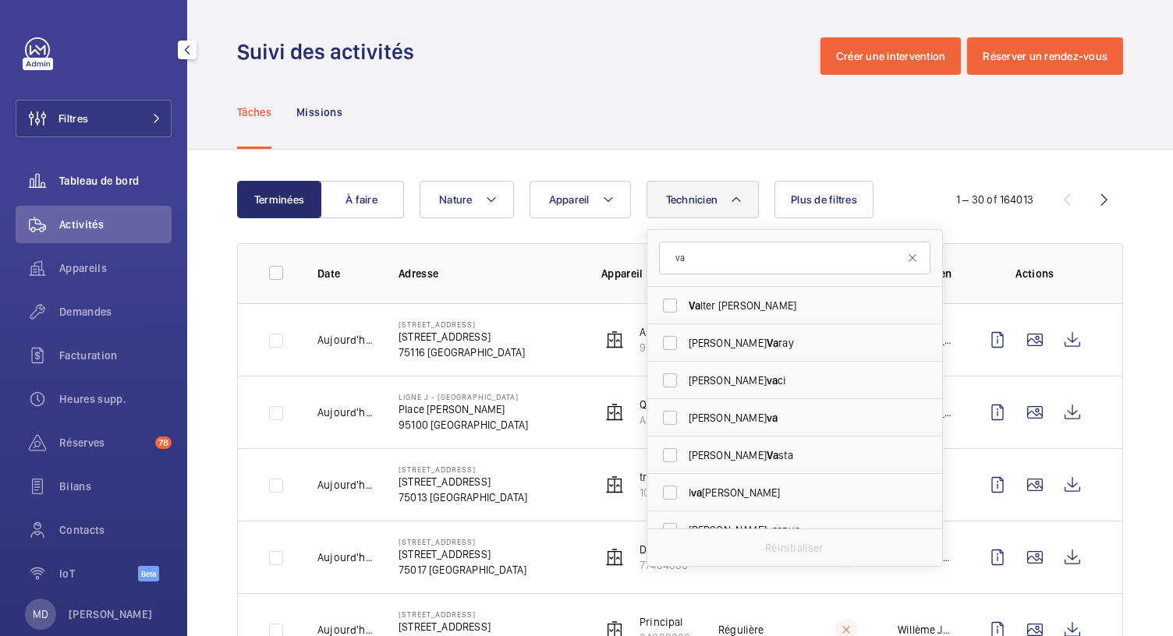
click at [119, 174] on span "Tableau de bord" at bounding box center [115, 181] width 112 height 16
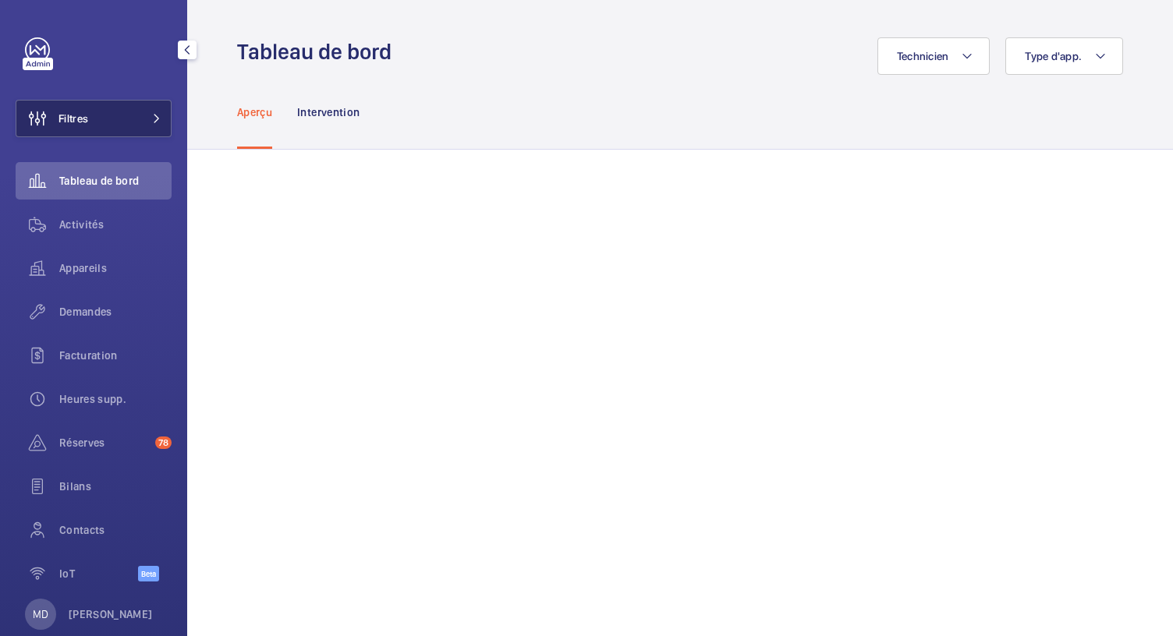
click at [151, 123] on button "Filtres" at bounding box center [94, 118] width 156 height 37
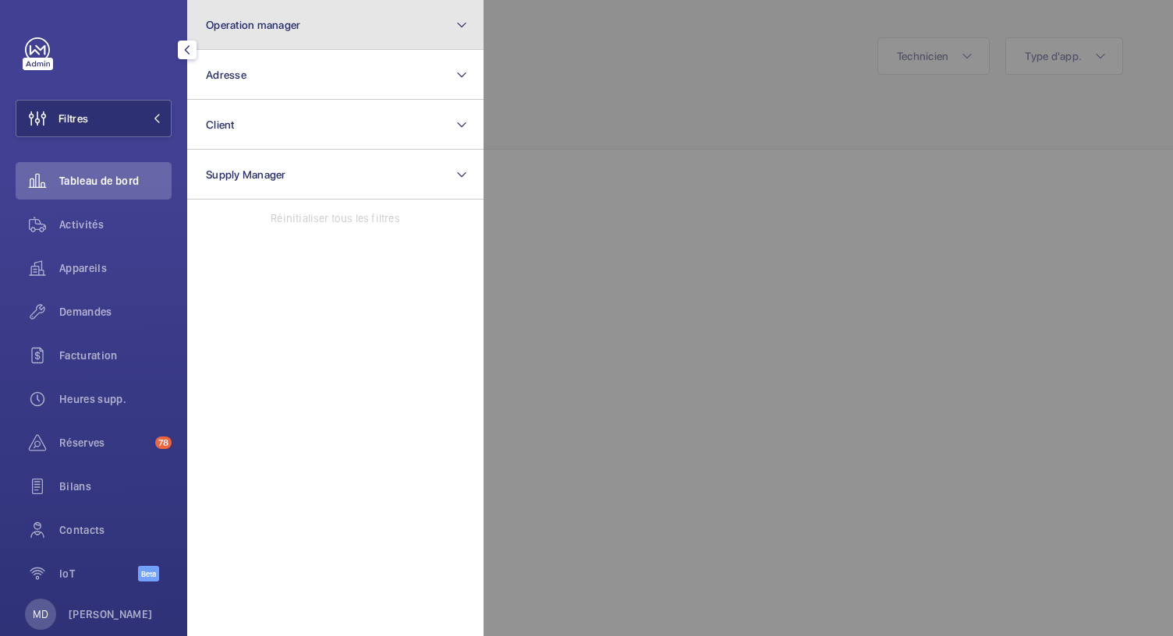
click at [431, 25] on button "Operation manager" at bounding box center [335, 25] width 296 height 50
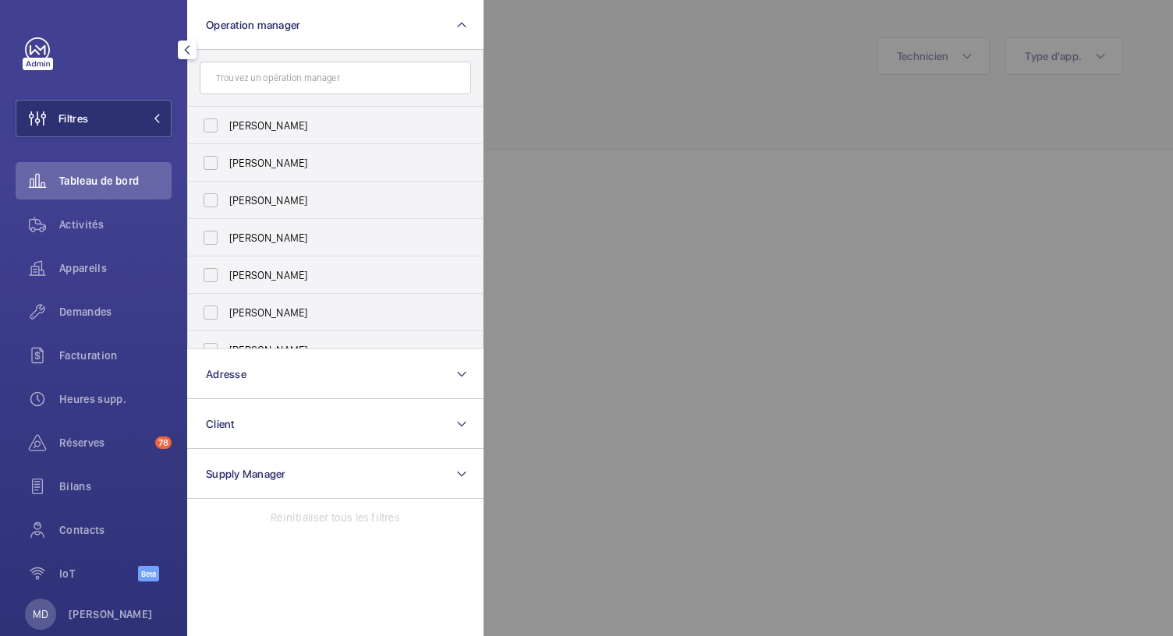
click at [197, 58] on div at bounding box center [187, 49] width 31 height 31
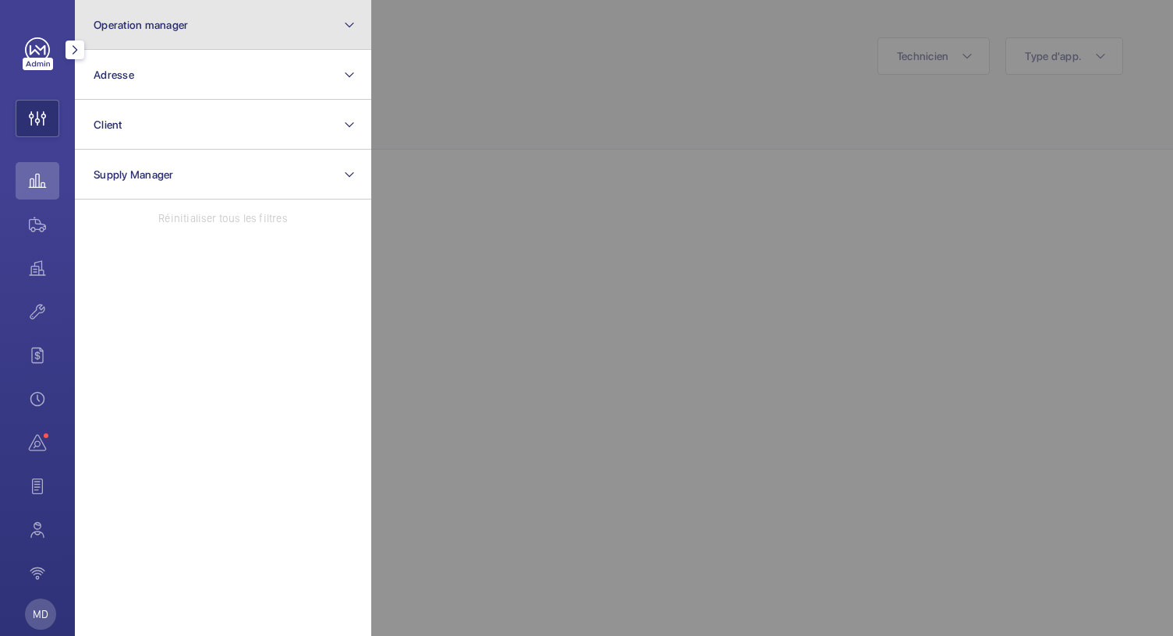
click at [234, 28] on button "Operation manager" at bounding box center [223, 25] width 296 height 50
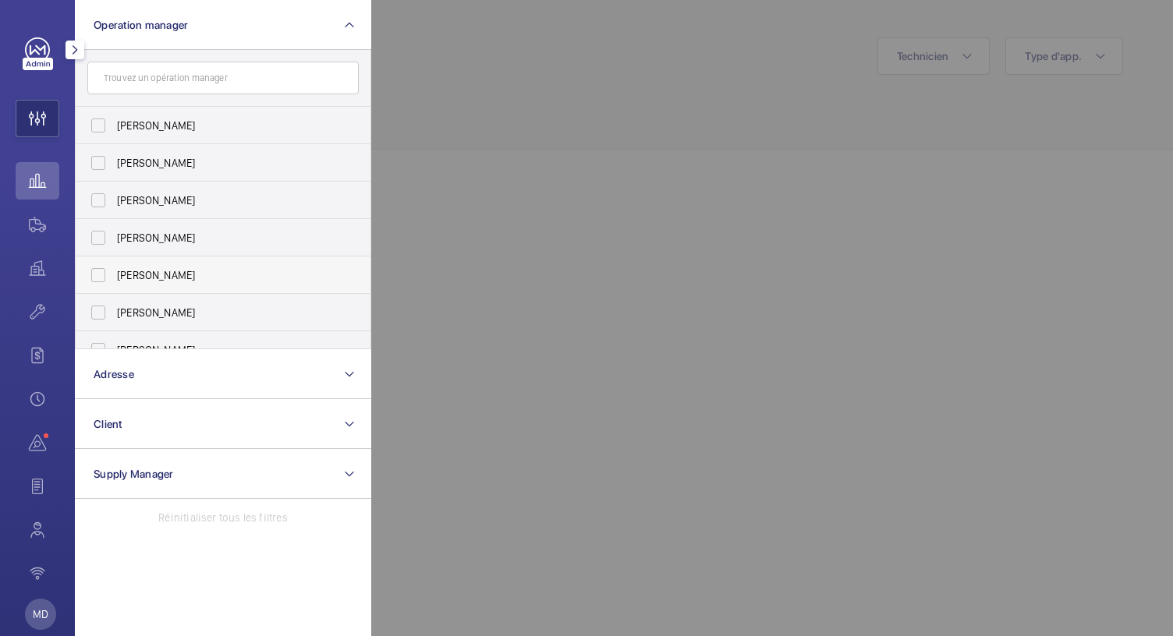
scroll to position [58, 0]
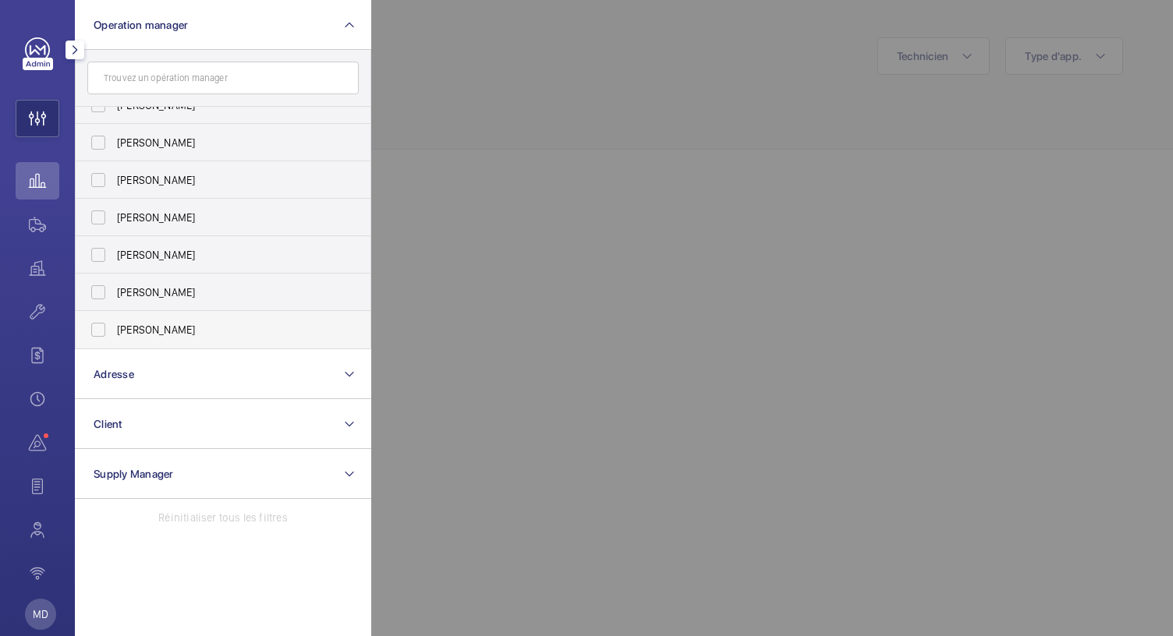
click at [119, 328] on span "Bruno Alves" at bounding box center [224, 330] width 214 height 16
click at [114, 328] on input "Bruno Alves" at bounding box center [98, 329] width 31 height 31
checkbox input "true"
click at [572, 134] on div at bounding box center [957, 318] width 1173 height 636
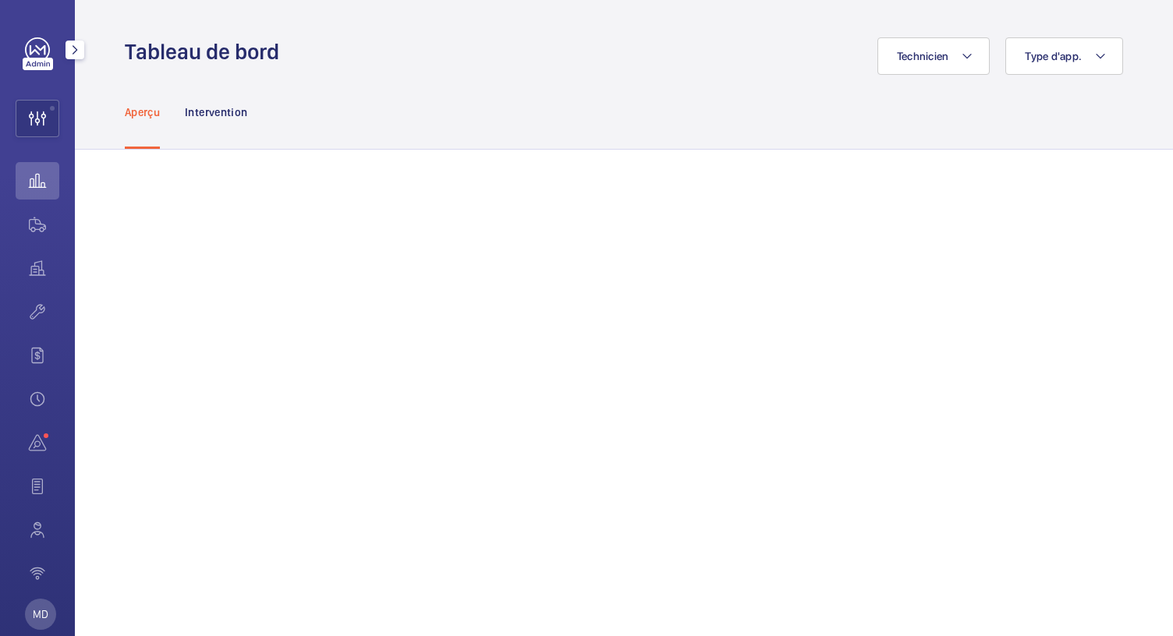
click at [73, 52] on mat-icon "button" at bounding box center [75, 50] width 19 height 12
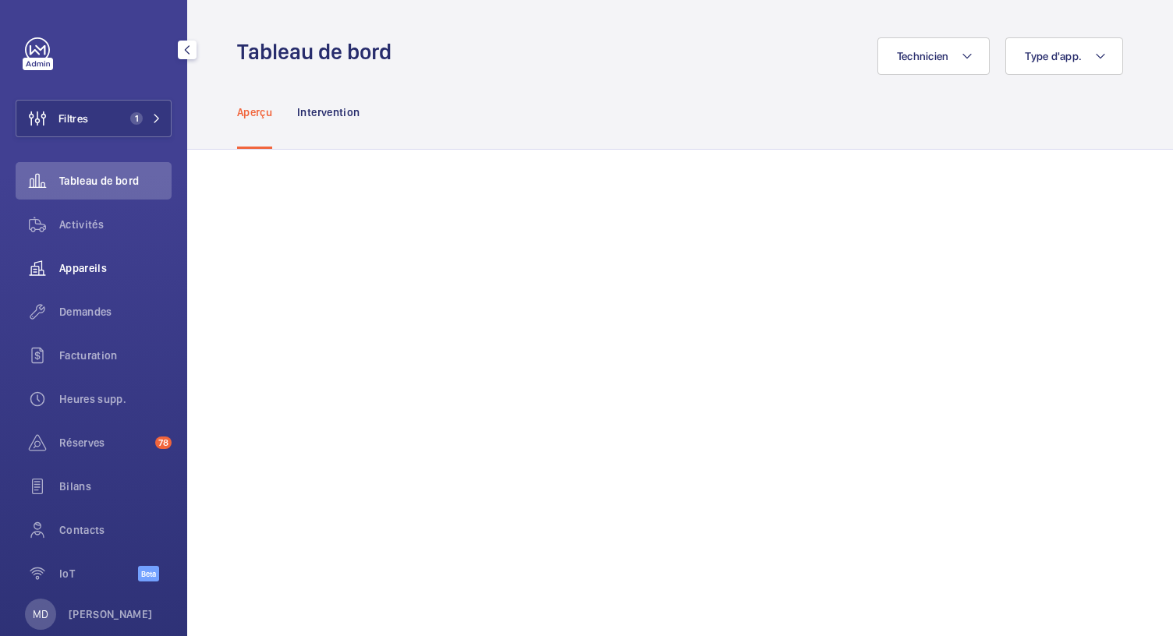
click at [84, 263] on span "Appareils" at bounding box center [115, 268] width 112 height 16
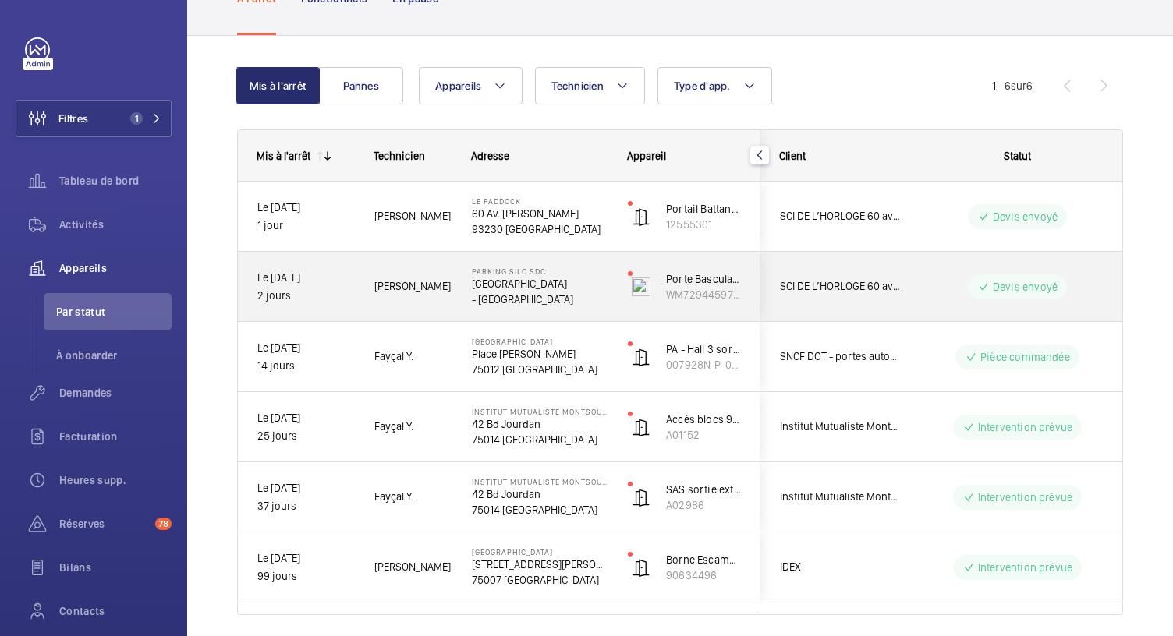
scroll to position [158, 0]
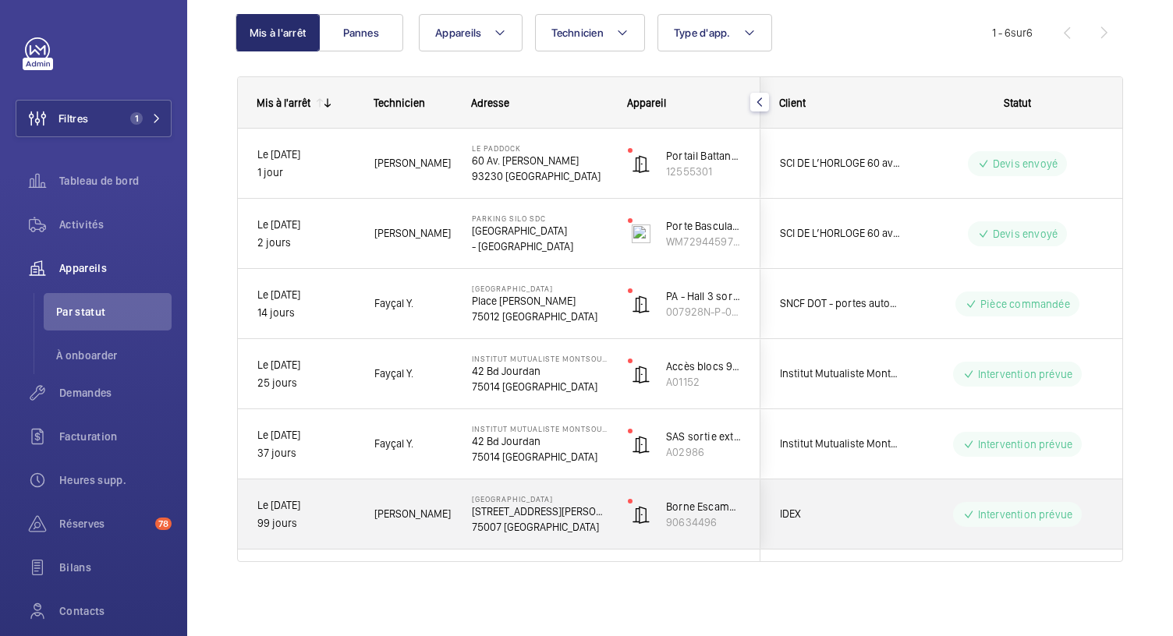
click at [557, 508] on p "14 Rue Saint-Dominique" at bounding box center [540, 512] width 136 height 16
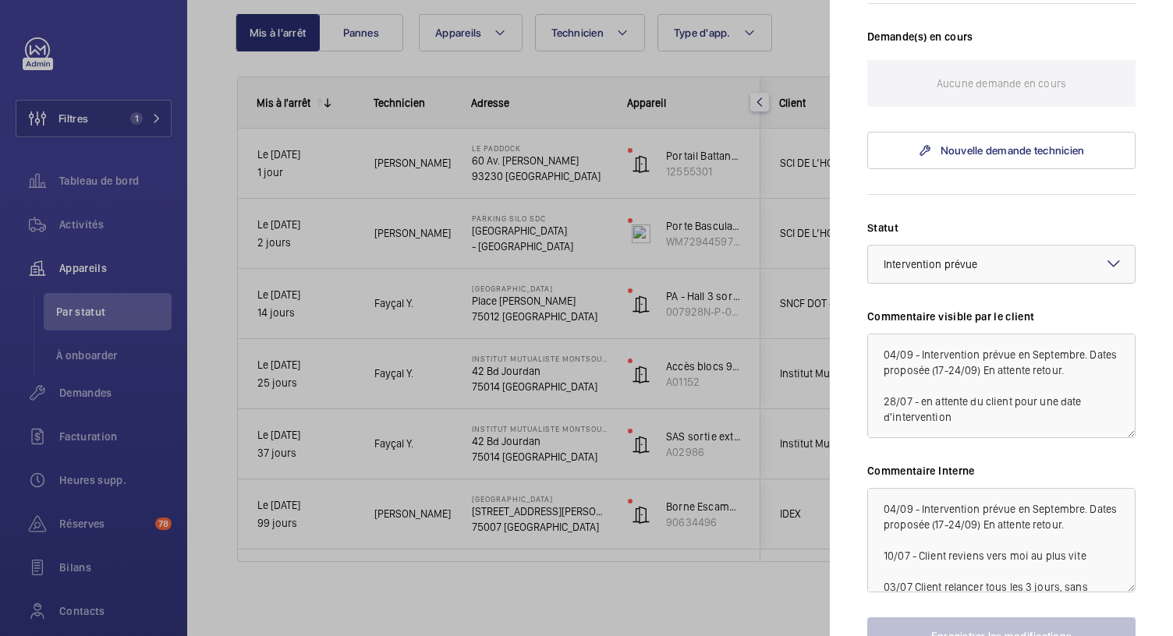
scroll to position [526, 0]
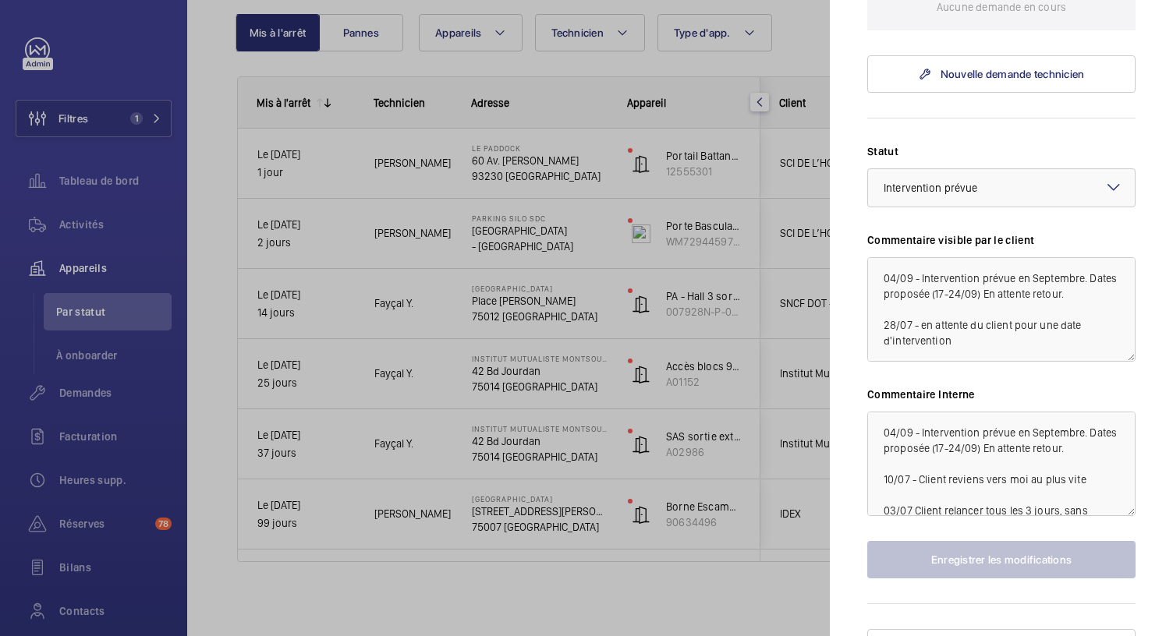
click at [481, 438] on div at bounding box center [586, 318] width 1173 height 636
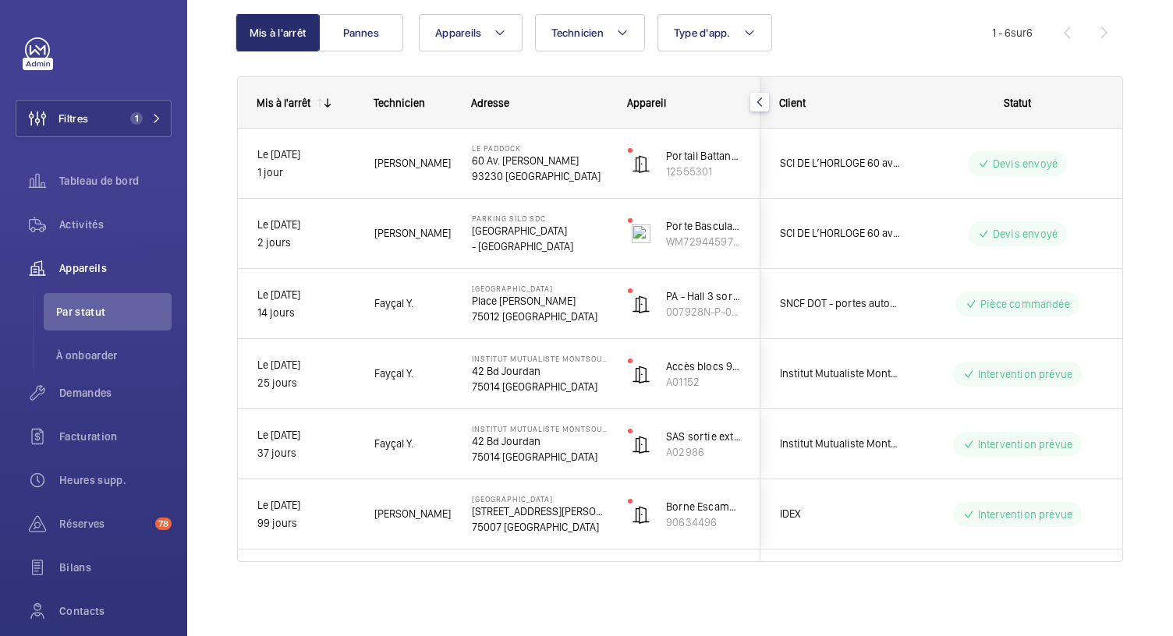
scroll to position [0, 0]
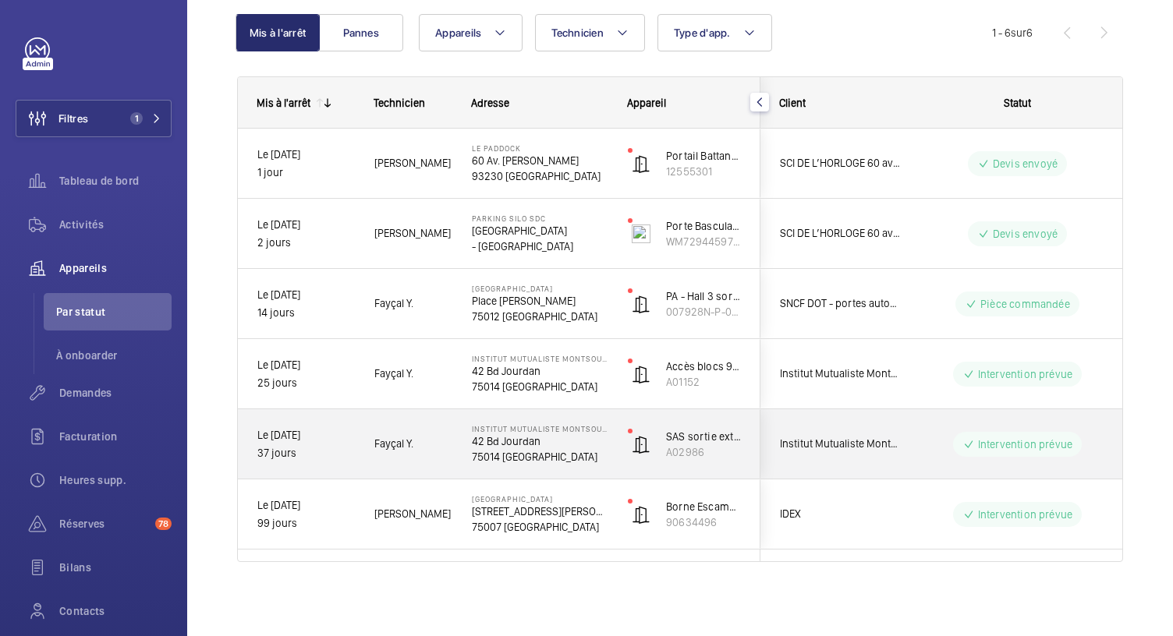
click at [481, 438] on p "42 Bd Jourdan" at bounding box center [540, 442] width 136 height 16
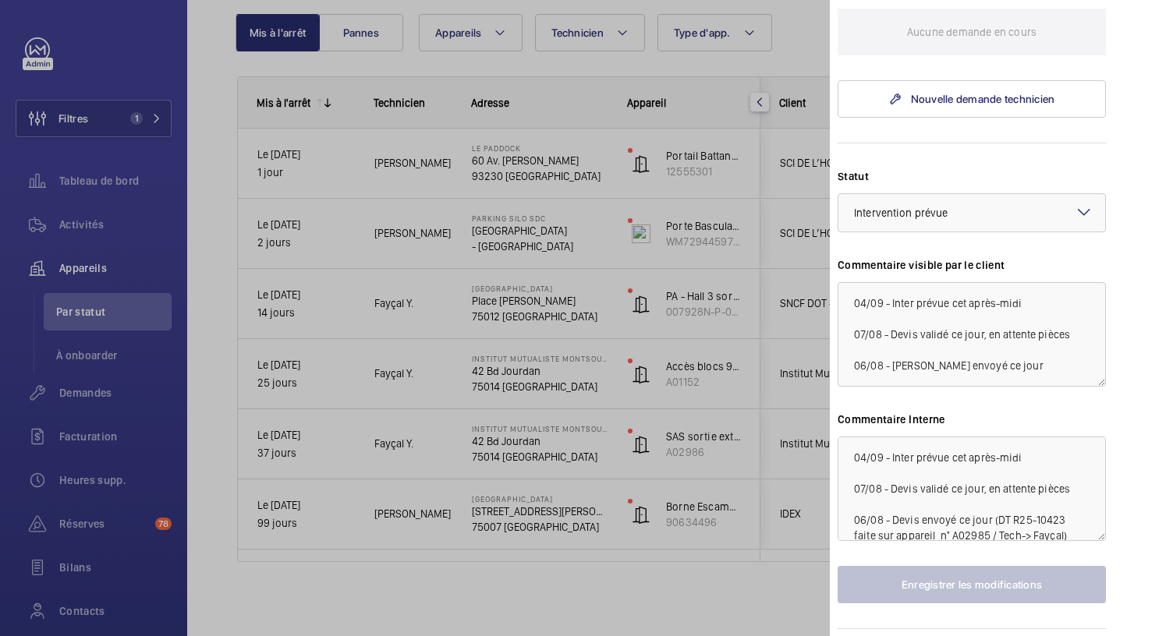
click at [487, 372] on div at bounding box center [586, 318] width 1173 height 636
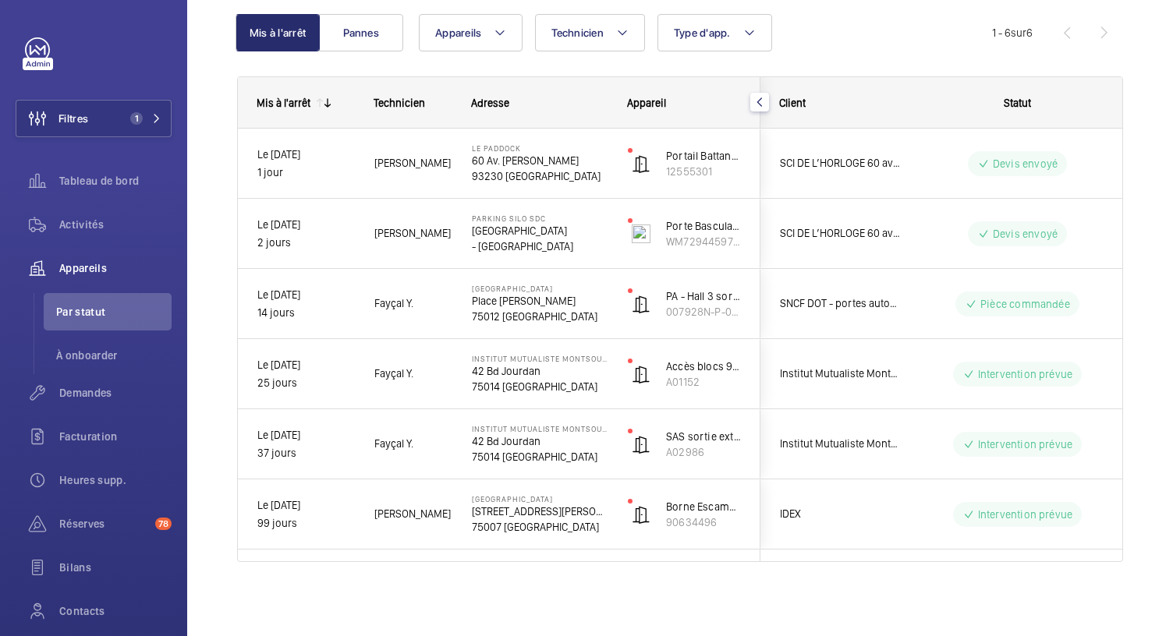
click at [487, 372] on p "42 Bd Jourdan" at bounding box center [540, 371] width 136 height 16
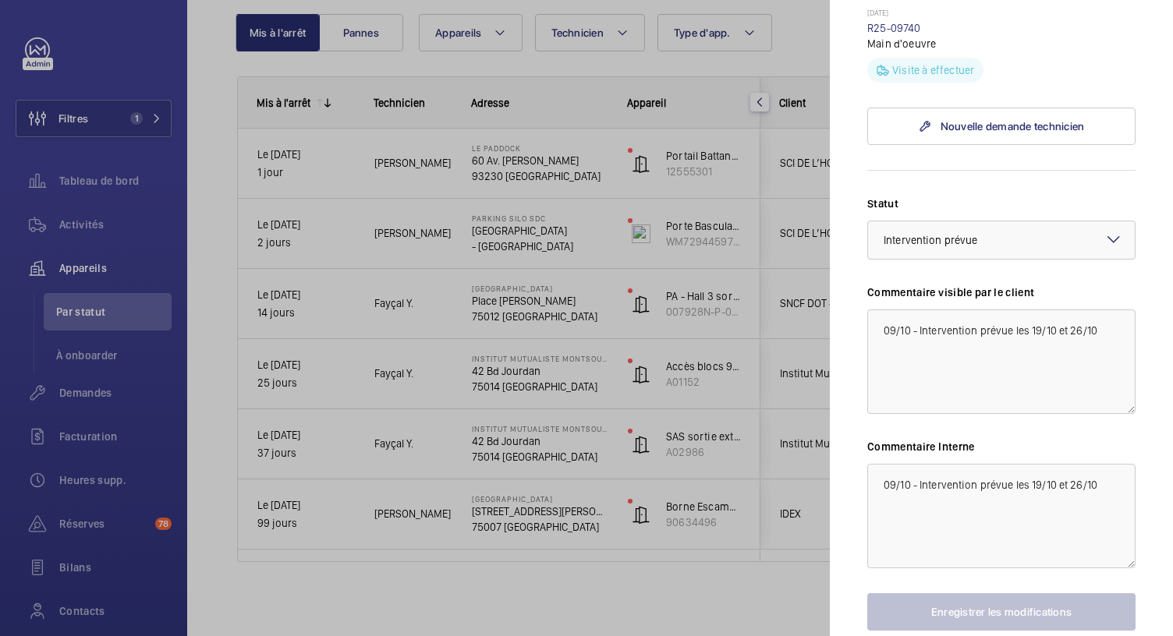
scroll to position [603, 0]
click at [517, 306] on div at bounding box center [586, 318] width 1173 height 636
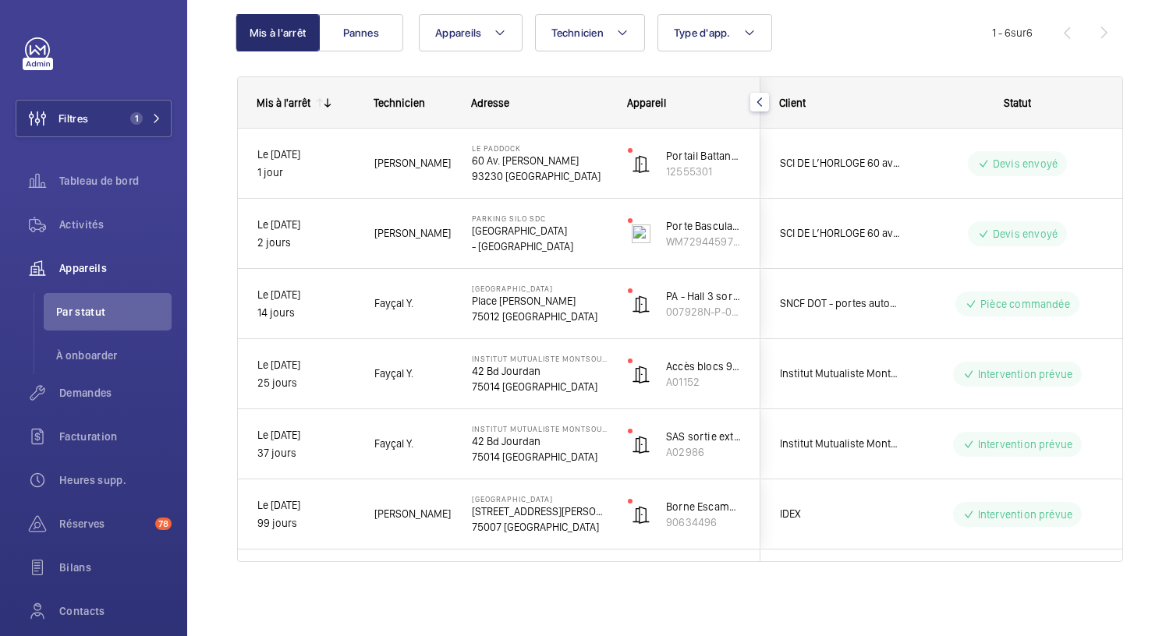
scroll to position [0, 0]
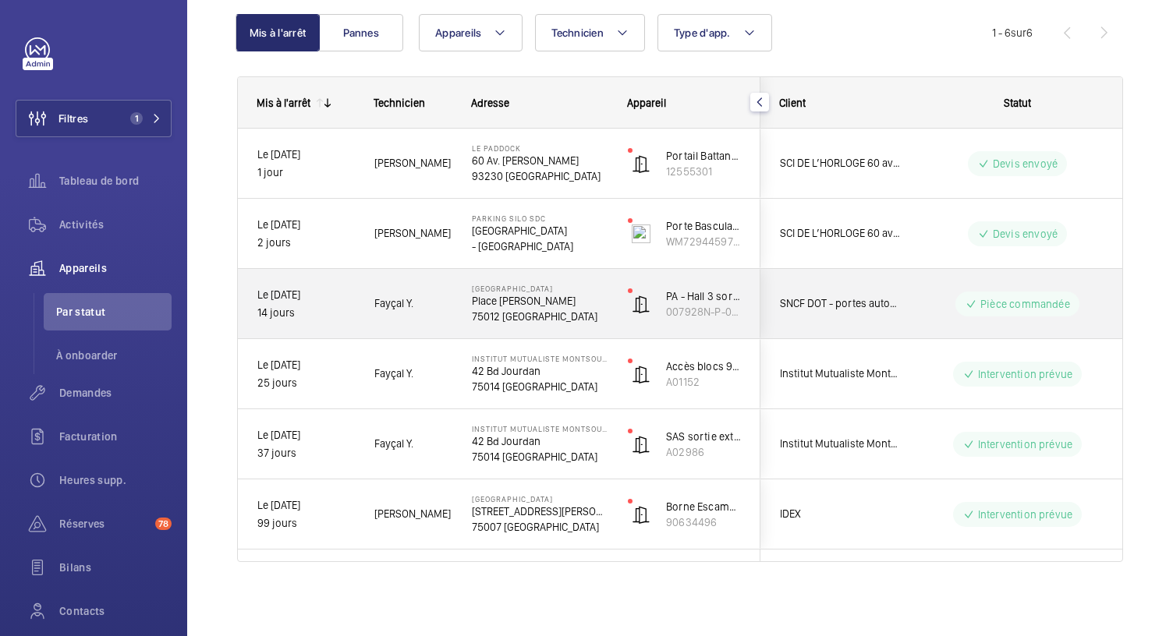
click at [517, 306] on p "Place Louis Armand" at bounding box center [540, 301] width 136 height 16
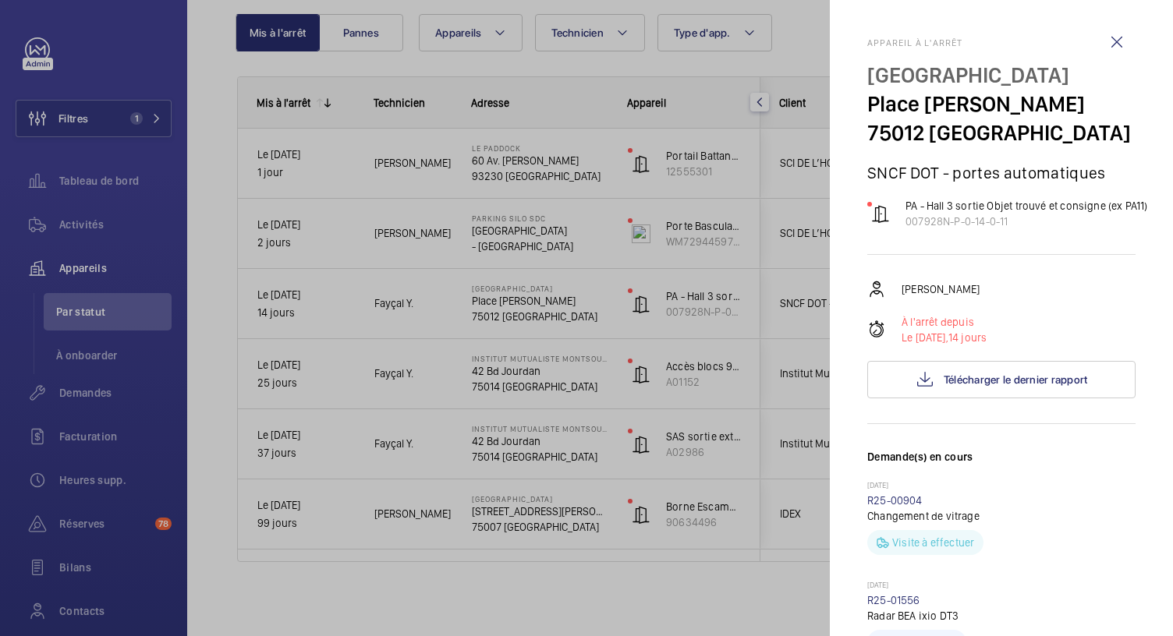
click at [540, 252] on div at bounding box center [586, 318] width 1173 height 636
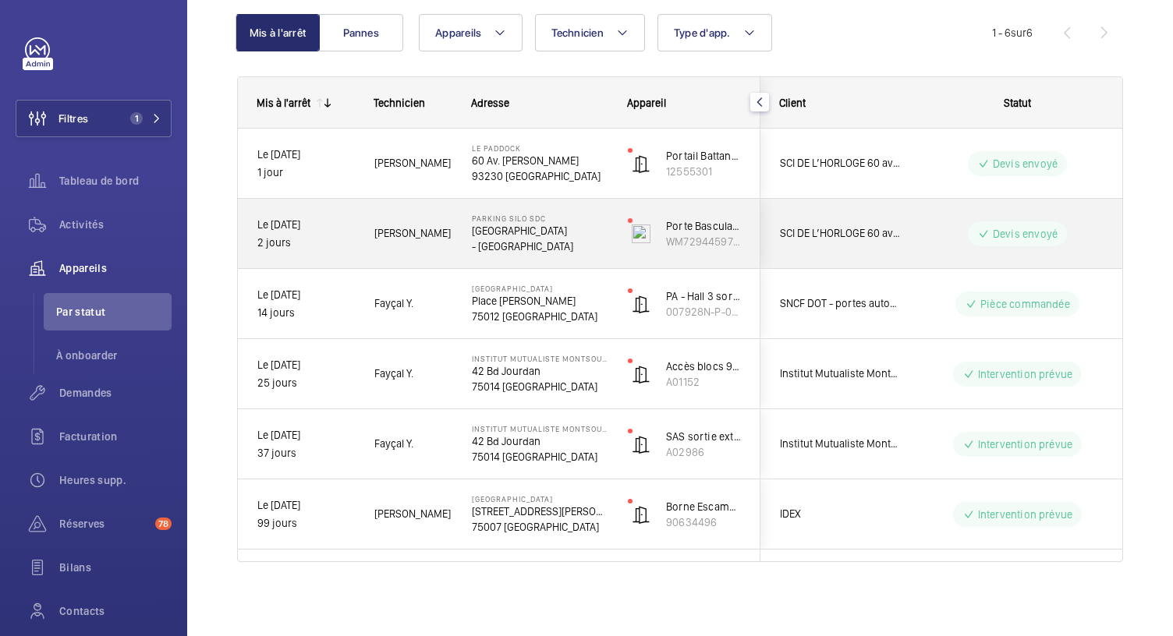
click at [540, 252] on p "- ROMAINVILLE" at bounding box center [540, 247] width 136 height 16
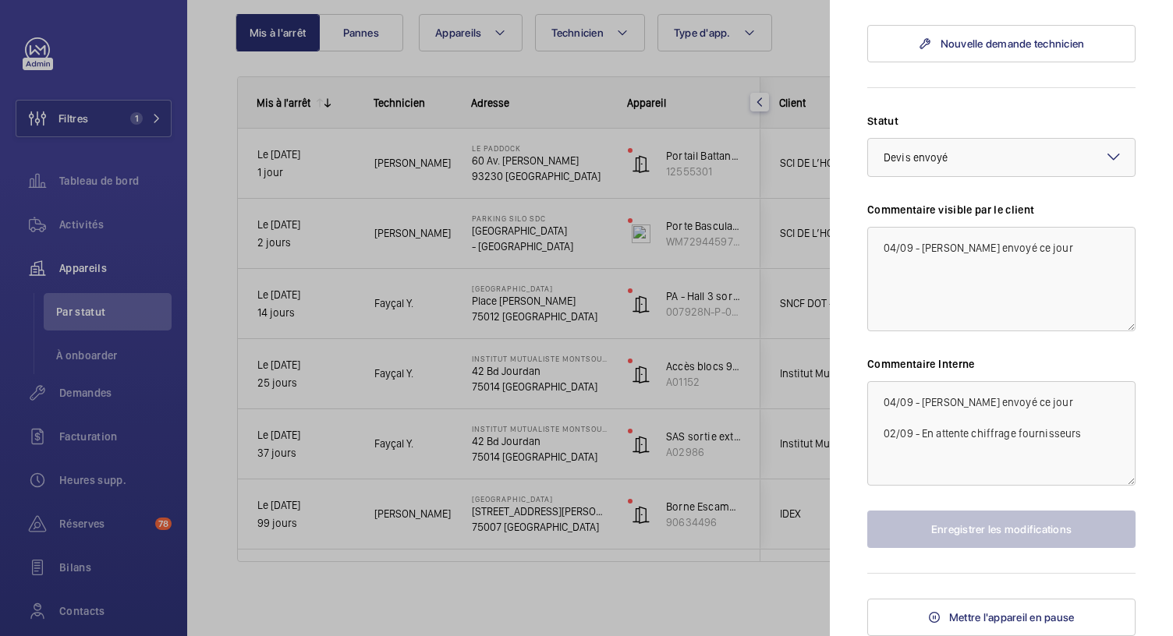
scroll to position [591, 0]
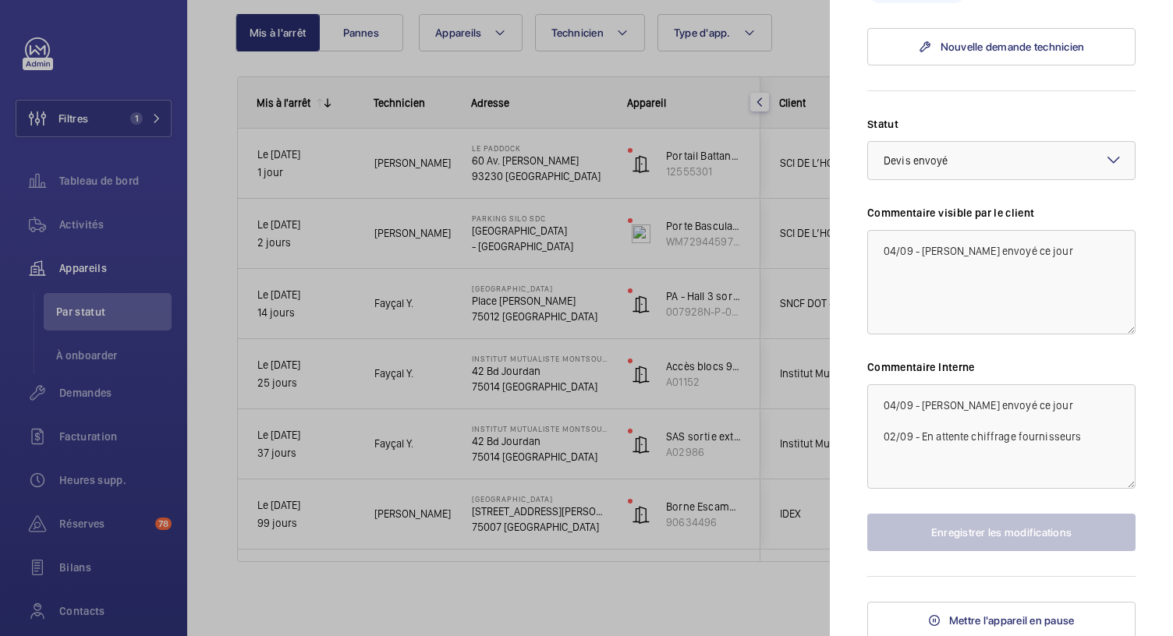
click at [541, 166] on div at bounding box center [586, 318] width 1173 height 636
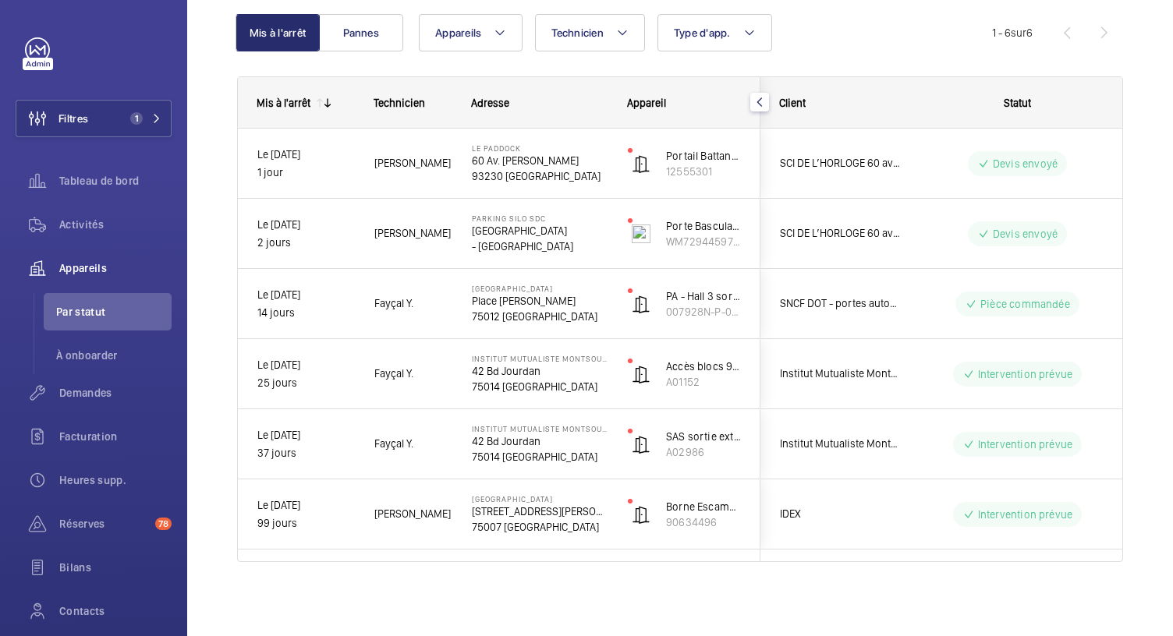
click at [541, 166] on p "60 Av. Gaston Roussel" at bounding box center [540, 161] width 136 height 16
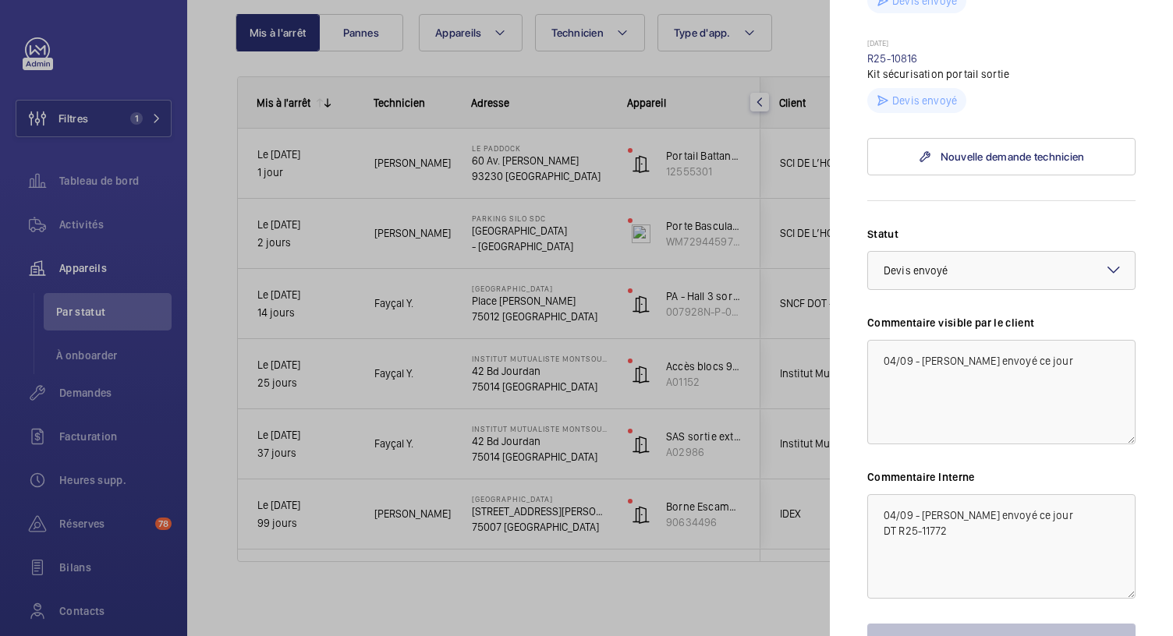
scroll to position [673, 0]
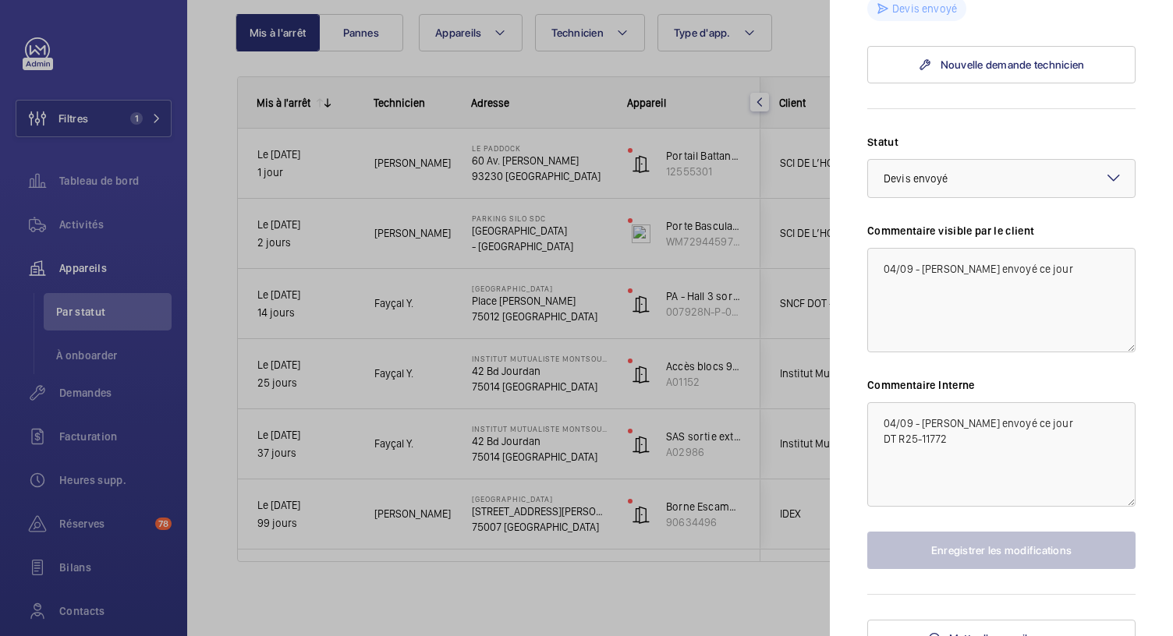
click at [140, 121] on div at bounding box center [586, 318] width 1173 height 636
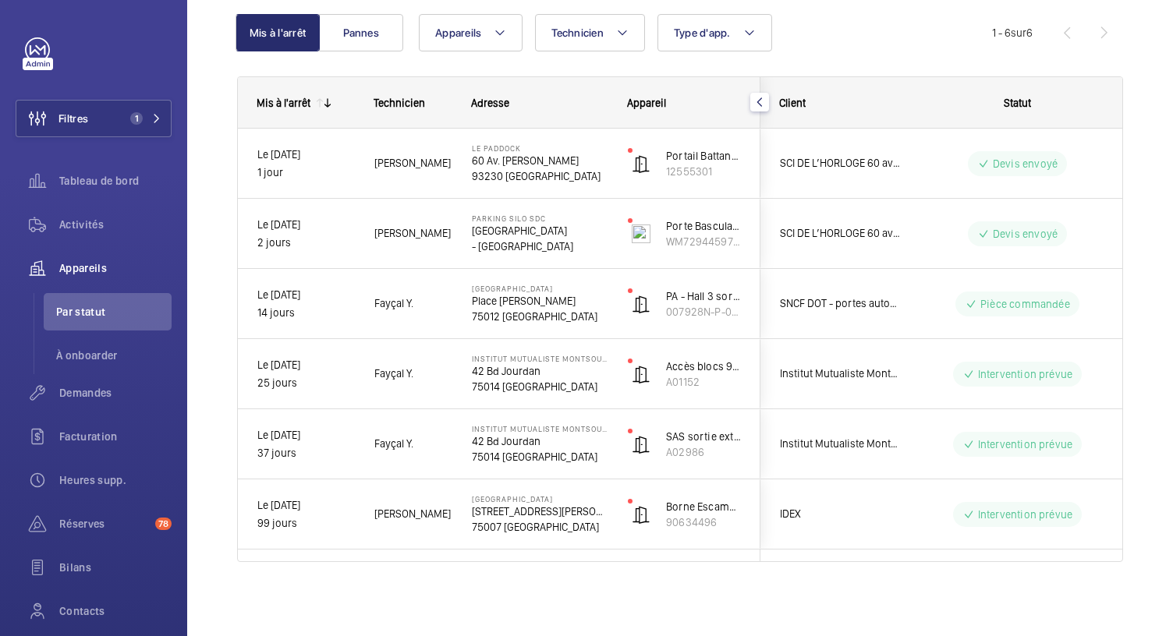
scroll to position [0, 0]
click at [140, 121] on span "1" at bounding box center [142, 118] width 37 height 12
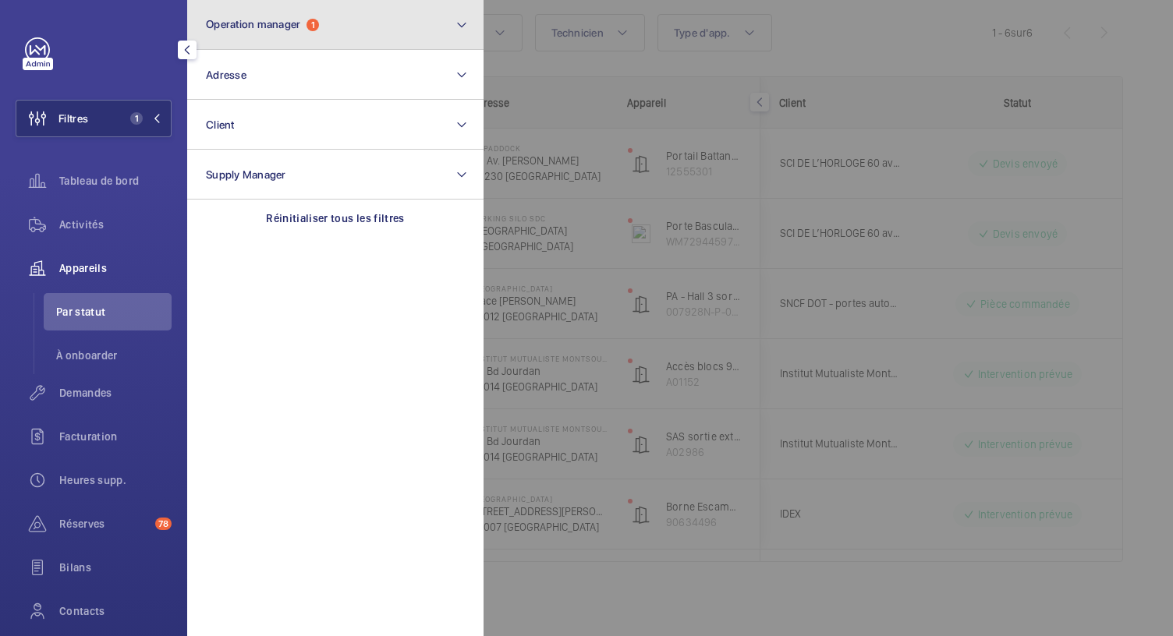
click at [327, 25] on button "Operation manager 1" at bounding box center [335, 25] width 296 height 50
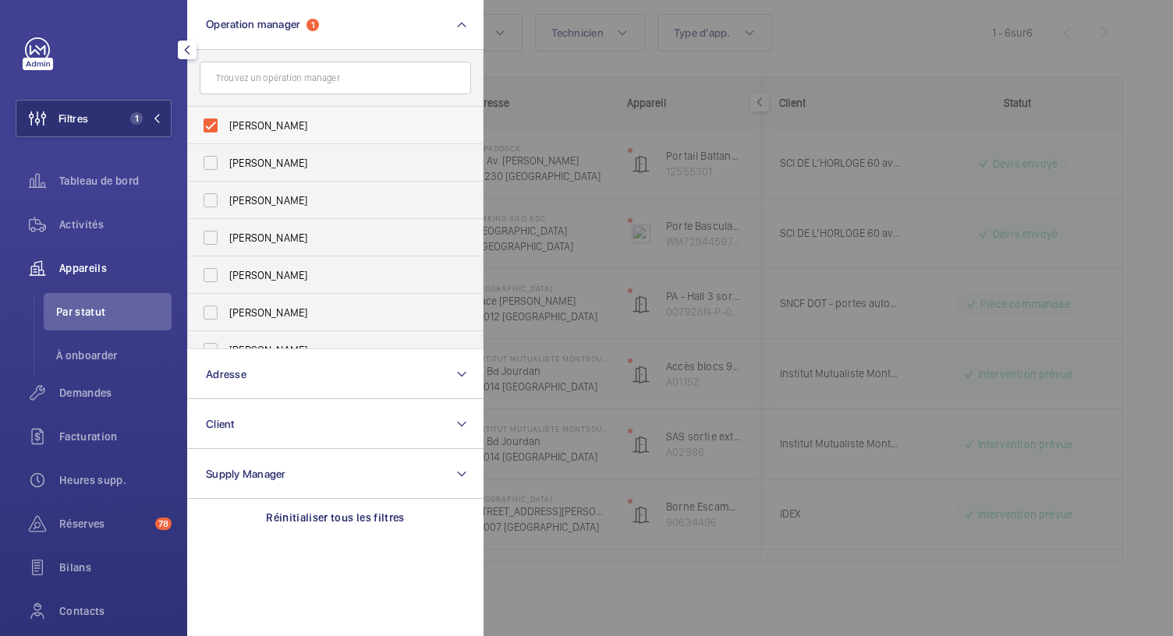
click at [209, 130] on label "Bruno Alves" at bounding box center [323, 125] width 271 height 37
click at [209, 130] on input "Bruno Alves" at bounding box center [210, 125] width 31 height 31
checkbox input "false"
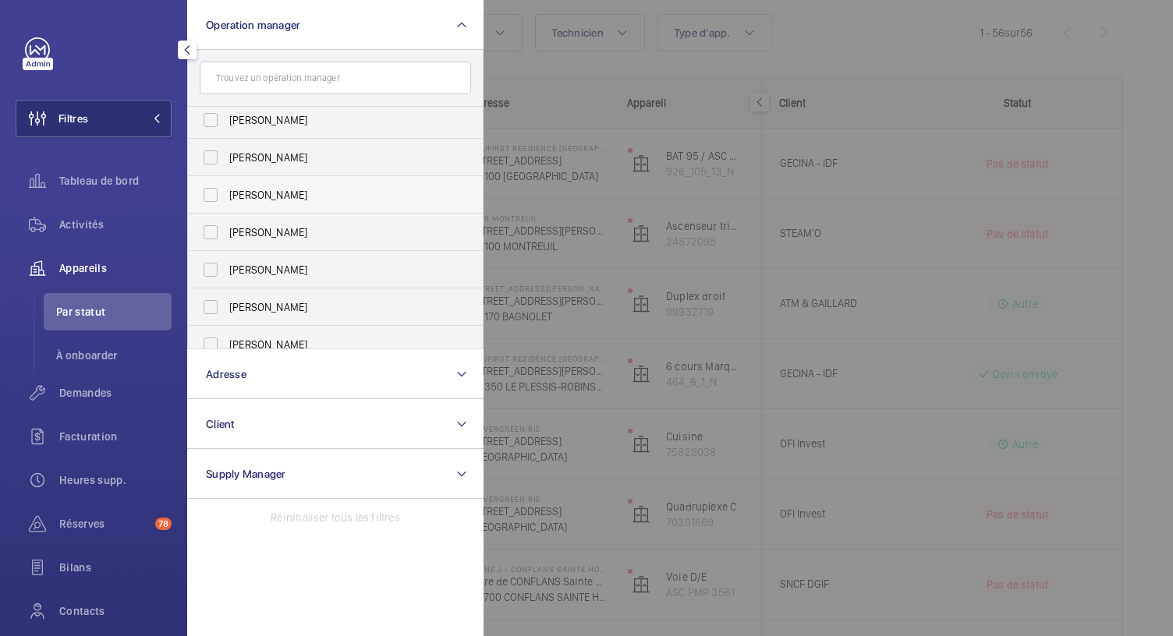
scroll to position [48, 0]
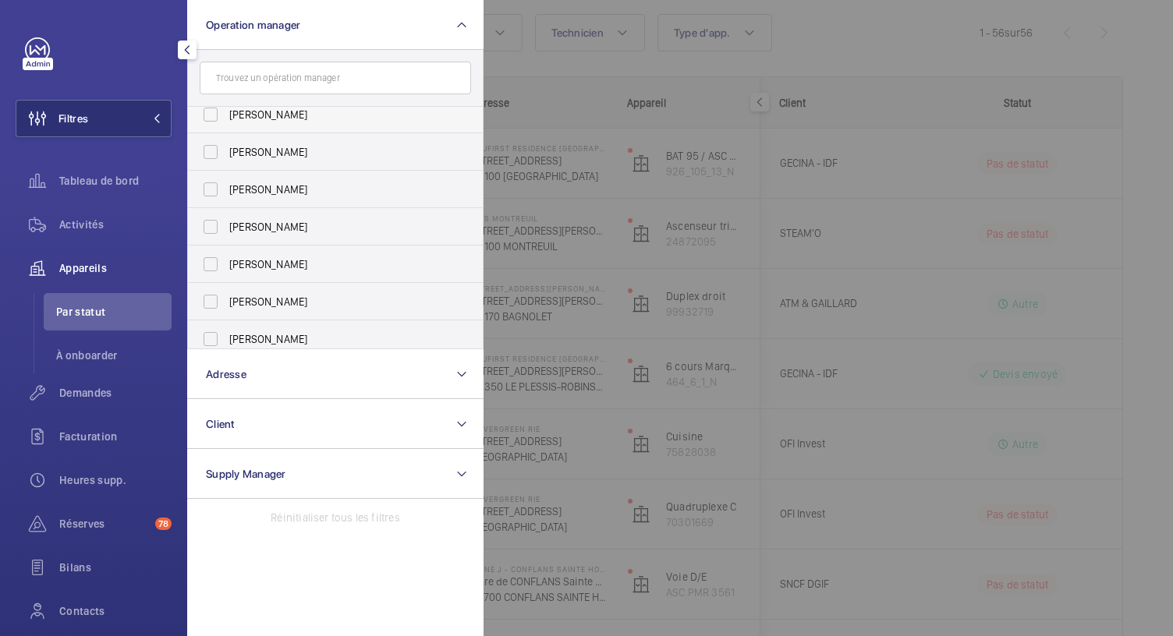
click at [214, 112] on label "Florence Dulin" at bounding box center [323, 114] width 271 height 37
click at [214, 112] on input "Florence Dulin" at bounding box center [210, 114] width 31 height 31
checkbox input "true"
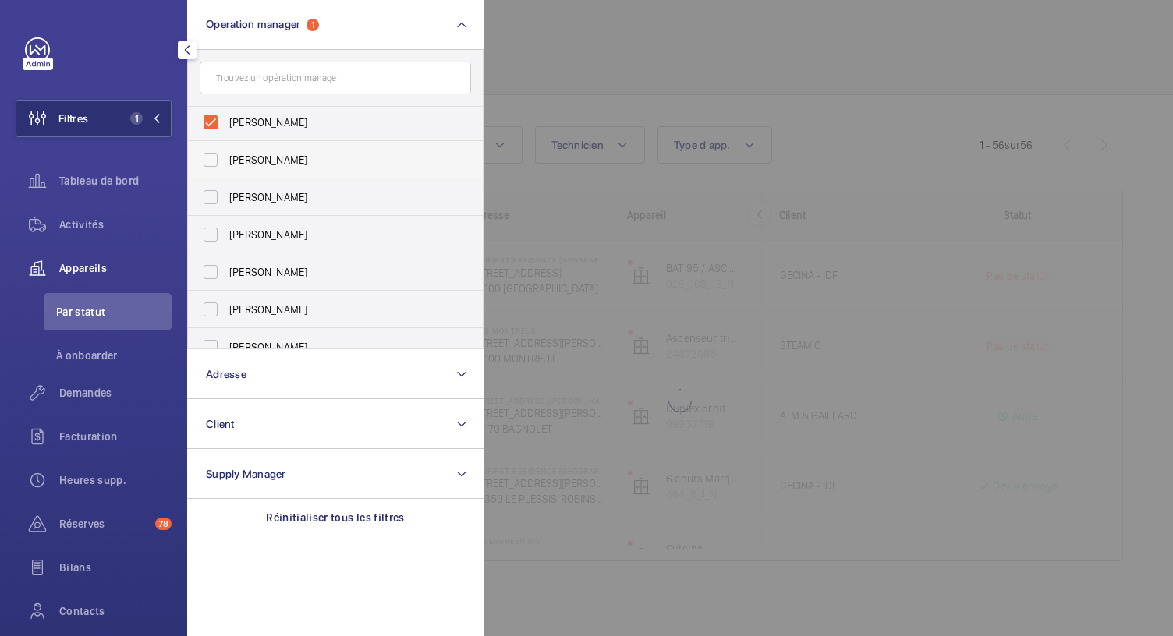
click at [207, 154] on label "Zohra Hamdani" at bounding box center [323, 159] width 271 height 37
click at [207, 154] on input "Zohra Hamdani" at bounding box center [210, 159] width 31 height 31
checkbox input "true"
click at [214, 208] on label "Anthony Mouchez" at bounding box center [323, 197] width 271 height 37
click at [214, 208] on input "Anthony Mouchez" at bounding box center [210, 197] width 31 height 31
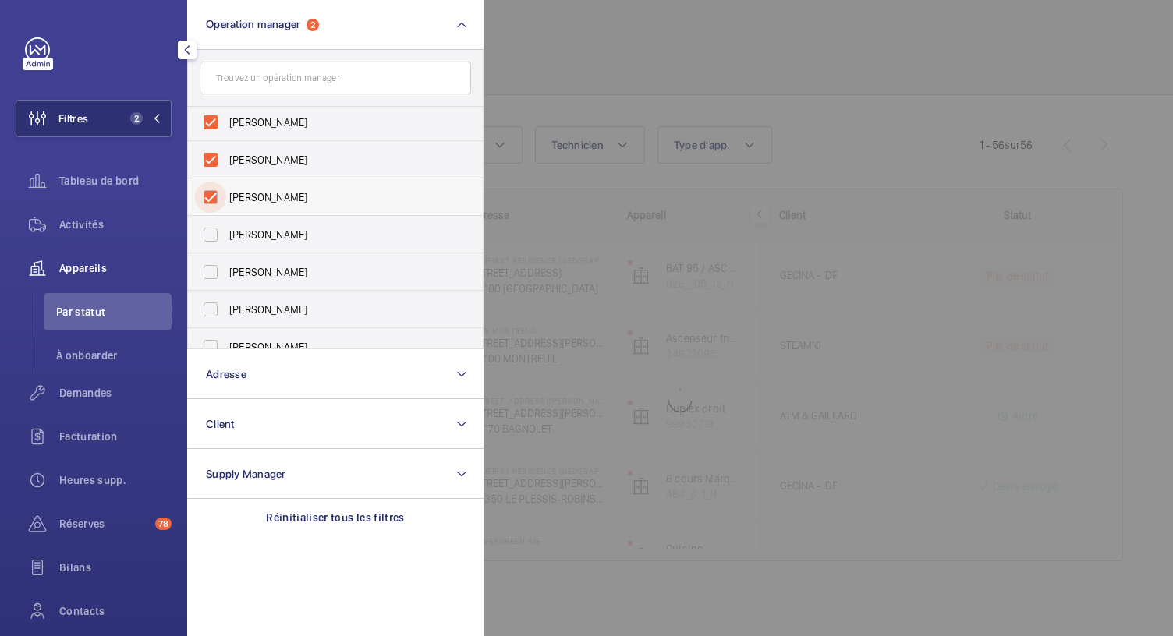
checkbox input "true"
click at [212, 243] on label "Karim Kaced" at bounding box center [323, 234] width 271 height 37
click at [212, 243] on input "Karim Kaced" at bounding box center [210, 234] width 31 height 31
checkbox input "true"
click at [211, 271] on label "Caroline Diallo" at bounding box center [323, 271] width 271 height 37
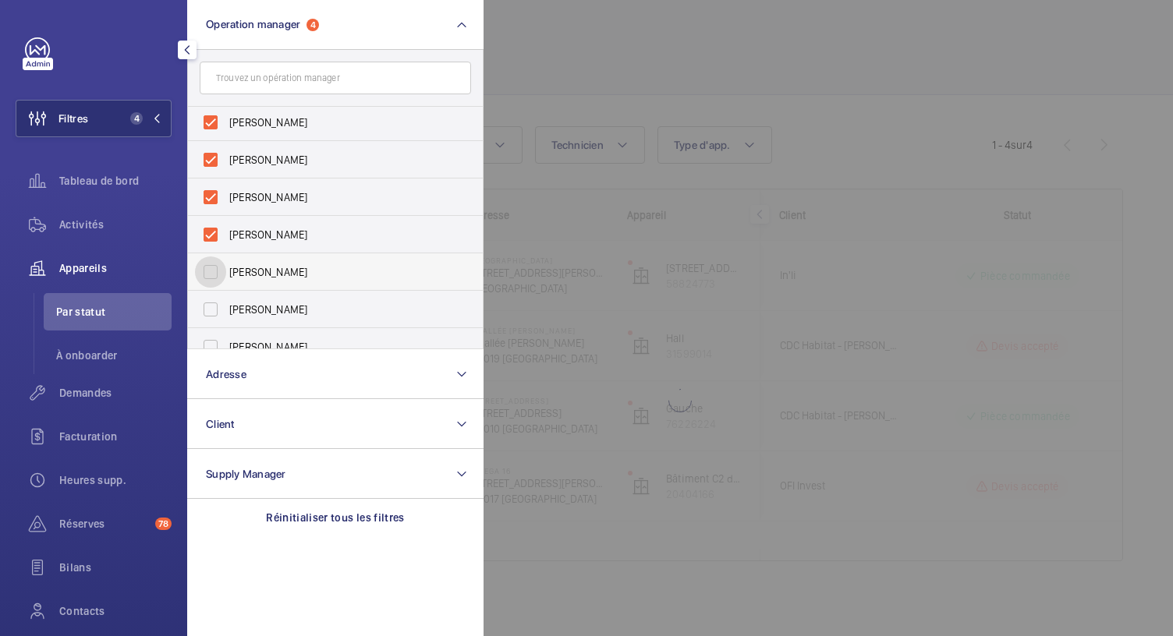
click at [211, 271] on input "Caroline Diallo" at bounding box center [210, 272] width 31 height 31
checkbox input "true"
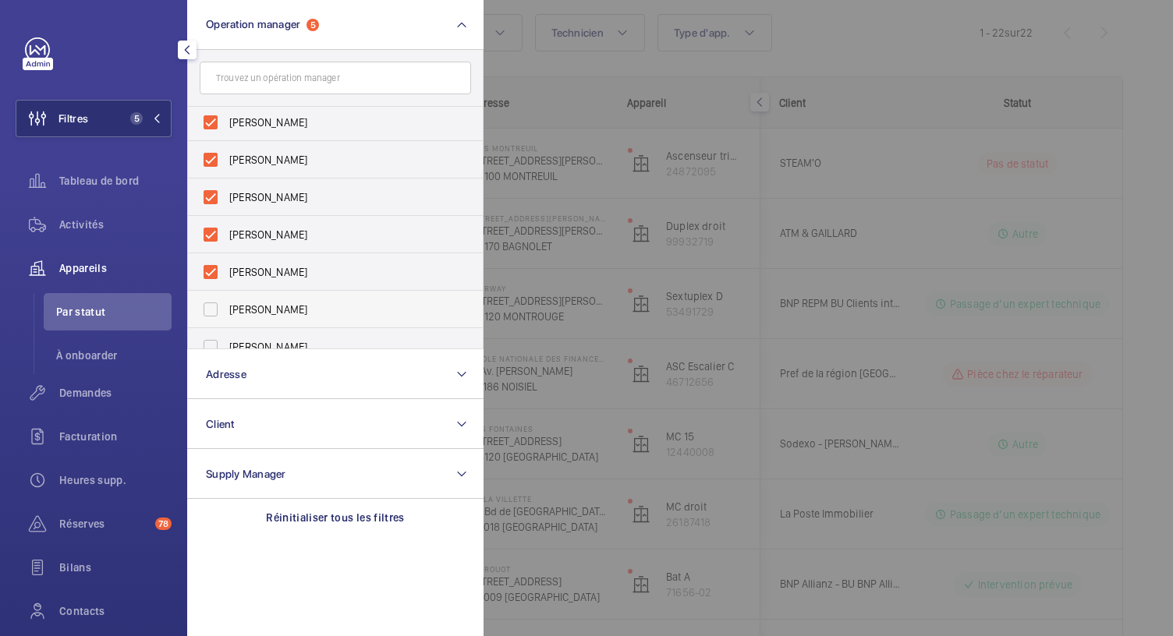
click at [212, 299] on label "Romain Wagener" at bounding box center [323, 309] width 271 height 37
click at [212, 299] on input "Romain Wagener" at bounding box center [210, 309] width 31 height 31
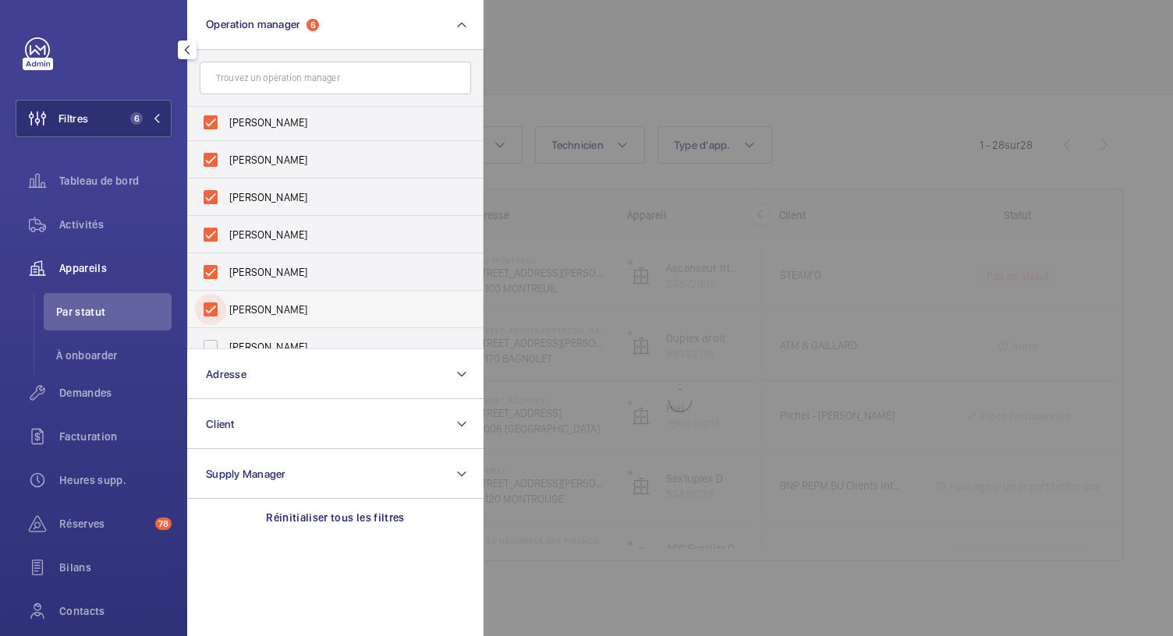
scroll to position [58, 0]
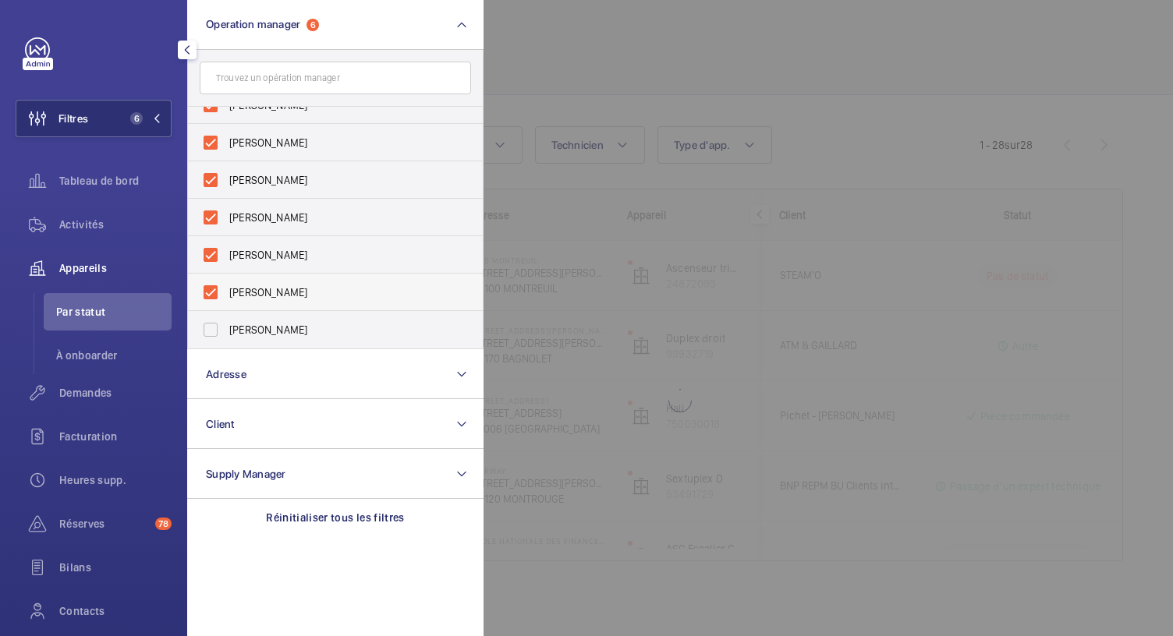
click at [214, 287] on label "Romain Wagener" at bounding box center [323, 292] width 271 height 37
click at [214, 287] on input "Romain Wagener" at bounding box center [210, 292] width 31 height 31
checkbox input "false"
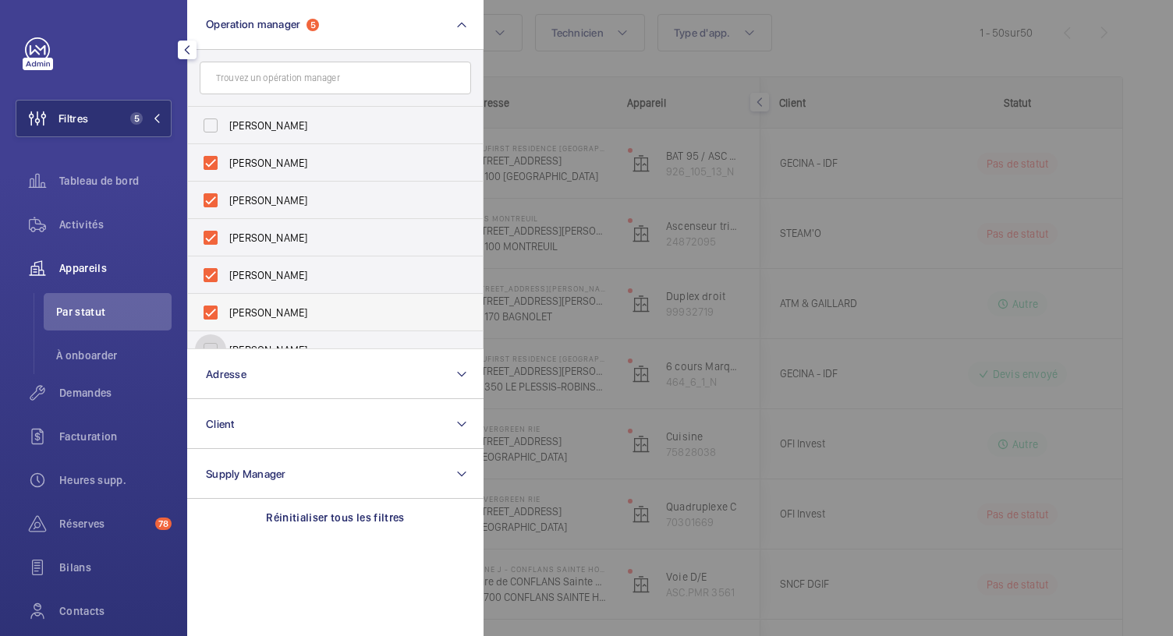
scroll to position [58, 0]
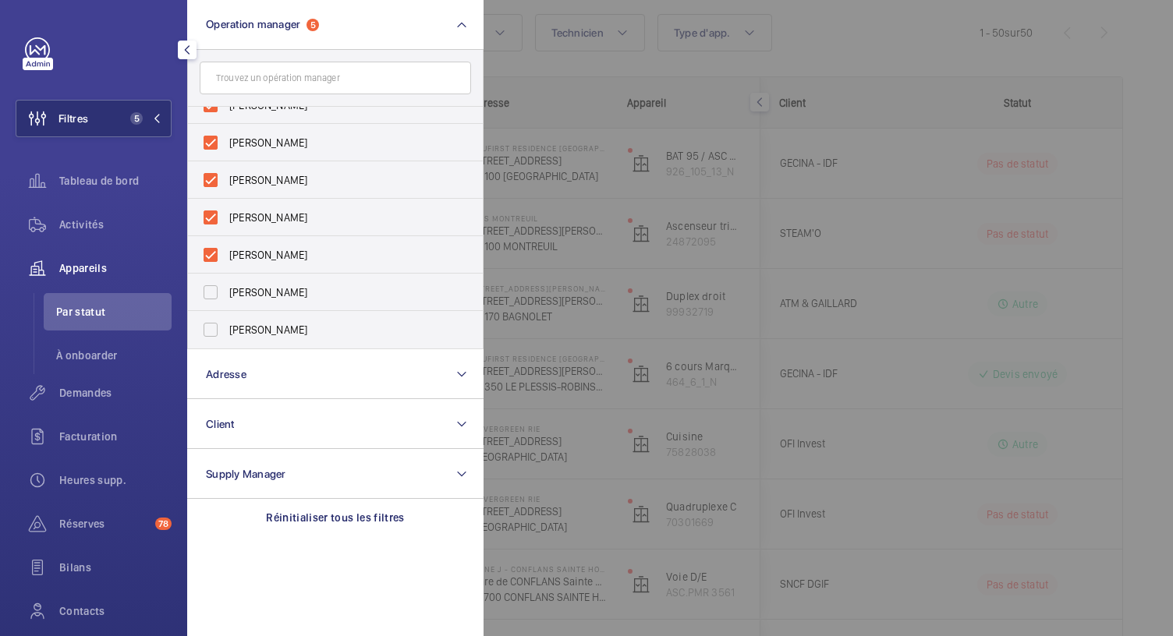
click at [542, 69] on div at bounding box center [1069, 318] width 1173 height 636
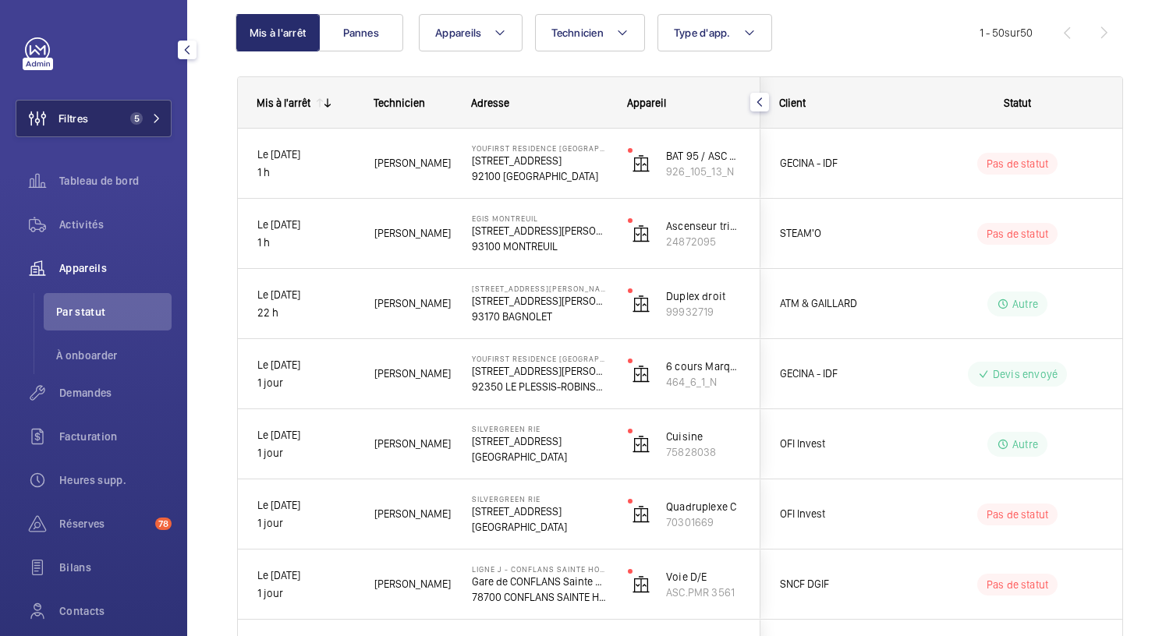
click at [138, 121] on span "5" at bounding box center [142, 118] width 37 height 12
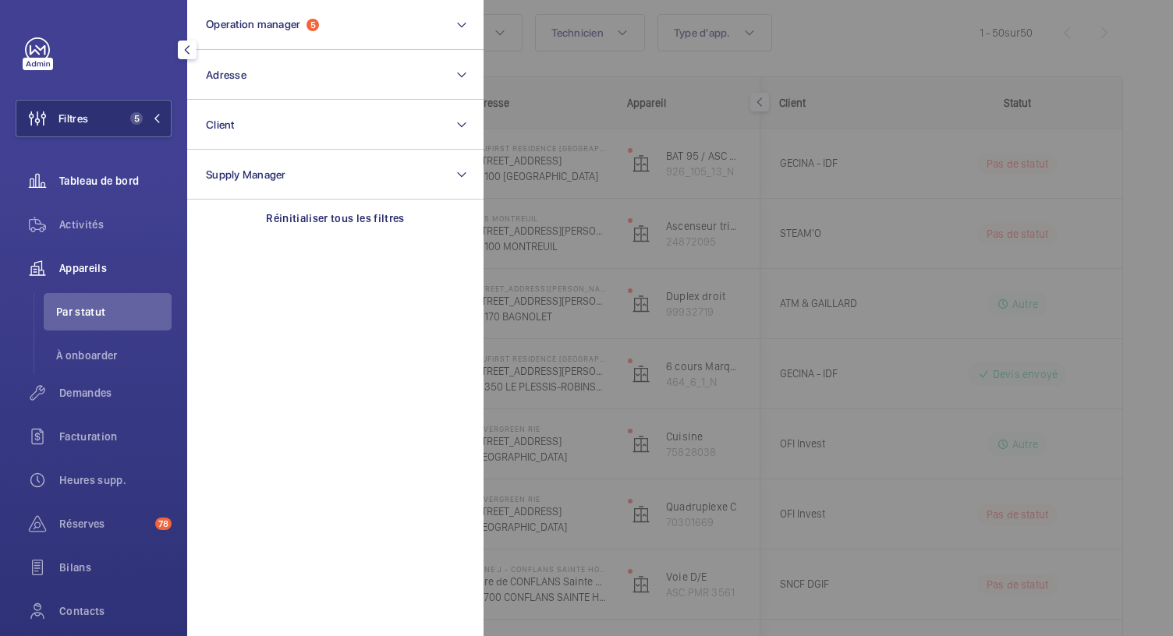
click at [115, 169] on div "Tableau de bord" at bounding box center [94, 180] width 156 height 37
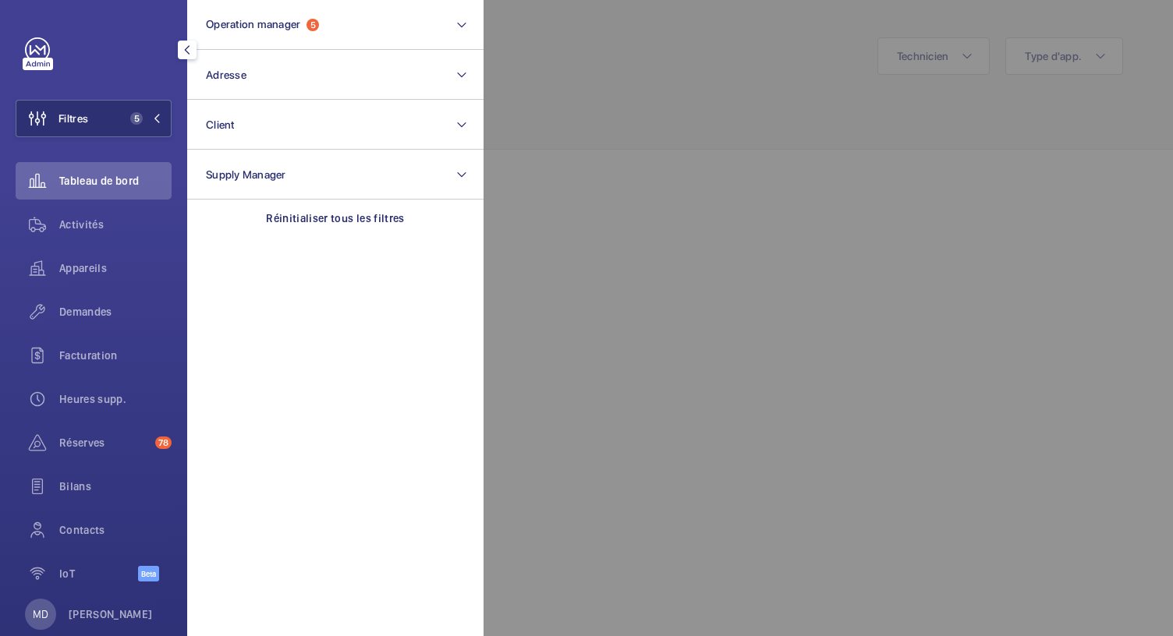
click at [518, 71] on div at bounding box center [1069, 318] width 1173 height 636
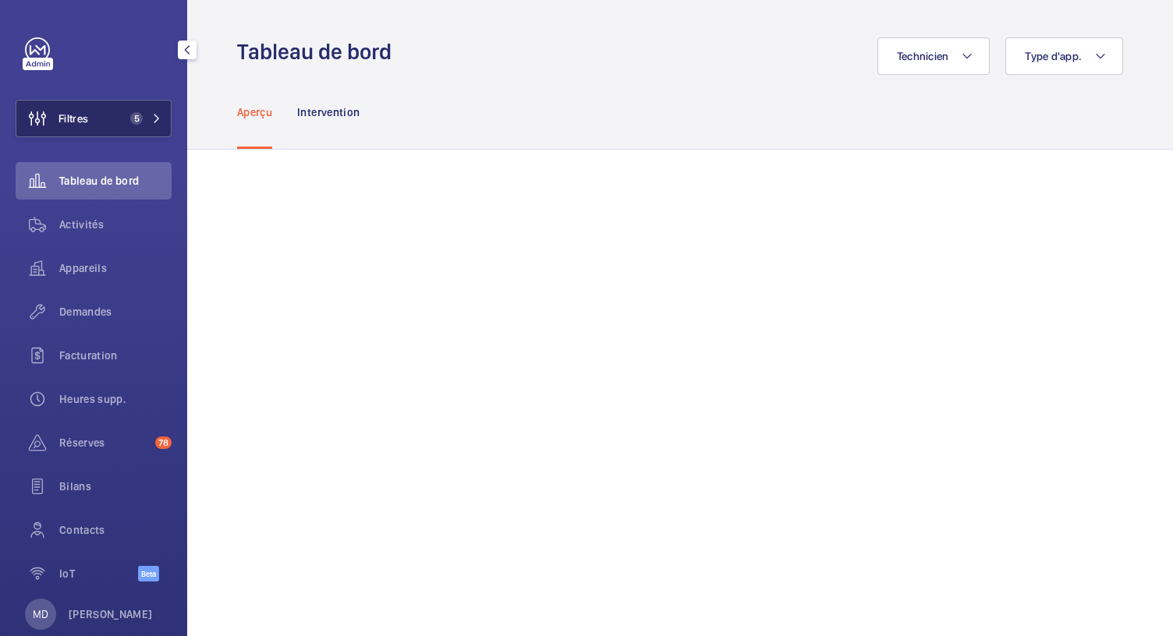
click at [120, 100] on button "Filtres 5" at bounding box center [94, 118] width 156 height 37
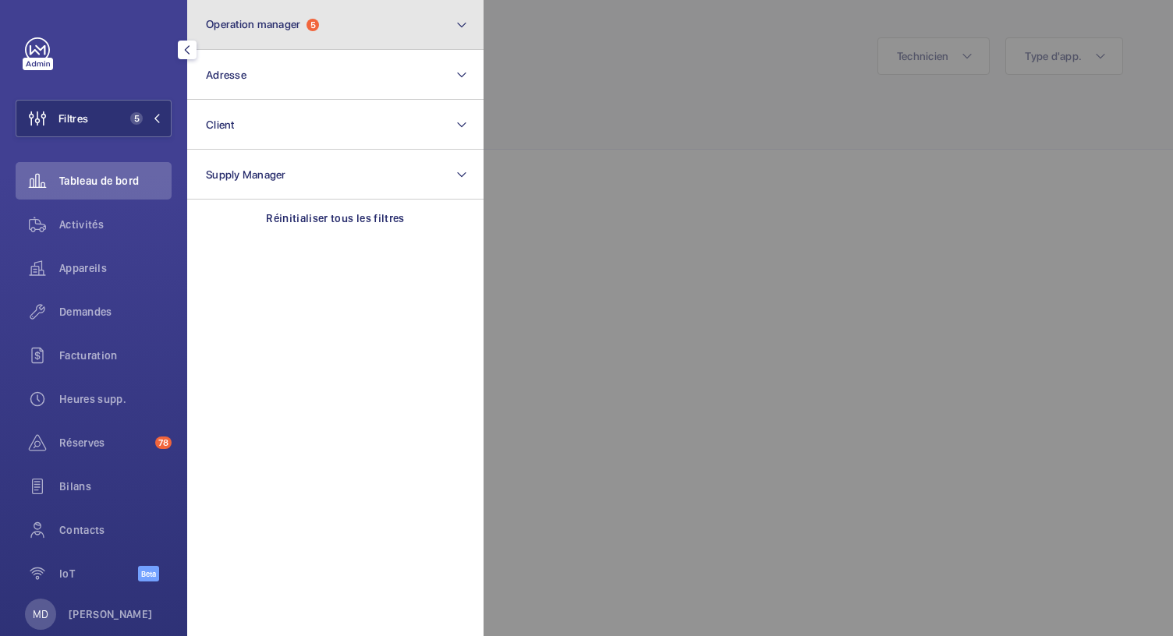
click at [296, 20] on span "Operation manager" at bounding box center [253, 24] width 94 height 12
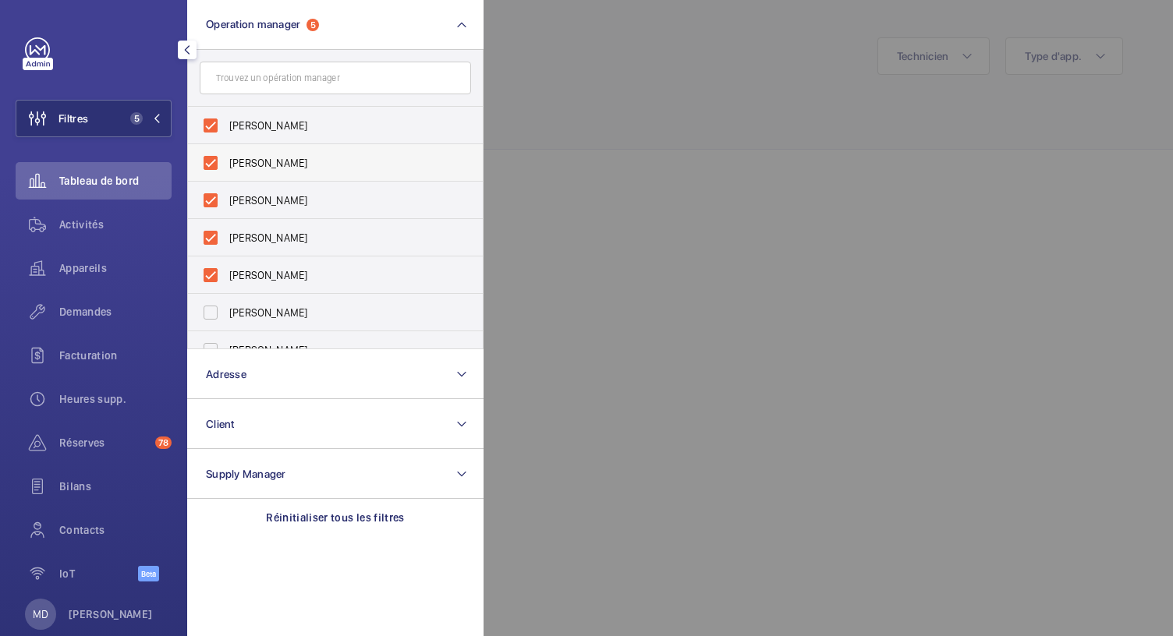
click at [211, 159] on label "Zohra Hamdani" at bounding box center [323, 162] width 271 height 37
click at [211, 159] on input "Zohra Hamdani" at bounding box center [210, 162] width 31 height 31
checkbox input "false"
click at [207, 161] on label "Anthony Mouchez" at bounding box center [323, 162] width 271 height 37
click at [207, 161] on input "Anthony Mouchez" at bounding box center [210, 162] width 31 height 31
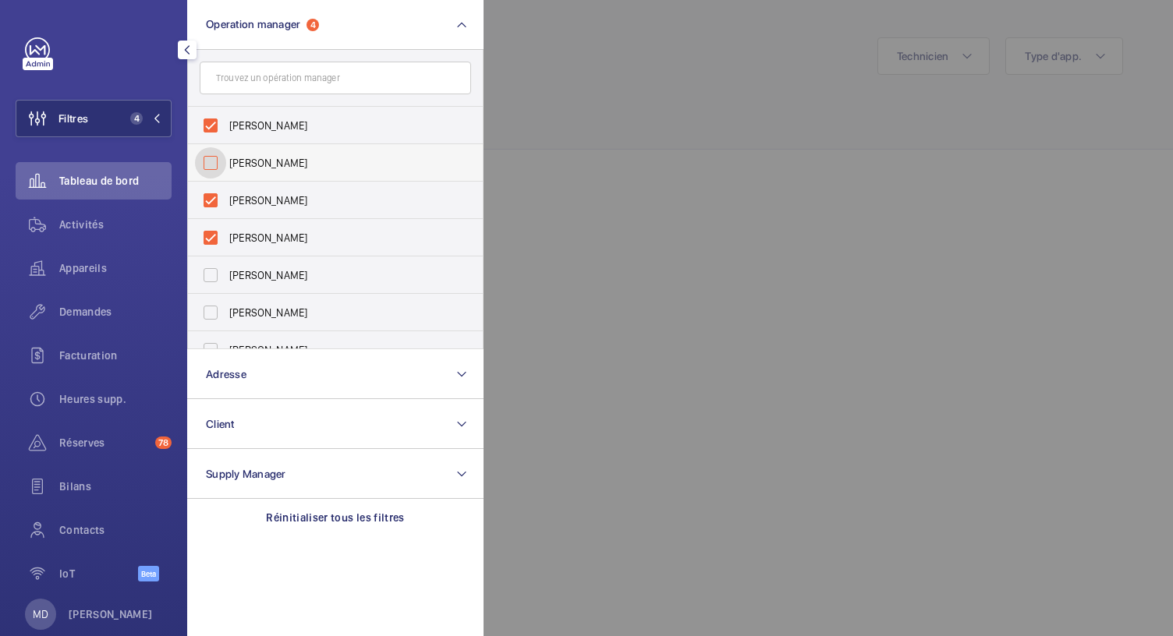
checkbox input "false"
click at [215, 184] on label "Caroline Diallo" at bounding box center [323, 200] width 271 height 37
click at [215, 185] on input "Caroline Diallo" at bounding box center [210, 200] width 31 height 31
checkbox input "false"
click at [215, 171] on label "Karim Kaced" at bounding box center [323, 162] width 271 height 37
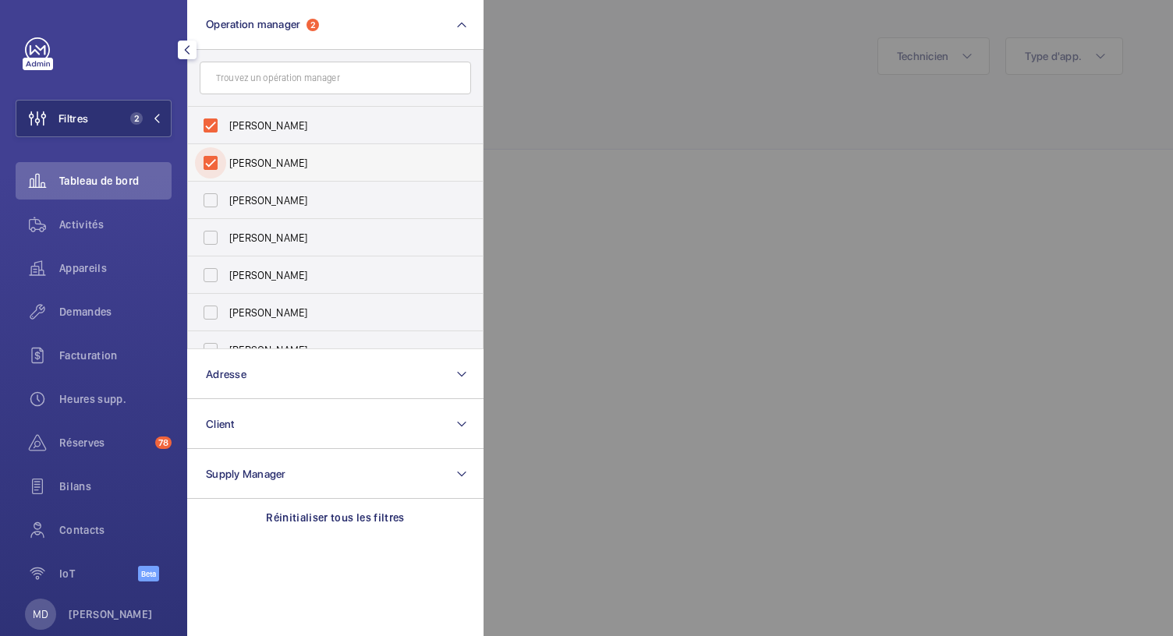
click at [215, 171] on input "Karim Kaced" at bounding box center [210, 162] width 31 height 31
checkbox input "false"
click at [579, 100] on div at bounding box center [1069, 318] width 1173 height 636
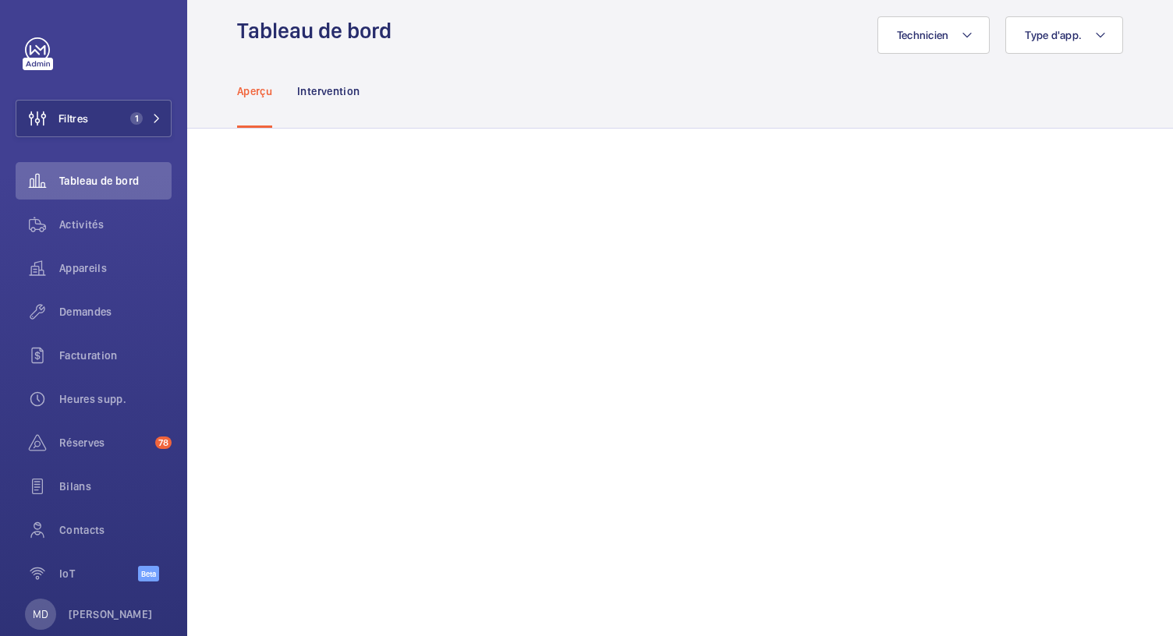
scroll to position [20, 0]
click at [101, 267] on span "Appareils" at bounding box center [115, 268] width 112 height 16
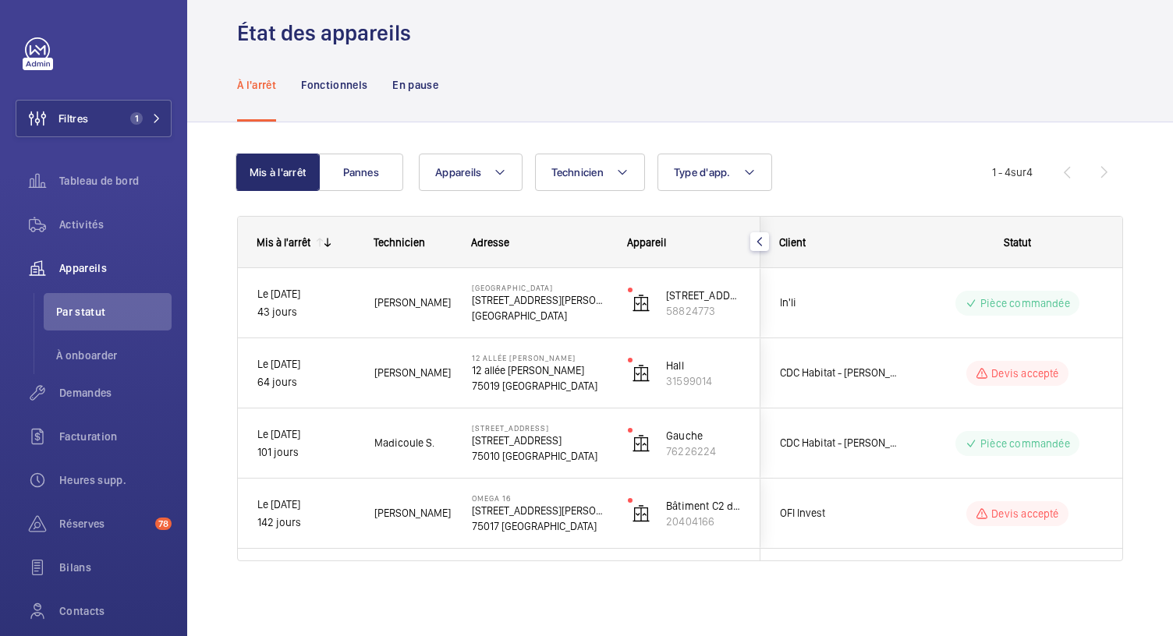
scroll to position [18, 0]
click at [659, 565] on div "Mis à l'arrêt Technicien Adresse Appareil Client" at bounding box center [680, 408] width 886 height 383
click at [152, 122] on mat-icon at bounding box center [156, 118] width 9 height 9
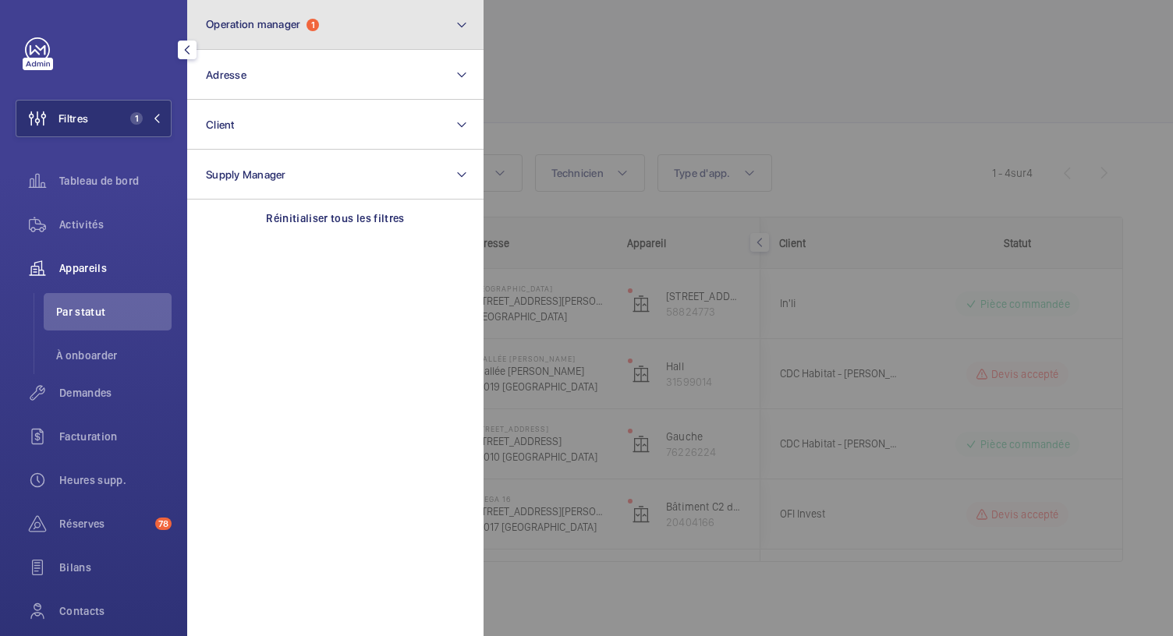
click at [292, 32] on button "Operation manager 1" at bounding box center [335, 25] width 296 height 50
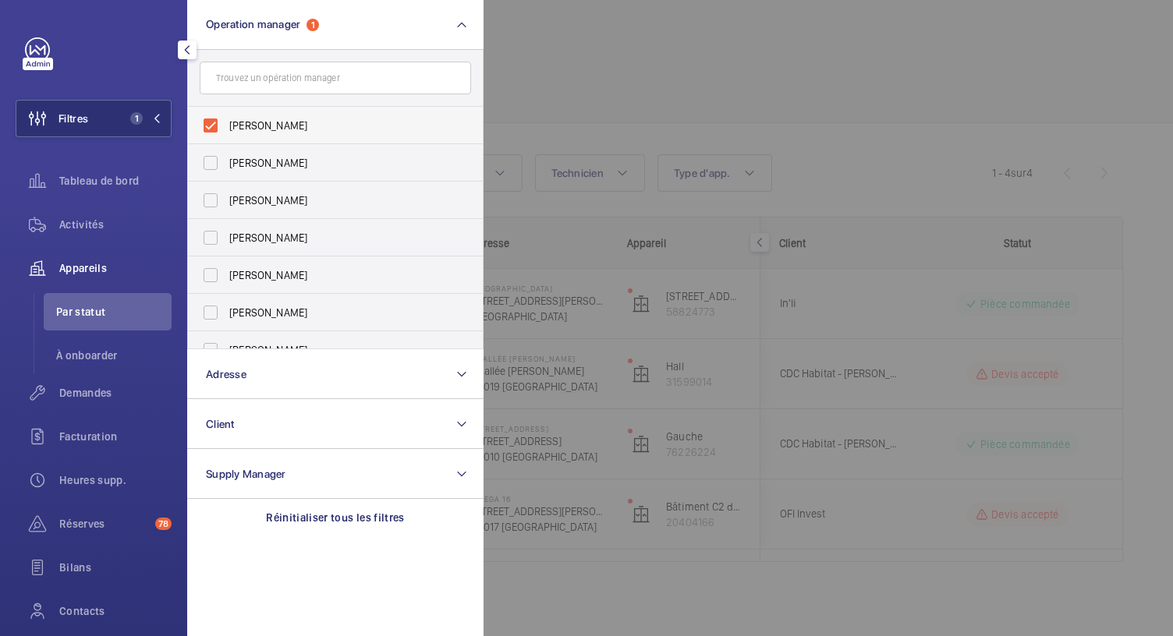
click at [207, 129] on label "Florence Dulin" at bounding box center [323, 125] width 271 height 37
click at [207, 129] on input "Florence Dulin" at bounding box center [210, 125] width 31 height 31
checkbox input "false"
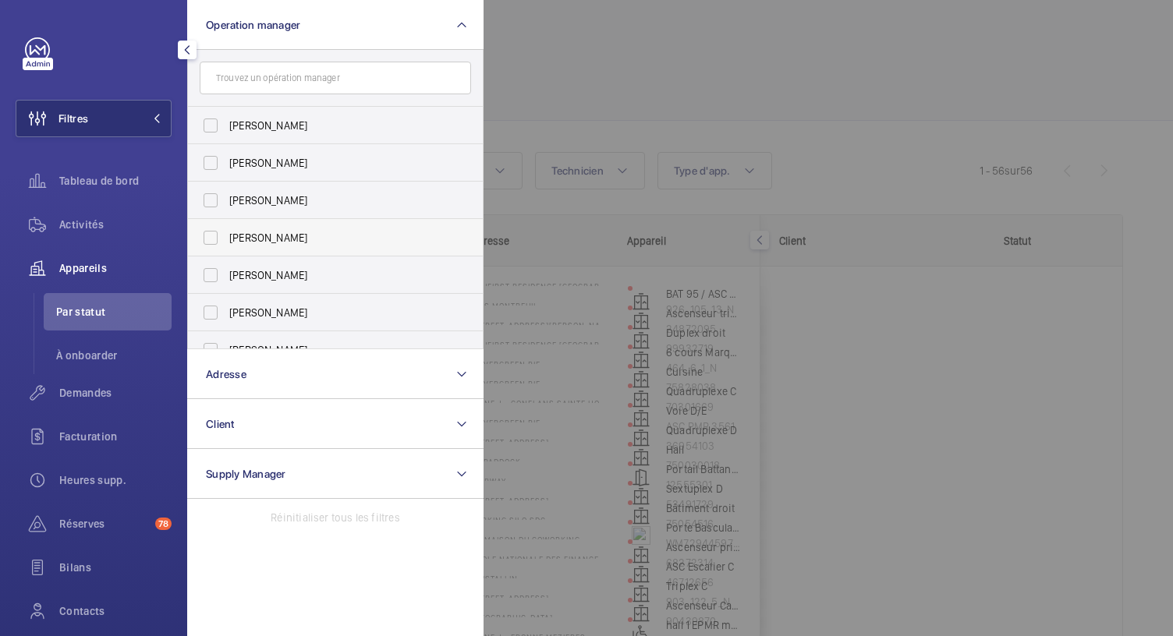
click at [217, 241] on label "Karim Kaced" at bounding box center [323, 237] width 271 height 37
click at [217, 241] on input "Karim Kaced" at bounding box center [210, 237] width 31 height 31
checkbox input "true"
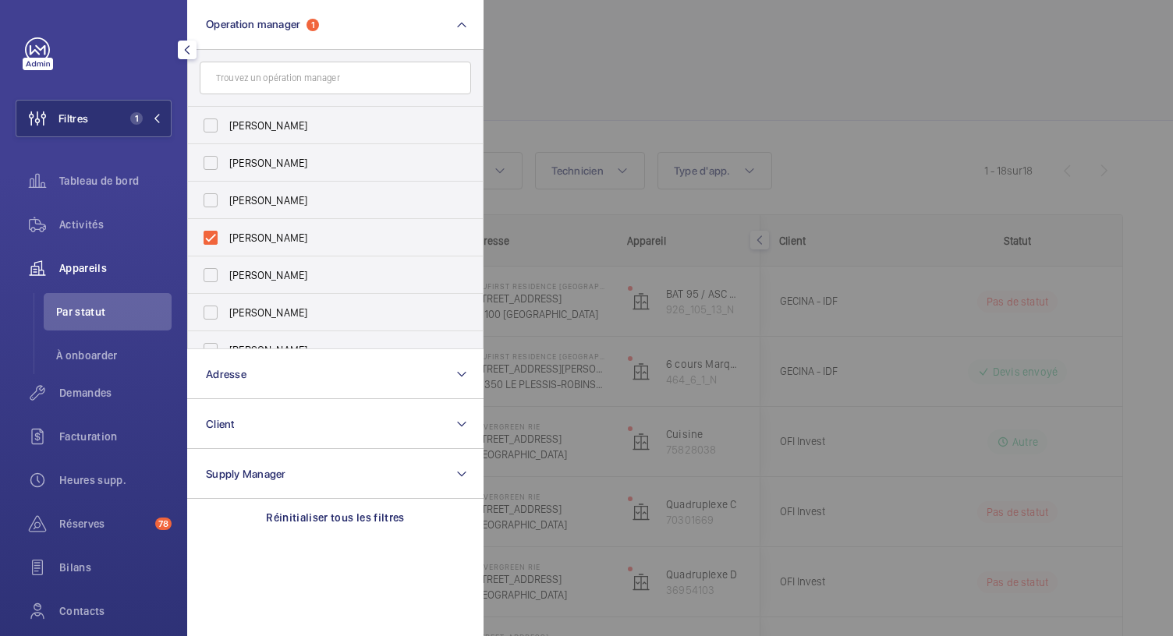
click at [555, 87] on div at bounding box center [1069, 318] width 1173 height 636
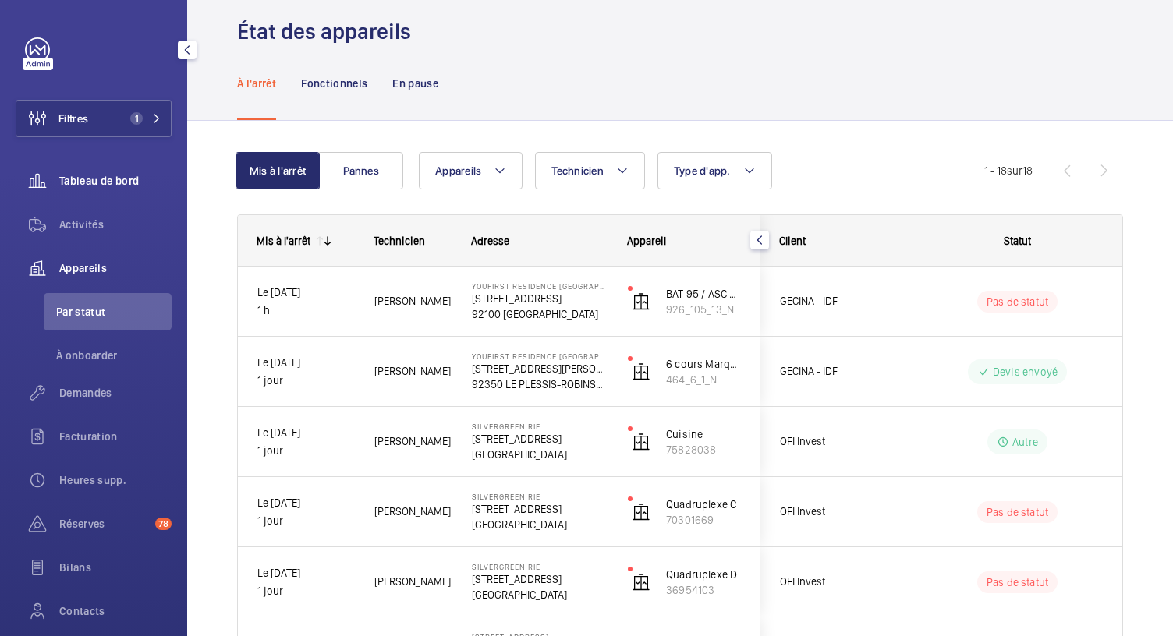
click at [126, 175] on span "Tableau de bord" at bounding box center [115, 181] width 112 height 16
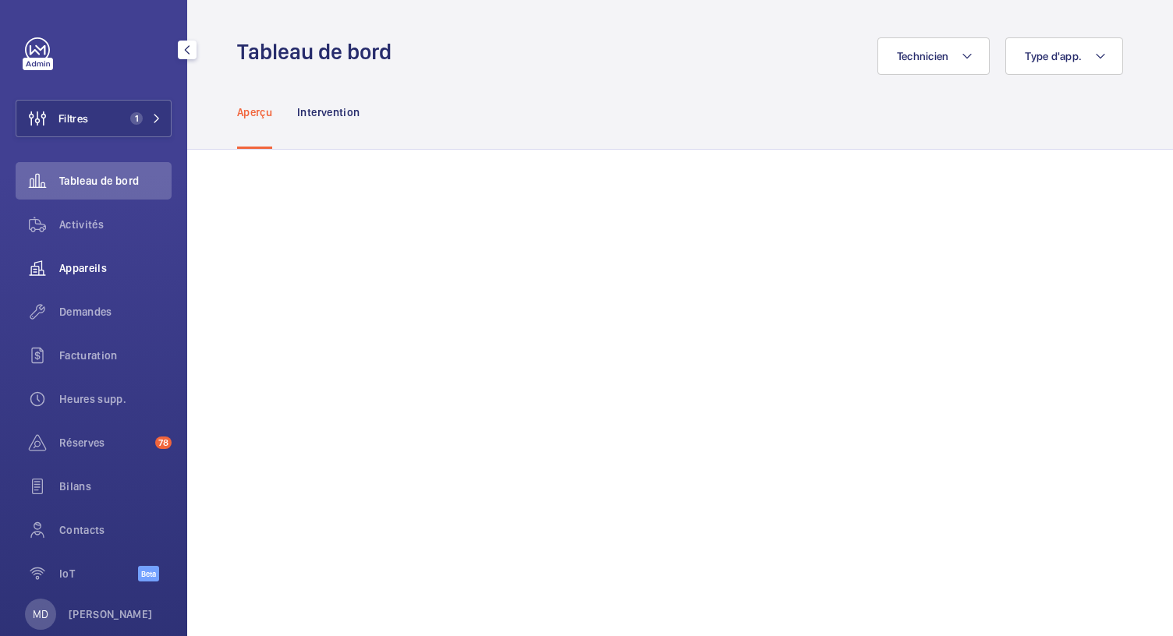
click at [80, 275] on span "Appareils" at bounding box center [115, 268] width 112 height 16
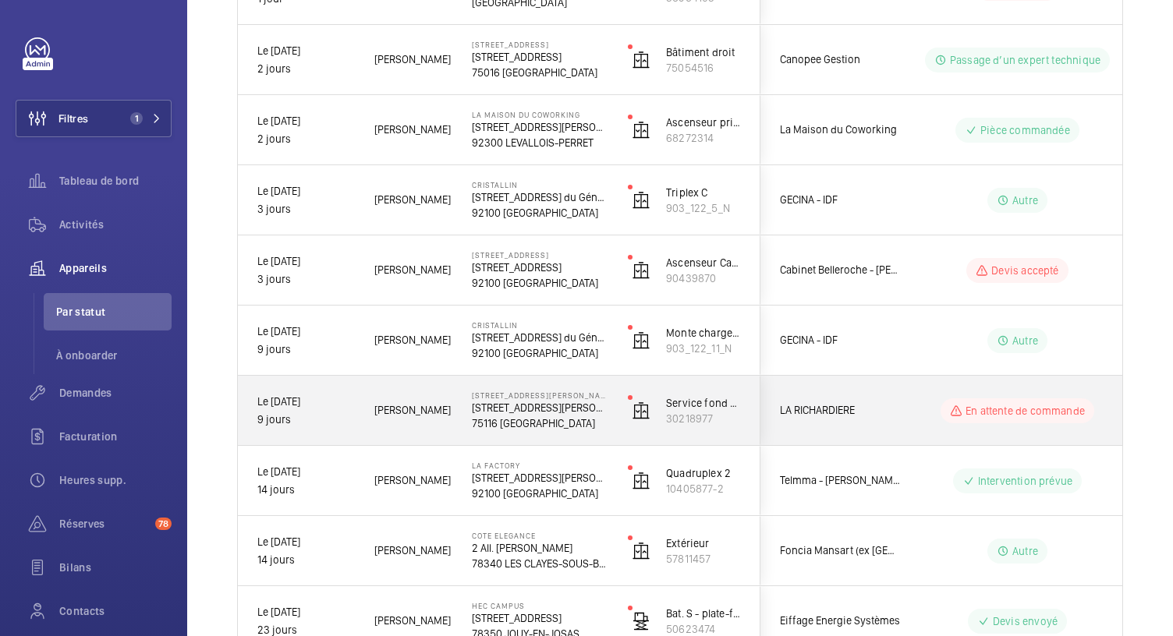
scroll to position [1000, 0]
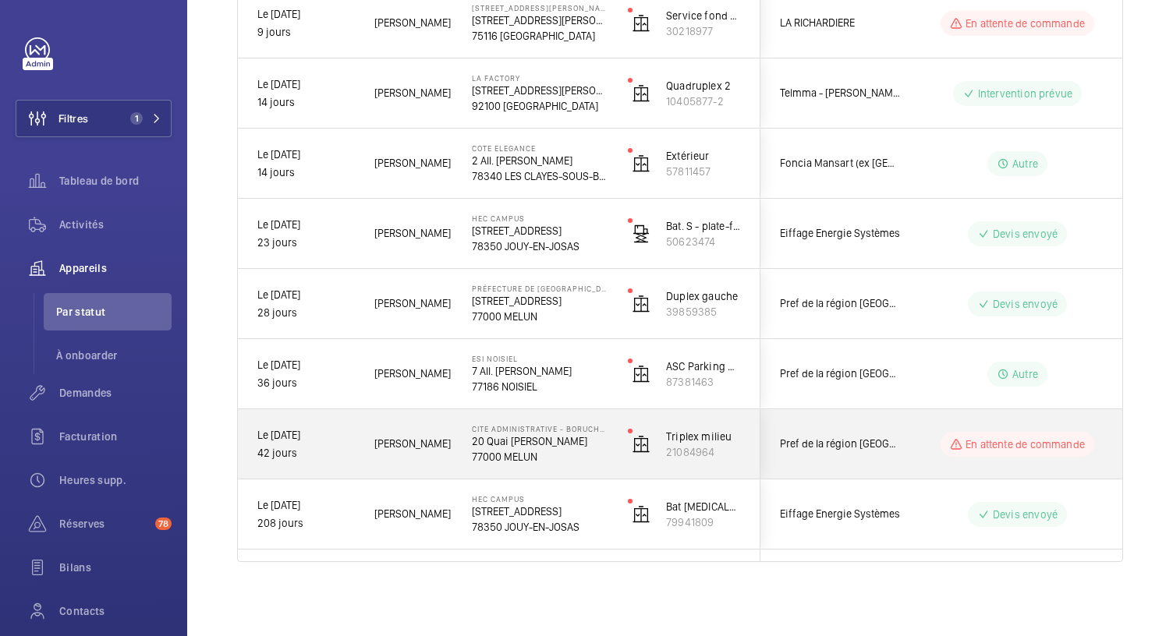
click at [494, 442] on p "20 Quai [PERSON_NAME]" at bounding box center [540, 442] width 136 height 16
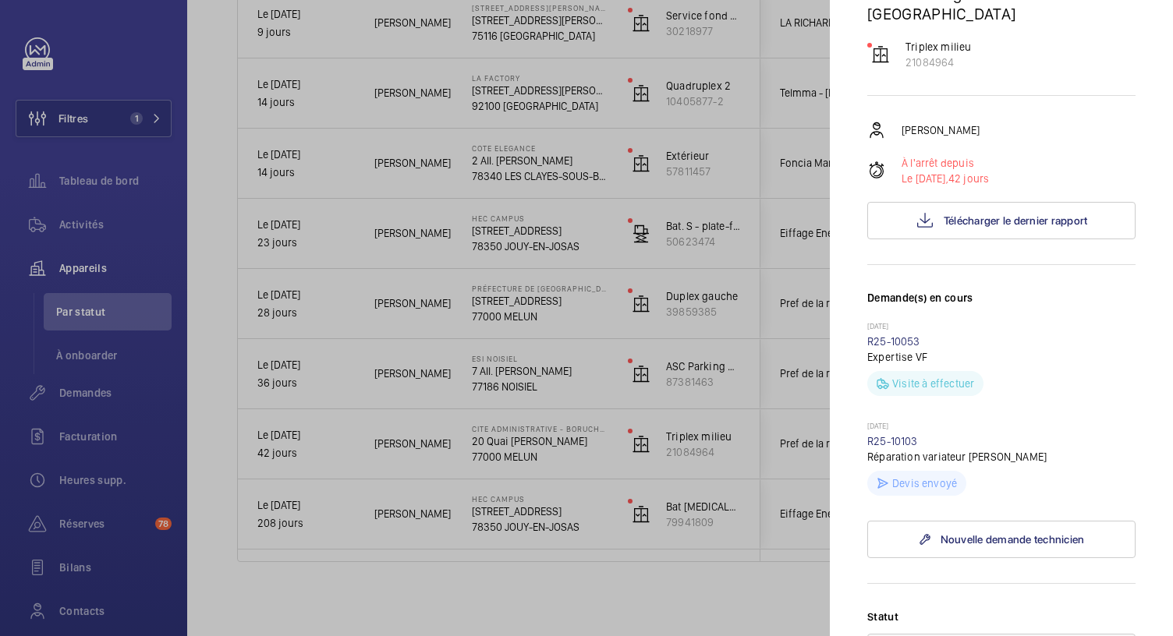
scroll to position [207, 0]
click at [605, 396] on div at bounding box center [586, 318] width 1173 height 636
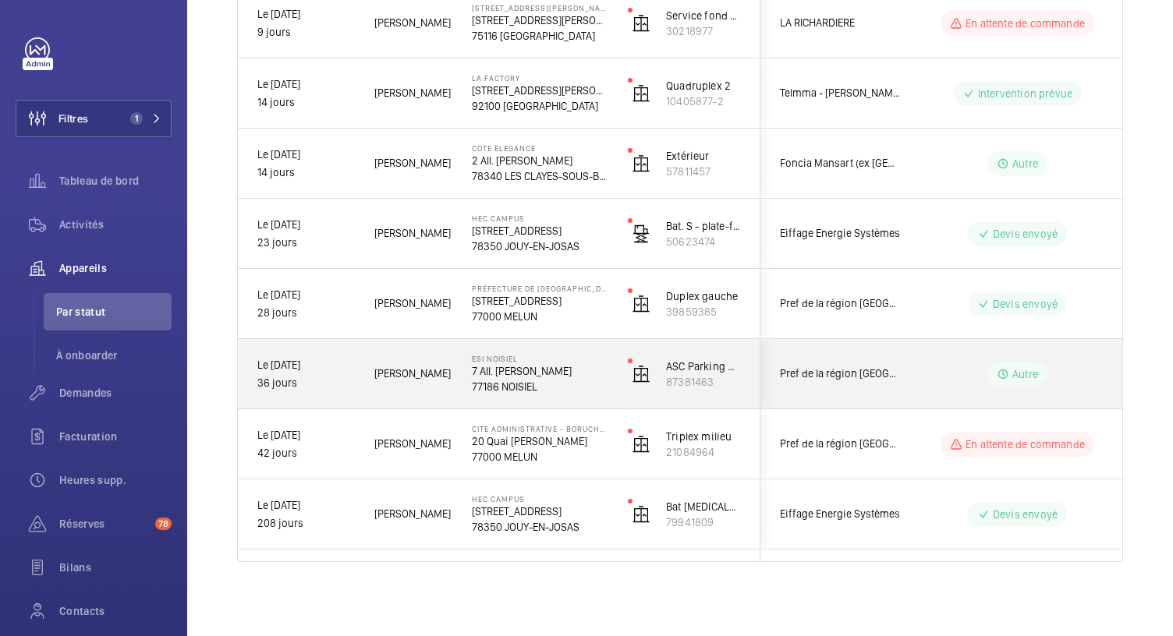
click at [574, 374] on p "7 All. [PERSON_NAME]" at bounding box center [540, 371] width 136 height 16
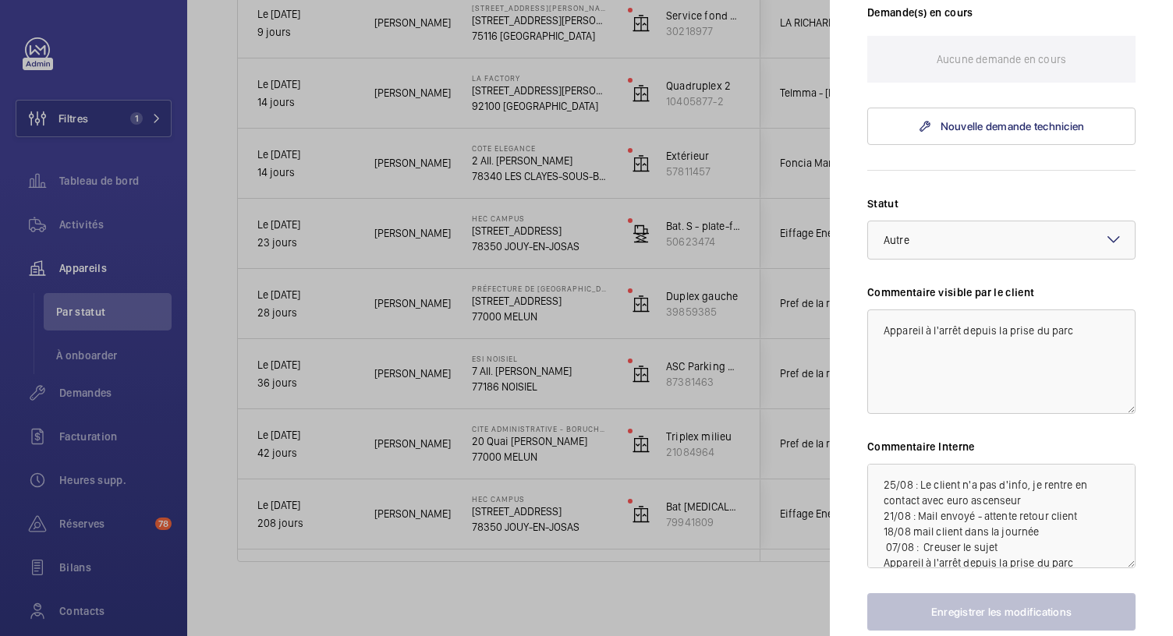
scroll to position [526, 0]
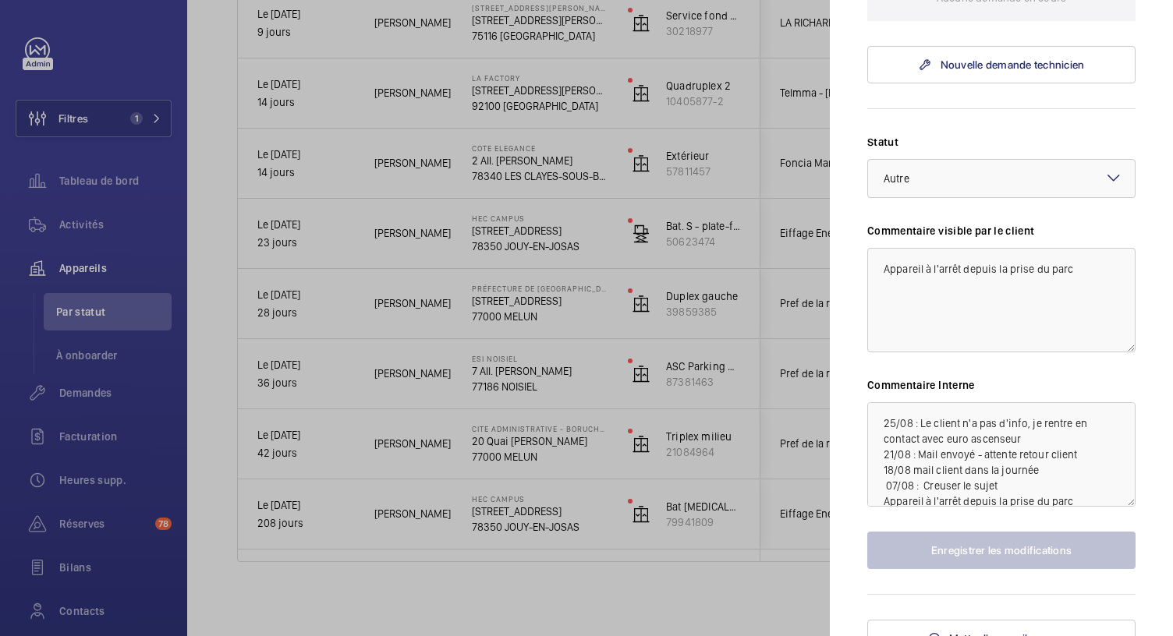
click at [557, 301] on div at bounding box center [586, 318] width 1173 height 636
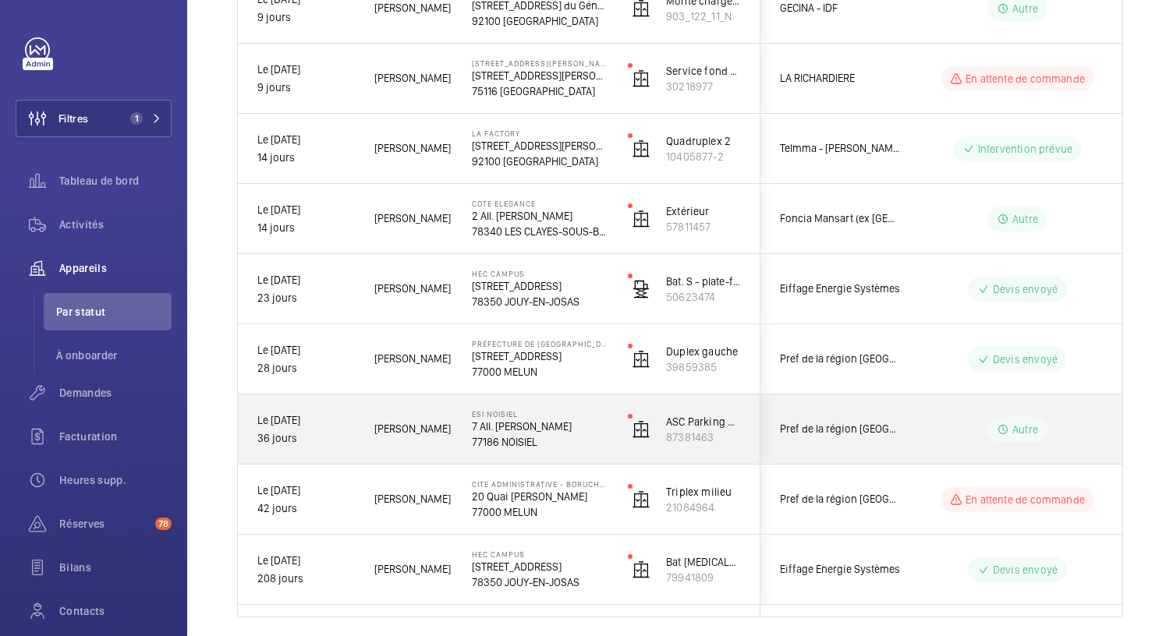
scroll to position [937, 0]
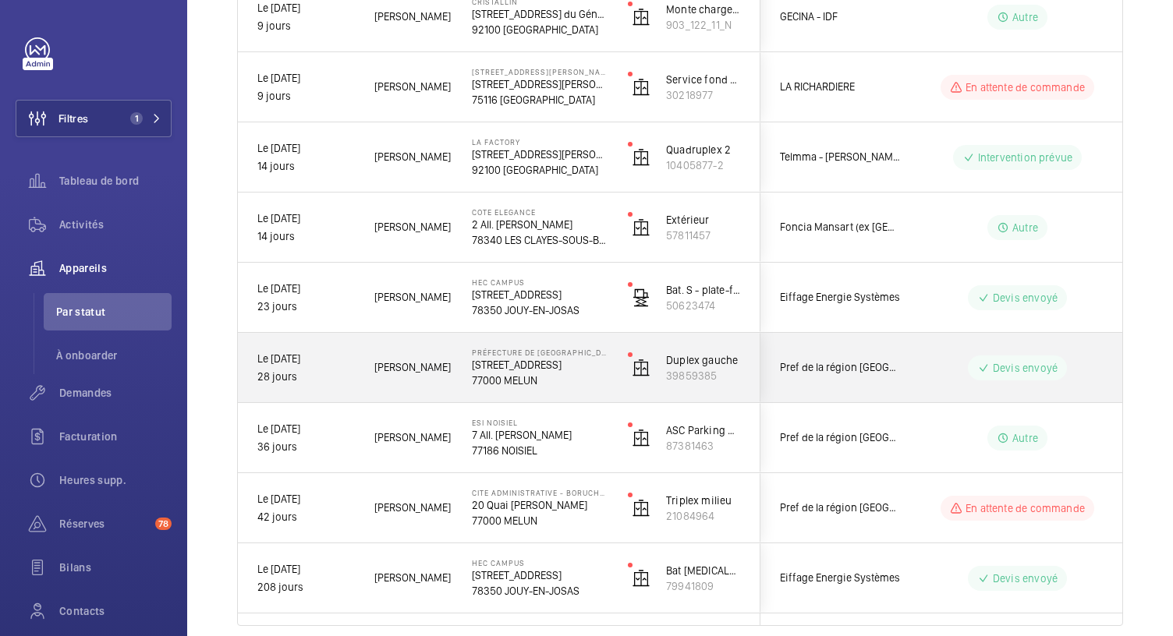
click at [547, 374] on p "77000 MELUN" at bounding box center [540, 381] width 136 height 16
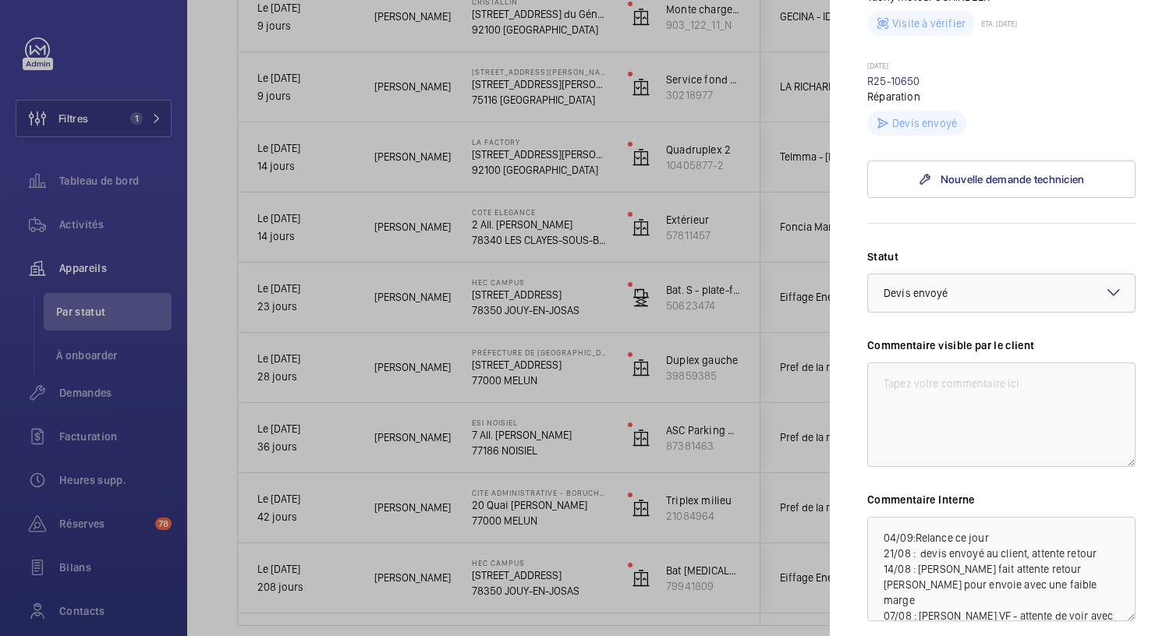
scroll to position [374, 0]
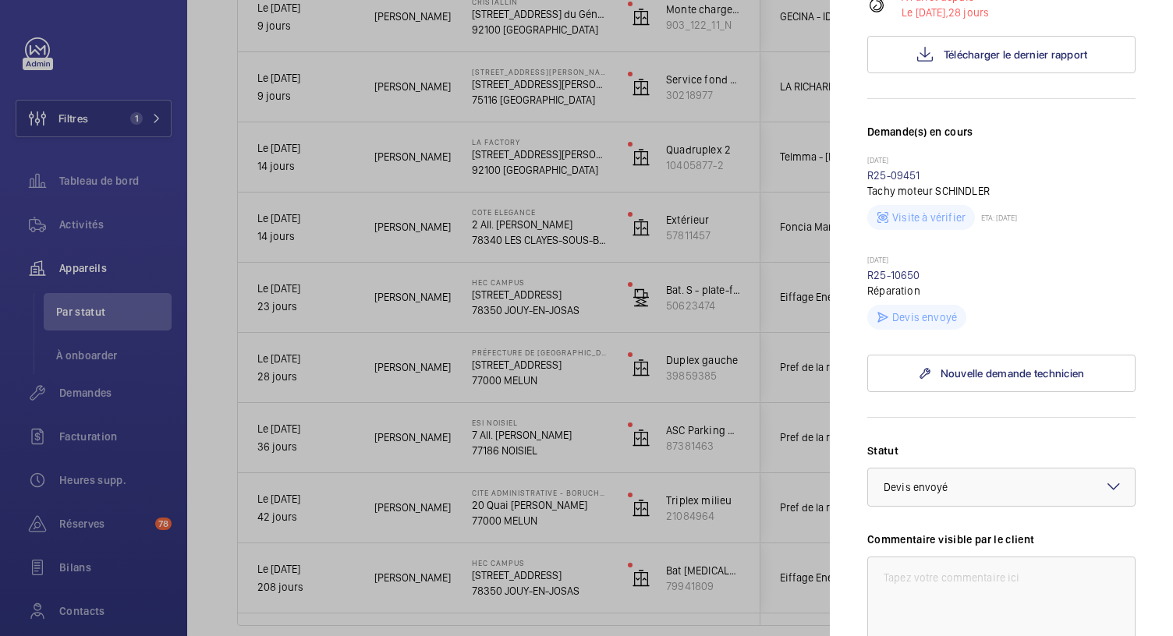
click at [552, 309] on div at bounding box center [586, 318] width 1173 height 636
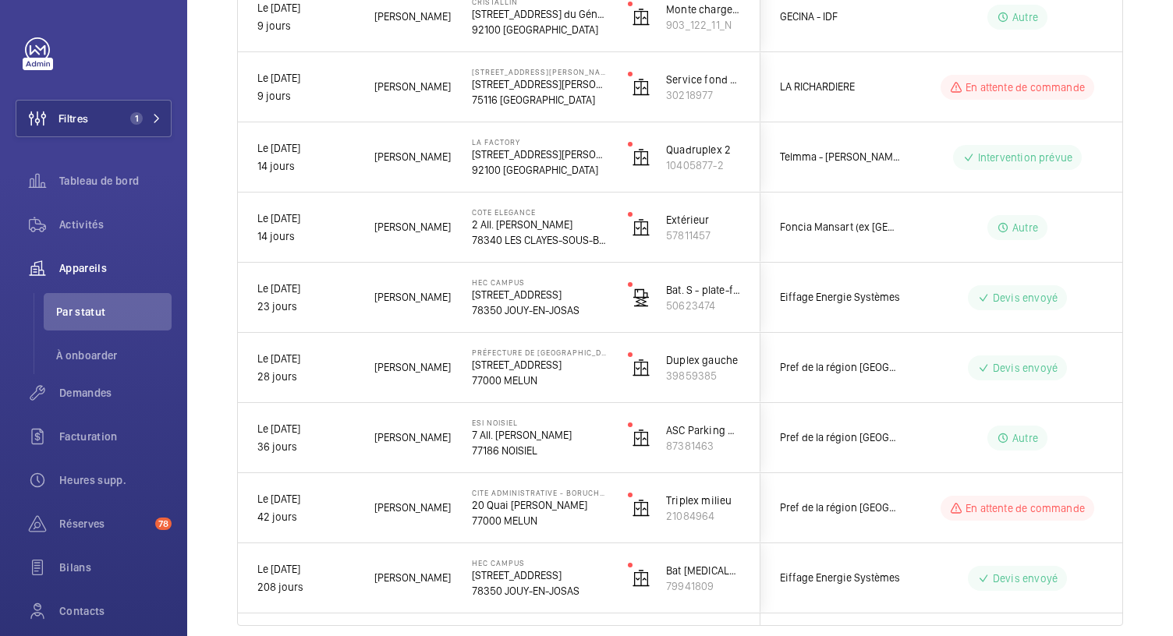
scroll to position [0, 0]
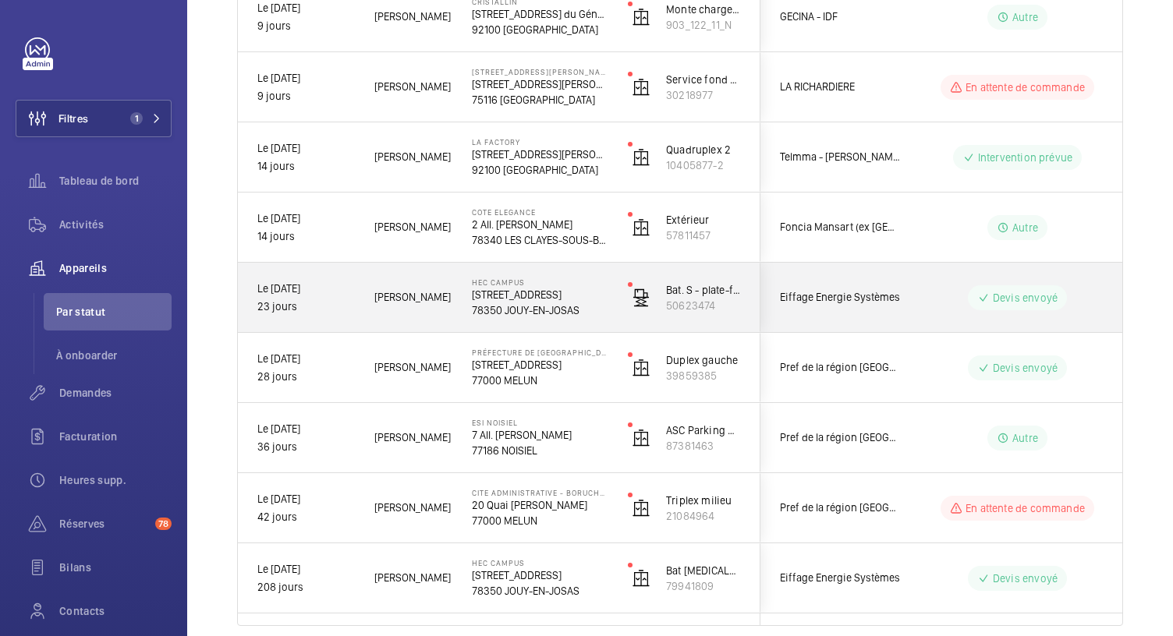
click at [552, 309] on p "78350 JOUY-EN-JOSAS" at bounding box center [540, 311] width 136 height 16
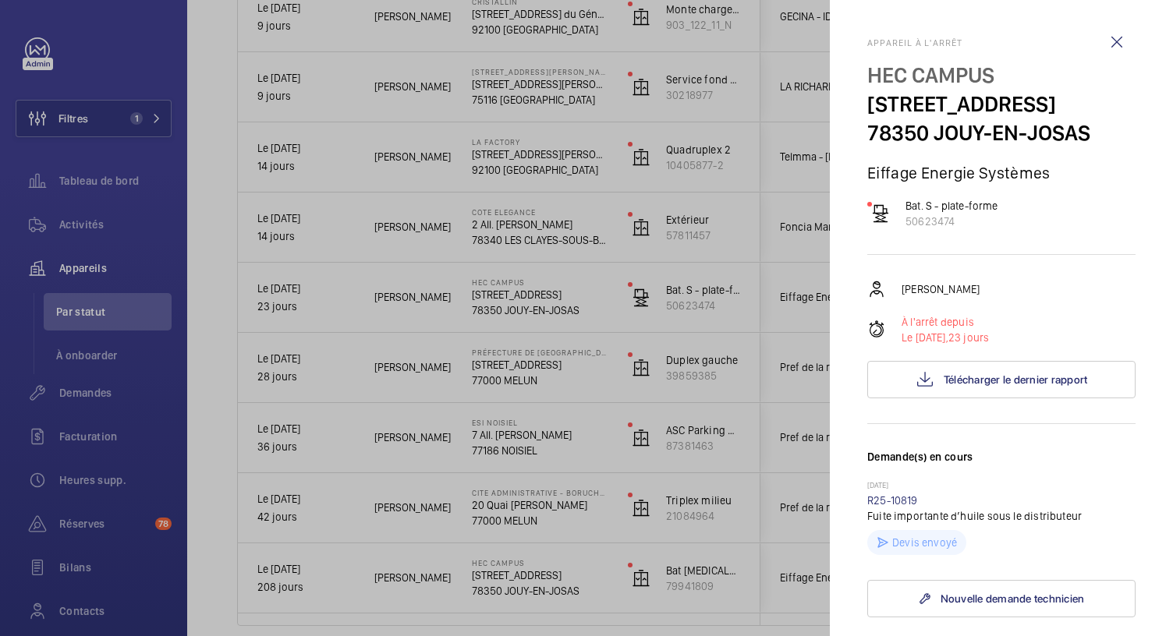
click at [536, 227] on div at bounding box center [586, 318] width 1173 height 636
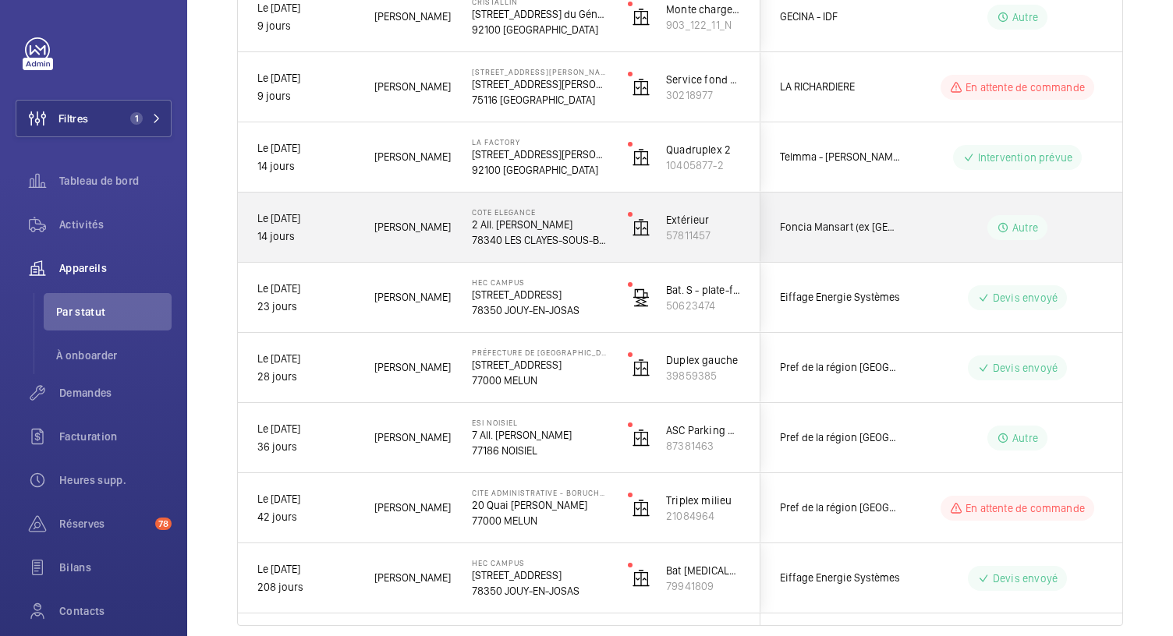
click at [536, 227] on p "2 All. [PERSON_NAME]" at bounding box center [540, 225] width 136 height 16
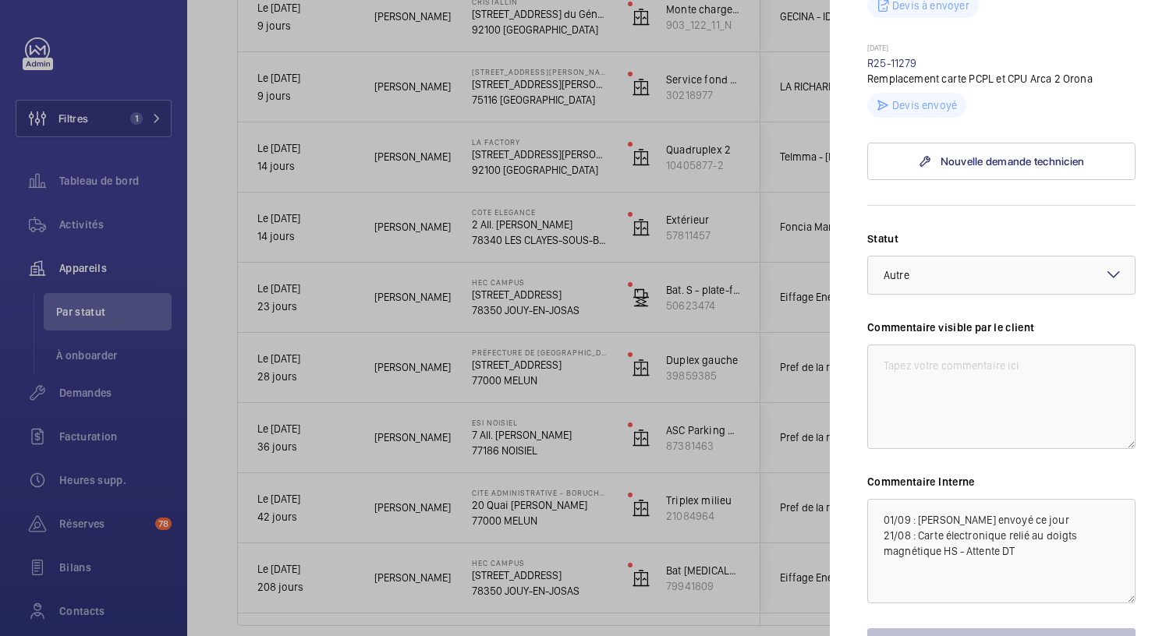
scroll to position [617, 0]
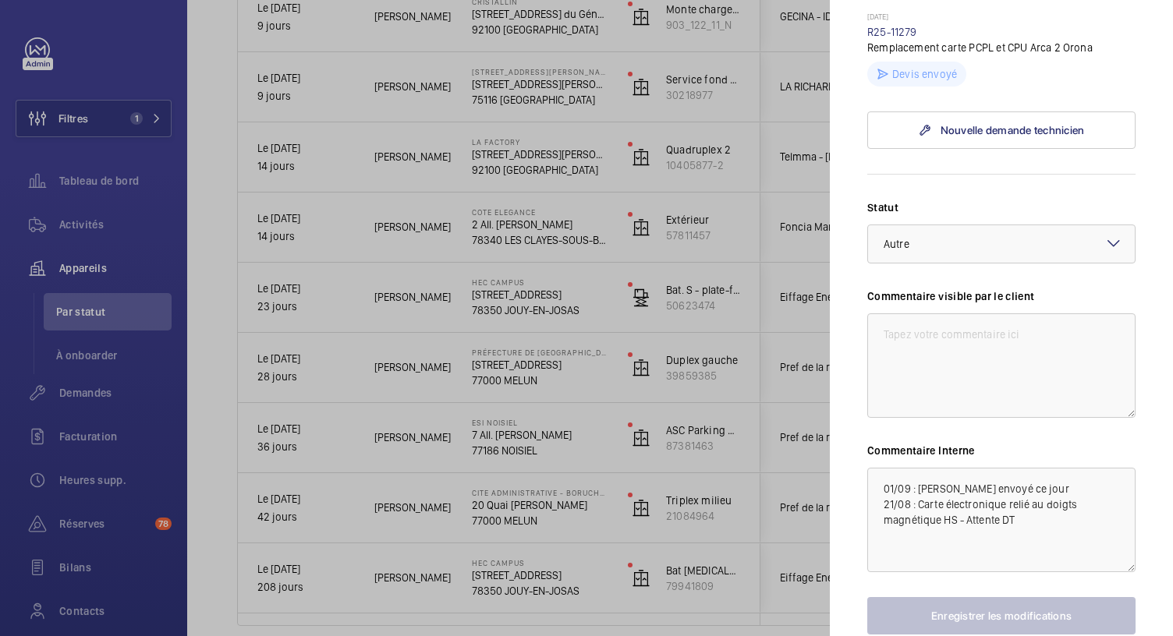
click at [554, 165] on div at bounding box center [586, 318] width 1173 height 636
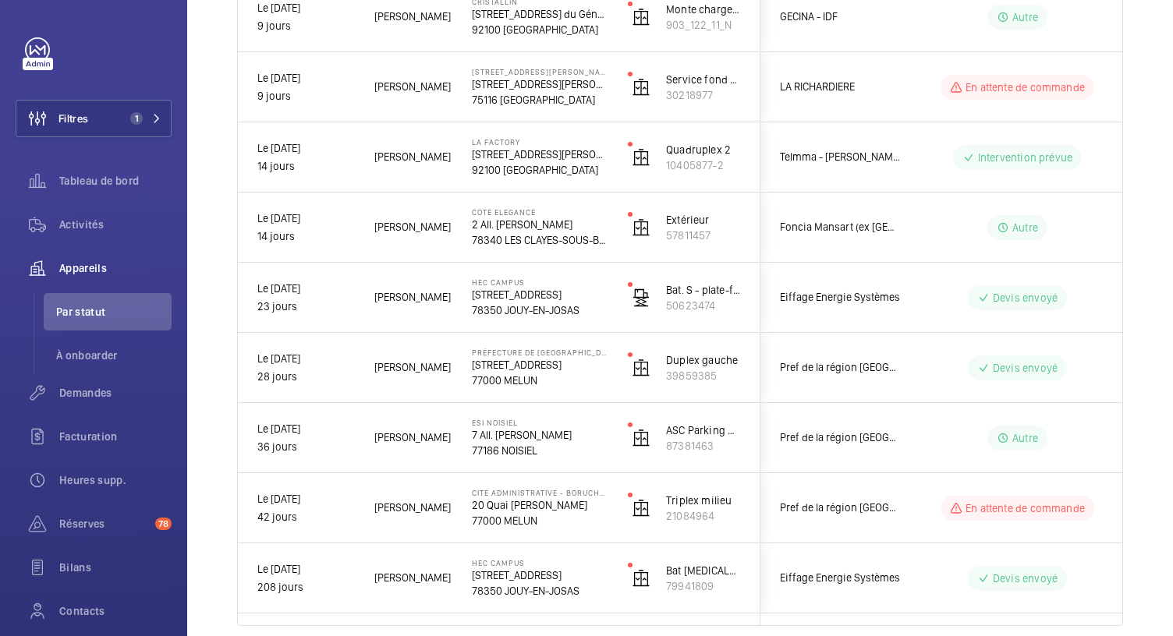
scroll to position [0, 0]
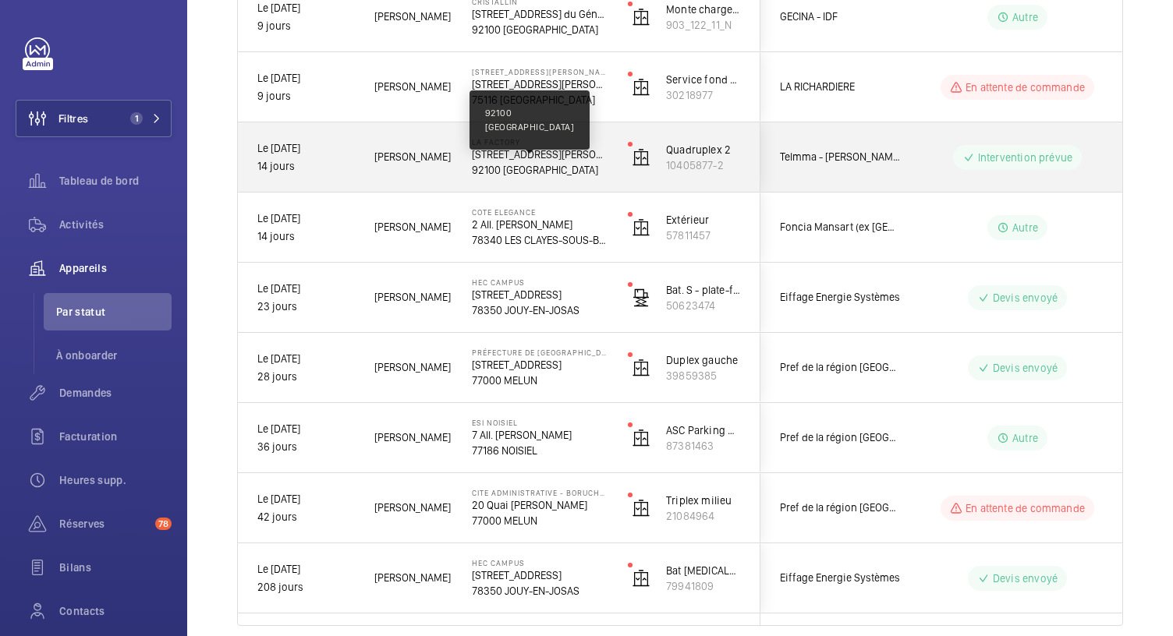
click at [554, 165] on p "92100 [GEOGRAPHIC_DATA]" at bounding box center [540, 170] width 136 height 16
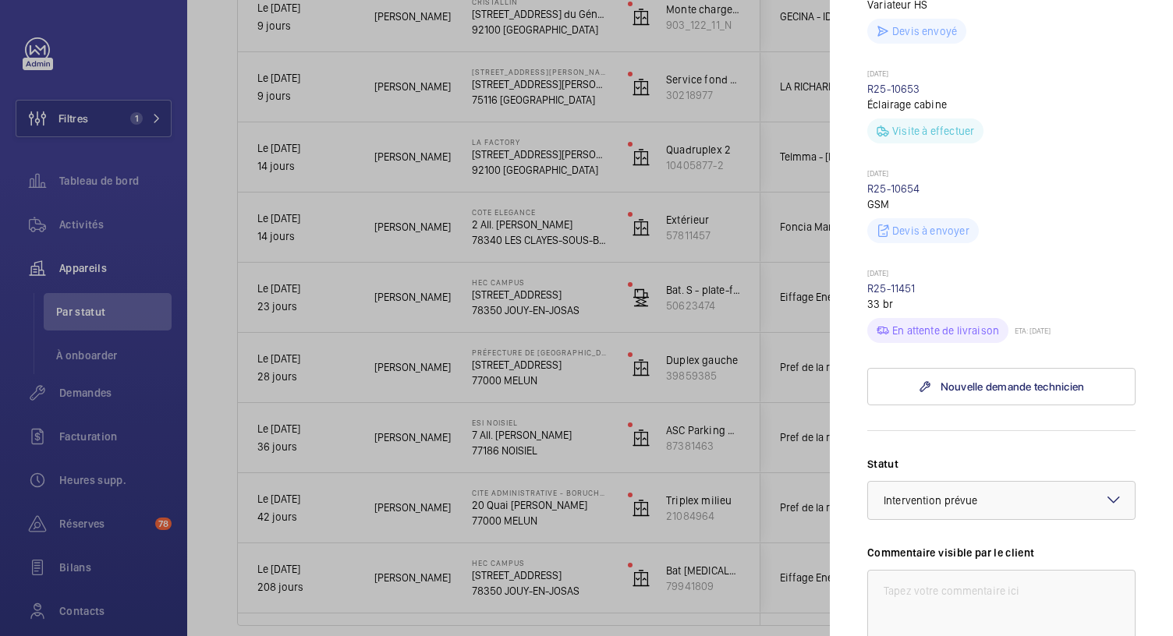
scroll to position [534, 0]
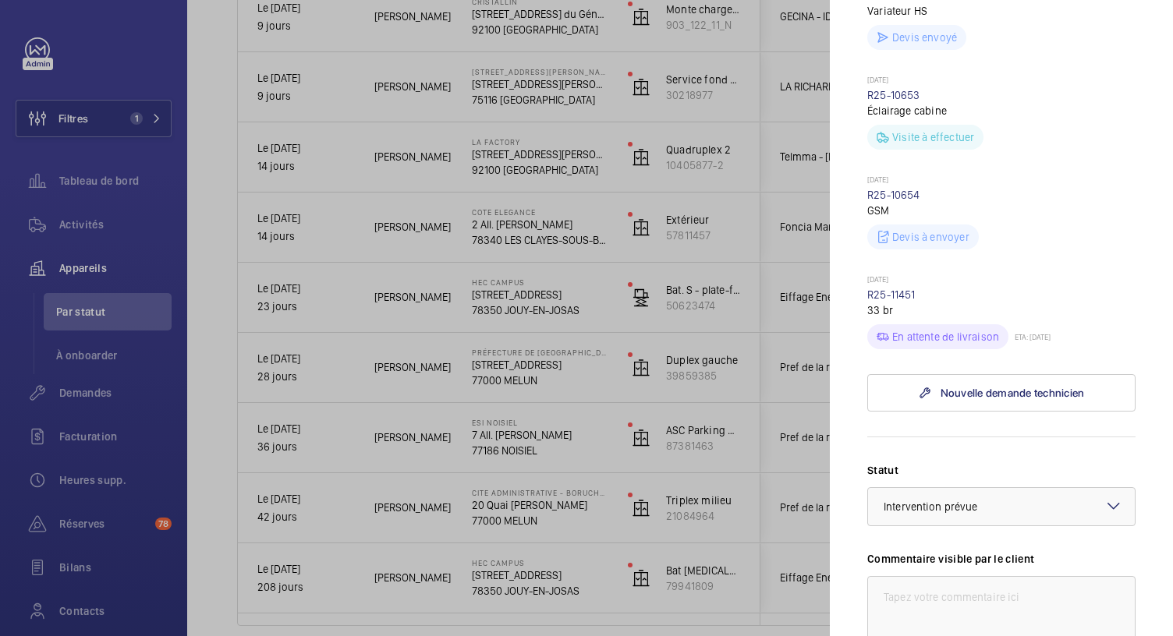
click at [533, 92] on div at bounding box center [586, 318] width 1173 height 636
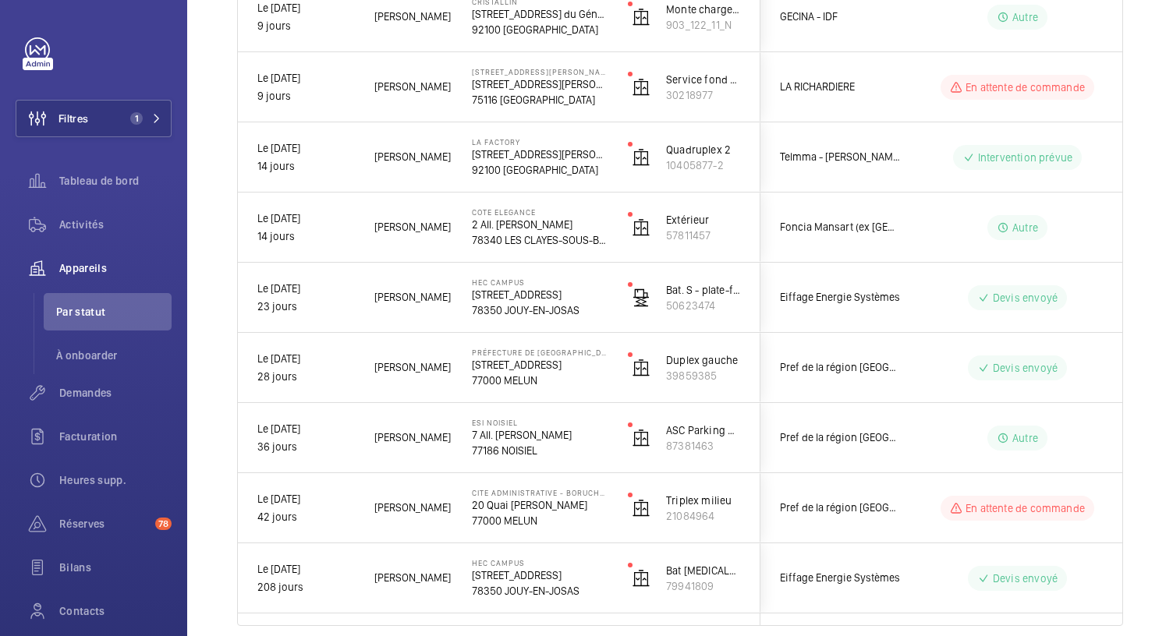
scroll to position [0, 0]
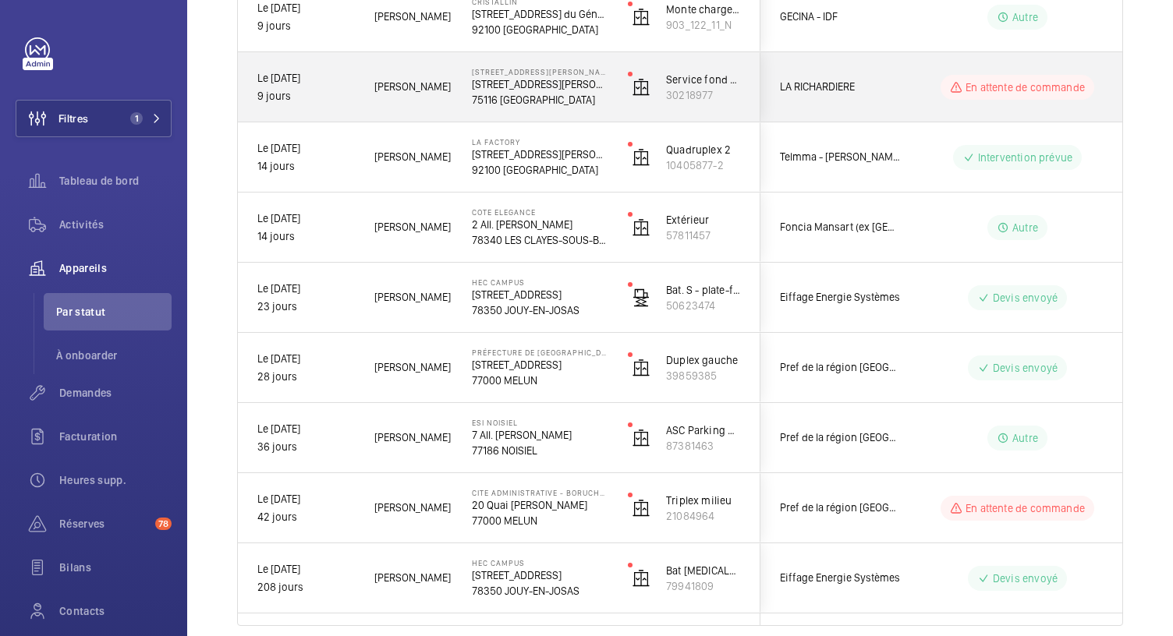
click at [533, 92] on p "75116 [GEOGRAPHIC_DATA]" at bounding box center [540, 100] width 136 height 16
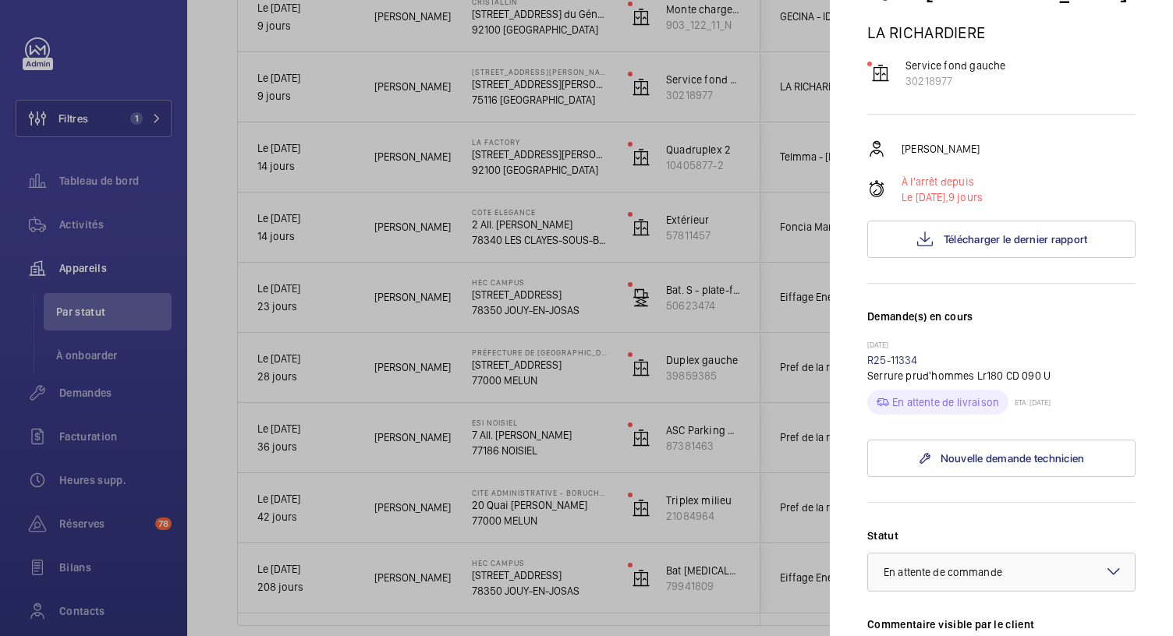
scroll to position [178, 0]
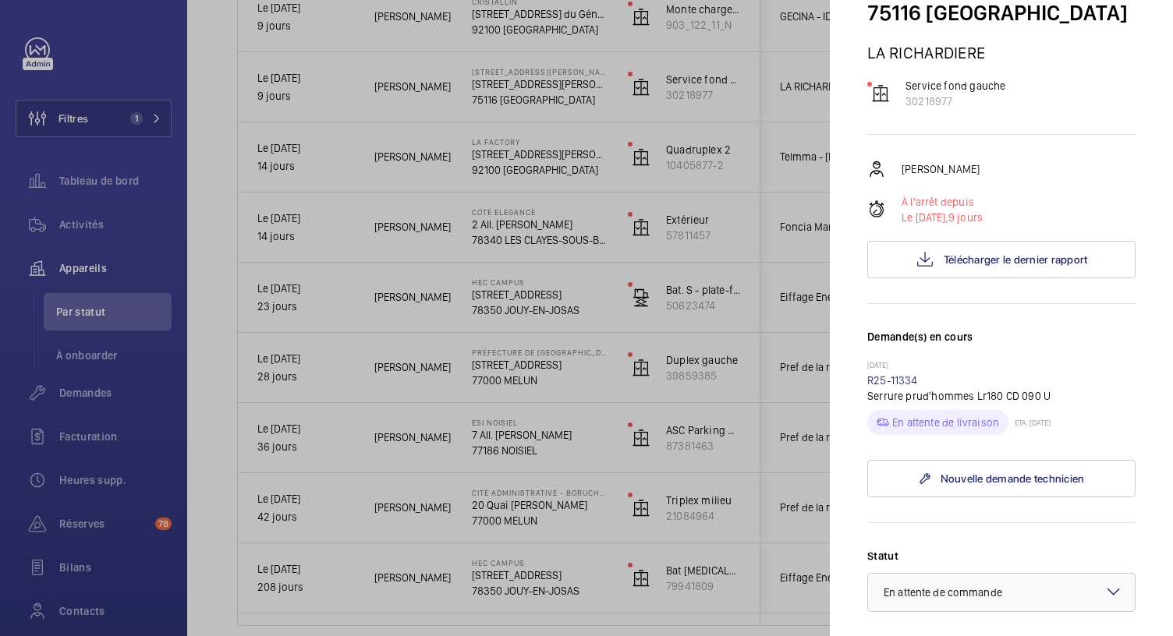
click at [604, 97] on div at bounding box center [586, 318] width 1173 height 636
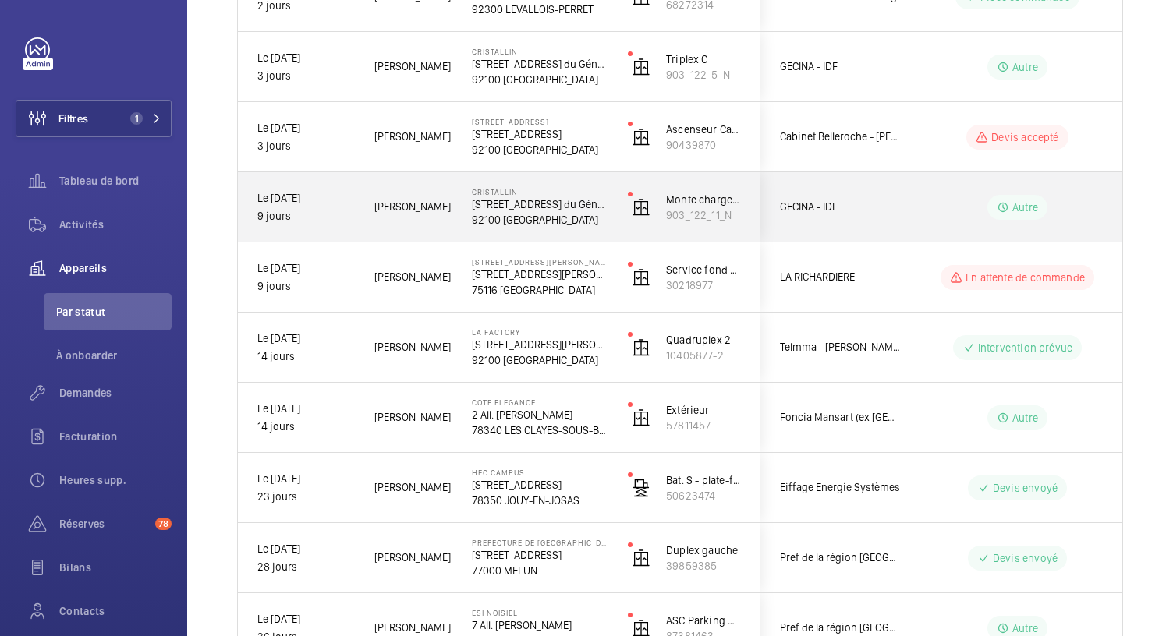
scroll to position [744, 0]
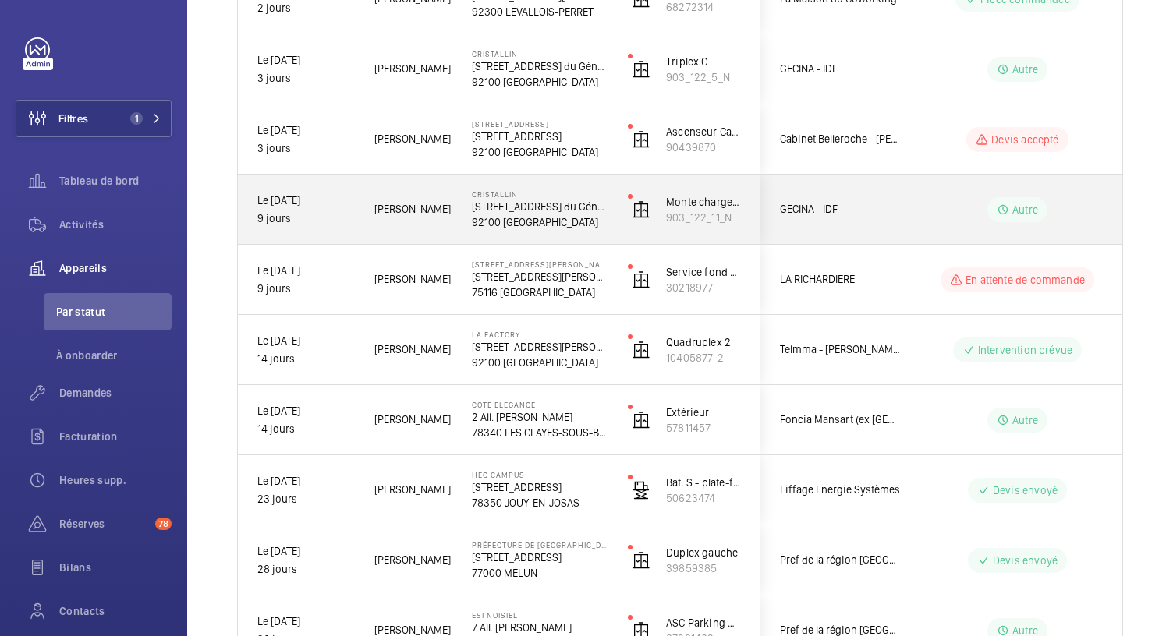
click at [547, 214] on p "92100 [GEOGRAPHIC_DATA]" at bounding box center [540, 222] width 136 height 16
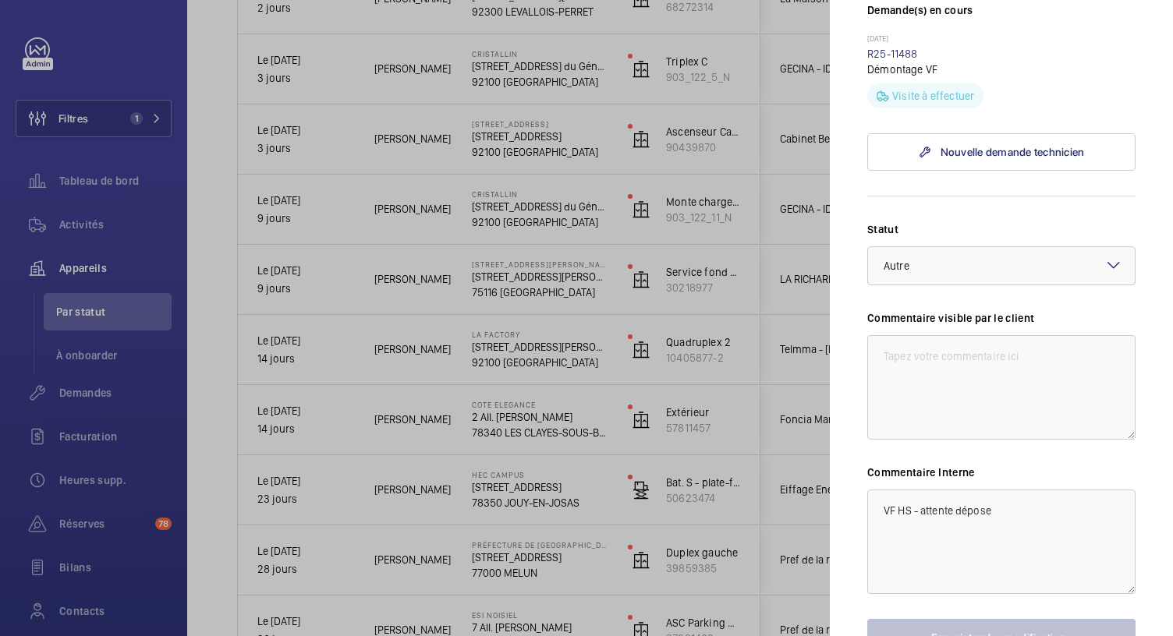
scroll to position [551, 0]
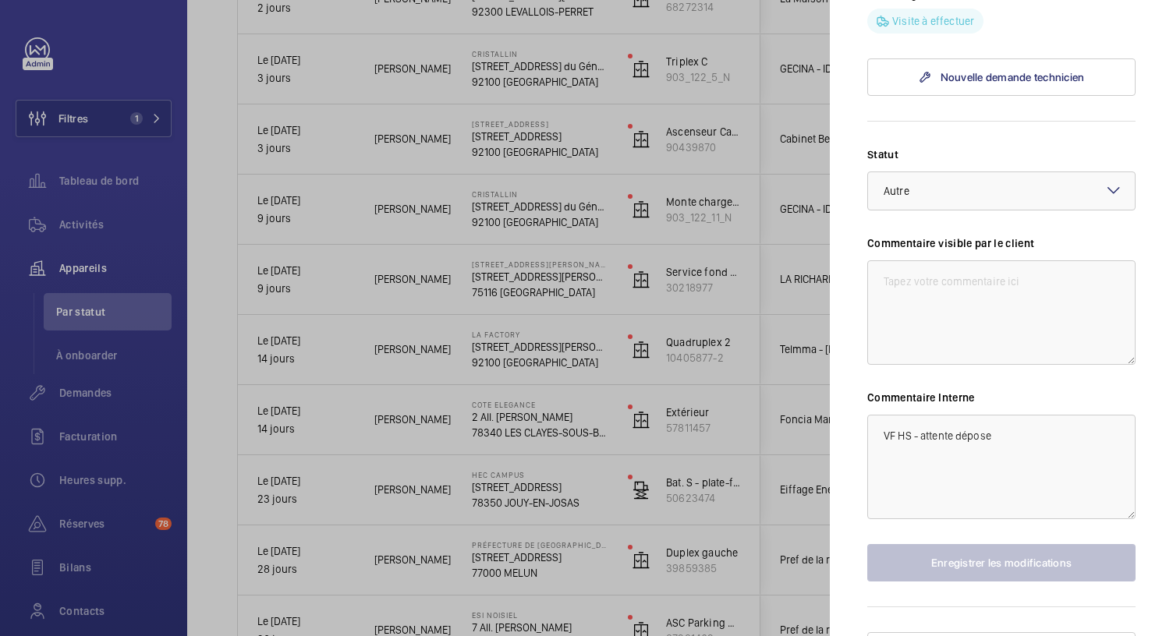
click at [569, 172] on div at bounding box center [586, 318] width 1173 height 636
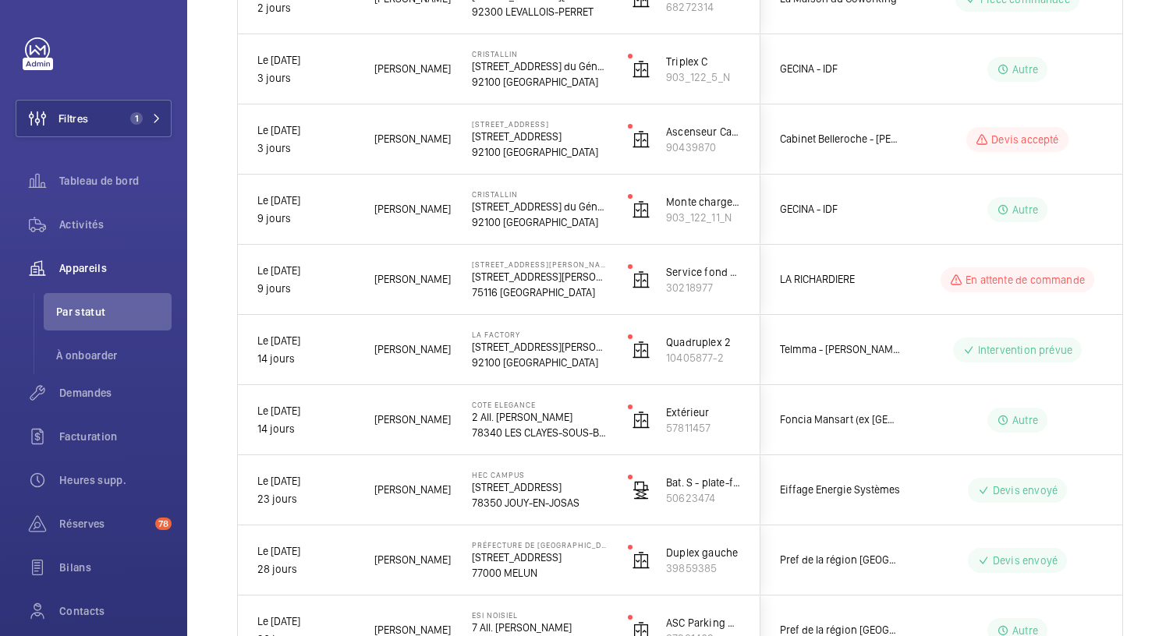
scroll to position [0, 0]
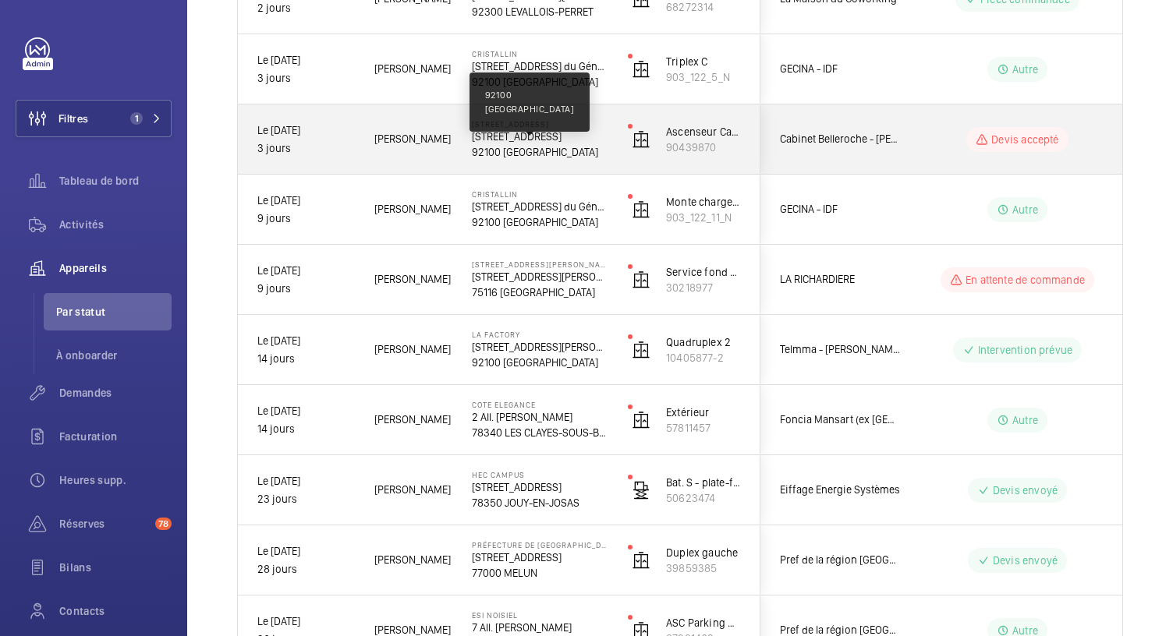
click at [558, 151] on p "92100 [GEOGRAPHIC_DATA]" at bounding box center [540, 152] width 136 height 16
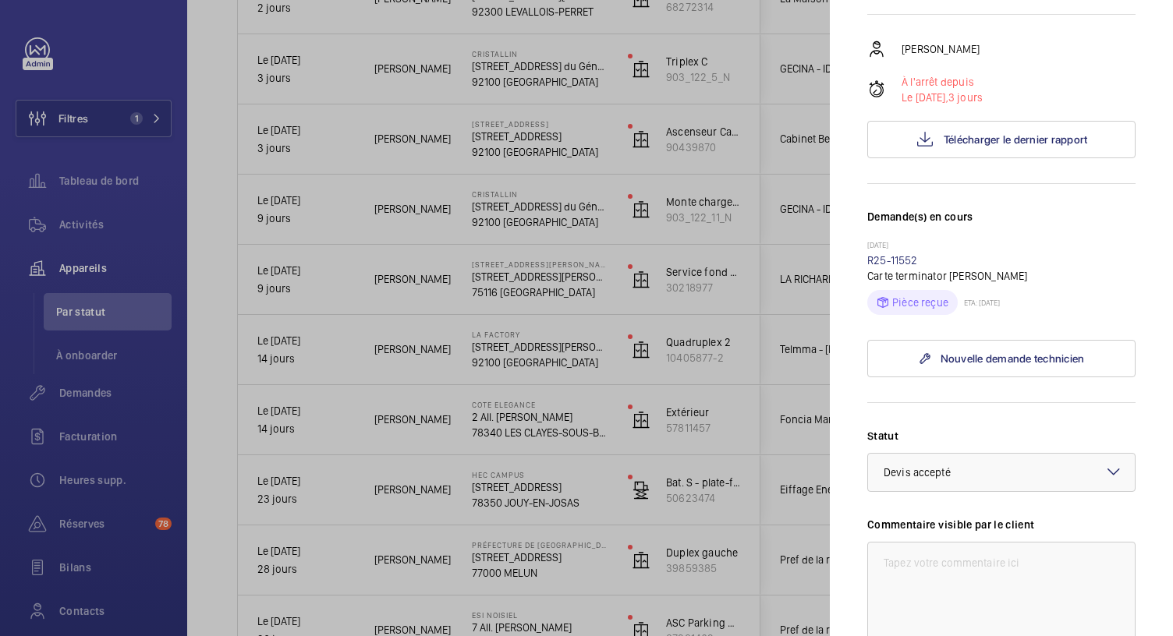
scroll to position [251, 0]
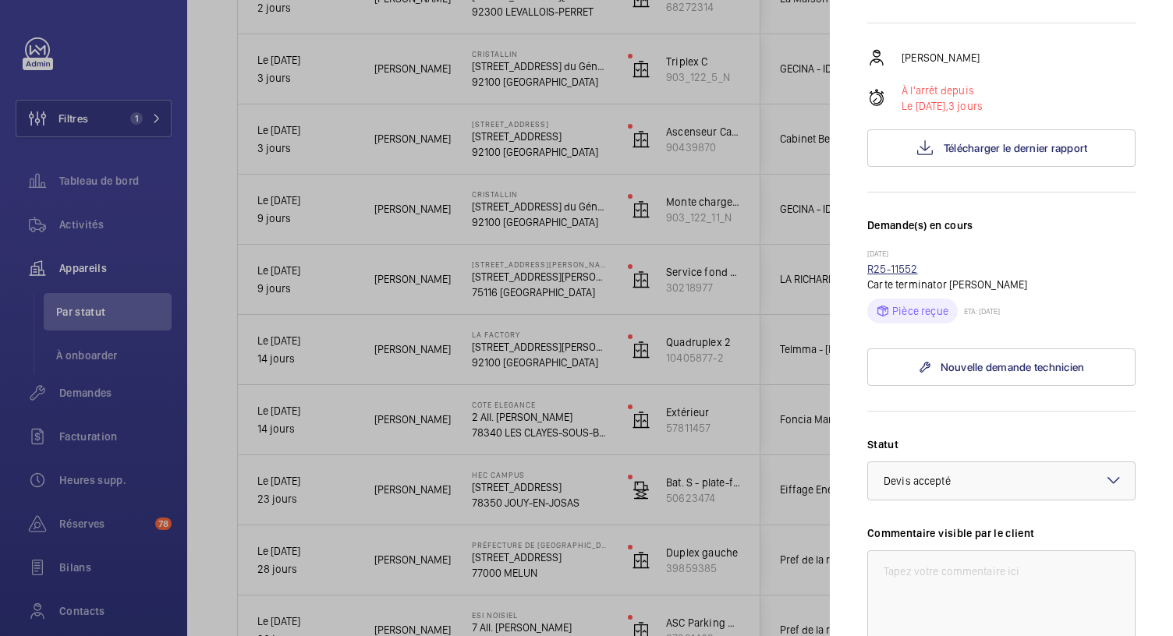
click at [911, 275] on link "R25-11552" at bounding box center [892, 269] width 51 height 12
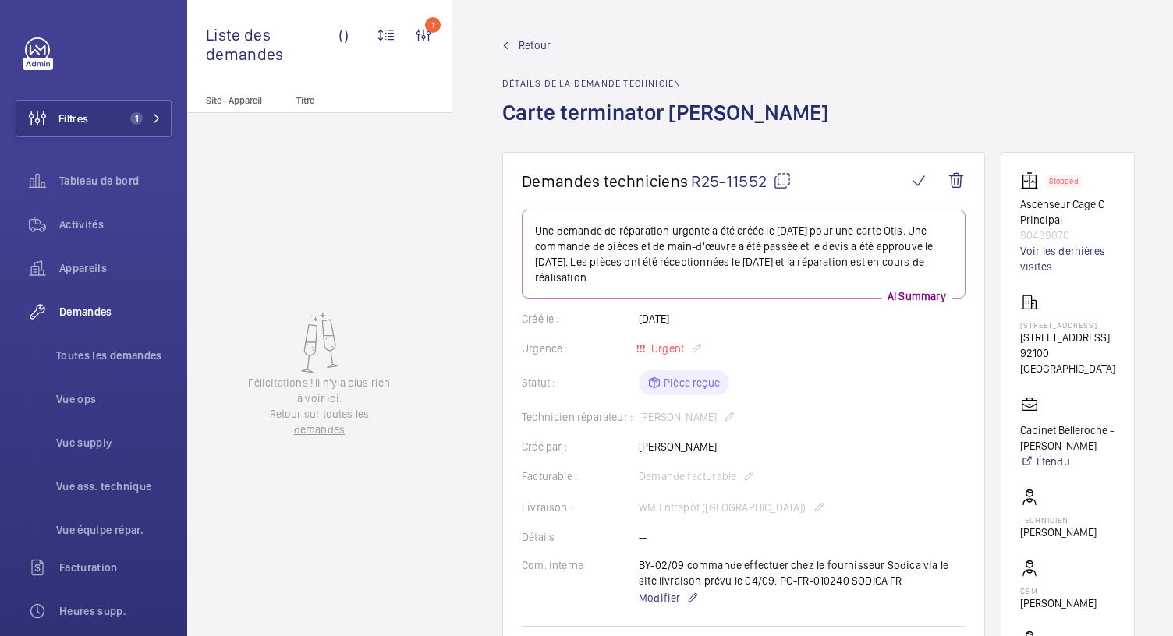
scroll to position [1, 0]
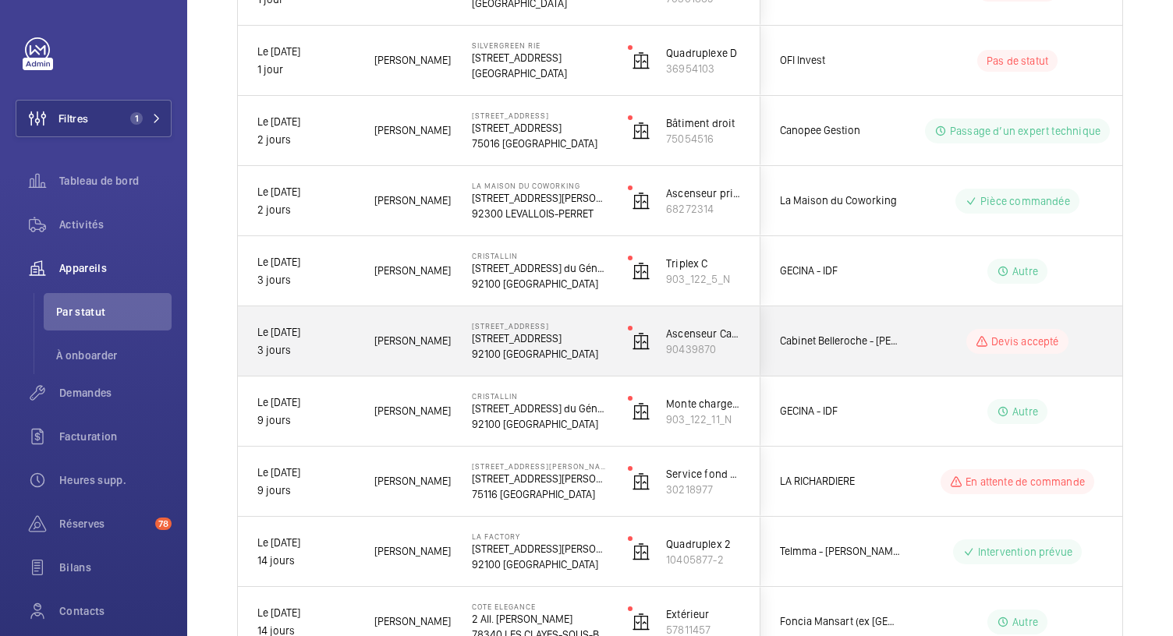
scroll to position [554, 0]
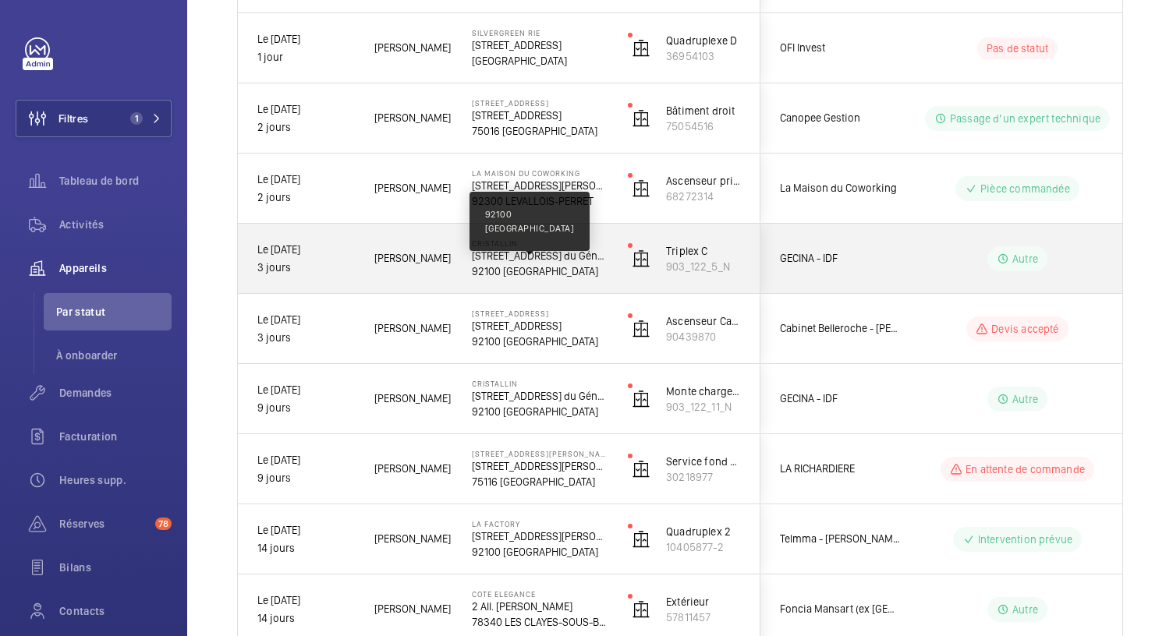
click at [531, 266] on p "92100 [GEOGRAPHIC_DATA]" at bounding box center [540, 272] width 136 height 16
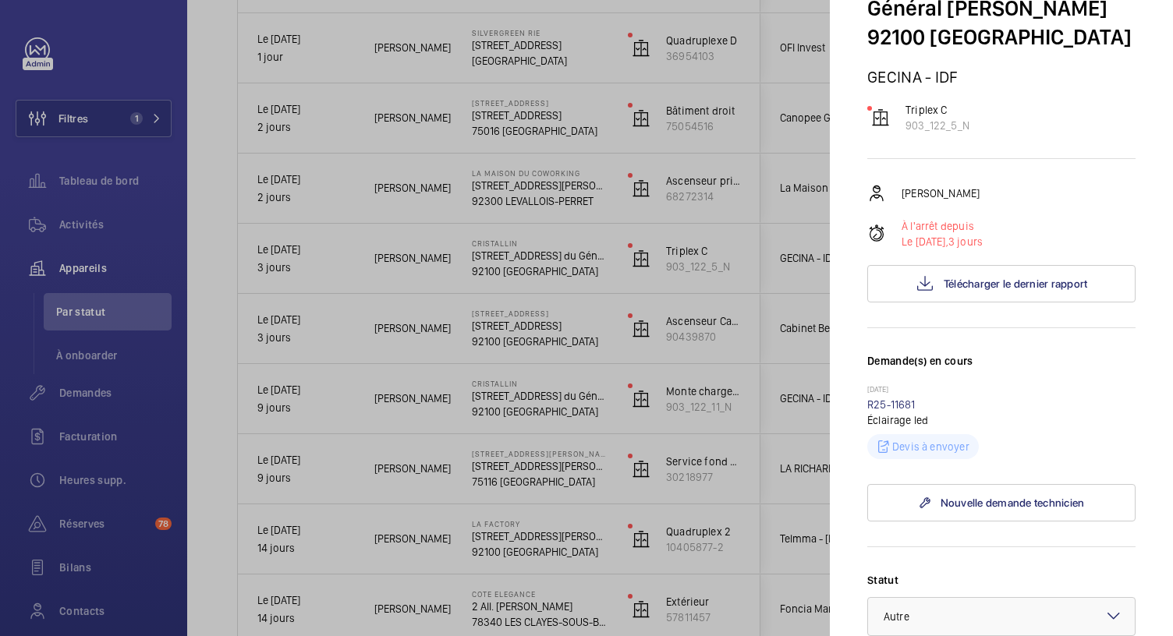
scroll to position [124, 0]
click at [887, 408] on link "R25-11681" at bounding box center [891, 405] width 48 height 12
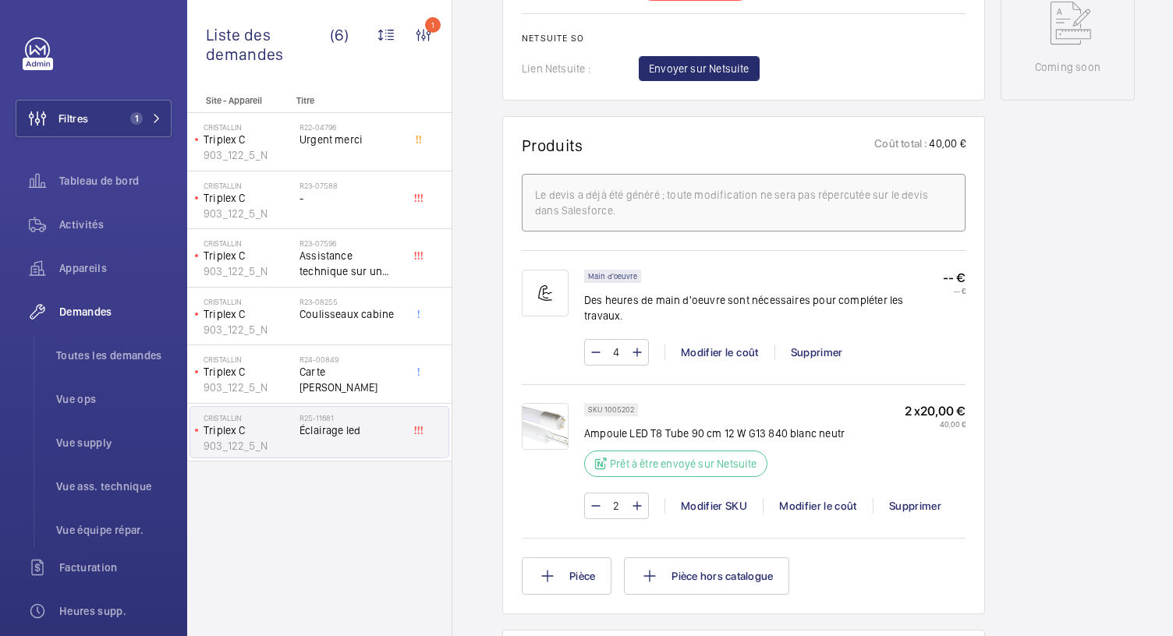
scroll to position [924, 0]
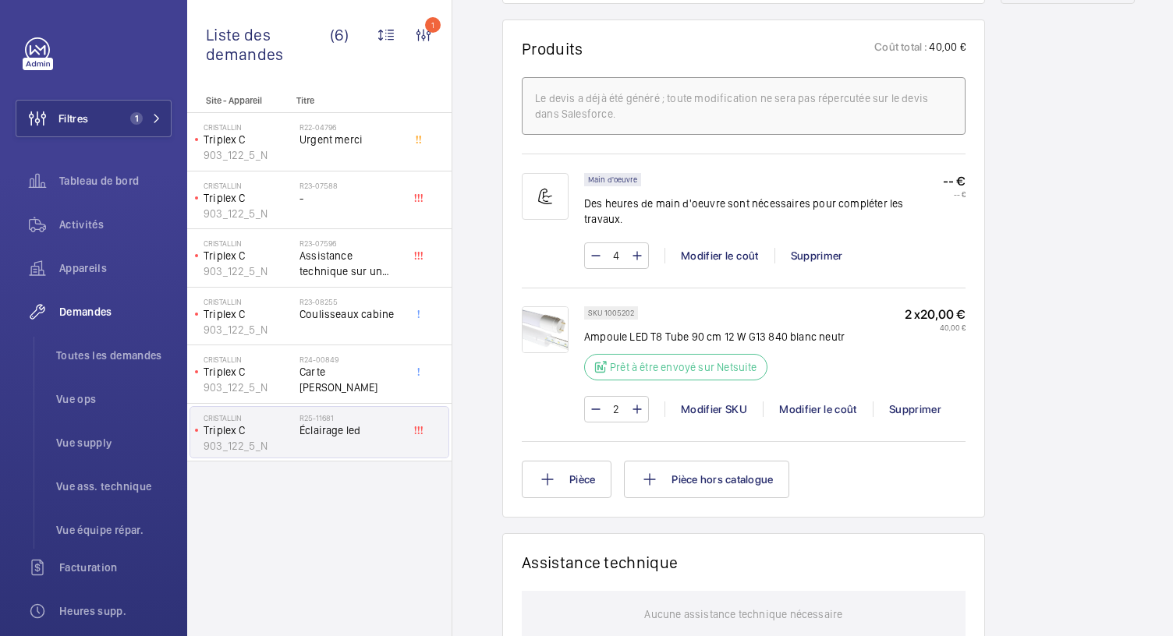
click at [552, 320] on img at bounding box center [545, 329] width 47 height 47
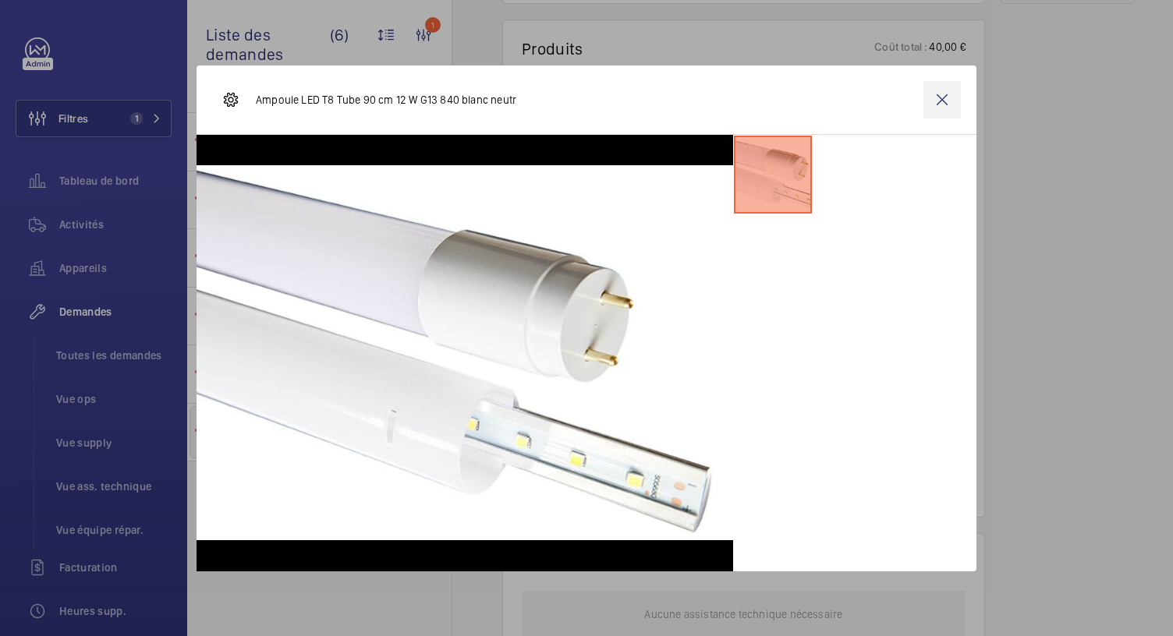
click at [930, 102] on wm-front-icon-button at bounding box center [941, 99] width 37 height 37
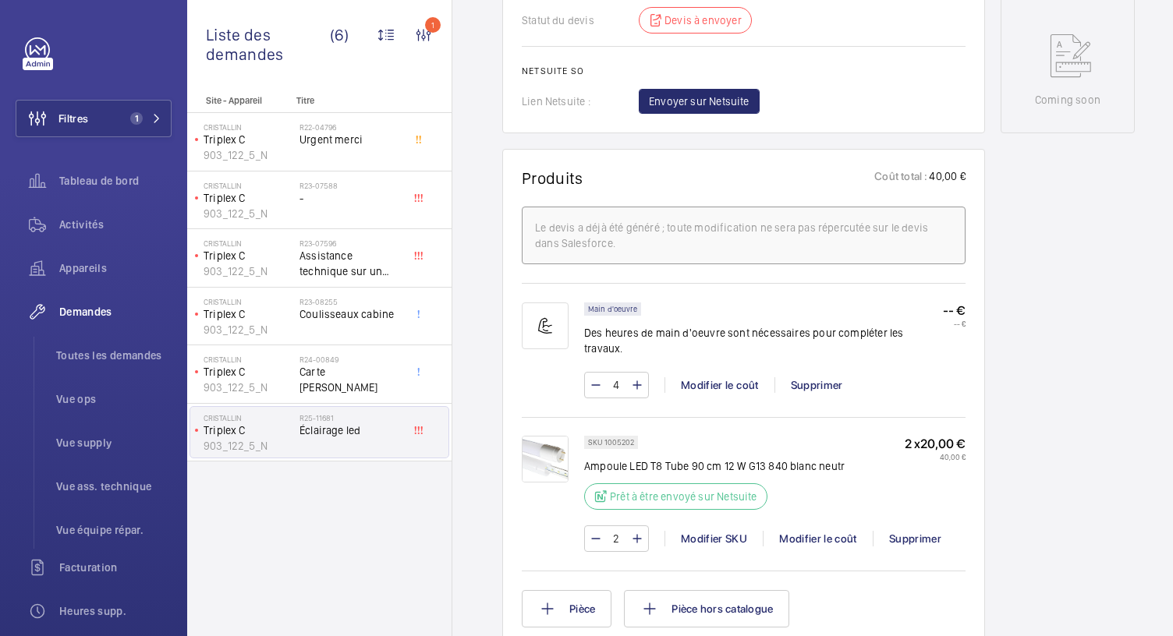
scroll to position [112, 0]
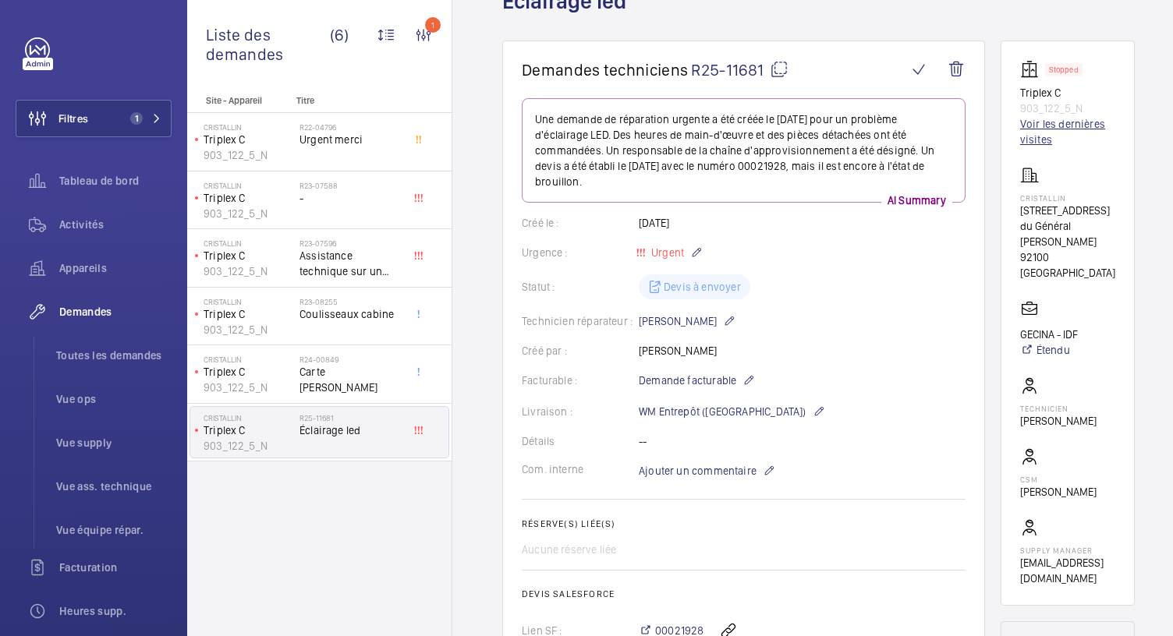
click at [1033, 126] on link "Voir les dernières visites" at bounding box center [1067, 131] width 95 height 31
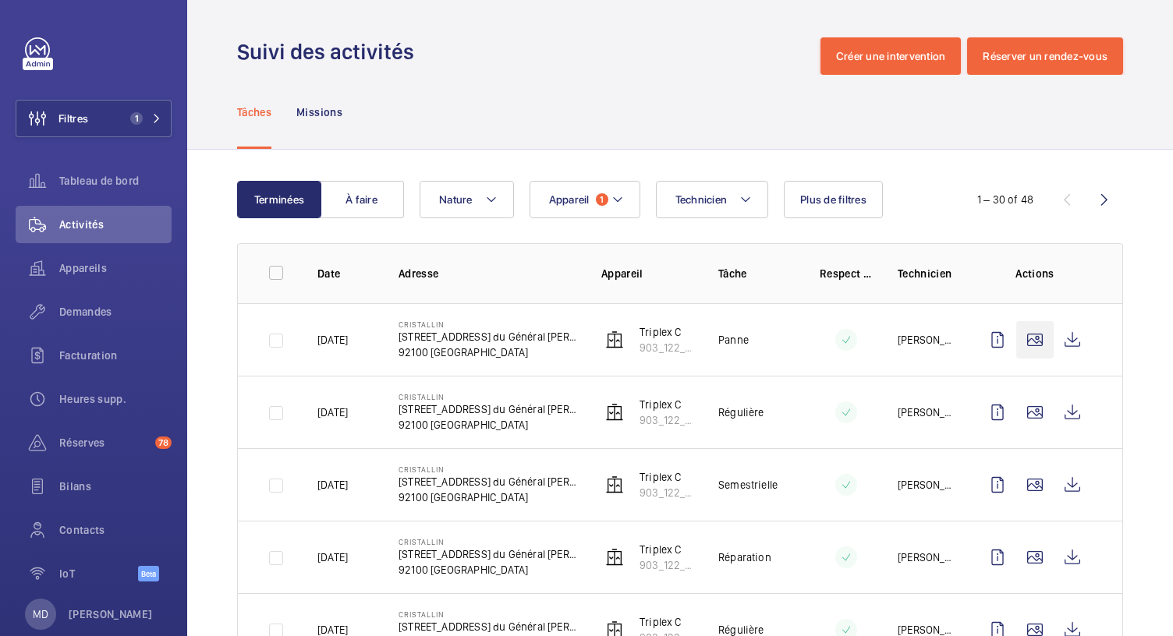
click at [1020, 341] on wm-front-icon-button at bounding box center [1034, 339] width 37 height 37
click at [1020, 344] on wm-front-icon-button at bounding box center [1034, 339] width 37 height 37
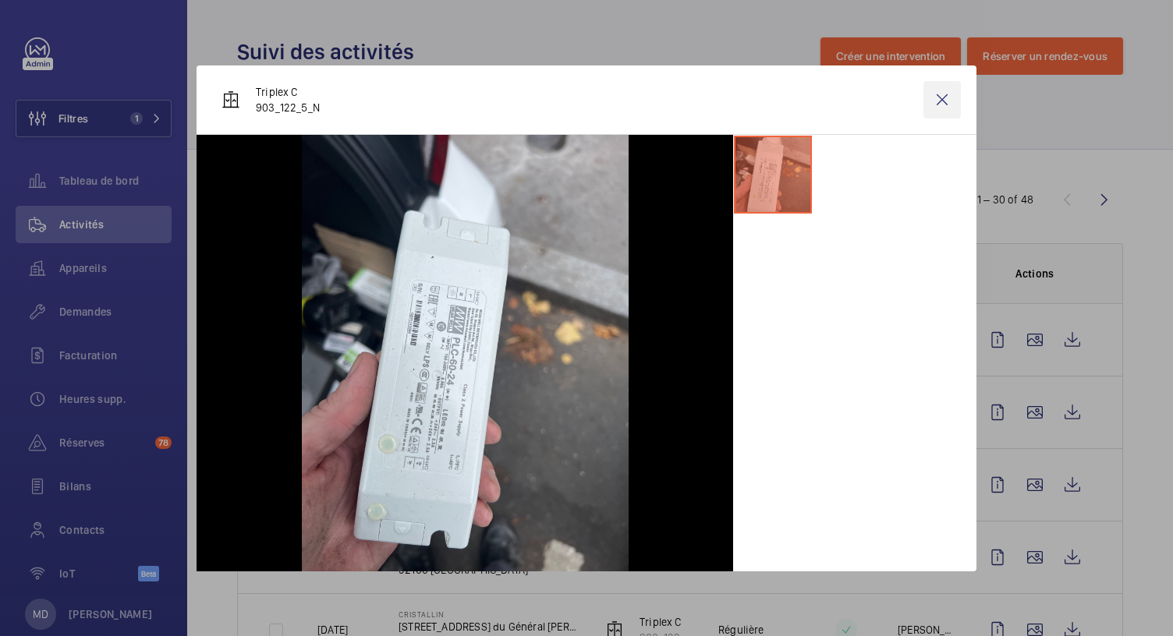
click at [944, 101] on wm-front-icon-button at bounding box center [941, 99] width 37 height 37
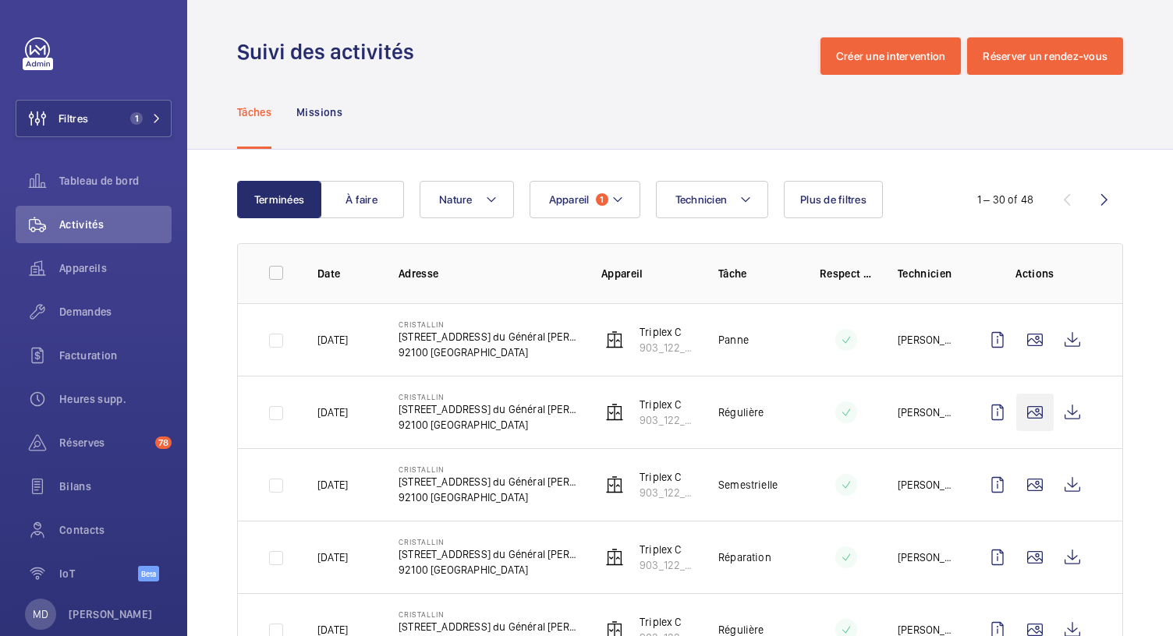
click at [1019, 422] on wm-front-icon-button at bounding box center [1034, 412] width 37 height 37
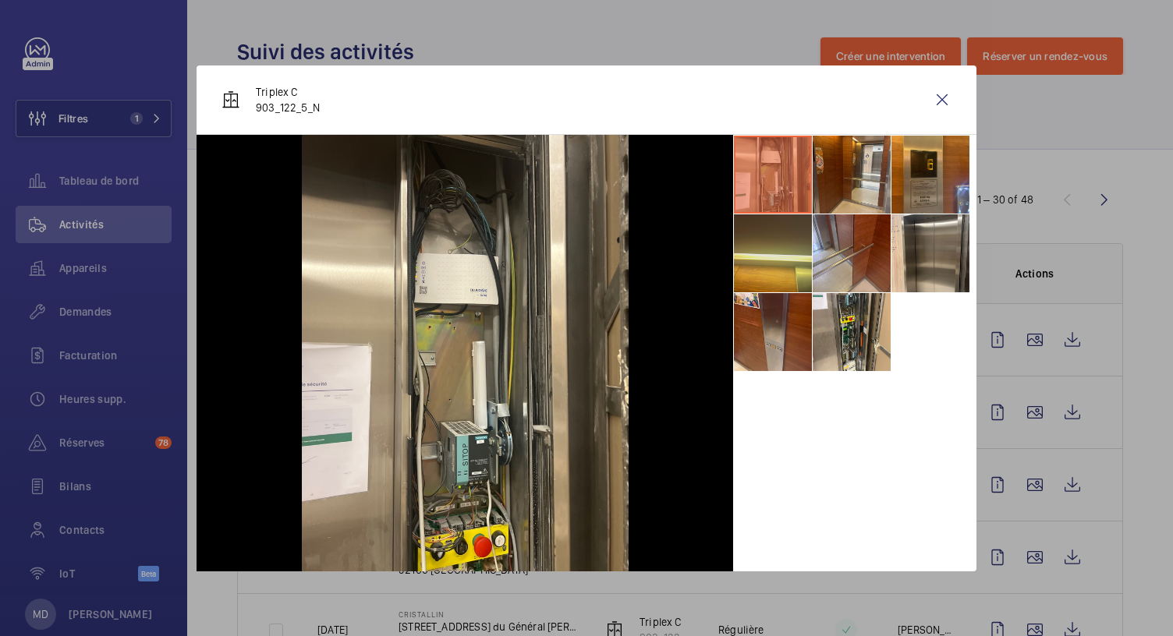
click at [788, 238] on li at bounding box center [773, 253] width 78 height 78
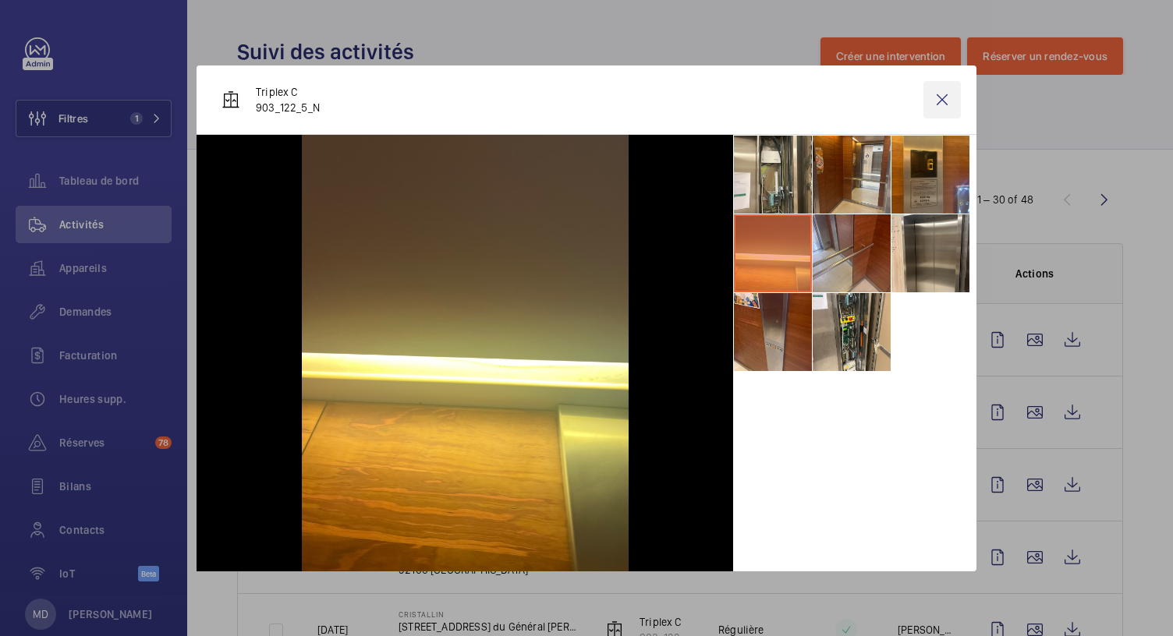
click at [937, 101] on wm-front-icon-button at bounding box center [941, 99] width 37 height 37
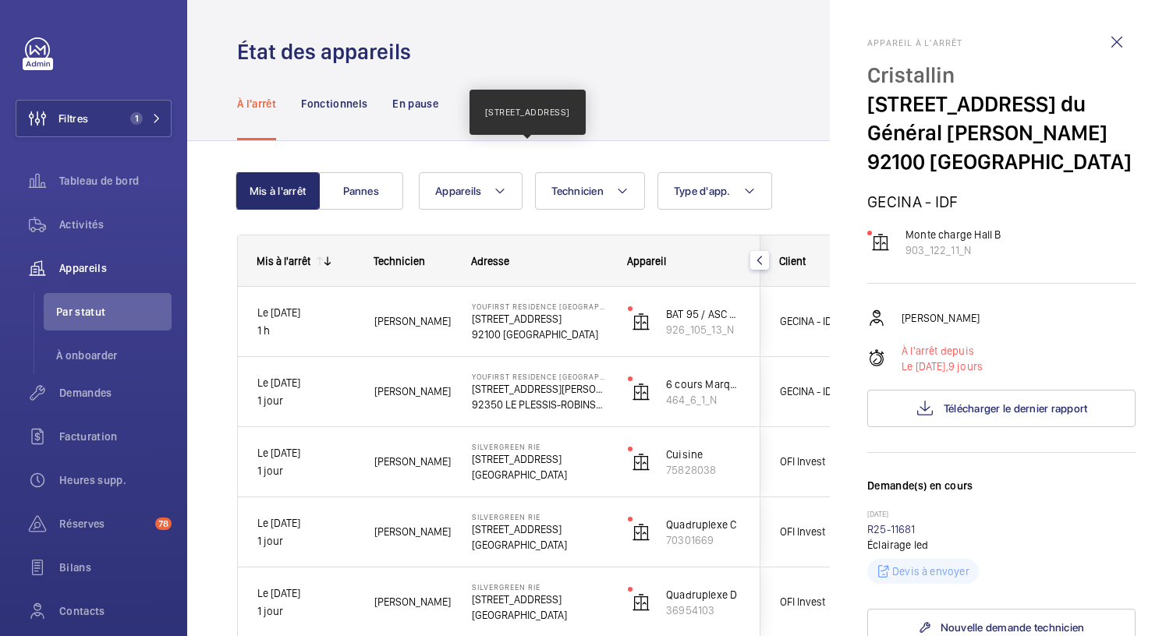
scroll to position [515, 0]
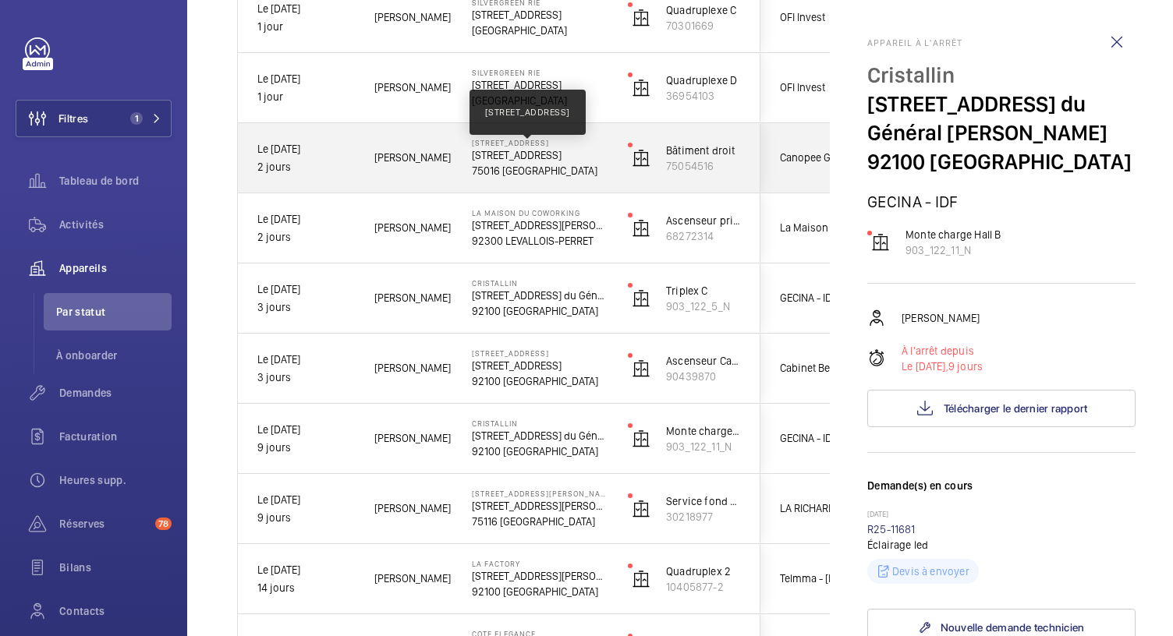
click at [524, 161] on p "[STREET_ADDRESS]" at bounding box center [540, 155] width 136 height 16
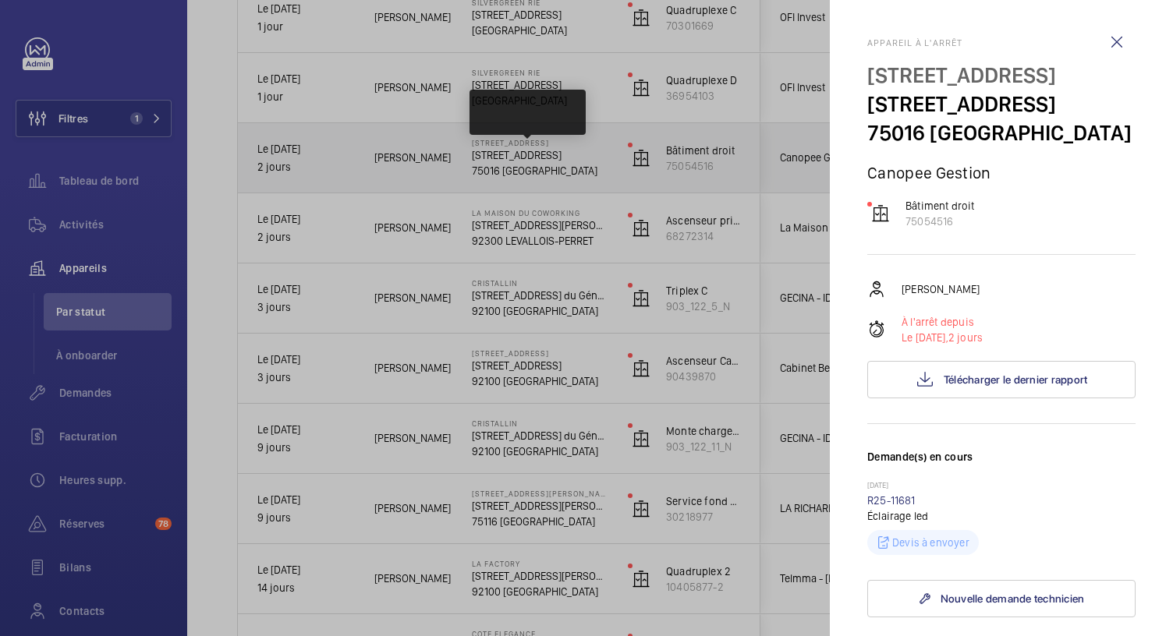
click at [524, 161] on div at bounding box center [586, 318] width 1173 height 636
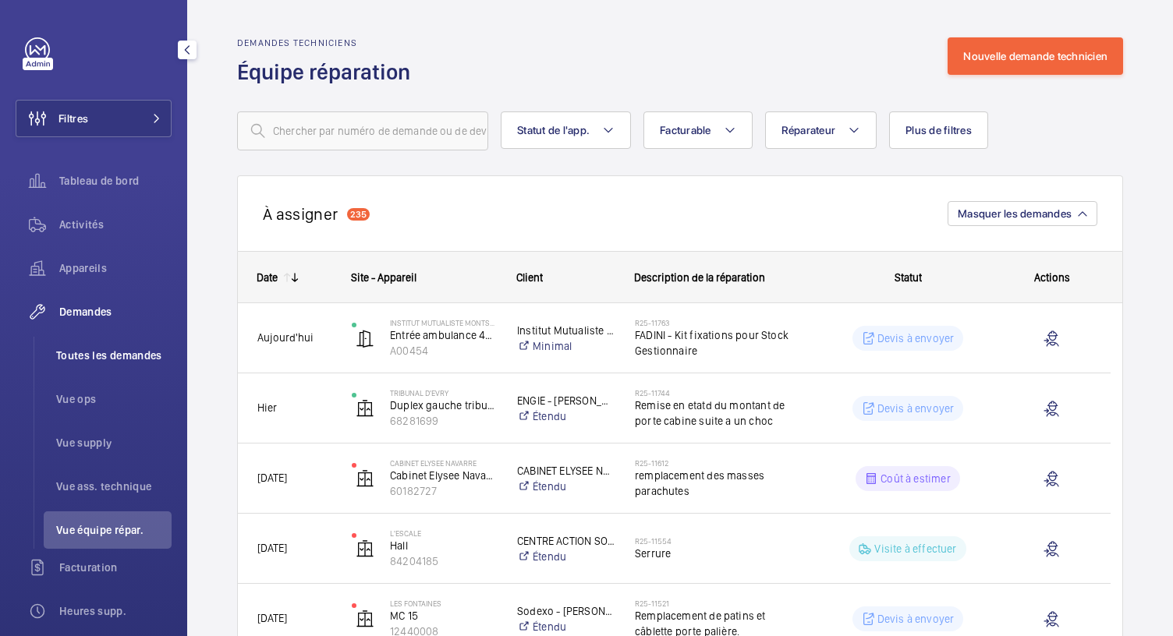
click at [120, 364] on li "Toutes les demandes" at bounding box center [108, 355] width 128 height 37
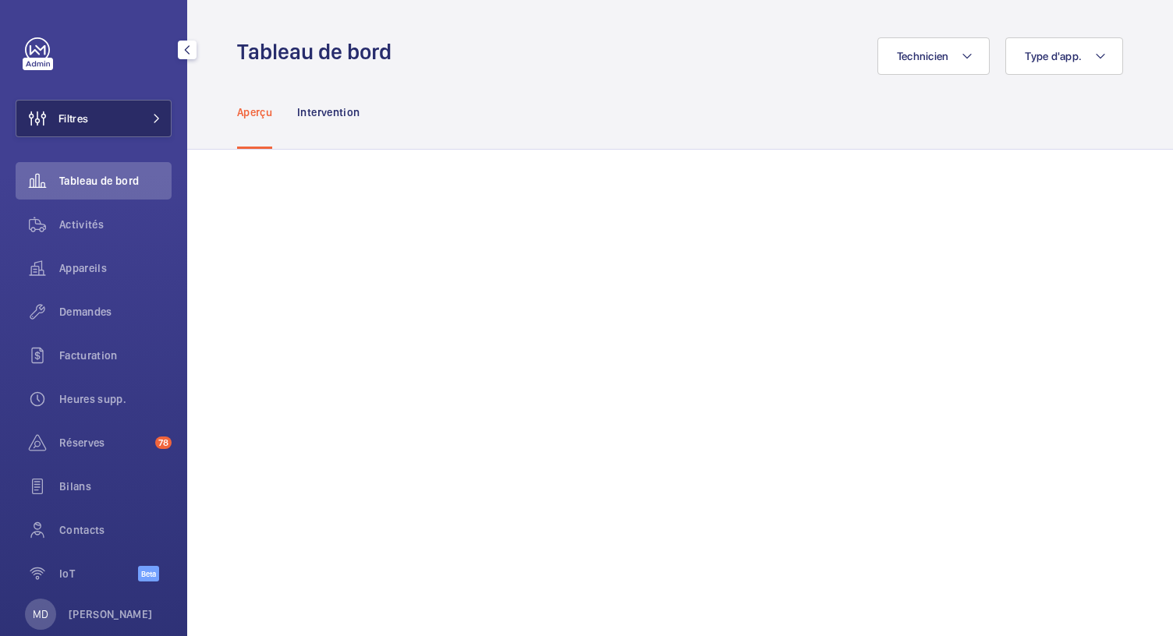
click at [118, 133] on button "Filtres" at bounding box center [94, 118] width 156 height 37
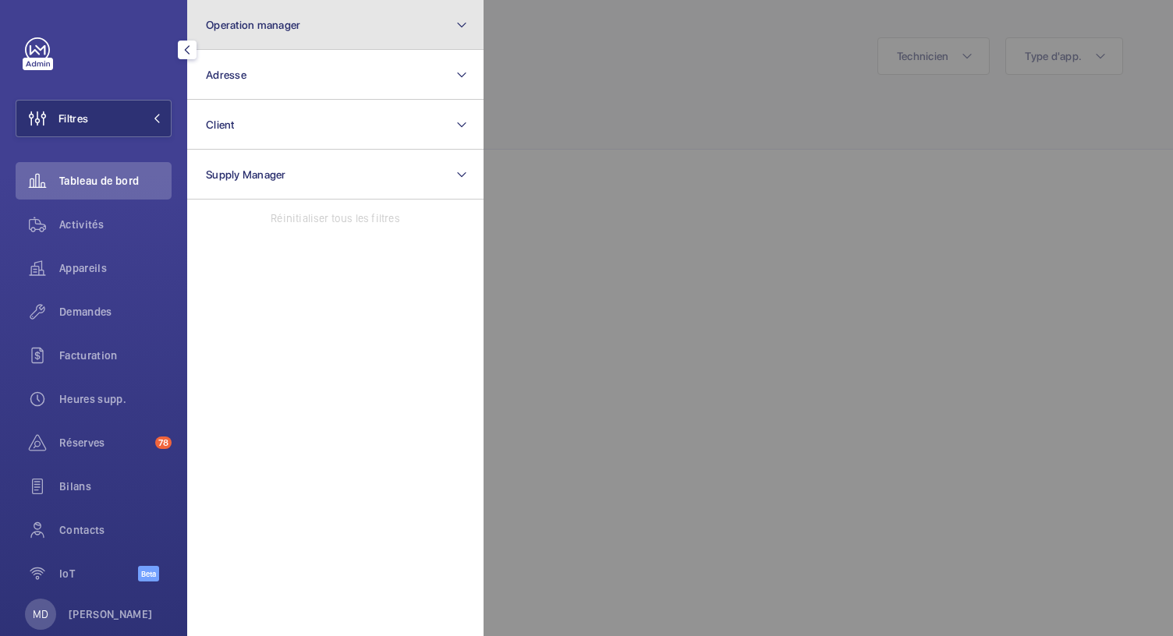
click at [289, 19] on span "Operation manager" at bounding box center [253, 25] width 94 height 12
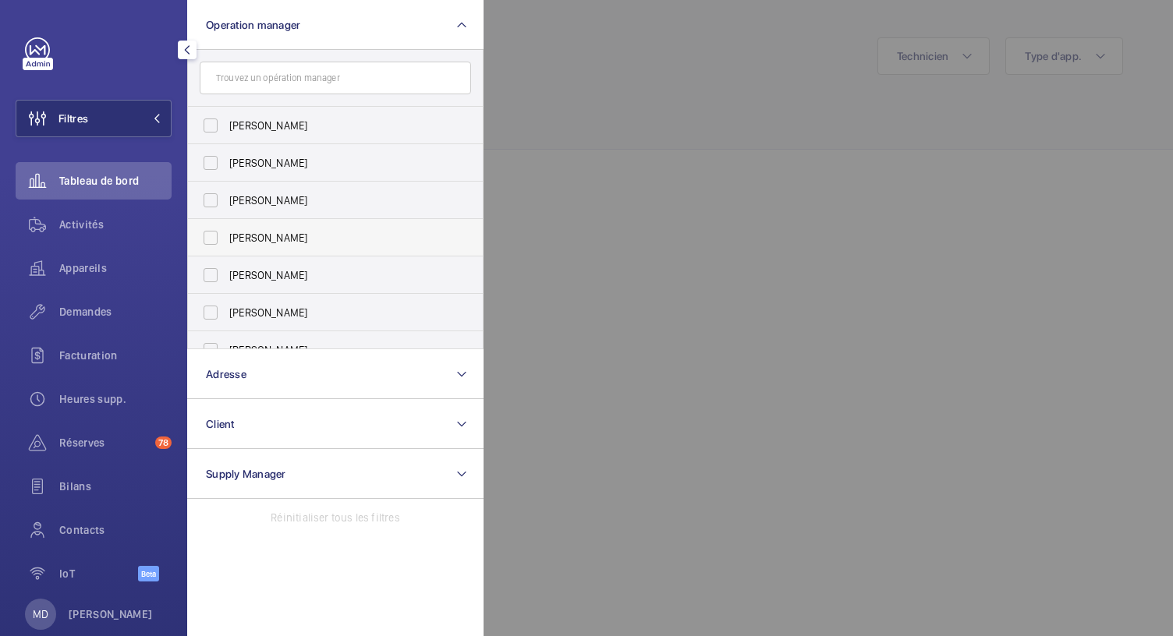
click at [208, 233] on label "[PERSON_NAME]" at bounding box center [323, 237] width 271 height 37
click at [208, 233] on input "Karim Kaced" at bounding box center [210, 237] width 31 height 31
checkbox input "true"
click at [596, 140] on div at bounding box center [1069, 318] width 1173 height 636
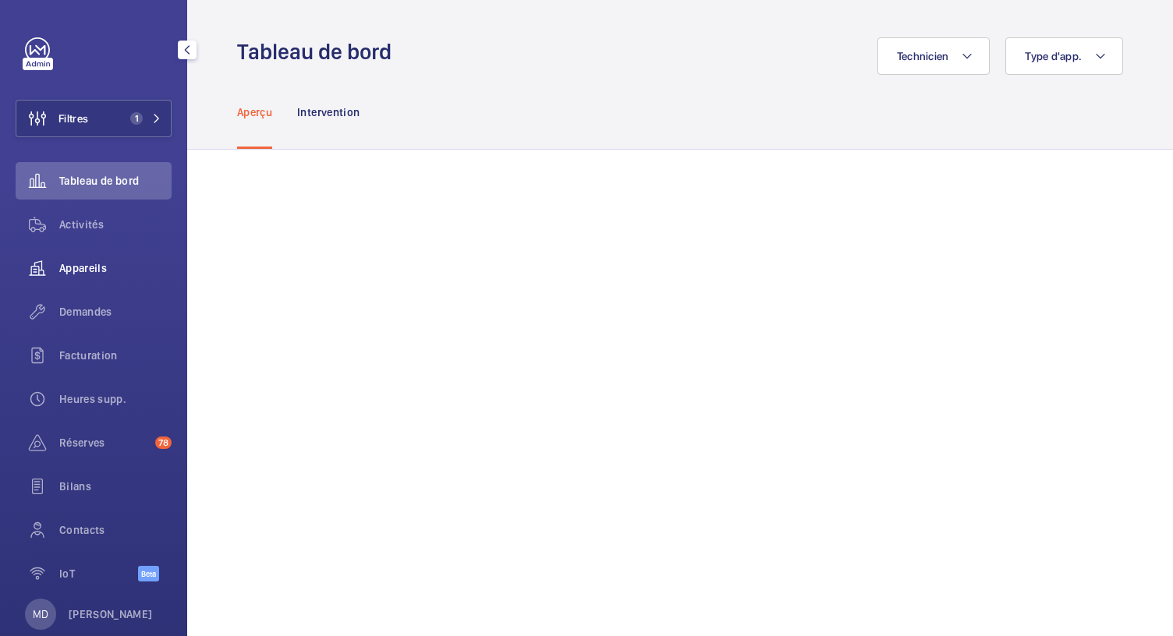
click at [84, 271] on span "Appareils" at bounding box center [115, 268] width 112 height 16
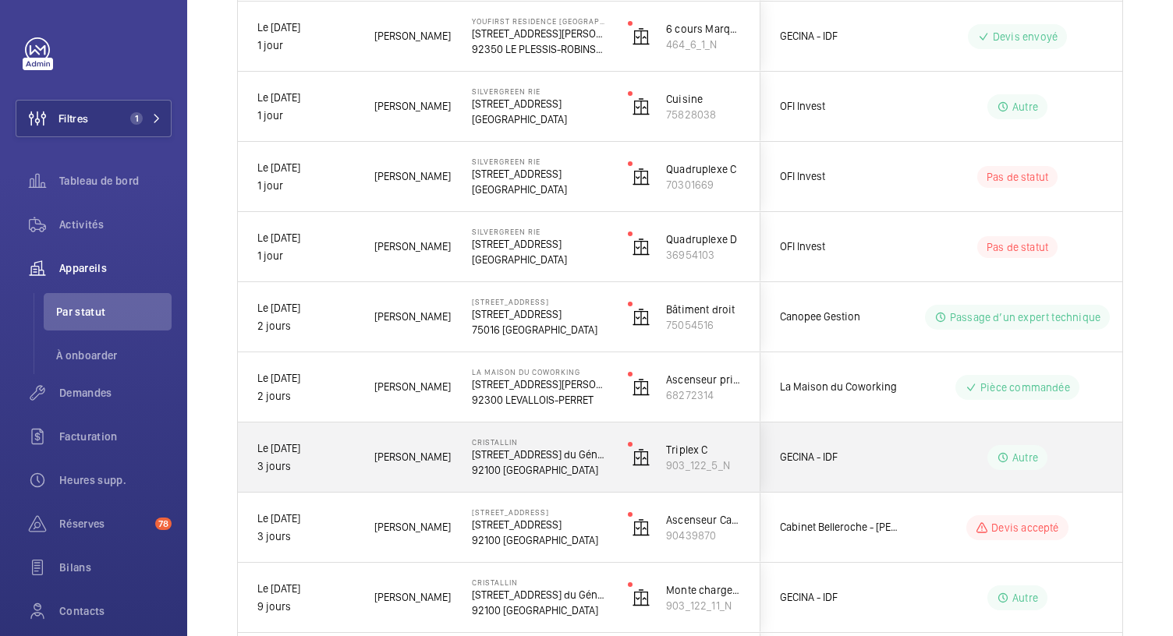
scroll to position [352, 0]
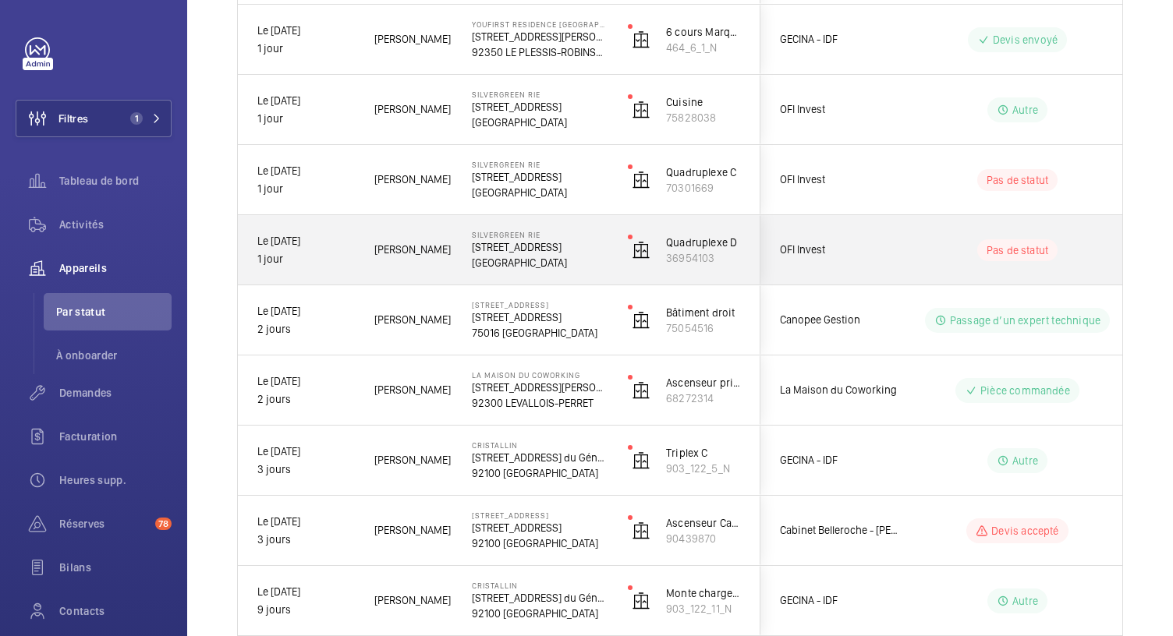
click at [537, 245] on p "57 Rue de Villiers" at bounding box center [540, 247] width 136 height 16
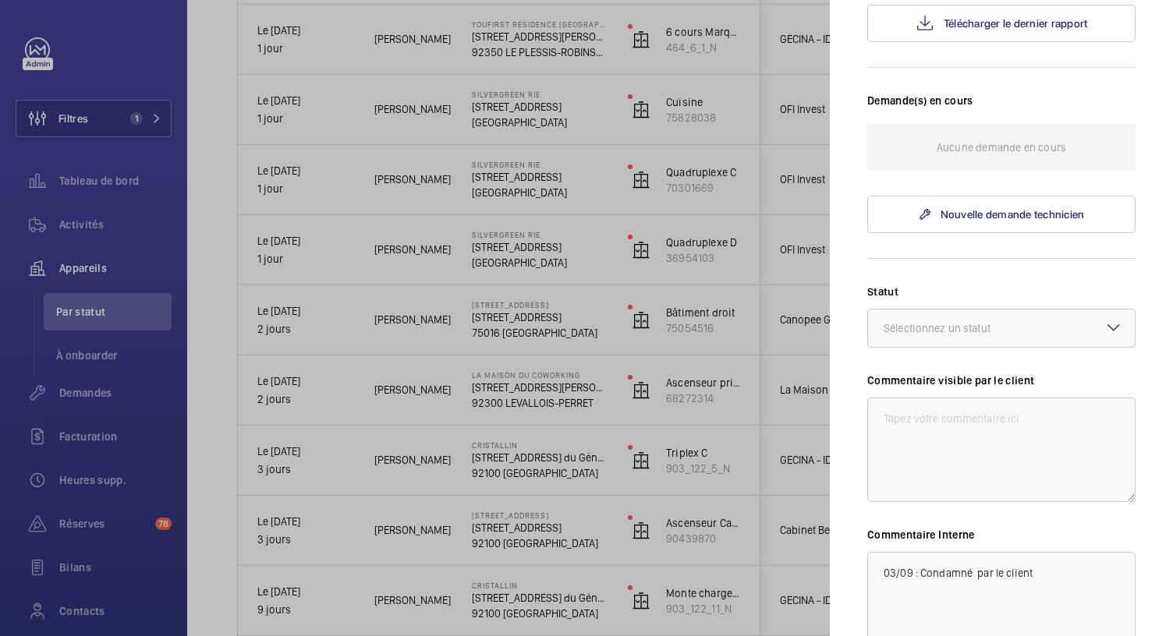
scroll to position [0, 0]
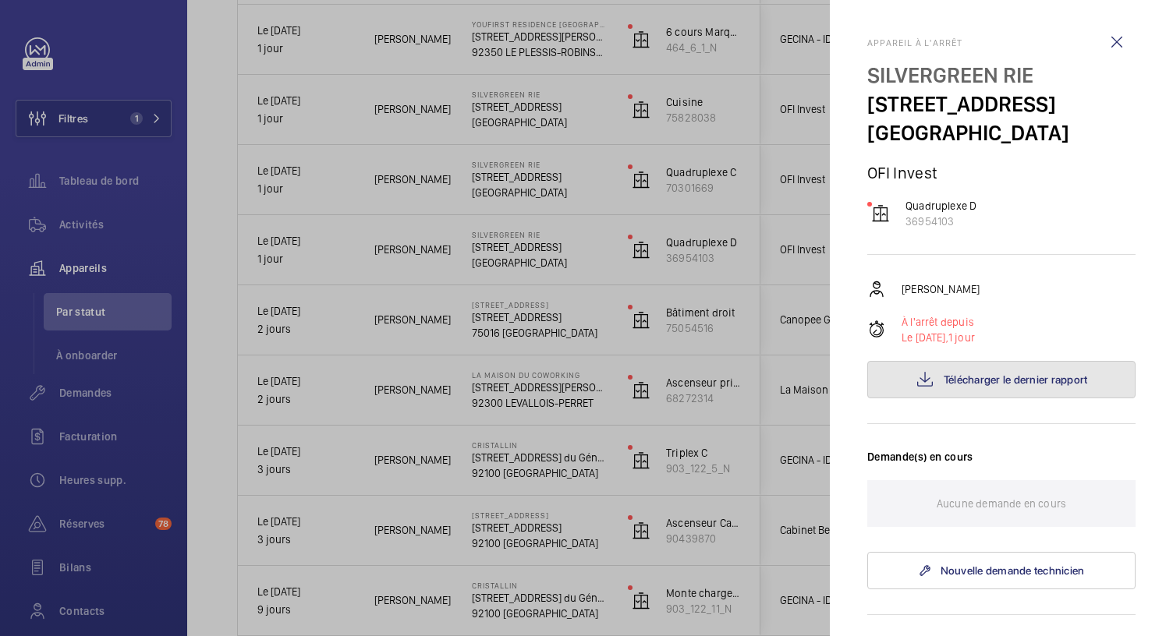
click at [895, 397] on button "Télécharger le dernier rapport" at bounding box center [1001, 379] width 268 height 37
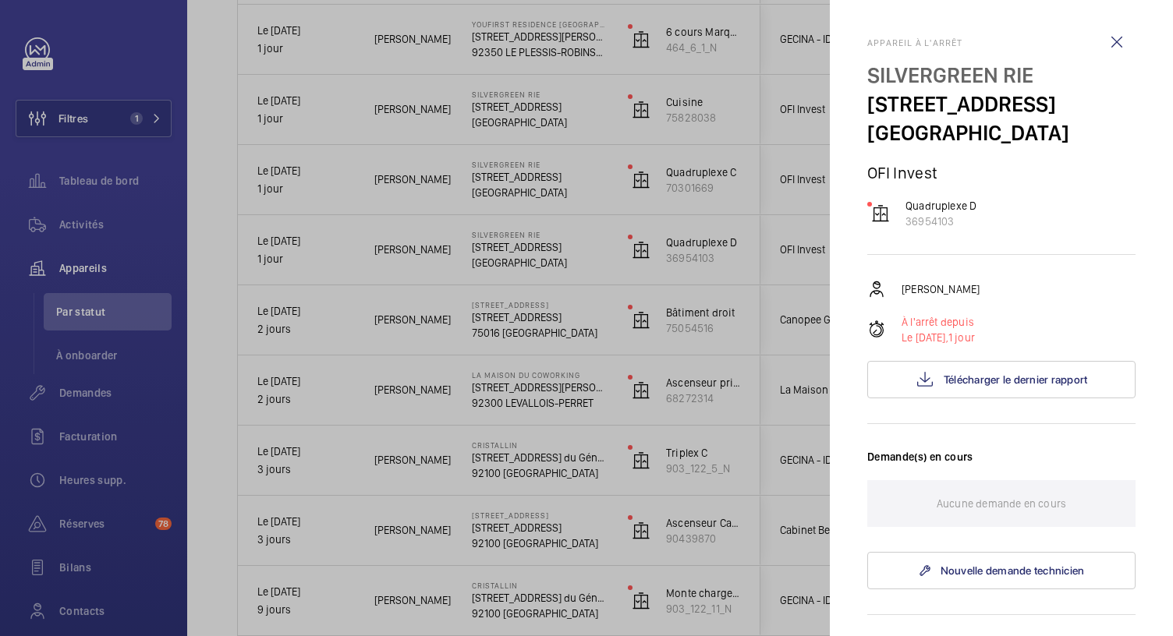
click at [630, 123] on div at bounding box center [586, 318] width 1173 height 636
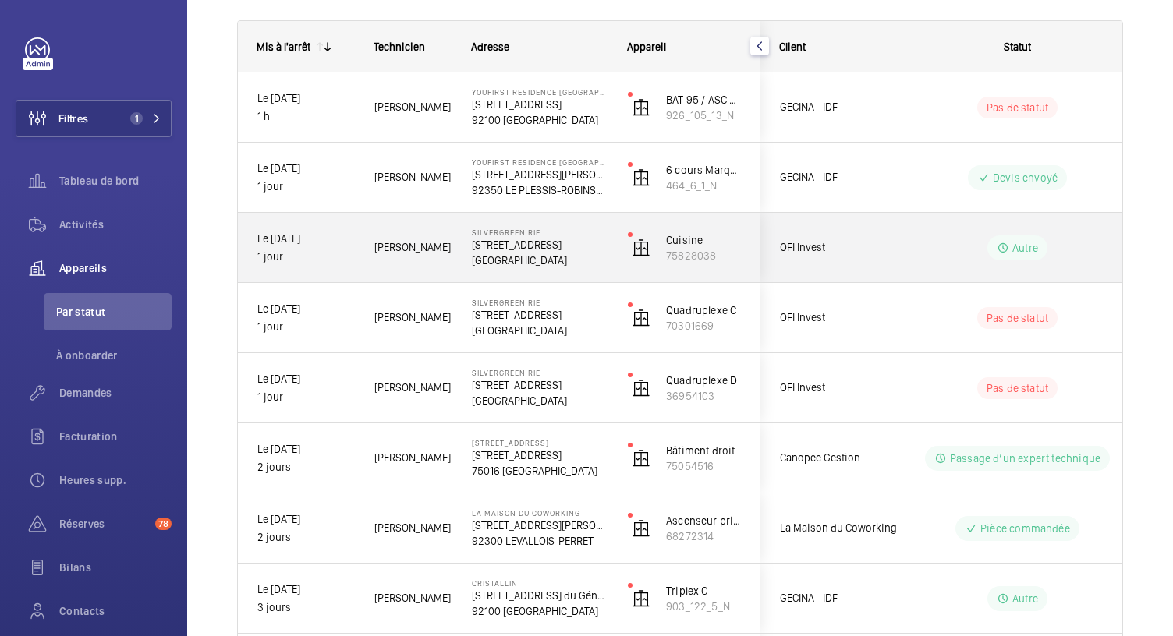
scroll to position [214, 0]
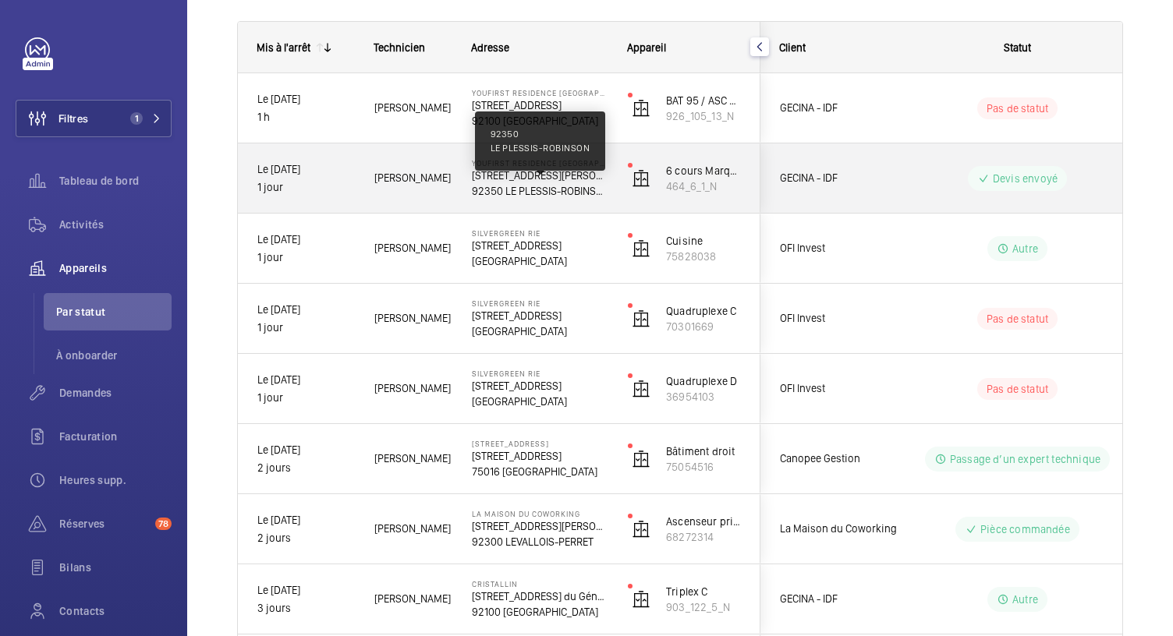
click at [571, 185] on p "92350 LE PLESSIS-ROBINSON" at bounding box center [540, 191] width 136 height 16
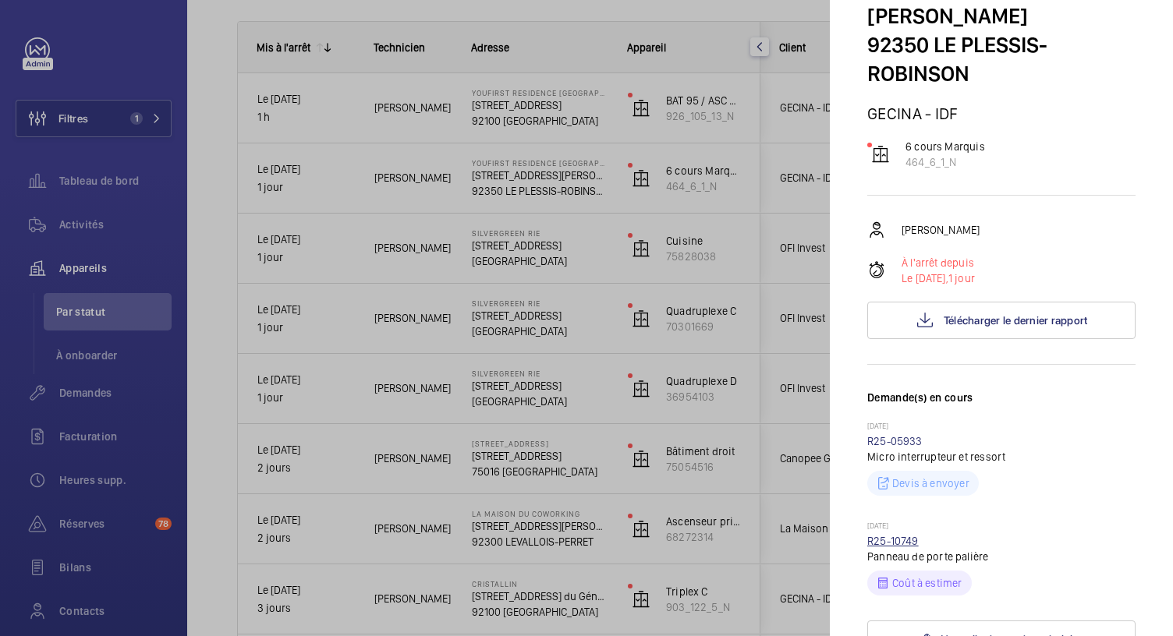
scroll to position [145, 0]
click at [555, 97] on div at bounding box center [586, 318] width 1173 height 636
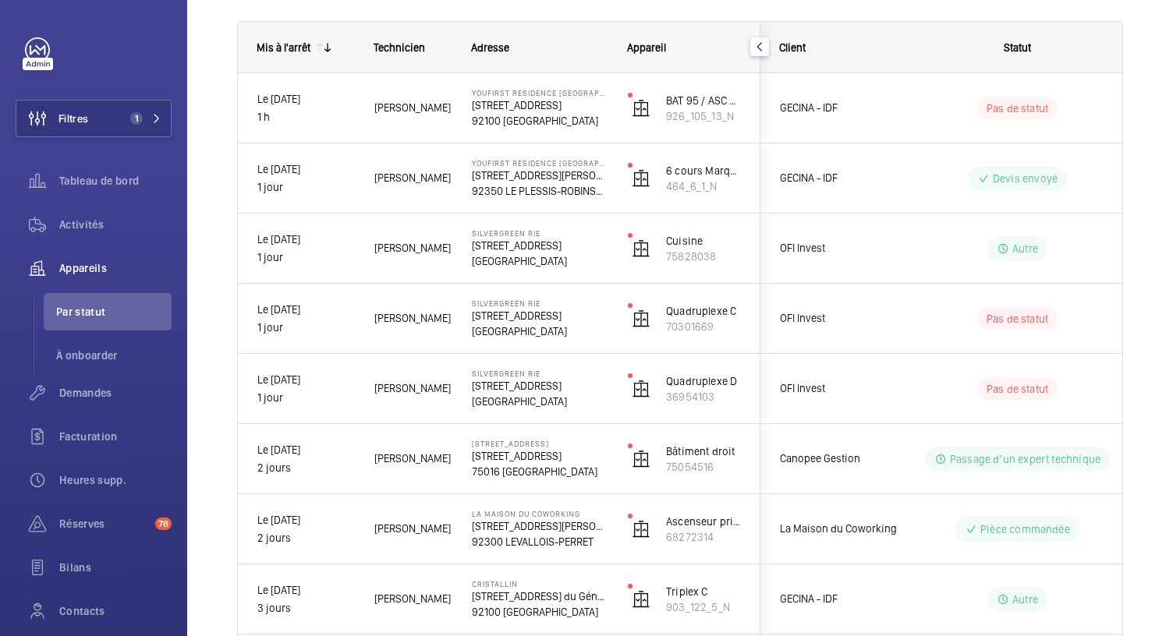
click at [555, 97] on p "[STREET_ADDRESS]" at bounding box center [540, 105] width 136 height 16
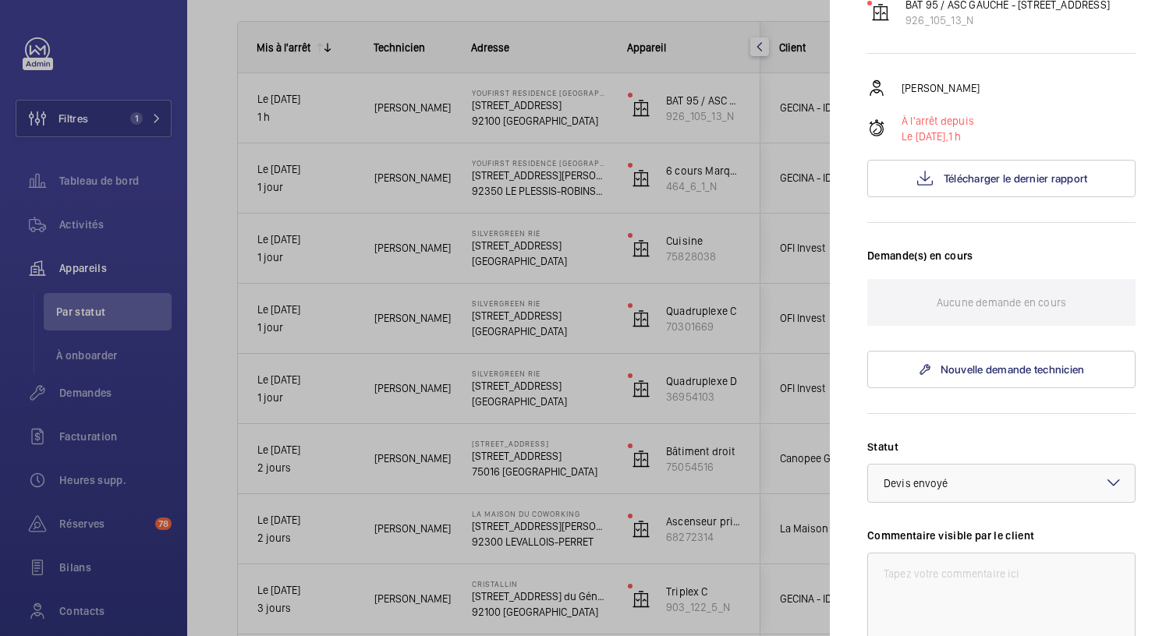
scroll to position [0, 19]
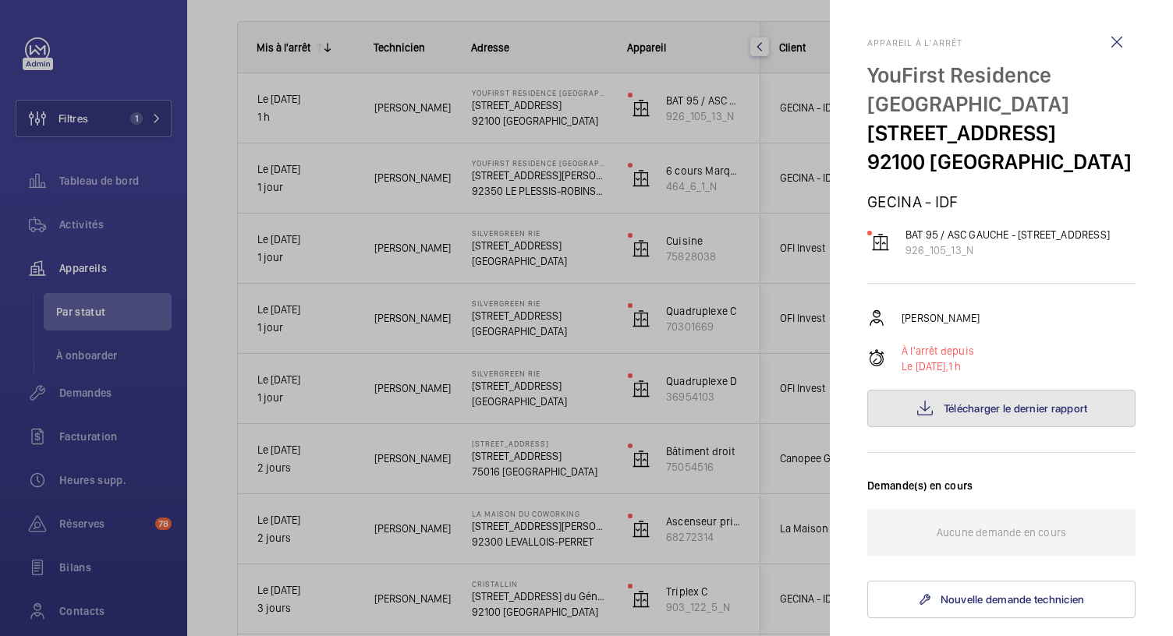
click at [918, 427] on button "Télécharger le dernier rapport" at bounding box center [1001, 408] width 268 height 37
click at [756, 126] on div at bounding box center [586, 318] width 1173 height 636
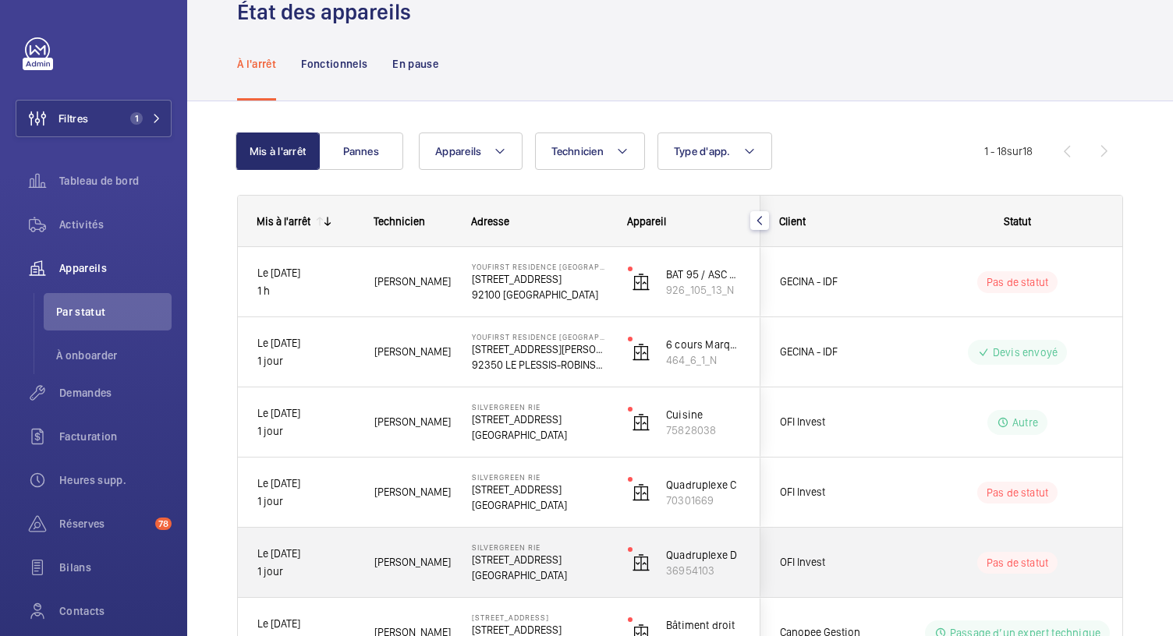
scroll to position [0, 0]
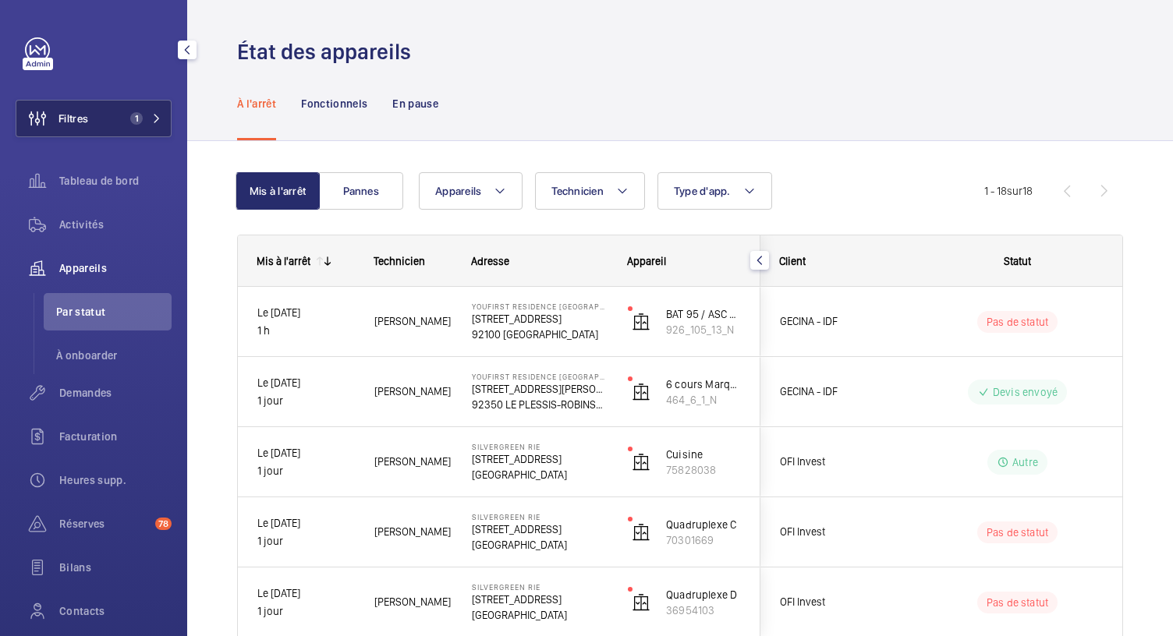
click at [114, 122] on button "Filtres 1" at bounding box center [94, 118] width 156 height 37
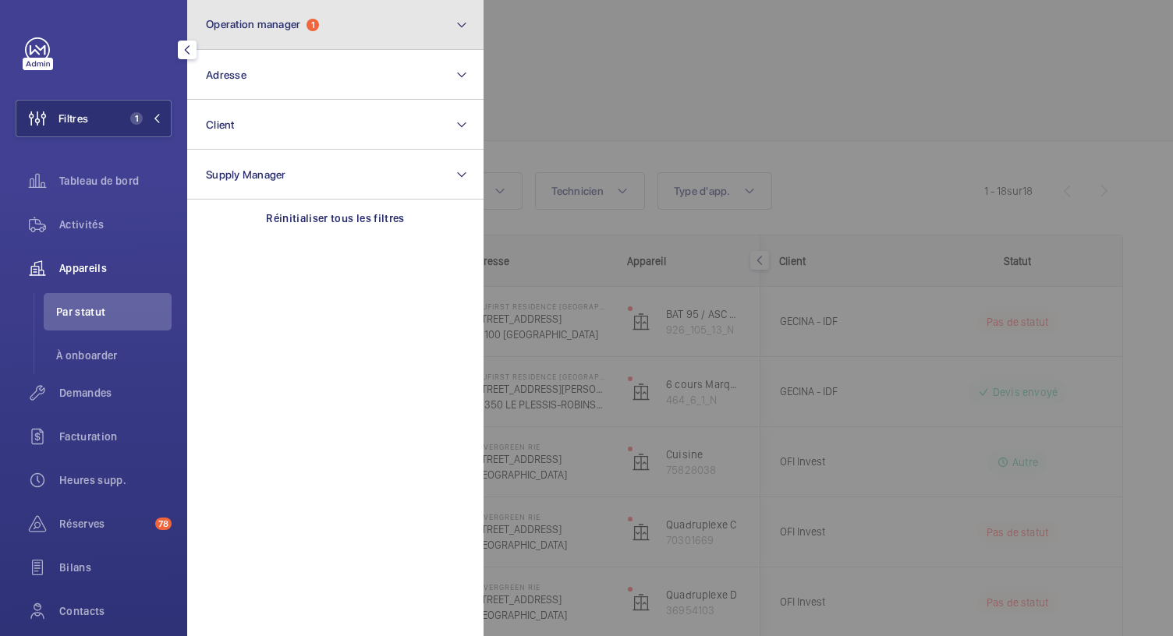
click at [301, 34] on button "Operation manager 1" at bounding box center [335, 25] width 296 height 50
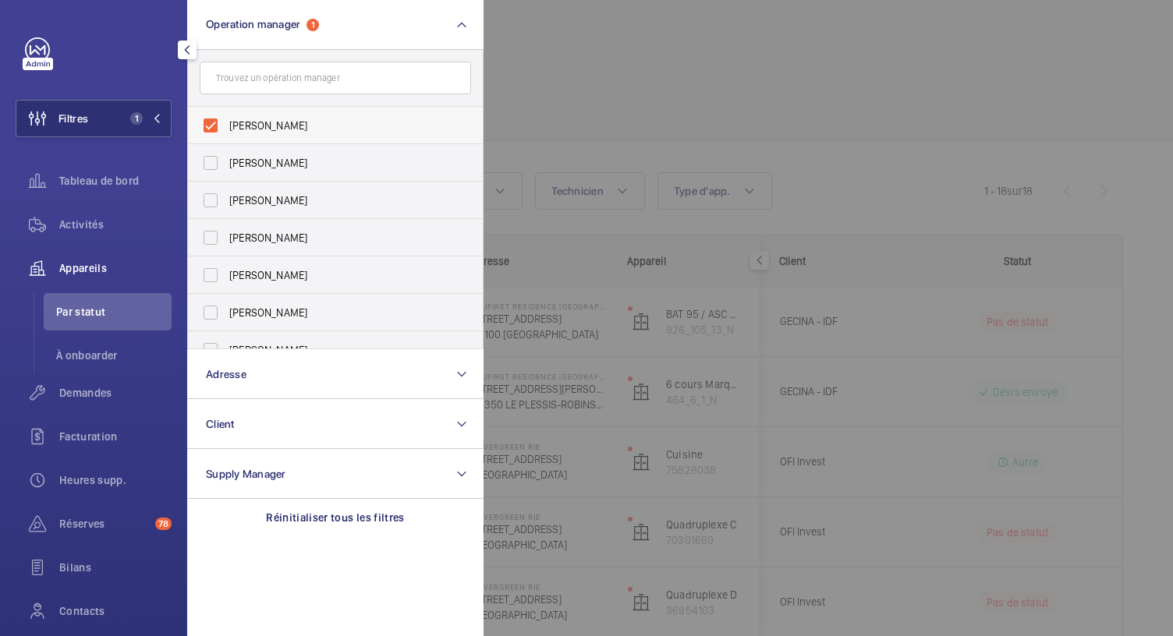
click at [210, 125] on label "Karim Kaced" at bounding box center [323, 125] width 271 height 37
click at [210, 125] on input "Karim Kaced" at bounding box center [210, 125] width 31 height 31
checkbox input "false"
click at [253, 267] on span "Caroline Diallo" at bounding box center [336, 275] width 214 height 16
click at [226, 267] on input "Caroline Diallo" at bounding box center [210, 275] width 31 height 31
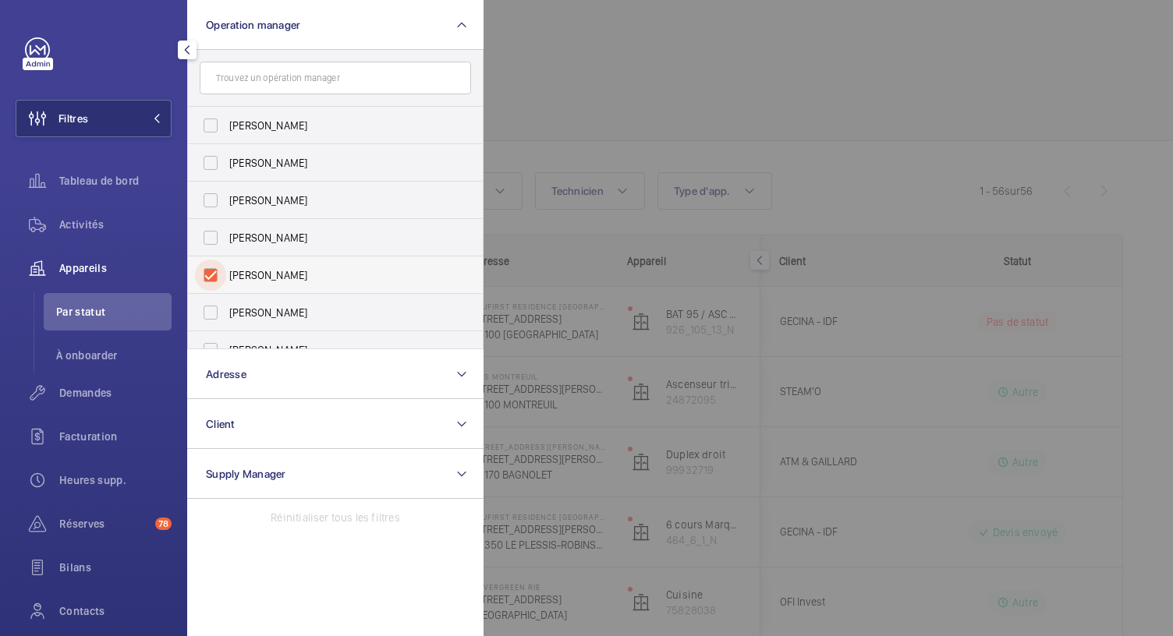
checkbox input "true"
click at [108, 196] on div "Tableau de bord" at bounding box center [94, 180] width 156 height 37
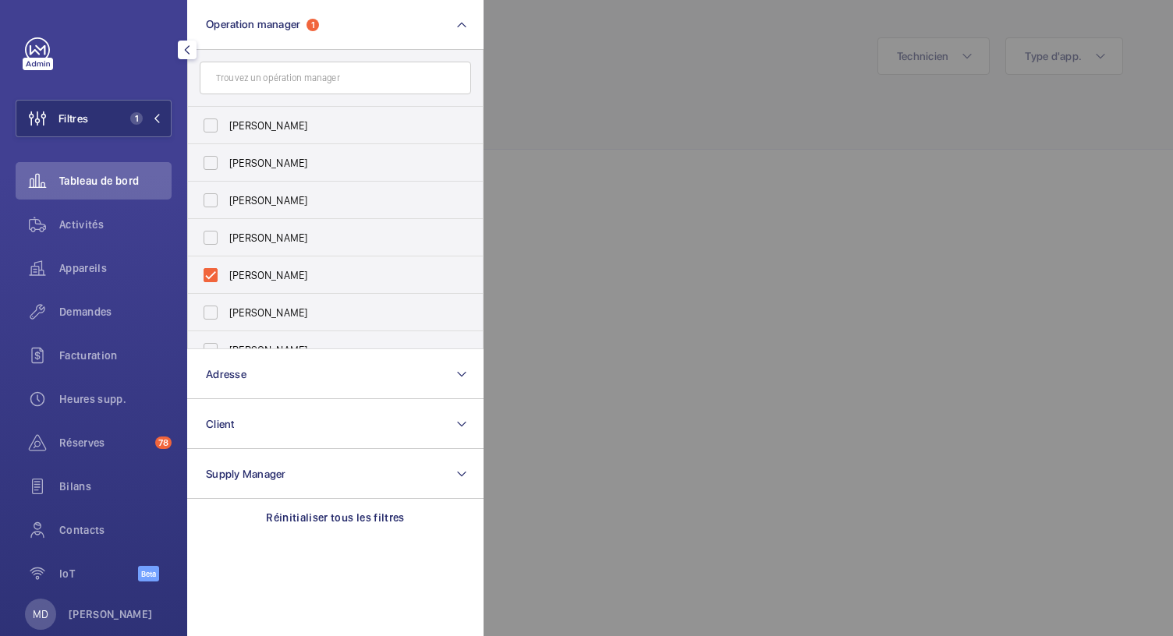
click at [518, 80] on div at bounding box center [1069, 318] width 1173 height 636
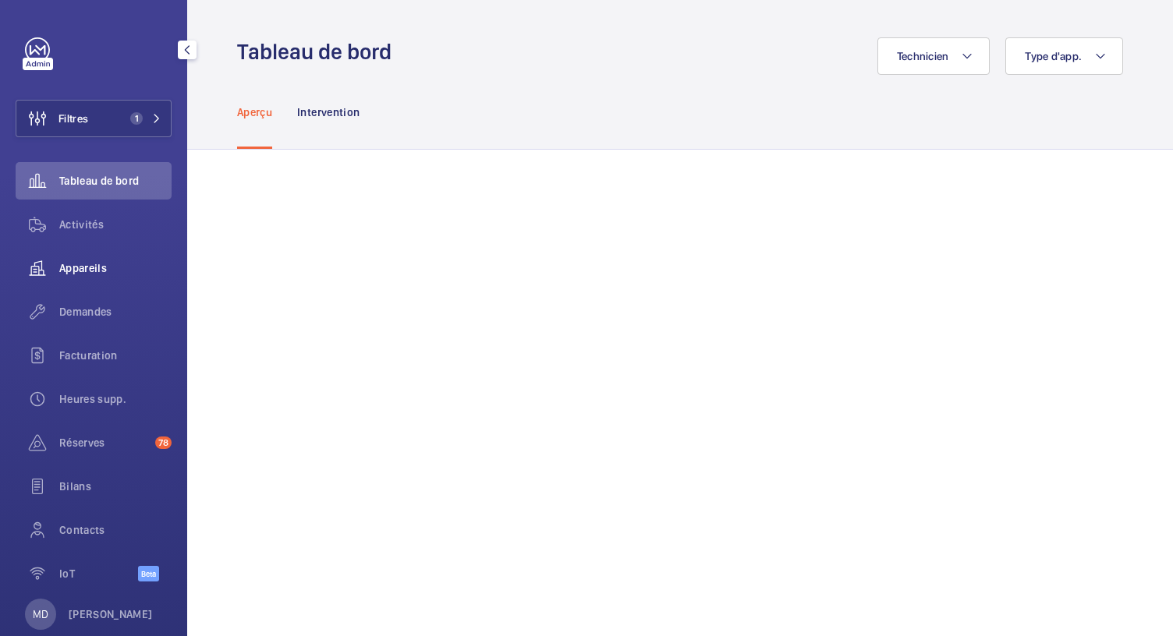
click at [87, 267] on span "Appareils" at bounding box center [115, 268] width 112 height 16
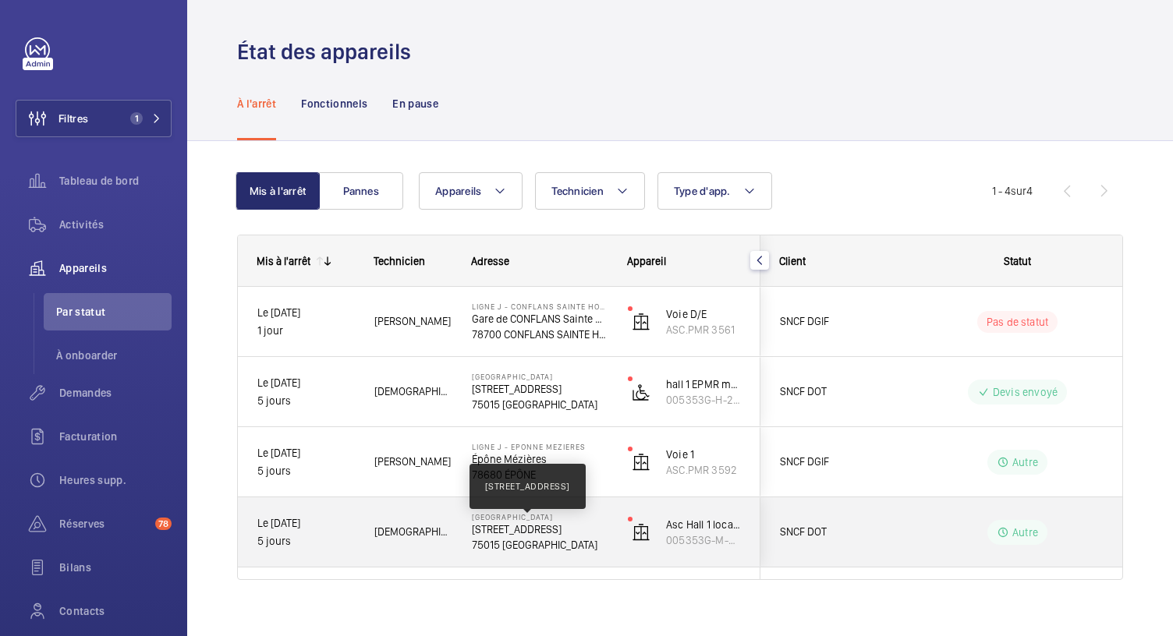
click at [565, 524] on p "17 BOULEVARD DE VAUGIRARD" at bounding box center [540, 530] width 136 height 16
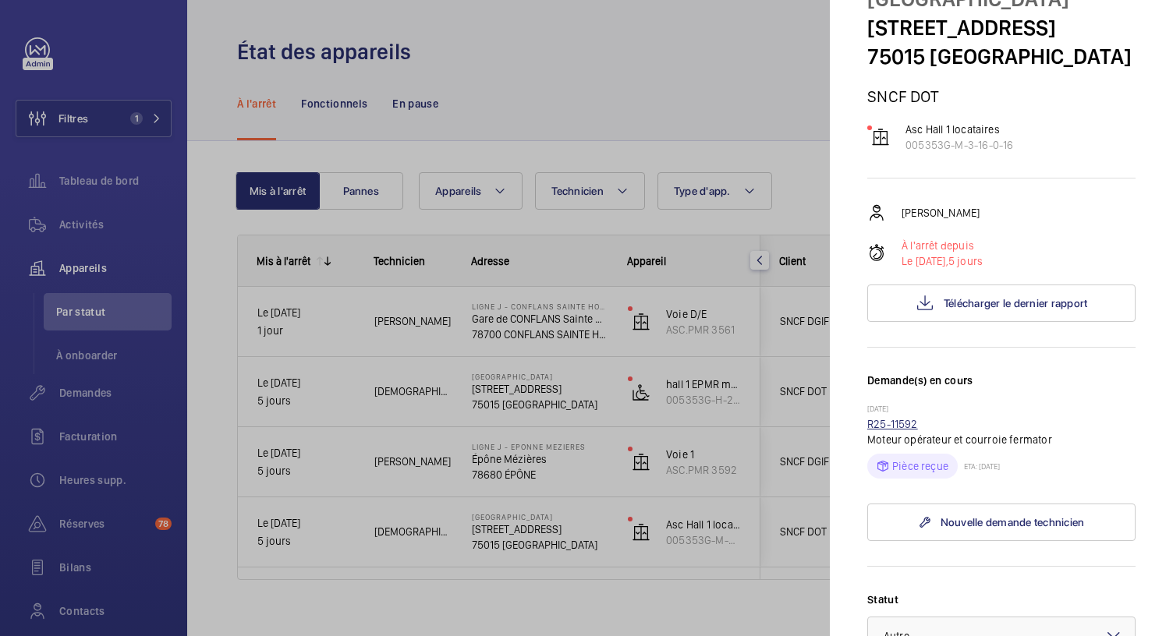
scroll to position [73, 0]
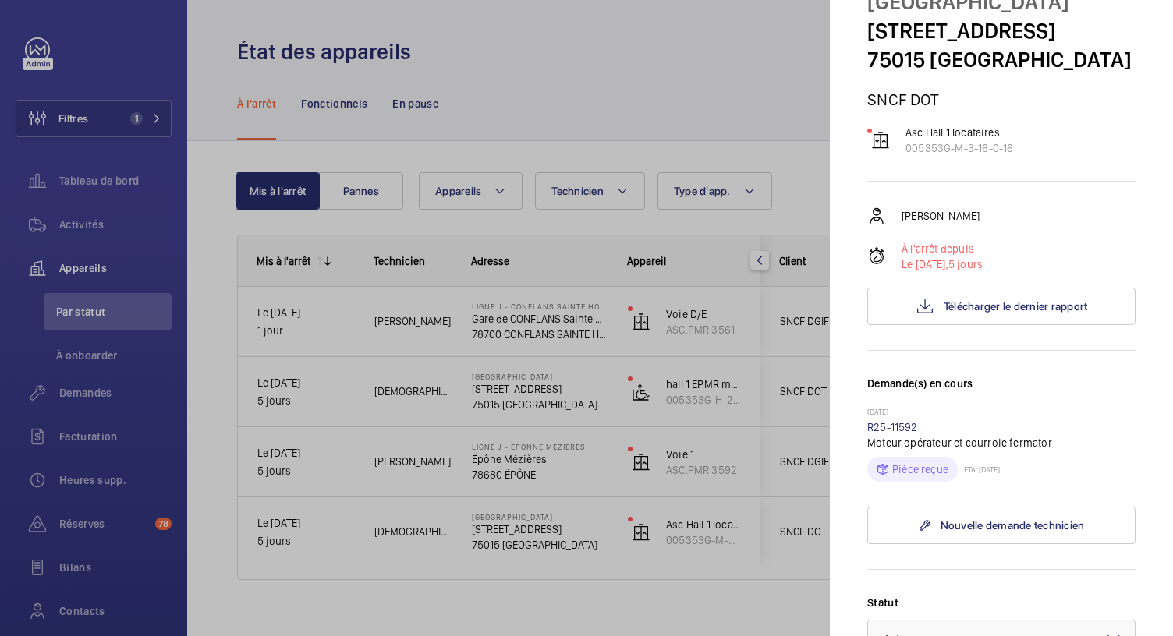
click at [501, 461] on div at bounding box center [586, 318] width 1173 height 636
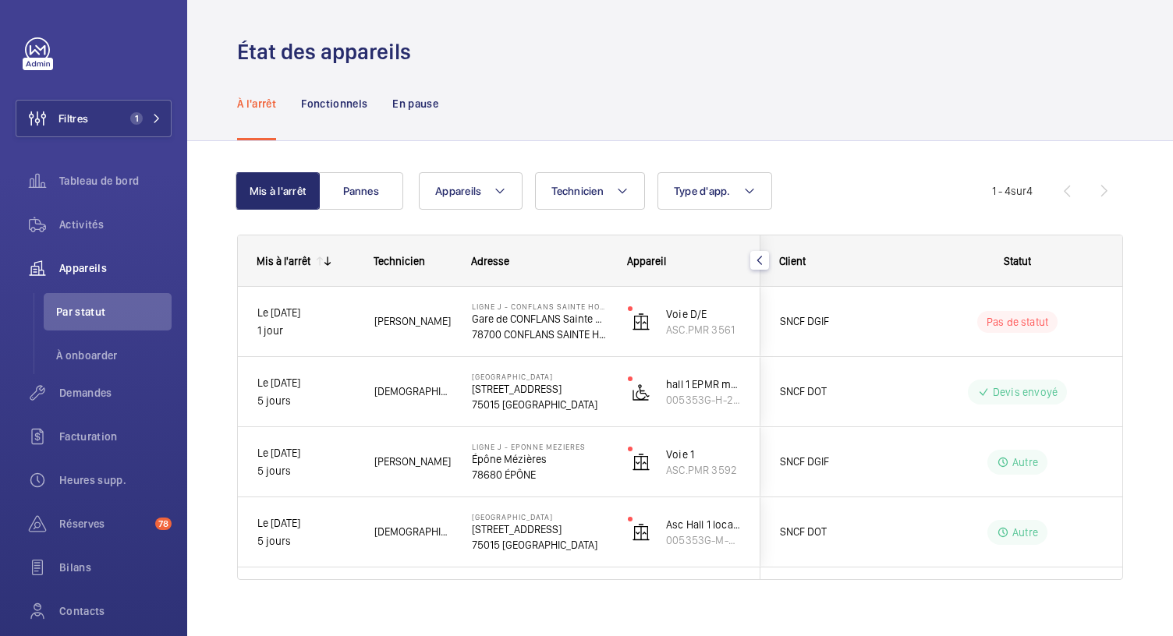
scroll to position [0, 0]
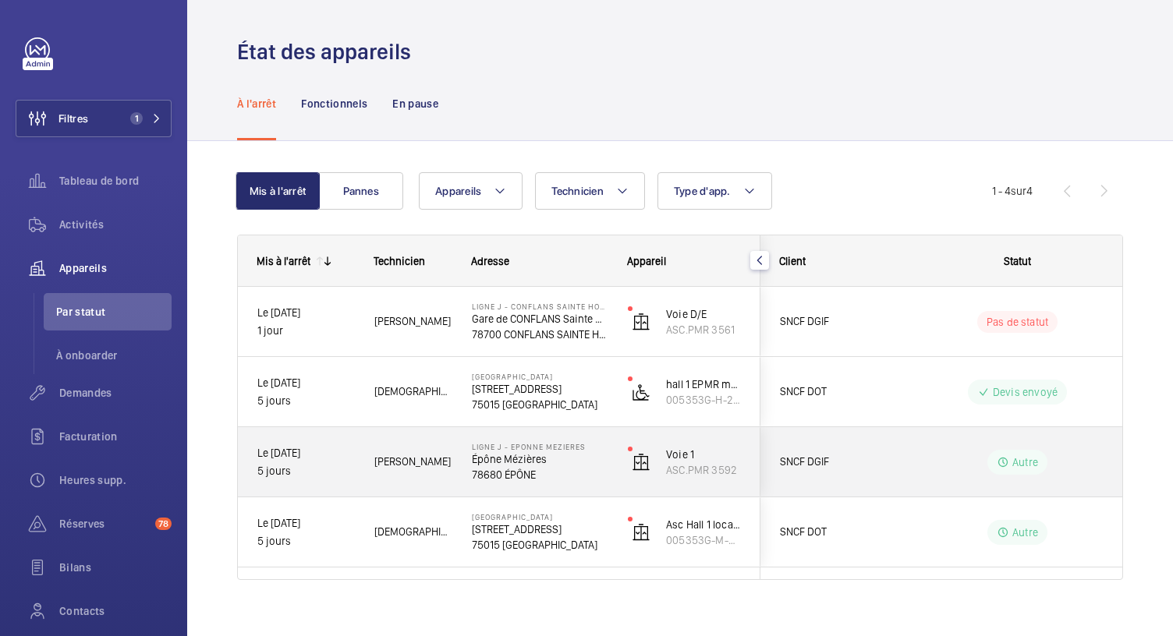
click at [501, 461] on p "Épône Mézières" at bounding box center [540, 460] width 136 height 16
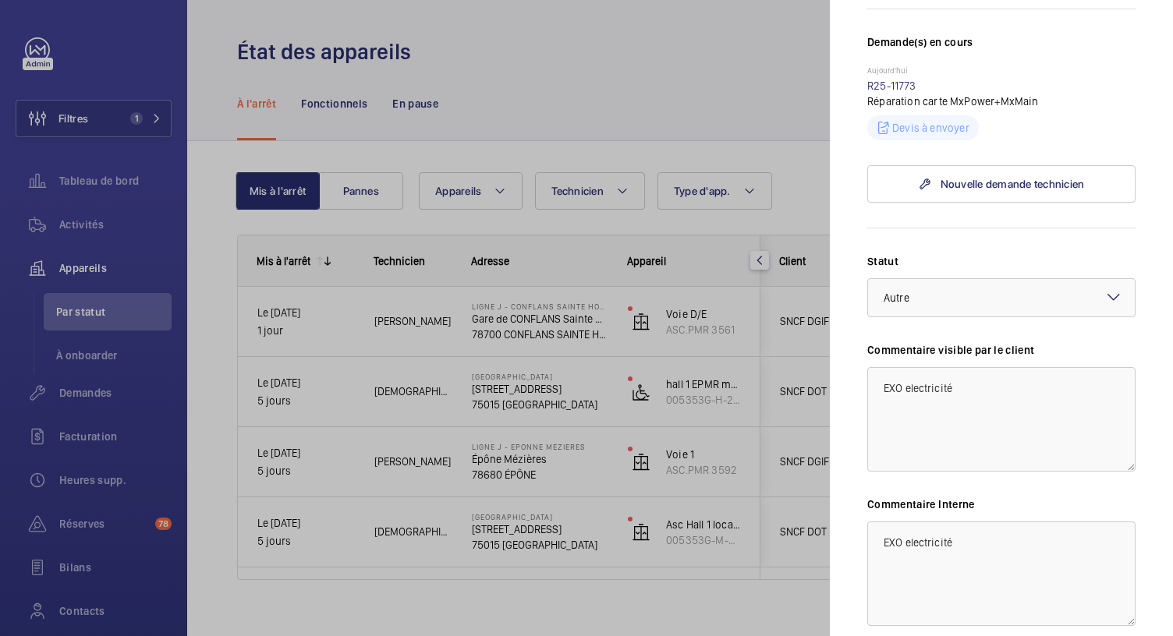
scroll to position [431, 0]
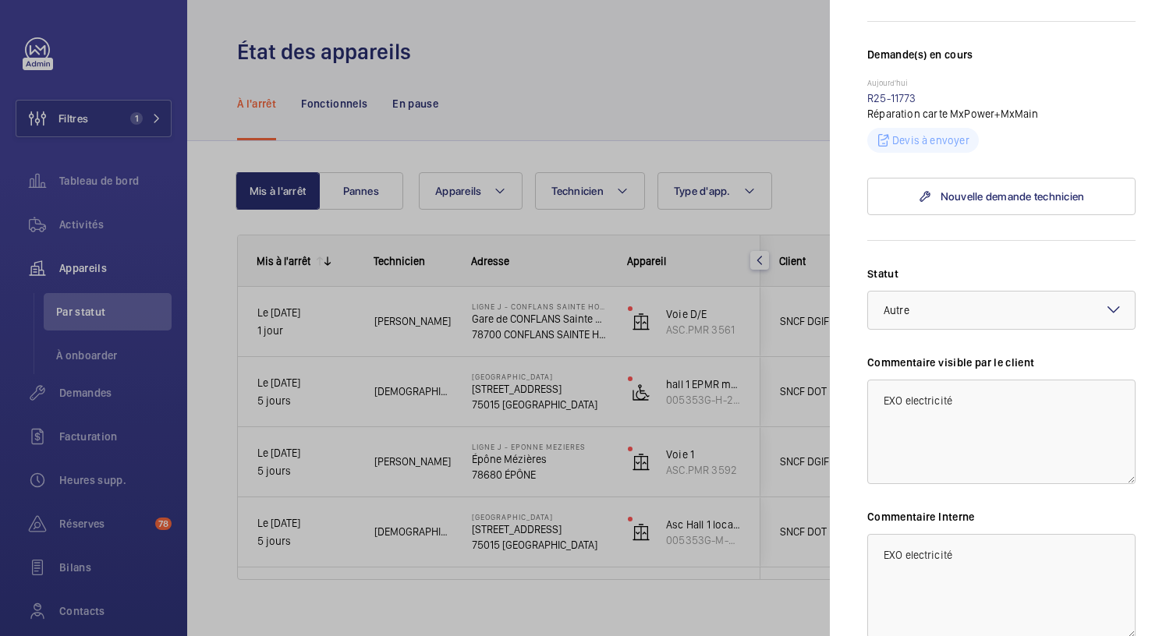
click at [876, 494] on div "Statut Sélectionnez un statut × Autre × Commentaire visible par le client EXO e…" at bounding box center [1001, 483] width 268 height 435
click at [558, 405] on div at bounding box center [586, 318] width 1173 height 636
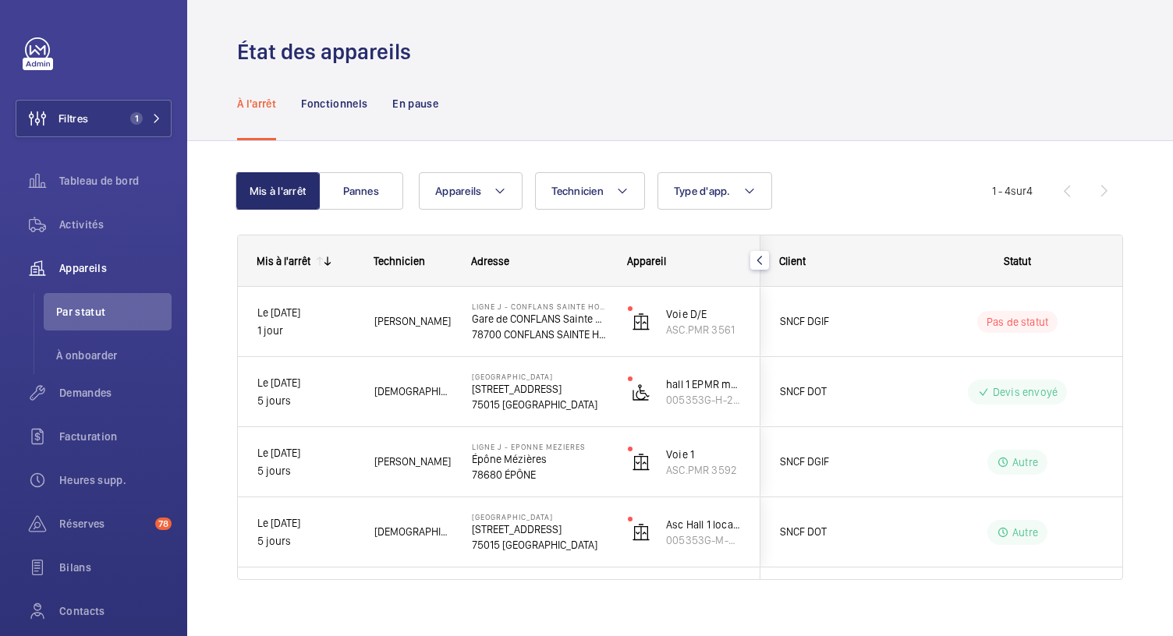
scroll to position [0, 0]
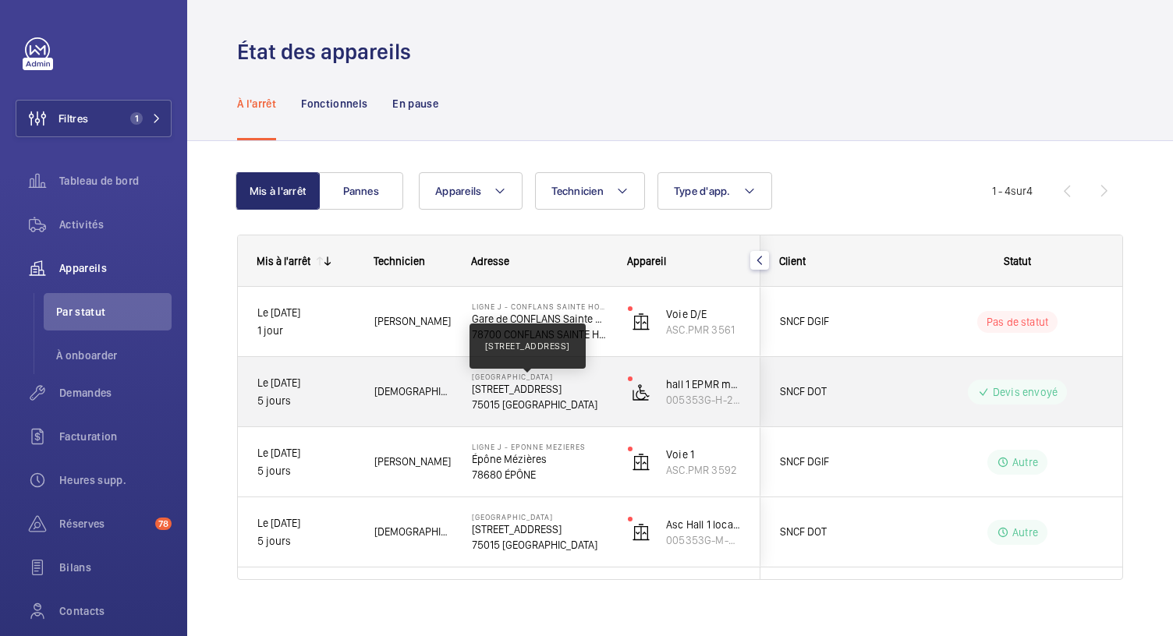
click at [548, 392] on p "17 BOULEVARD DE VAUGIRARD" at bounding box center [540, 389] width 136 height 16
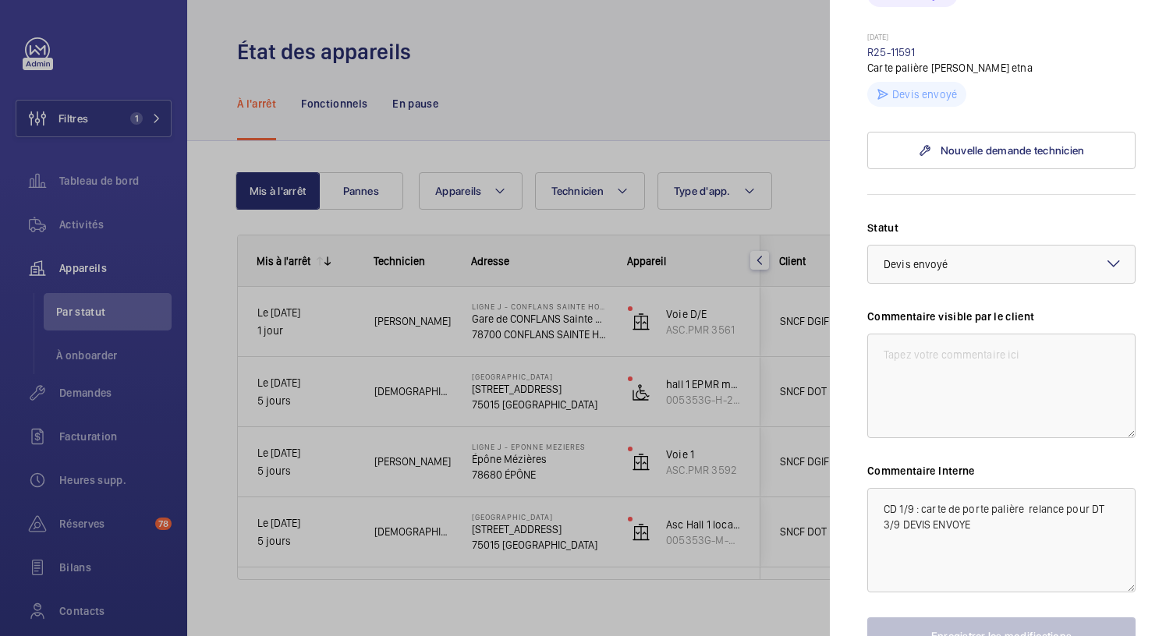
scroll to position [649, 0]
click at [502, 325] on div at bounding box center [586, 318] width 1173 height 636
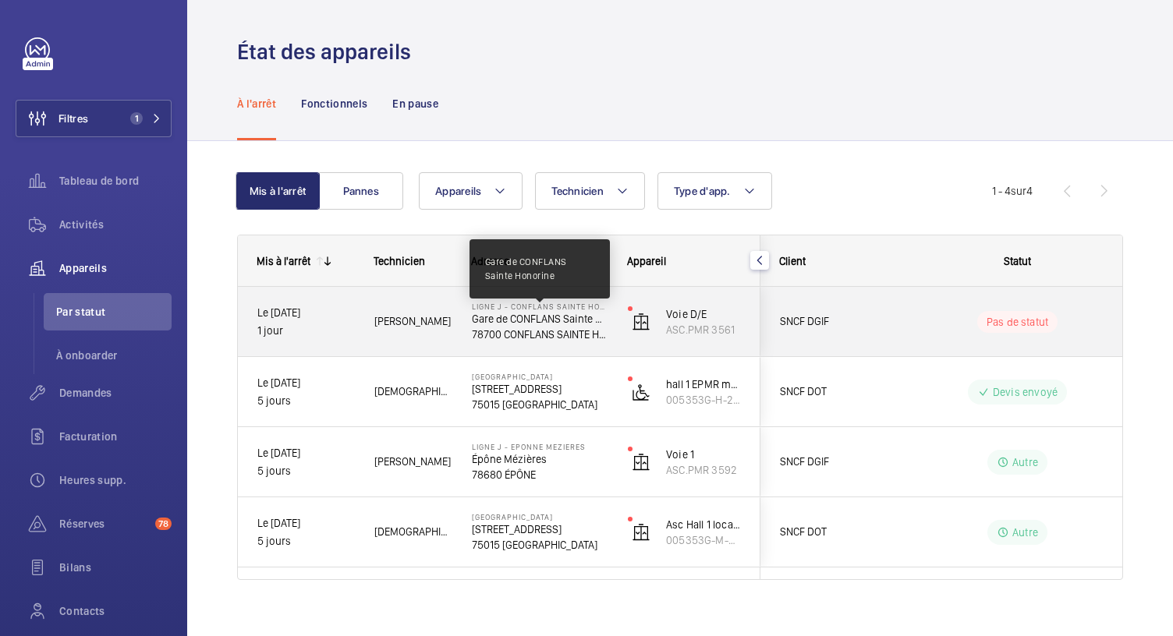
click at [502, 325] on p "Gare de CONFLANS Sainte Honorine" at bounding box center [540, 319] width 136 height 16
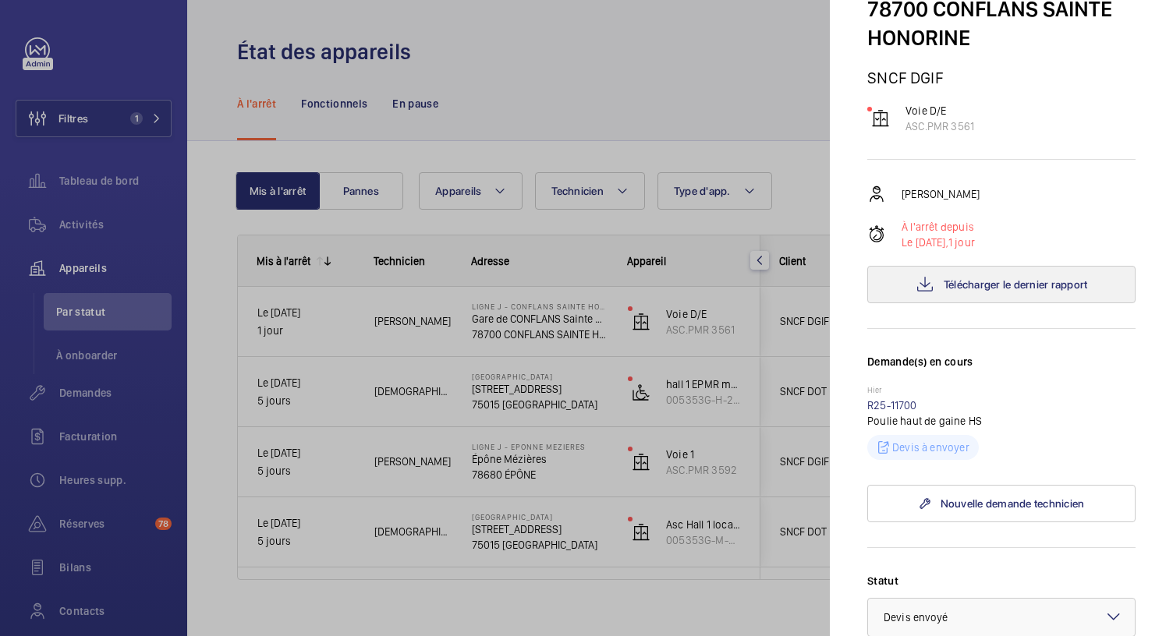
scroll to position [181, 0]
click at [897, 405] on link "R25-11700" at bounding box center [892, 406] width 50 height 12
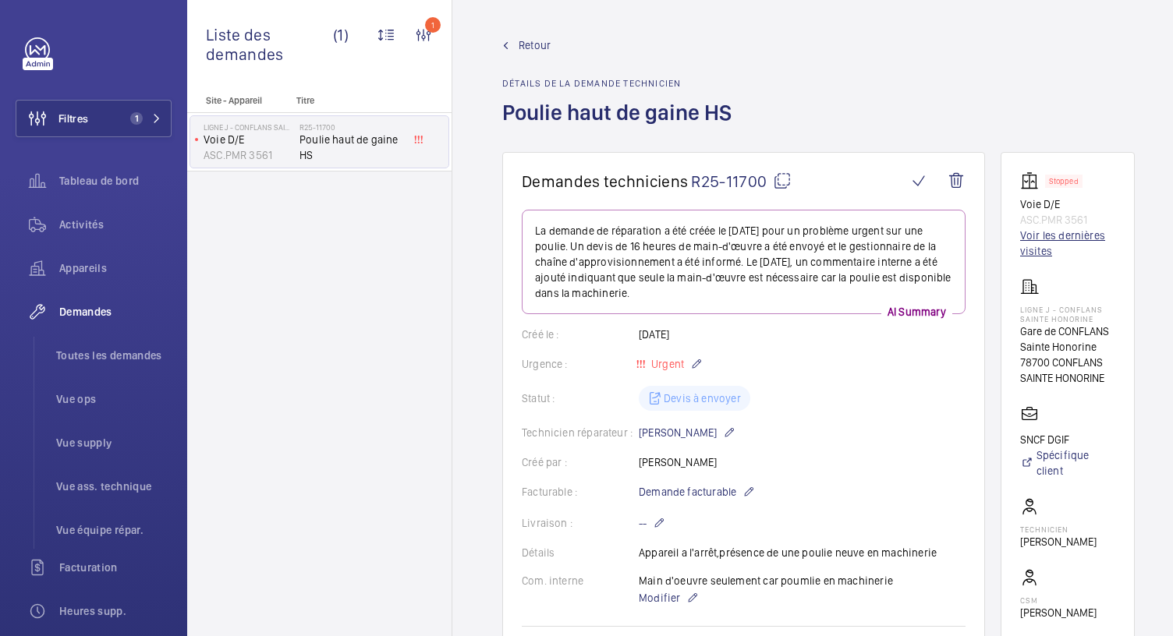
click at [1059, 239] on link "Voir les dernières visites" at bounding box center [1067, 243] width 95 height 31
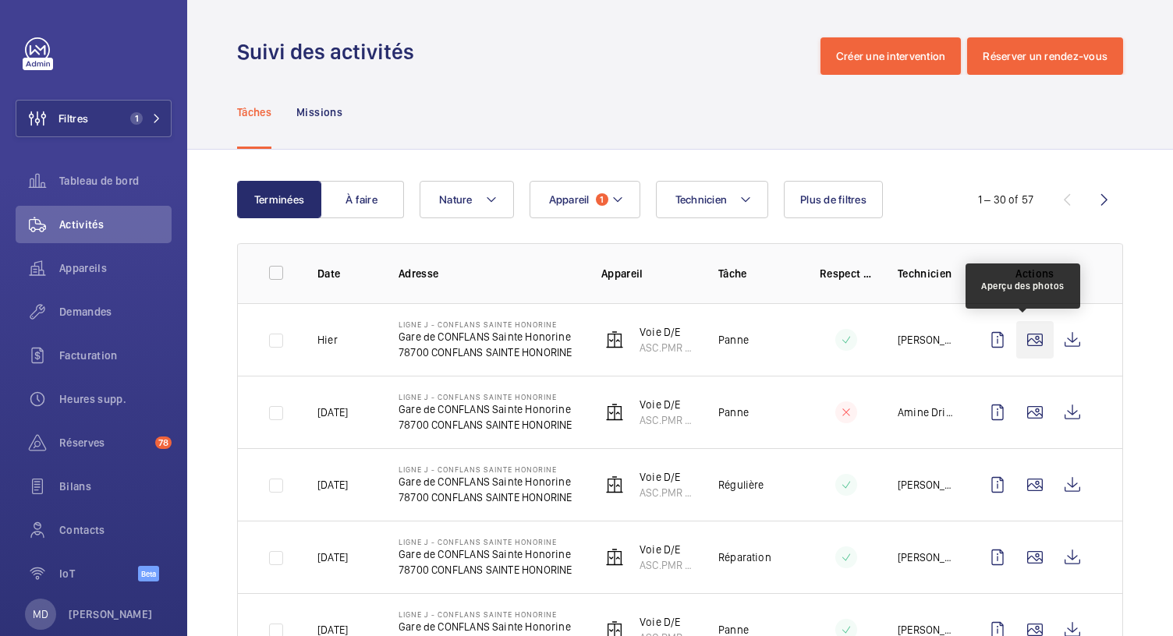
click at [1018, 328] on wm-front-icon-button at bounding box center [1034, 339] width 37 height 37
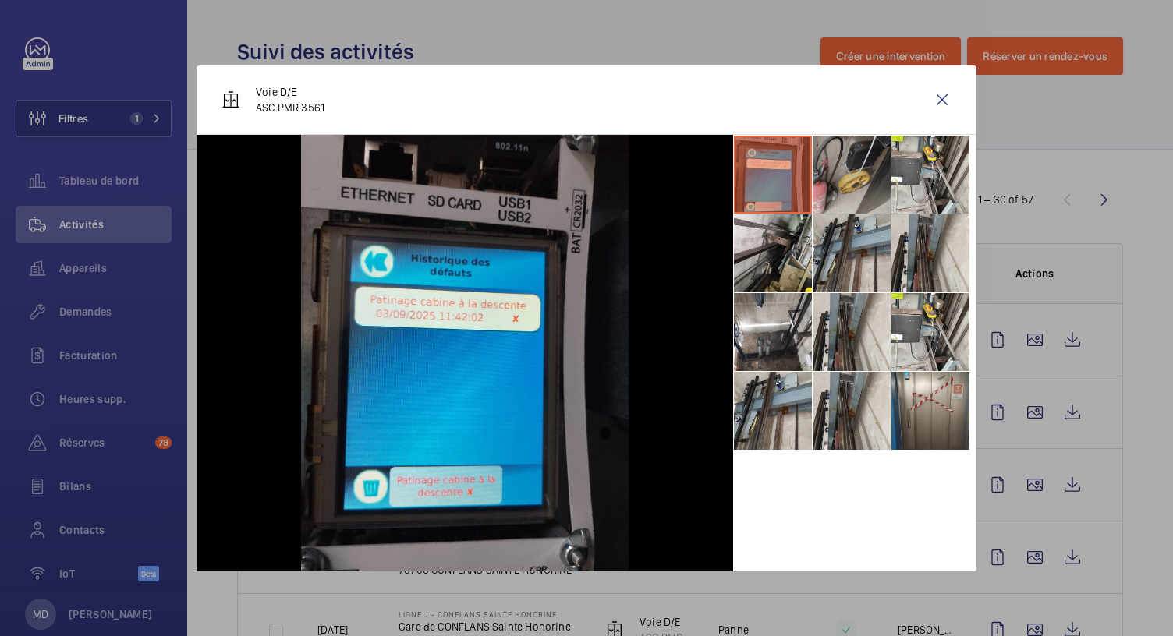
click at [856, 196] on li at bounding box center [852, 175] width 78 height 78
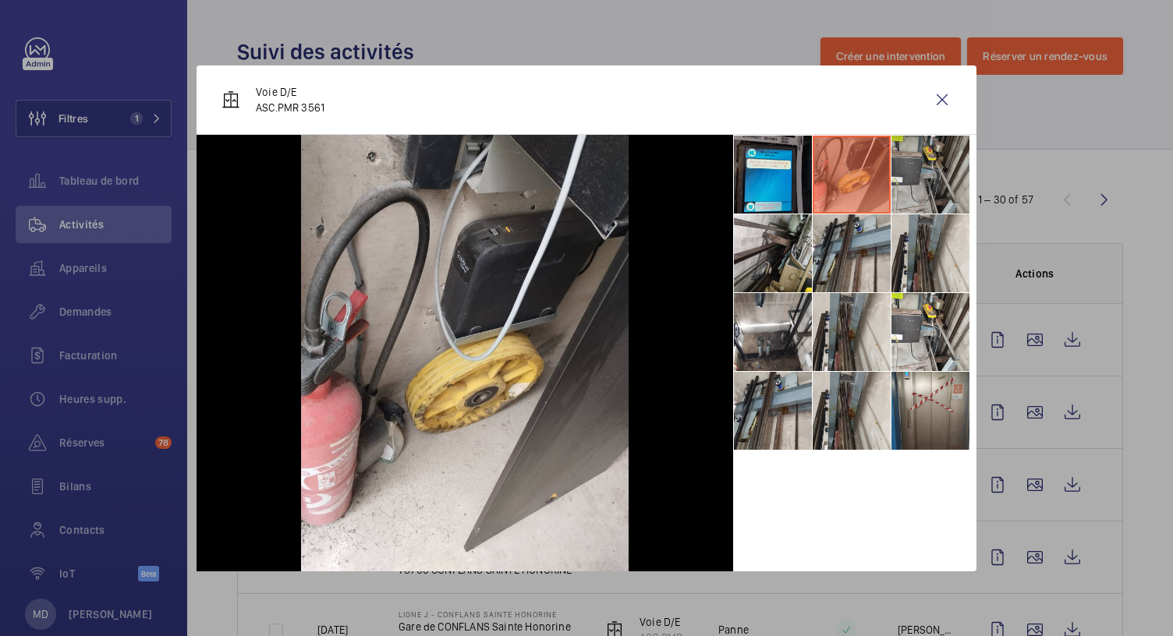
click at [931, 182] on li at bounding box center [930, 175] width 78 height 78
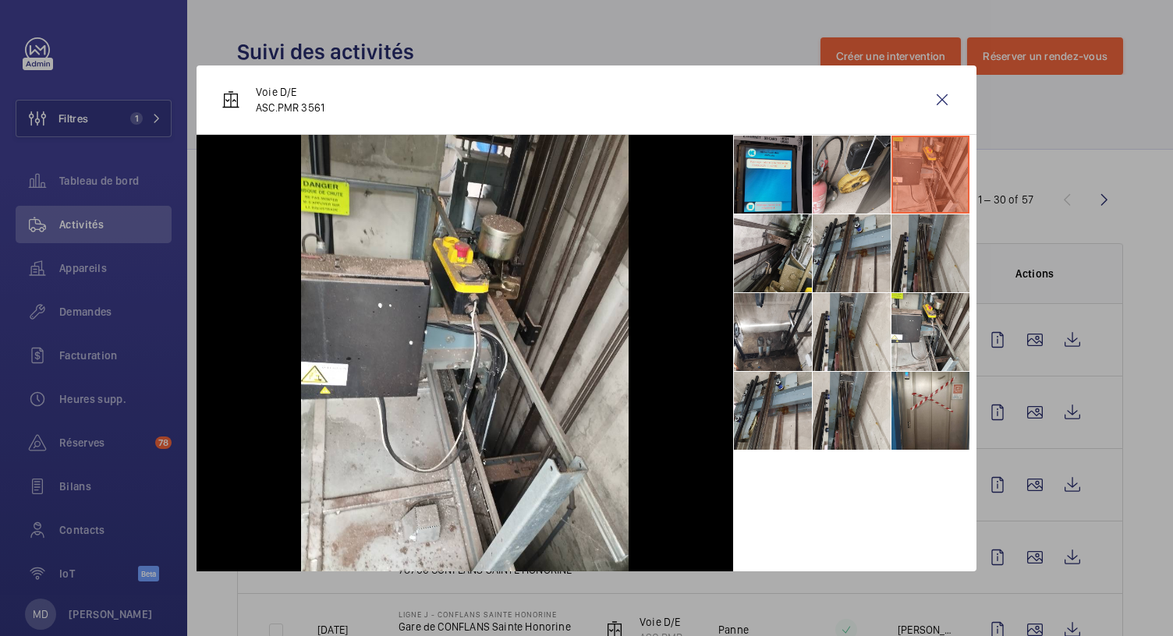
click at [924, 244] on li at bounding box center [930, 253] width 78 height 78
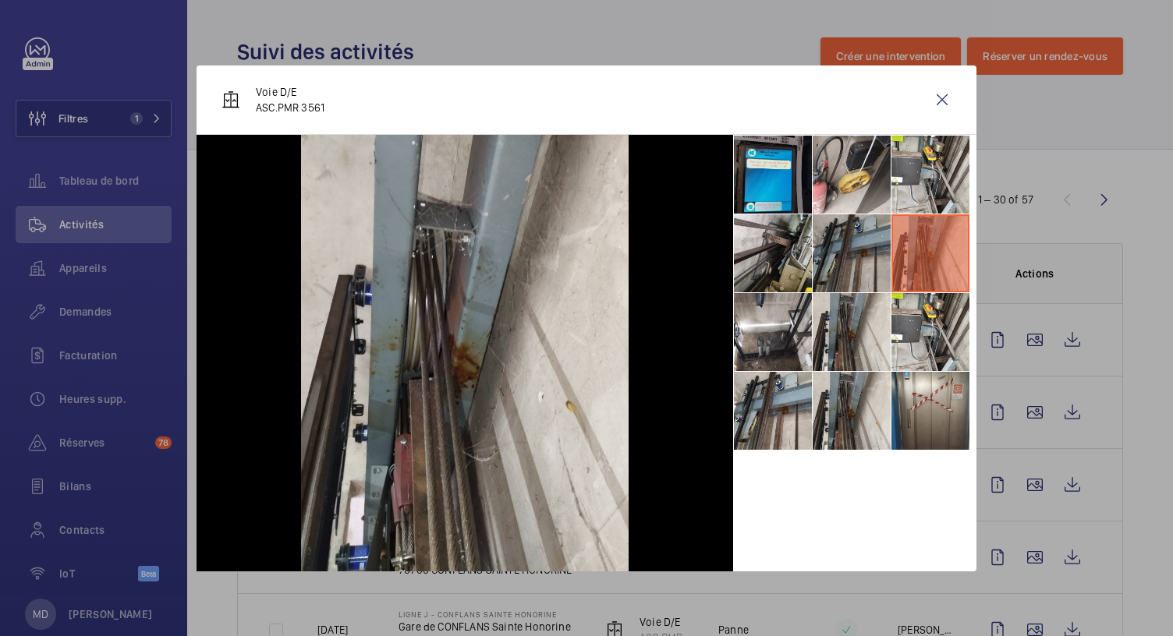
click at [859, 257] on li at bounding box center [852, 253] width 78 height 78
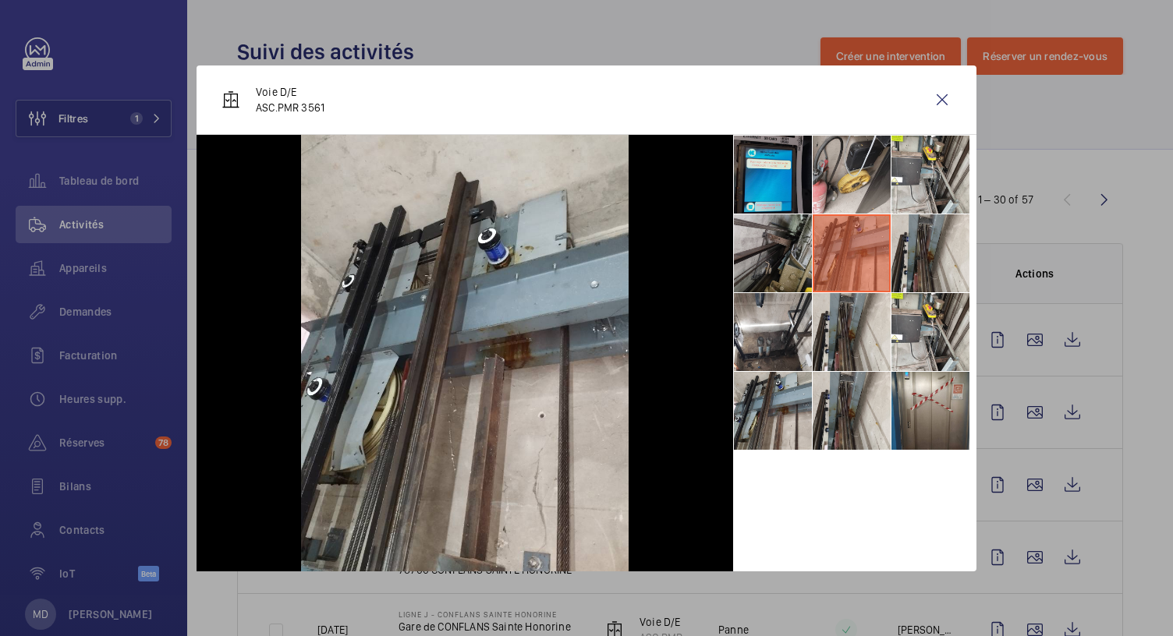
click at [780, 264] on li at bounding box center [773, 253] width 78 height 78
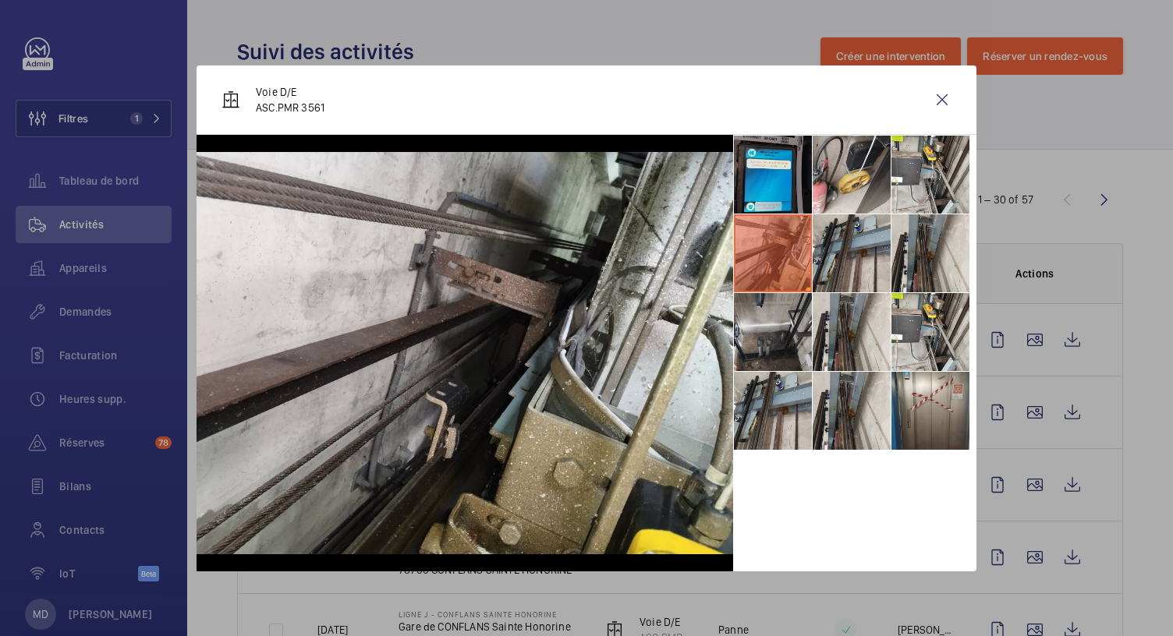
click at [777, 337] on li at bounding box center [773, 332] width 78 height 78
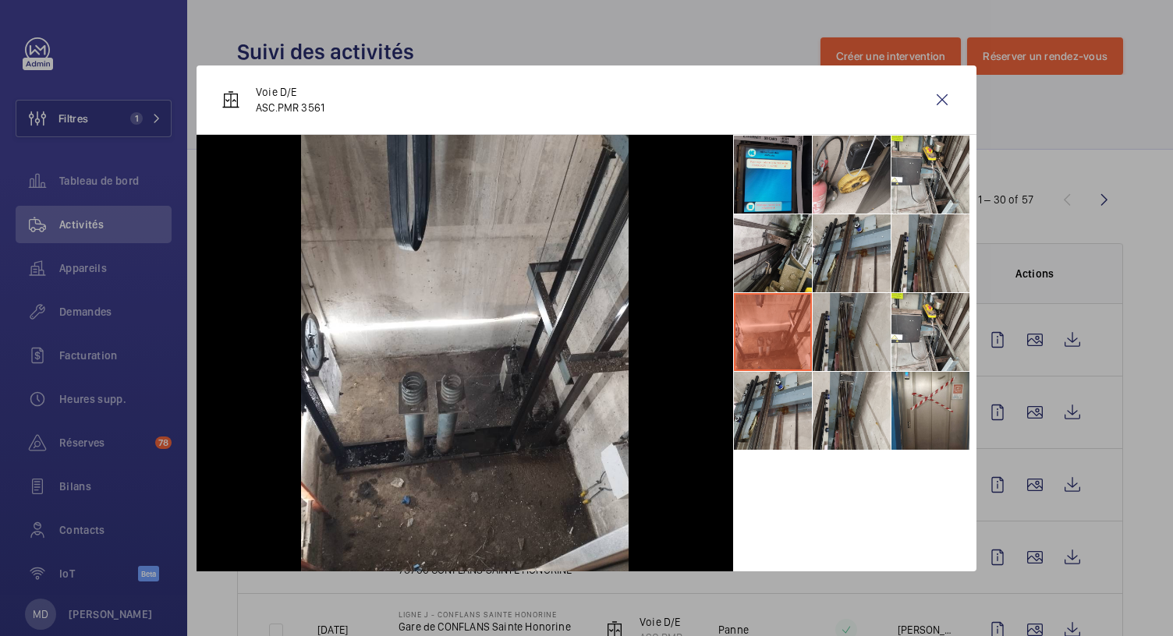
click at [880, 334] on li at bounding box center [852, 332] width 78 height 78
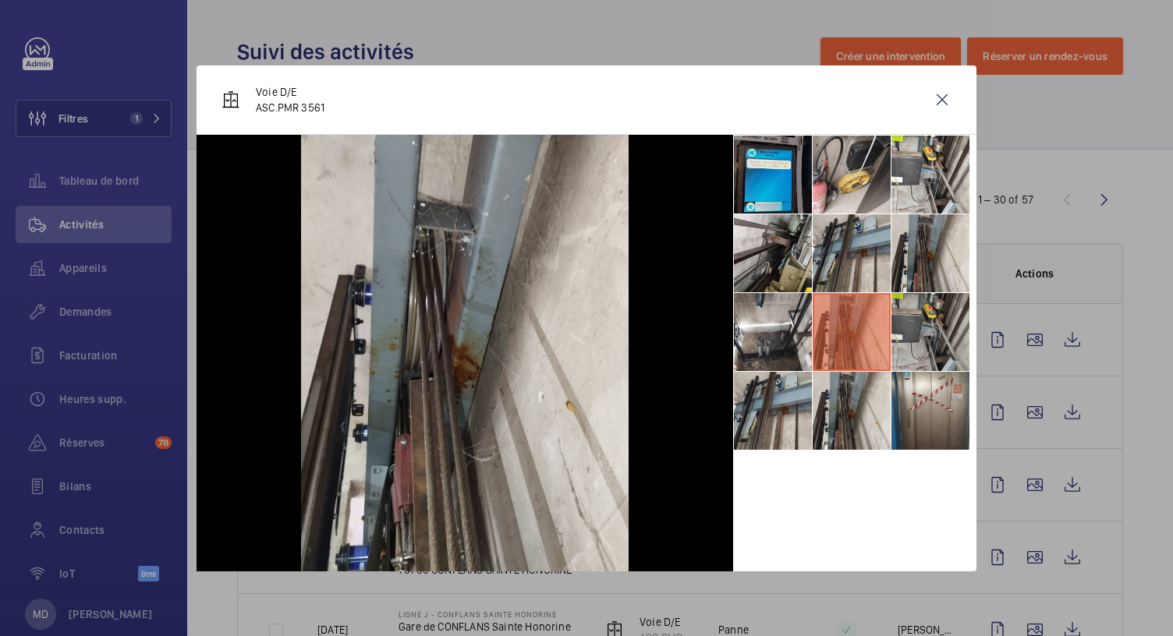
click at [939, 335] on li at bounding box center [930, 332] width 78 height 78
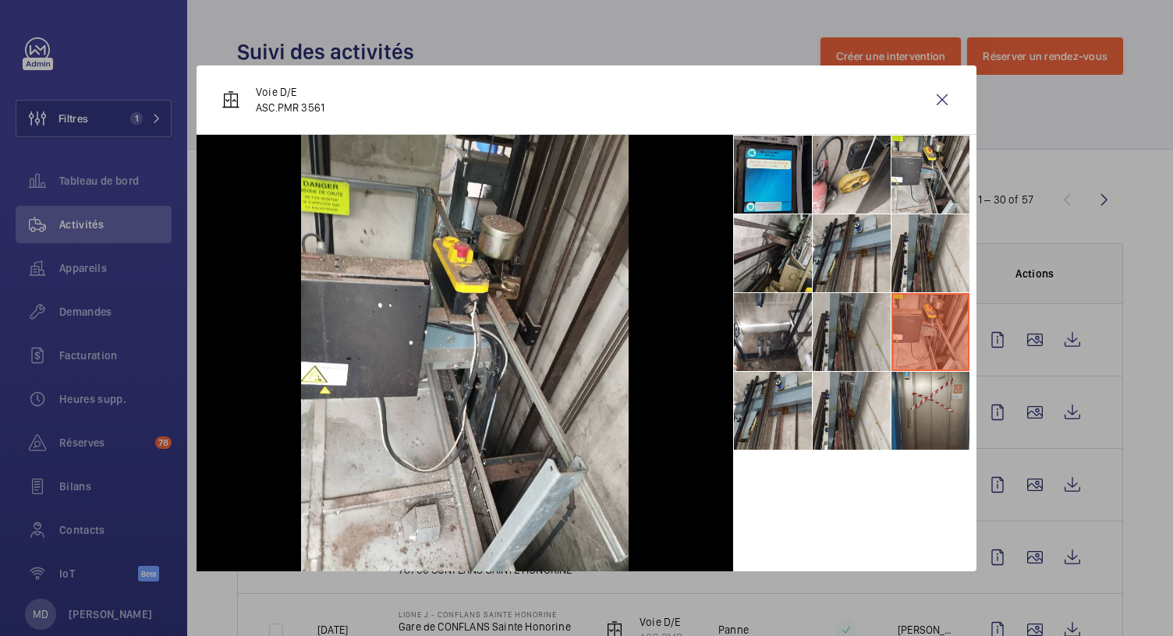
click at [859, 352] on li at bounding box center [852, 332] width 78 height 78
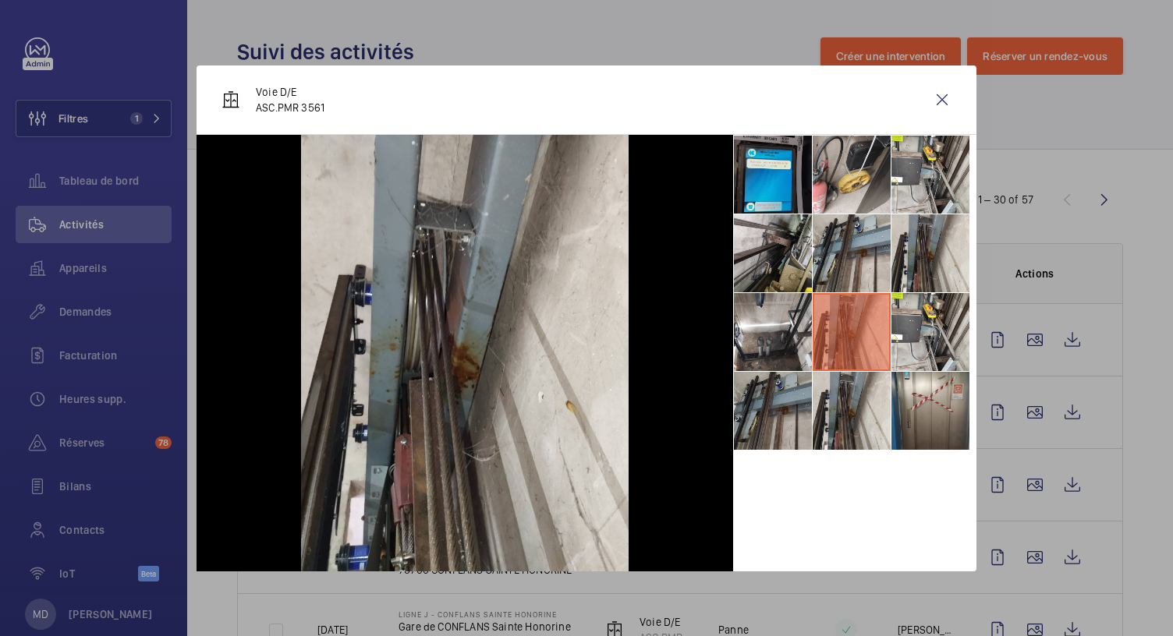
click at [784, 416] on li at bounding box center [773, 411] width 78 height 78
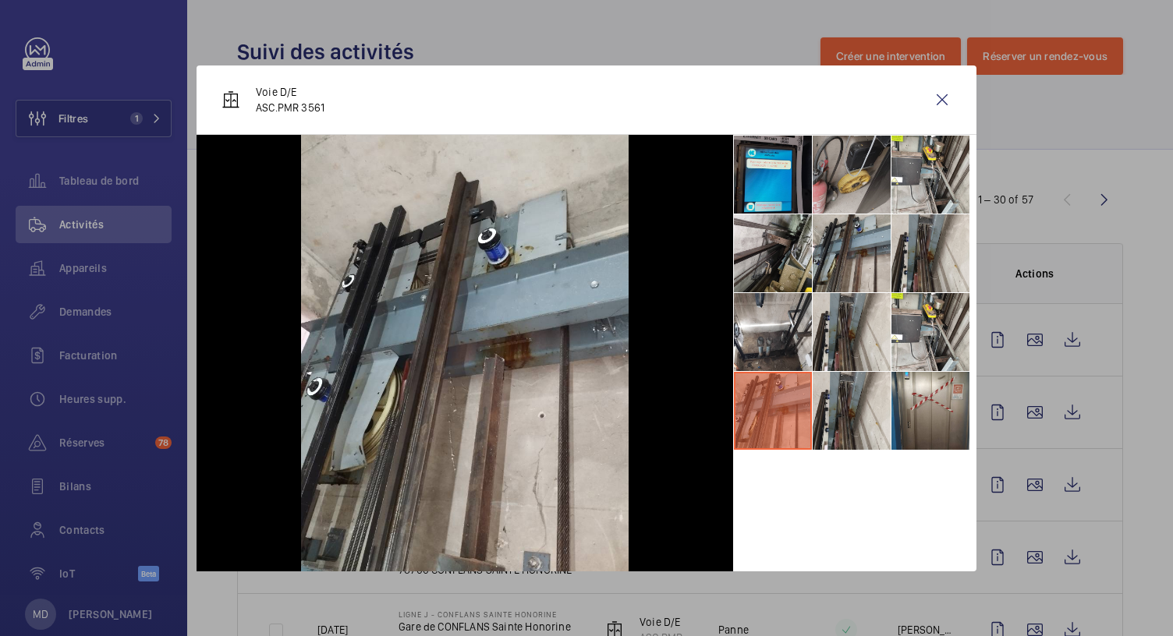
click at [858, 196] on li at bounding box center [852, 175] width 78 height 78
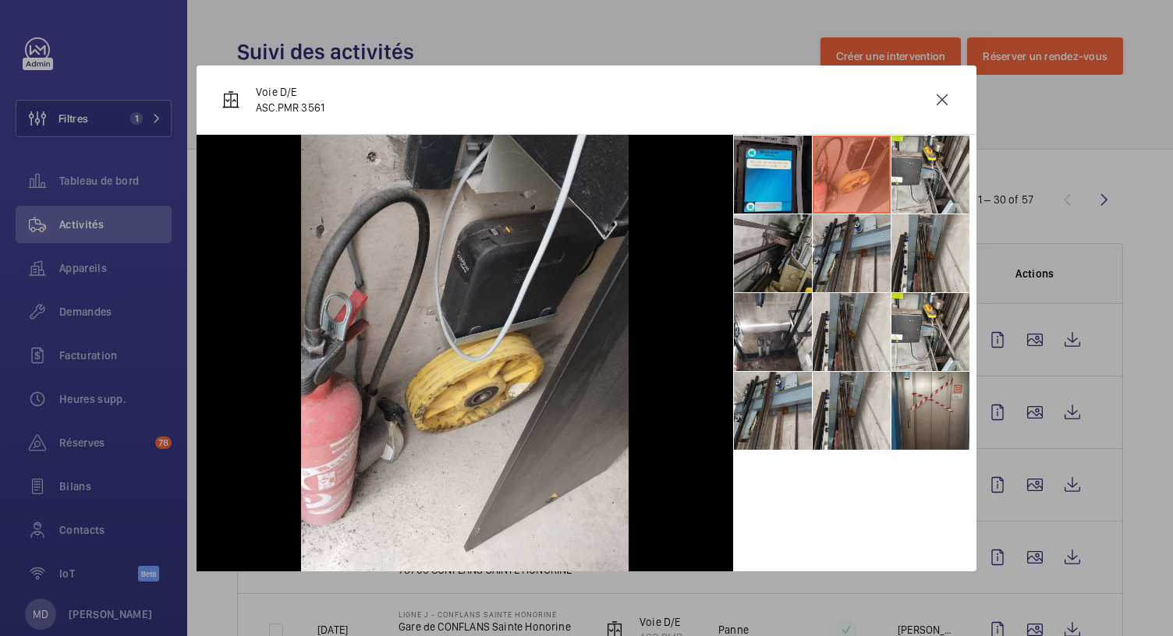
click at [795, 257] on li at bounding box center [773, 253] width 78 height 78
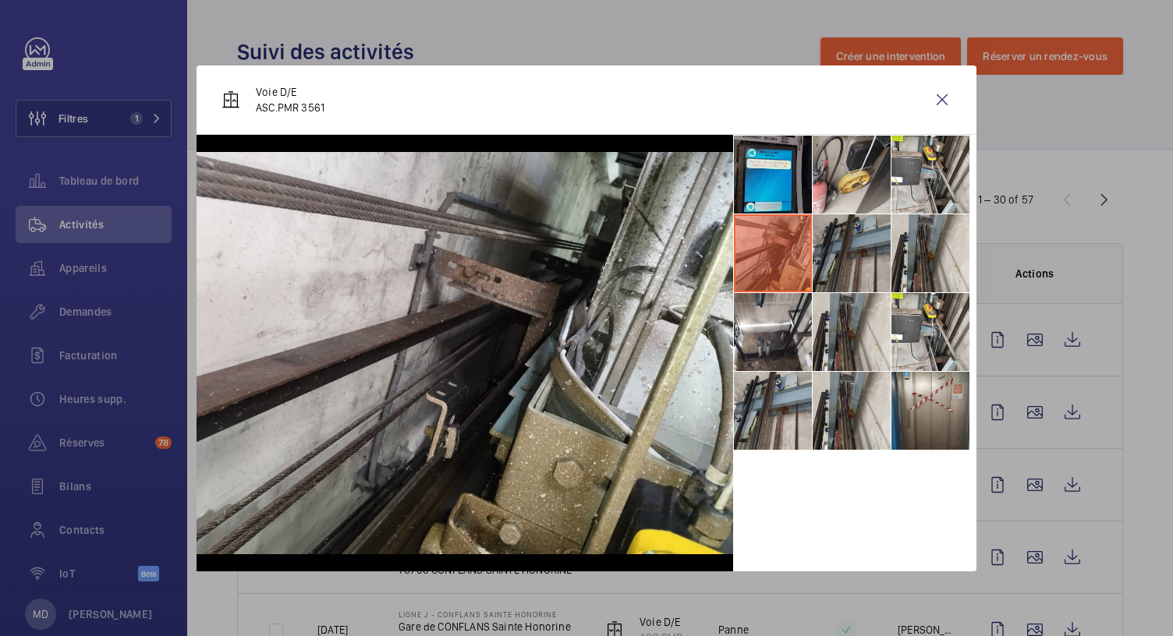
click at [846, 247] on li at bounding box center [852, 253] width 78 height 78
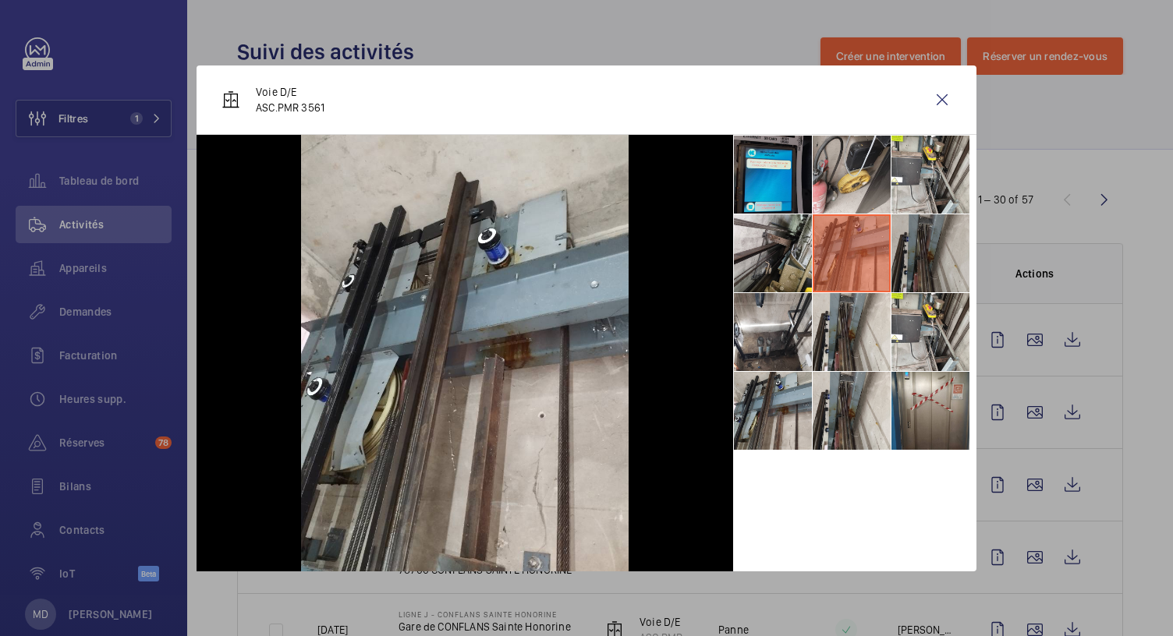
click at [929, 252] on li at bounding box center [930, 253] width 78 height 78
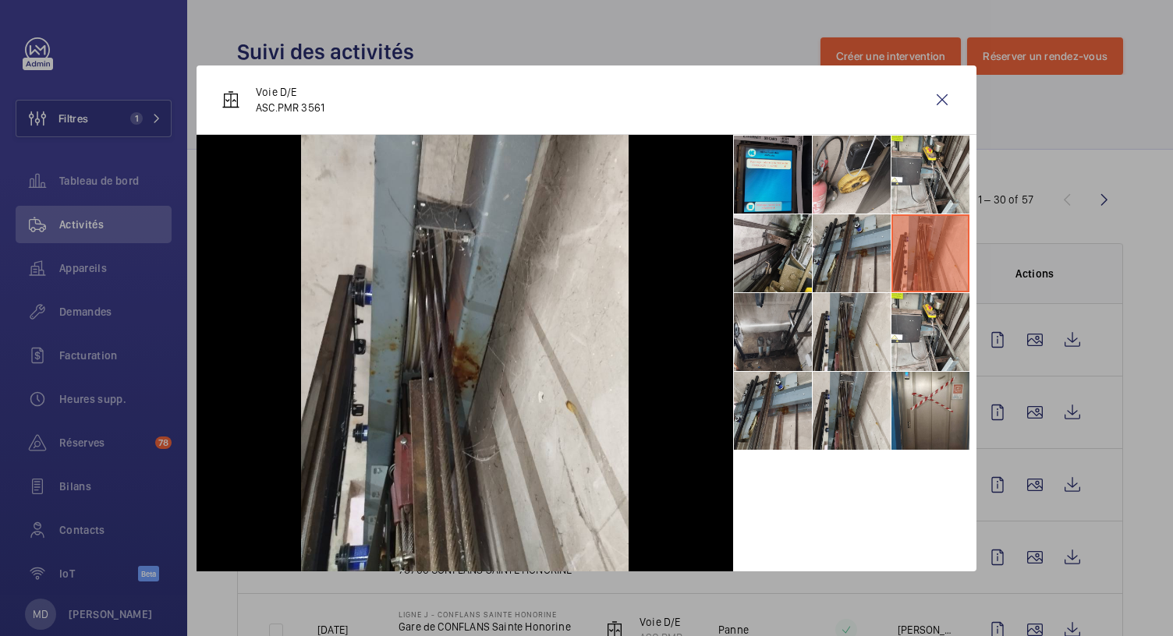
click at [782, 340] on li at bounding box center [773, 332] width 78 height 78
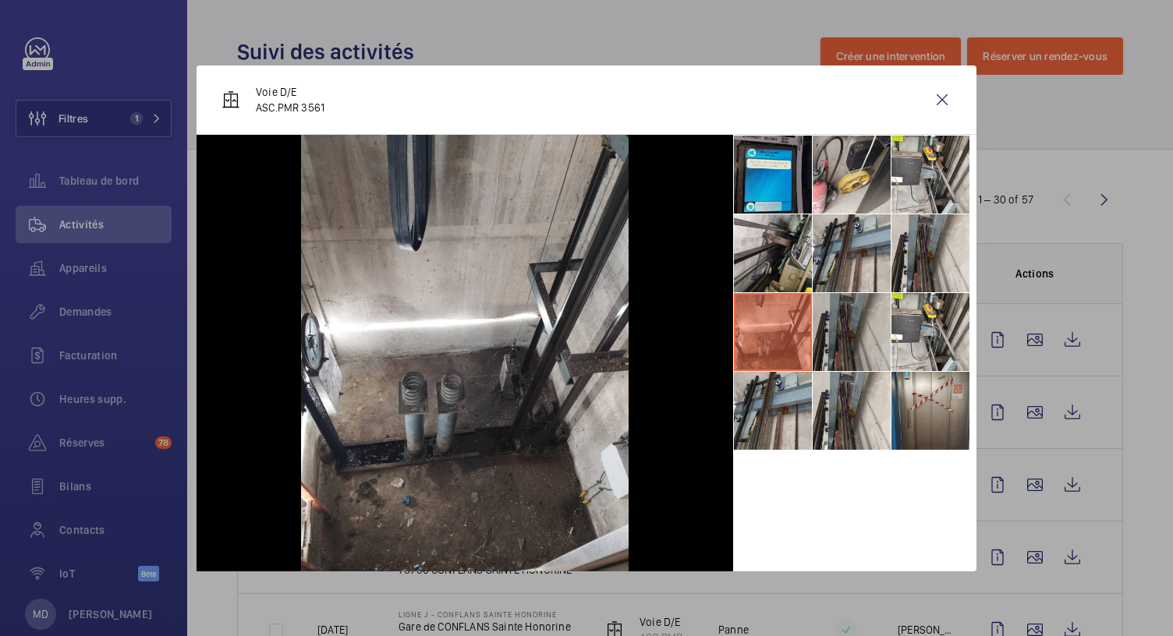
click at [866, 328] on li at bounding box center [852, 332] width 78 height 78
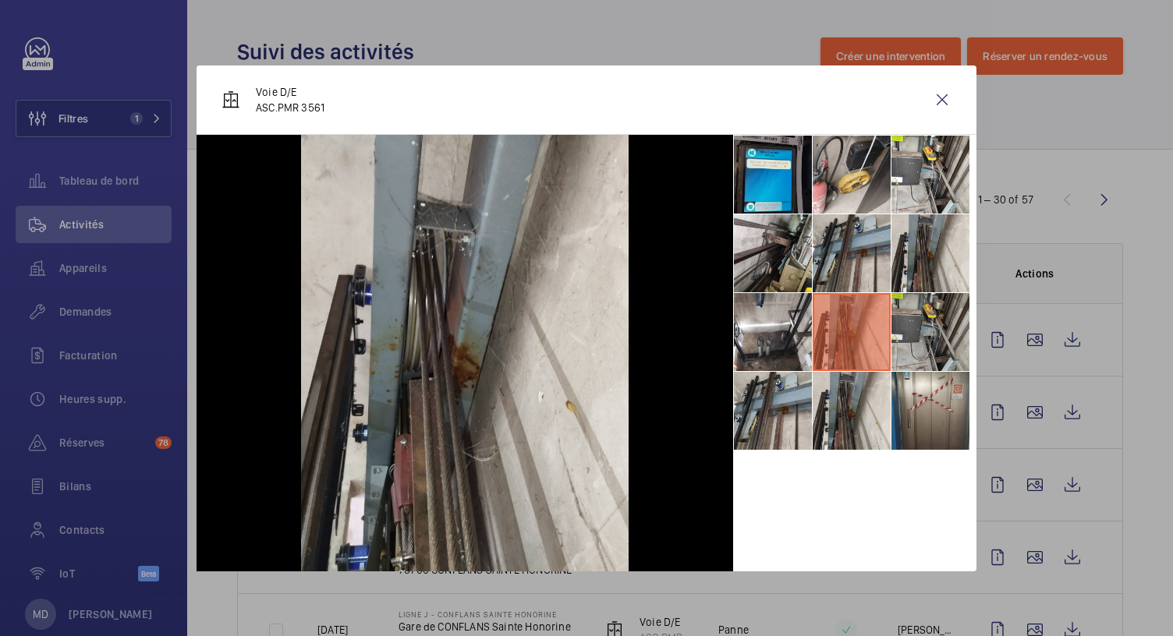
click at [917, 328] on li at bounding box center [930, 332] width 78 height 78
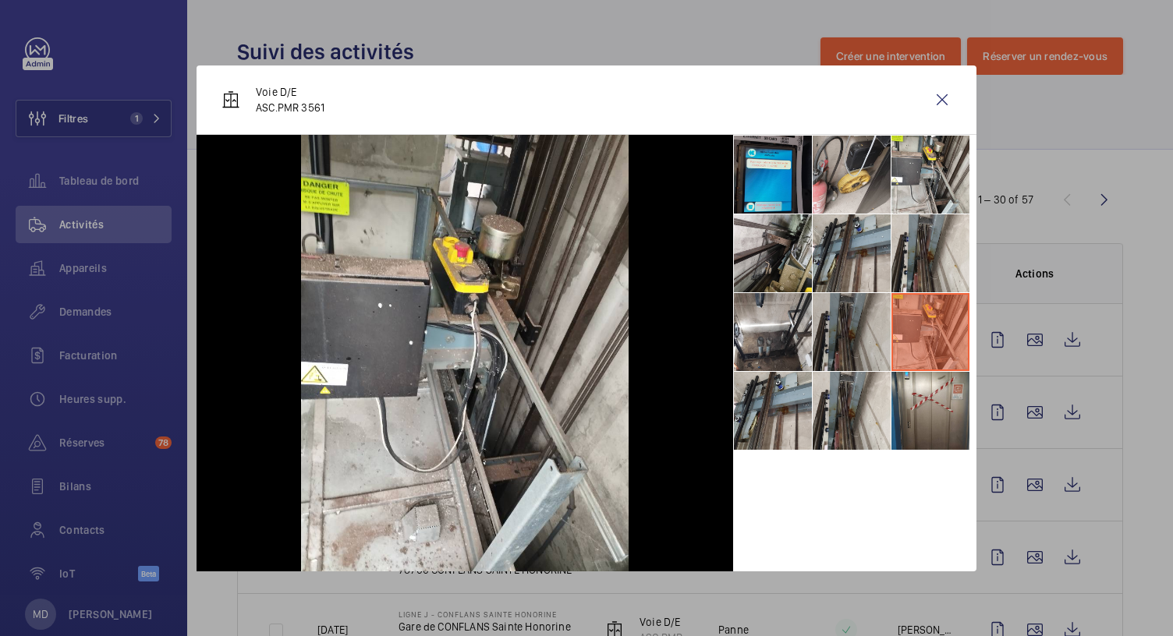
click at [858, 328] on li at bounding box center [852, 332] width 78 height 78
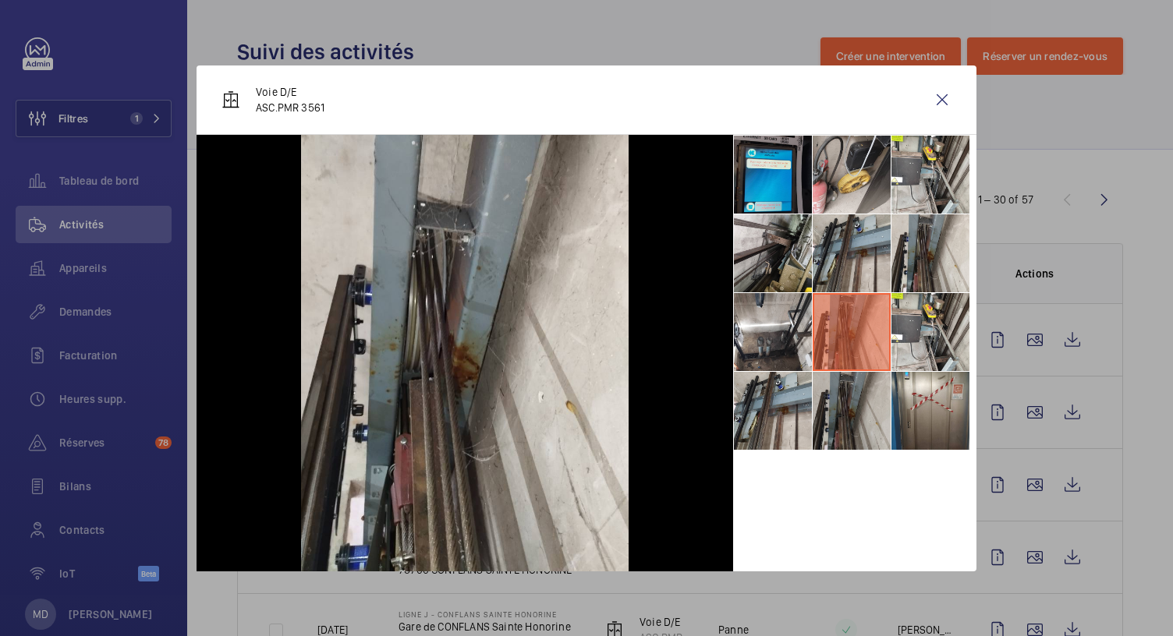
click at [846, 396] on li at bounding box center [852, 411] width 78 height 78
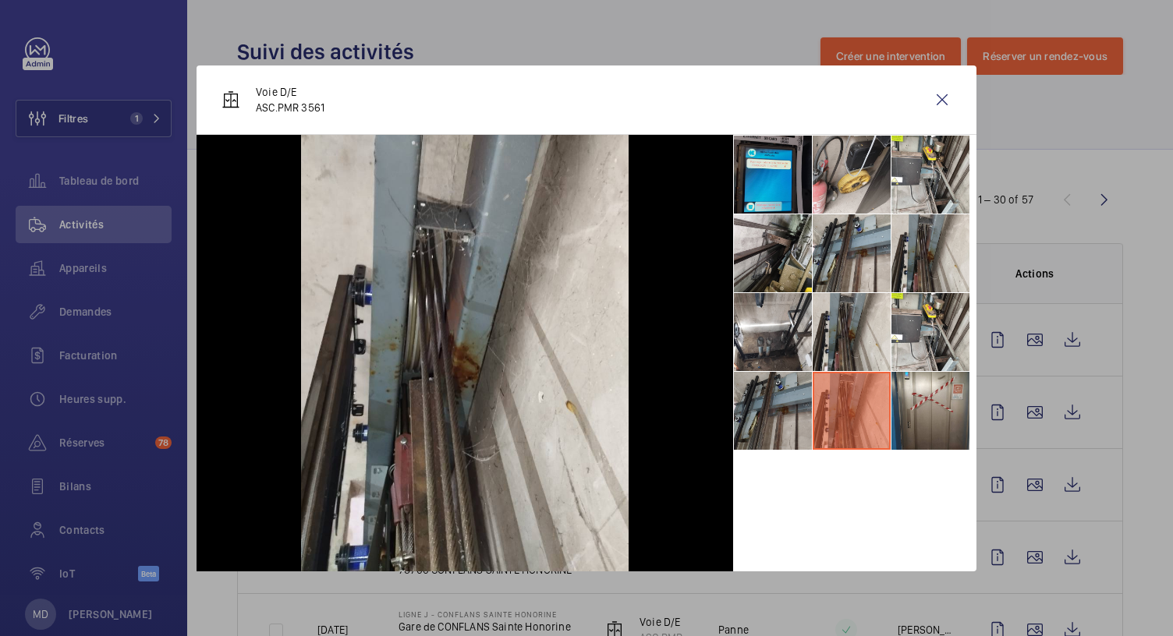
click at [777, 403] on li at bounding box center [773, 411] width 78 height 78
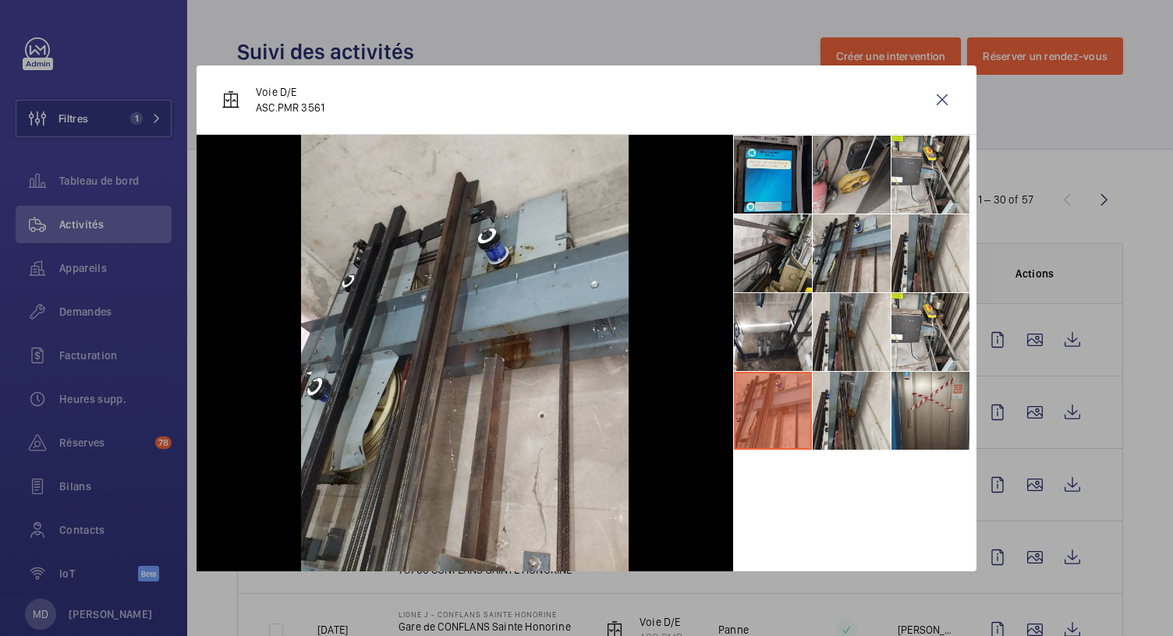
click at [839, 194] on li at bounding box center [852, 175] width 78 height 78
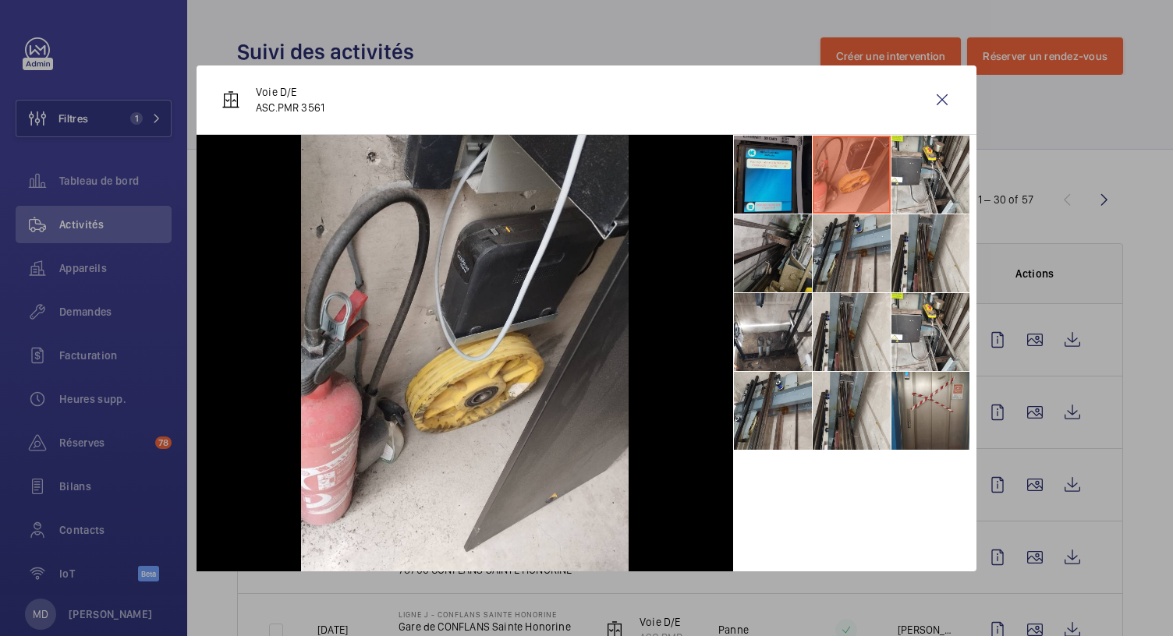
click at [794, 250] on li at bounding box center [773, 253] width 78 height 78
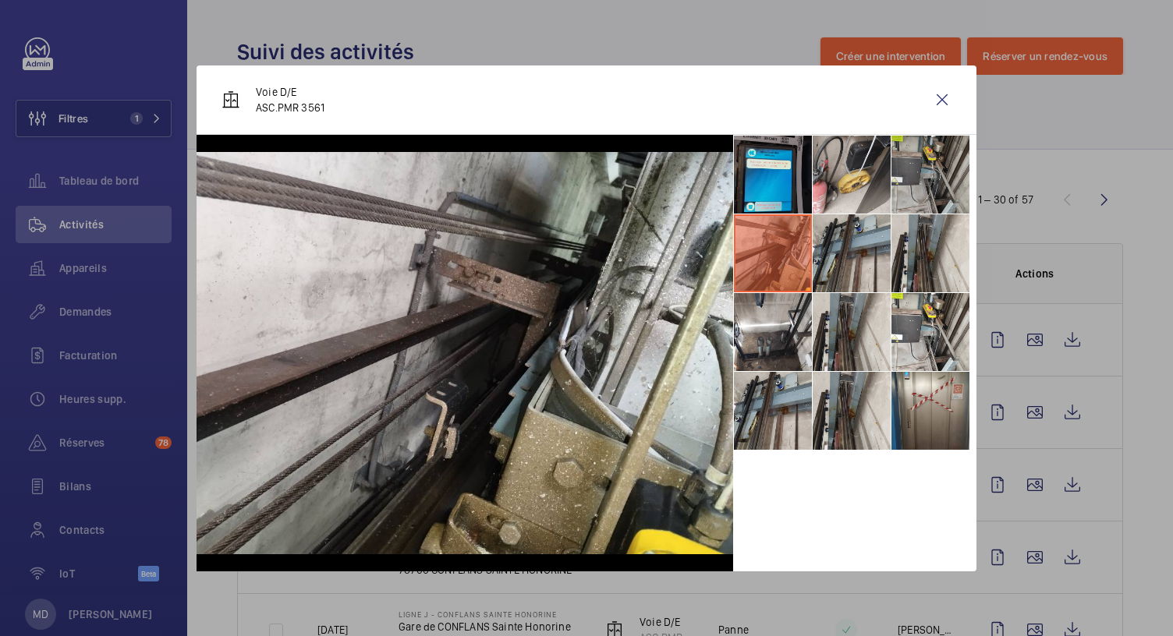
click at [898, 159] on li at bounding box center [930, 175] width 78 height 78
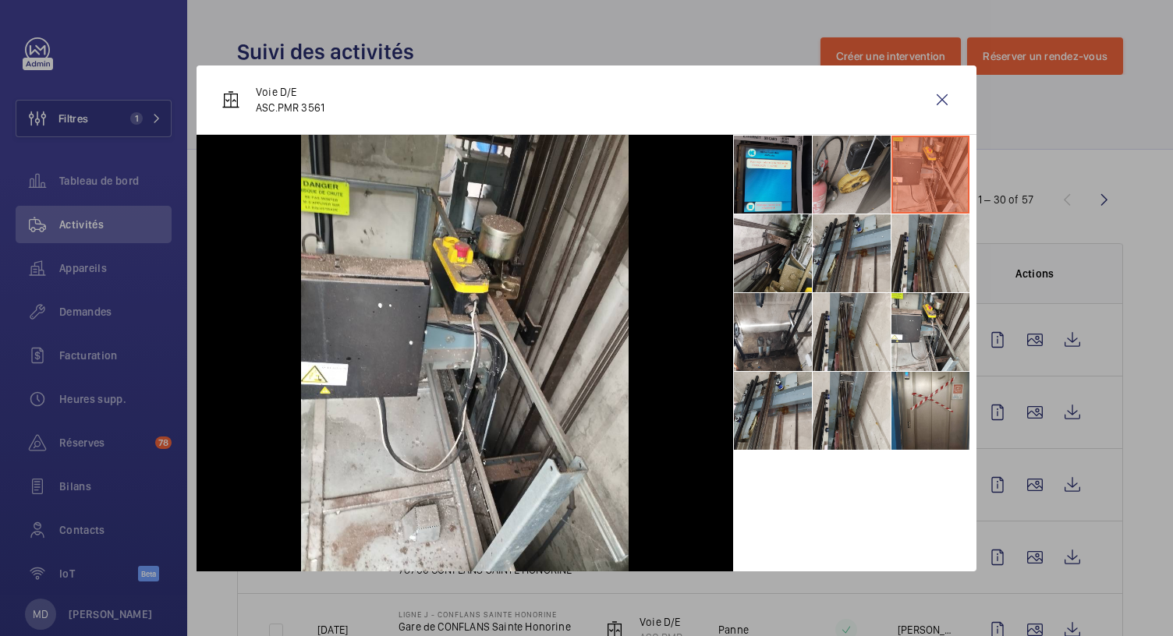
click at [866, 171] on li at bounding box center [852, 175] width 78 height 78
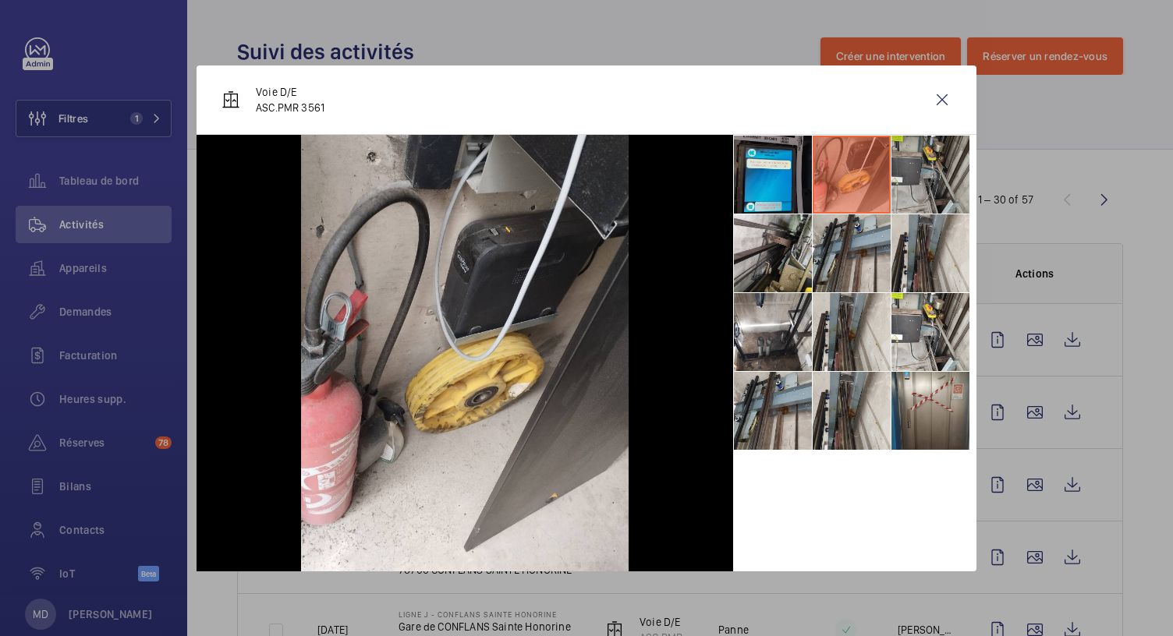
click at [930, 155] on li at bounding box center [930, 175] width 78 height 78
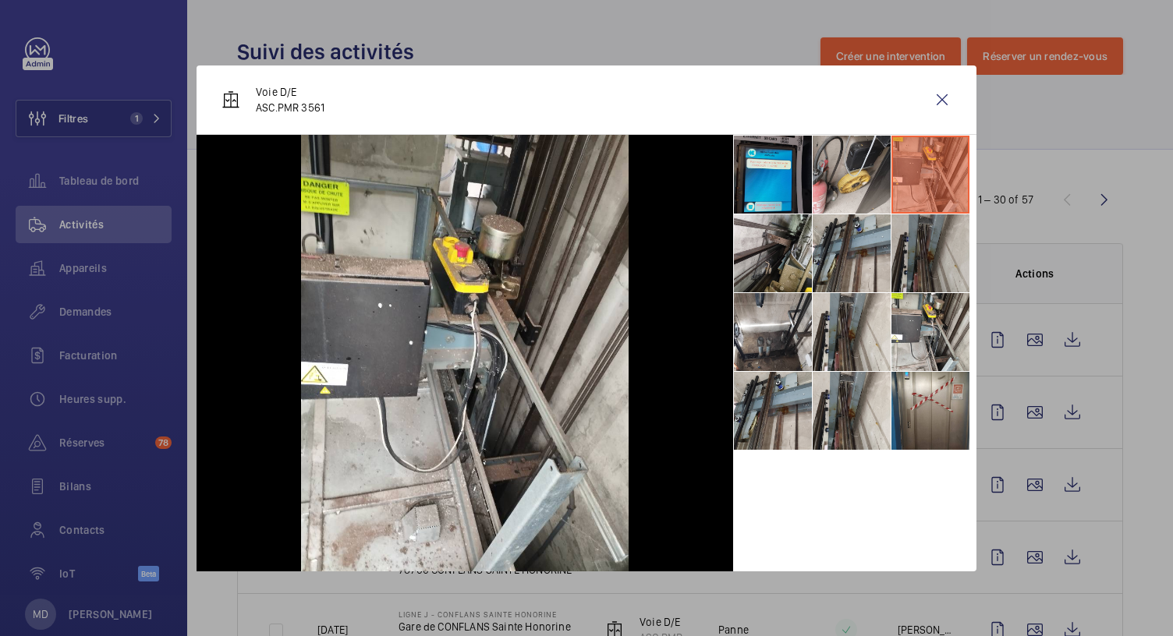
click at [929, 253] on li at bounding box center [930, 253] width 78 height 78
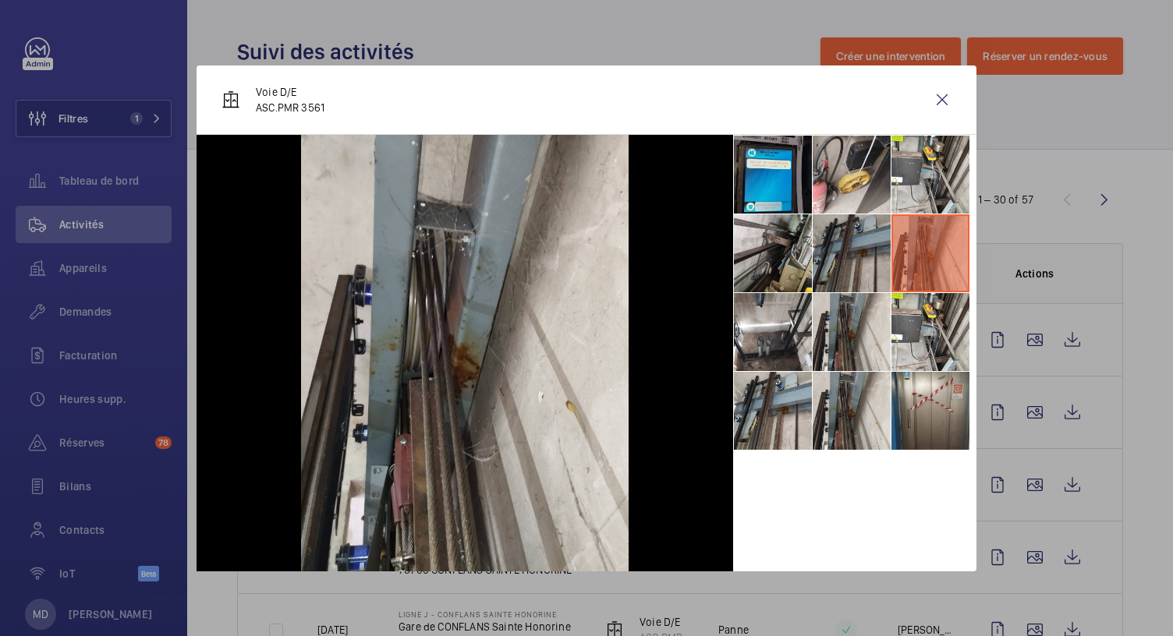
click at [870, 261] on li at bounding box center [852, 253] width 78 height 78
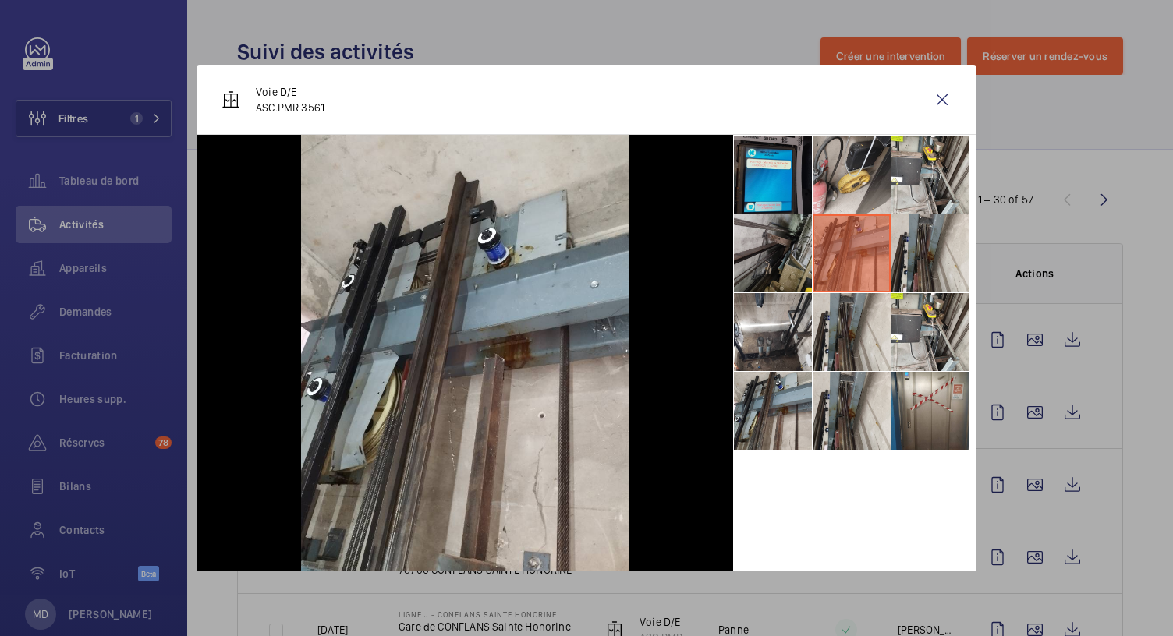
click at [758, 267] on li at bounding box center [773, 253] width 78 height 78
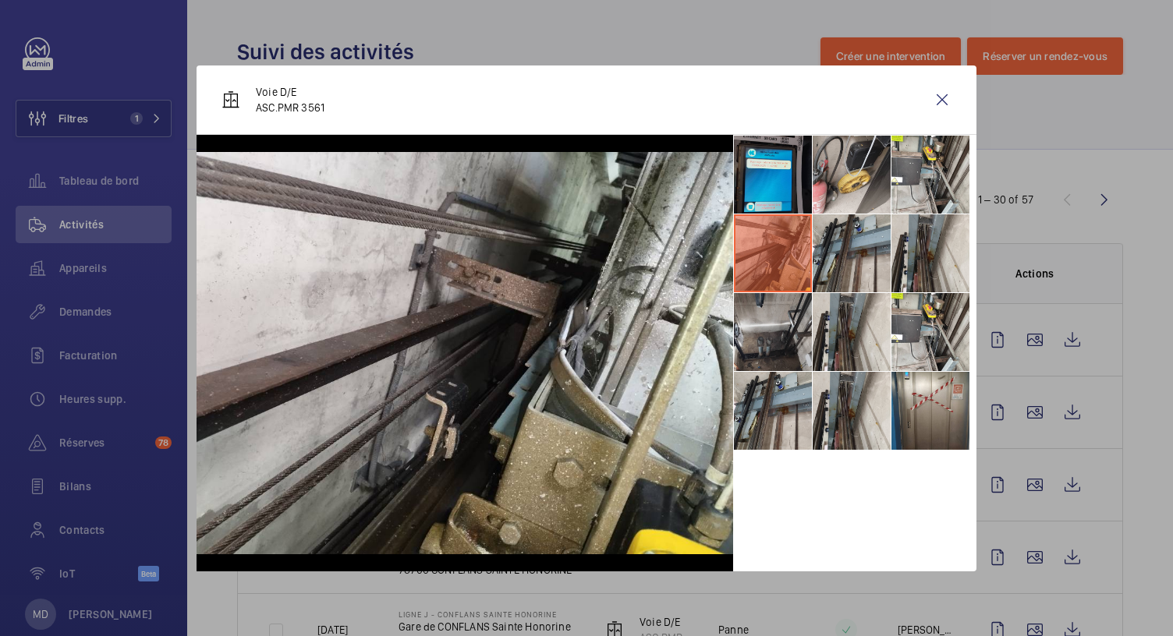
click at [763, 324] on li at bounding box center [773, 332] width 78 height 78
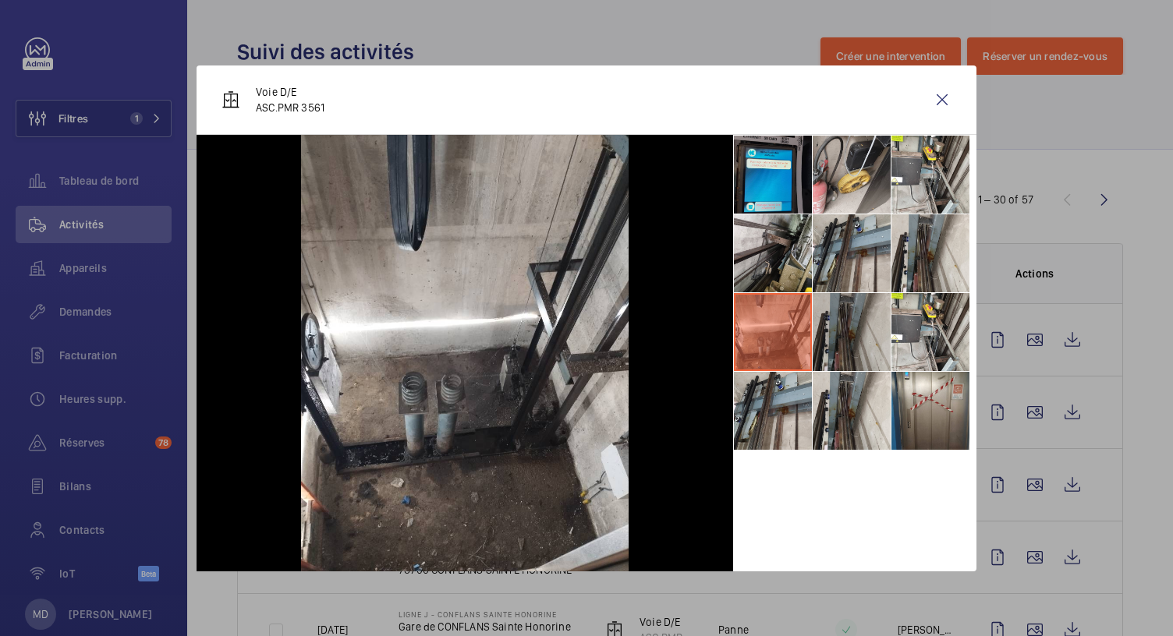
click at [869, 314] on li at bounding box center [852, 332] width 78 height 78
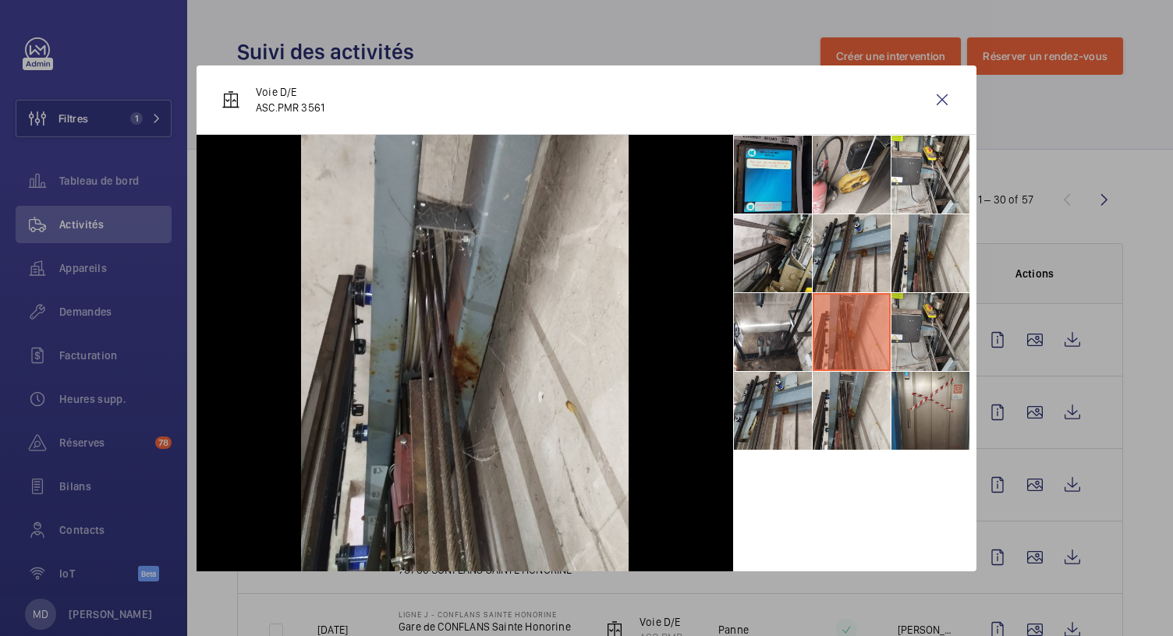
click at [927, 320] on li at bounding box center [930, 332] width 78 height 78
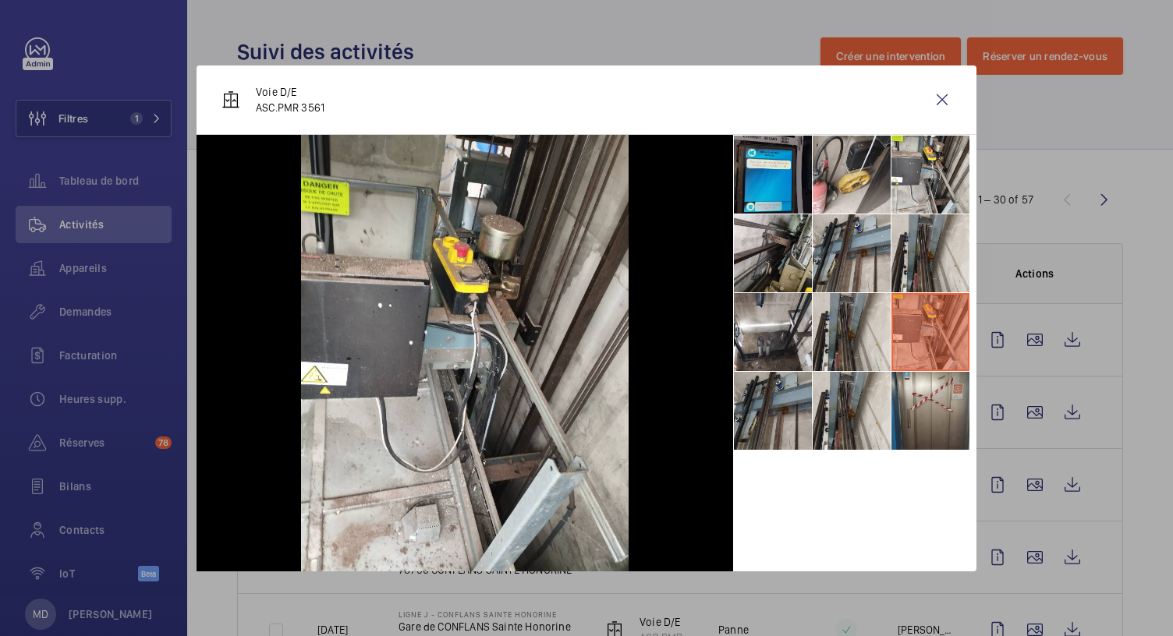
click at [768, 395] on li at bounding box center [773, 411] width 78 height 78
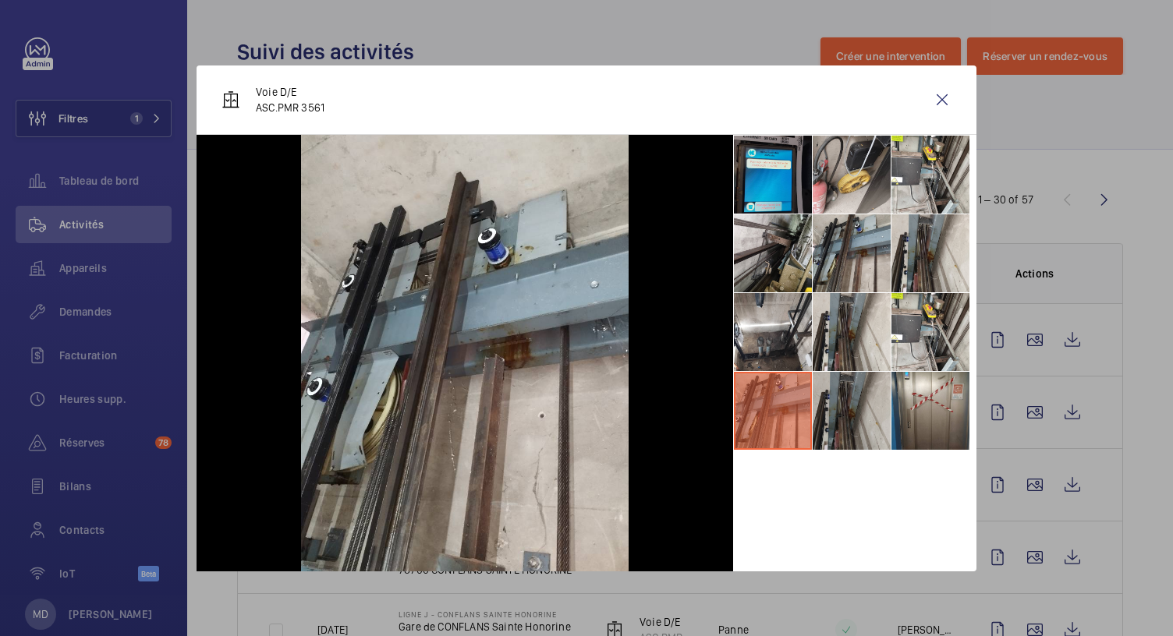
click at [827, 400] on li at bounding box center [852, 411] width 78 height 78
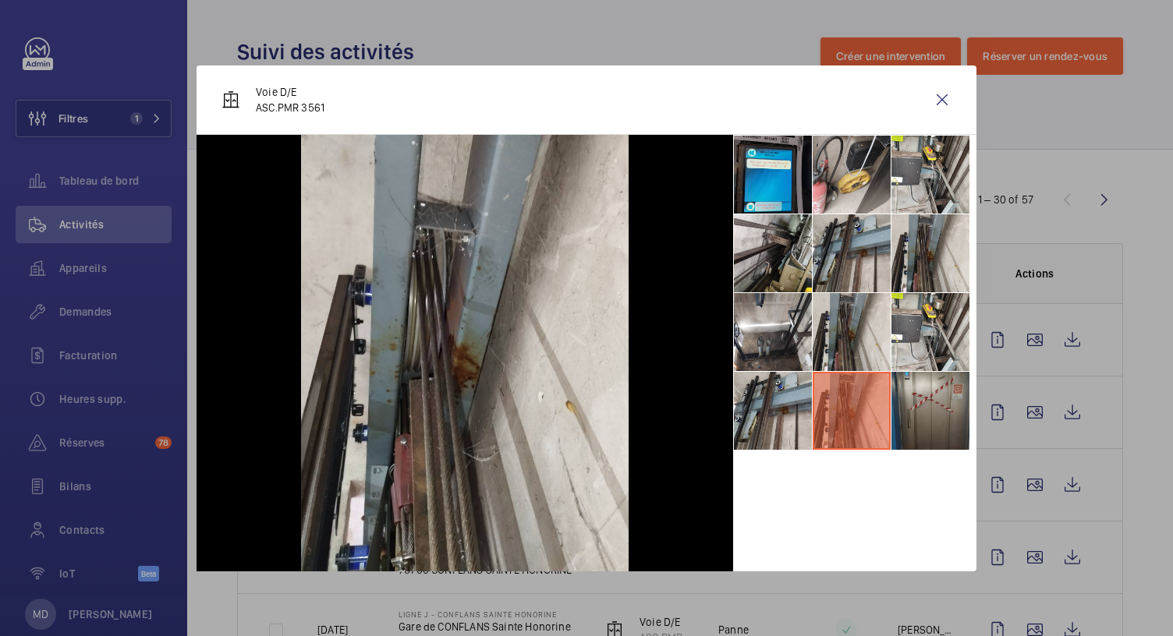
click at [894, 394] on li at bounding box center [930, 411] width 78 height 78
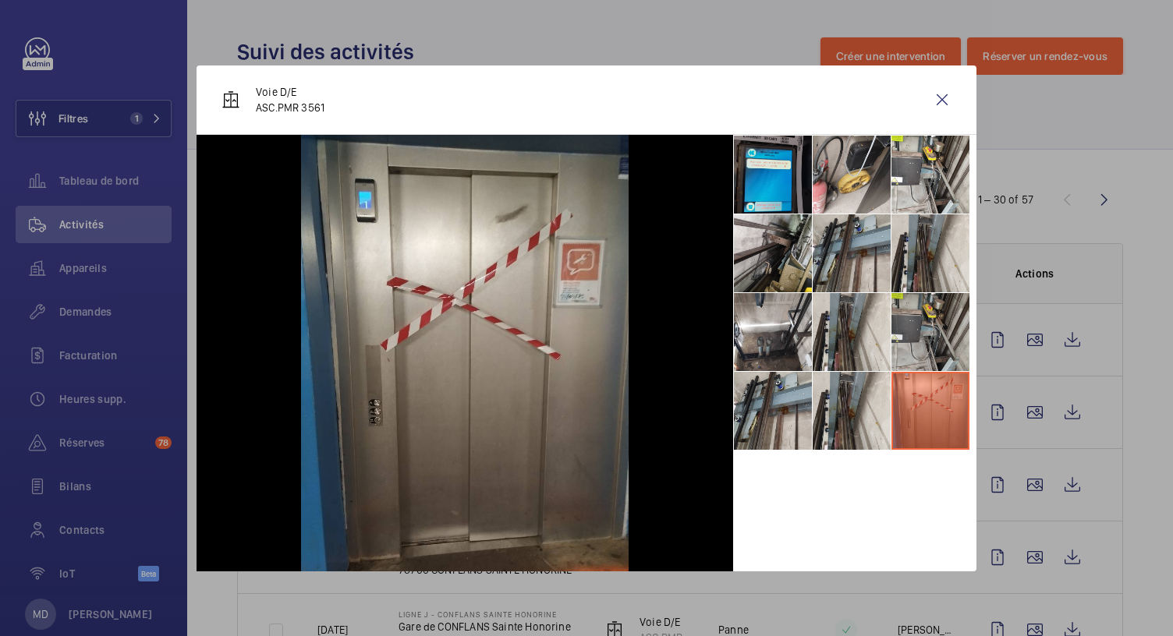
click at [908, 363] on li at bounding box center [930, 332] width 78 height 78
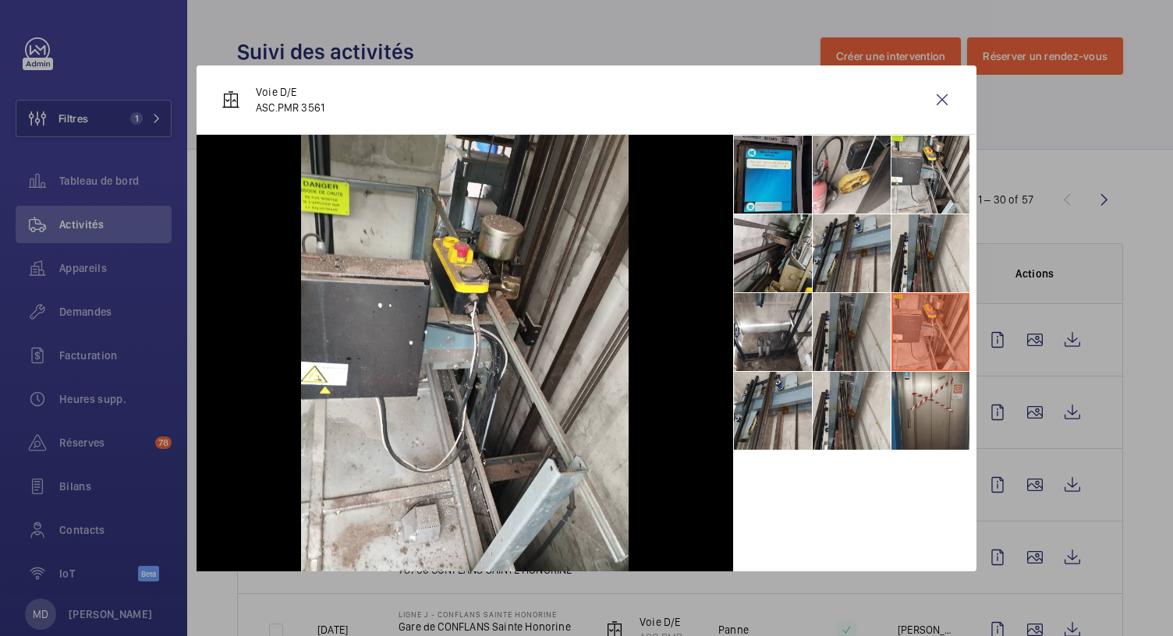
click at [862, 350] on li at bounding box center [852, 332] width 78 height 78
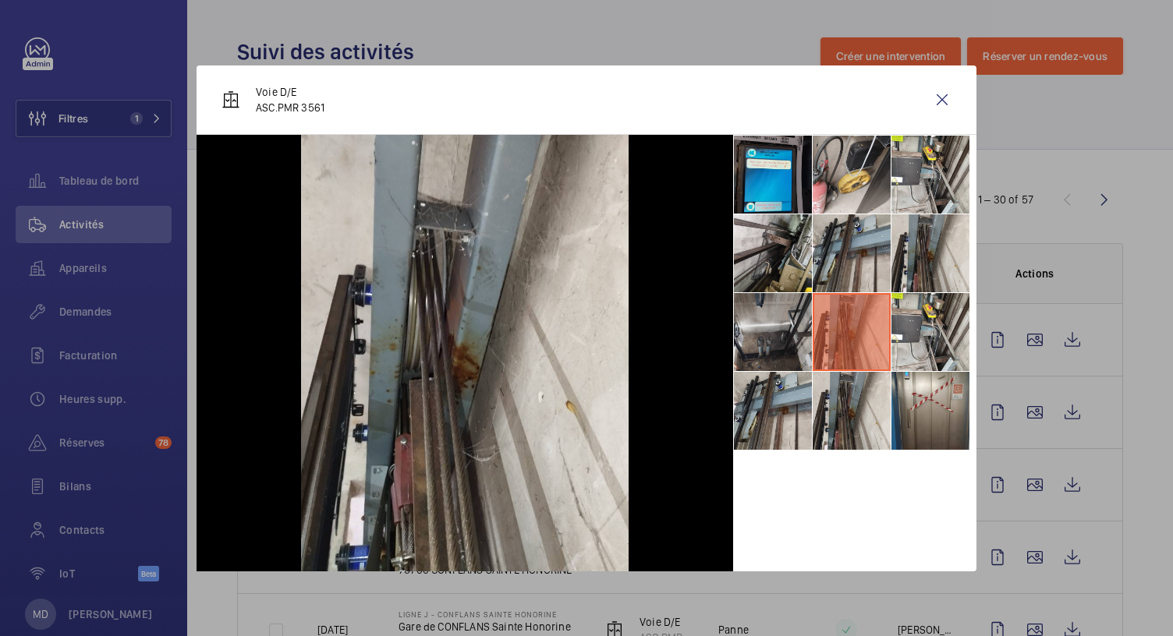
click at [775, 350] on li at bounding box center [773, 332] width 78 height 78
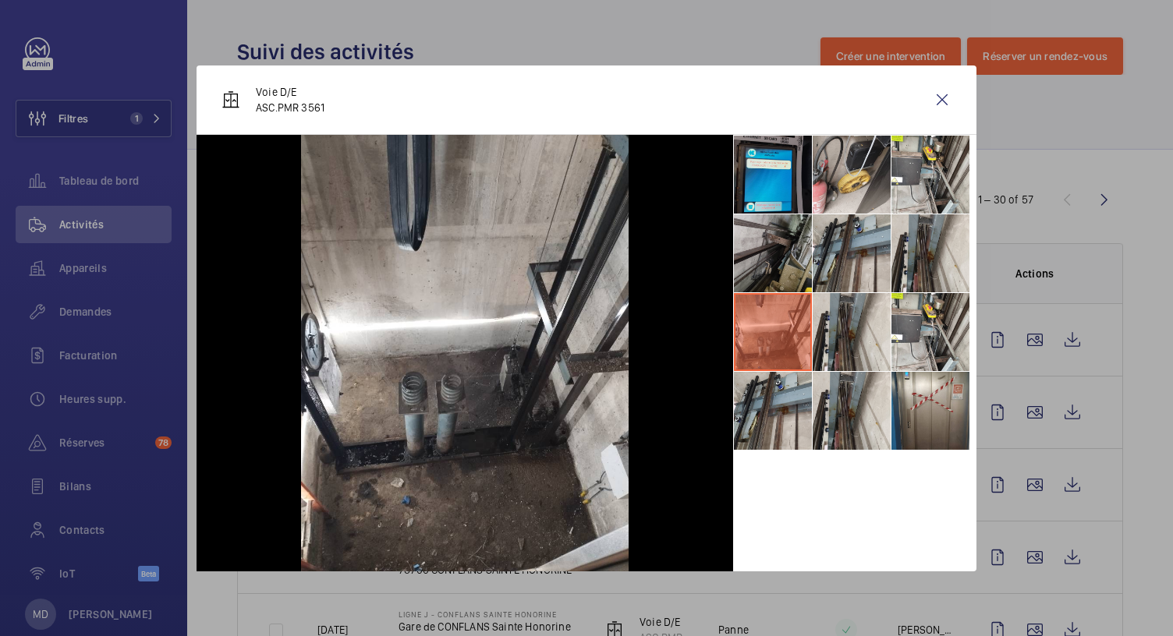
click at [769, 271] on li at bounding box center [773, 253] width 78 height 78
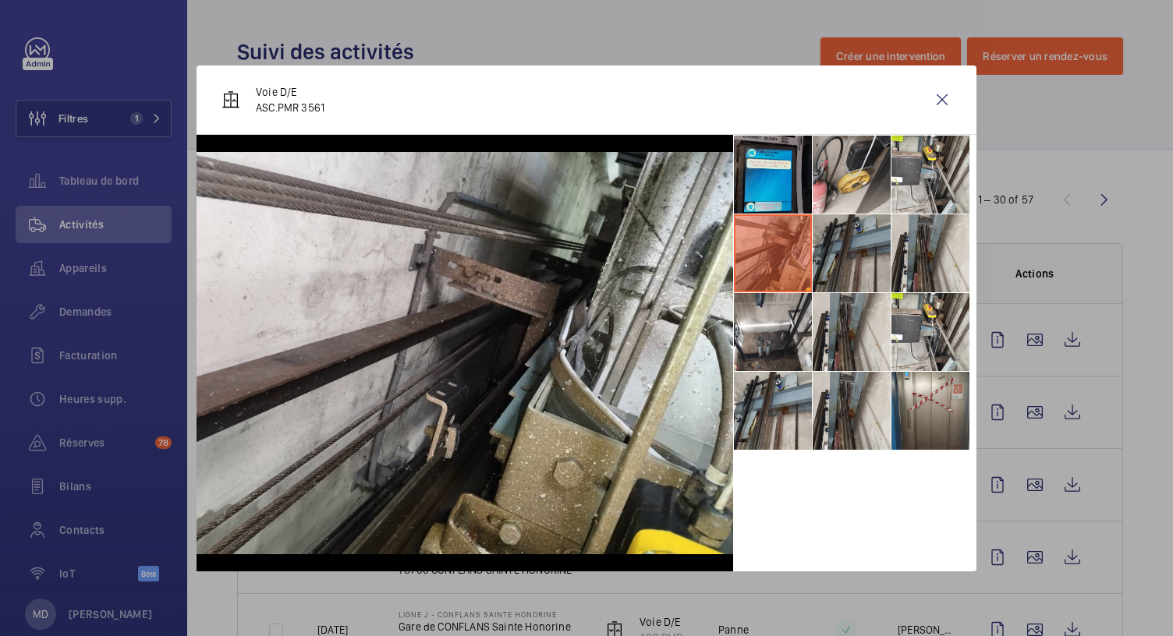
click at [844, 265] on li at bounding box center [852, 253] width 78 height 78
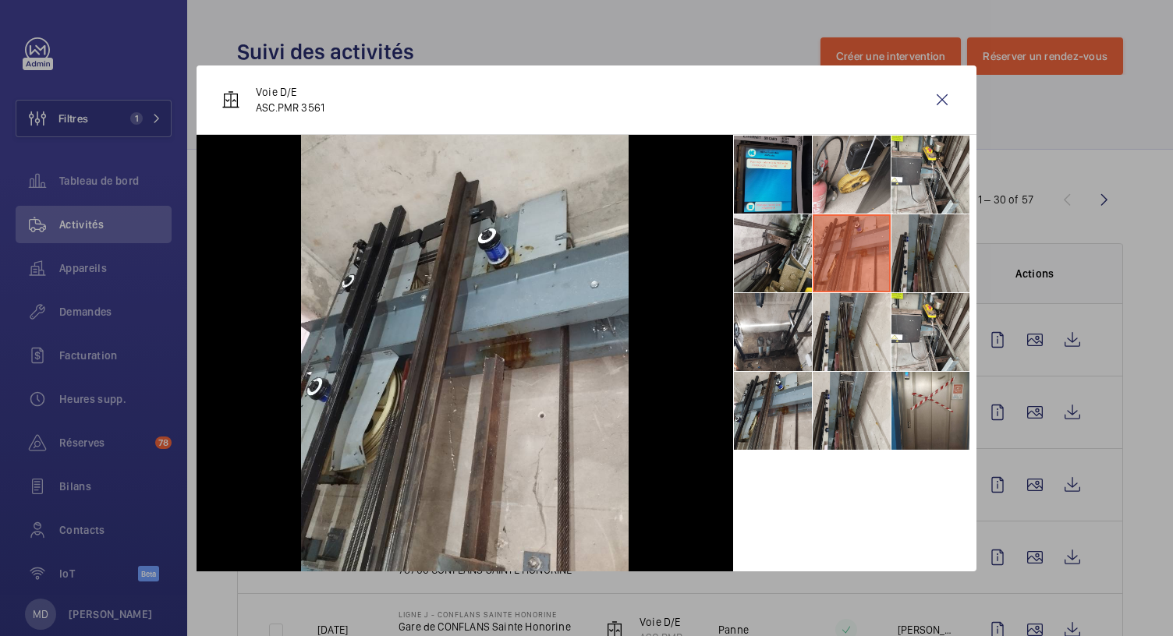
click at [906, 252] on li at bounding box center [930, 253] width 78 height 78
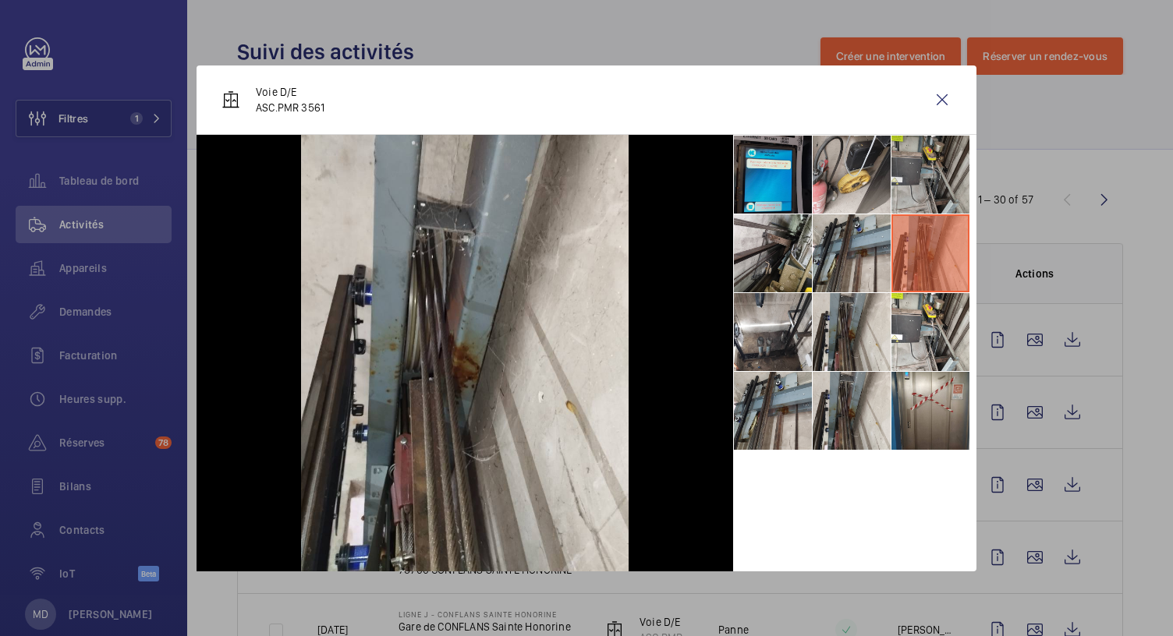
click at [912, 189] on li at bounding box center [930, 175] width 78 height 78
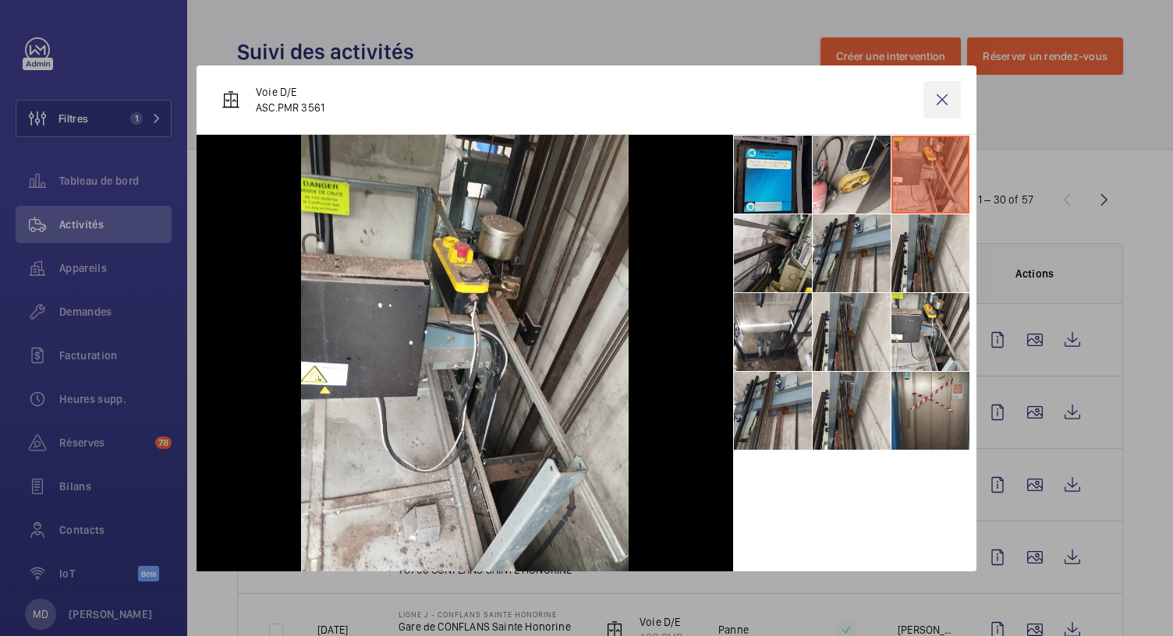
click at [948, 98] on wm-front-icon-button at bounding box center [941, 99] width 37 height 37
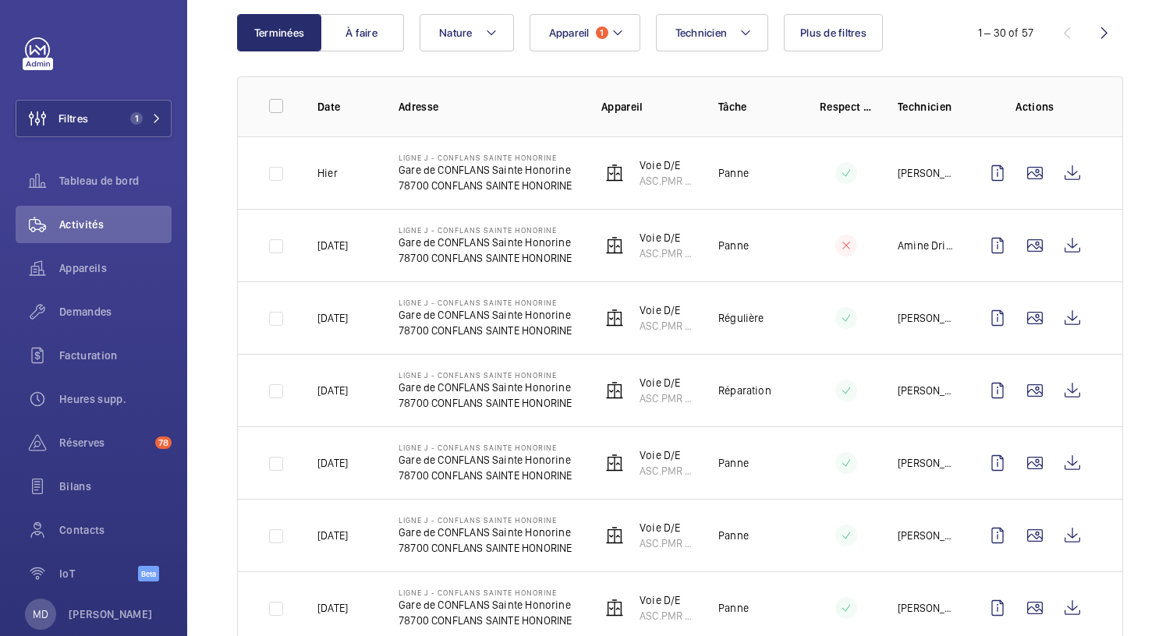
scroll to position [192, 0]
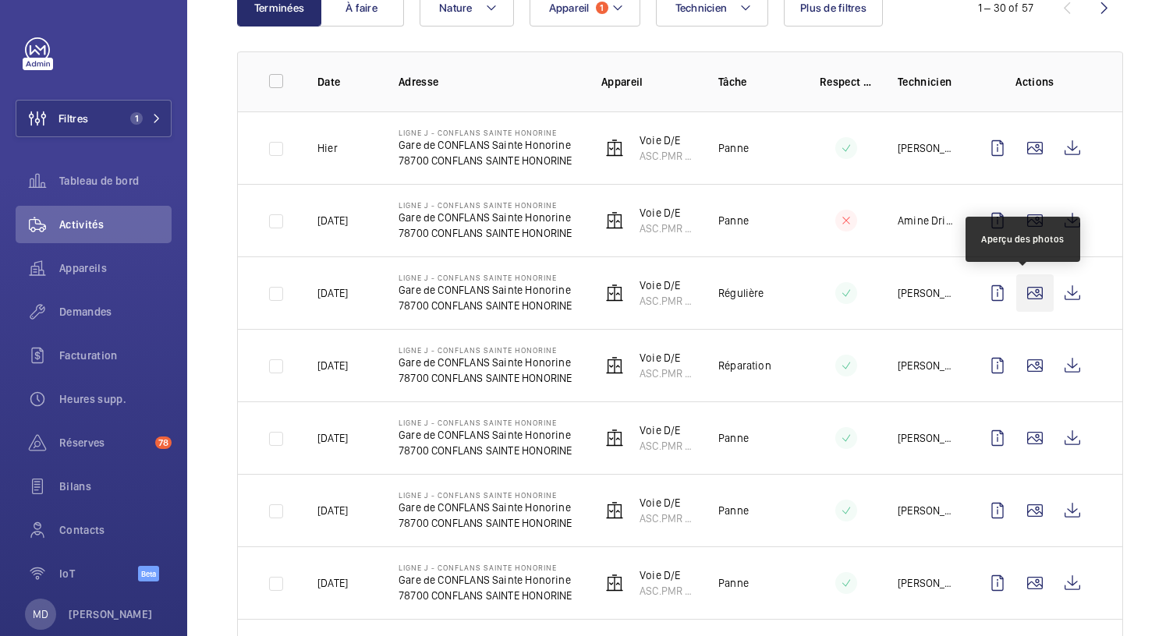
click at [1019, 286] on wm-front-icon-button at bounding box center [1034, 292] width 37 height 37
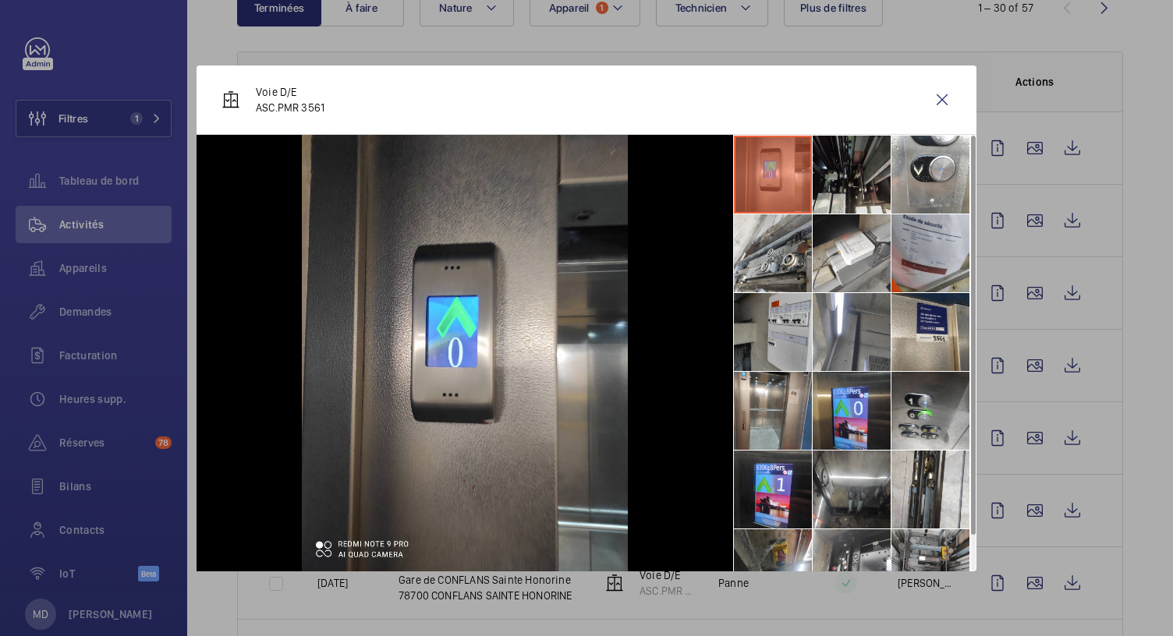
click at [866, 169] on li at bounding box center [852, 175] width 78 height 78
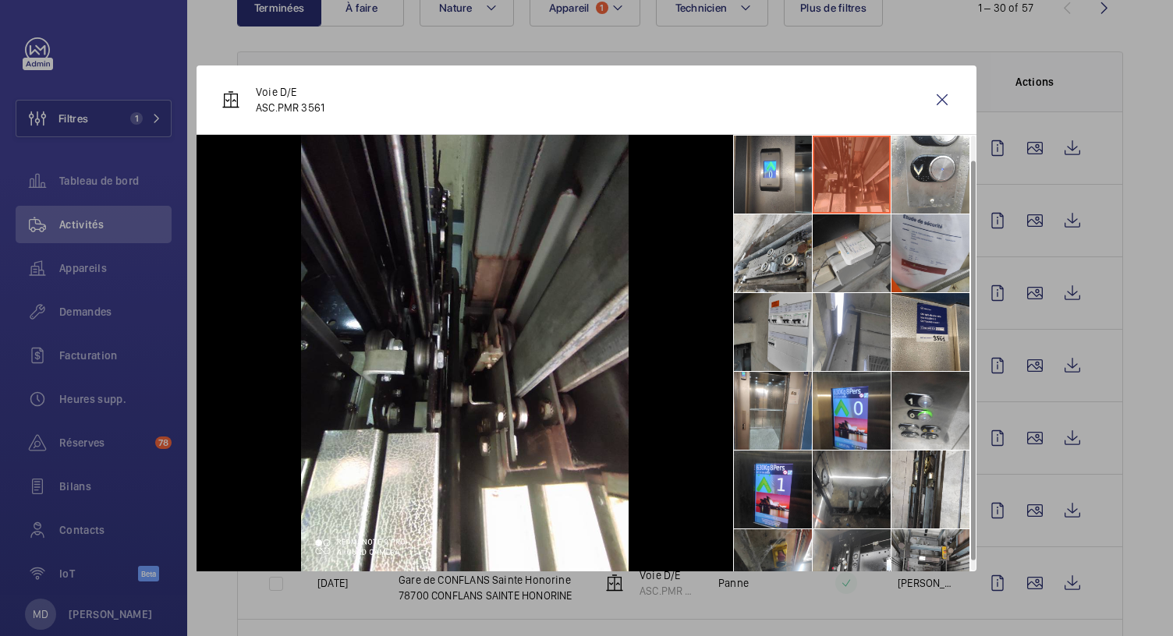
scroll to position [36, 0]
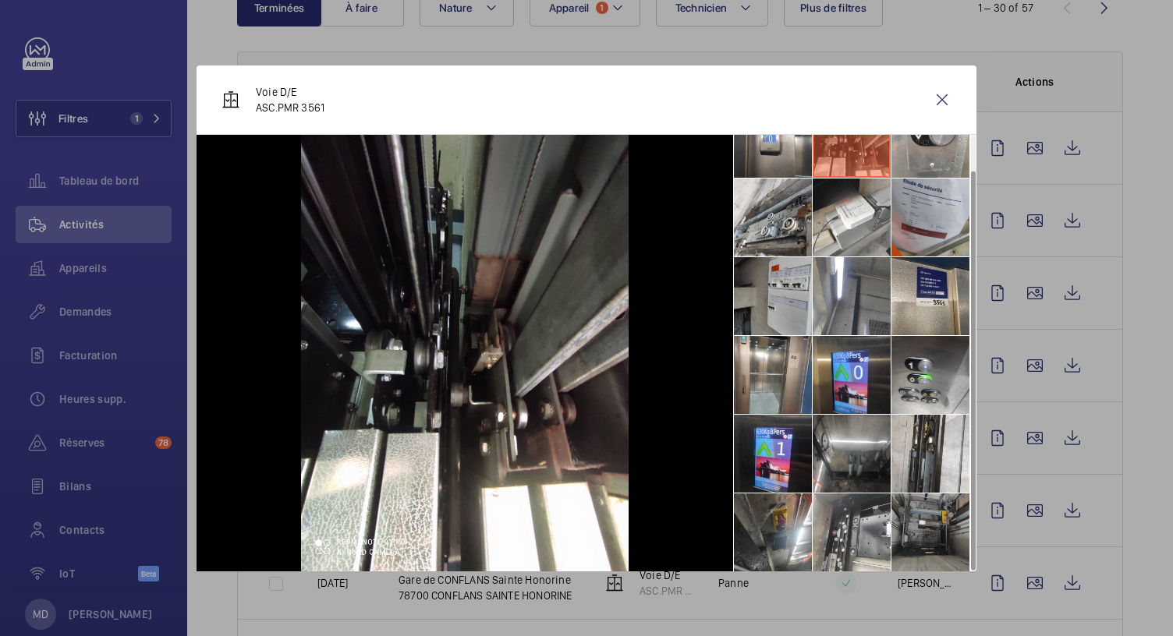
click at [927, 505] on li at bounding box center [930, 533] width 78 height 78
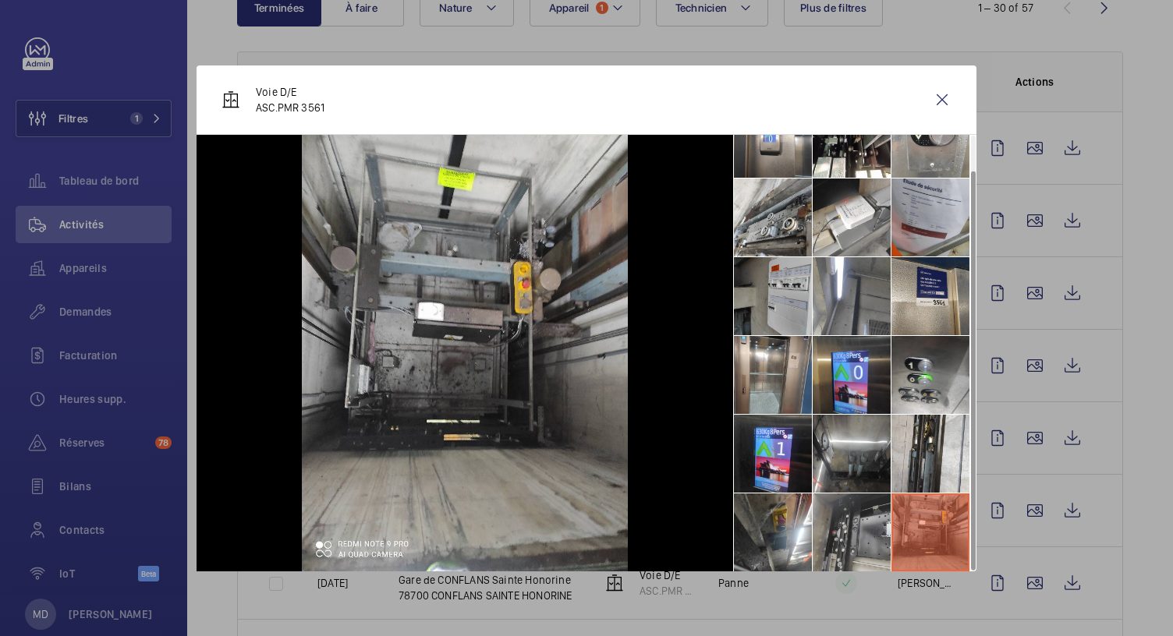
click at [877, 519] on li at bounding box center [852, 533] width 78 height 78
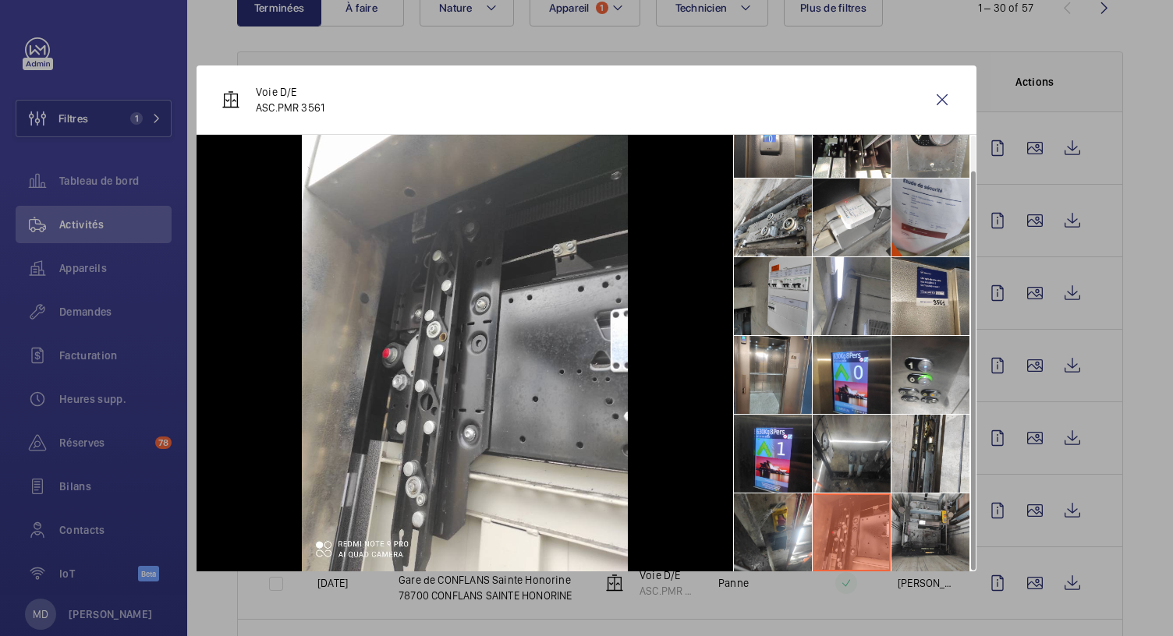
click at [813, 525] on li at bounding box center [852, 533] width 78 height 78
click at [937, 108] on wm-front-icon-button at bounding box center [941, 99] width 37 height 37
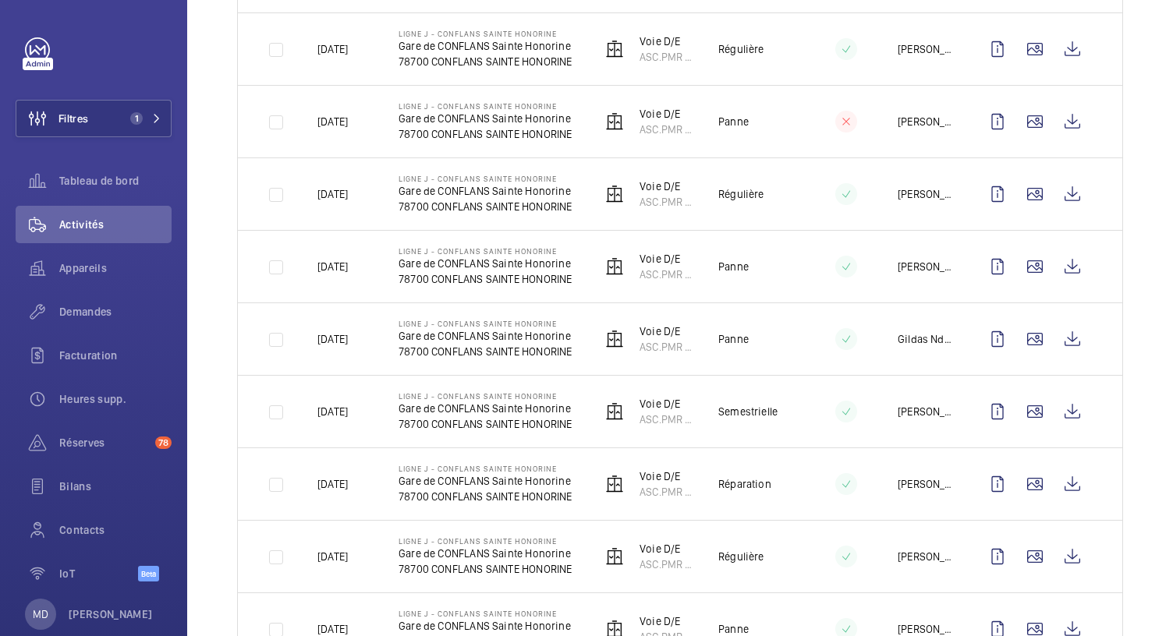
scroll to position [983, 0]
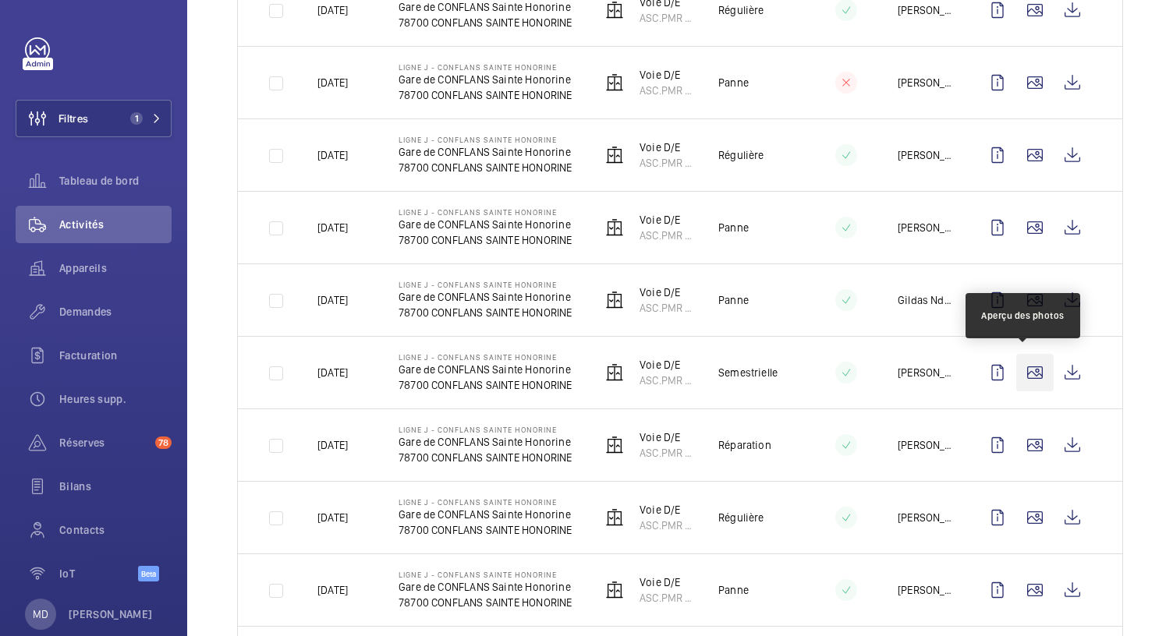
click at [1017, 367] on wm-front-icon-button at bounding box center [1034, 372] width 37 height 37
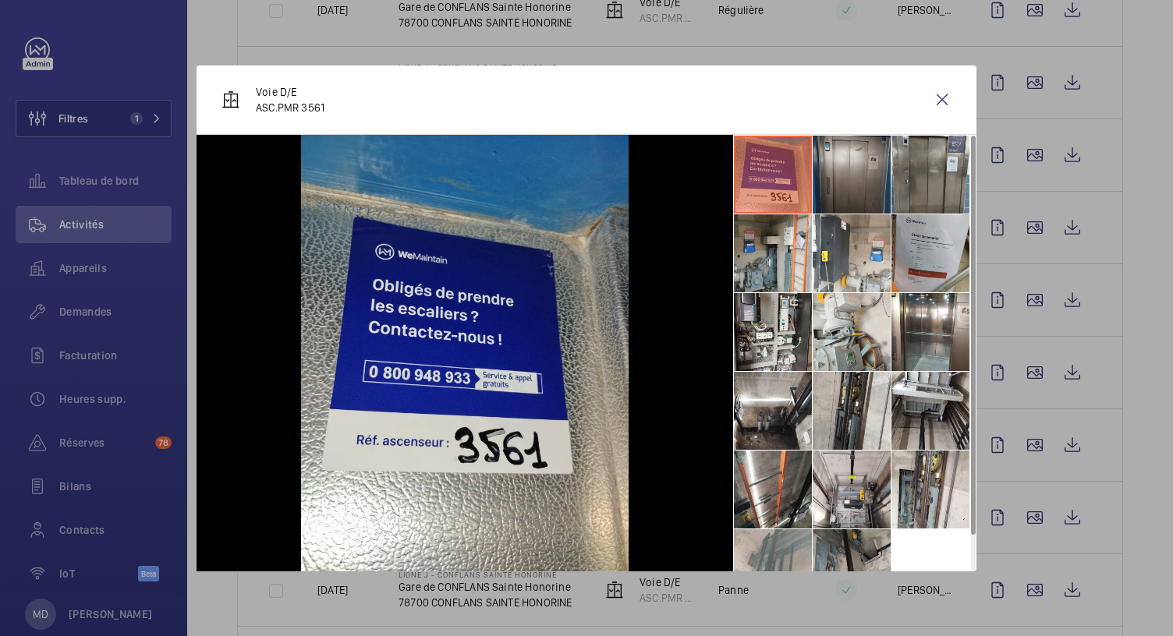
click at [875, 181] on li at bounding box center [852, 175] width 78 height 78
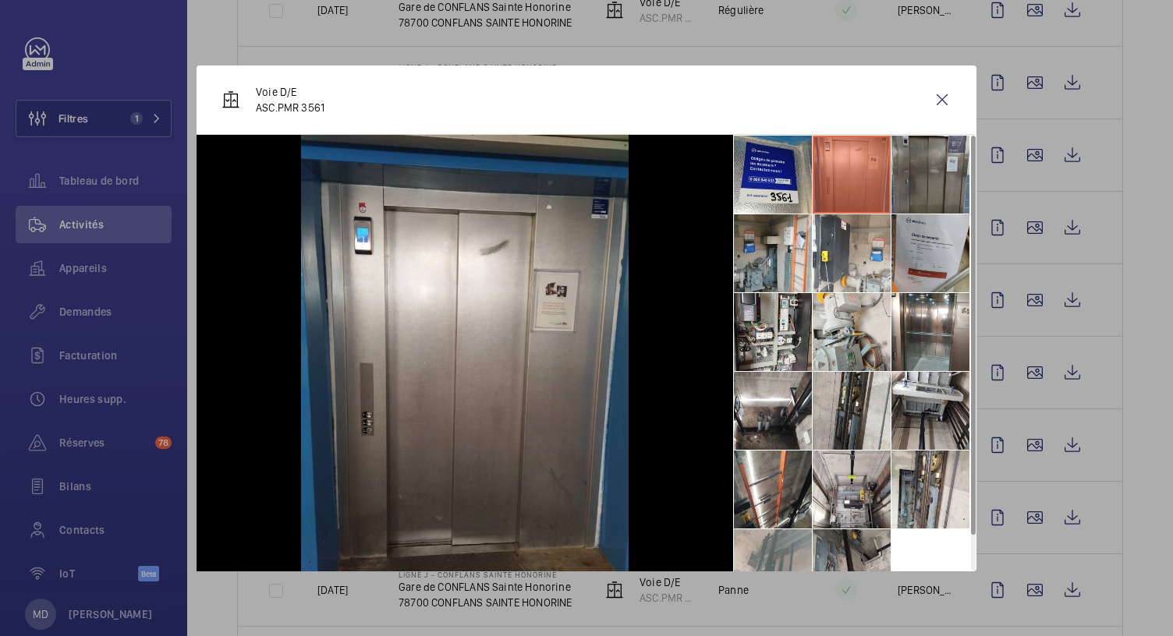
click at [905, 185] on li at bounding box center [930, 175] width 78 height 78
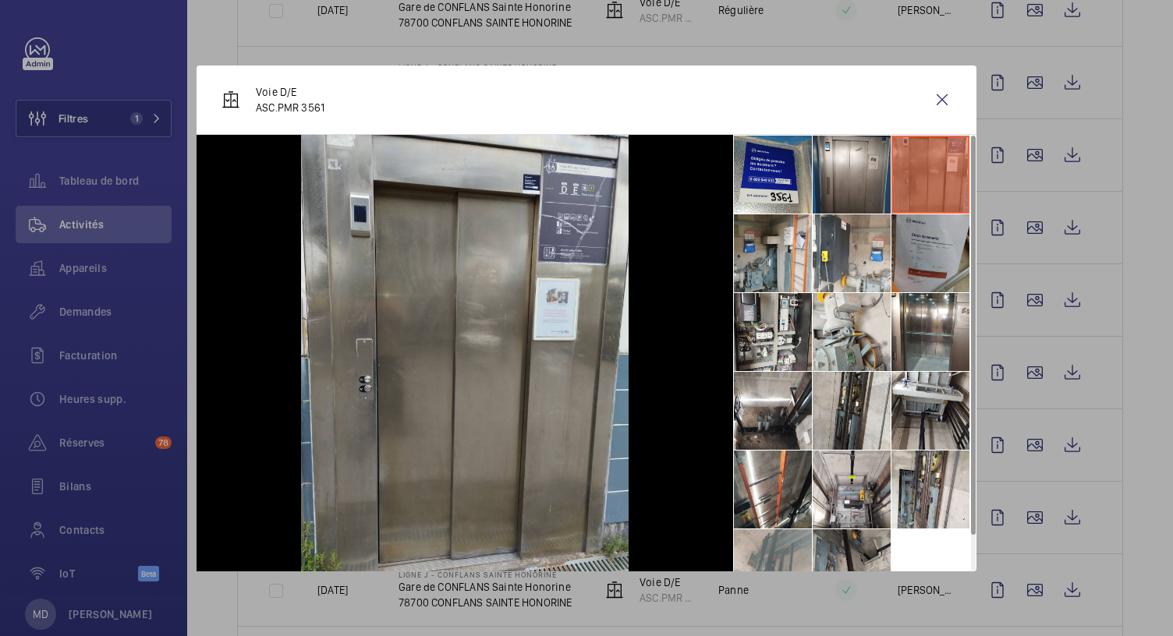
click at [927, 252] on li at bounding box center [930, 253] width 78 height 78
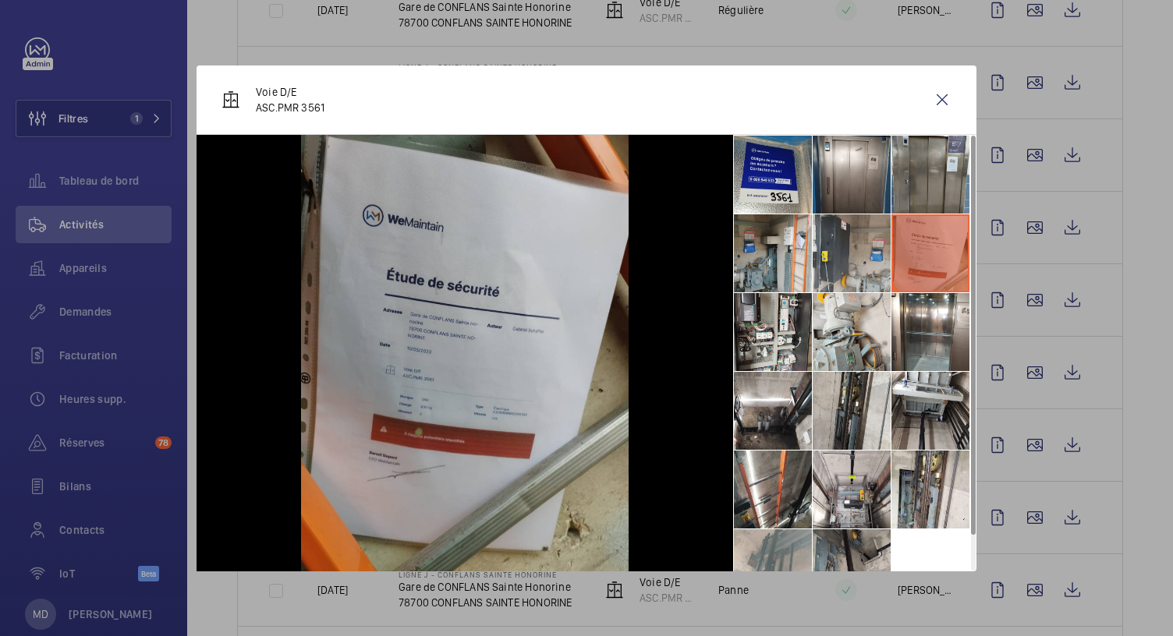
click at [844, 246] on li at bounding box center [852, 253] width 78 height 78
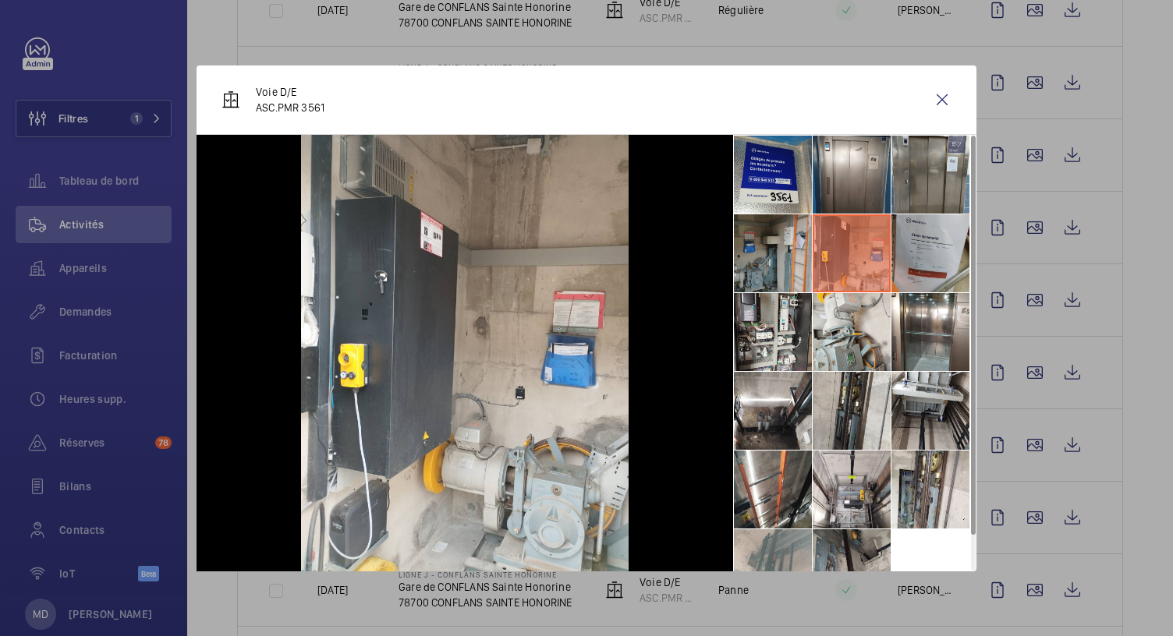
click at [775, 252] on li at bounding box center [773, 253] width 78 height 78
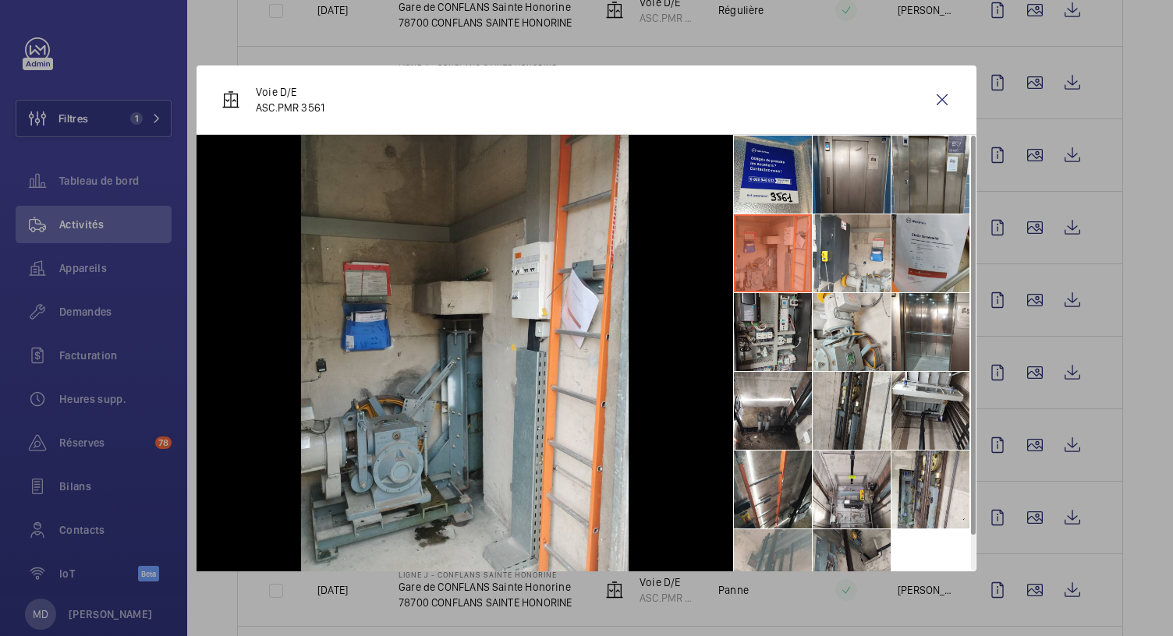
click at [770, 320] on li at bounding box center [773, 332] width 78 height 78
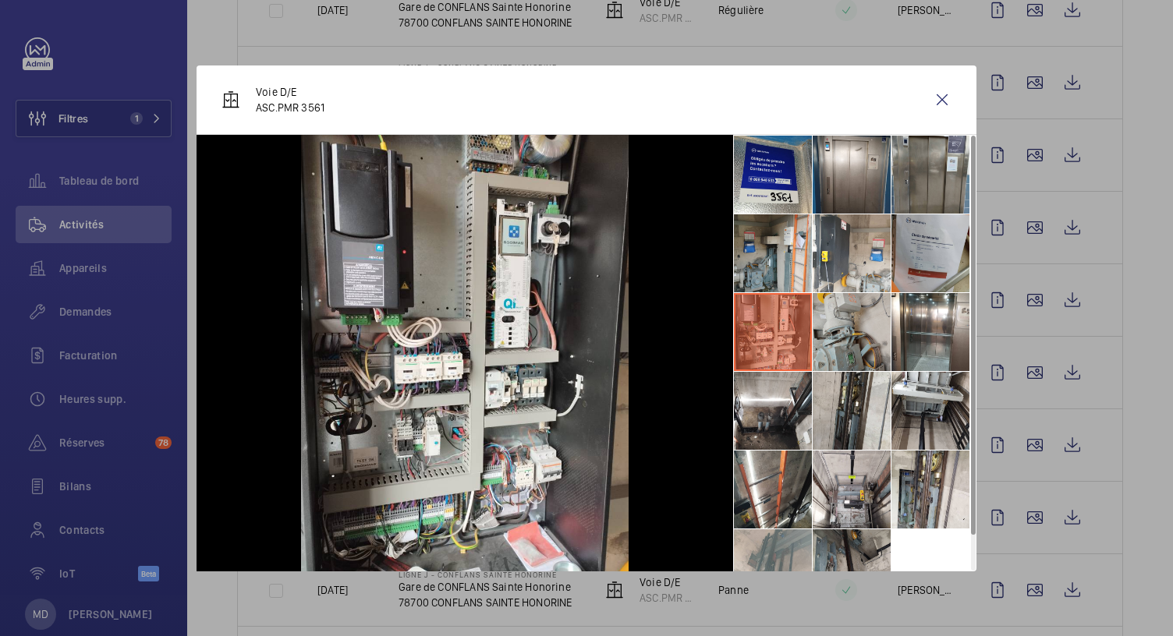
click at [852, 338] on li at bounding box center [852, 332] width 78 height 78
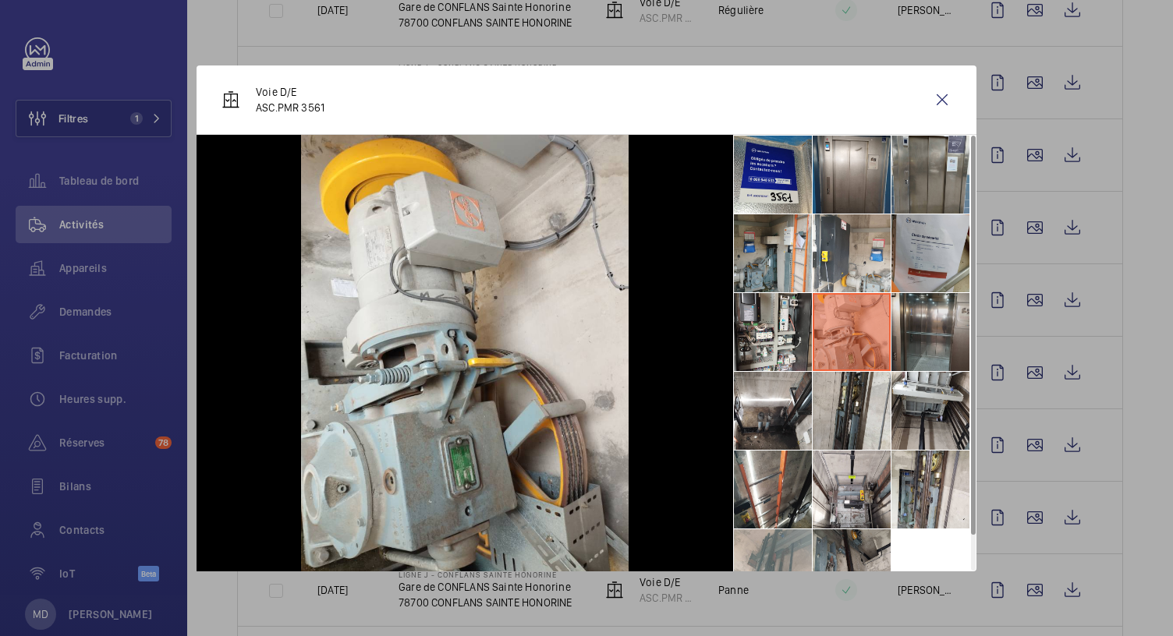
click at [908, 328] on li at bounding box center [930, 332] width 78 height 78
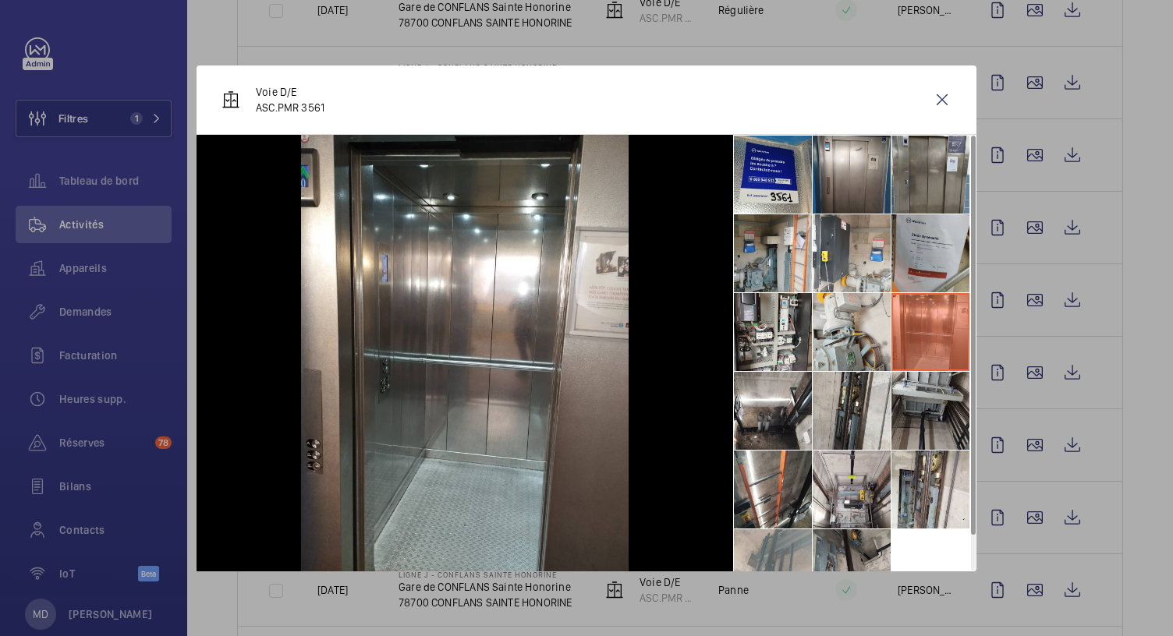
click at [919, 399] on li at bounding box center [930, 411] width 78 height 78
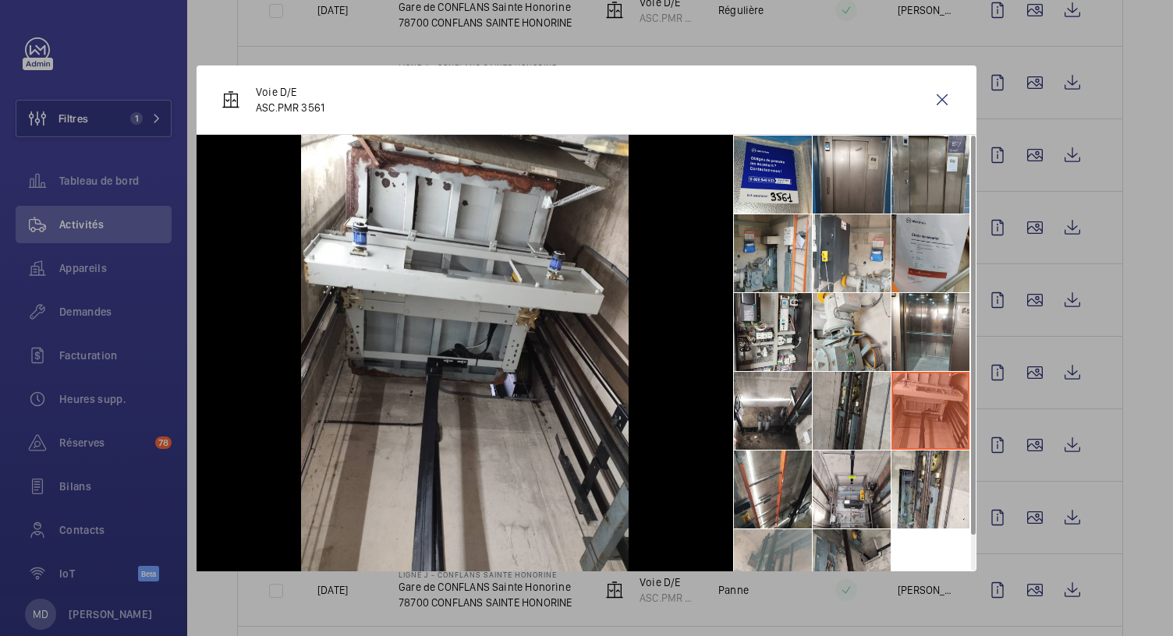
click at [851, 402] on li at bounding box center [852, 411] width 78 height 78
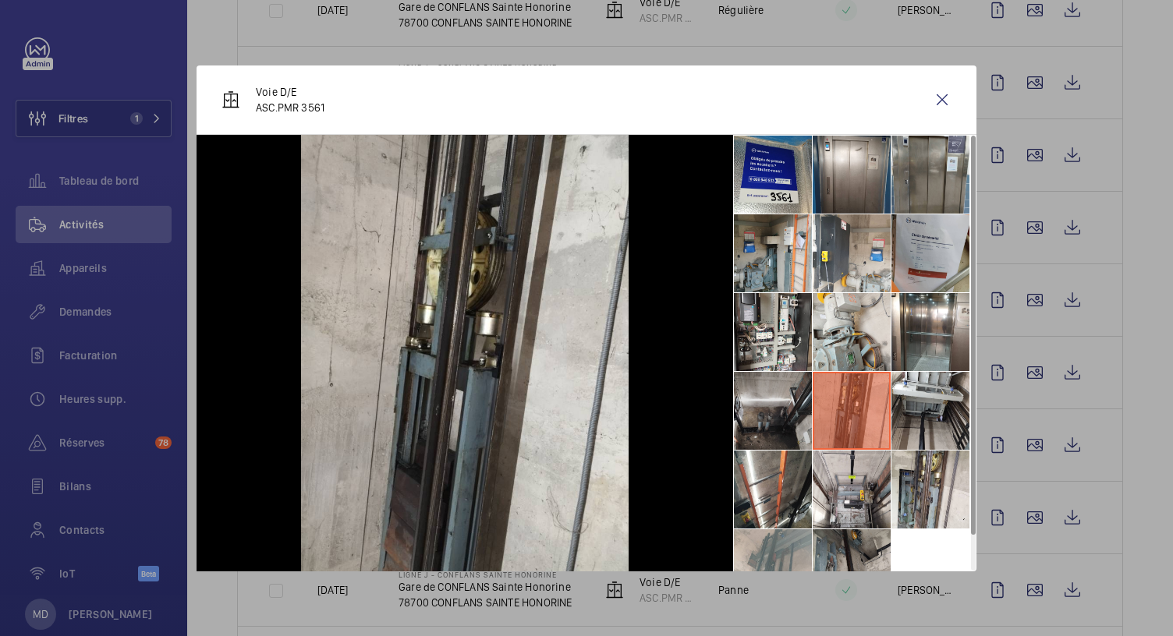
click at [781, 403] on li at bounding box center [773, 411] width 78 height 78
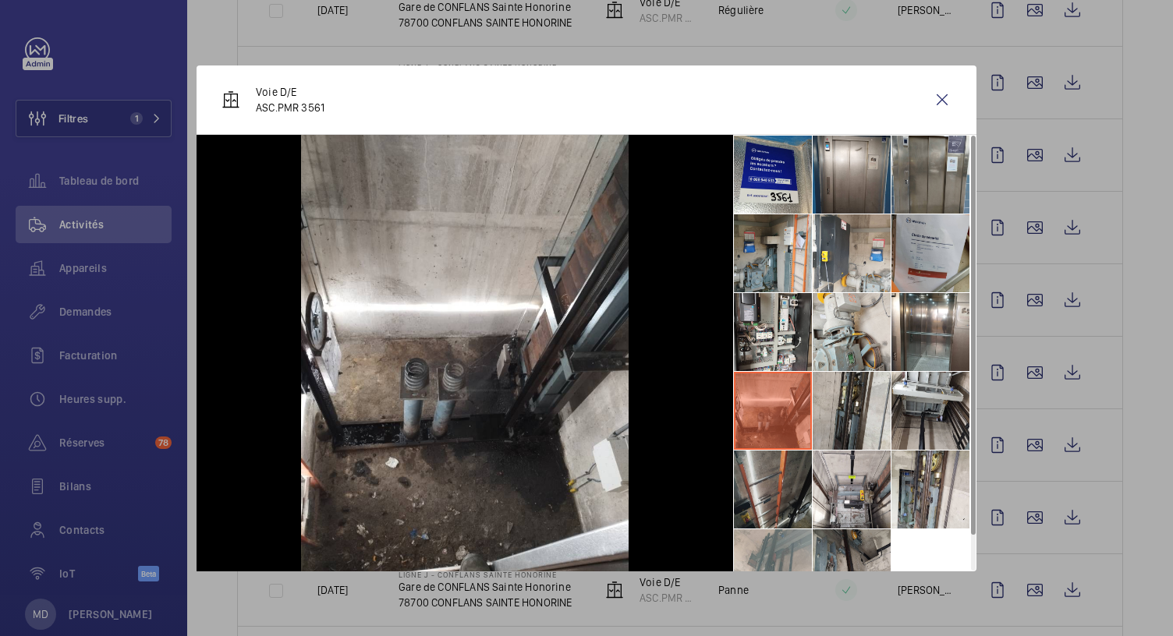
click at [791, 483] on li at bounding box center [773, 490] width 78 height 78
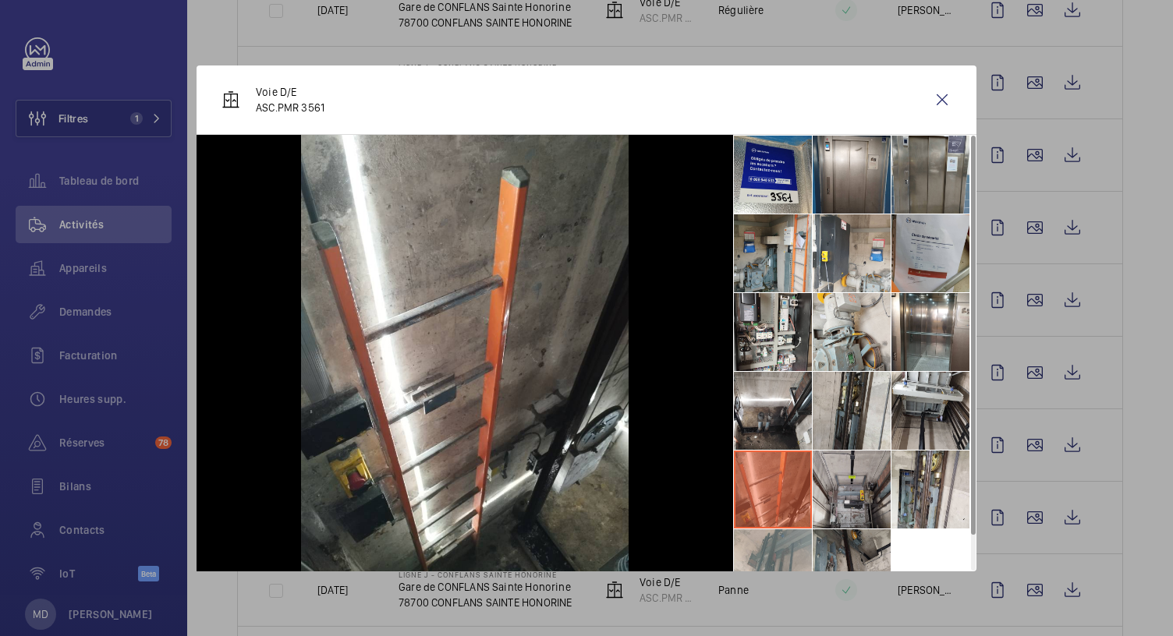
click at [844, 487] on li at bounding box center [852, 490] width 78 height 78
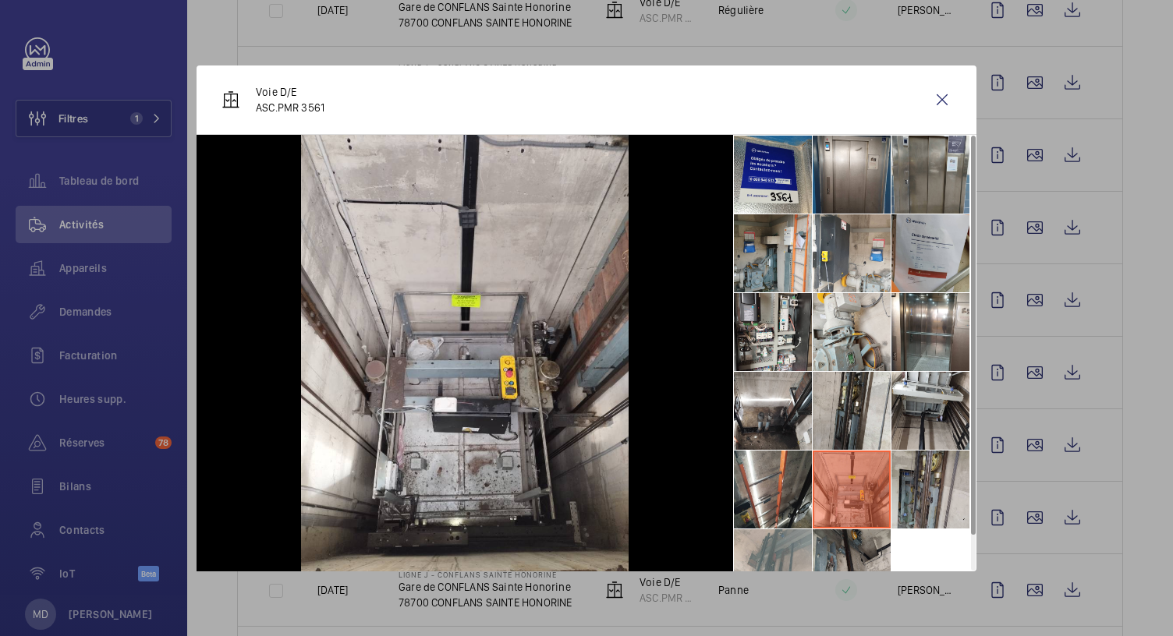
click at [937, 484] on li at bounding box center [930, 490] width 78 height 78
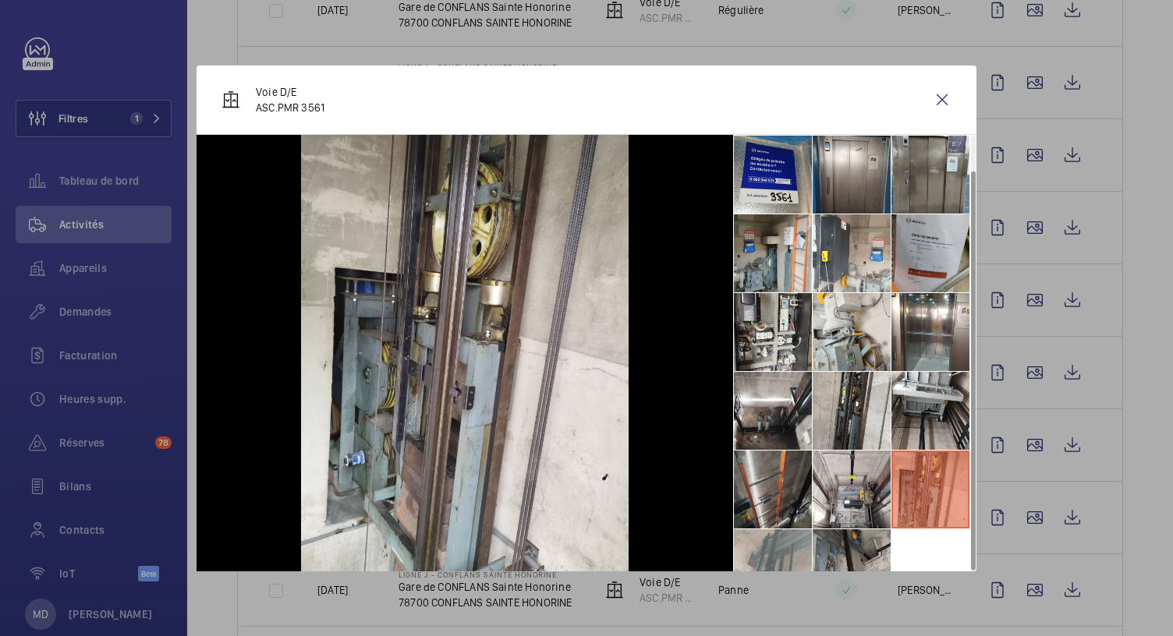
scroll to position [36, 0]
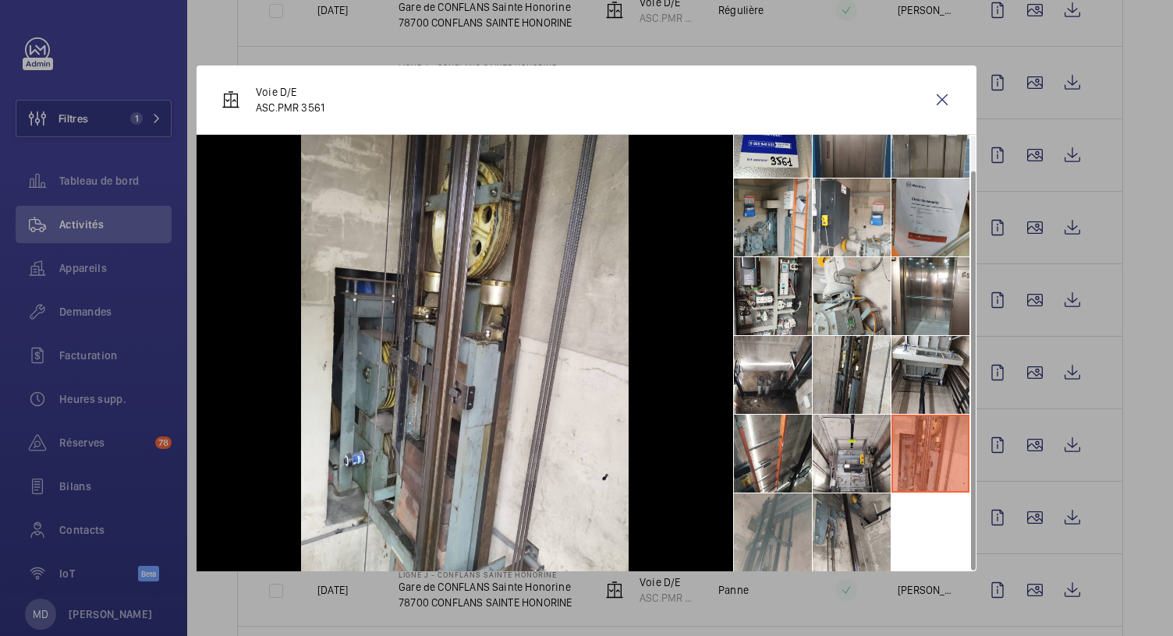
click at [786, 519] on li at bounding box center [773, 533] width 78 height 78
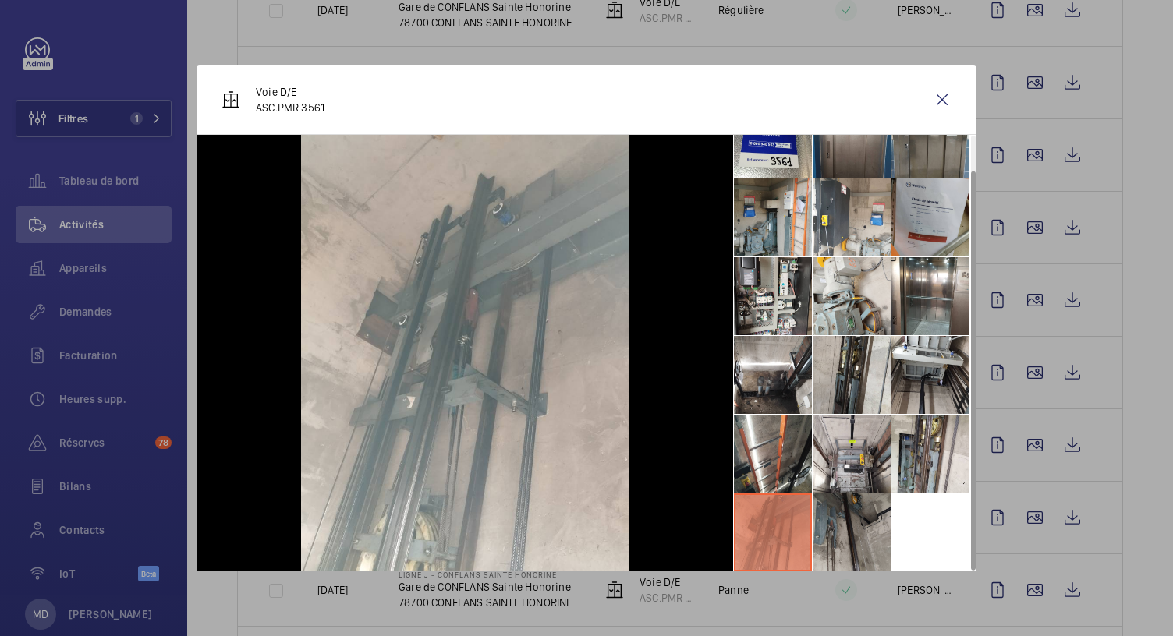
click at [847, 530] on li at bounding box center [852, 533] width 78 height 78
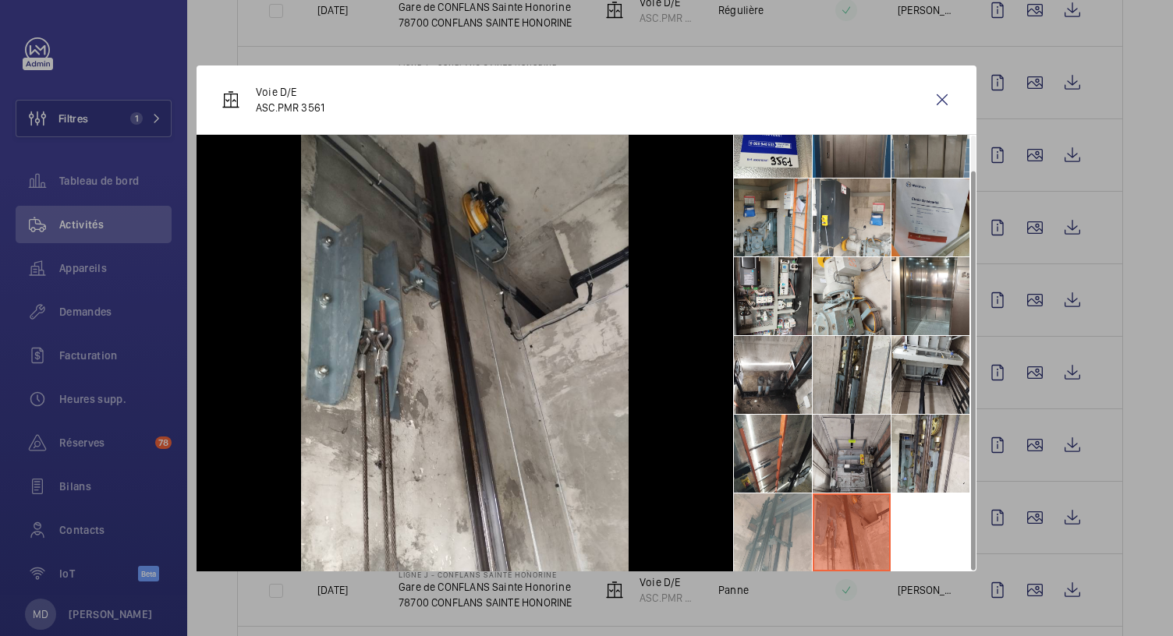
click at [830, 476] on li at bounding box center [852, 454] width 78 height 78
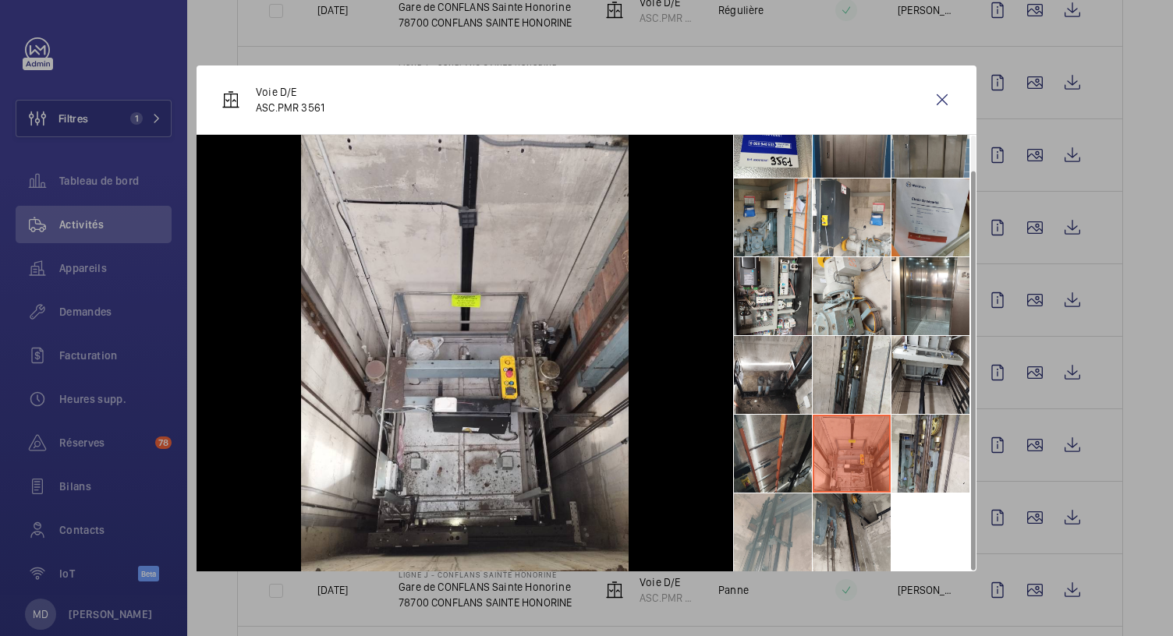
click at [785, 462] on li at bounding box center [773, 454] width 78 height 78
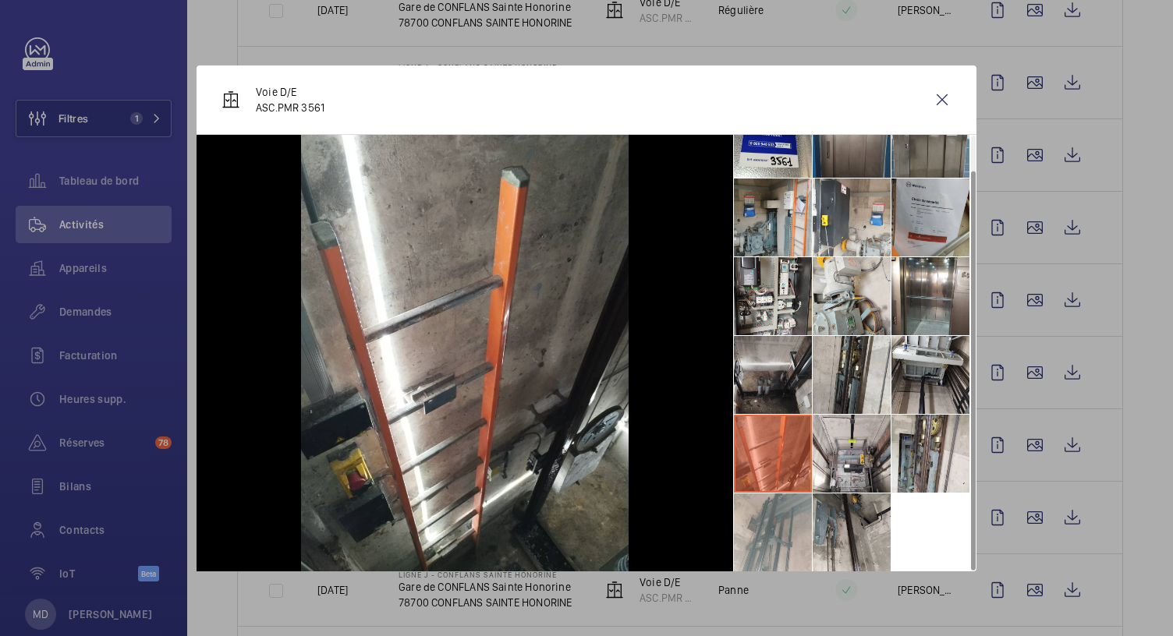
click at [778, 364] on li at bounding box center [773, 375] width 78 height 78
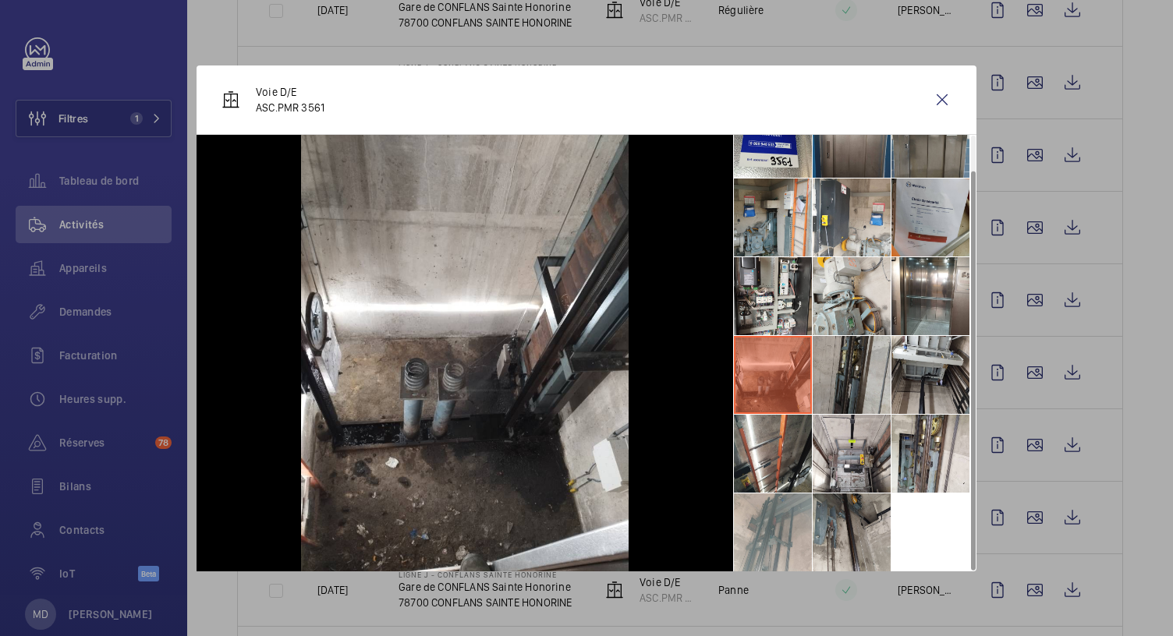
click at [852, 364] on li at bounding box center [852, 375] width 78 height 78
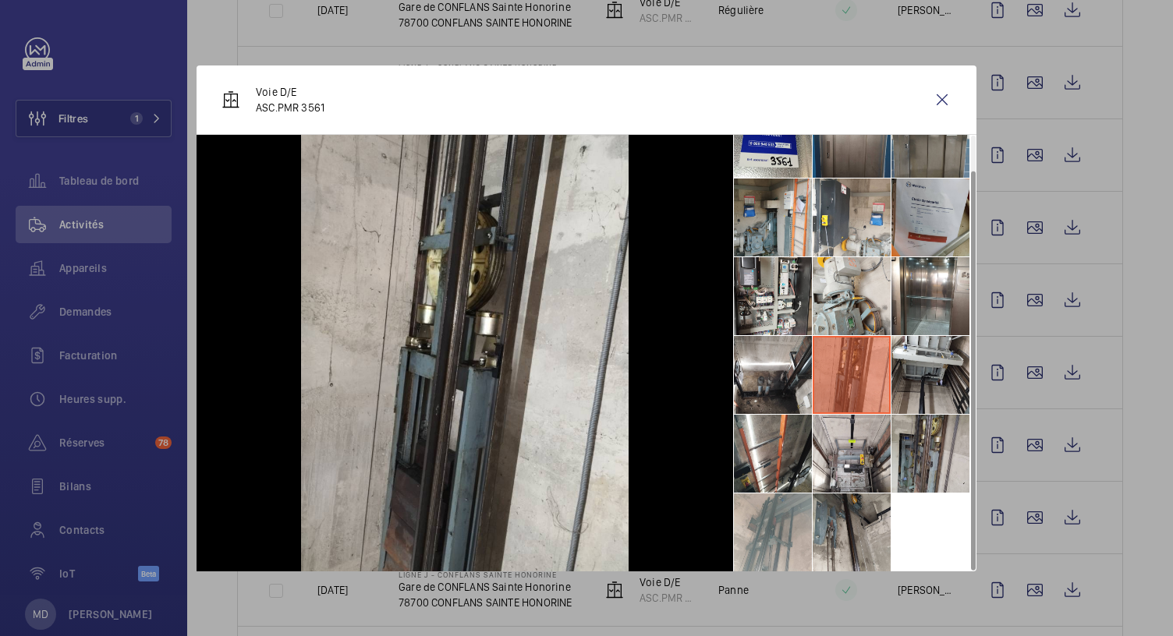
click at [944, 447] on li at bounding box center [930, 454] width 78 height 78
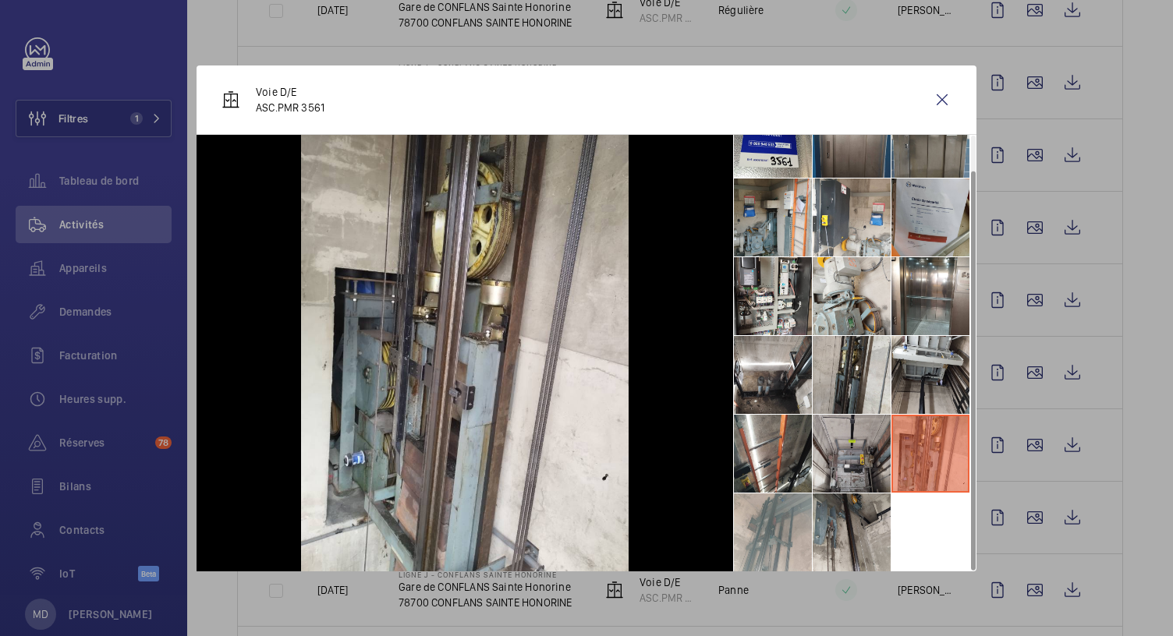
scroll to position [0, 0]
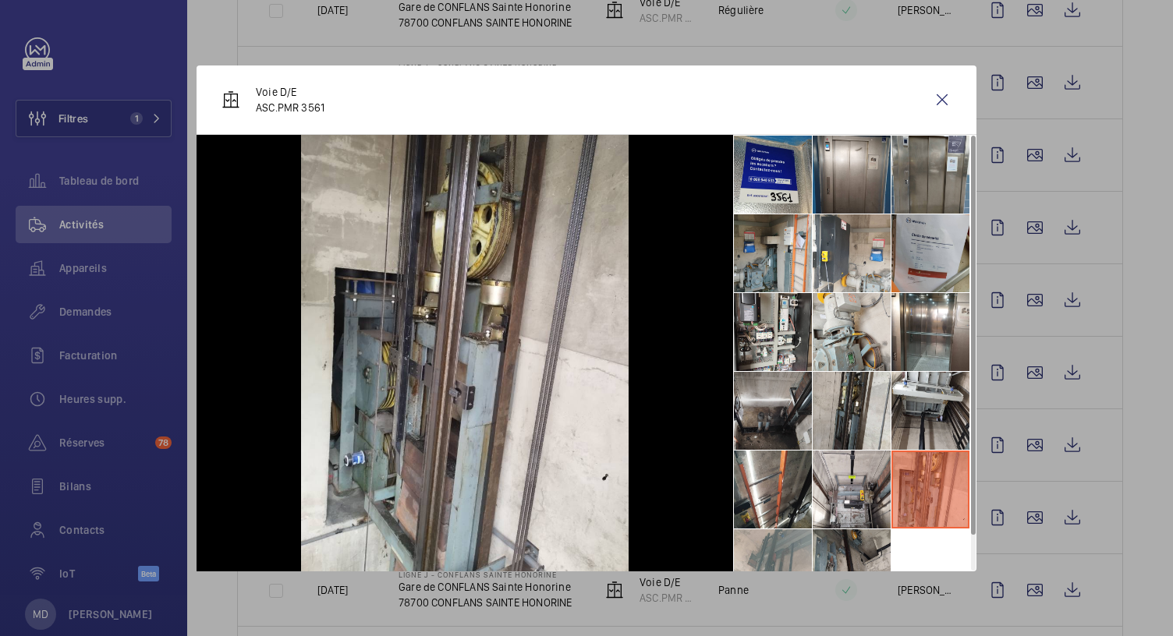
click at [783, 420] on li at bounding box center [773, 411] width 78 height 78
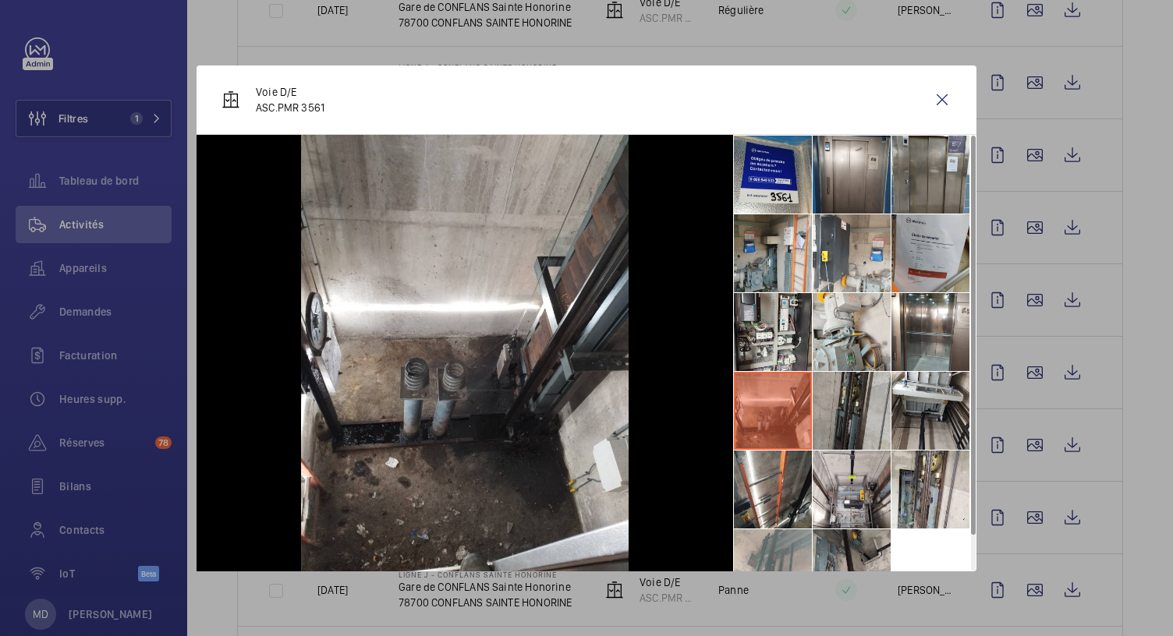
click at [828, 405] on li at bounding box center [852, 411] width 78 height 78
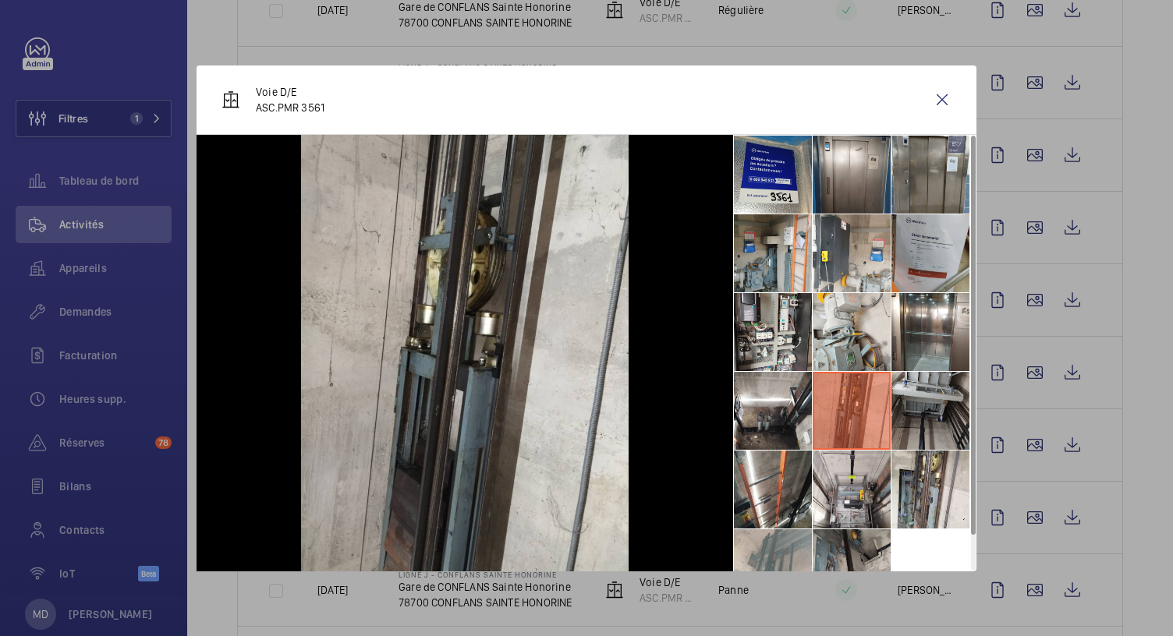
click at [916, 394] on li at bounding box center [930, 411] width 78 height 78
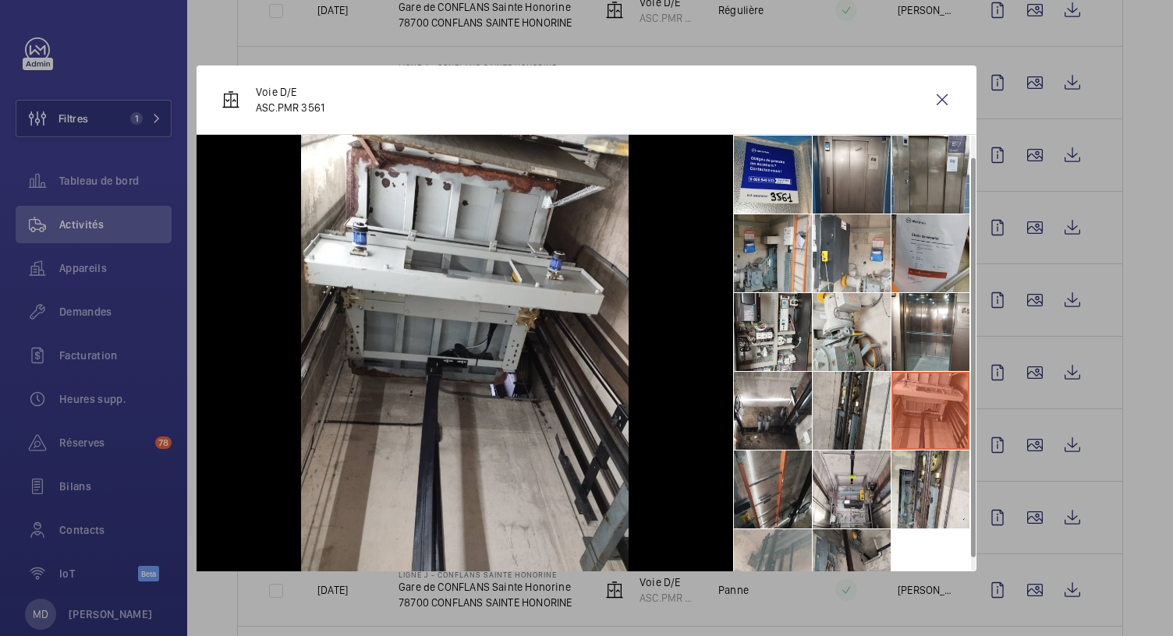
scroll to position [36, 0]
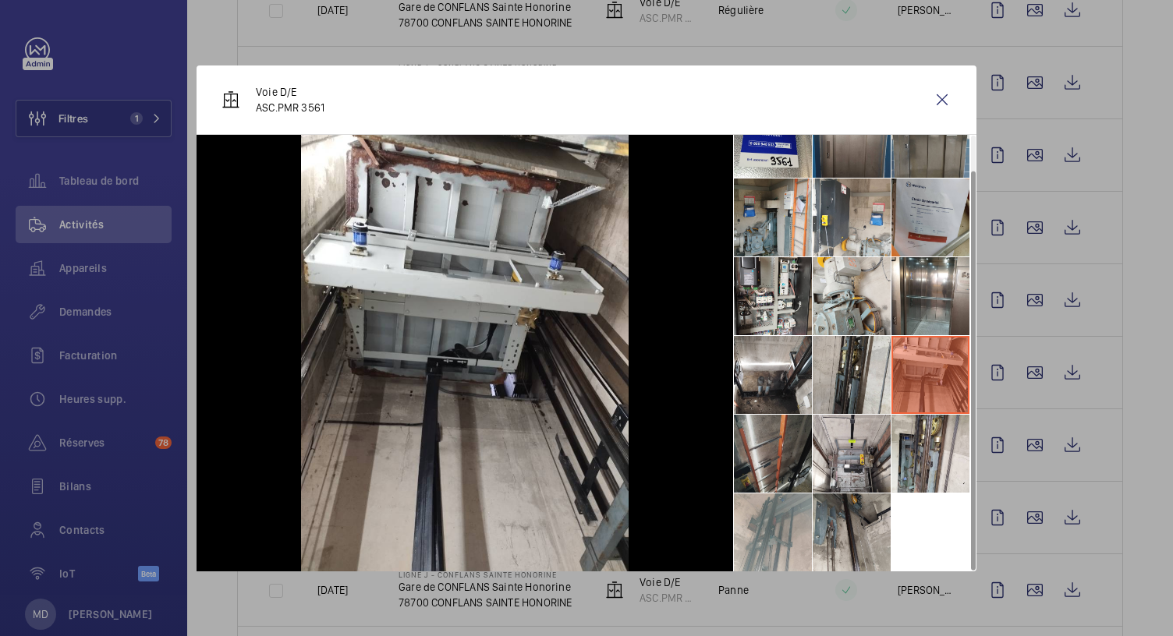
click at [799, 494] on li at bounding box center [773, 533] width 78 height 78
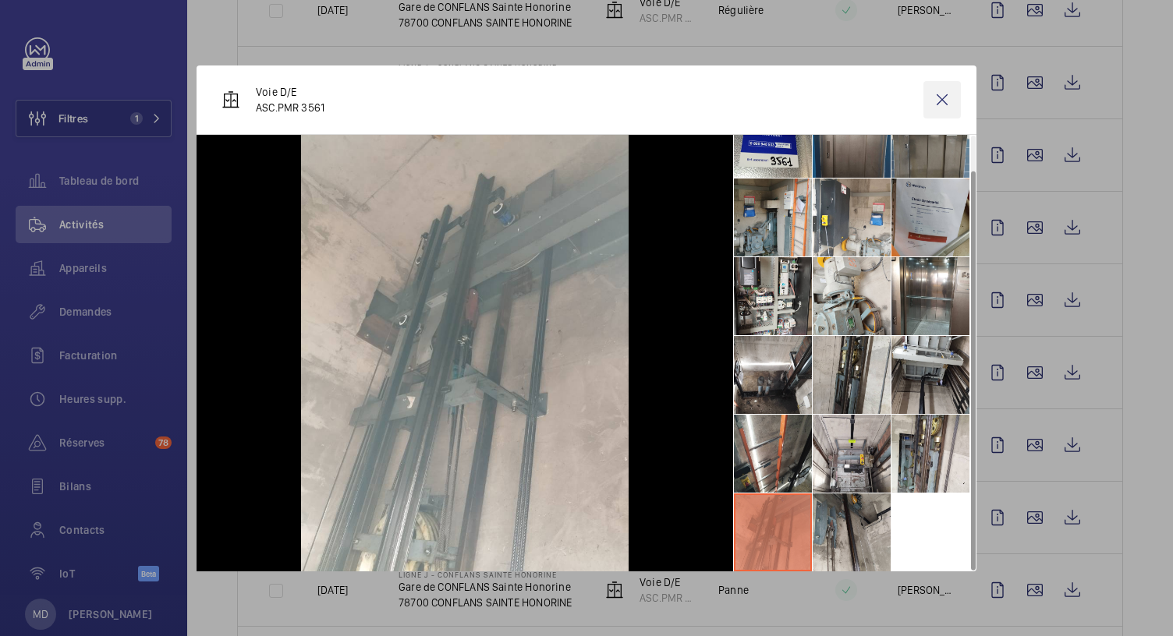
click at [943, 96] on wm-front-icon-button at bounding box center [941, 99] width 37 height 37
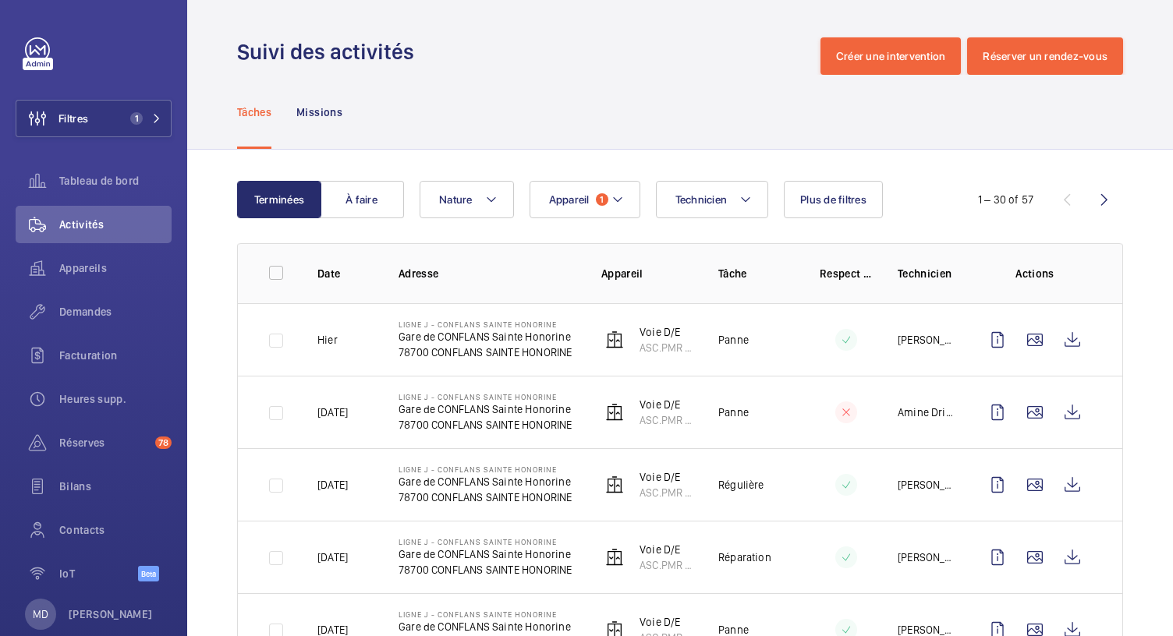
scroll to position [54, 0]
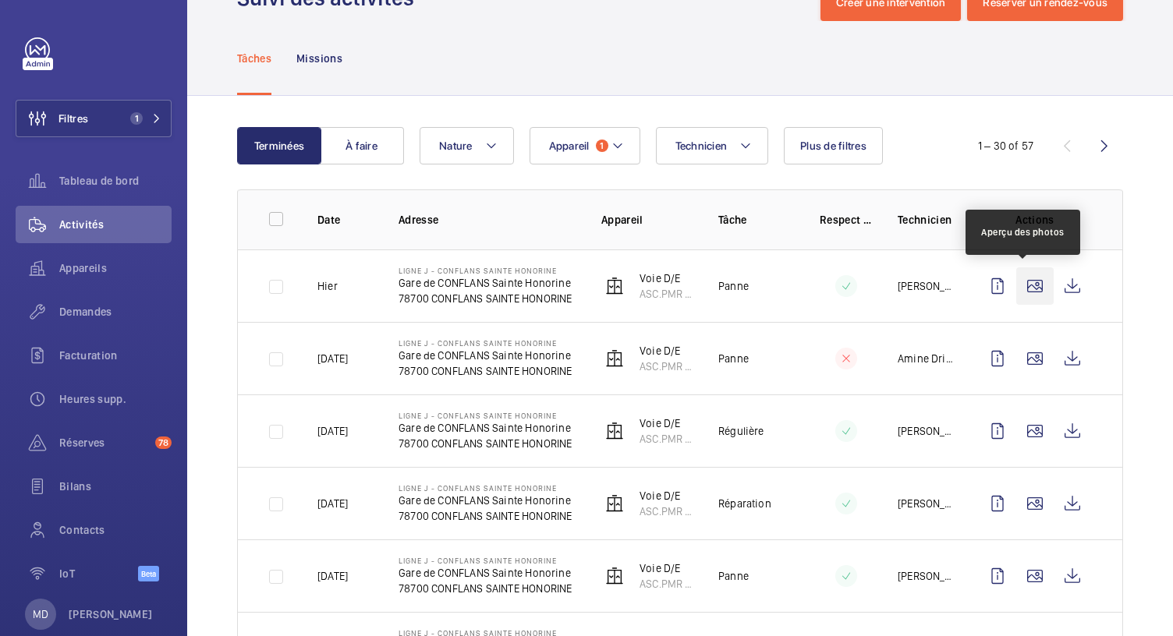
click at [1021, 289] on wm-front-icon-button at bounding box center [1034, 285] width 37 height 37
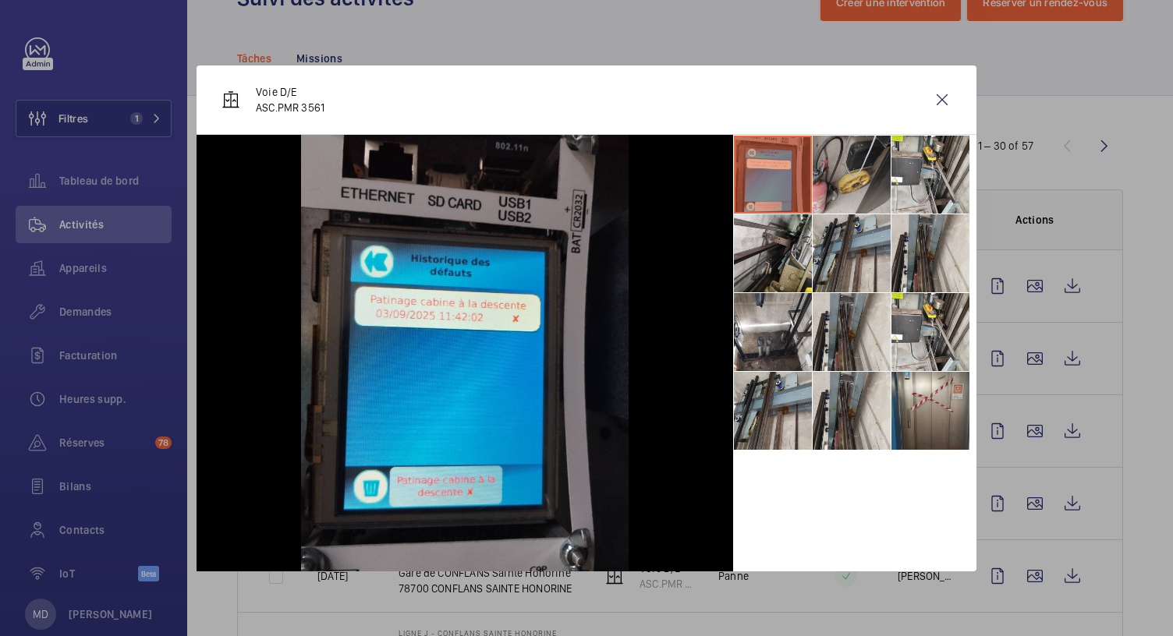
click at [842, 168] on li at bounding box center [852, 175] width 78 height 78
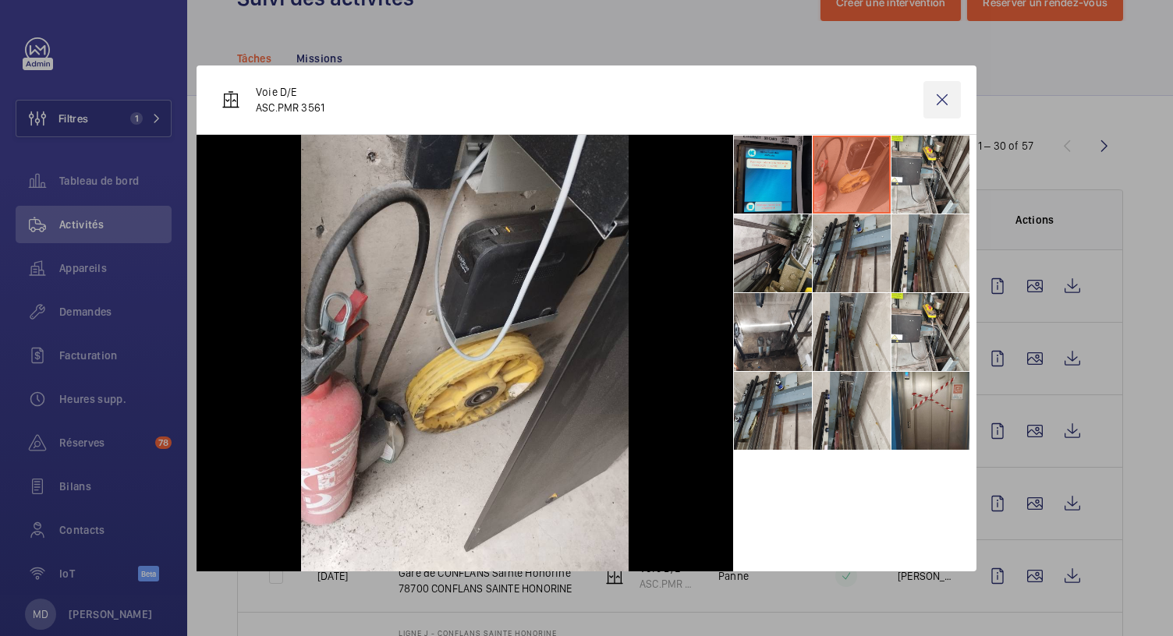
click at [944, 97] on wm-front-icon-button at bounding box center [941, 99] width 37 height 37
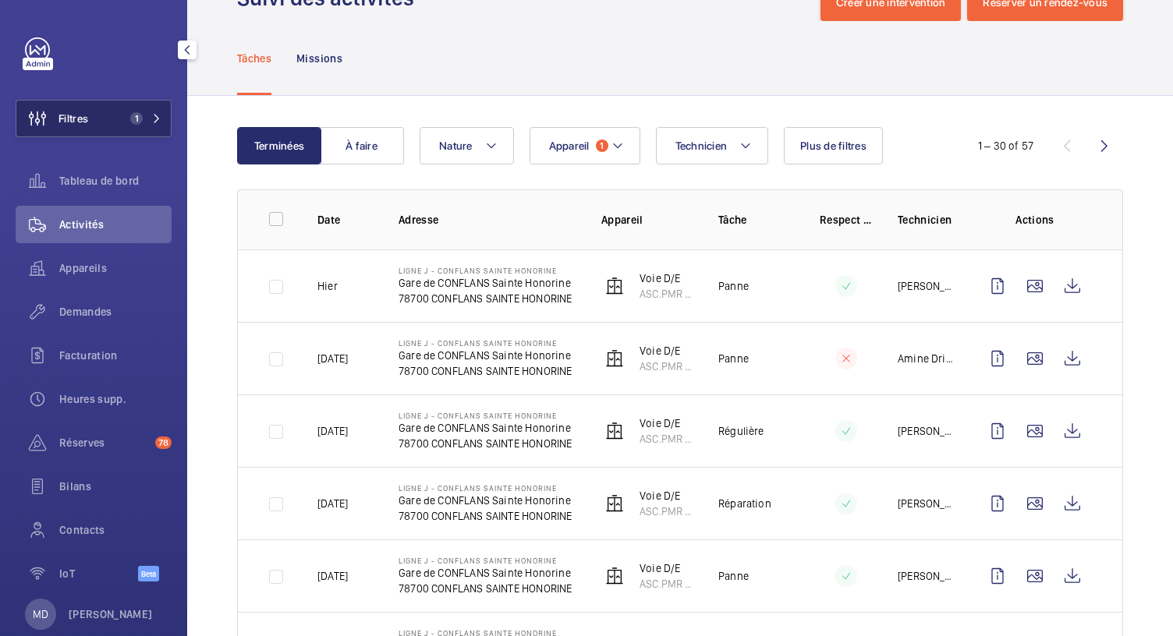
click at [135, 125] on button "Filtres 1" at bounding box center [94, 118] width 156 height 37
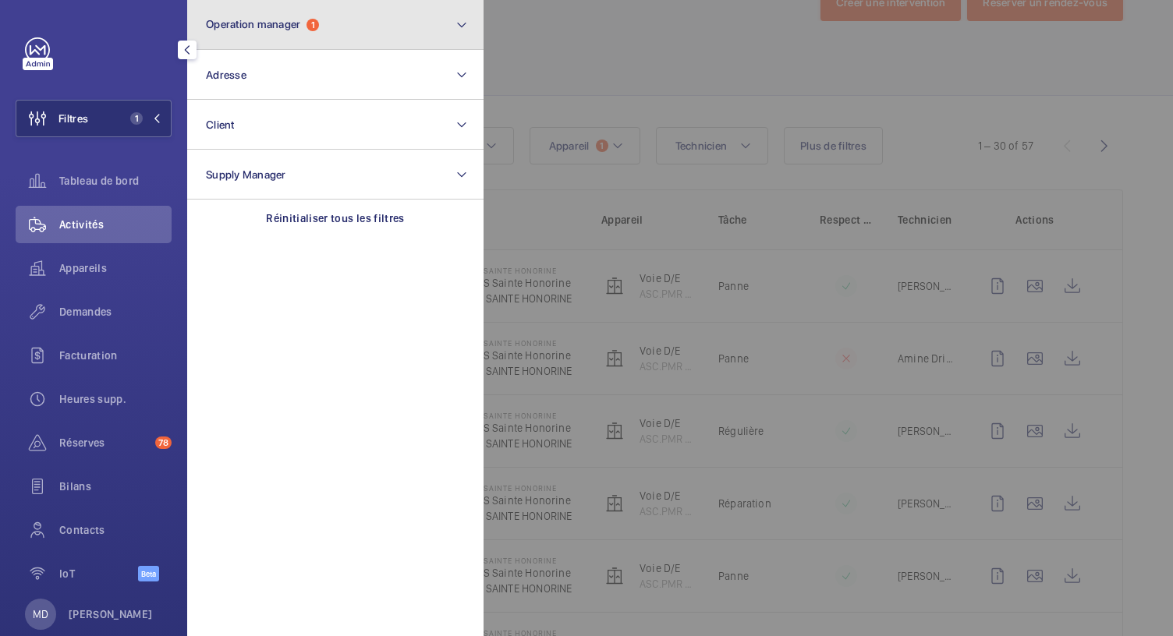
click at [381, 16] on button "Operation manager 1" at bounding box center [335, 25] width 296 height 50
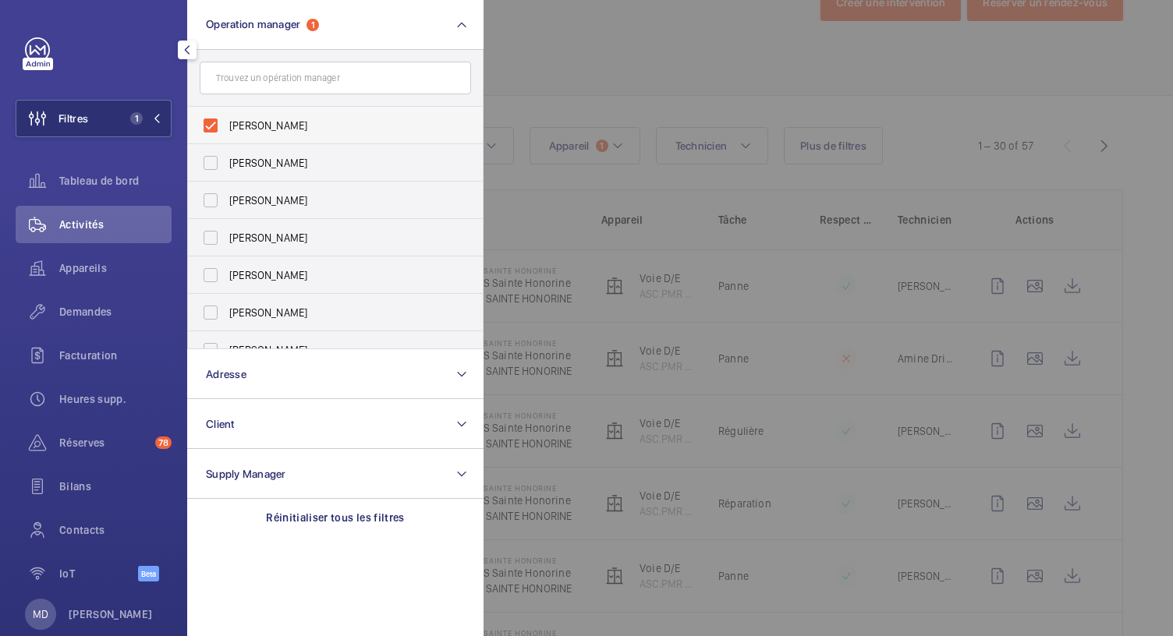
click at [209, 127] on label "Caroline Diallo" at bounding box center [323, 125] width 271 height 37
click at [209, 127] on input "Caroline Diallo" at bounding box center [210, 125] width 31 height 31
checkbox input "false"
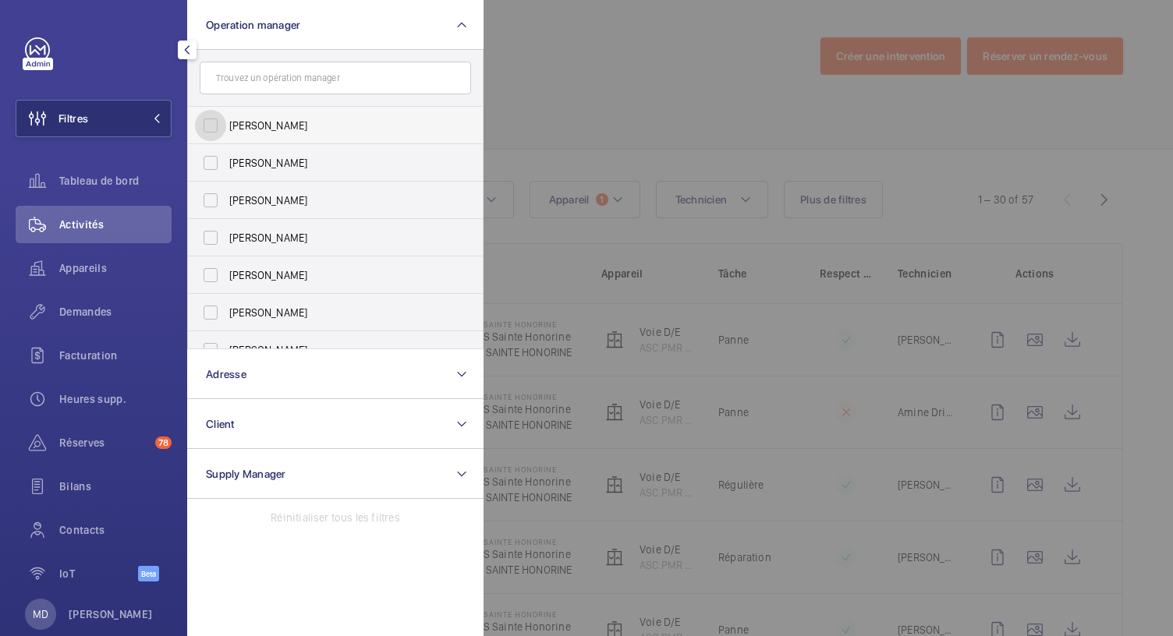
scroll to position [54, 0]
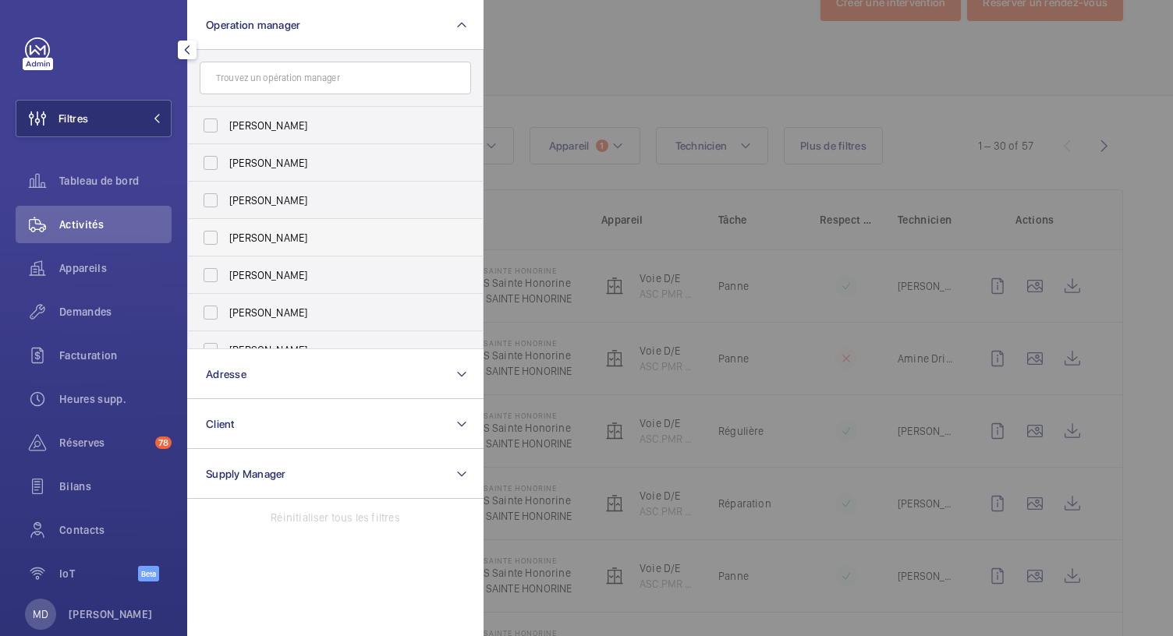
click at [212, 236] on label "Anthony Mouchez" at bounding box center [323, 237] width 271 height 37
click at [212, 236] on input "Anthony Mouchez" at bounding box center [210, 237] width 31 height 31
checkbox input "true"
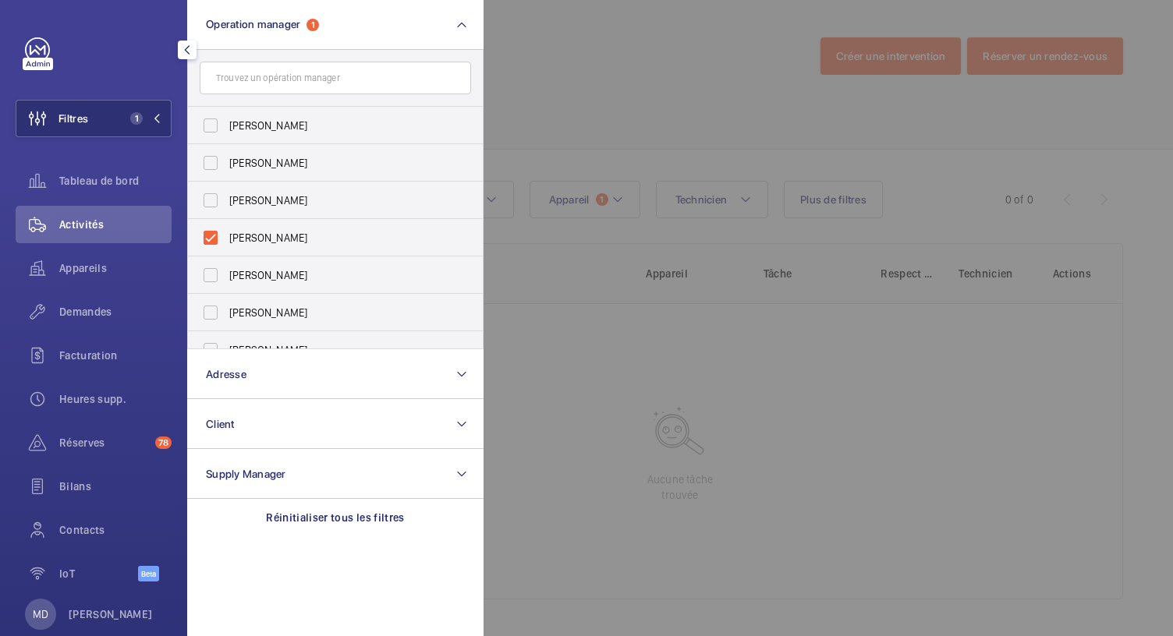
click at [544, 98] on div at bounding box center [1069, 318] width 1173 height 636
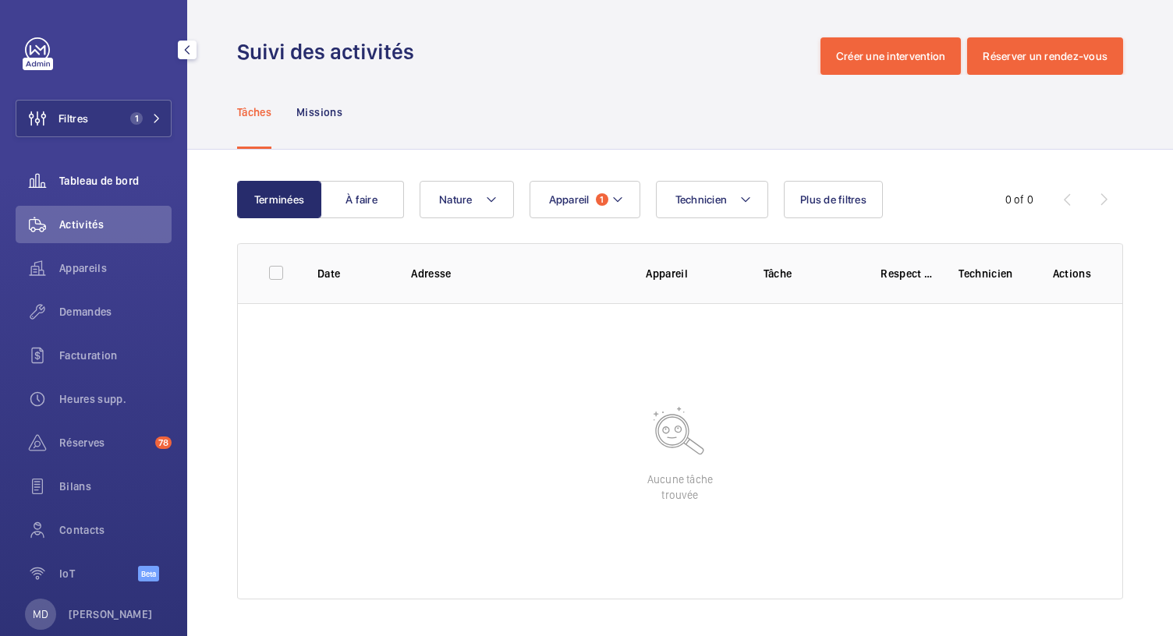
click at [122, 175] on span "Tableau de bord" at bounding box center [115, 181] width 112 height 16
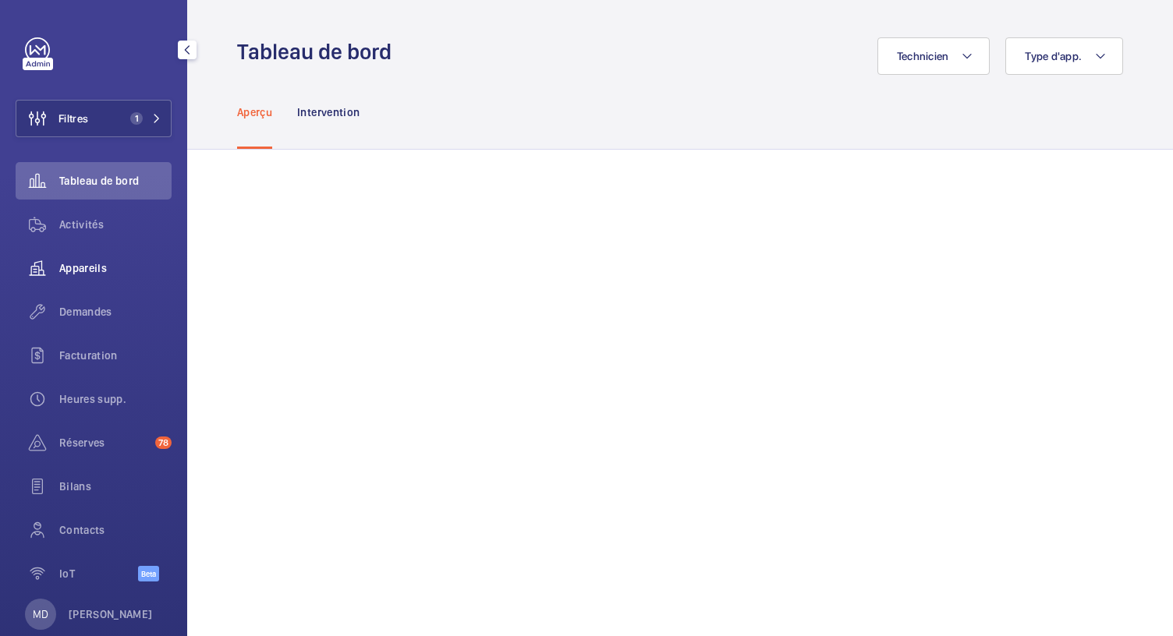
click at [98, 264] on span "Appareils" at bounding box center [115, 268] width 112 height 16
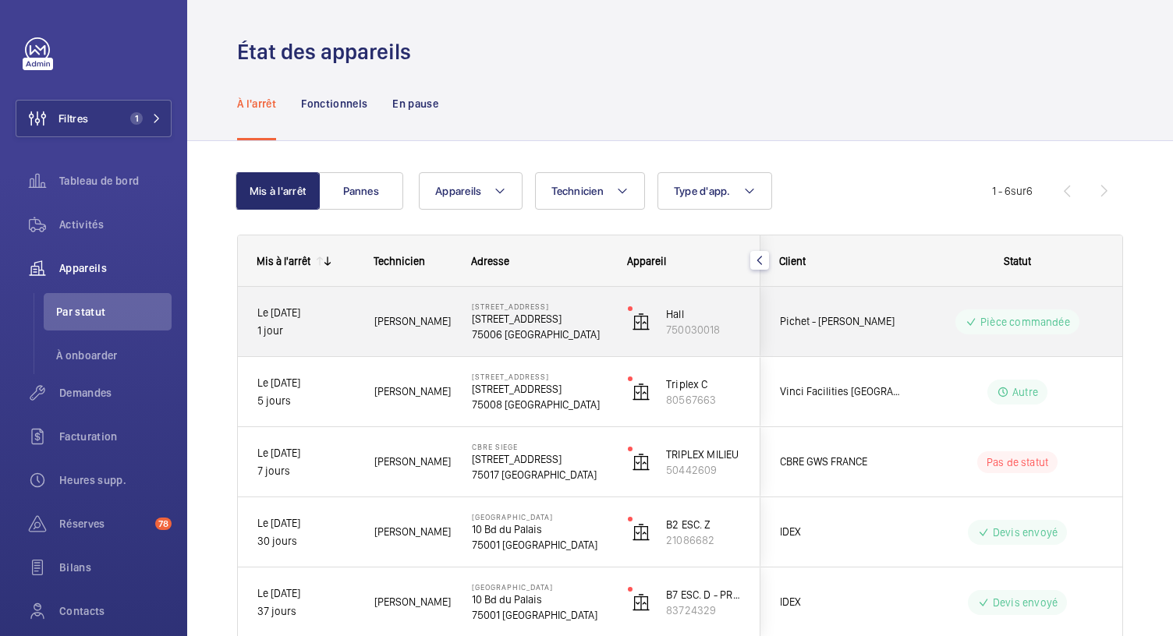
scroll to position [158, 0]
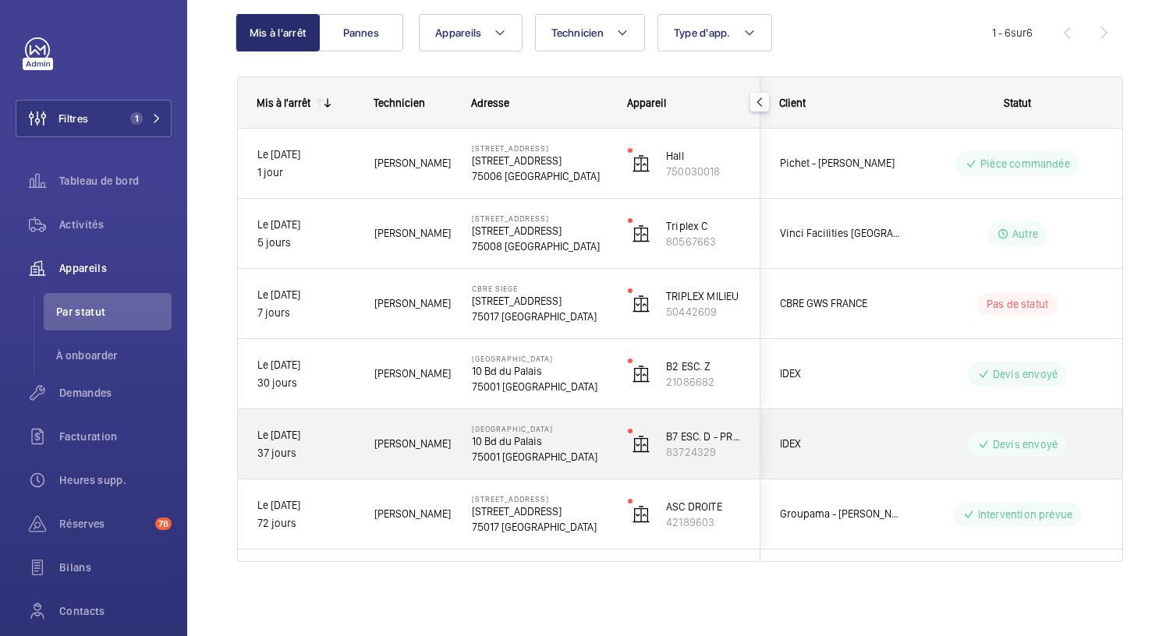
click at [521, 450] on p "75001 PARIS" at bounding box center [540, 457] width 136 height 16
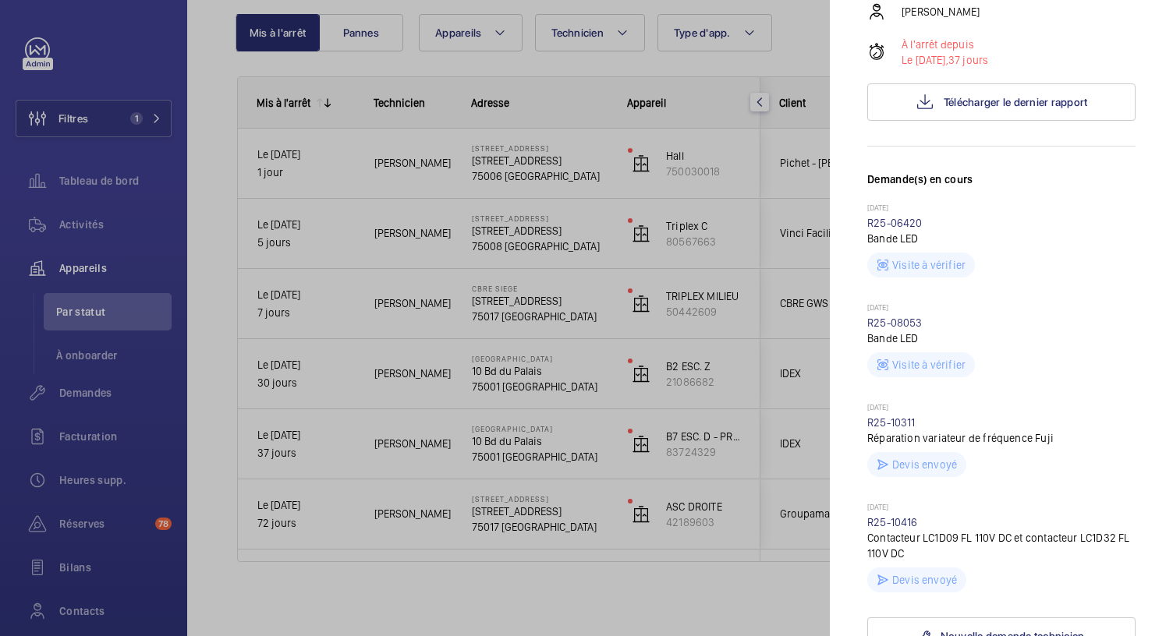
scroll to position [282, 0]
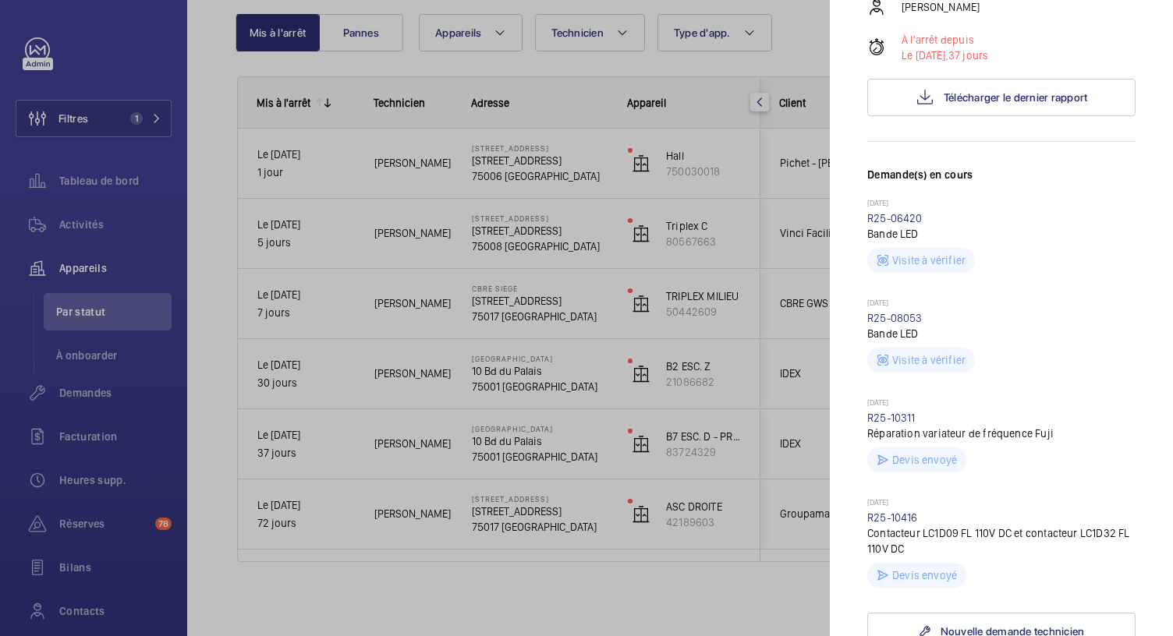
click at [547, 386] on div at bounding box center [586, 318] width 1173 height 636
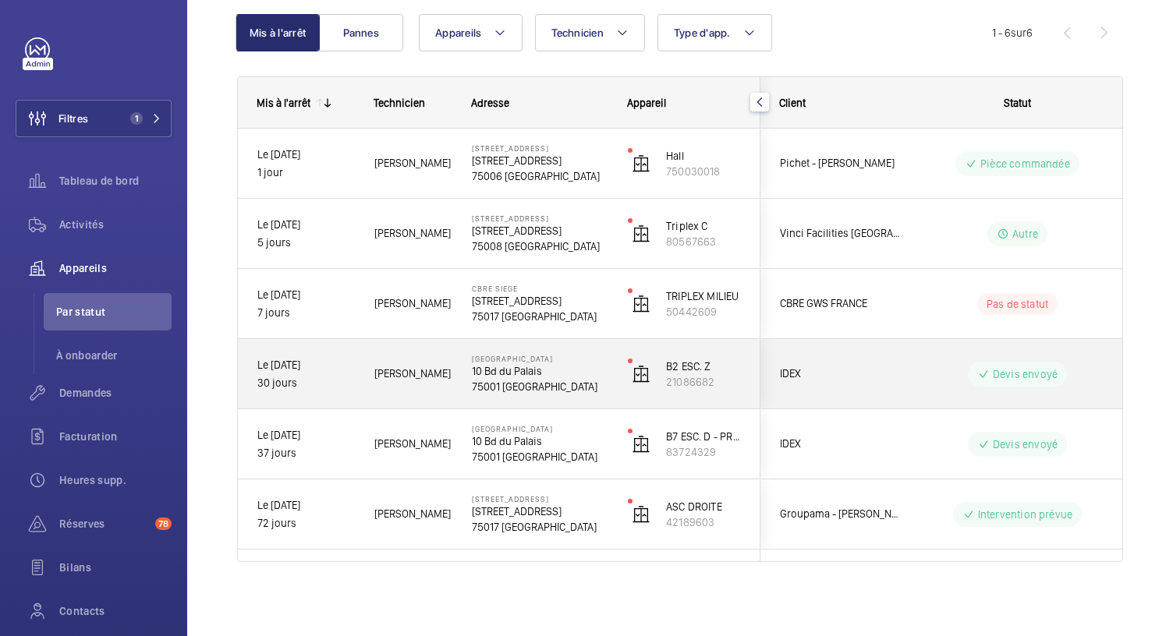
click at [537, 384] on p "75001 PARIS" at bounding box center [540, 387] width 136 height 16
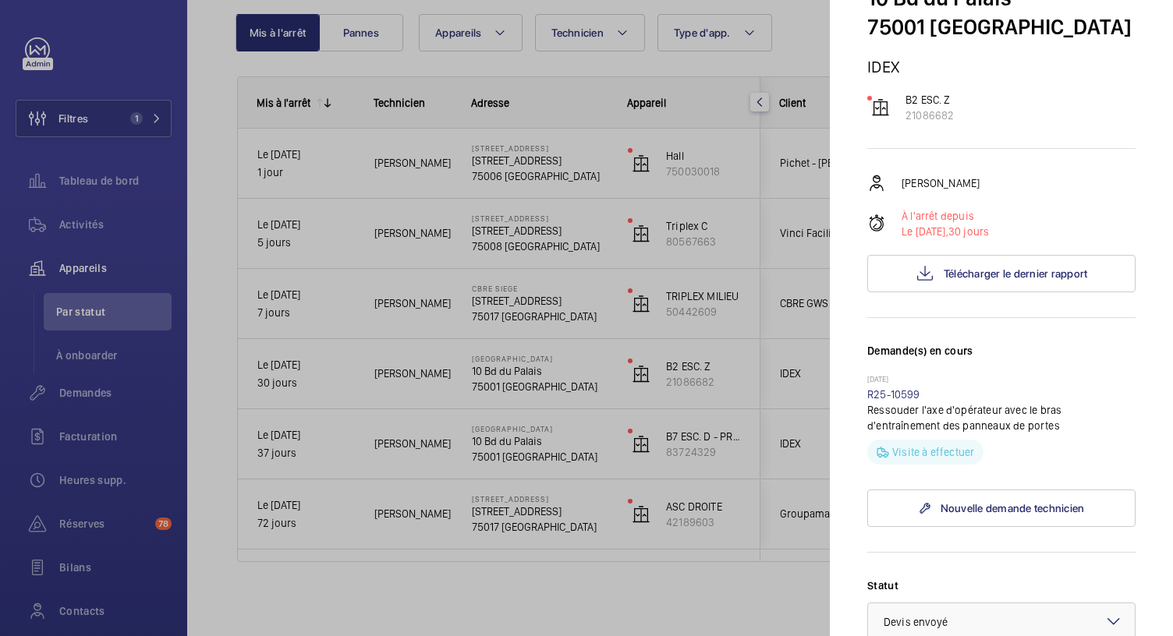
scroll to position [105, 0]
click at [512, 303] on div at bounding box center [586, 318] width 1173 height 636
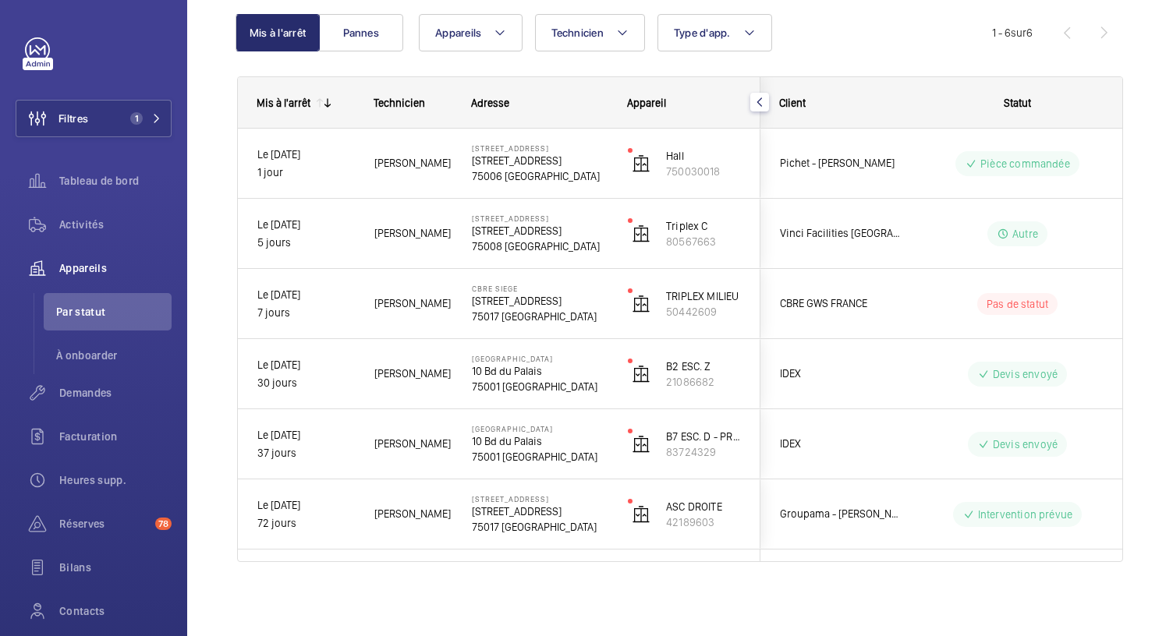
scroll to position [0, 0]
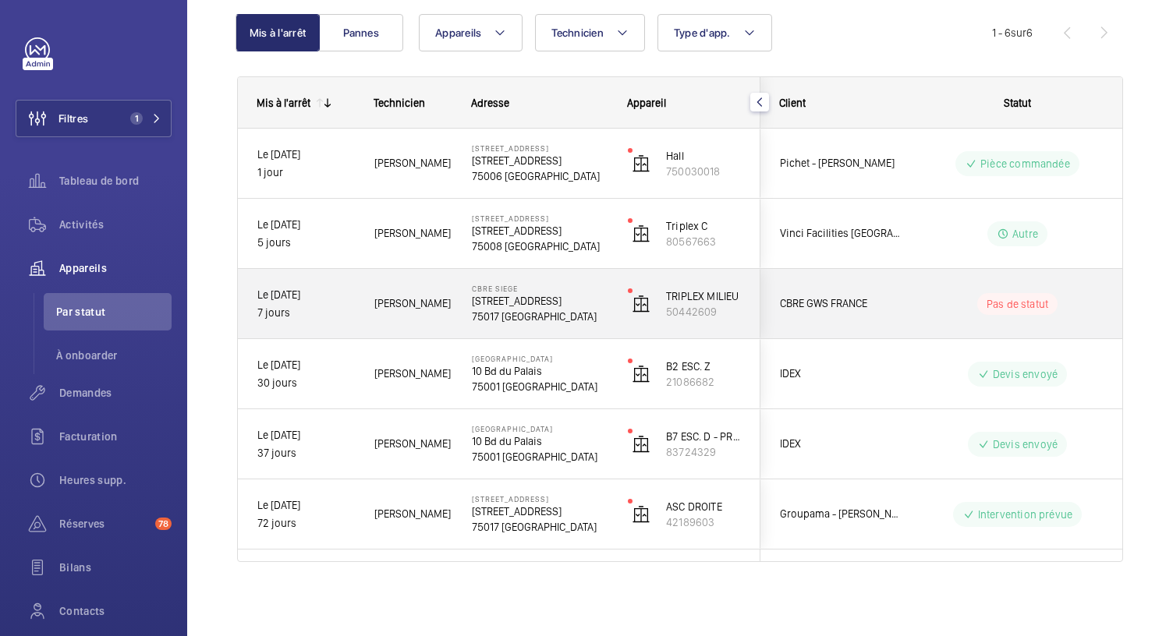
click at [512, 303] on p "76 Rue de Prony" at bounding box center [540, 301] width 136 height 16
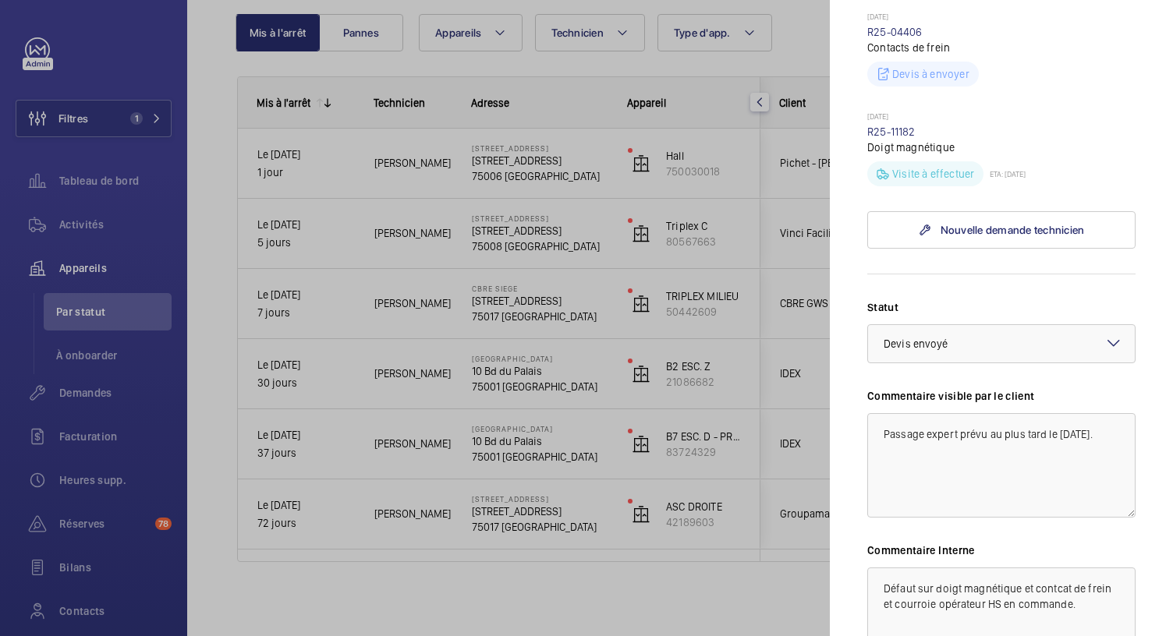
scroll to position [548, 0]
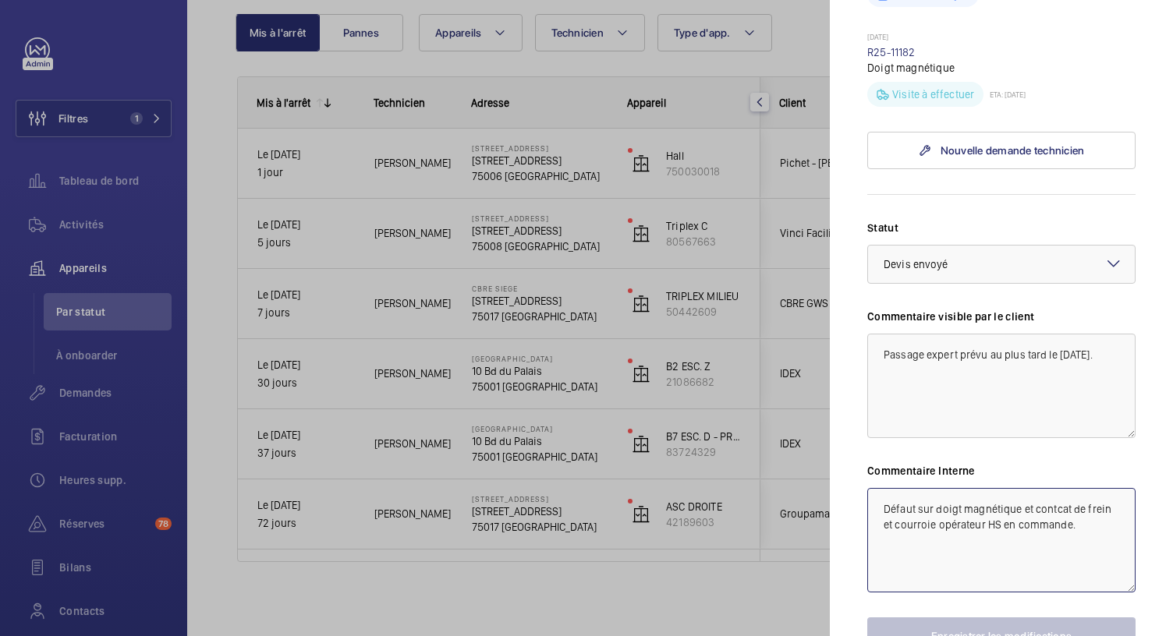
click at [881, 510] on textarea "Défaut sur doigt magnétique et contcat de frein et courroie opérateur HS en com…" at bounding box center [1001, 540] width 268 height 104
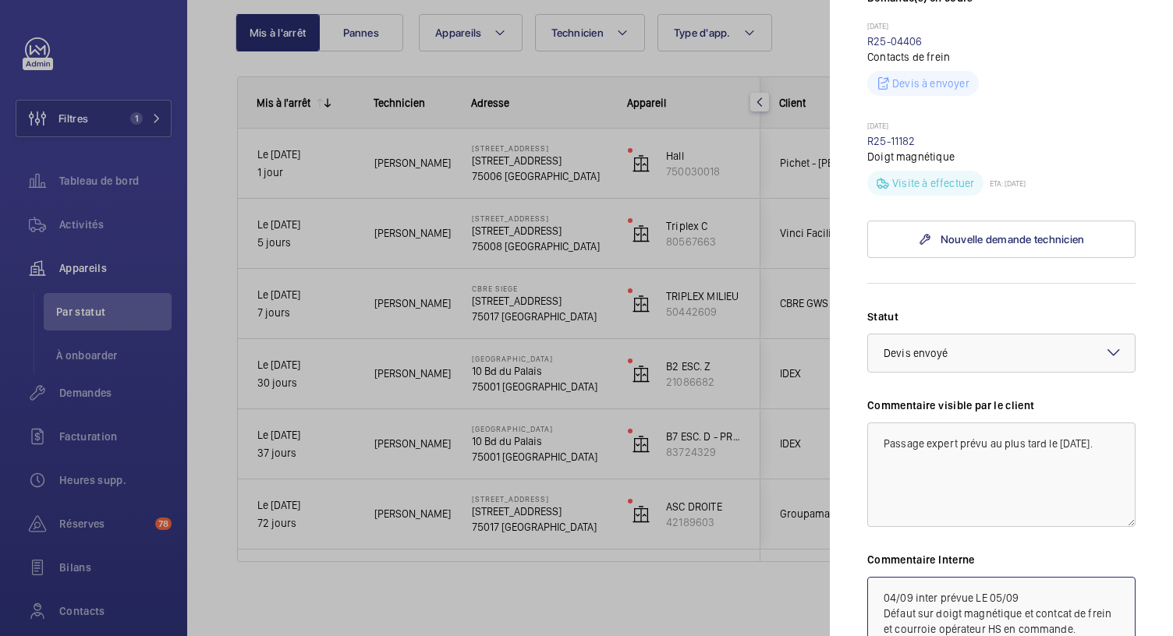
scroll to position [470, 0]
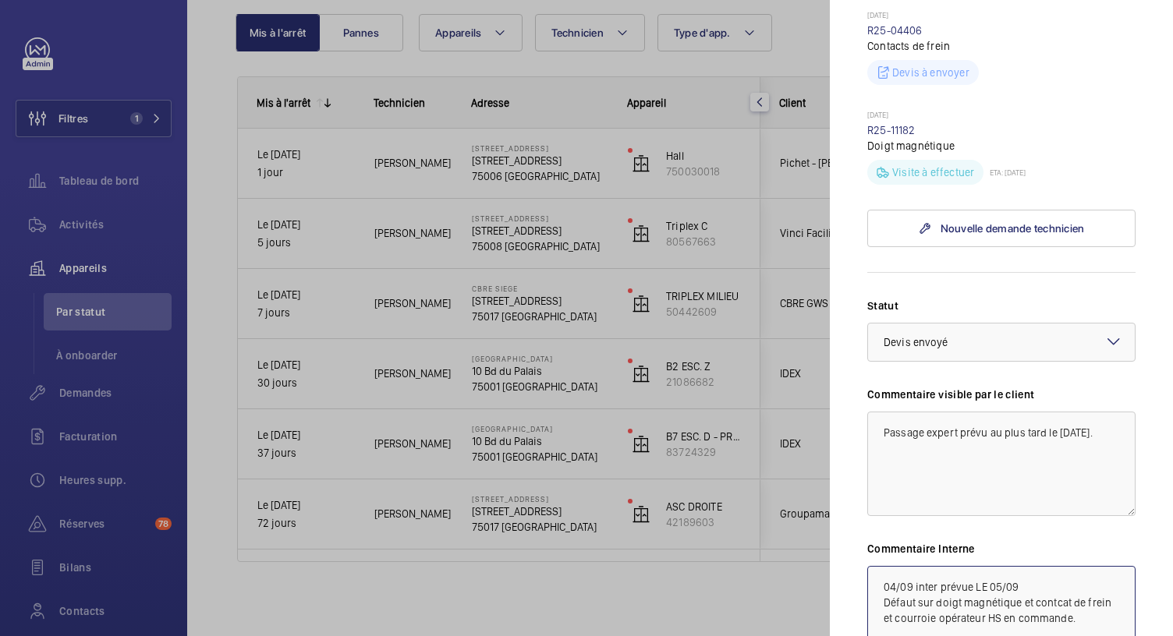
drag, startPoint x: 882, startPoint y: 586, endPoint x: 1040, endPoint y: 578, distance: 158.5
click at [1040, 578] on textarea "04/09 inter prévue LE 05/09 Défaut sur doigt magnétique et contcat de frein et …" at bounding box center [1001, 618] width 268 height 104
type textarea "04/09 inter prévue LE 05/09 Défaut sur doigt magnétique et contcat de frein et …"
click at [900, 470] on textarea "Passage expert prévu au plus tard le Lundi 8 Septembre." at bounding box center [1001, 464] width 268 height 104
click at [958, 444] on textarea "Passage expert prévu au plus tard le Lundi 8 Septembre." at bounding box center [1001, 464] width 268 height 104
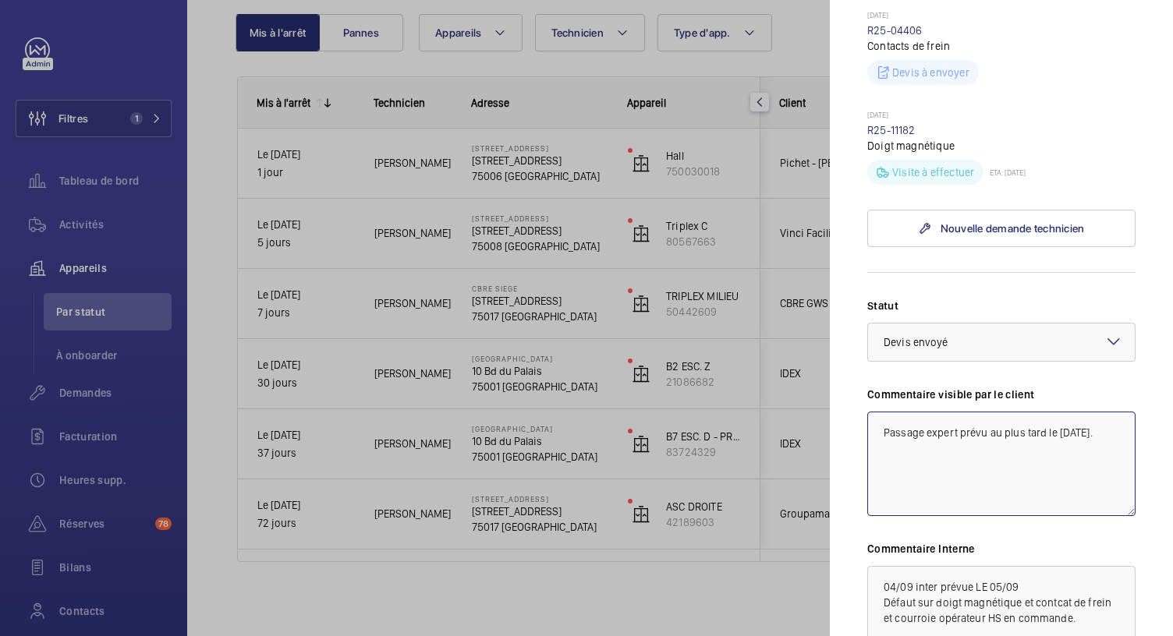
paste textarea "04/09 inter prévue LE 05/09"
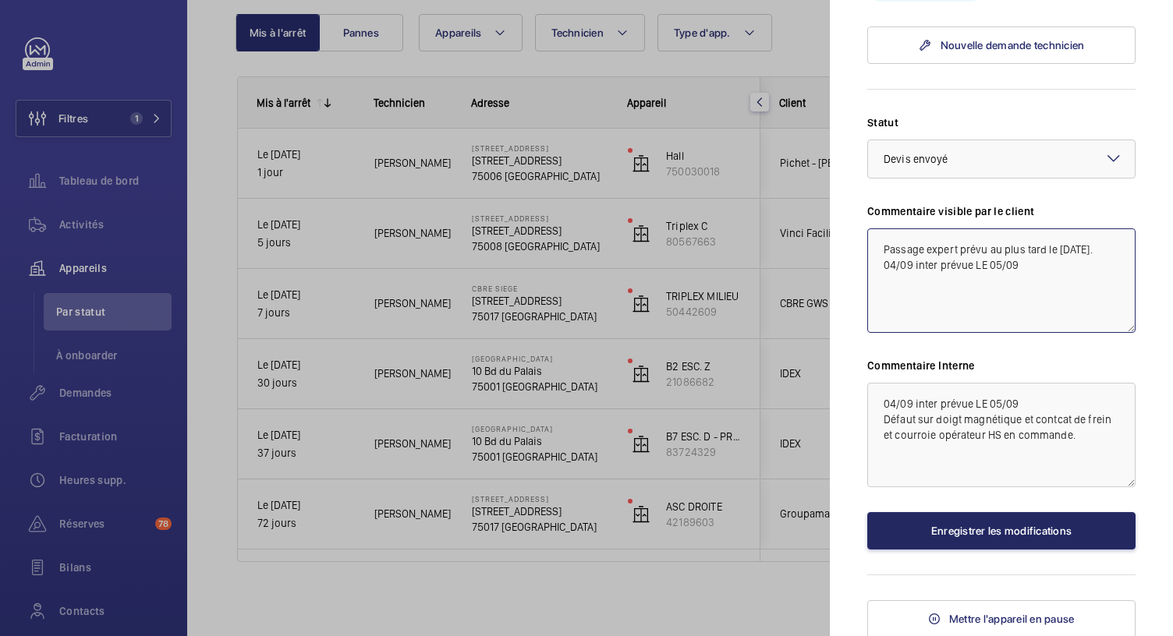
type textarea "Passage expert prévu au plus tard le Lundi 8 Septembre. 04/09 inter prévue LE 0…"
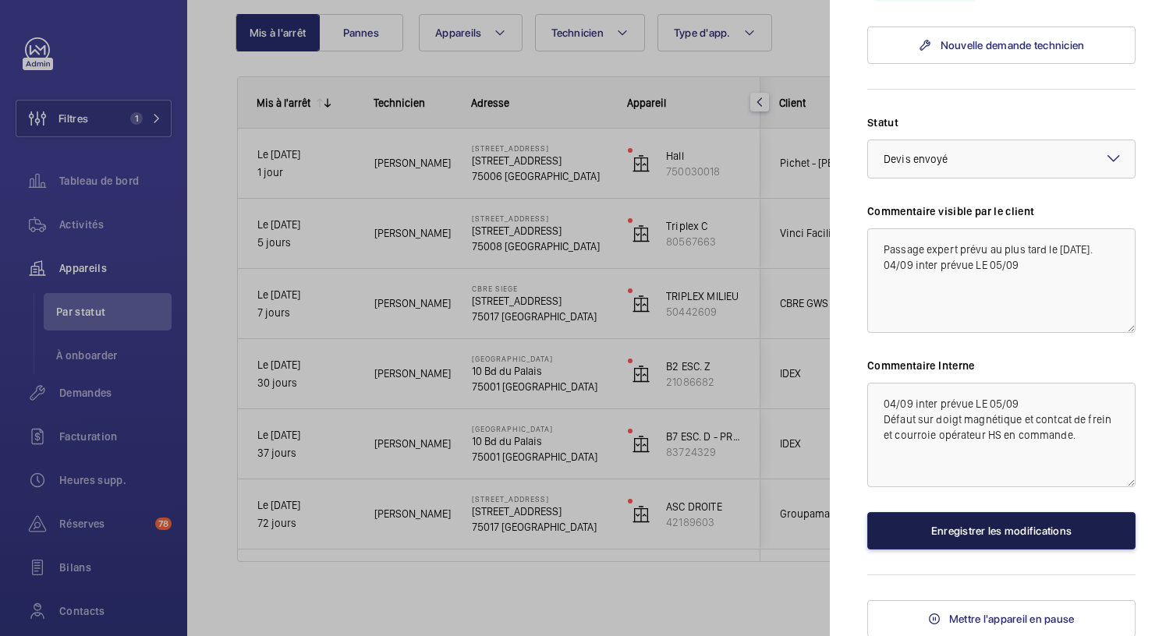
click at [995, 539] on button "Enregistrer les modifications" at bounding box center [1001, 530] width 268 height 37
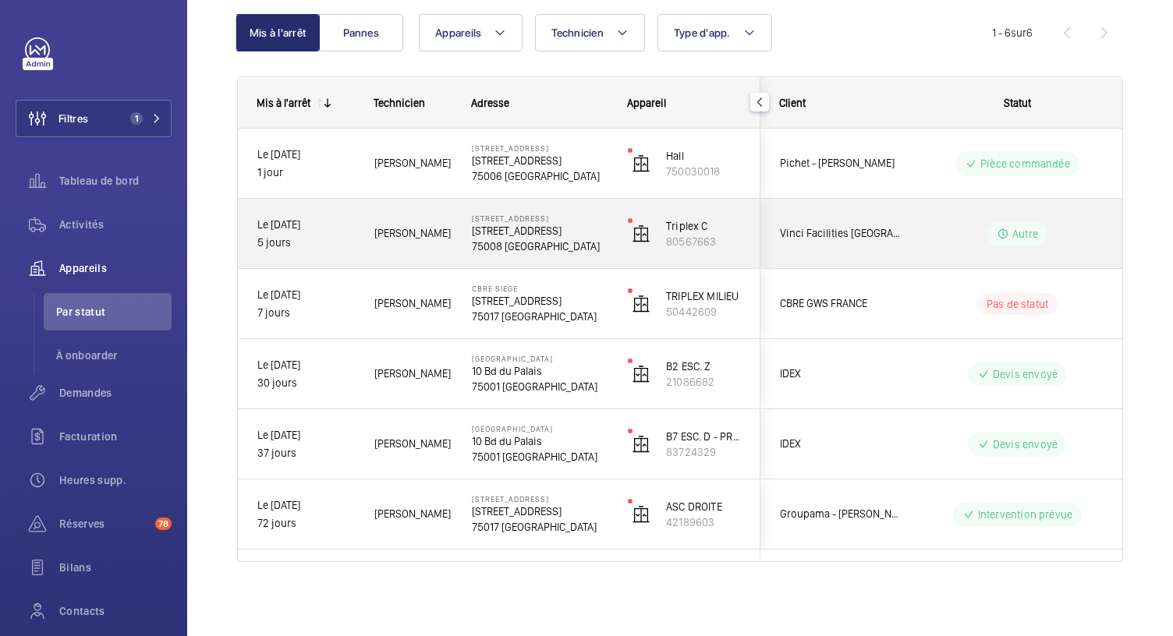
click at [494, 236] on p "10 Rue de Madrid" at bounding box center [540, 231] width 136 height 16
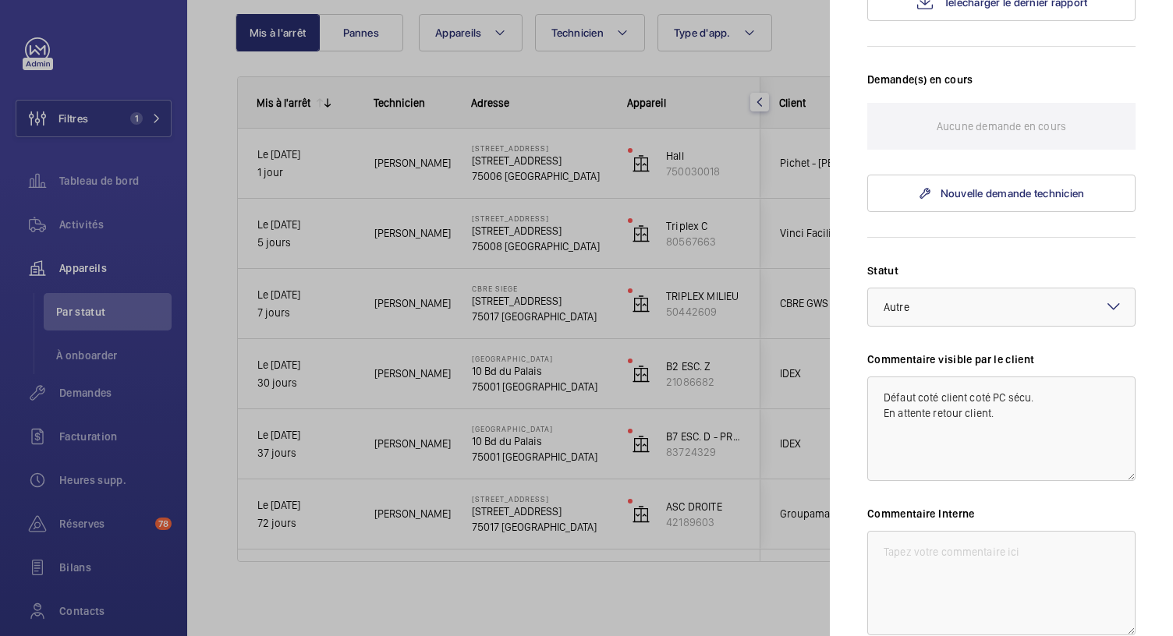
scroll to position [468, 0]
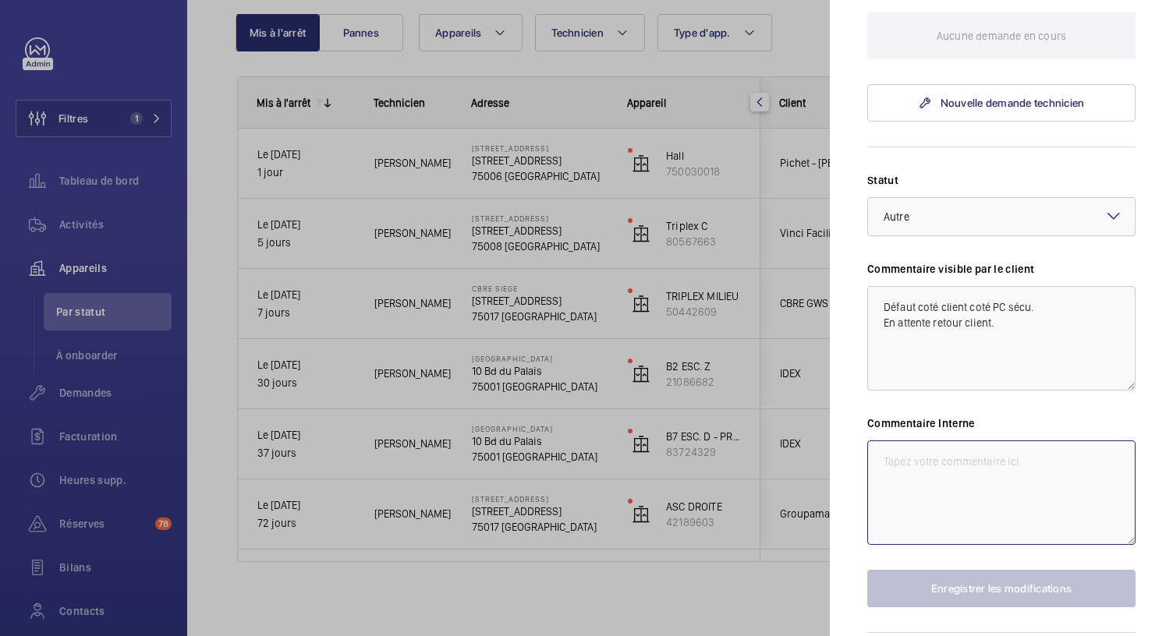
click at [888, 500] on textarea at bounding box center [1001, 493] width 268 height 104
click at [533, 158] on div at bounding box center [586, 318] width 1173 height 636
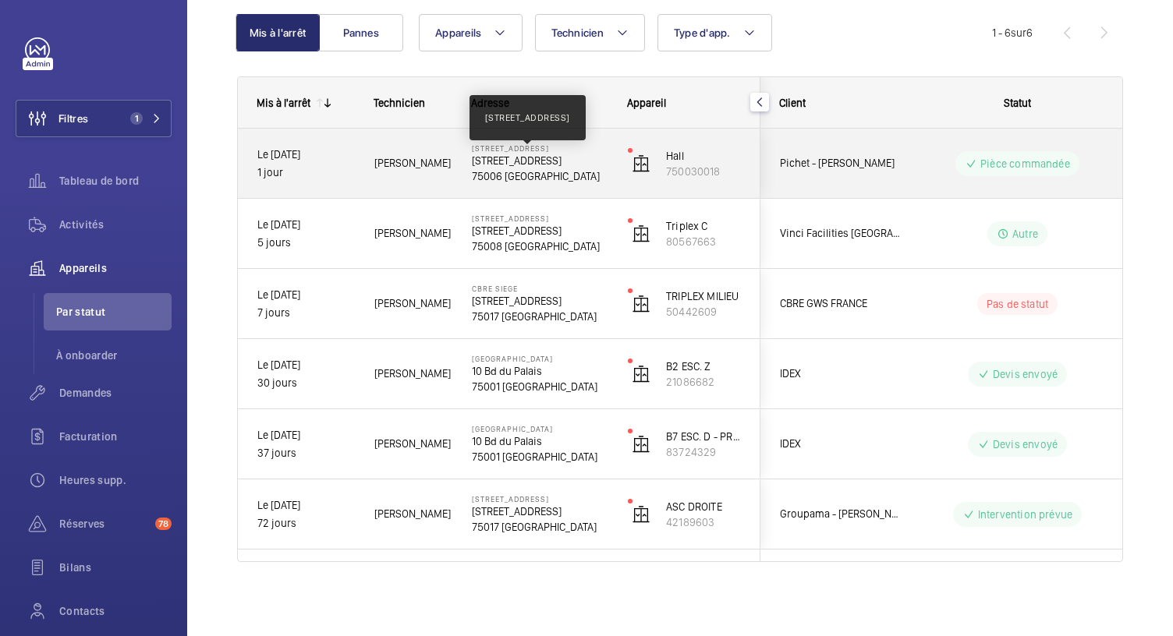
click at [533, 158] on p "9 rue du Dragon, 75006 PARIS" at bounding box center [540, 161] width 136 height 16
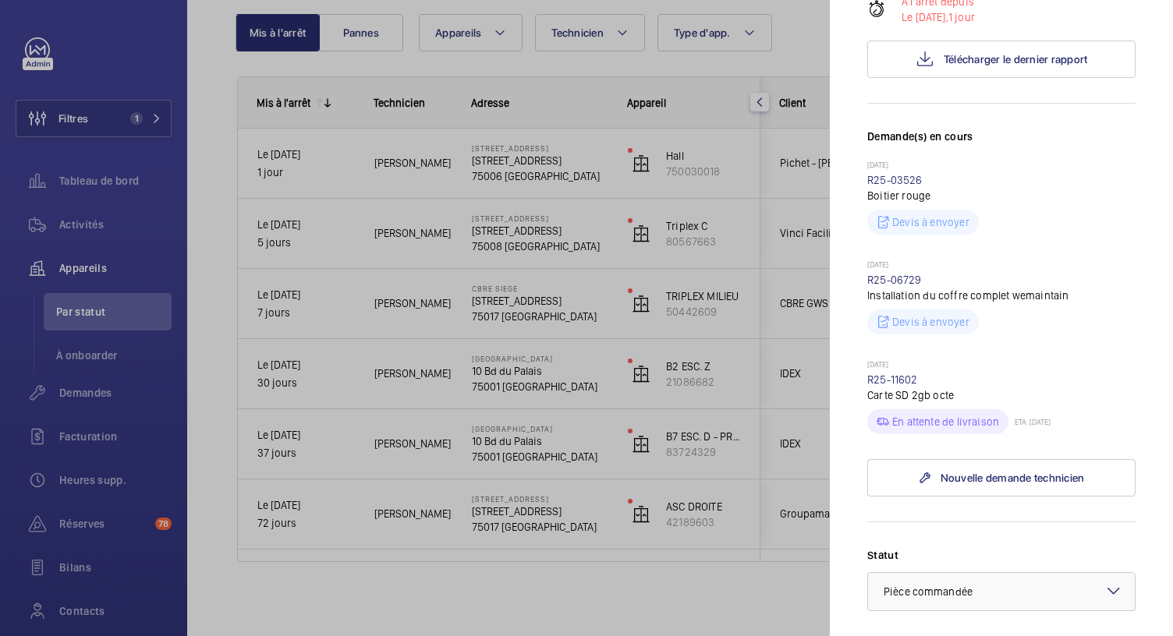
scroll to position [313, 0]
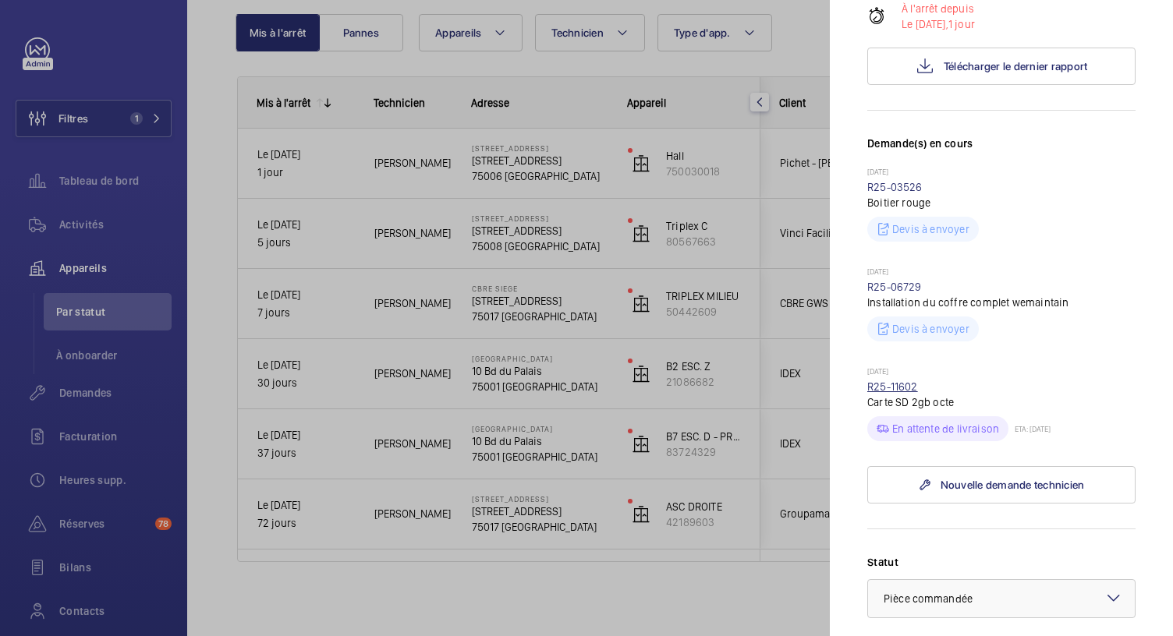
click at [886, 393] on link "R25-11602" at bounding box center [892, 387] width 51 height 12
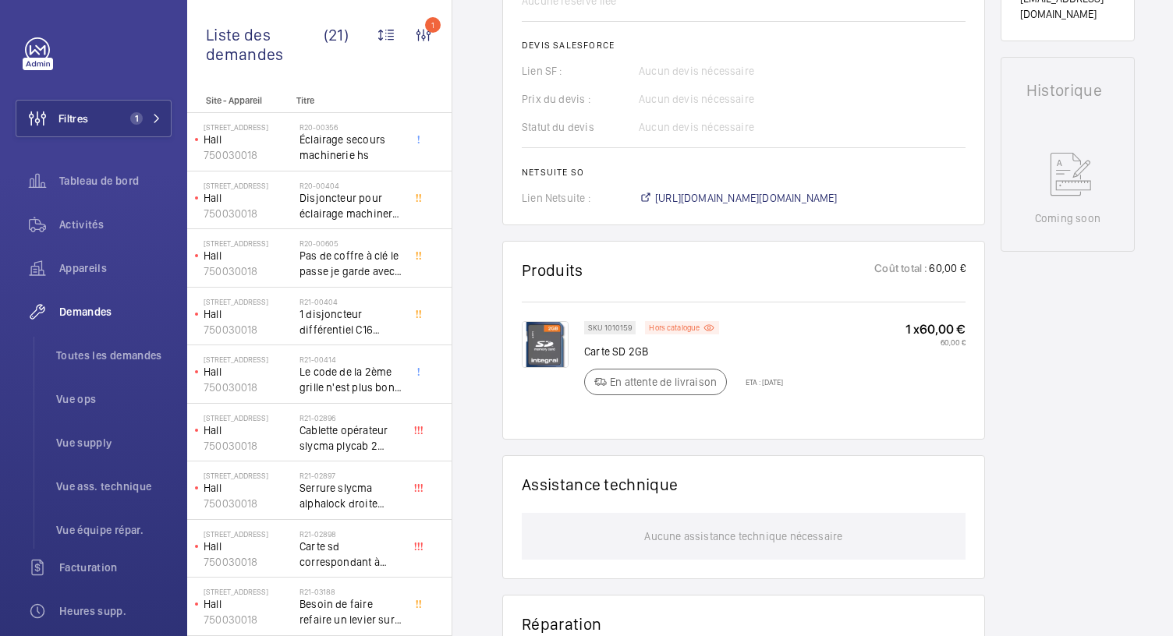
scroll to position [678, 0]
click at [547, 356] on img at bounding box center [545, 342] width 47 height 47
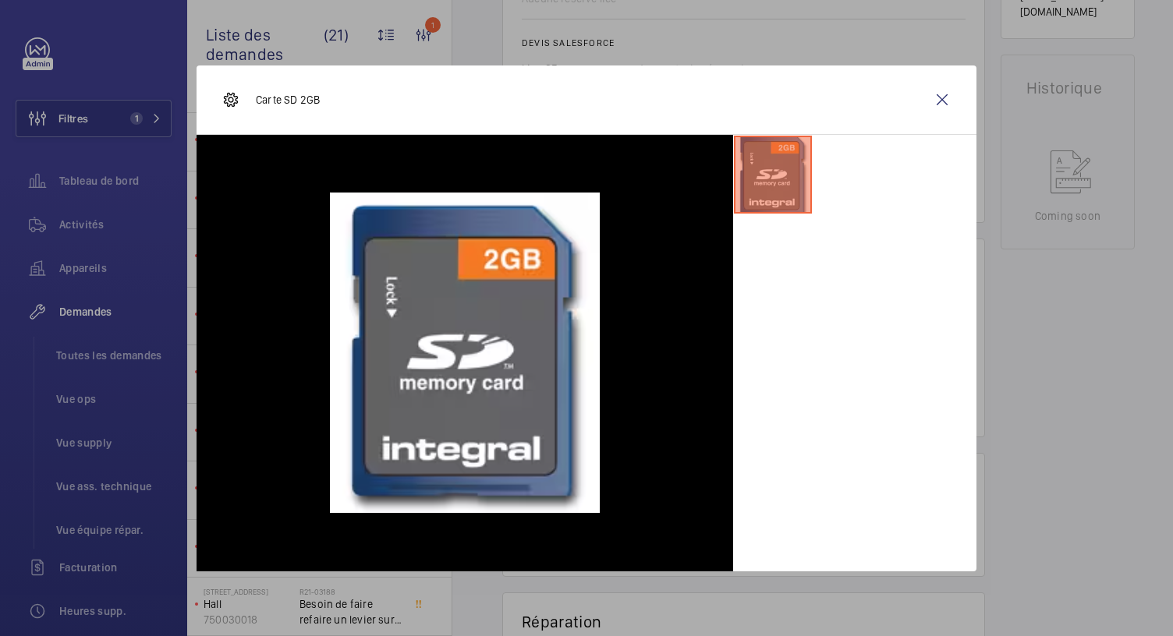
click at [655, 51] on div at bounding box center [586, 318] width 1173 height 636
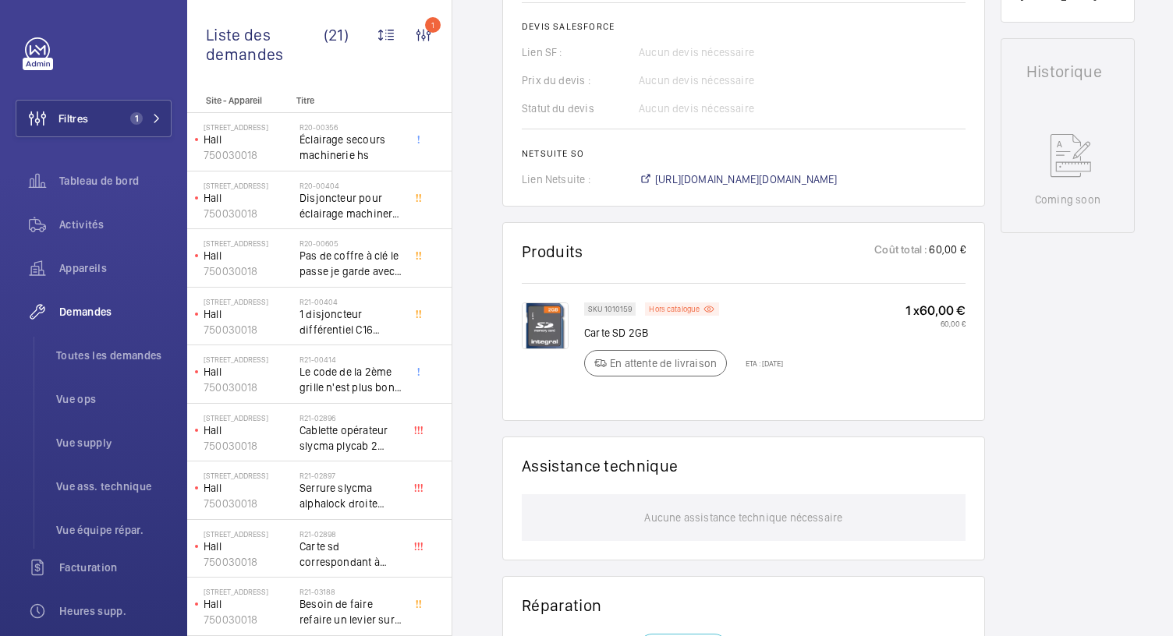
scroll to position [747, 0]
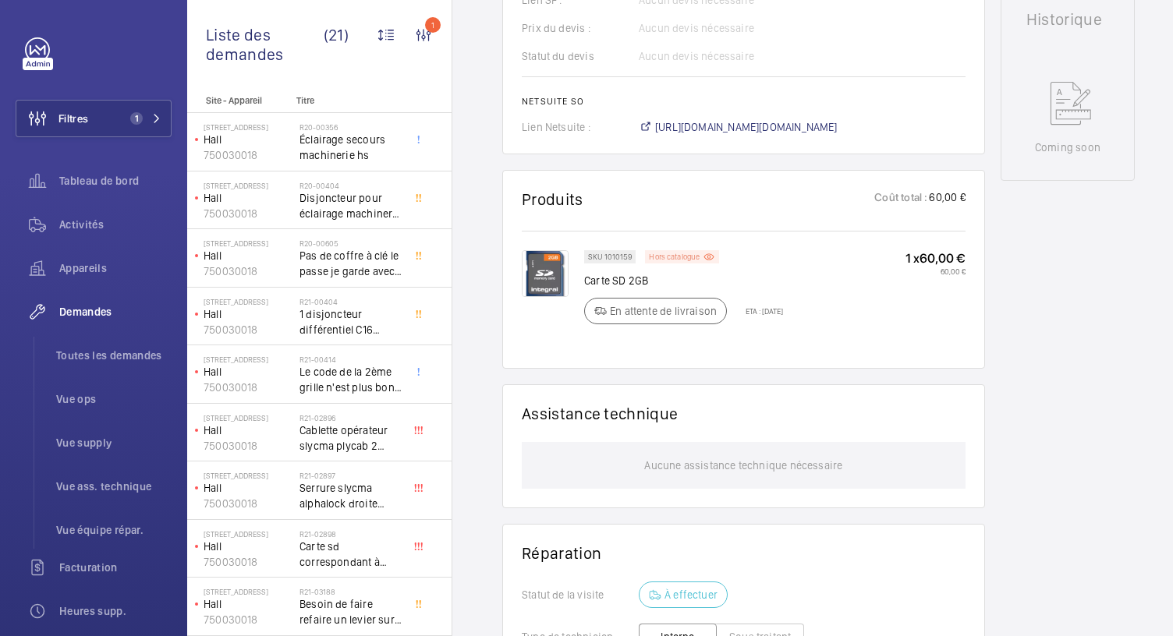
click at [703, 255] on mat-icon at bounding box center [709, 256] width 12 height 13
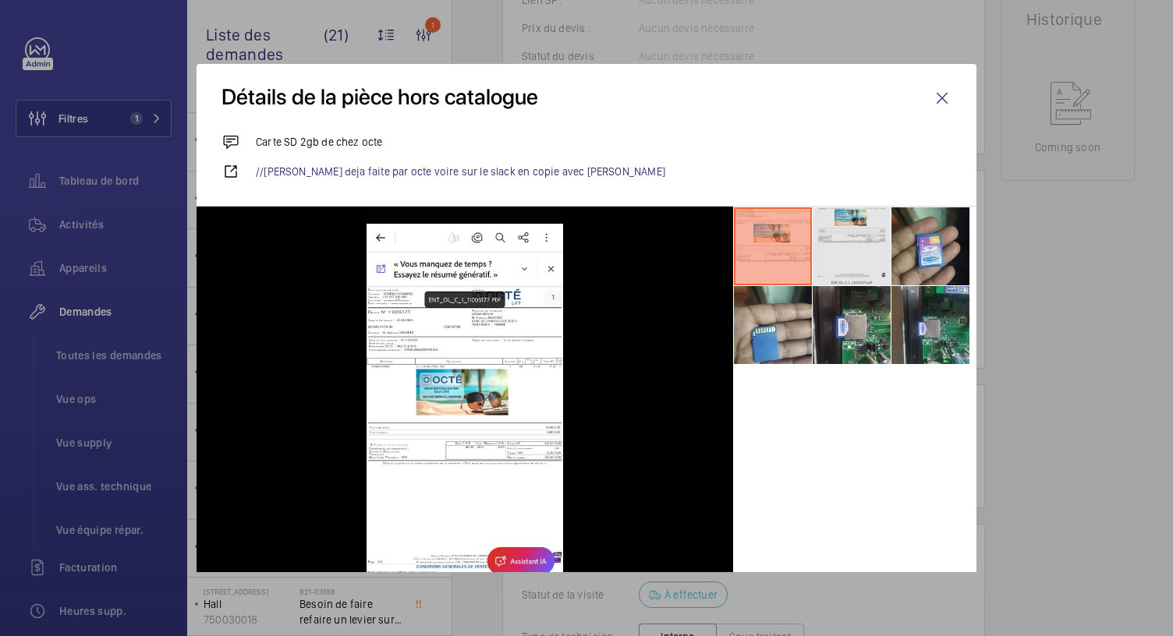
click at [831, 250] on li at bounding box center [852, 246] width 78 height 78
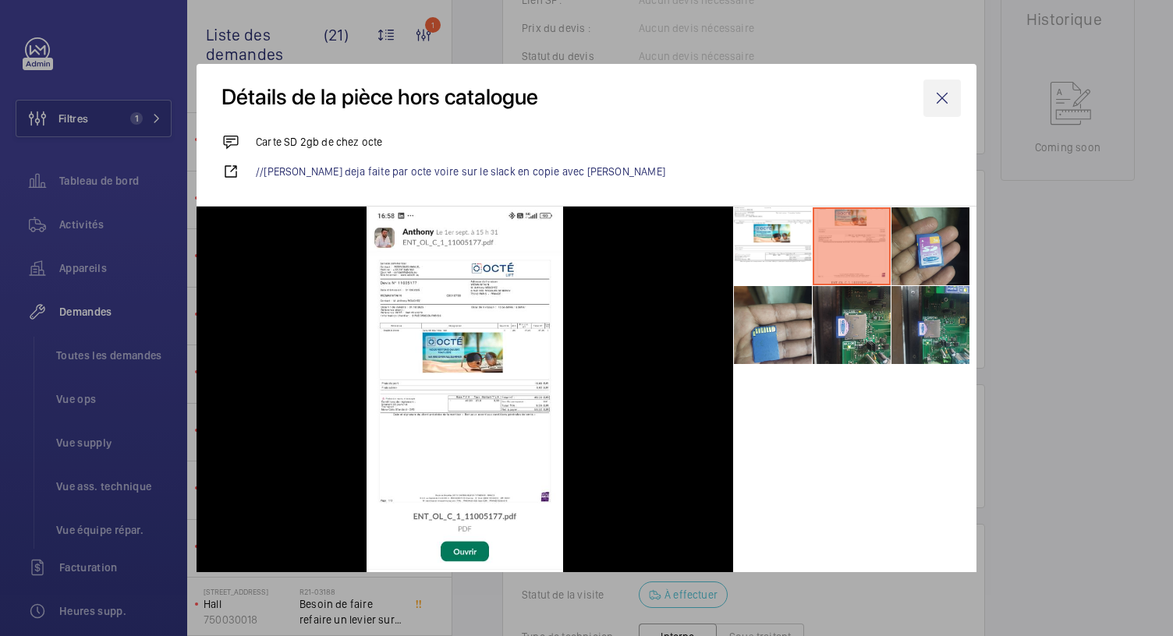
click at [926, 101] on wm-front-icon-button at bounding box center [941, 98] width 37 height 37
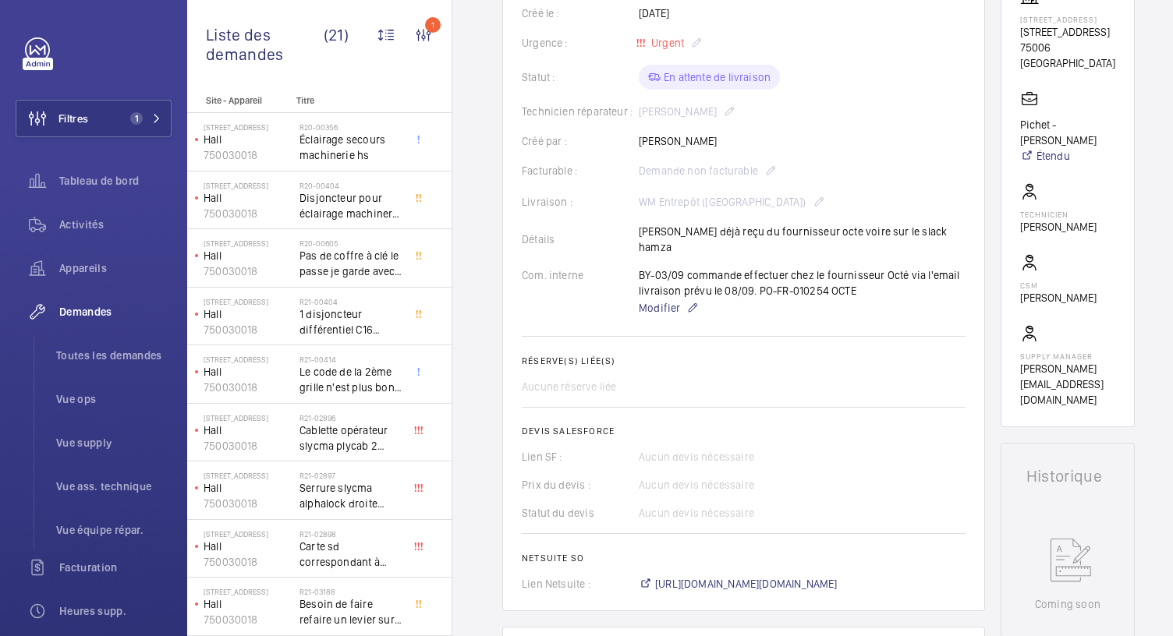
scroll to position [162, 0]
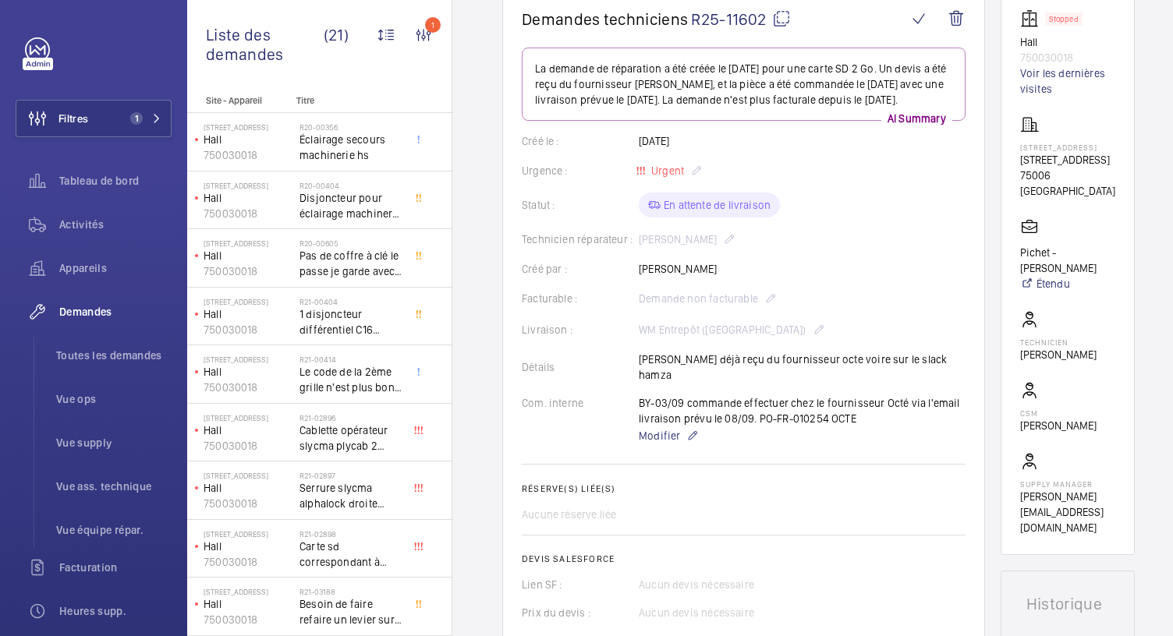
click at [847, 308] on div "Facturable : Demande non facturable" at bounding box center [744, 298] width 444 height 19
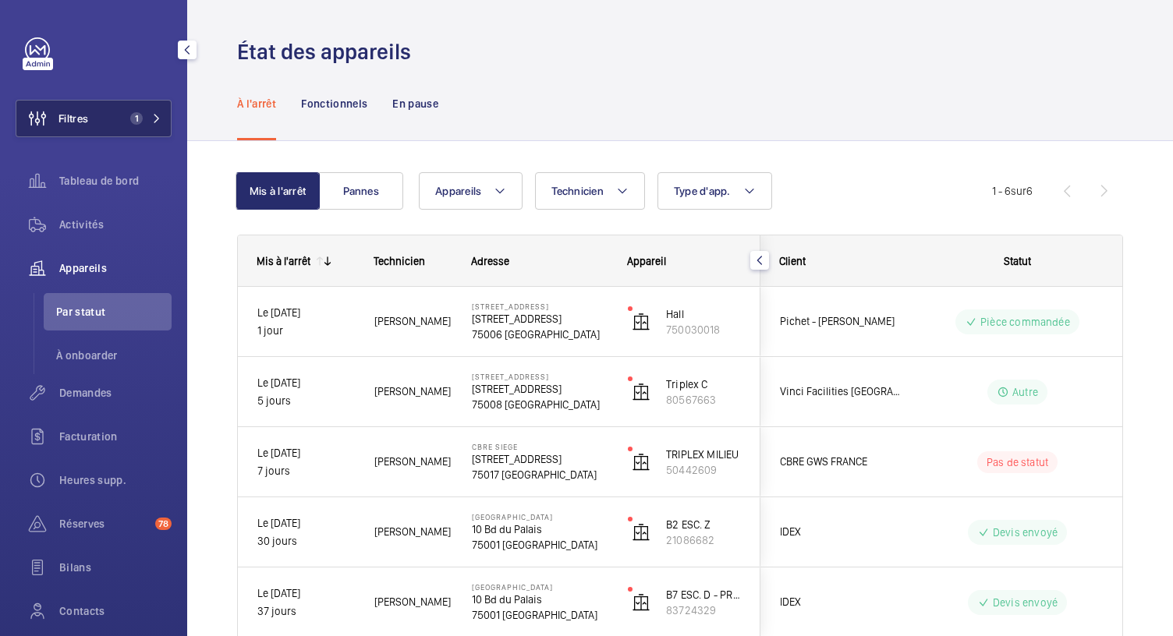
click at [136, 104] on button "Filtres 1" at bounding box center [94, 118] width 156 height 37
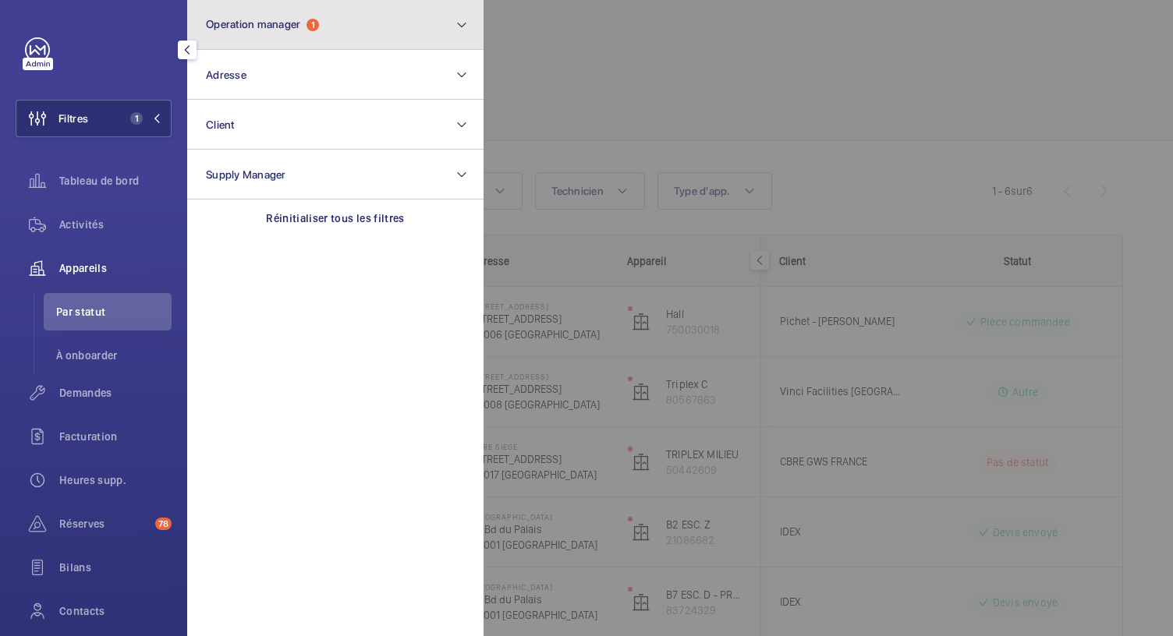
click at [288, 34] on button "Operation manager 1" at bounding box center [335, 25] width 296 height 50
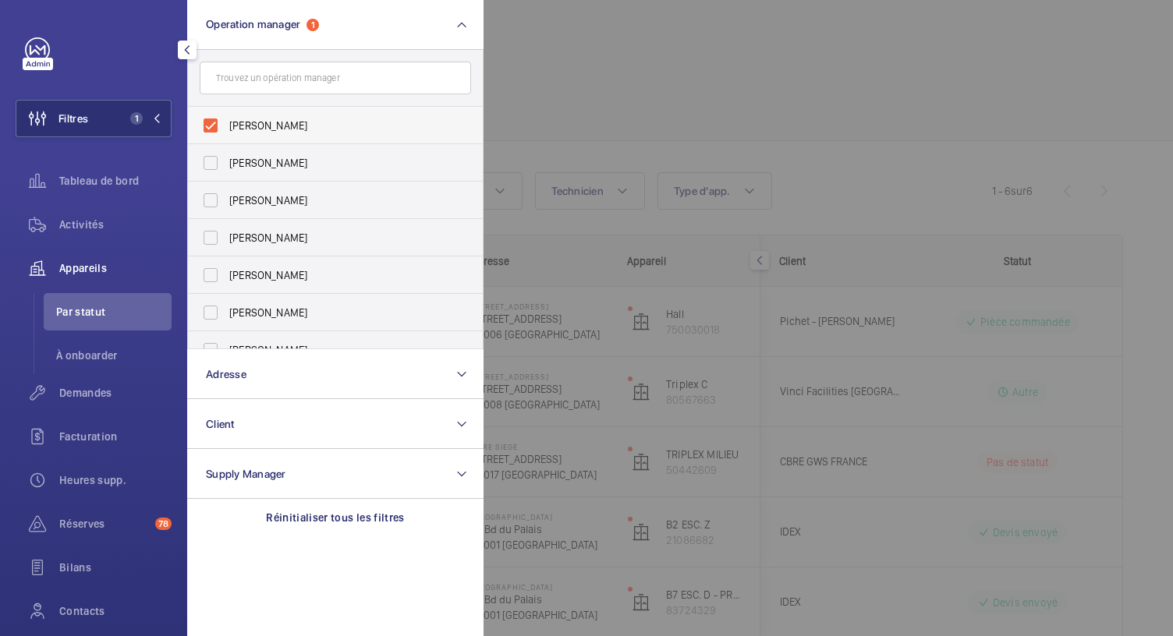
click at [218, 123] on label "Anthony Mouchez" at bounding box center [323, 125] width 271 height 37
click at [218, 123] on input "Anthony Mouchez" at bounding box center [210, 125] width 31 height 31
checkbox input "false"
click at [257, 198] on span "Zohra Hamdani" at bounding box center [336, 201] width 214 height 16
click at [226, 198] on input "Zohra Hamdani" at bounding box center [210, 200] width 31 height 31
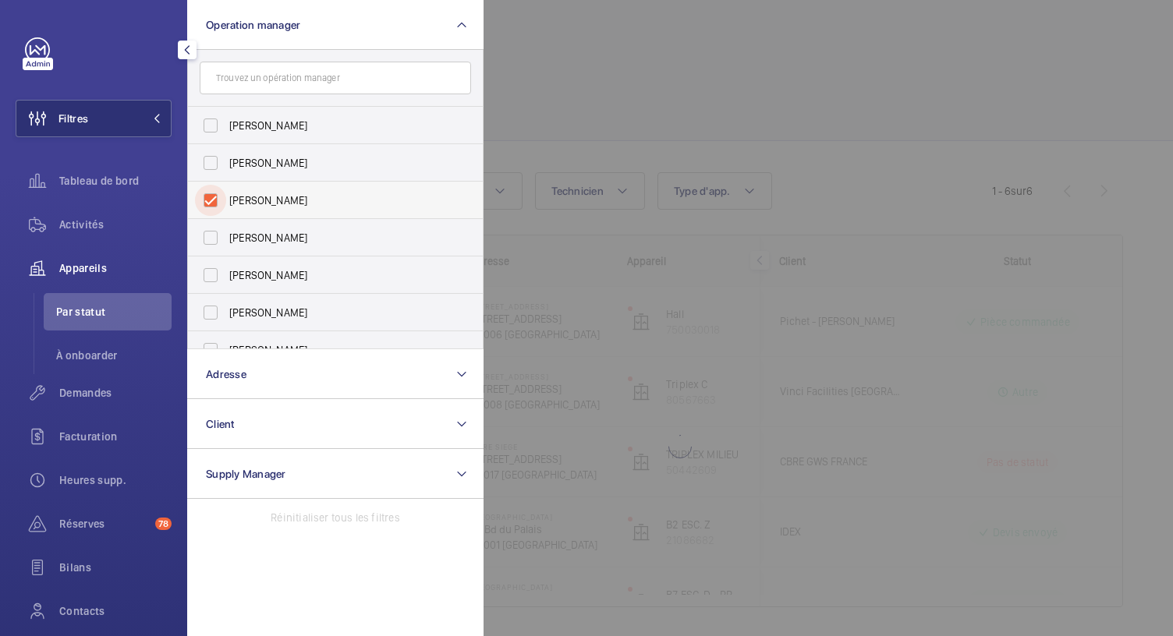
checkbox input "true"
click at [619, 107] on div at bounding box center [1069, 318] width 1173 height 636
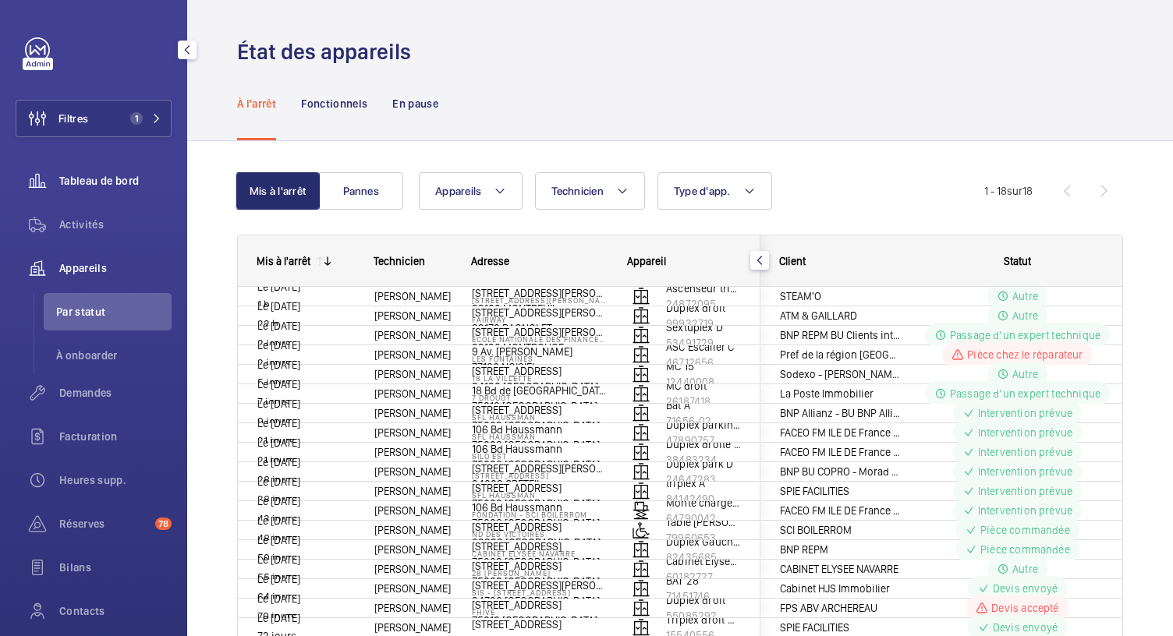
click at [126, 175] on span "Tableau de bord" at bounding box center [115, 181] width 112 height 16
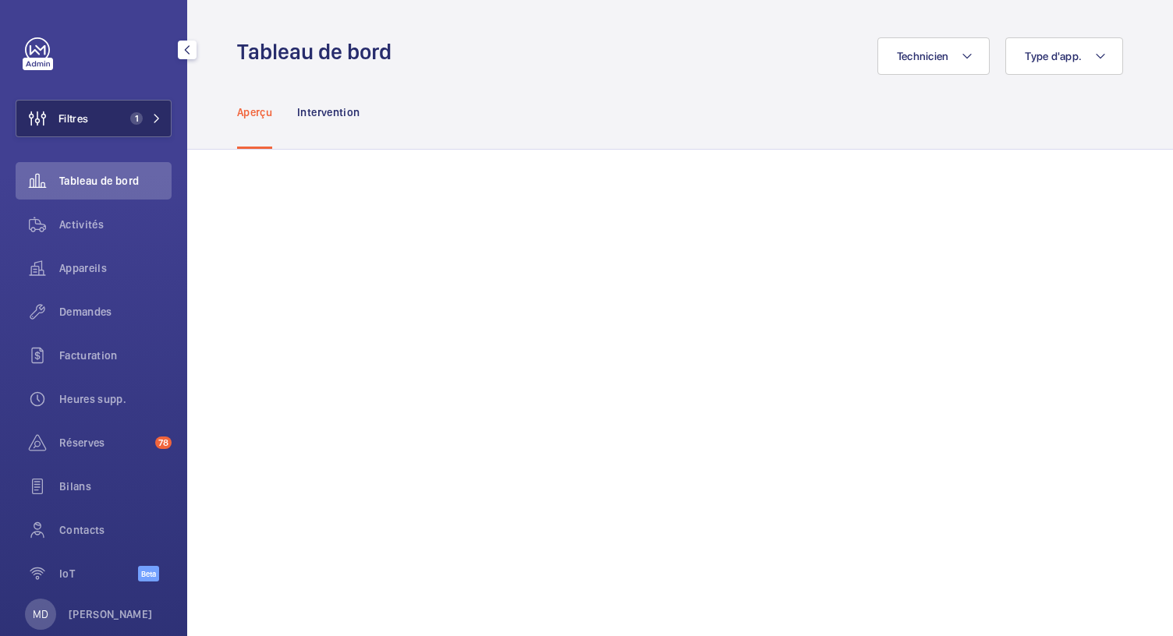
click at [141, 121] on span "1" at bounding box center [142, 118] width 37 height 12
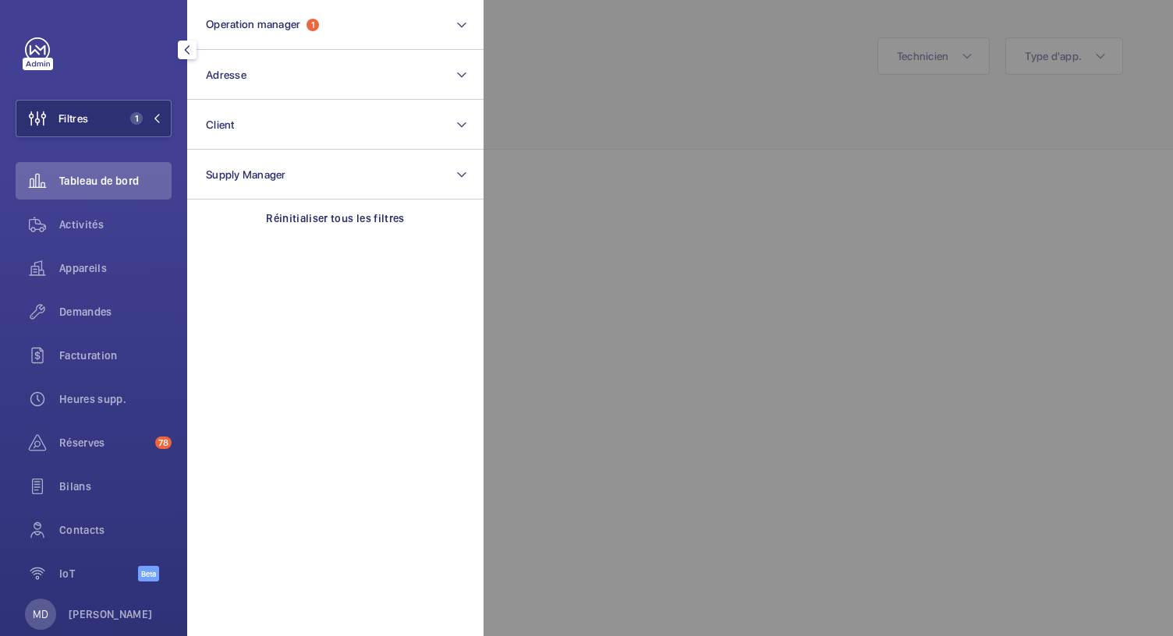
click at [137, 72] on div "Filtres 1 Operation manager 1 Adresse Client Supply Manager Réinitialiser tous …" at bounding box center [94, 317] width 156 height 561
click at [139, 124] on span "1" at bounding box center [142, 118] width 37 height 12
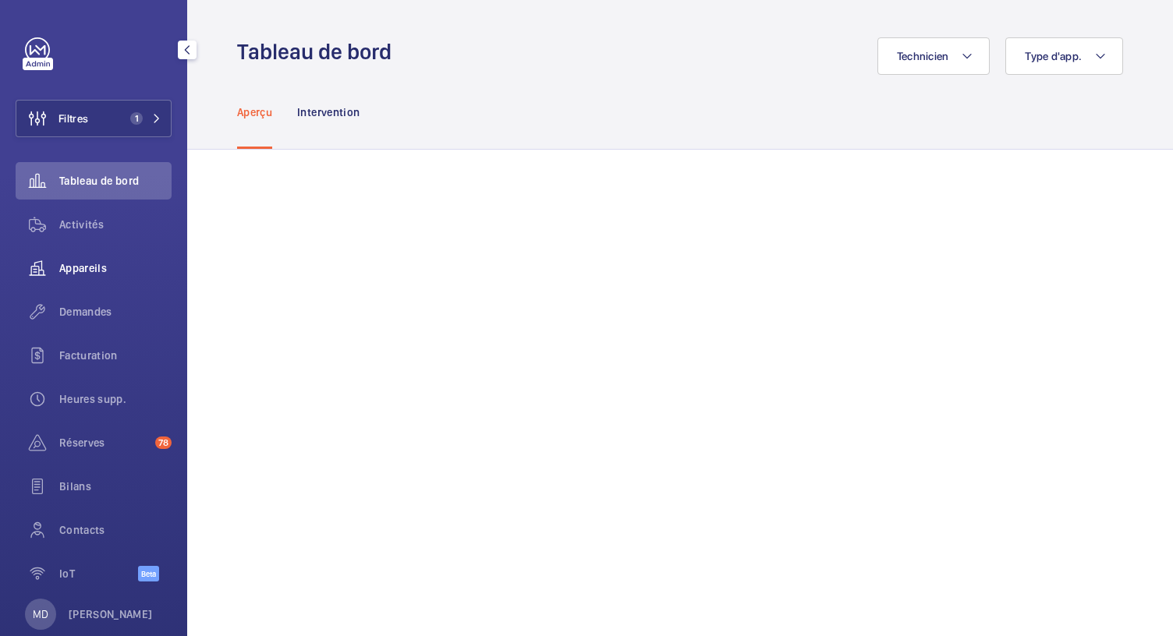
click at [103, 271] on span "Appareils" at bounding box center [115, 268] width 112 height 16
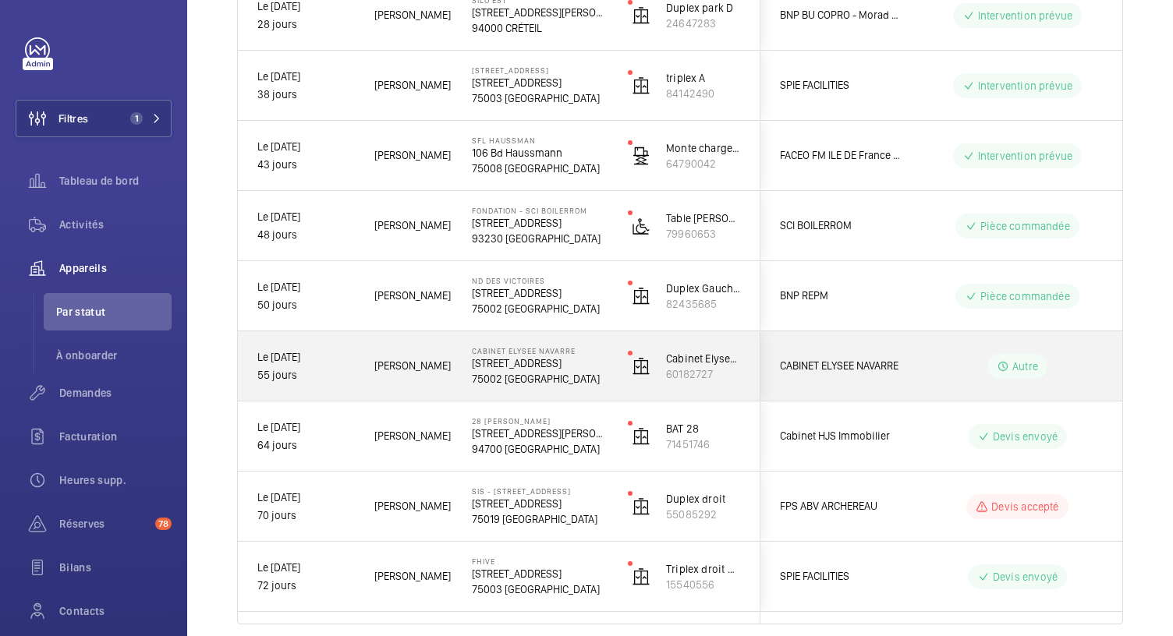
scroll to position [1000, 0]
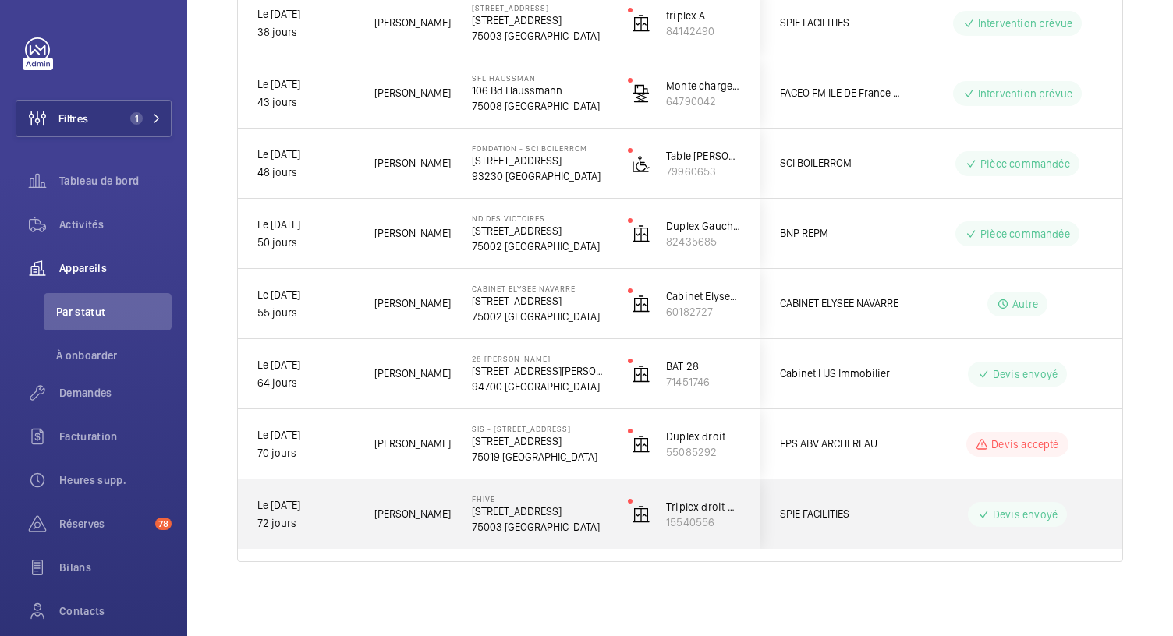
click at [523, 510] on p "5 Rue Charlot, 75003 PARIS" at bounding box center [540, 512] width 136 height 16
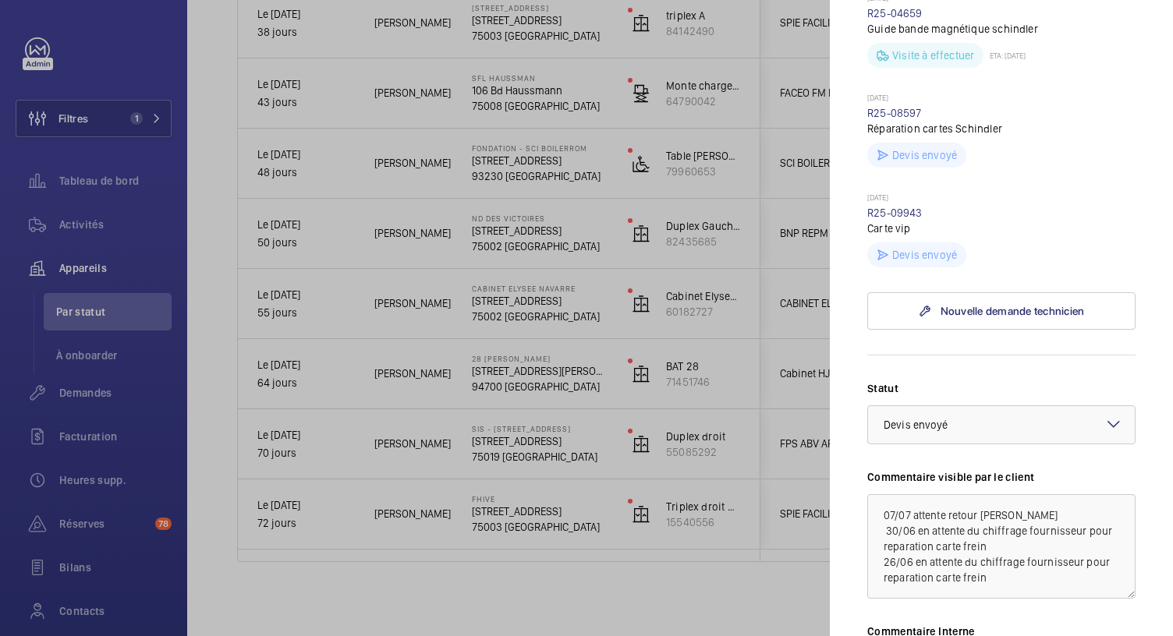
scroll to position [477, 0]
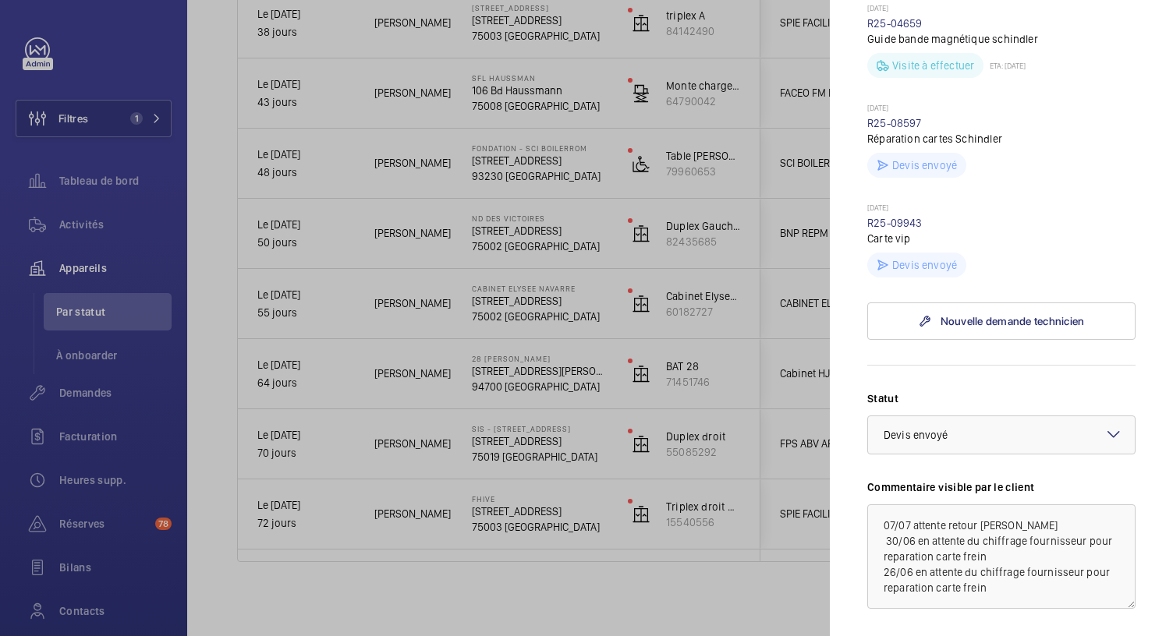
click at [512, 444] on div at bounding box center [586, 318] width 1173 height 636
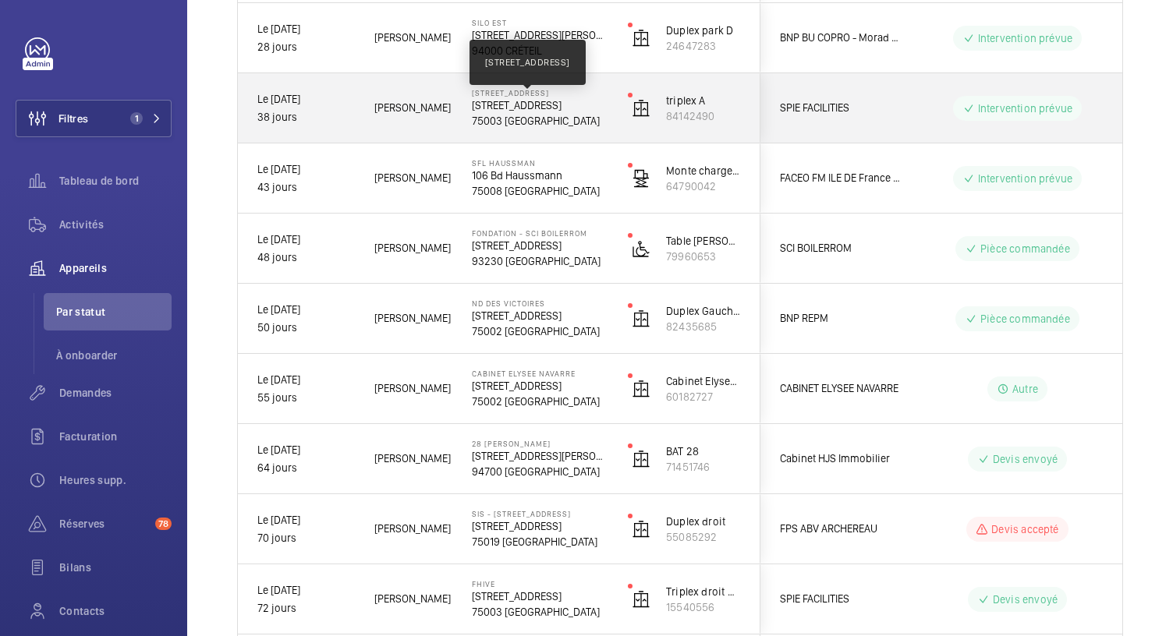
scroll to position [1000, 0]
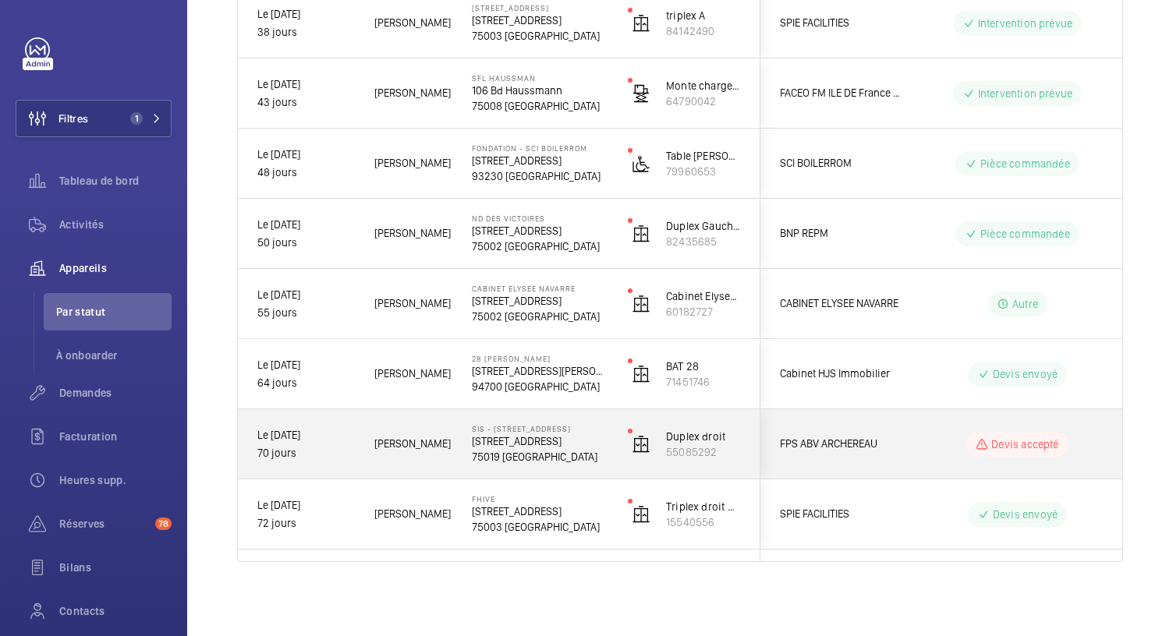
click at [522, 455] on p "75019 PARIS" at bounding box center [540, 457] width 136 height 16
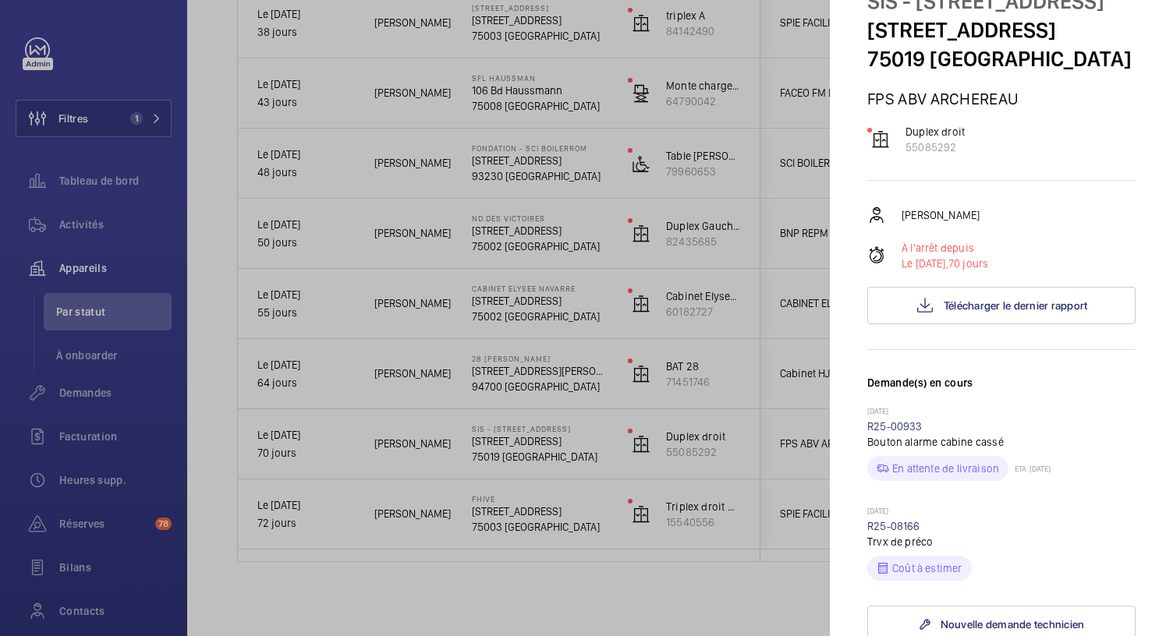
scroll to position [73, 0]
click at [906, 434] on link "R25-00933" at bounding box center [894, 427] width 55 height 12
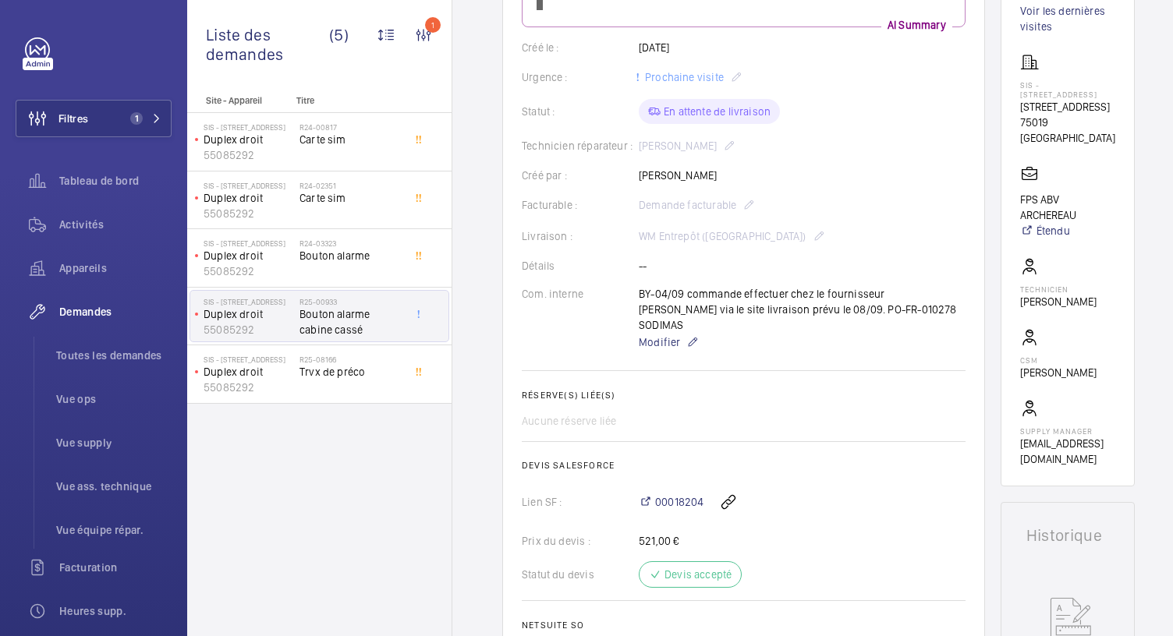
scroll to position [236, 0]
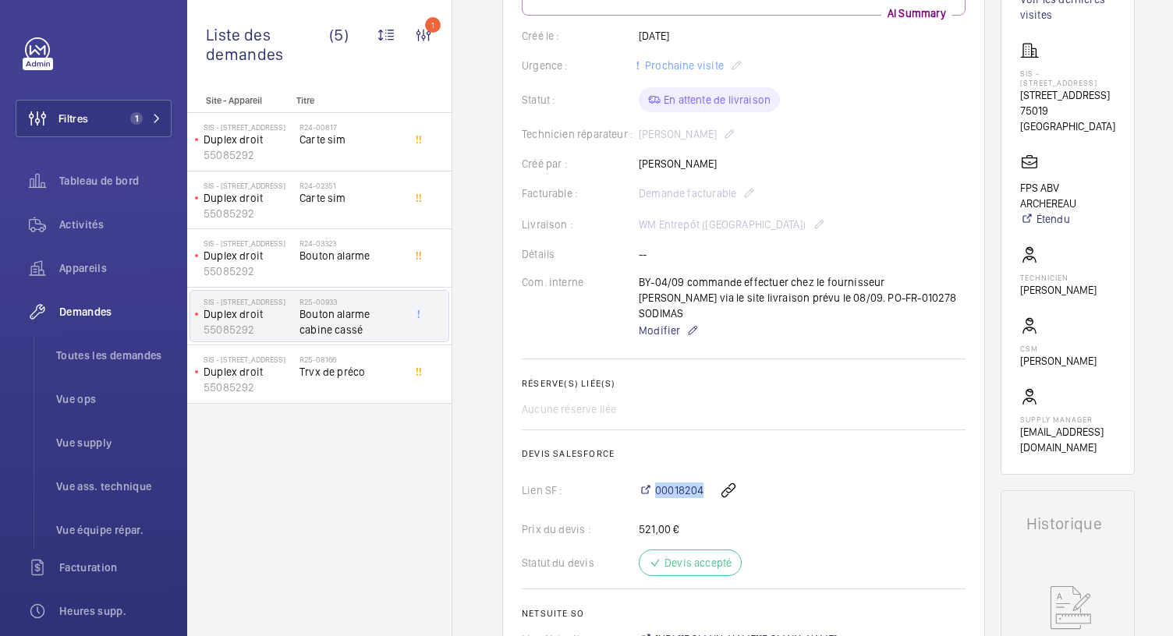
drag, startPoint x: 705, startPoint y: 480, endPoint x: 654, endPoint y: 484, distance: 50.9
click at [654, 484] on div "00018204" at bounding box center [802, 490] width 327 height 37
copy span "00018204"
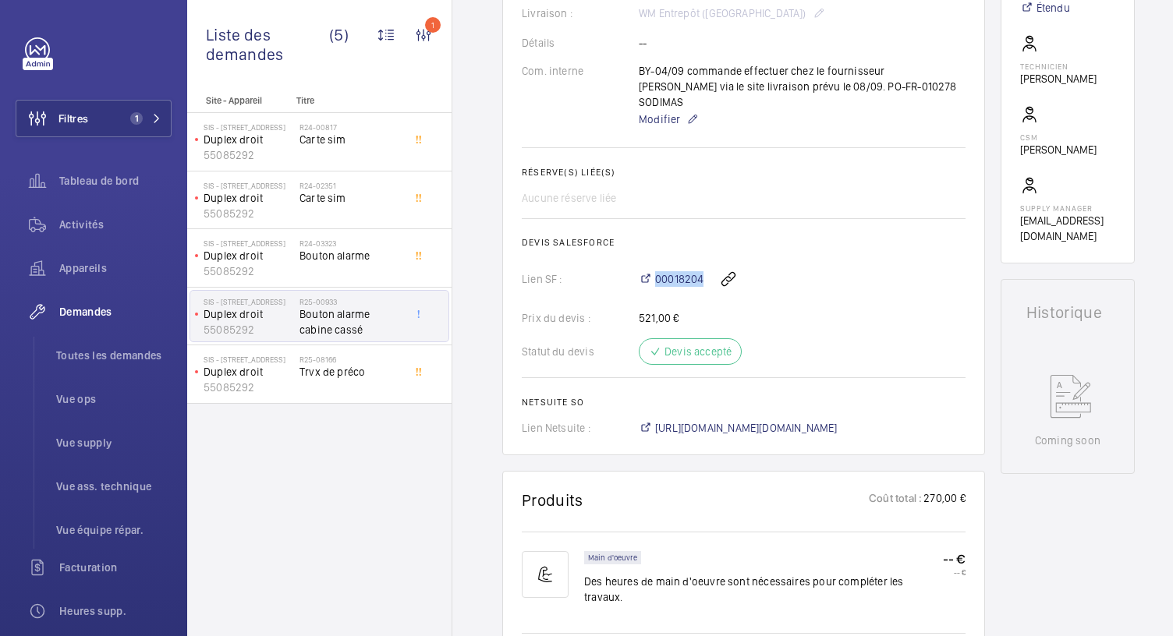
scroll to position [471, 0]
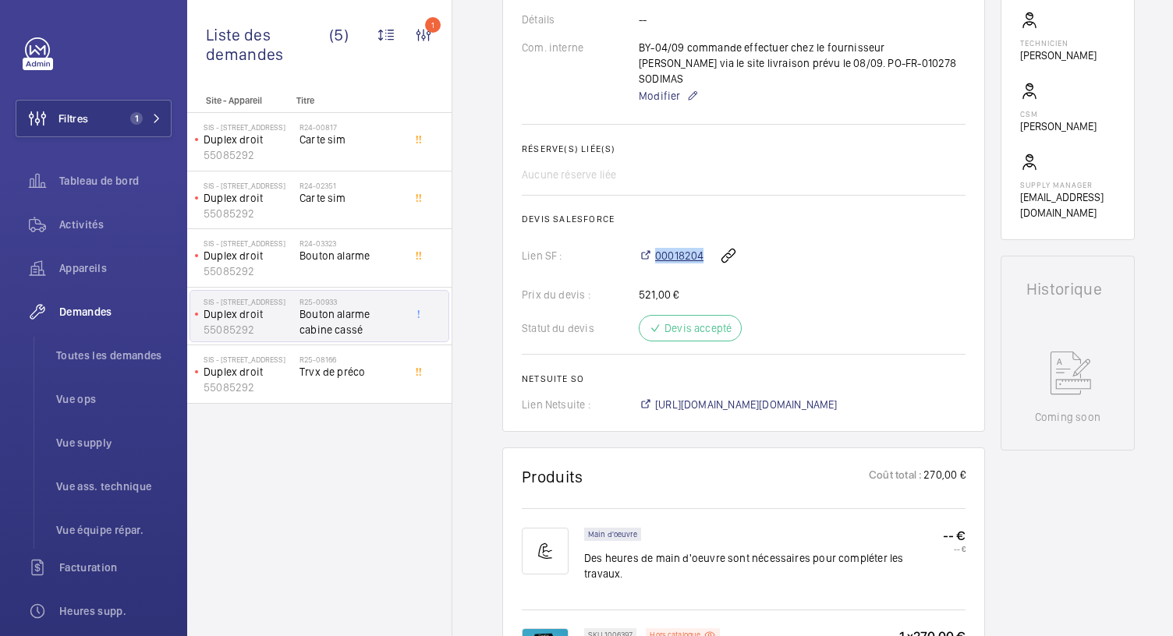
click at [678, 248] on span "00018204" at bounding box center [679, 256] width 48 height 16
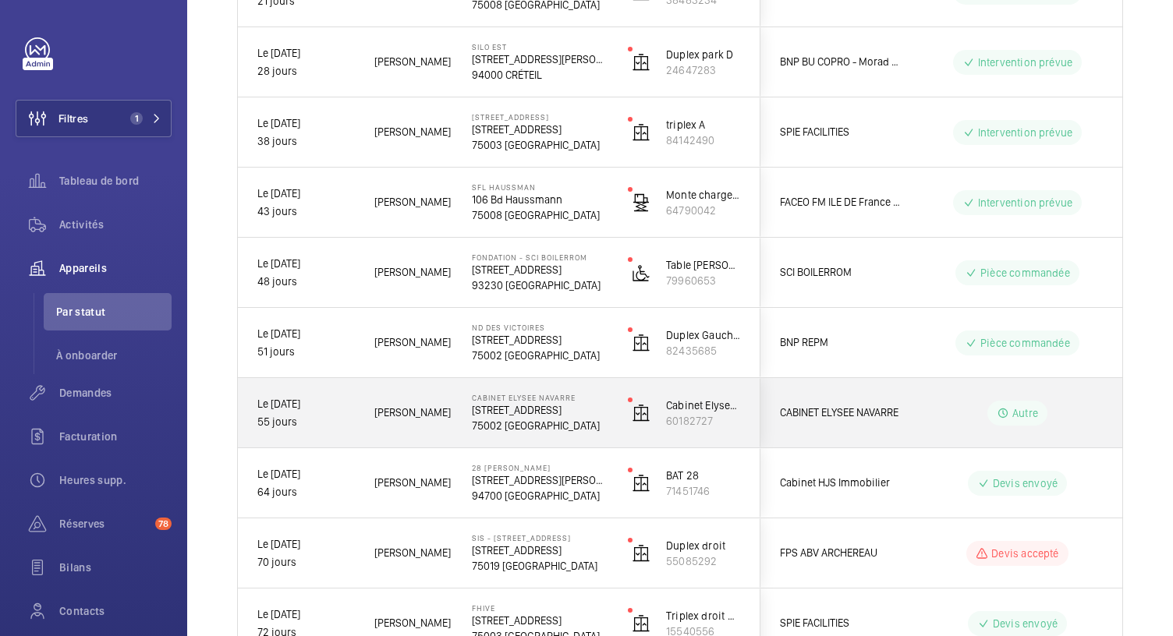
scroll to position [1000, 0]
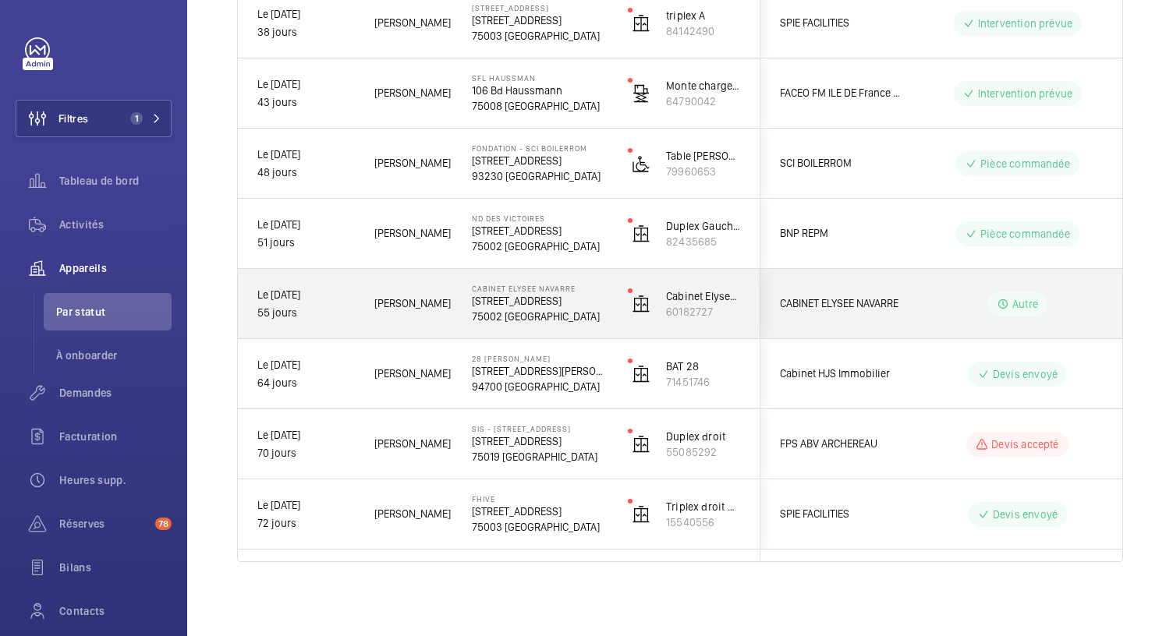
click at [530, 315] on p "75002 PARIS" at bounding box center [540, 317] width 136 height 16
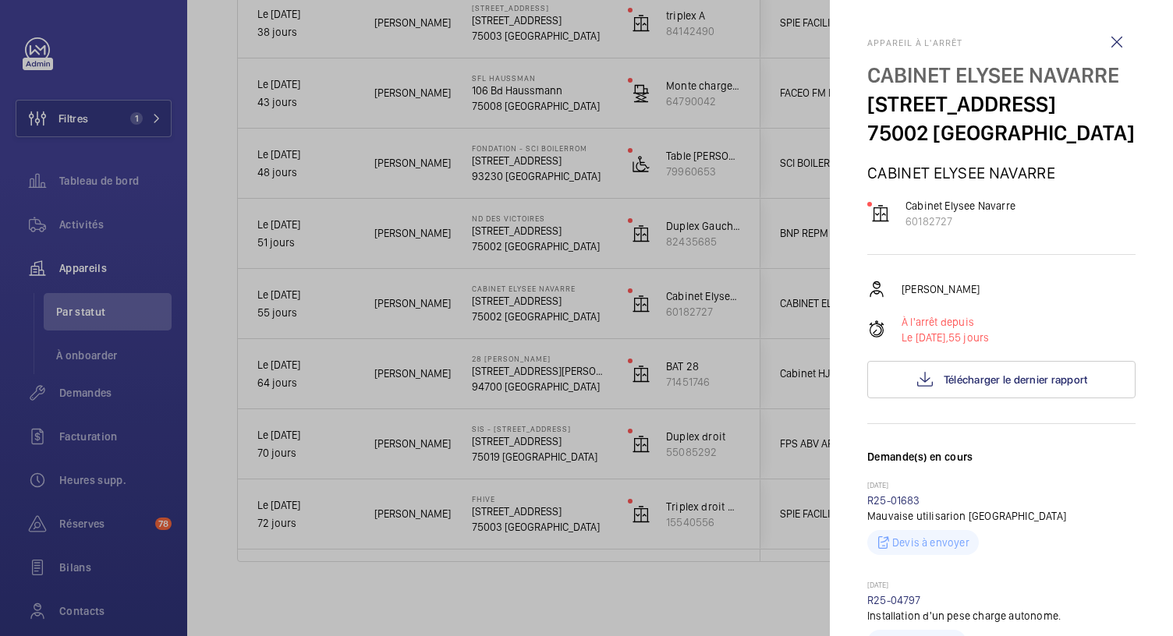
click at [529, 388] on div at bounding box center [586, 318] width 1173 height 636
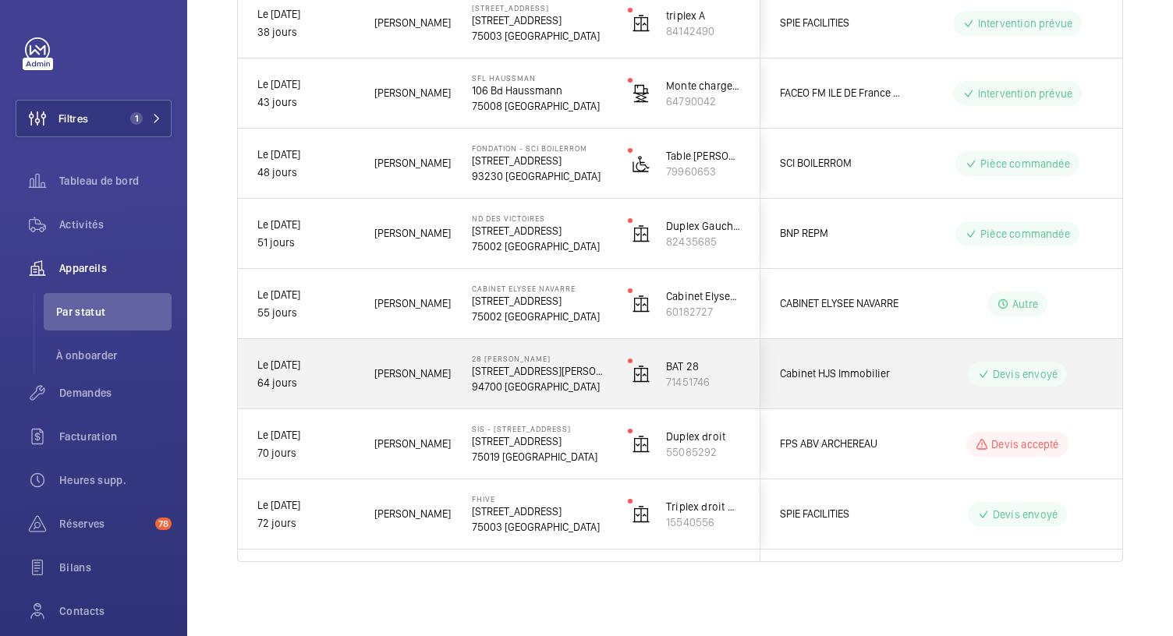
click at [529, 383] on p "94700 MAISONS-ALFORT" at bounding box center [540, 387] width 136 height 16
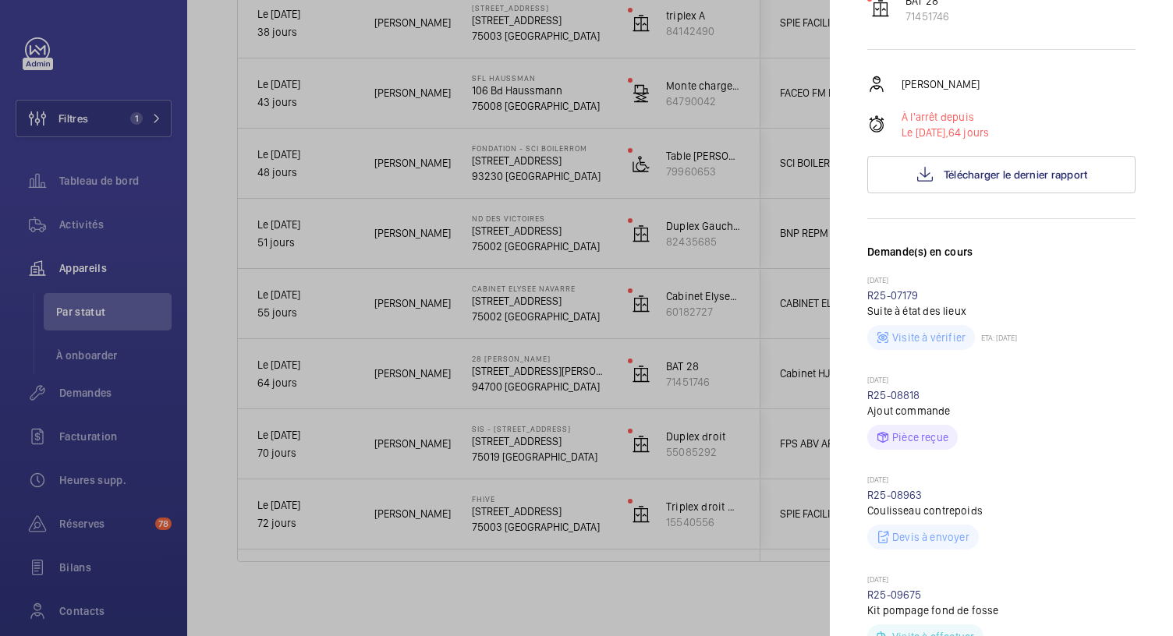
scroll to position [279, 0]
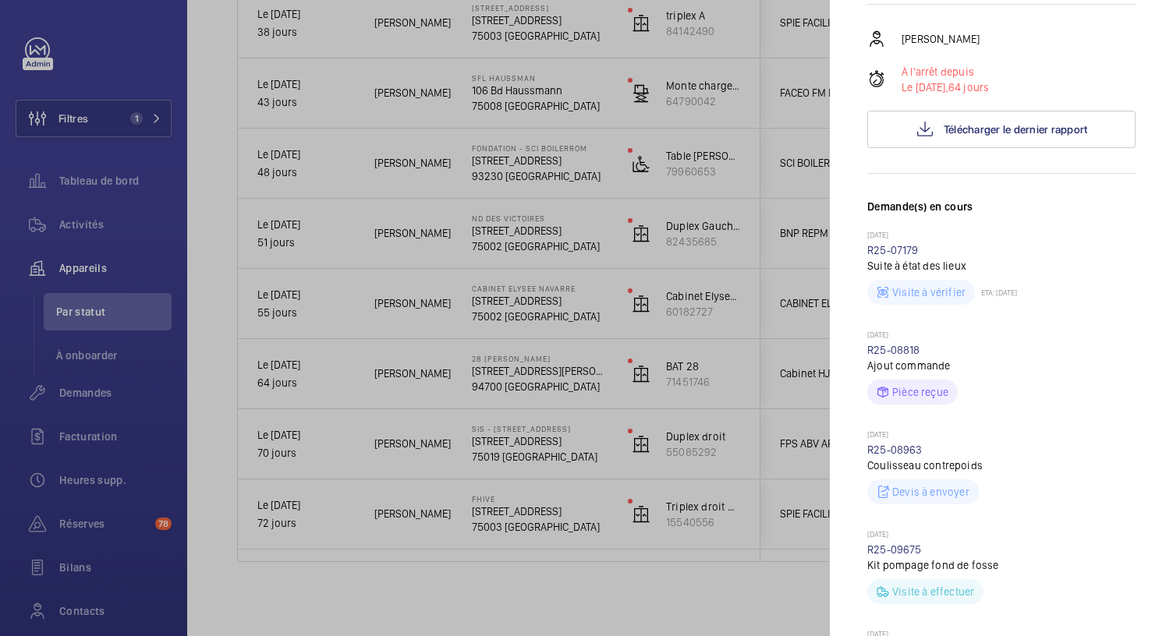
click at [572, 315] on div at bounding box center [586, 318] width 1173 height 636
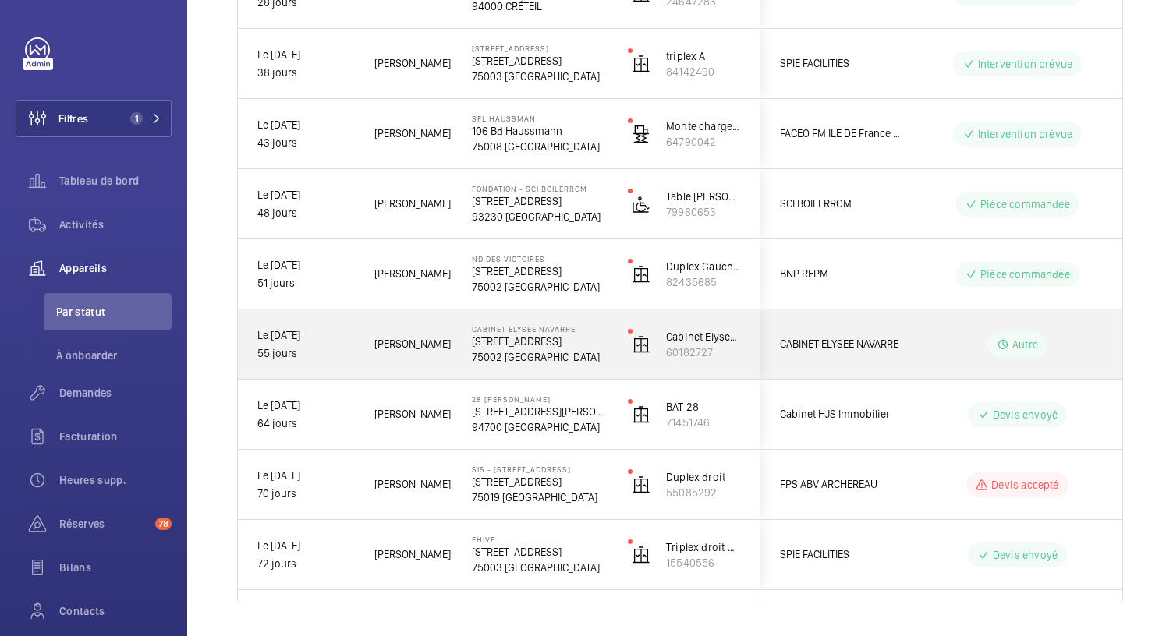
scroll to position [937, 0]
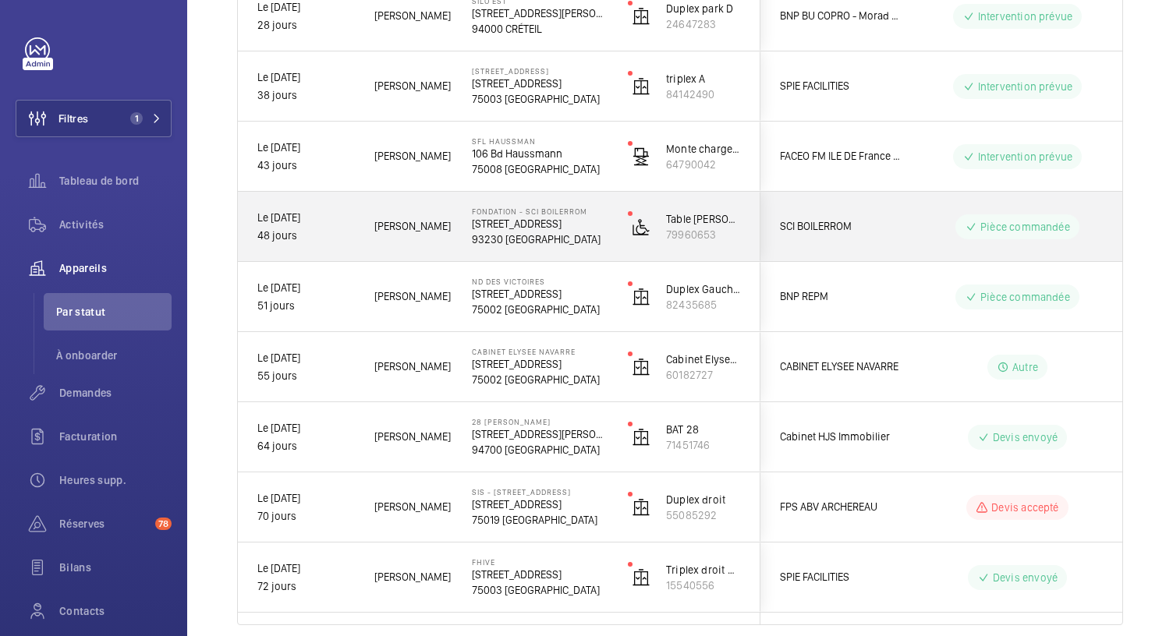
click at [557, 239] on p "93230 ROMAINVILLE" at bounding box center [540, 240] width 136 height 16
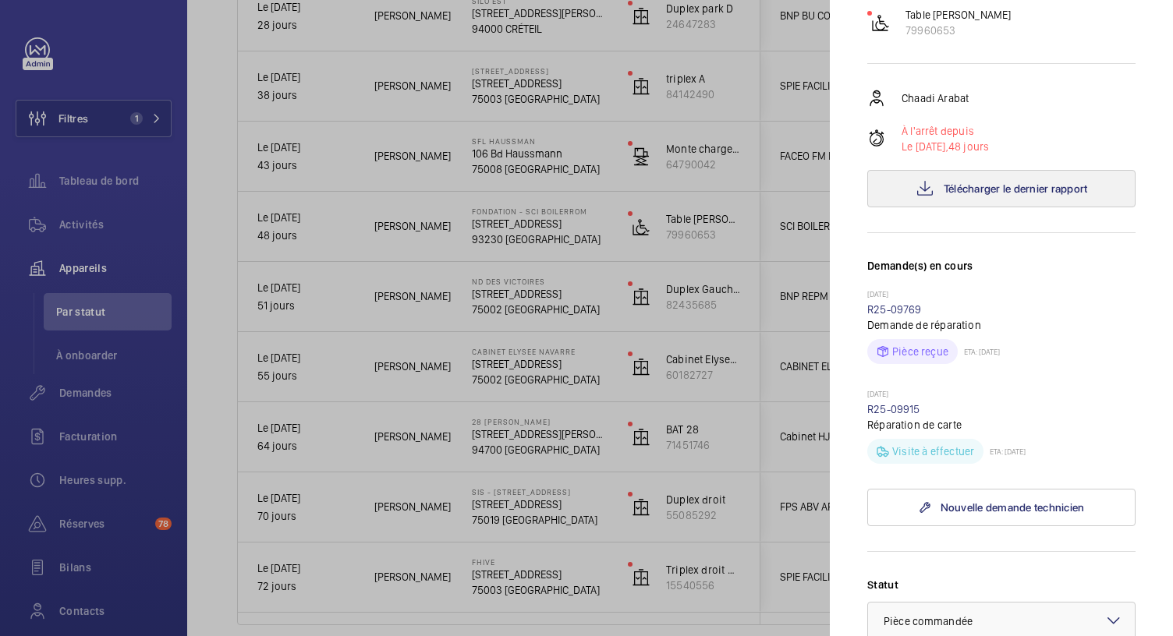
scroll to position [189, 0]
click at [525, 167] on div at bounding box center [586, 318] width 1173 height 636
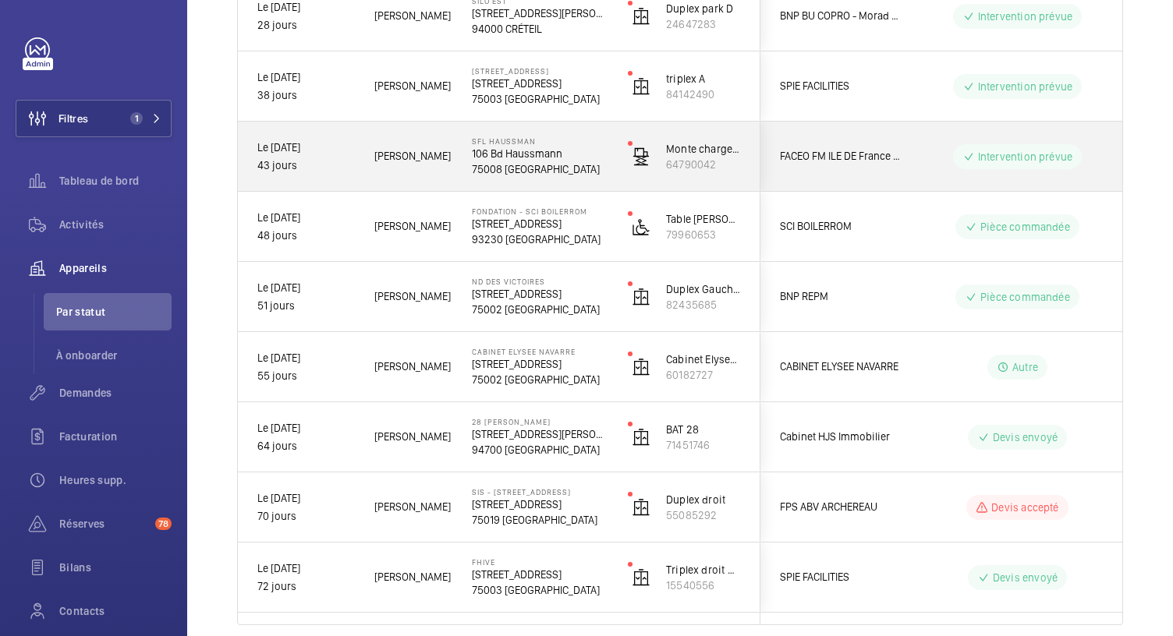
click at [525, 167] on p "75008 PARIS" at bounding box center [540, 169] width 136 height 16
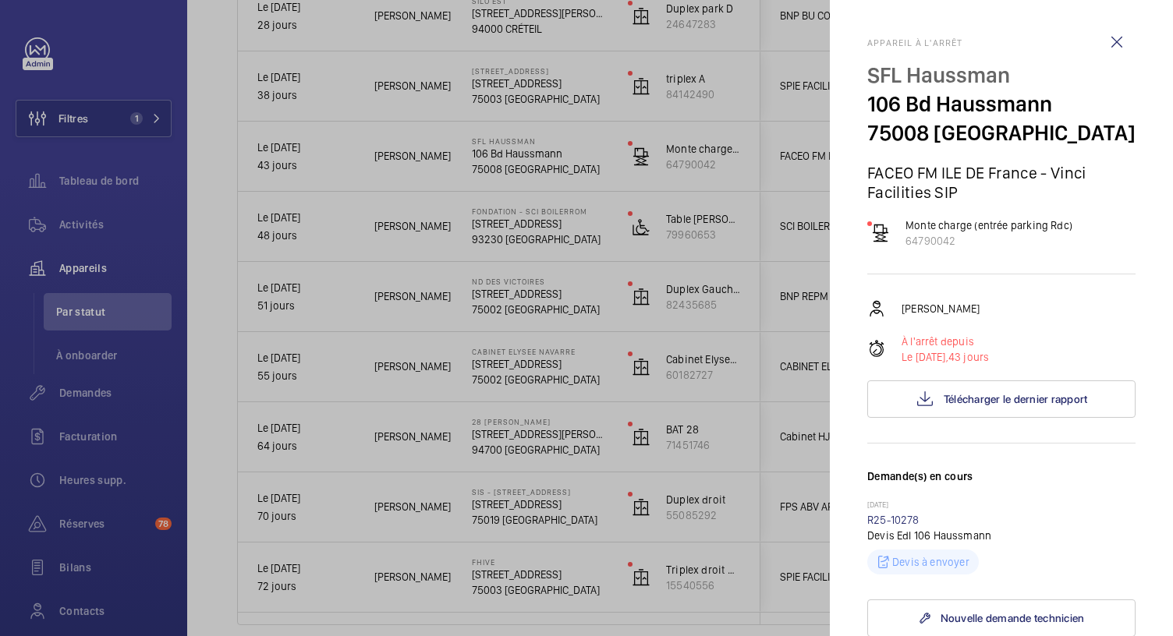
click at [559, 152] on div at bounding box center [586, 318] width 1173 height 636
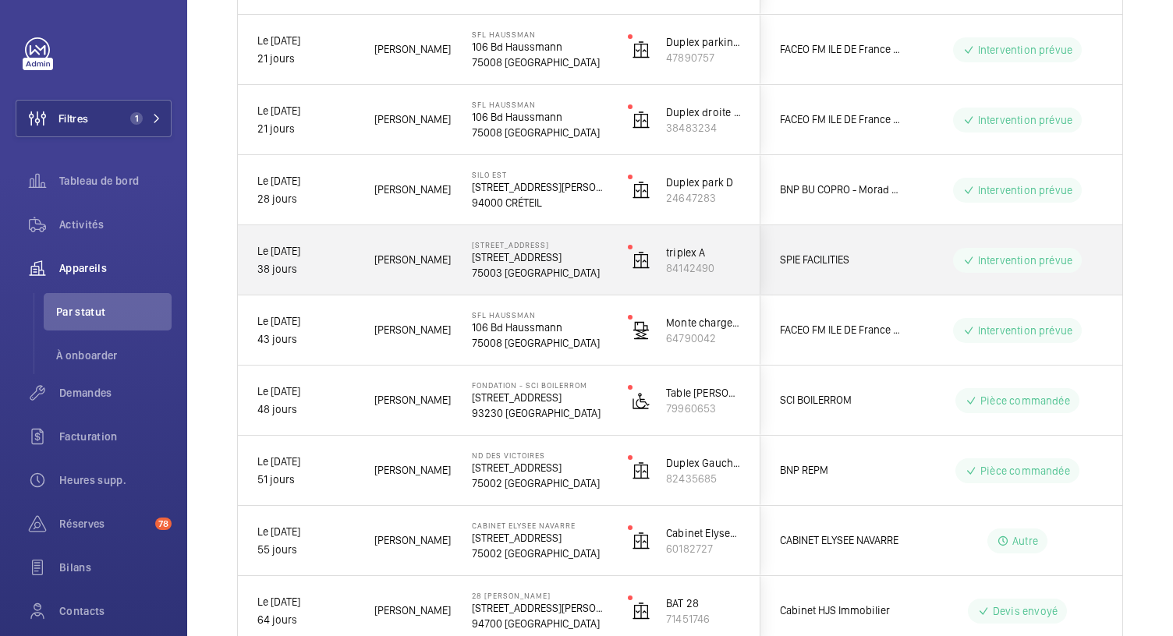
scroll to position [760, 0]
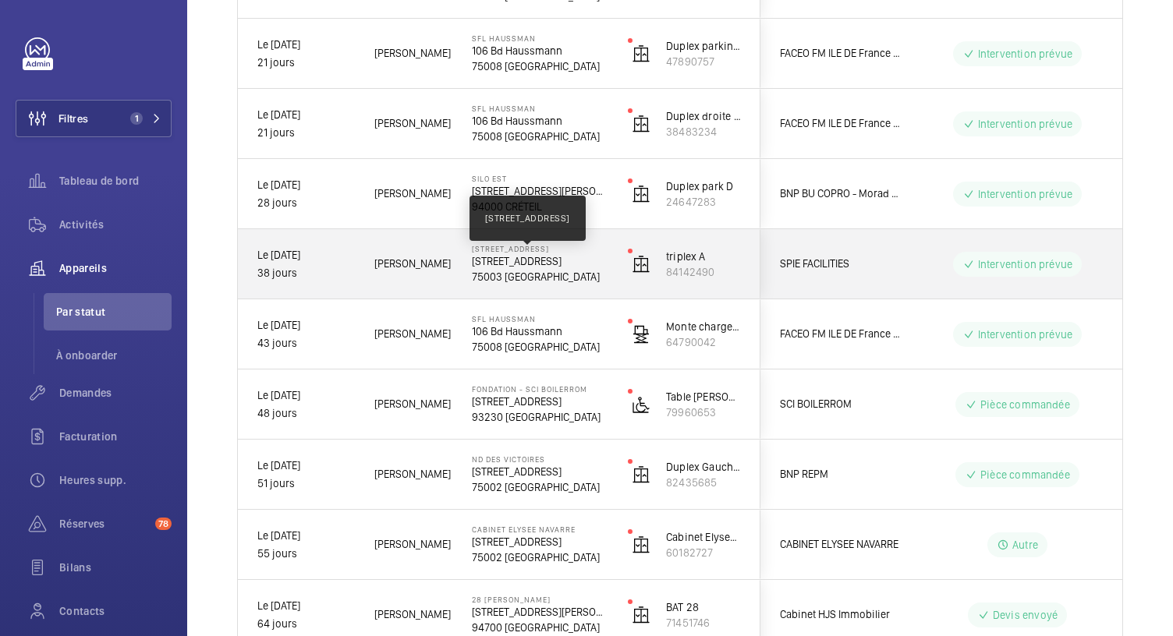
click at [560, 263] on p "64 Rue des Archives, 75003 PARIS" at bounding box center [540, 261] width 136 height 16
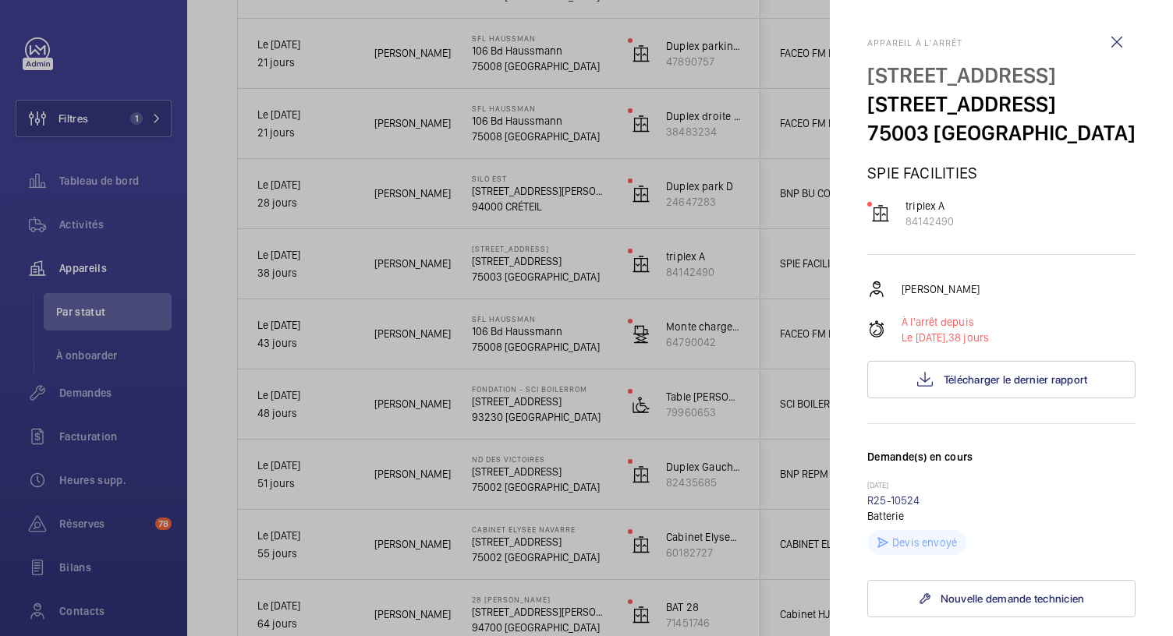
click at [515, 188] on div at bounding box center [586, 318] width 1173 height 636
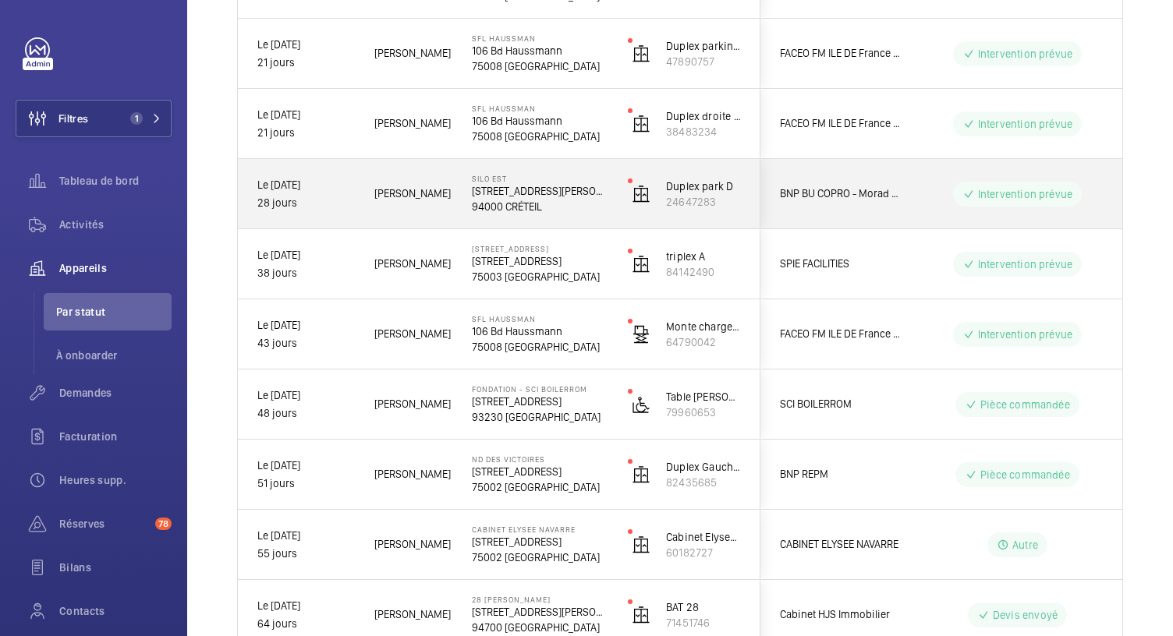
click at [515, 188] on p "4 Rue Gustave Eiffel" at bounding box center [540, 191] width 136 height 16
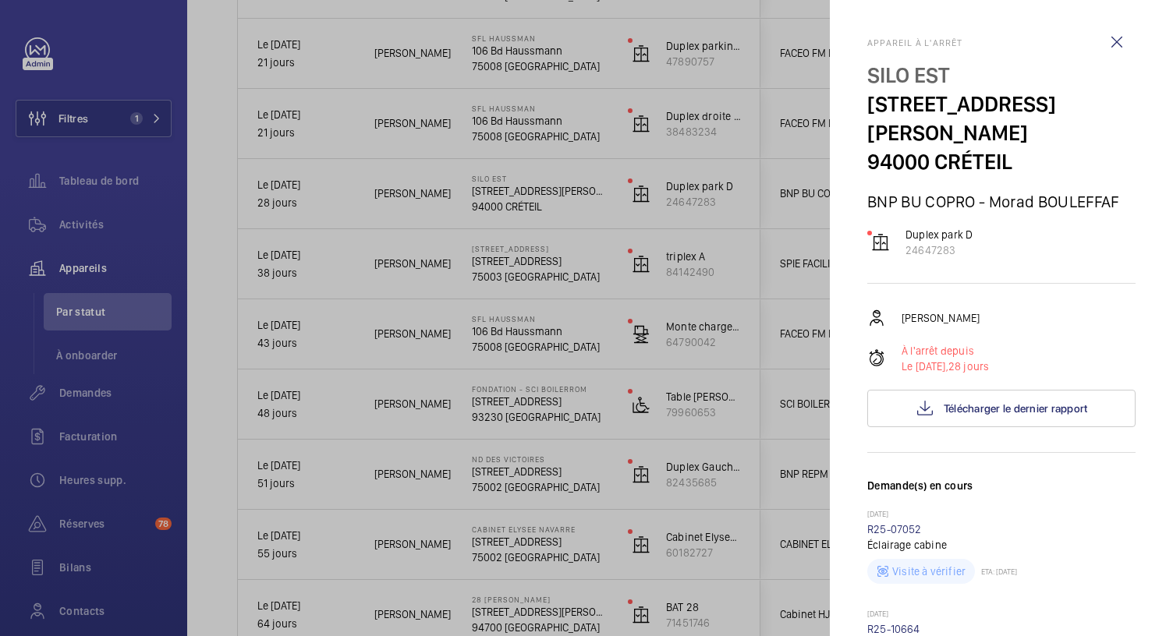
click at [561, 253] on div at bounding box center [586, 318] width 1173 height 636
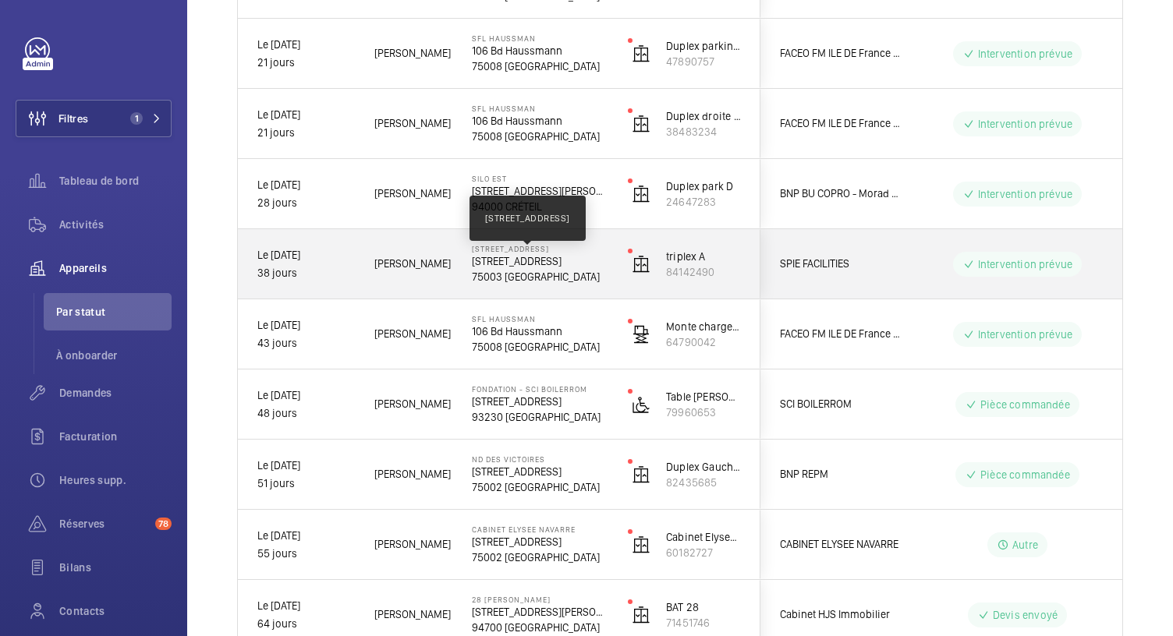
click at [561, 253] on mat-sidenav-container "Filtres 1 Tableau de bord Activités Appareils Par statut À onboarder Demandes F…" at bounding box center [586, 318] width 1173 height 636
click at [577, 257] on p "64 Rue des Archives, 75003 PARIS" at bounding box center [540, 261] width 136 height 16
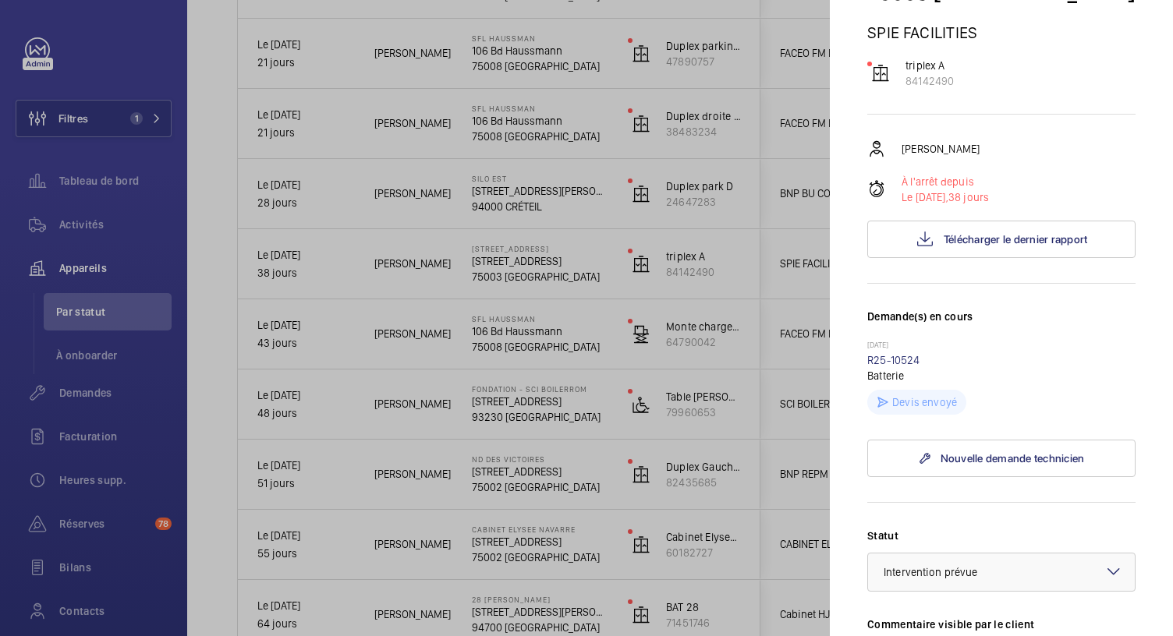
scroll to position [136, 0]
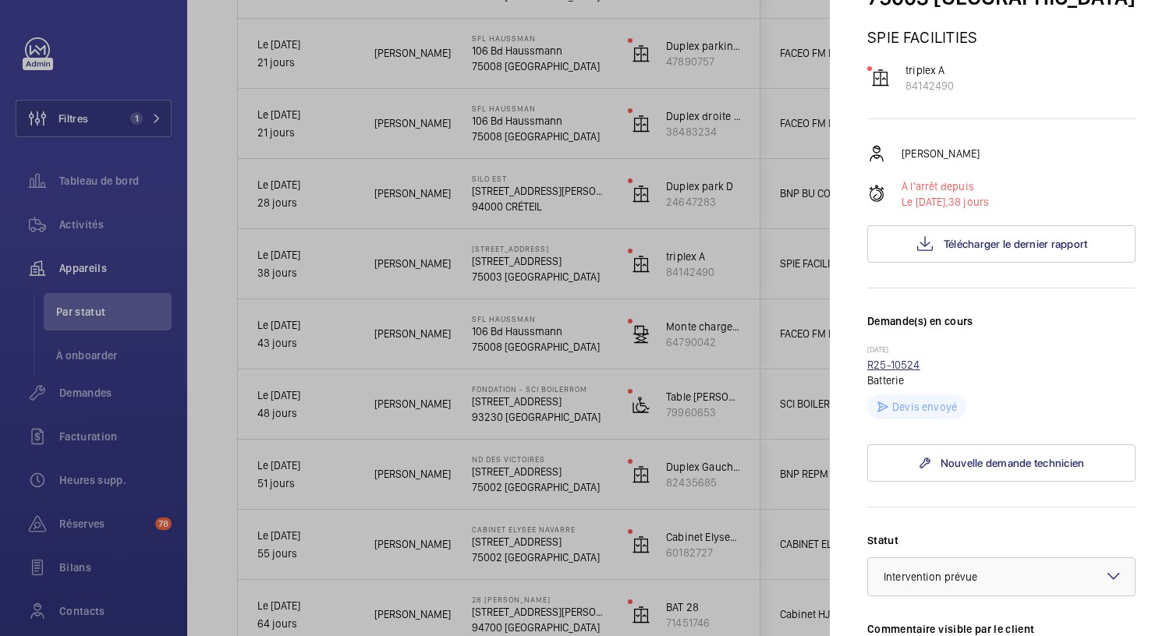
click at [886, 371] on link "R25-10524" at bounding box center [893, 365] width 53 height 12
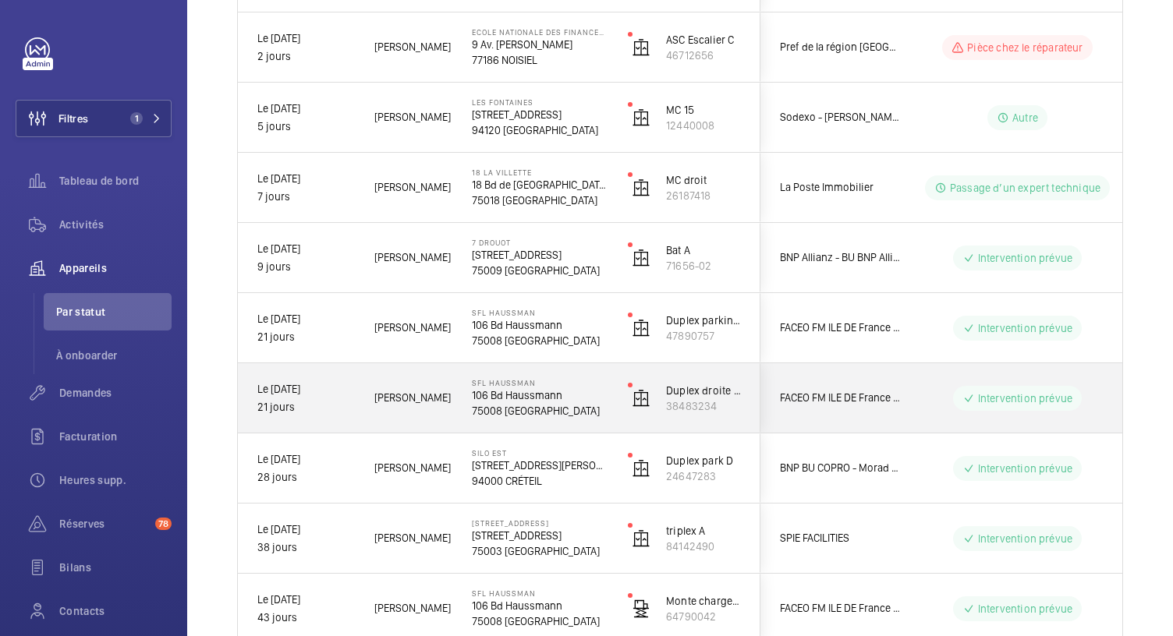
scroll to position [508, 0]
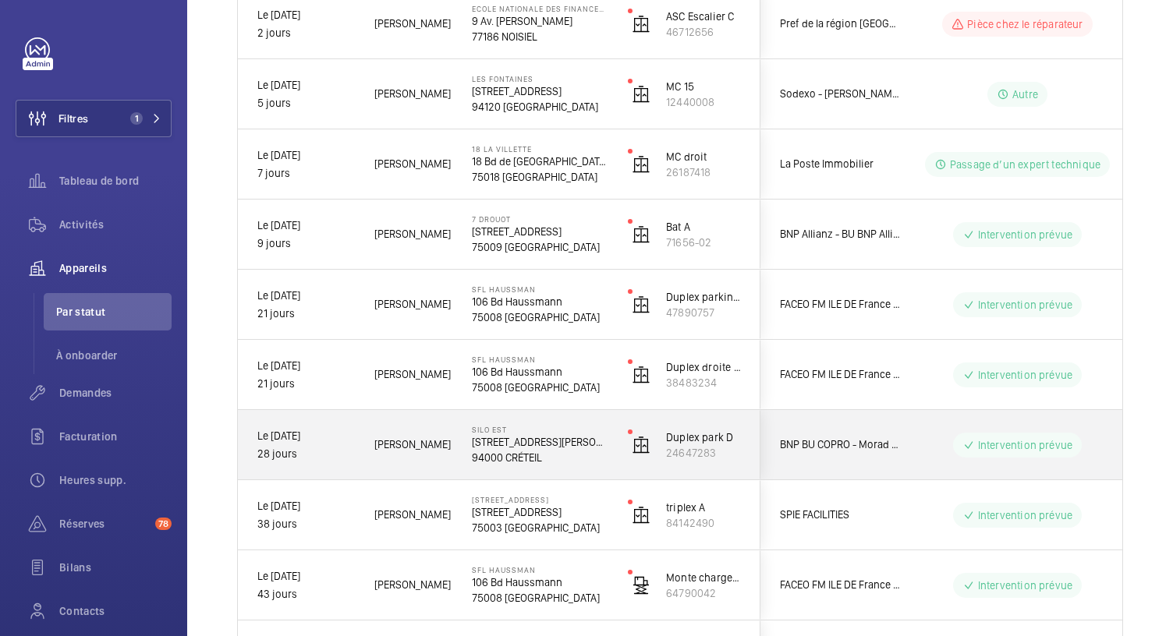
click at [535, 448] on p "4 Rue Gustave Eiffel" at bounding box center [540, 442] width 136 height 16
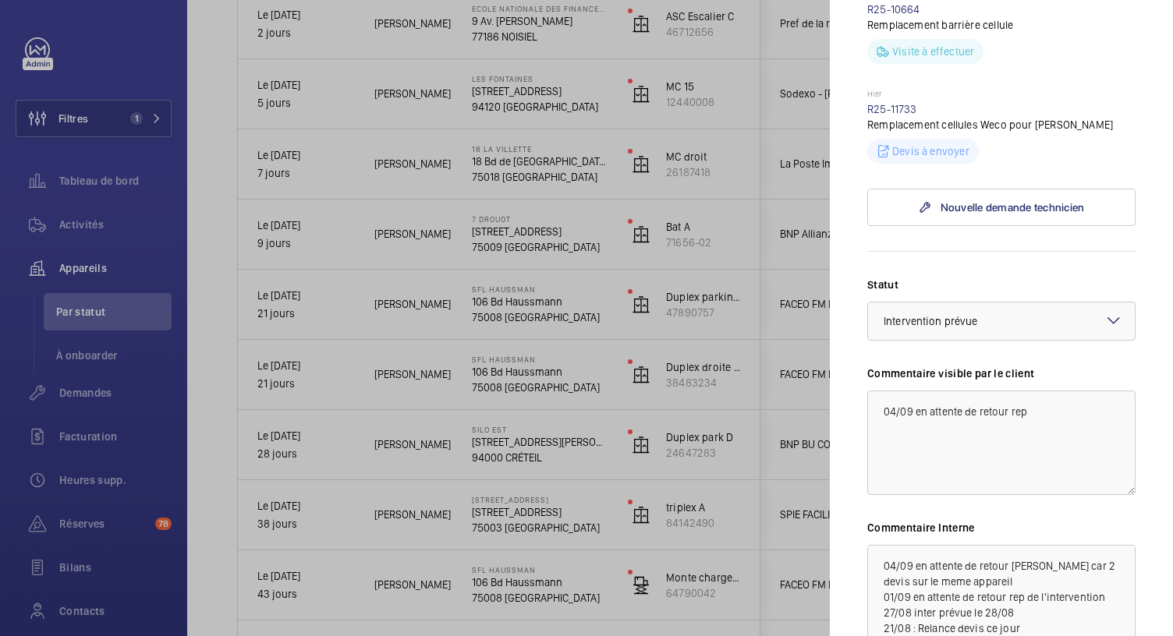
scroll to position [613, 0]
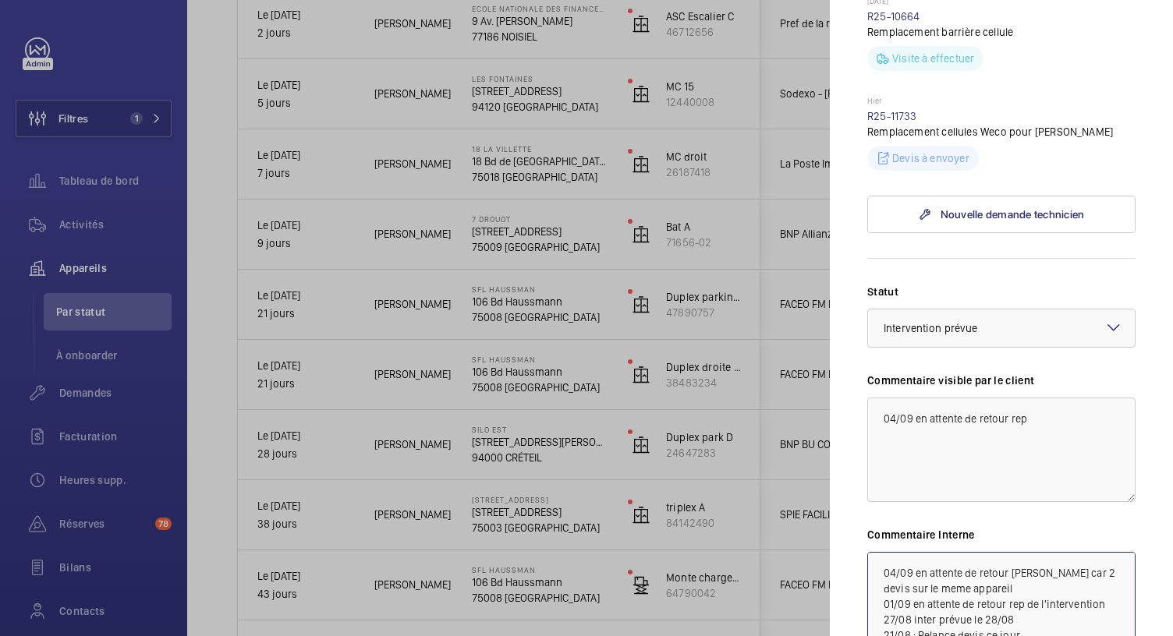
click at [878, 552] on textarea "04/09 en attente de retour micka car 2 devis sur le meme appareil 01/09 en atte…" at bounding box center [1001, 604] width 268 height 104
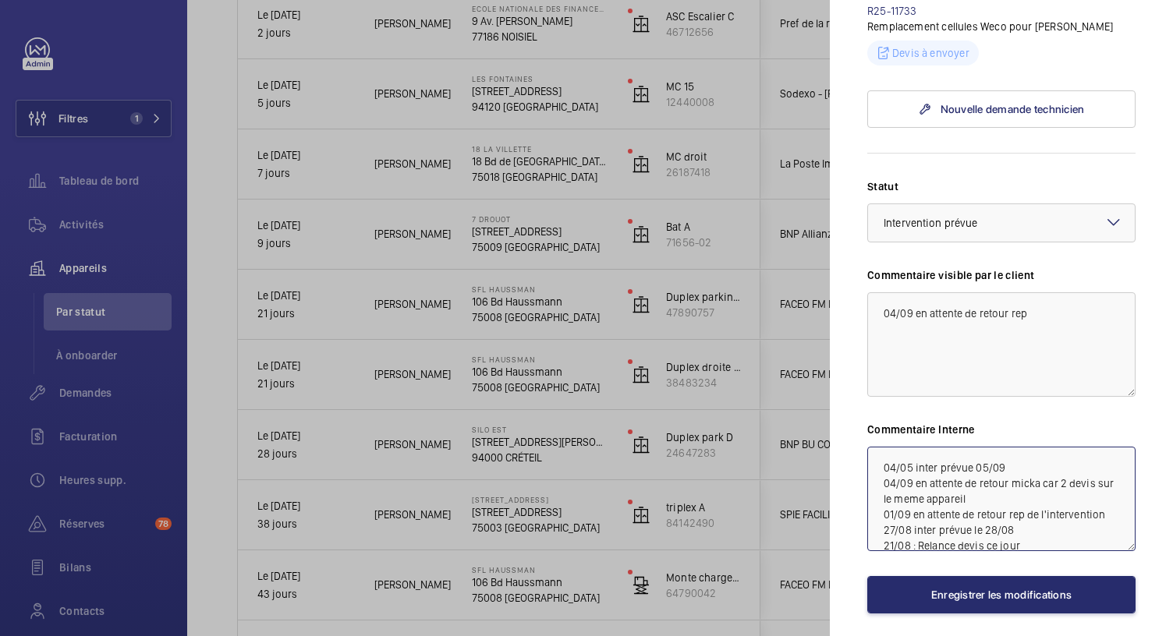
scroll to position [725, 0]
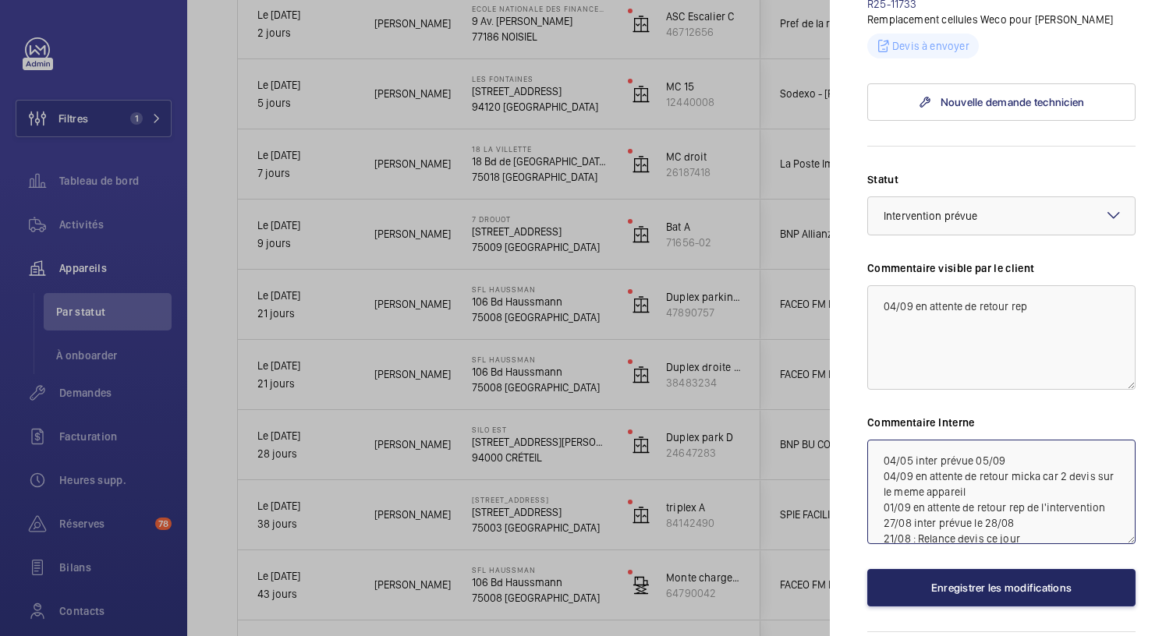
type textarea "04/05 inter prévue 05/09 04/09 en attente de retour micka car 2 devis sur le me…"
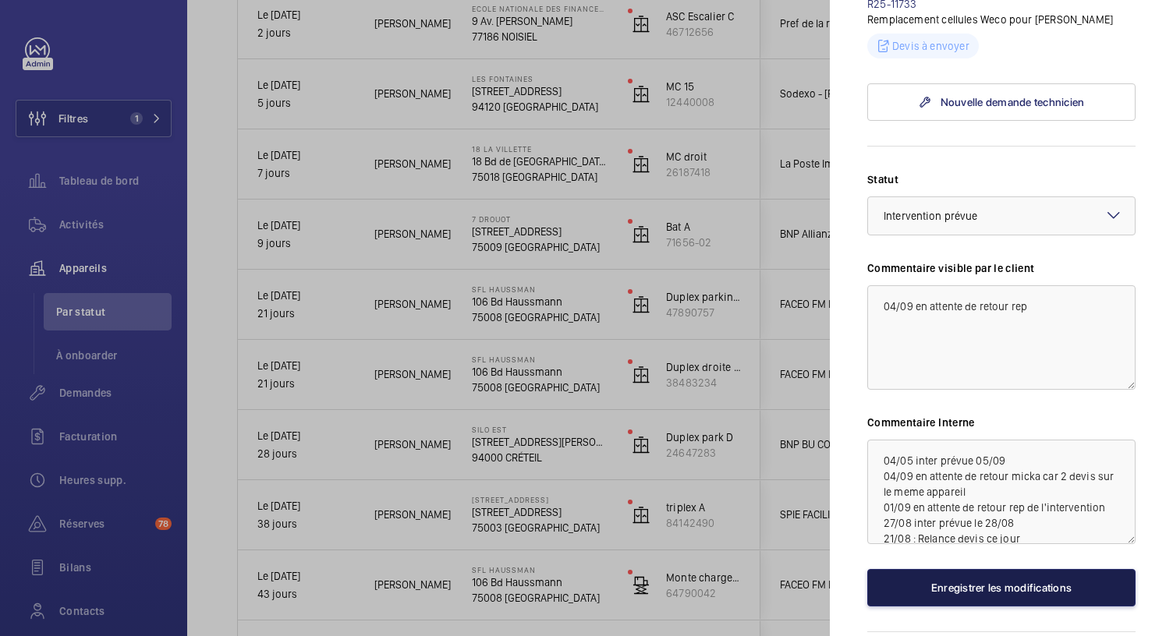
click at [978, 569] on button "Enregistrer les modifications" at bounding box center [1001, 587] width 268 height 37
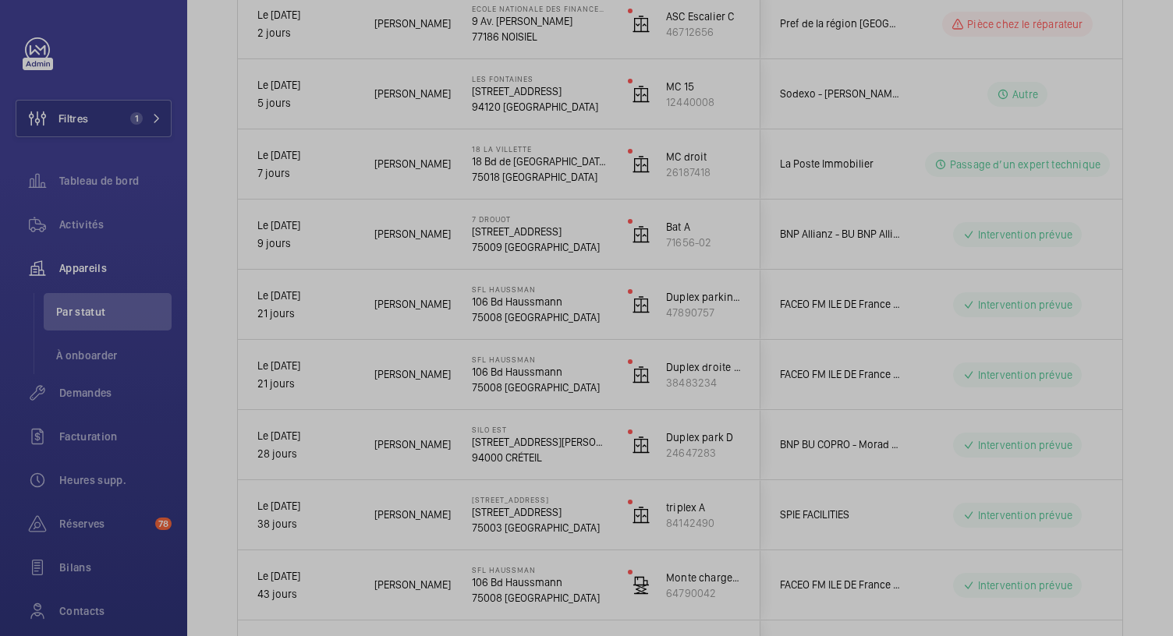
scroll to position [0, 0]
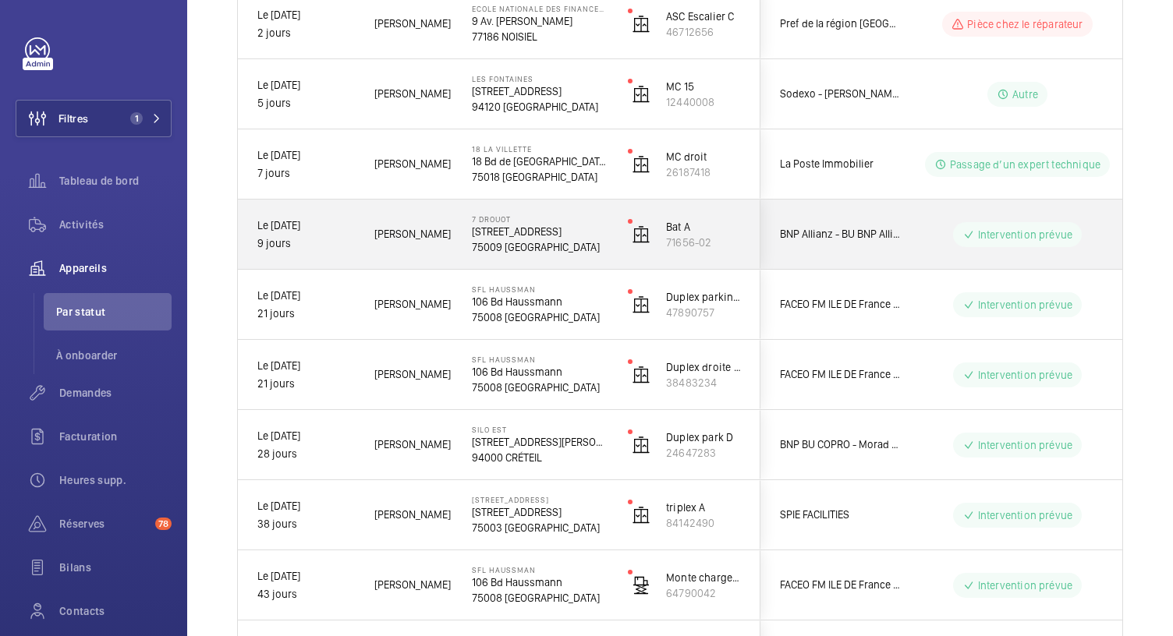
click at [529, 236] on p "7 Rue Drouot, 75009 PARIS" at bounding box center [540, 232] width 136 height 16
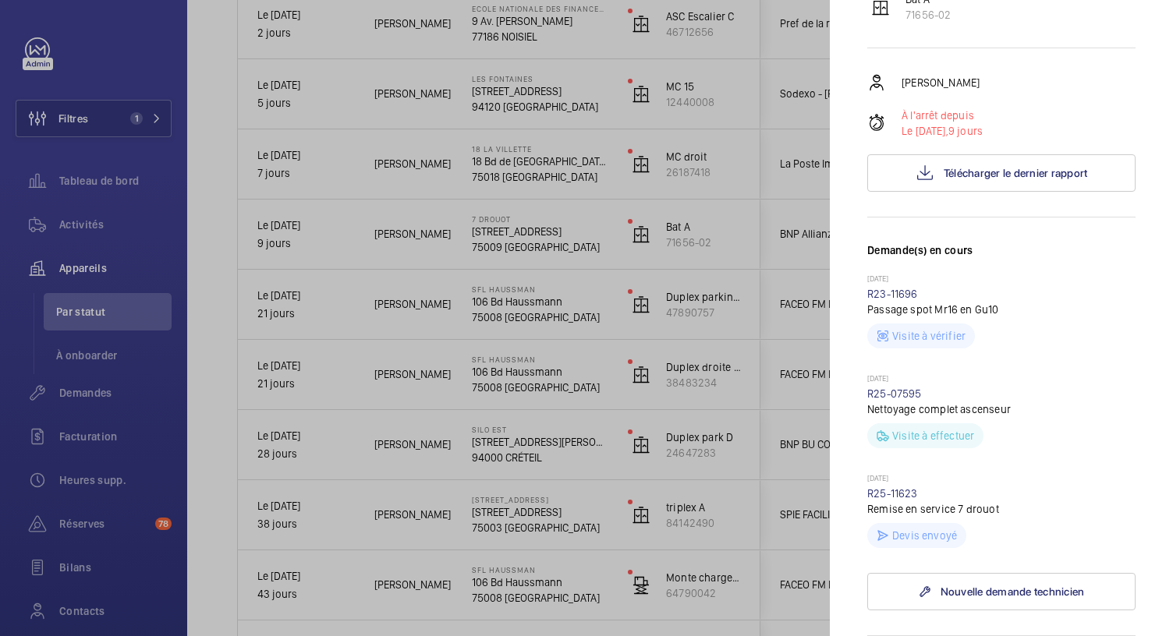
scroll to position [205, 0]
click at [538, 171] on div at bounding box center [586, 318] width 1173 height 636
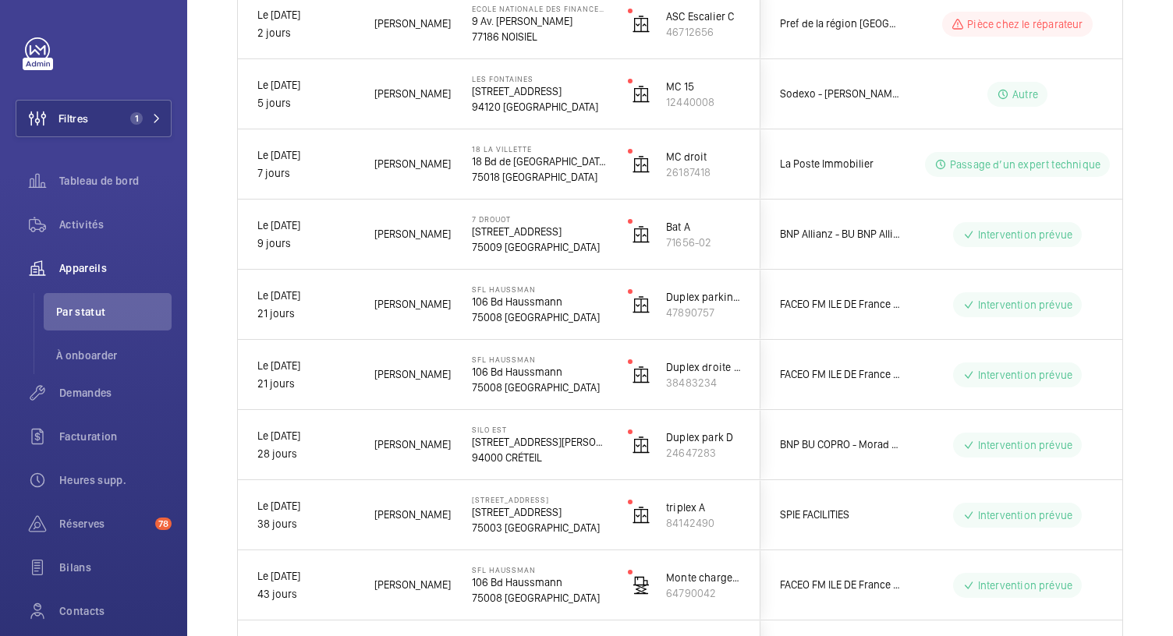
scroll to position [0, 0]
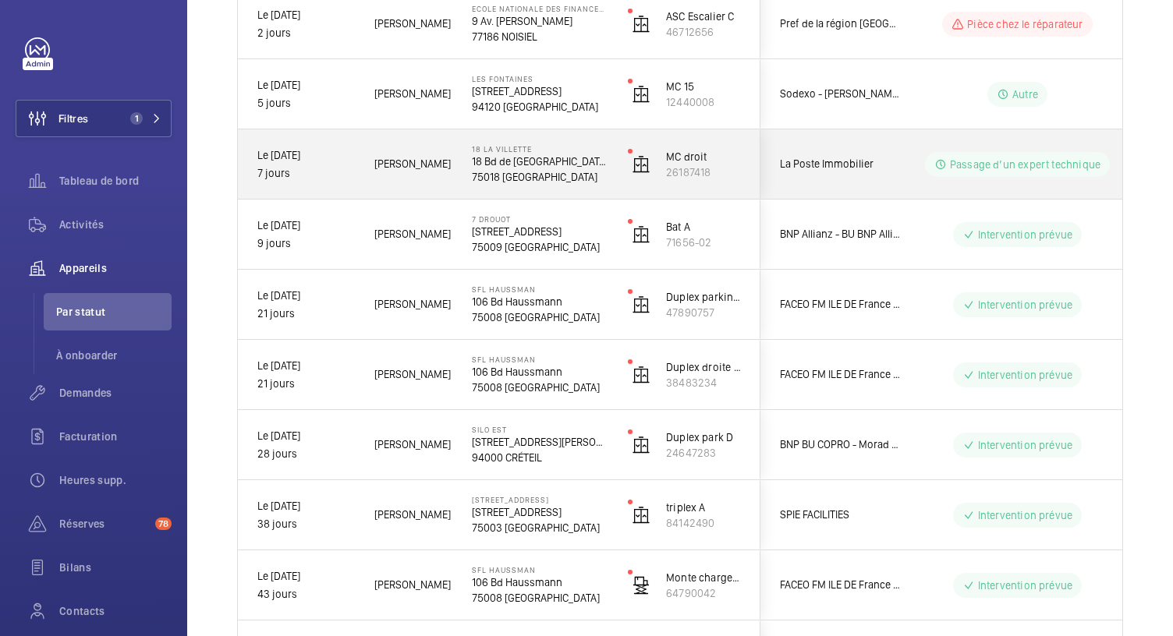
click at [538, 171] on p "75018 PARIS" at bounding box center [540, 177] width 136 height 16
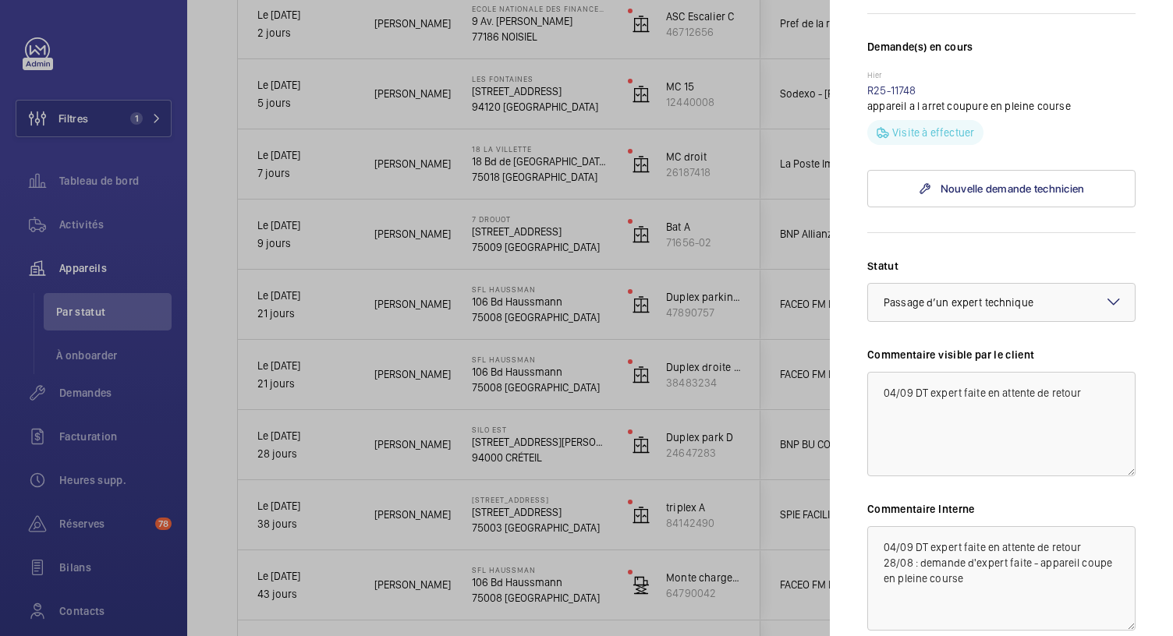
scroll to position [440, 0]
click at [1081, 526] on textarea "04/09 DT expert faite en attente de retour 28/08 : demande d'expert faite - app…" at bounding box center [1001, 578] width 268 height 104
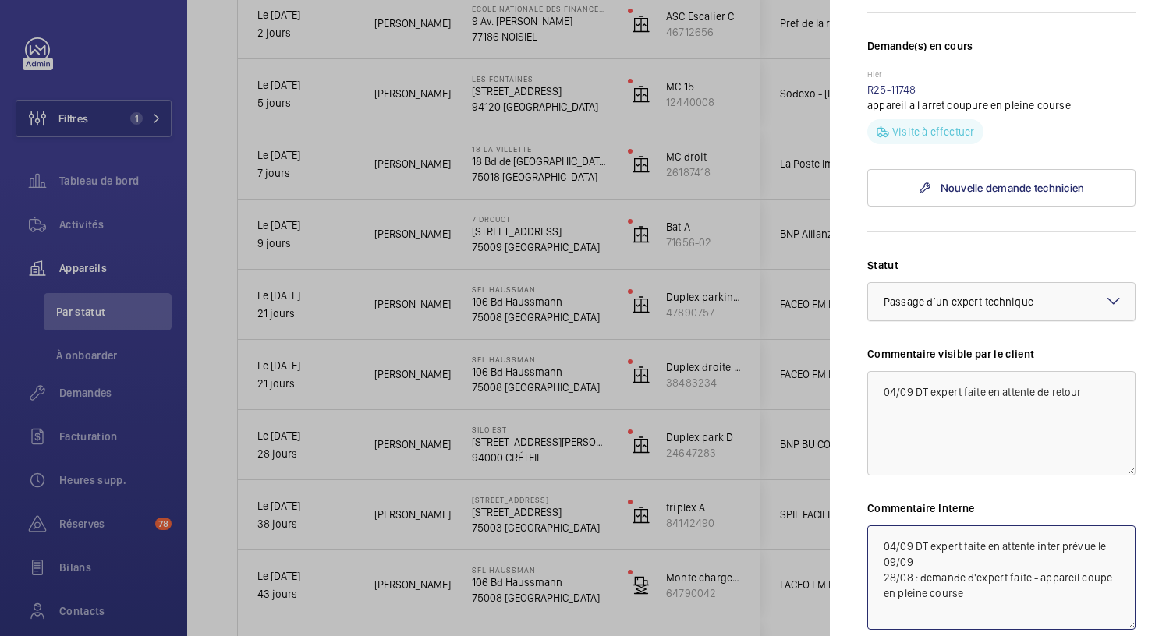
click at [911, 294] on div "× Passage d’un expert technique" at bounding box center [978, 302] width 189 height 16
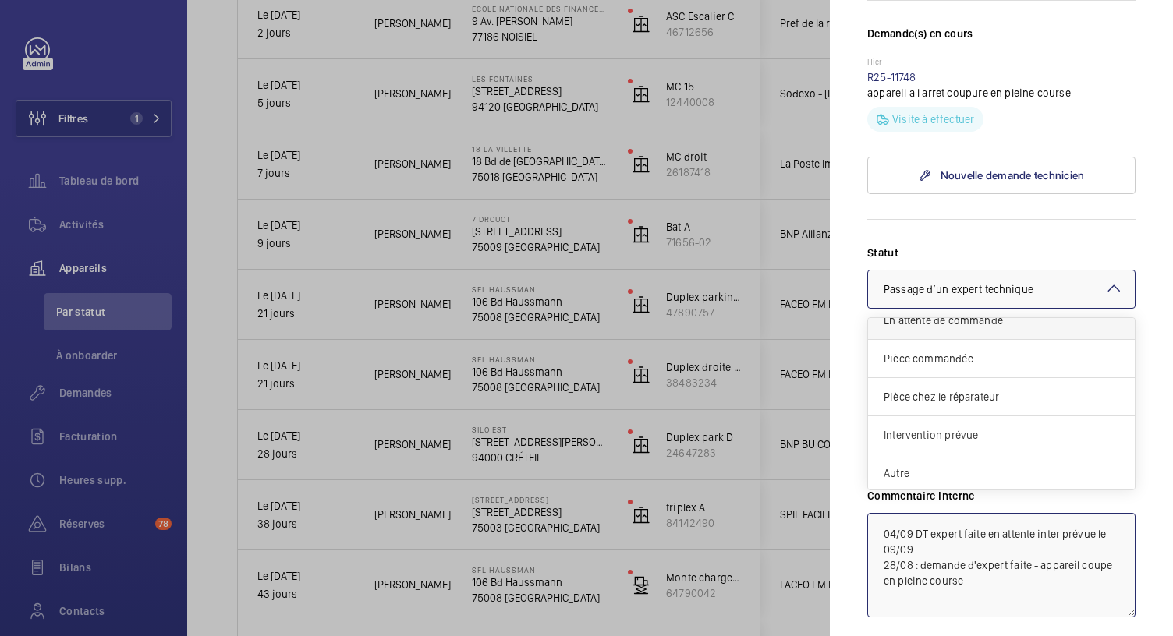
scroll to position [454, 0]
click at [941, 426] on span "Intervention prévue" at bounding box center [1002, 434] width 236 height 16
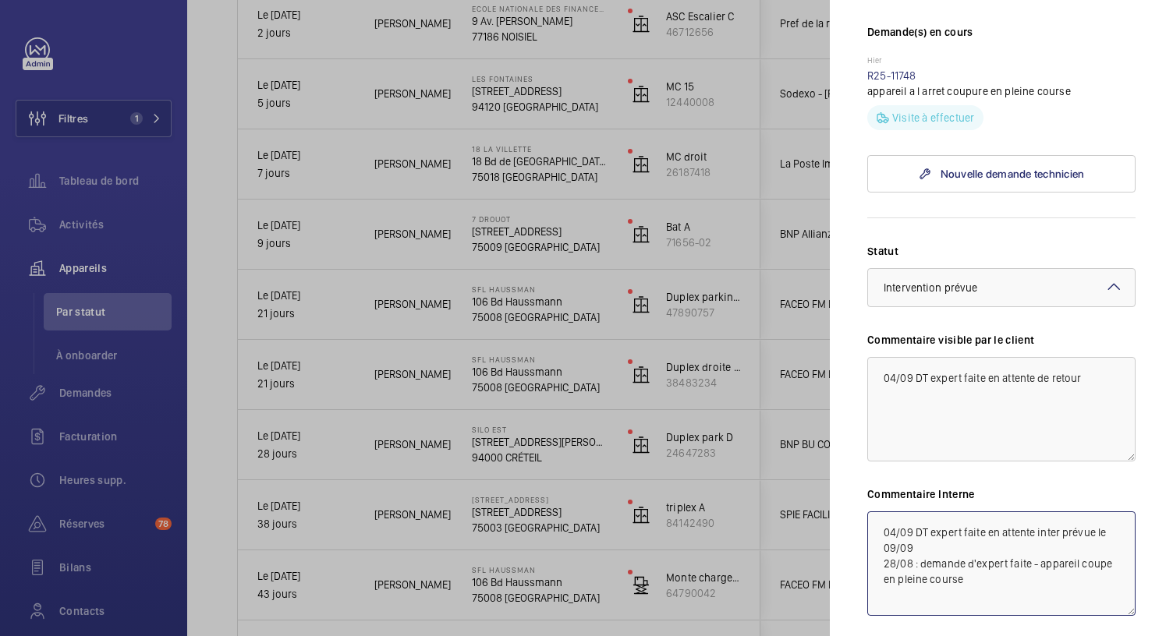
type textarea "04/09 DT expert faite en attente inter prévue le 09/09 28/08 : demande d'expert…"
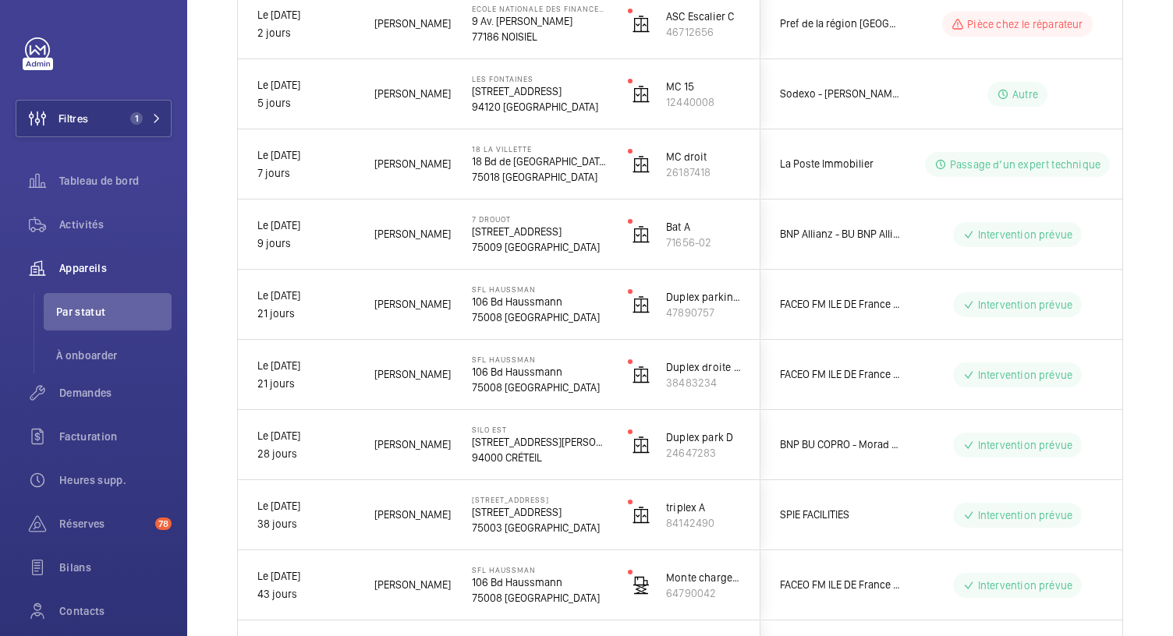
scroll to position [0, 0]
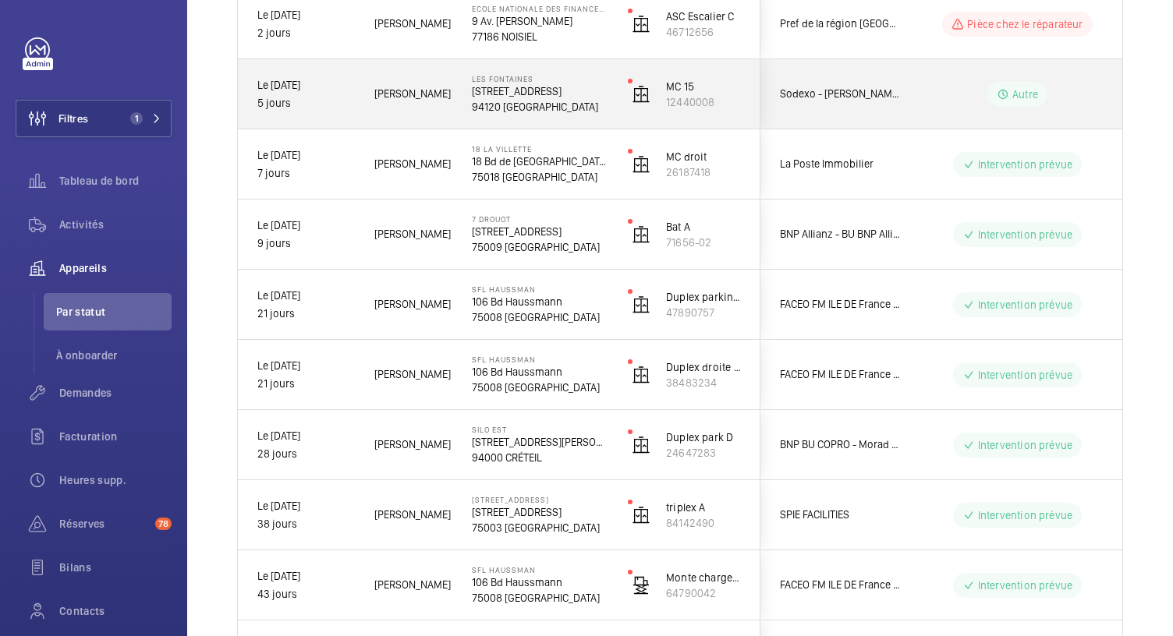
click at [529, 99] on p "94120 FONTENAY-SOUS-BOIS" at bounding box center [540, 107] width 136 height 16
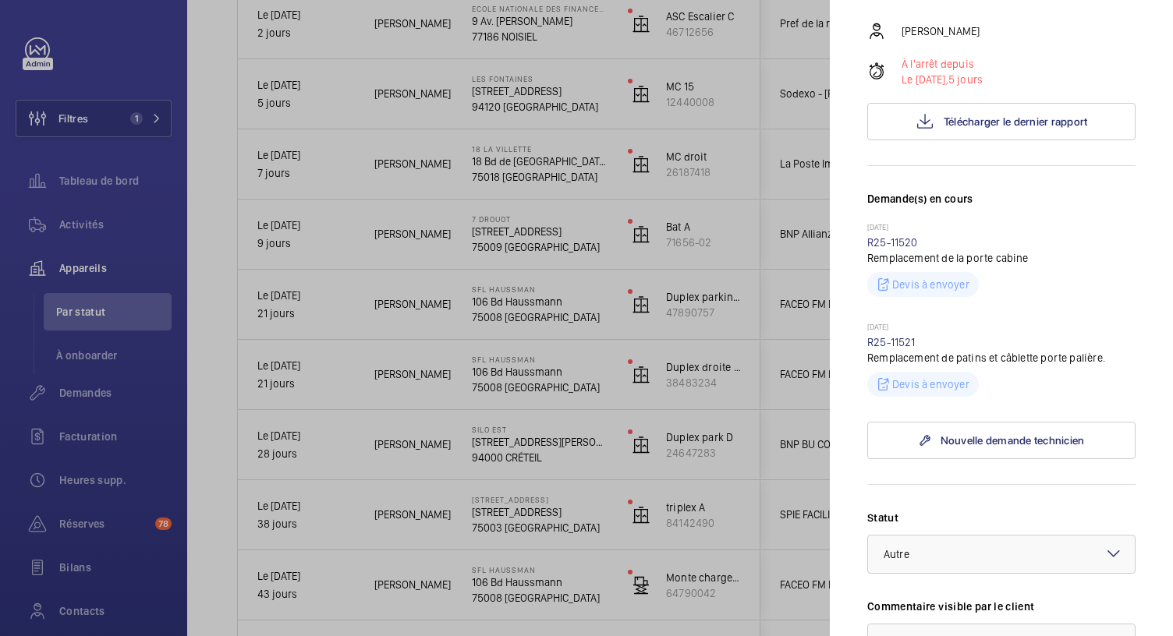
scroll to position [257, 0]
drag, startPoint x: 1054, startPoint y: 395, endPoint x: 891, endPoint y: 371, distance: 164.6
click at [891, 371] on wm-front-repair-request-minimized-display-item "29/08/2025 R25-11521 Remplacement de patins et câblette porte palière. Devis à …" at bounding box center [1001, 361] width 268 height 75
click at [961, 336] on p "29/08/2025" at bounding box center [1001, 330] width 268 height 12
click at [907, 350] on link "R25-11521" at bounding box center [891, 344] width 48 height 12
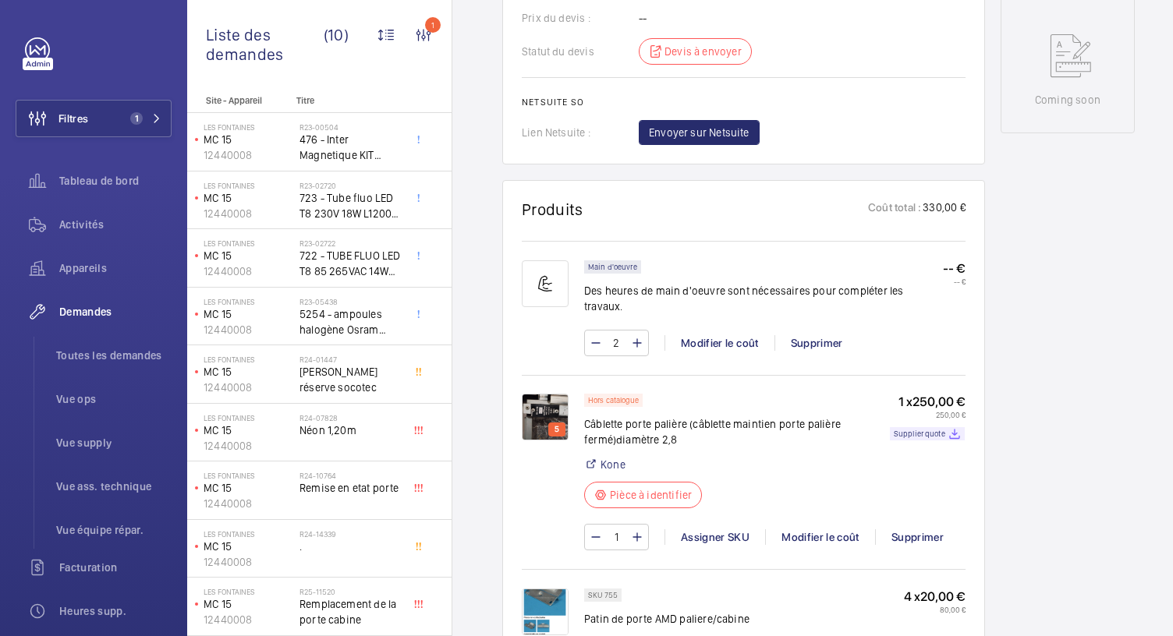
scroll to position [820, 0]
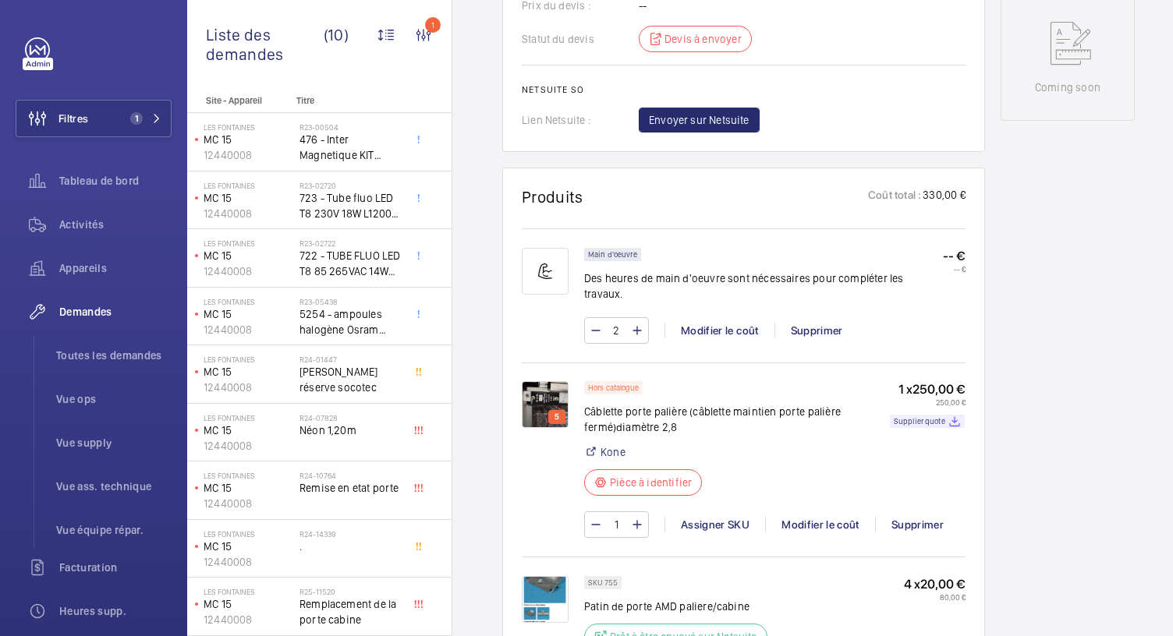
click at [543, 392] on img at bounding box center [545, 404] width 47 height 47
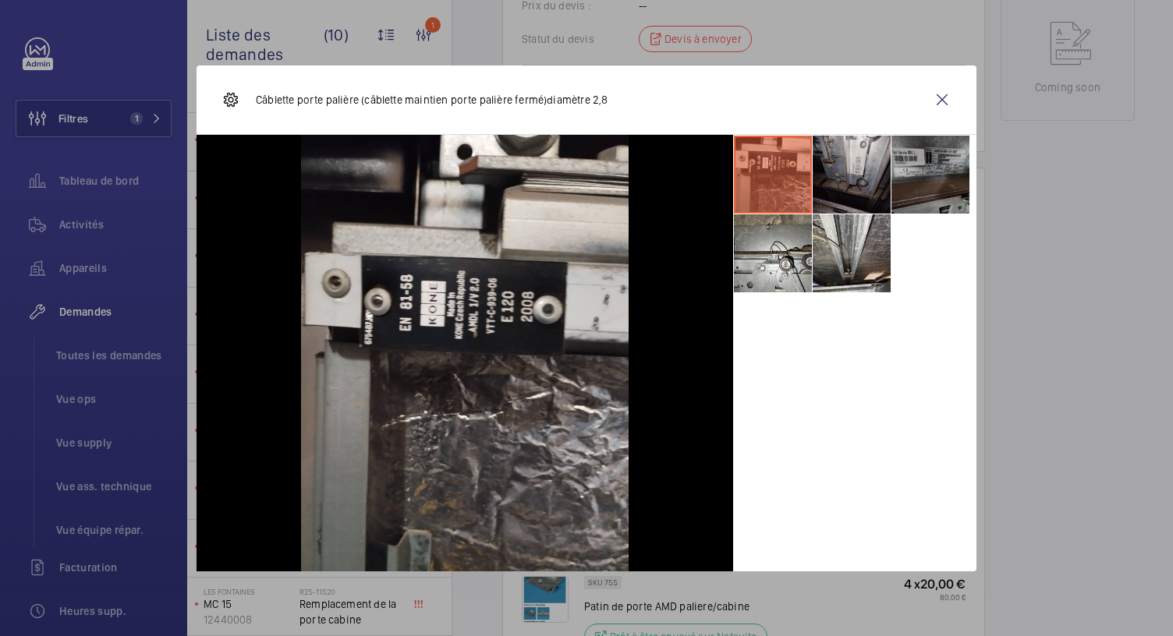
click at [848, 189] on li at bounding box center [852, 175] width 78 height 78
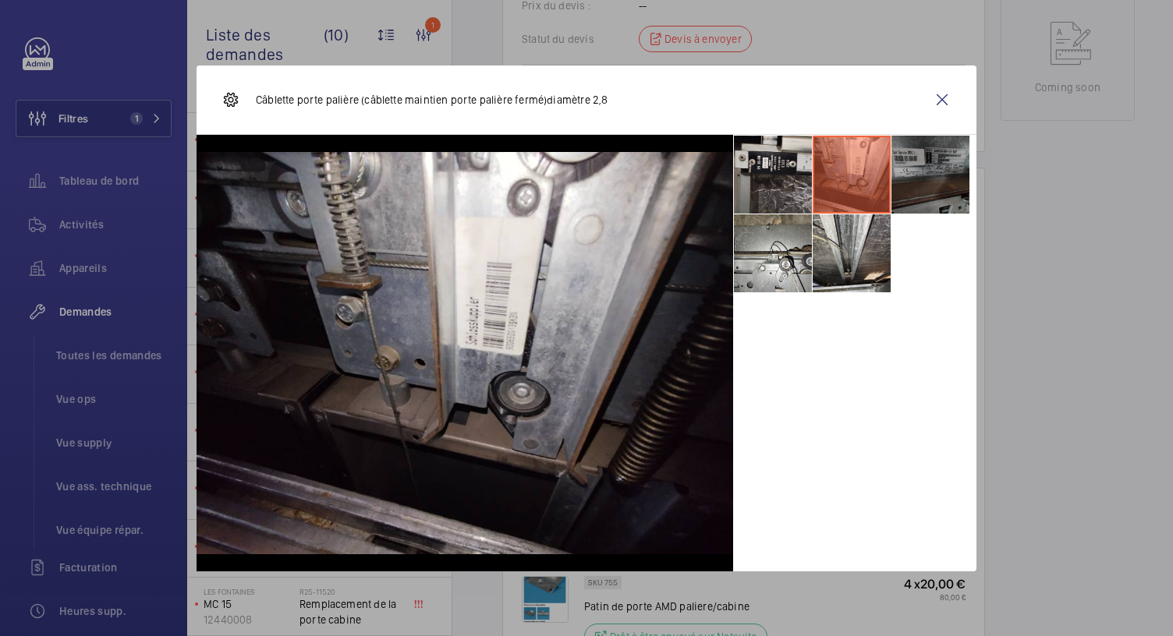
click at [942, 160] on li at bounding box center [930, 175] width 78 height 78
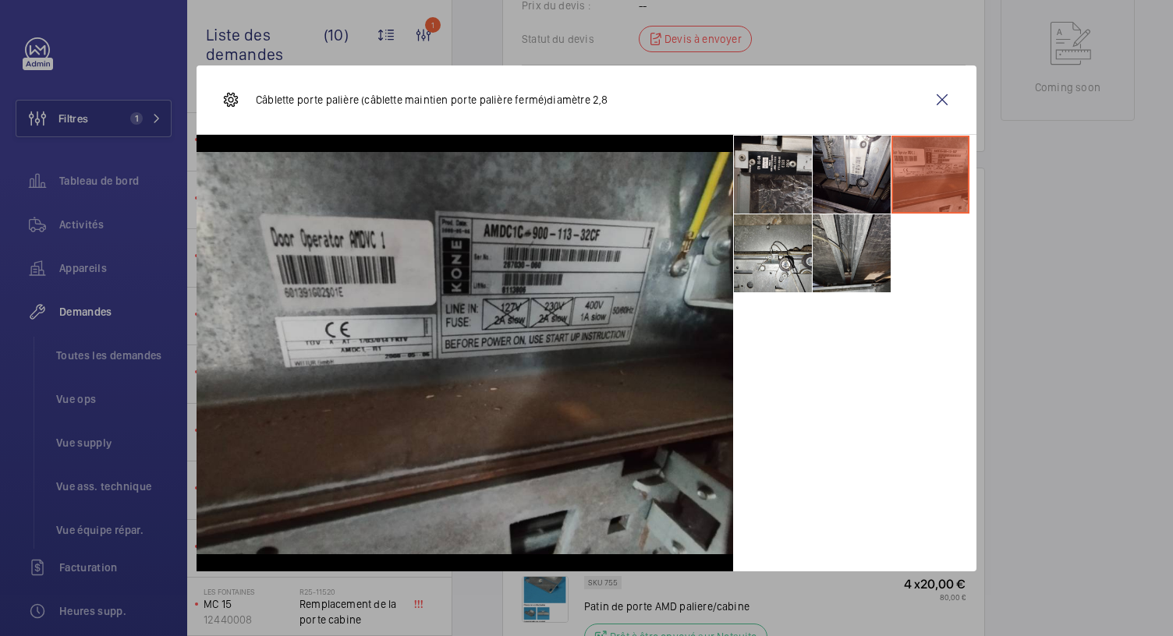
click at [853, 249] on li at bounding box center [852, 253] width 78 height 78
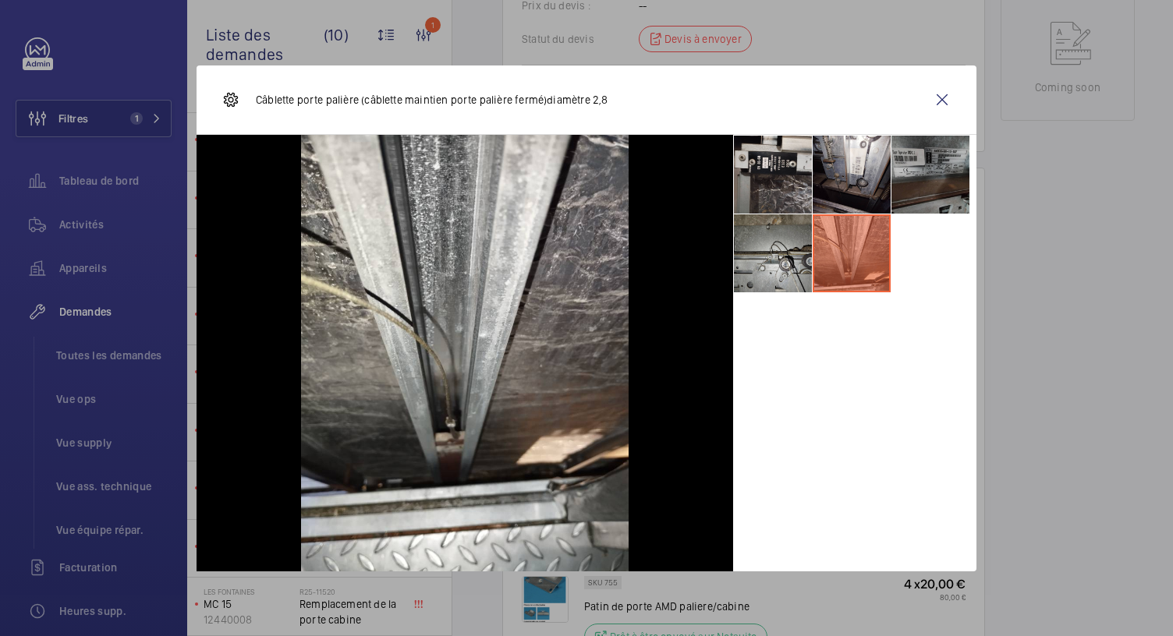
click at [785, 260] on li at bounding box center [773, 253] width 78 height 78
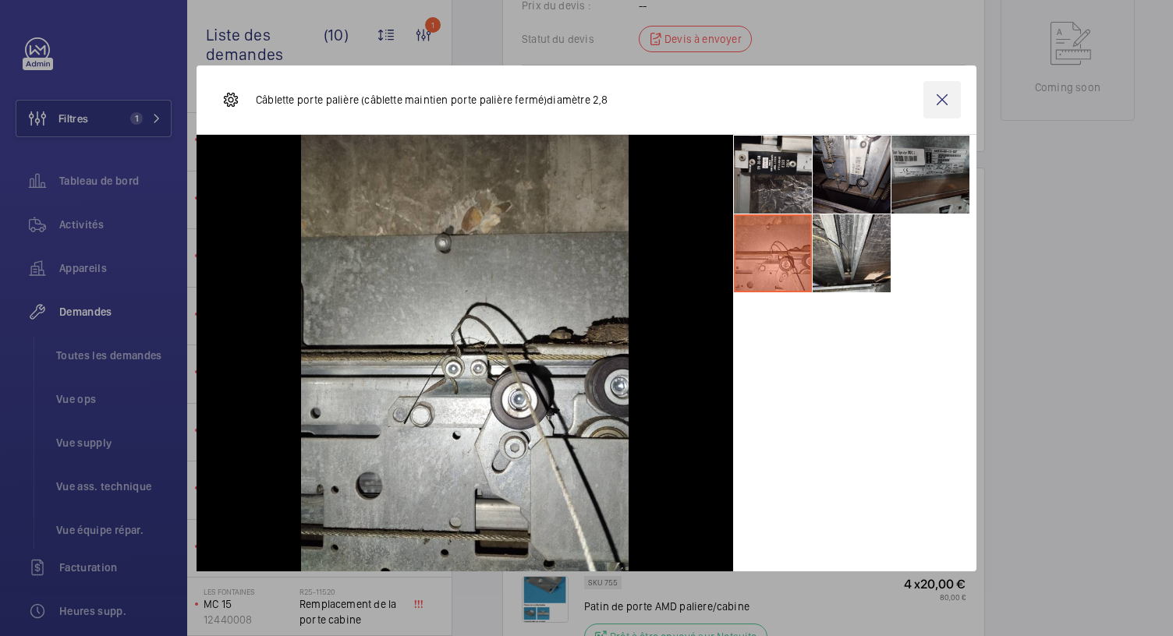
click at [947, 102] on wm-front-icon-button at bounding box center [941, 99] width 37 height 37
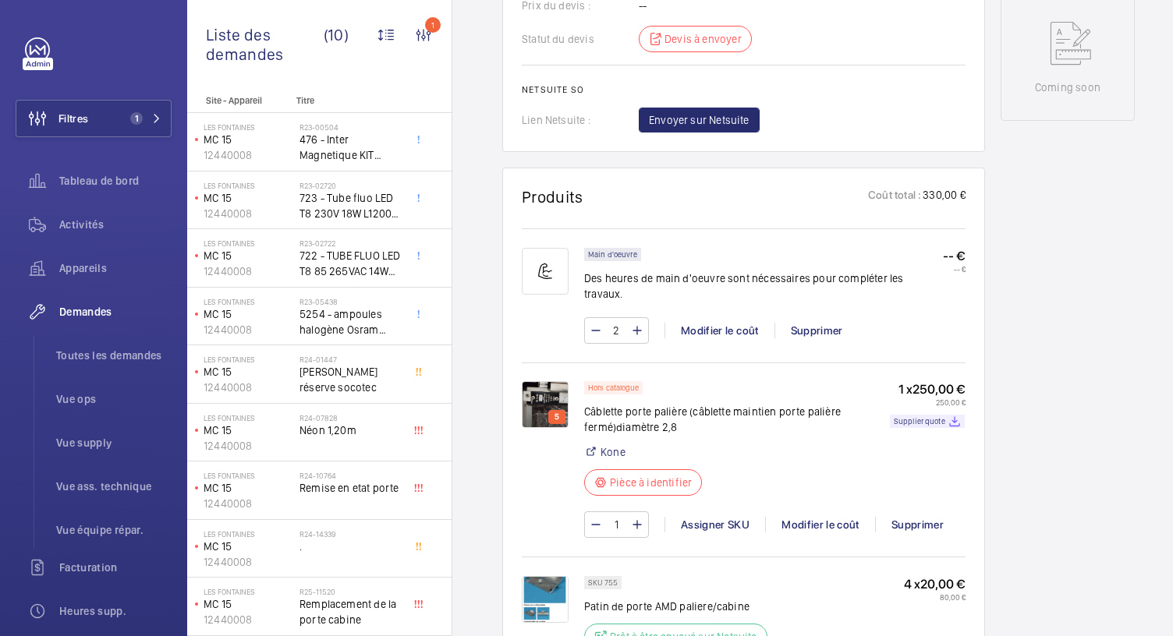
click at [541, 576] on img at bounding box center [545, 599] width 47 height 47
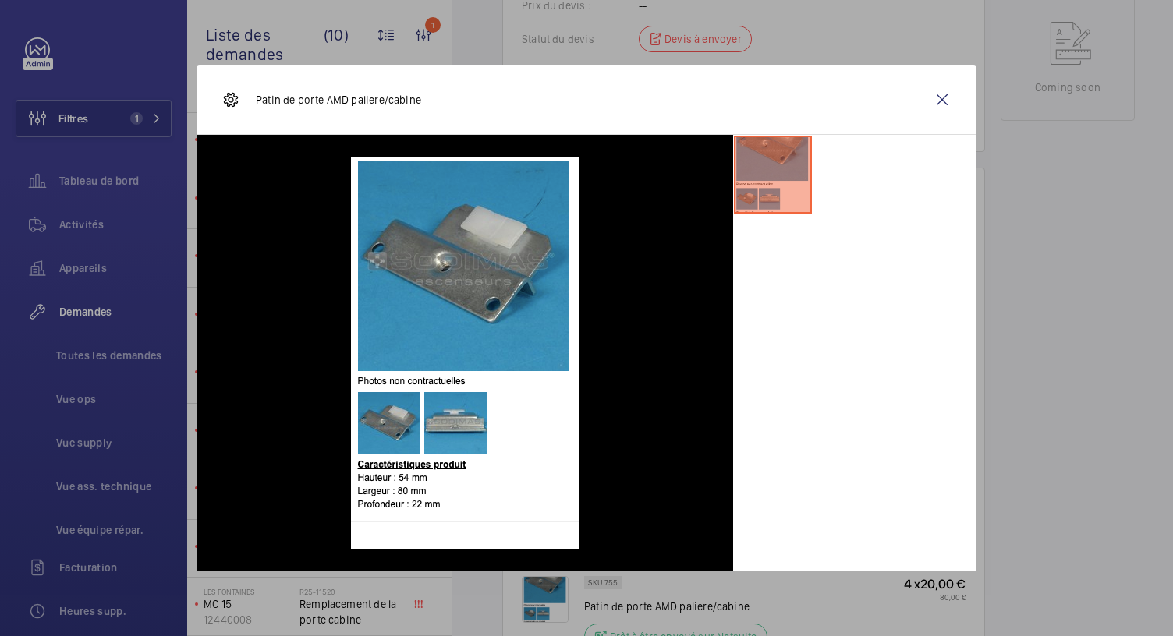
scroll to position [1007, 0]
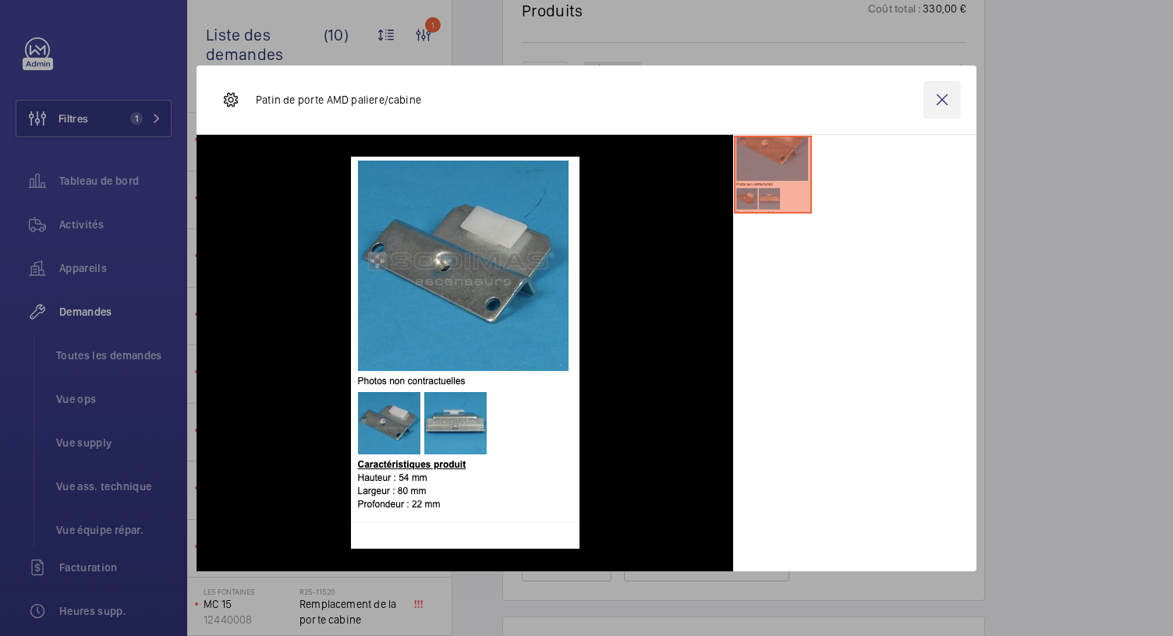
click at [944, 104] on wm-front-icon-button at bounding box center [941, 99] width 37 height 37
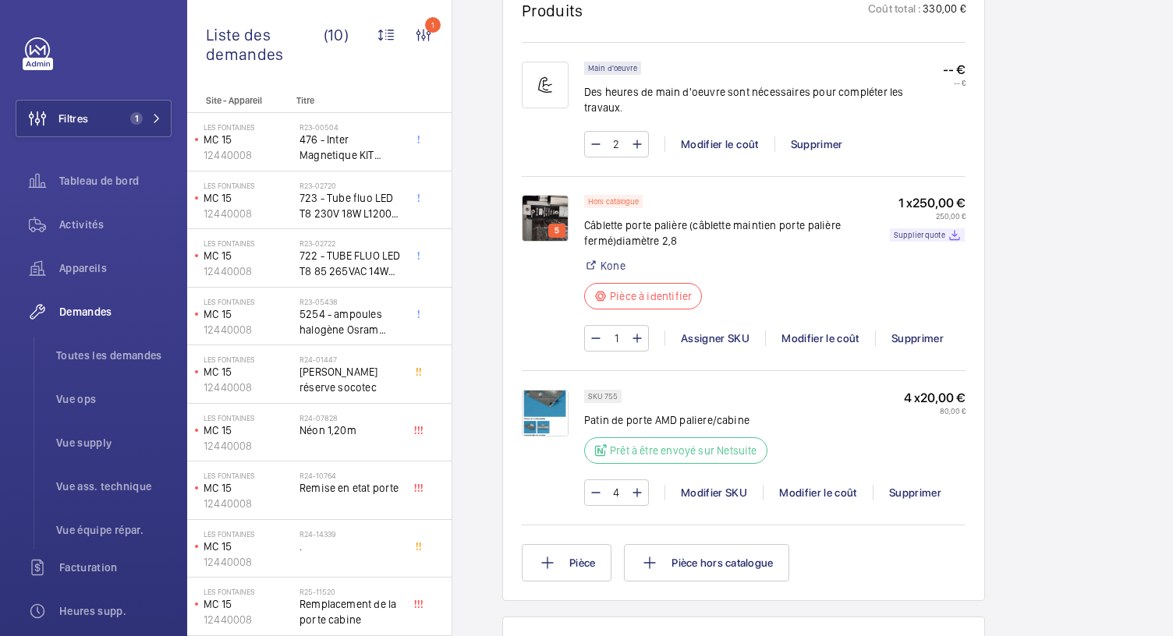
scroll to position [191, 0]
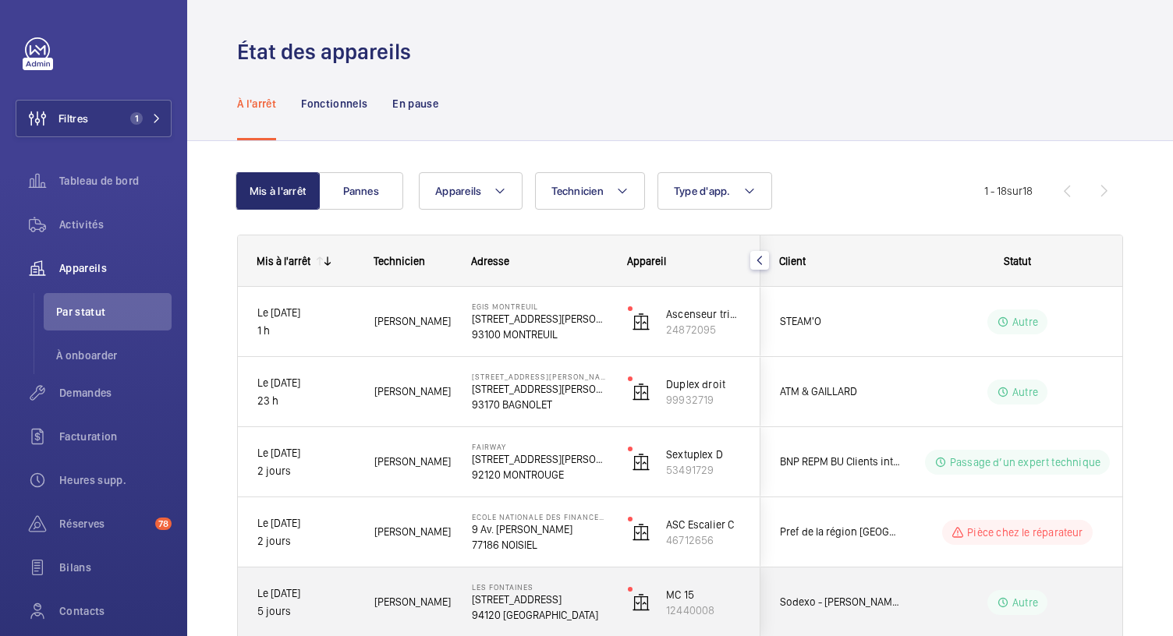
scroll to position [267, 0]
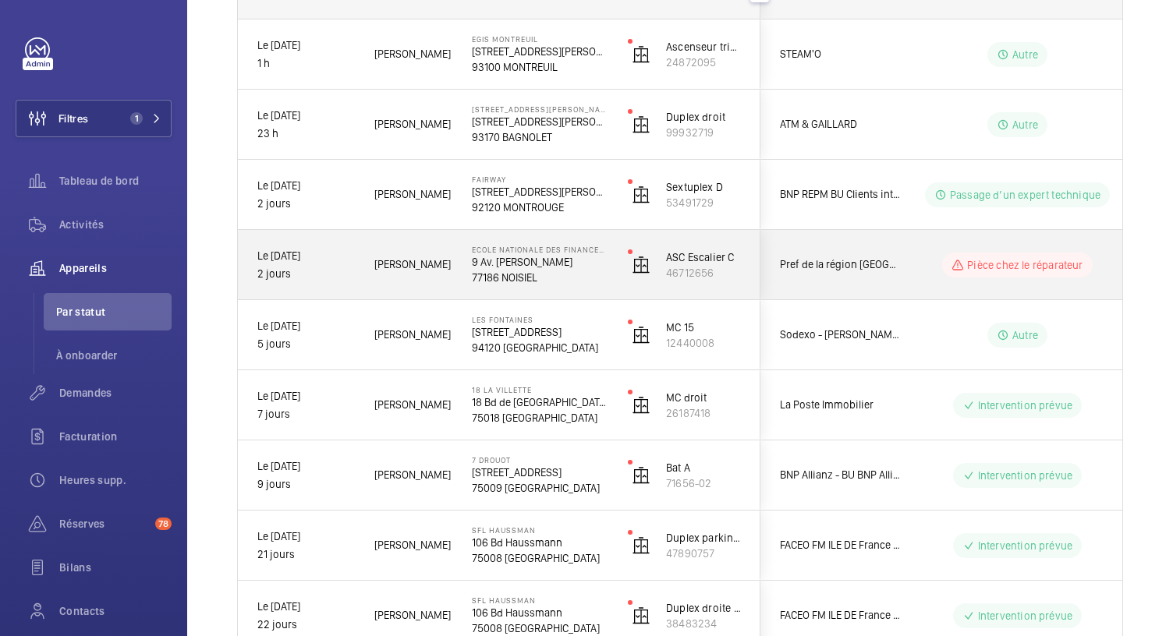
click at [499, 257] on p "9 Av. Pierre Mendès France" at bounding box center [540, 262] width 136 height 16
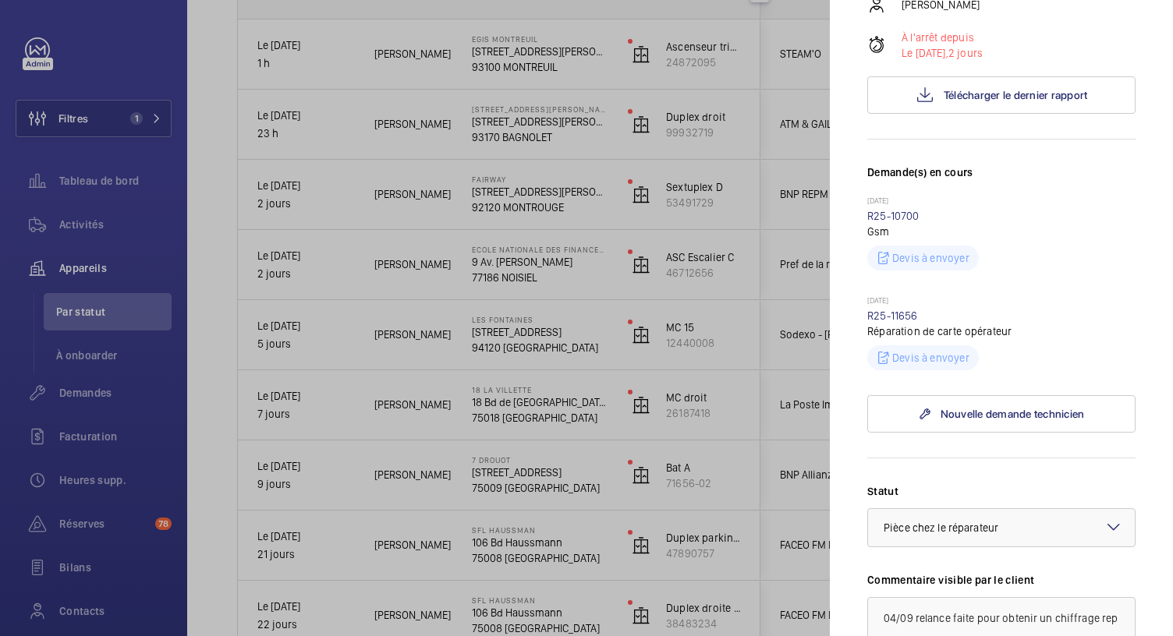
scroll to position [359, 0]
click at [552, 206] on div at bounding box center [586, 318] width 1173 height 636
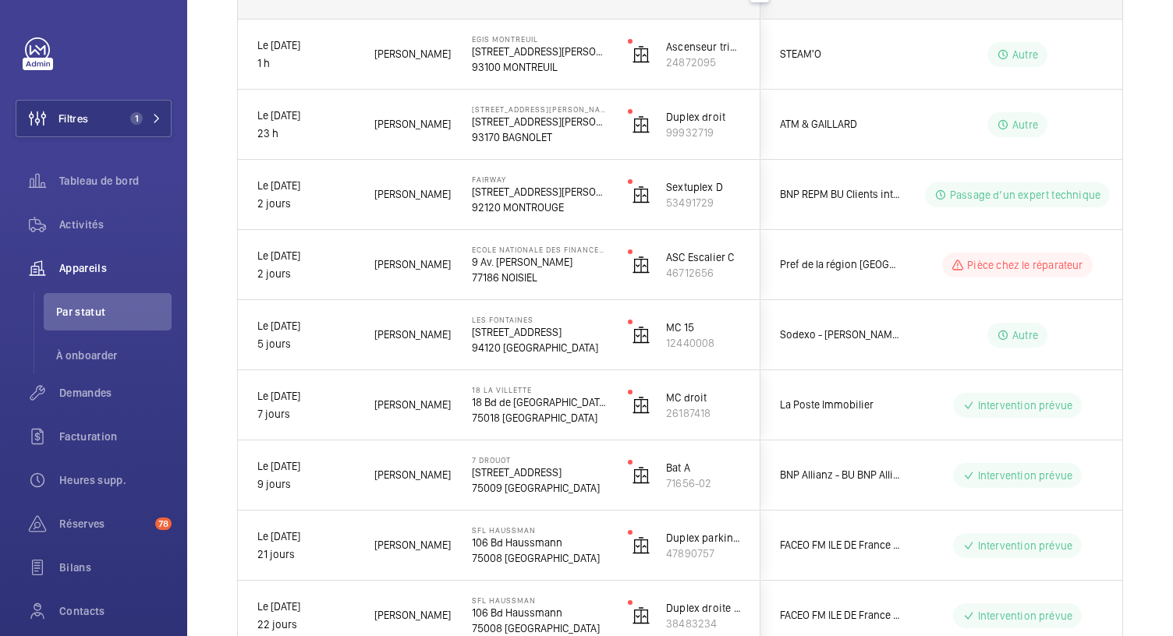
scroll to position [0, 0]
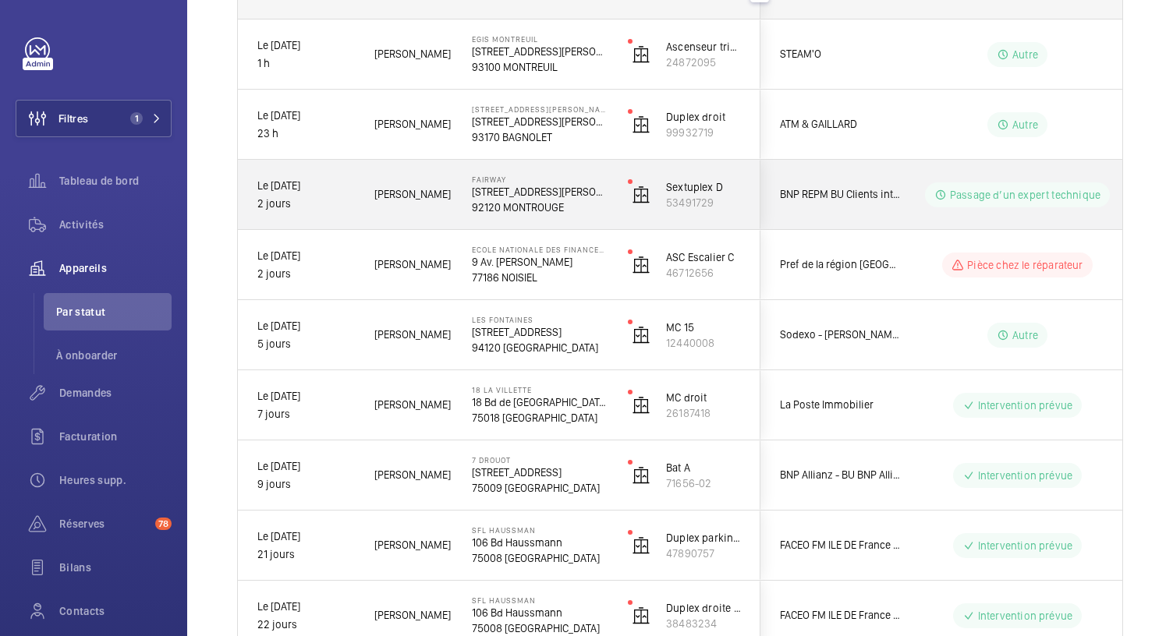
click at [552, 206] on p "92120 MONTROUGE" at bounding box center [540, 208] width 136 height 16
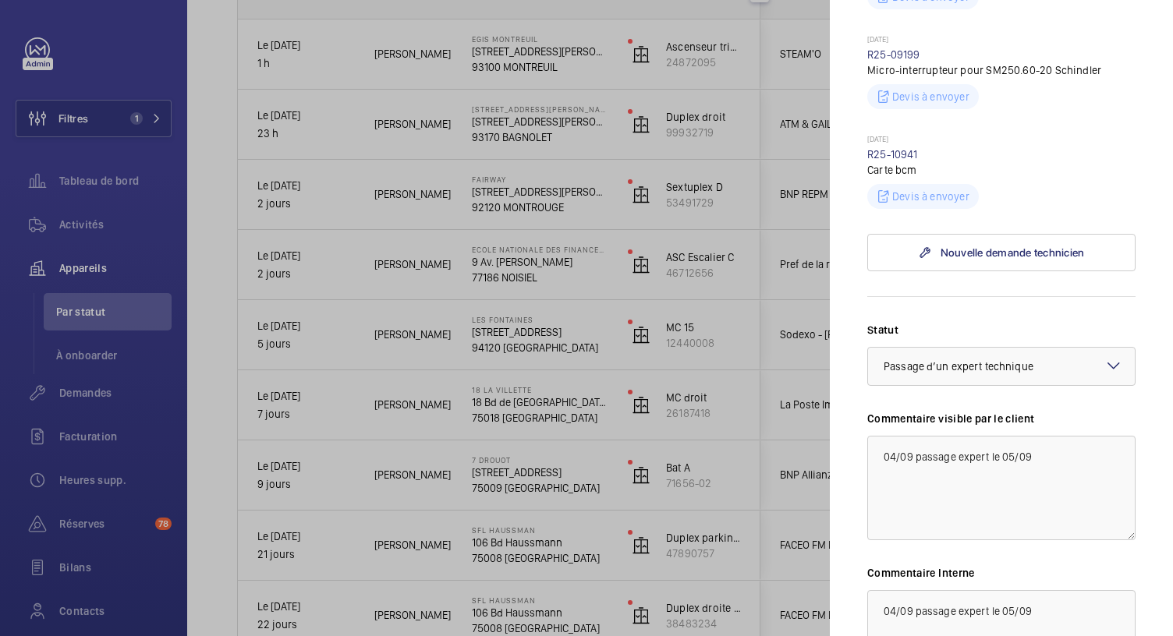
scroll to position [679, 0]
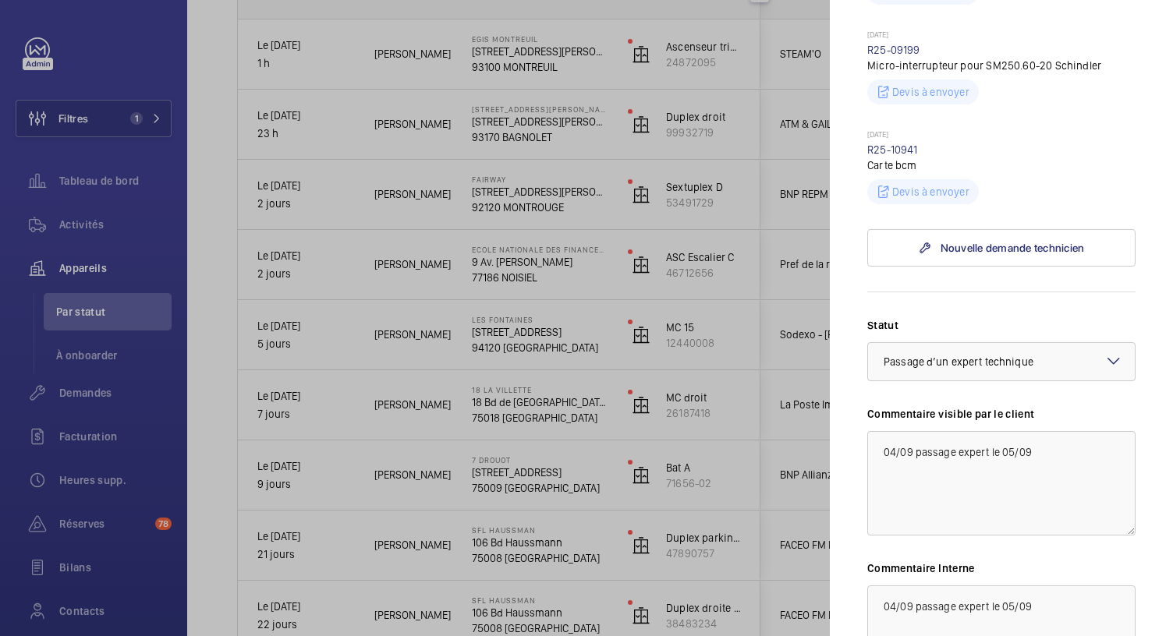
click at [538, 126] on div at bounding box center [586, 318] width 1173 height 636
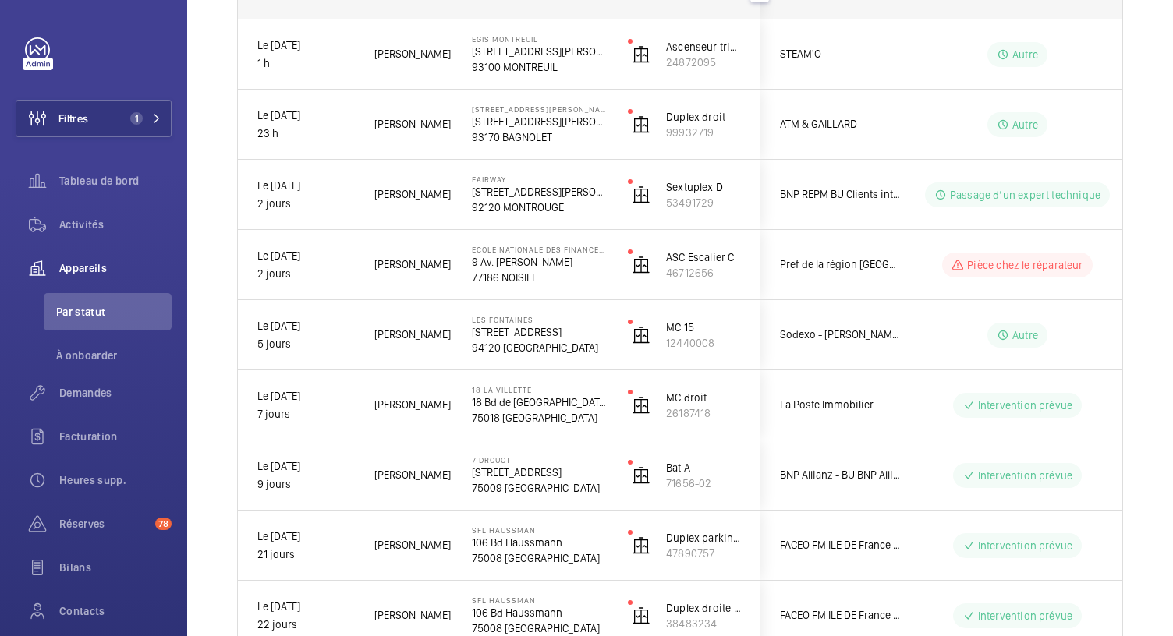
scroll to position [0, 0]
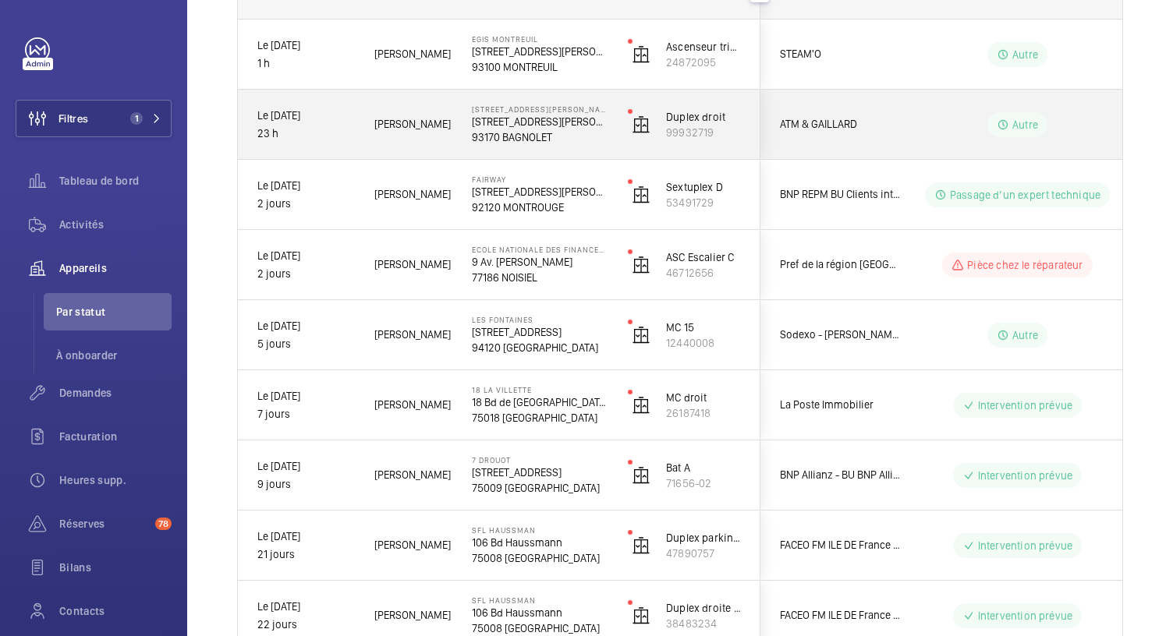
click at [538, 126] on p "9 Rue Adélaïde Lahaye" at bounding box center [540, 122] width 136 height 16
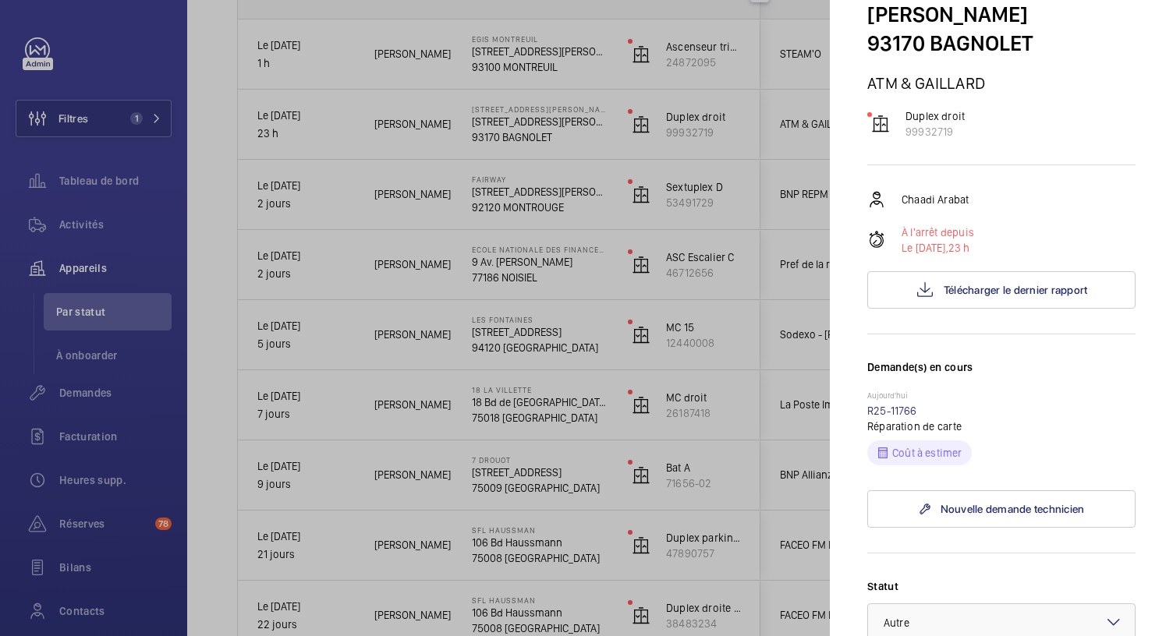
scroll to position [142, 0]
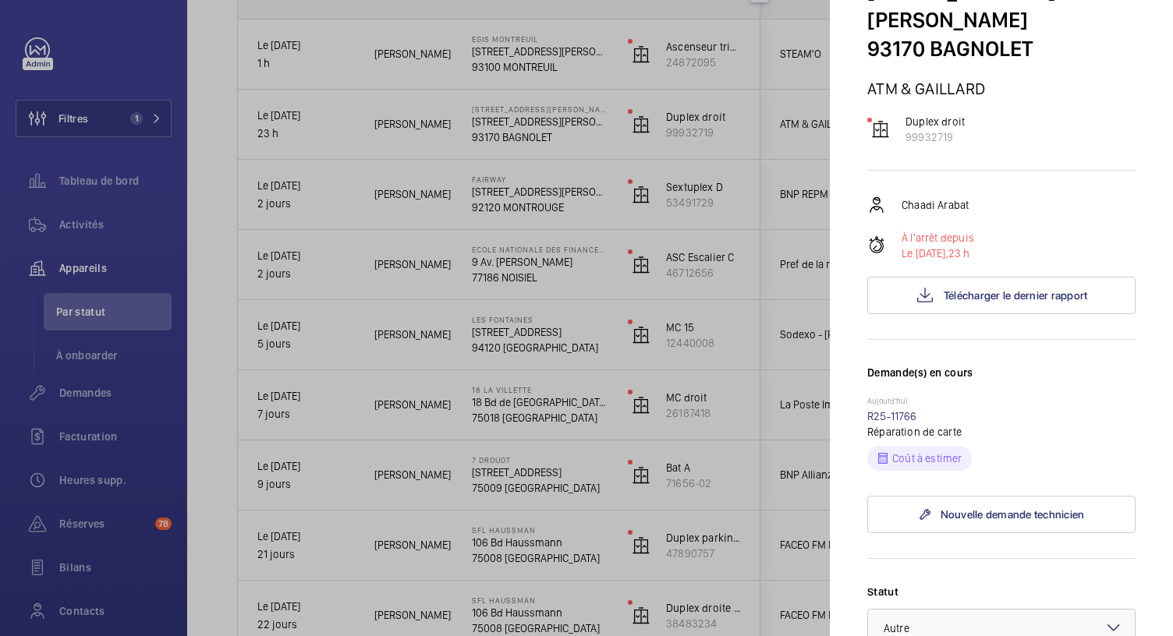
click at [506, 65] on div at bounding box center [586, 318] width 1173 height 636
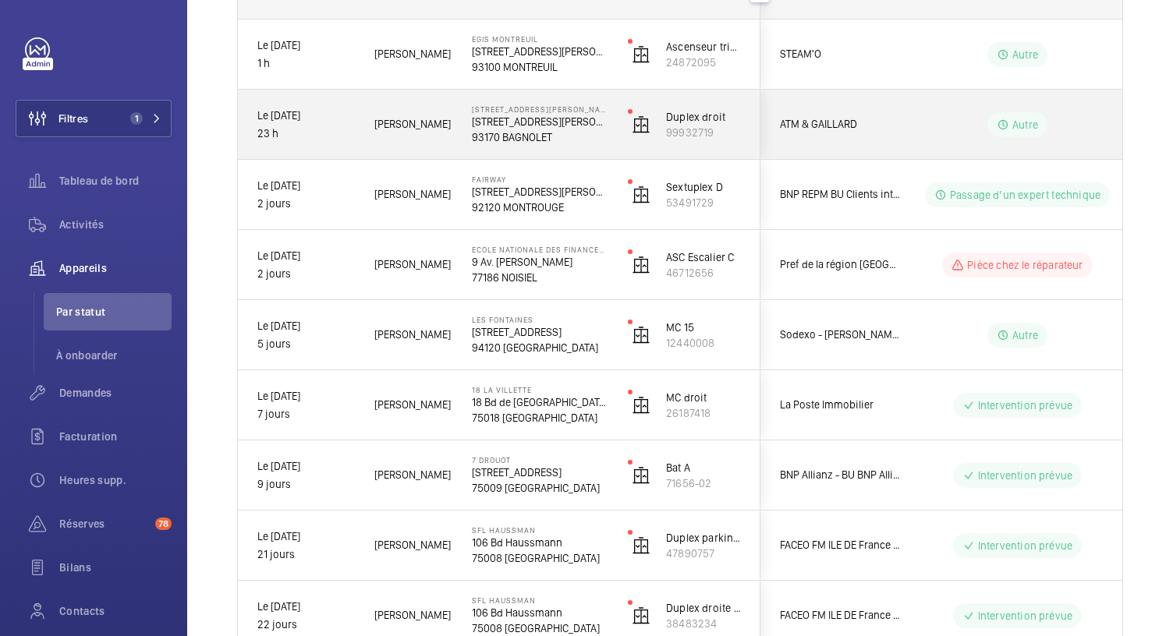
click at [531, 112] on div "9 Rue Adélaïde Lahaye 9 Rue Adélaïde Lahaye 93170 BAGNOLET" at bounding box center [540, 124] width 136 height 41
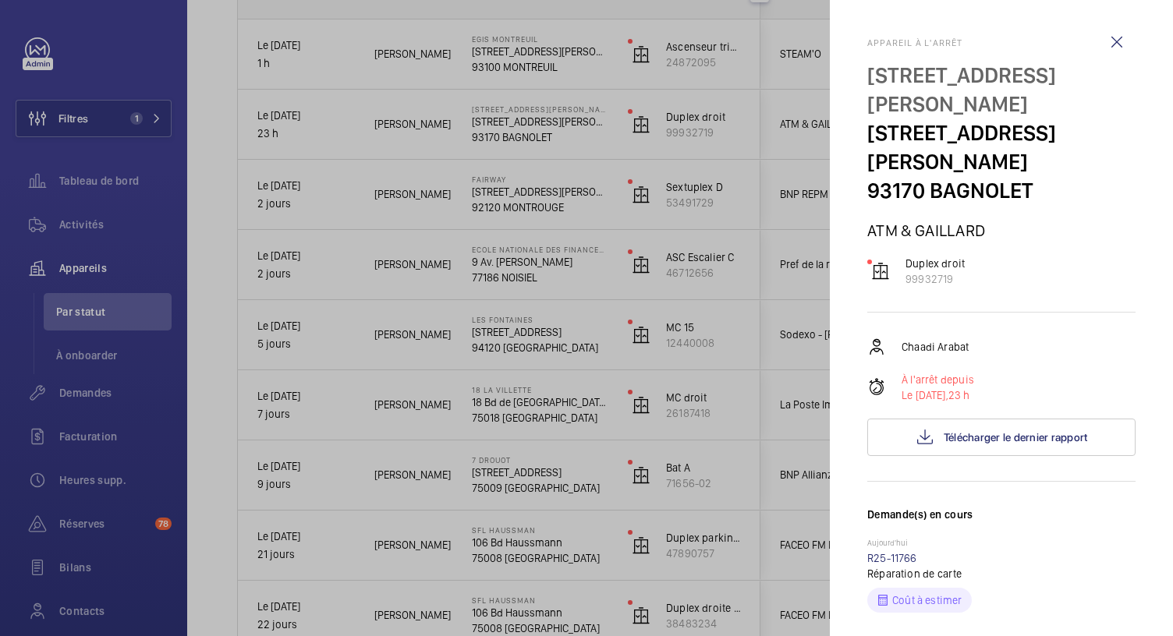
click at [845, 133] on mat-sidenav "Appareil à l'arrêt 9 Rue Adélaïde Lahaye 9 Rue Adélaïde Lahaye 93170 BAGNOLET A…" at bounding box center [1001, 318] width 343 height 636
click at [539, 66] on div at bounding box center [586, 318] width 1173 height 636
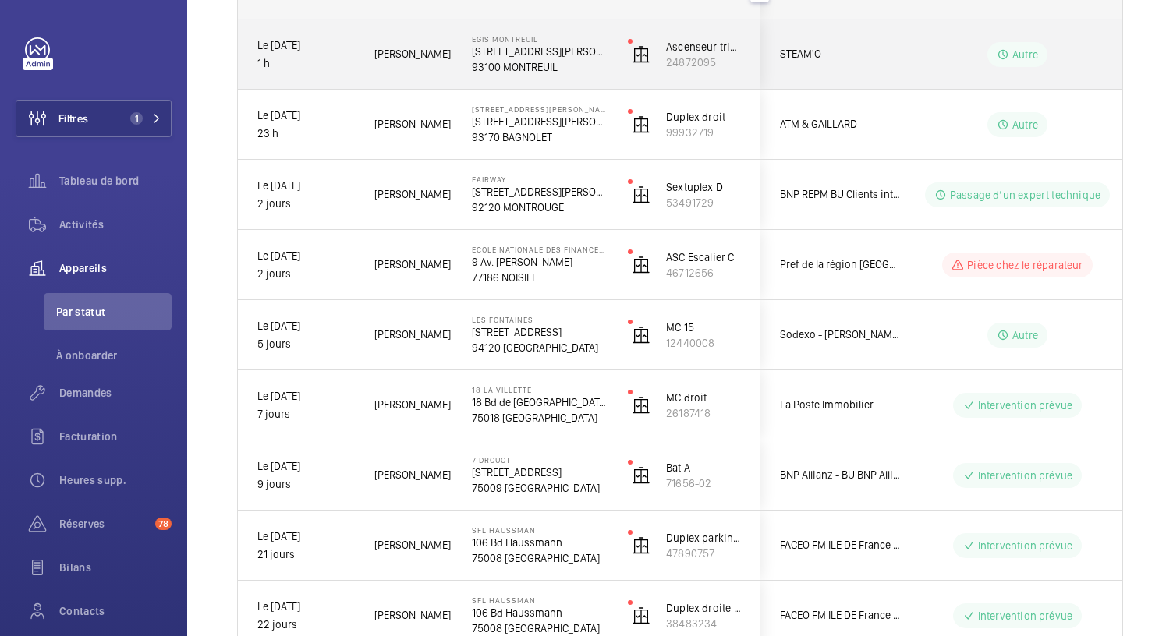
click at [539, 66] on p "93100 MONTREUIL" at bounding box center [540, 67] width 136 height 16
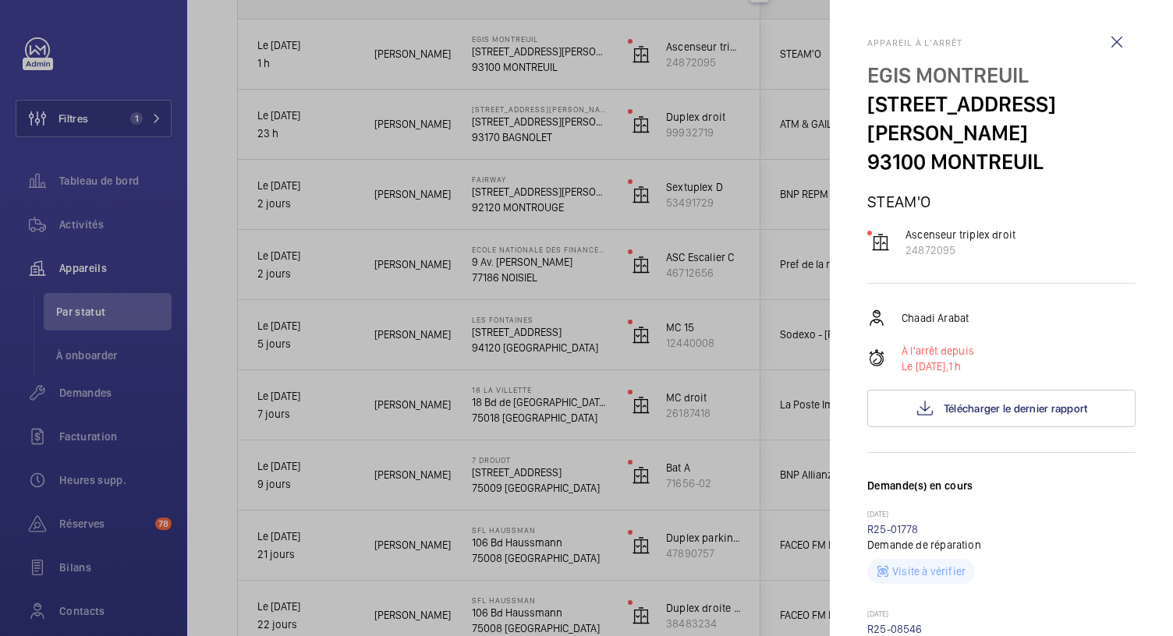
click at [574, 341] on div at bounding box center [586, 318] width 1173 height 636
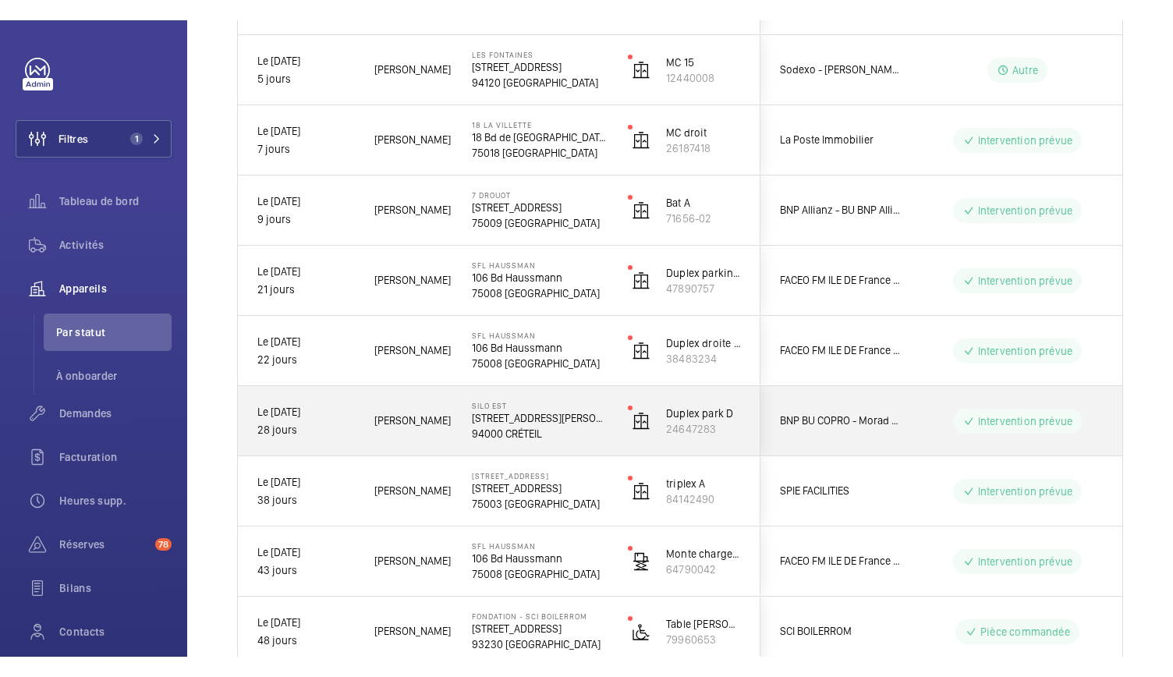
scroll to position [551, 0]
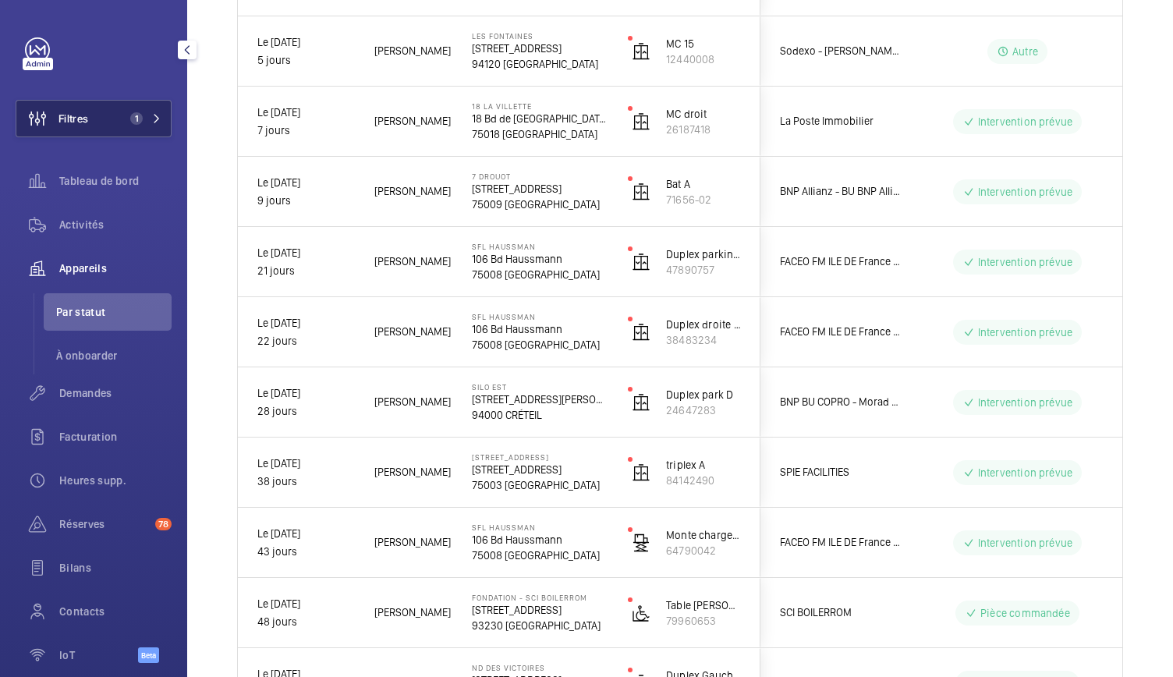
click at [130, 114] on span "1" at bounding box center [136, 118] width 12 height 12
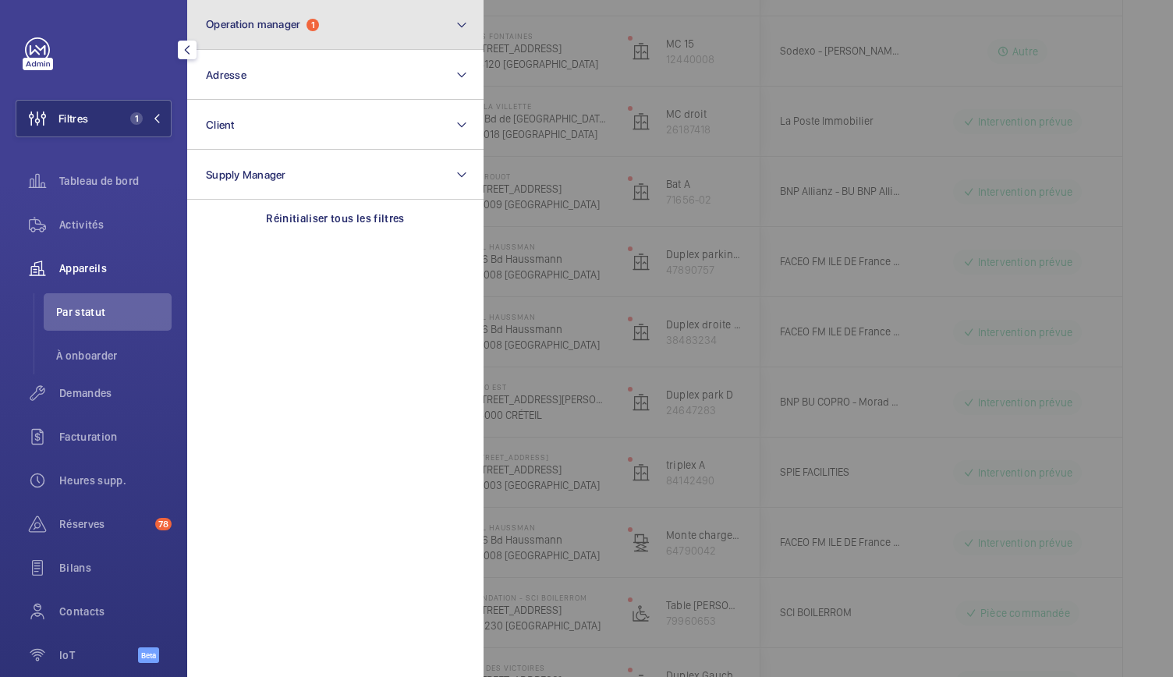
click at [271, 27] on span "Operation manager" at bounding box center [253, 24] width 94 height 12
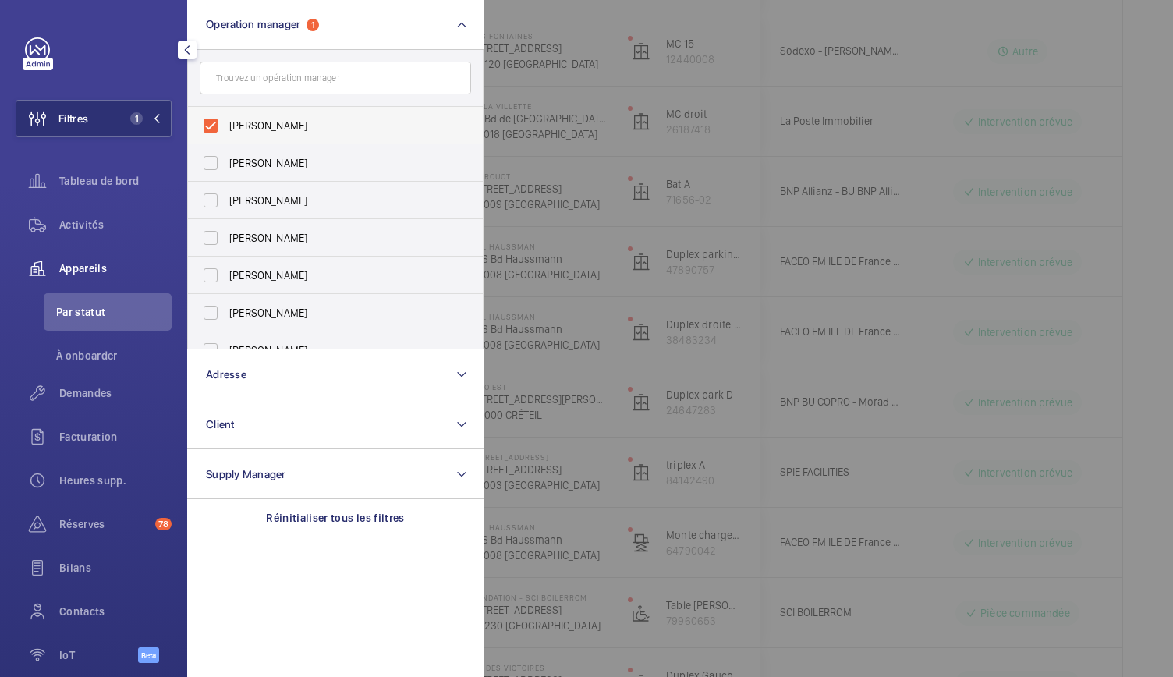
click at [211, 126] on label "Zohra Hamdani" at bounding box center [323, 125] width 271 height 37
click at [211, 126] on input "Zohra Hamdani" at bounding box center [210, 125] width 31 height 31
checkbox input "false"
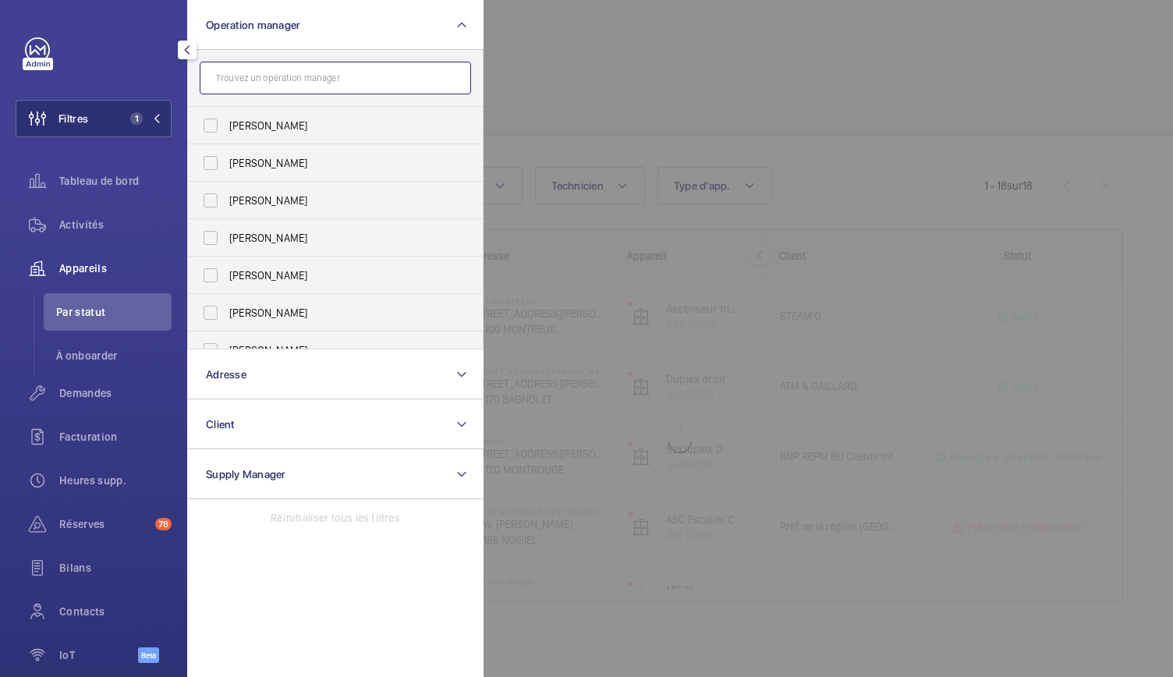
scroll to position [5, 0]
click at [221, 87] on input "text" at bounding box center [335, 78] width 271 height 33
paste input "62 Rue du Faubourg Saint-Honoré"
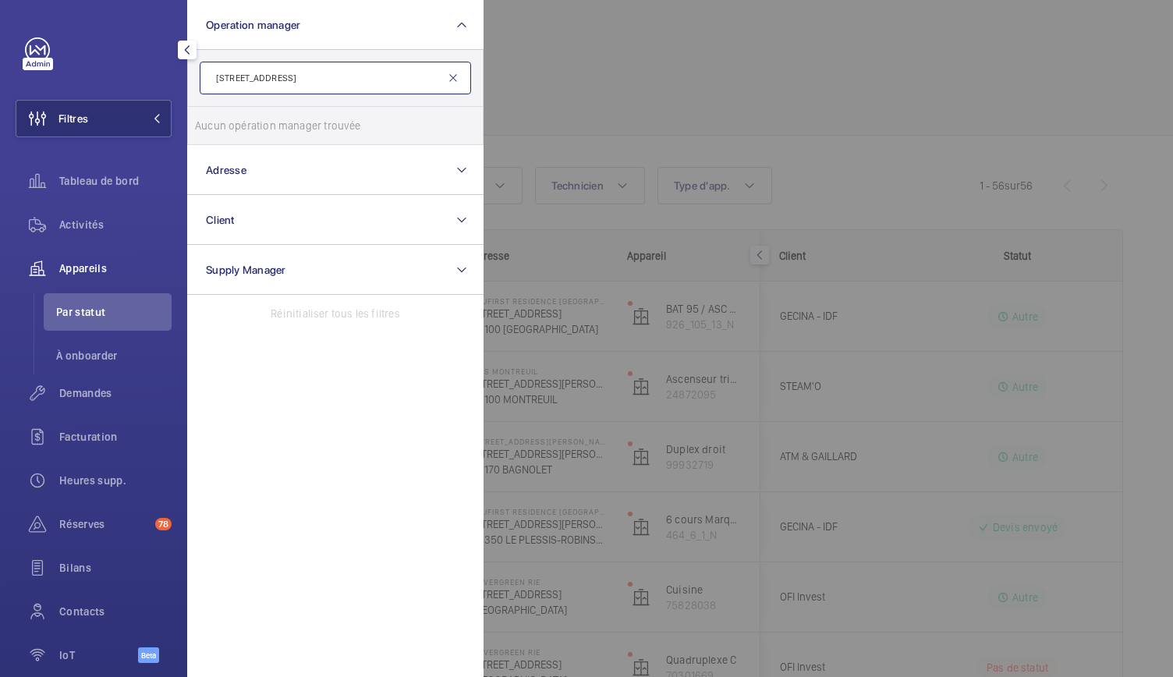
type input "62 Rue du Faubourg Saint-Honoré"
click at [455, 77] on mat-icon at bounding box center [453, 78] width 12 height 12
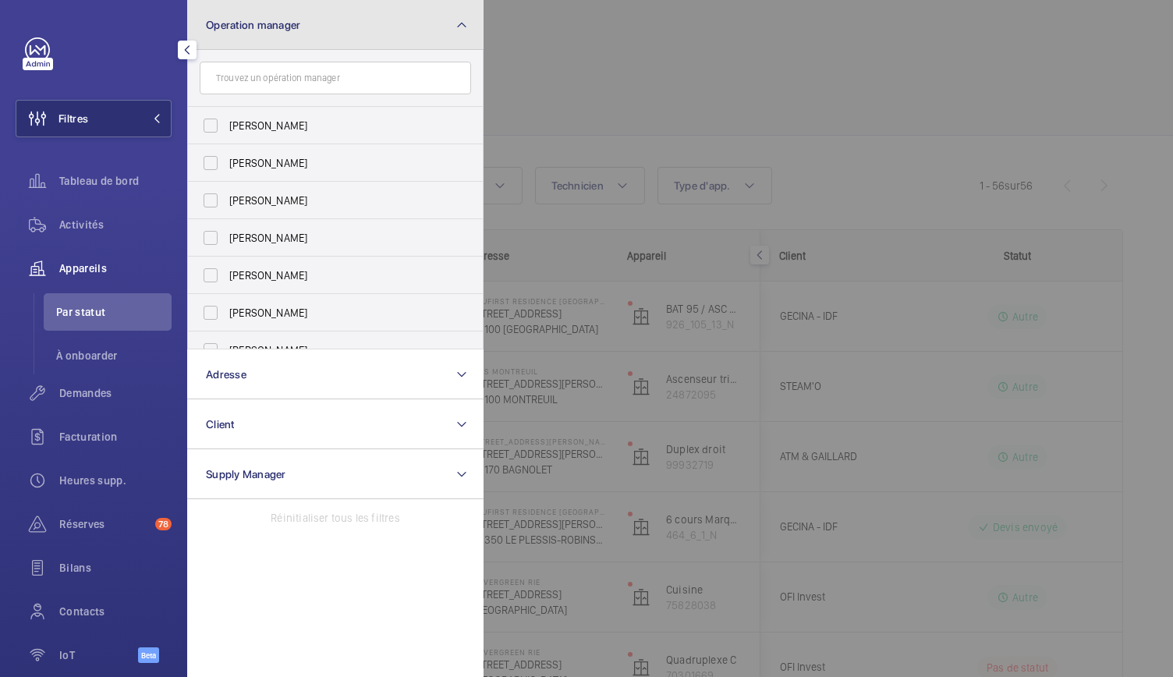
click at [376, 16] on button "Operation manager" at bounding box center [335, 25] width 296 height 50
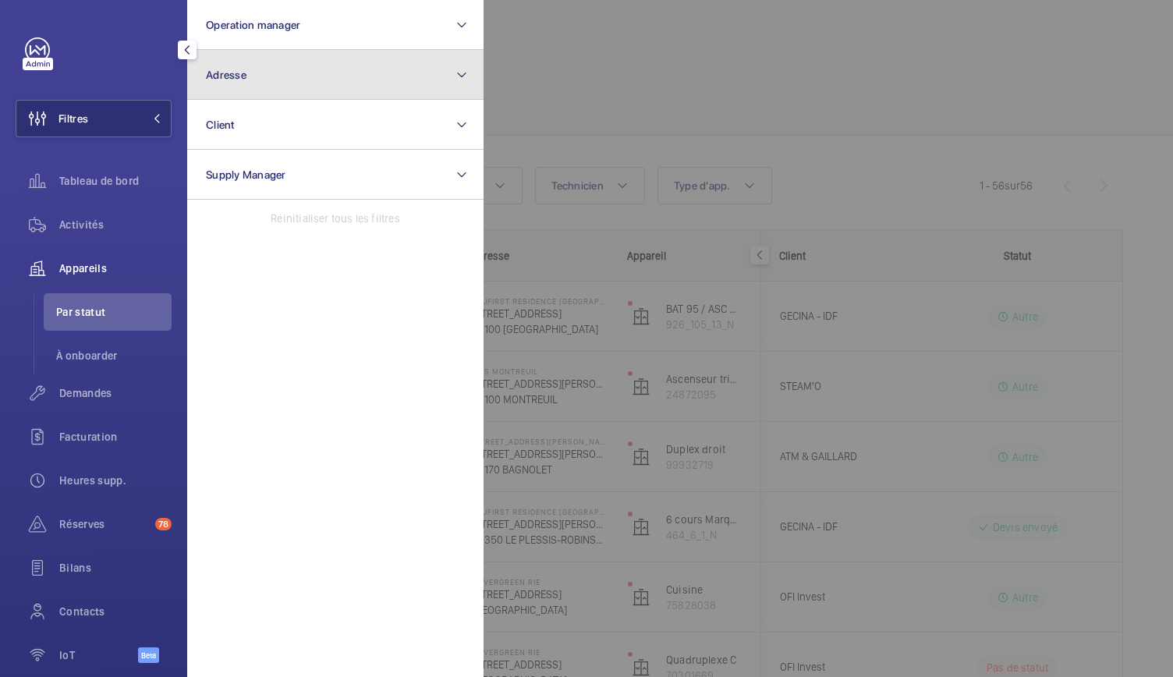
click at [307, 71] on button "Adresse" at bounding box center [335, 75] width 296 height 50
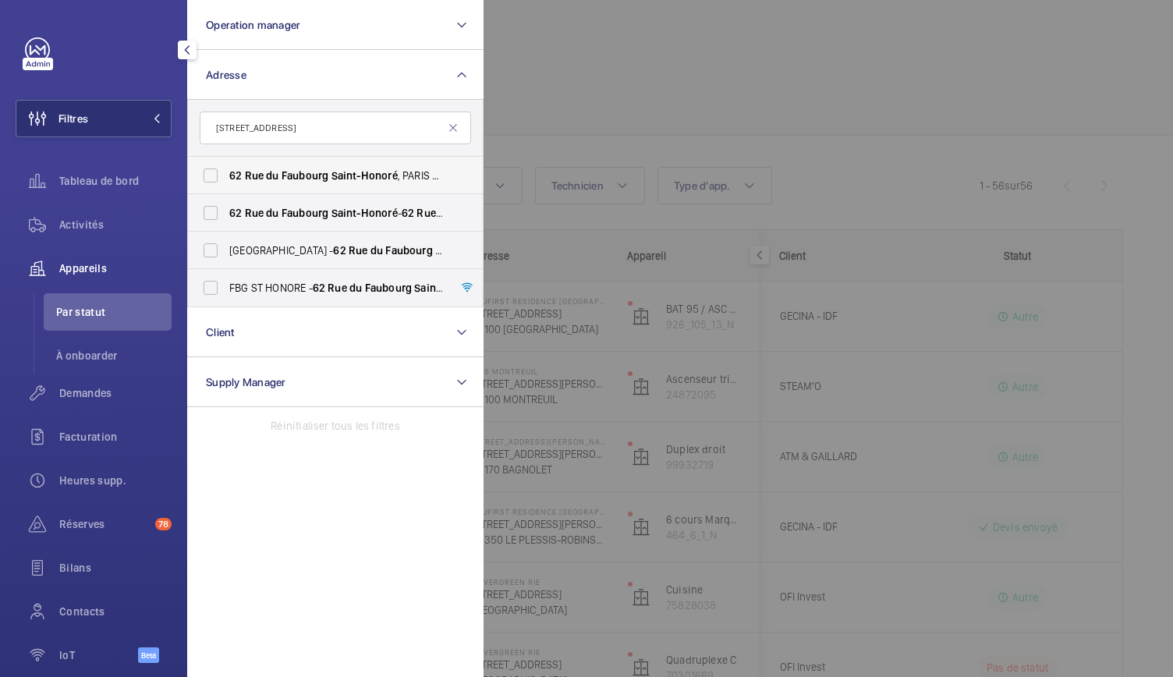
type input "62 Rue du Faubourg Saint-Honoré"
click at [220, 177] on label "62 Rue du Faubourg Saint-Honoré , PARIS 75008 - 62 Rue du Faubourg Saint-Honoré…" at bounding box center [323, 175] width 271 height 37
click at [220, 177] on input "62 Rue du Faubourg Saint-Honoré , PARIS 75008 - 62 Rue du Faubourg Saint-Honoré…" at bounding box center [210, 175] width 31 height 31
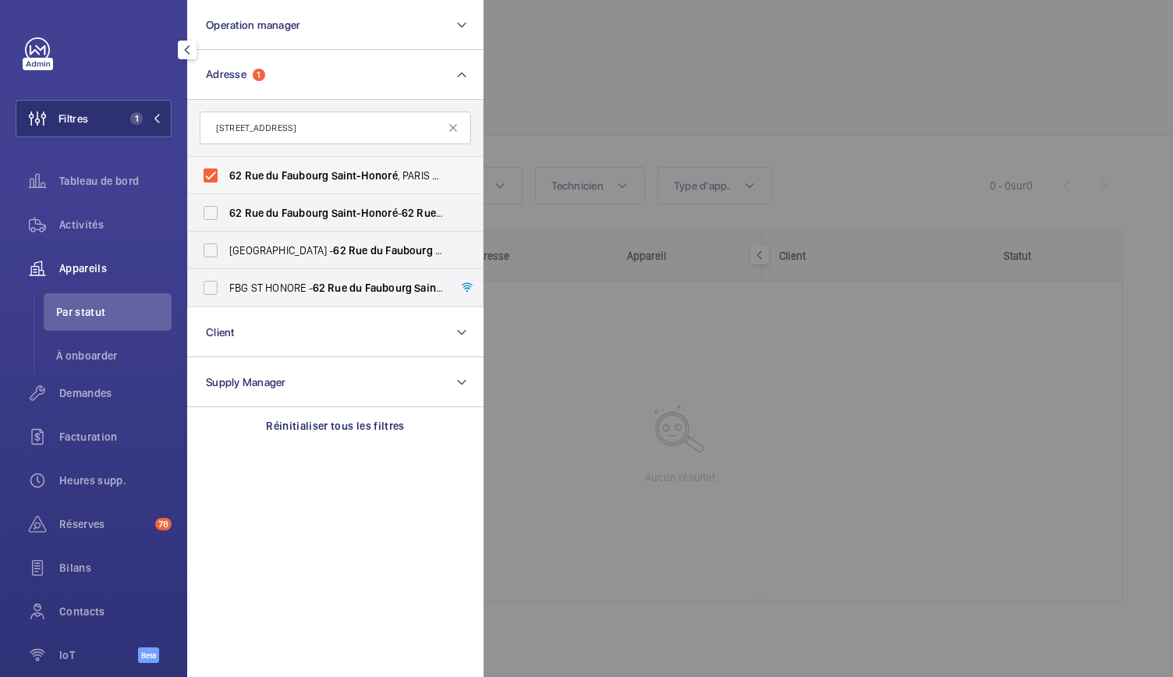
click at [220, 177] on label "62 Rue du Faubourg Saint-Honoré , PARIS 75008 - 62 Rue du Faubourg Saint-Honoré…" at bounding box center [323, 175] width 271 height 37
click at [220, 177] on input "62 Rue du Faubourg Saint-Honoré , PARIS 75008 - 62 Rue du Faubourg Saint-Honoré…" at bounding box center [210, 175] width 31 height 31
checkbox input "false"
click at [215, 215] on label "62 Rue du Faubourg Saint-Honoré - 62 Rue du Faubourg Saint-Honoré , 75008 PARIS…" at bounding box center [323, 212] width 271 height 37
click at [215, 215] on input "62 Rue du Faubourg Saint-Honoré - 62 Rue du Faubourg Saint-Honoré , 75008 PARIS…" at bounding box center [210, 212] width 31 height 31
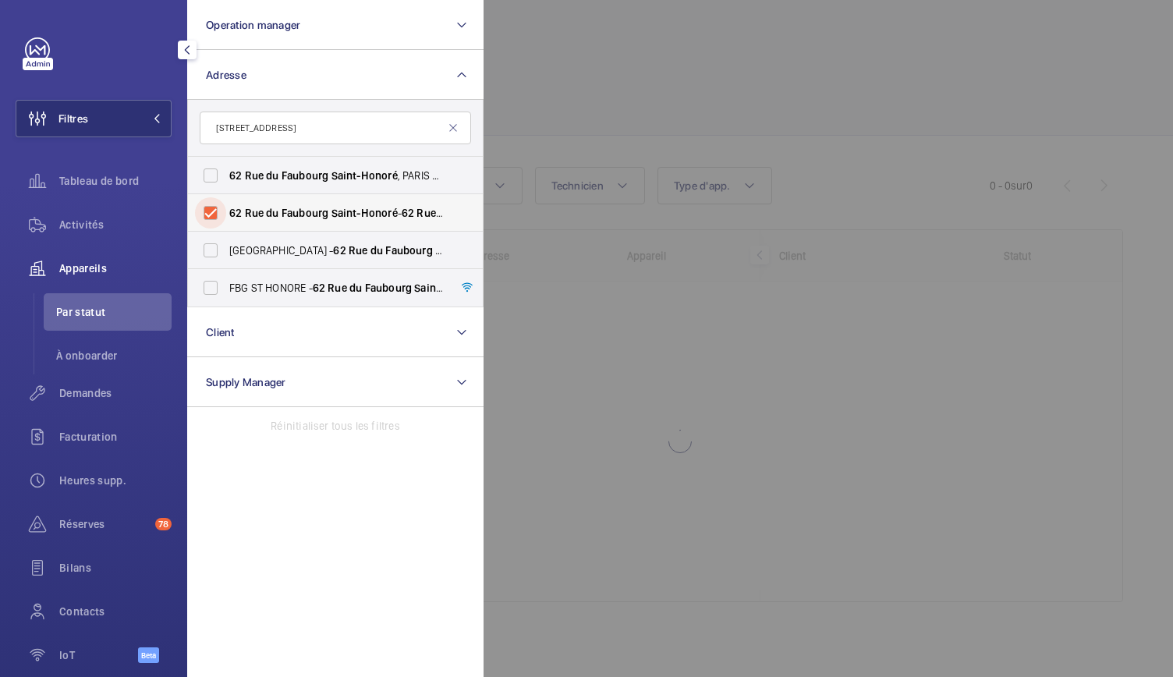
checkbox input "true"
click at [95, 227] on span "Activités" at bounding box center [115, 225] width 112 height 16
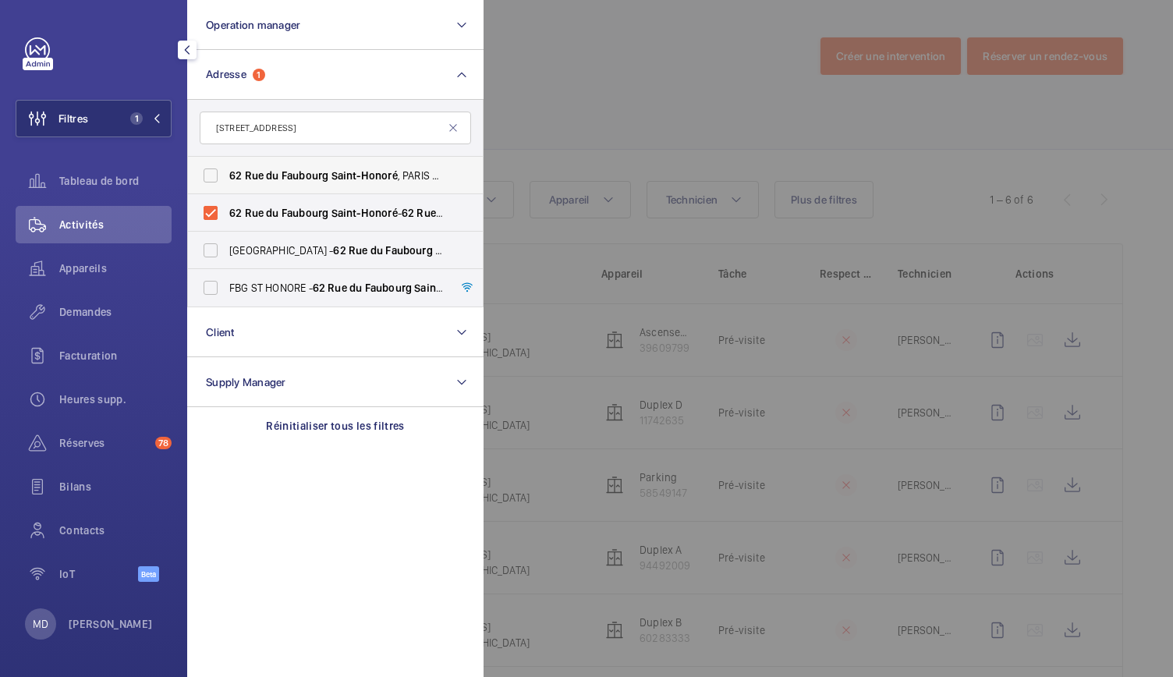
click at [212, 180] on label "62 Rue du Faubourg Saint-Honoré , PARIS 75008 - 62 Rue du Faubourg Saint-Honoré…" at bounding box center [323, 175] width 271 height 37
click at [212, 180] on input "62 Rue du Faubourg Saint-Honoré , PARIS 75008 - 62 Rue du Faubourg Saint-Honoré…" at bounding box center [210, 175] width 31 height 31
checkbox input "true"
click at [213, 210] on label "62 Rue du Faubourg Saint-Honoré - 62 Rue du Faubourg Saint-Honoré , 75008 PARIS…" at bounding box center [323, 212] width 271 height 37
click at [213, 210] on input "62 Rue du Faubourg Saint-Honoré - 62 Rue du Faubourg Saint-Honoré , 75008 PARIS…" at bounding box center [210, 212] width 31 height 31
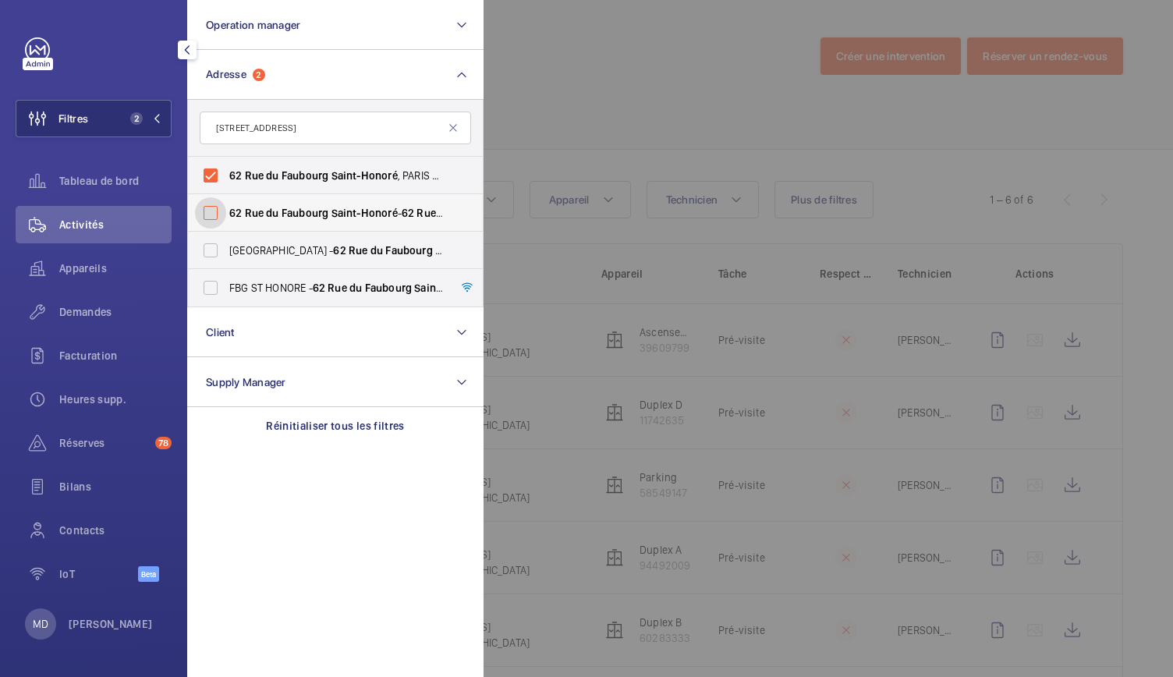
checkbox input "false"
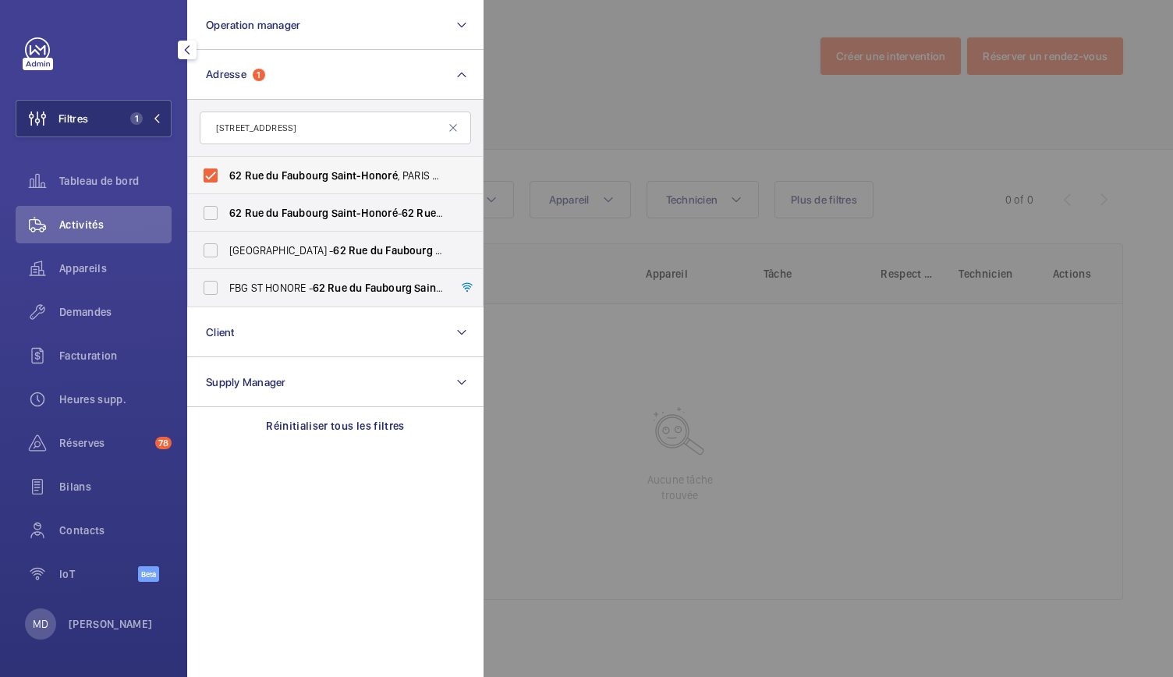
click at [213, 170] on label "62 Rue du Faubourg Saint-Honoré , PARIS 75008 - 62 Rue du Faubourg Saint-Honoré…" at bounding box center [323, 175] width 271 height 37
click at [213, 170] on input "62 Rue du Faubourg Saint-Honoré , PARIS 75008 - 62 Rue du Faubourg Saint-Honoré…" at bounding box center [210, 175] width 31 height 31
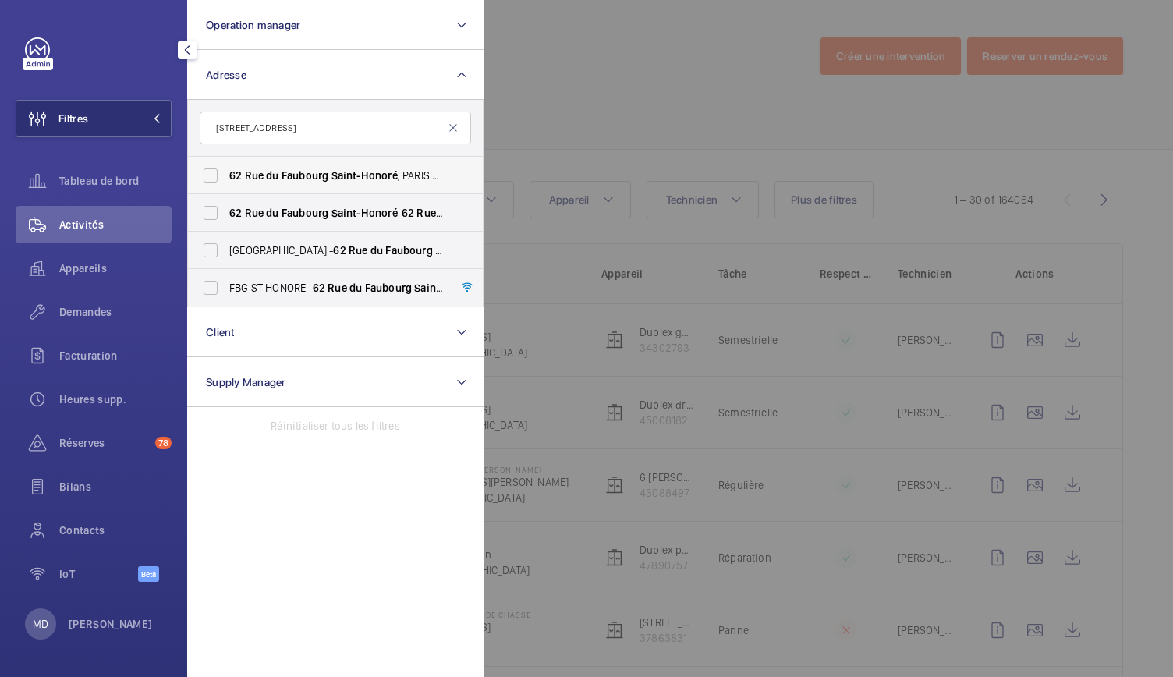
click at [214, 179] on label "62 Rue du Faubourg Saint-Honoré , PARIS 75008 - 62 Rue du Faubourg Saint-Honoré…" at bounding box center [323, 175] width 271 height 37
click at [214, 179] on input "62 Rue du Faubourg Saint-Honoré , PARIS 75008 - 62 Rue du Faubourg Saint-Honoré…" at bounding box center [210, 175] width 31 height 31
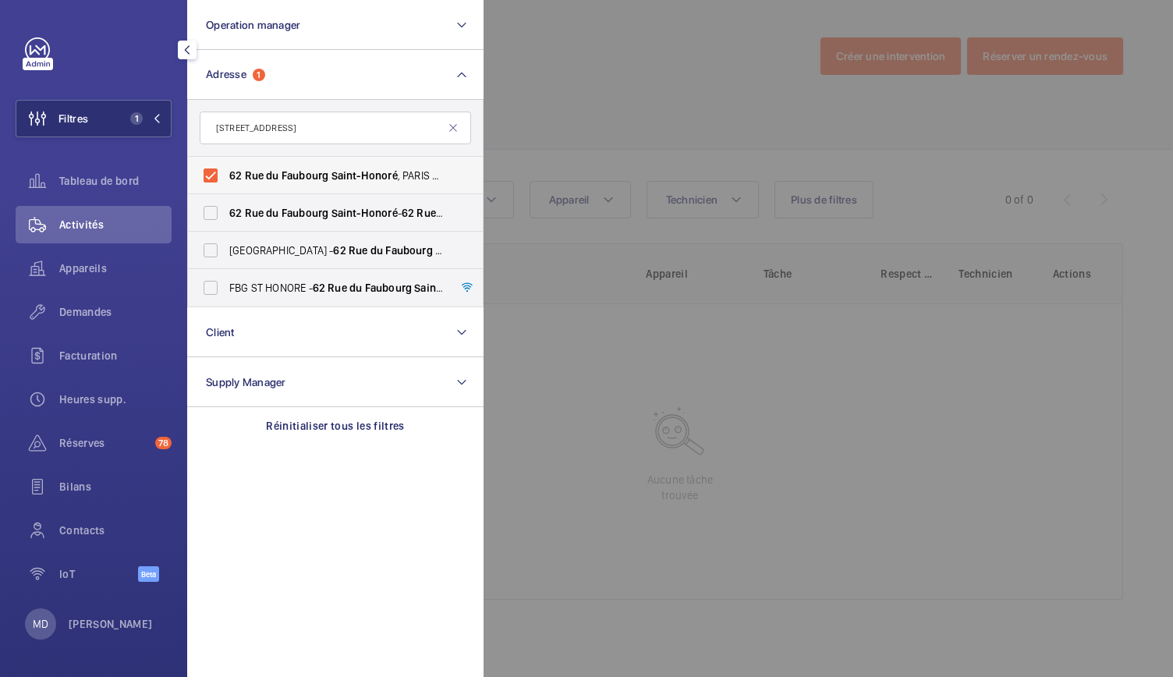
click at [214, 179] on label "62 Rue du Faubourg Saint-Honoré , PARIS 75008 - 62 Rue du Faubourg Saint-Honoré…" at bounding box center [323, 175] width 271 height 37
click at [214, 179] on input "62 Rue du Faubourg Saint-Honoré , PARIS 75008 - 62 Rue du Faubourg Saint-Honoré…" at bounding box center [210, 175] width 31 height 31
checkbox input "false"
click at [214, 213] on label "62 Rue du Faubourg Saint-Honoré - 62 Rue du Faubourg Saint-Honoré , 75008 PARIS…" at bounding box center [323, 212] width 271 height 37
click at [214, 213] on input "62 Rue du Faubourg Saint-Honoré - 62 Rue du Faubourg Saint-Honoré , 75008 PARIS…" at bounding box center [210, 212] width 31 height 31
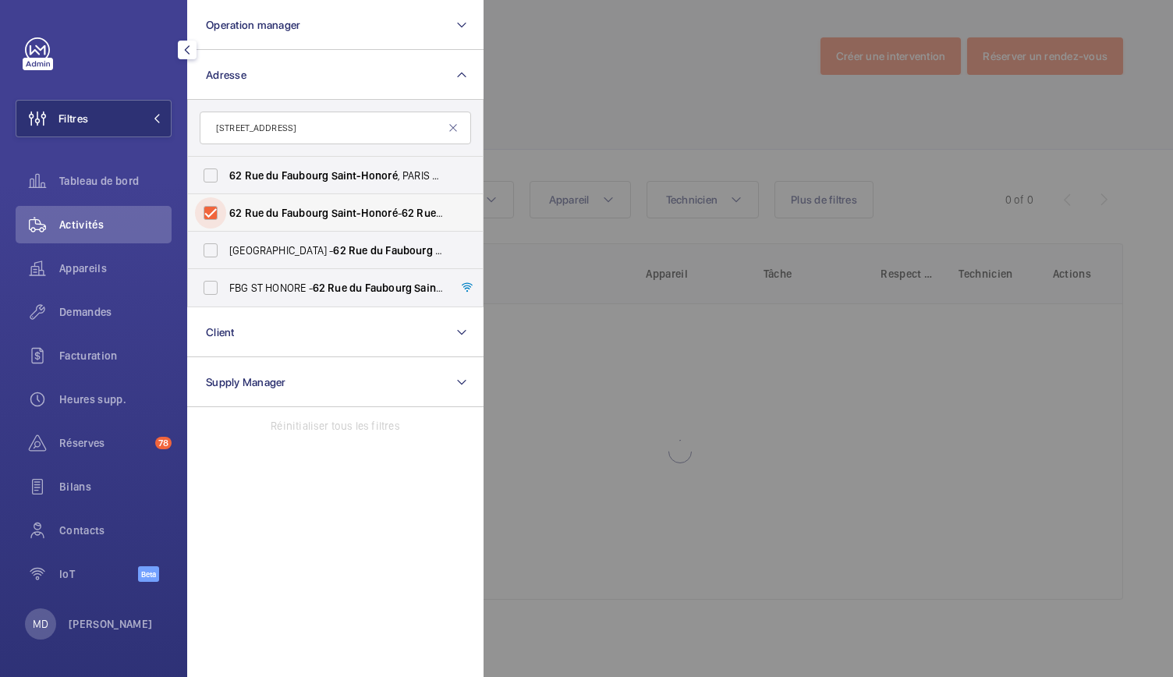
checkbox input "true"
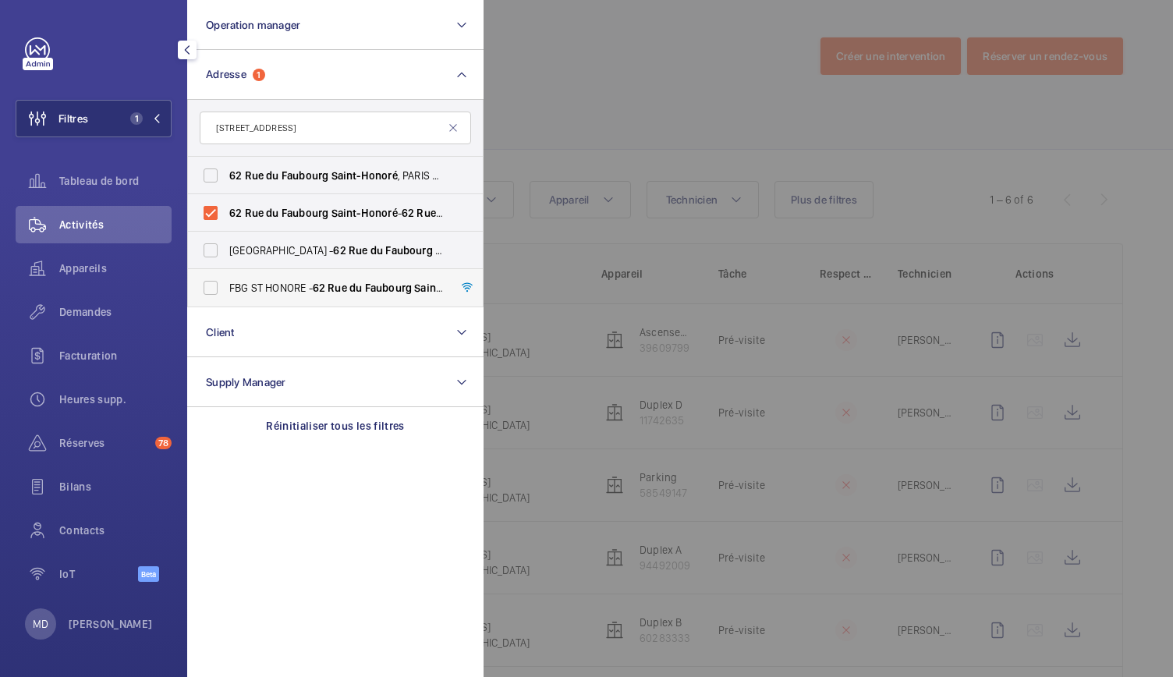
click at [221, 288] on label "FBG ST HONORE - 62 Rue du Faubourg Saint-Honoré , PARIS 75008" at bounding box center [323, 287] width 271 height 37
click at [221, 288] on input "FBG ST HONORE - 62 Rue du Faubourg Saint-Honoré , PARIS 75008" at bounding box center [210, 287] width 31 height 31
checkbox input "true"
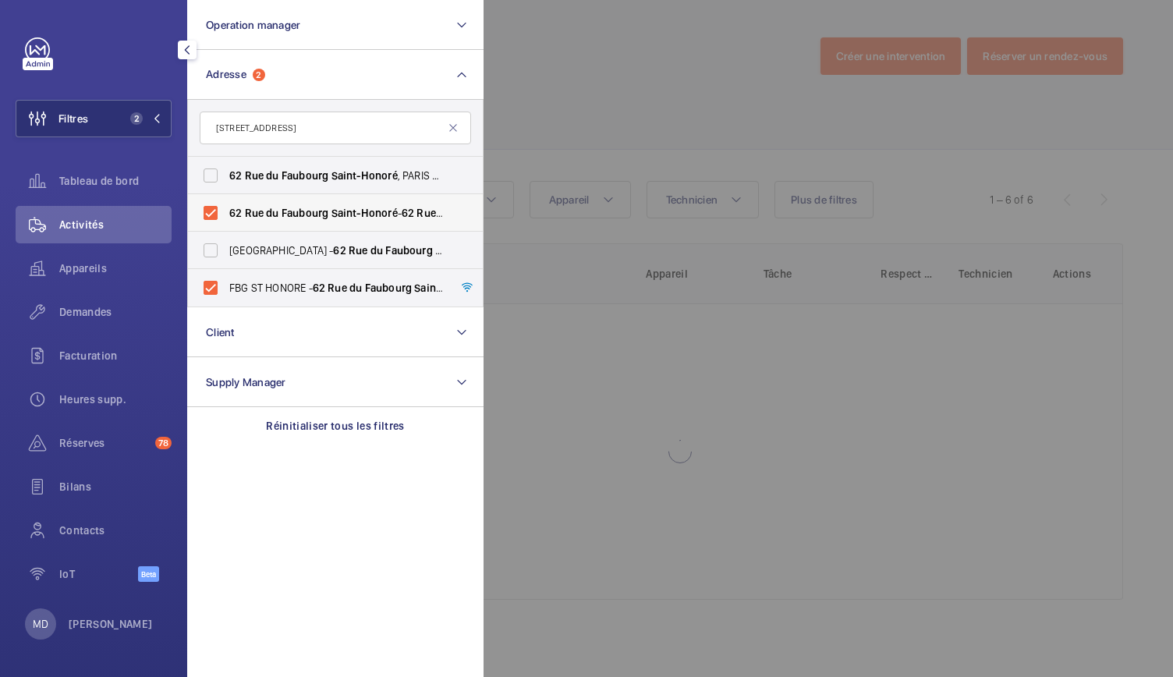
click at [215, 209] on label "62 Rue du Faubourg Saint-Honoré - 62 Rue du Faubourg Saint-Honoré , 75008 PARIS…" at bounding box center [323, 212] width 271 height 37
click at [215, 209] on input "62 Rue du Faubourg Saint-Honoré - 62 Rue du Faubourg Saint-Honoré , 75008 PARIS…" at bounding box center [210, 212] width 31 height 31
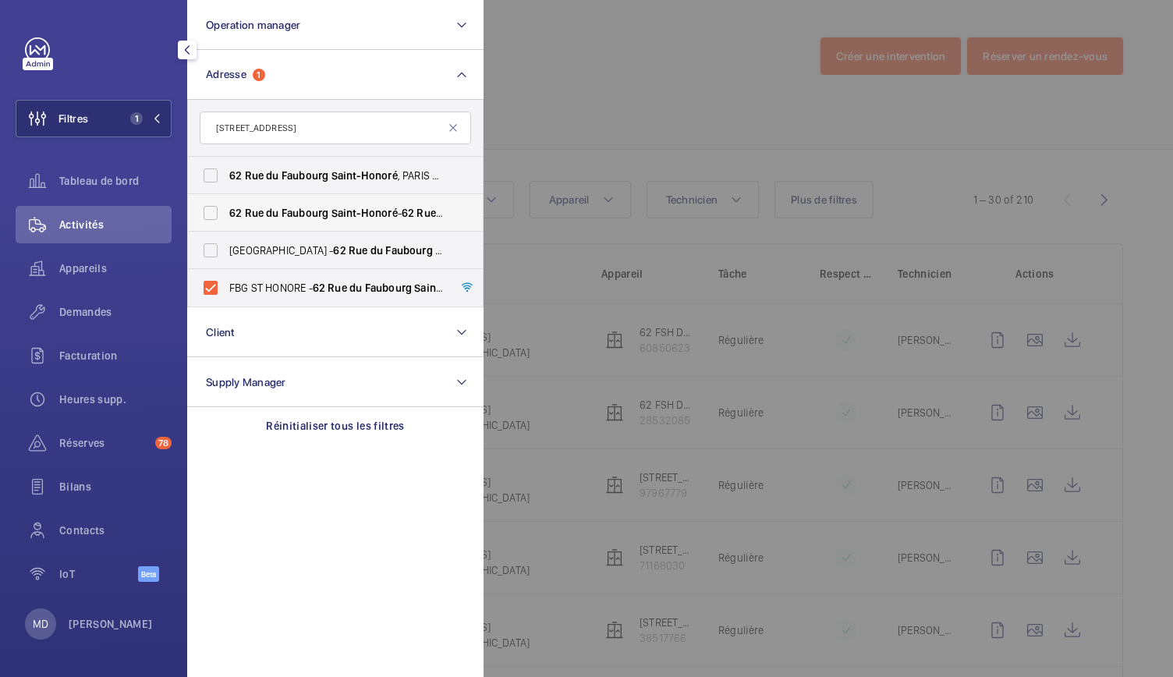
click at [209, 204] on label "62 Rue du Faubourg Saint-Honoré - 62 Rue du Faubourg Saint-Honoré , 75008 PARIS…" at bounding box center [323, 212] width 271 height 37
click at [209, 204] on input "62 Rue du Faubourg Saint-Honoré - 62 Rue du Faubourg Saint-Honoré , 75008 PARIS…" at bounding box center [210, 212] width 31 height 31
checkbox input "true"
click at [217, 245] on label "CASABLANCA - 62 Rue du Faubourg Saint-Honoré , PARIS 75008" at bounding box center [323, 250] width 271 height 37
click at [217, 245] on input "CASABLANCA - 62 Rue du Faubourg Saint-Honoré , PARIS 75008" at bounding box center [210, 250] width 31 height 31
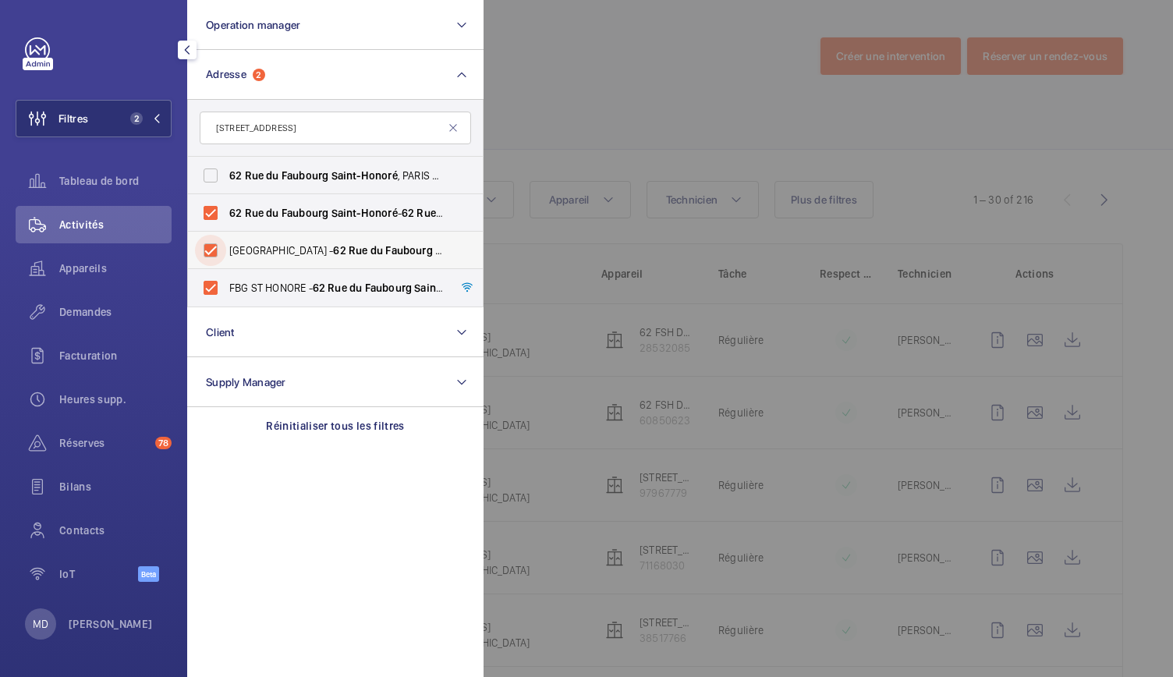
checkbox input "true"
click at [530, 54] on div at bounding box center [1069, 338] width 1173 height 677
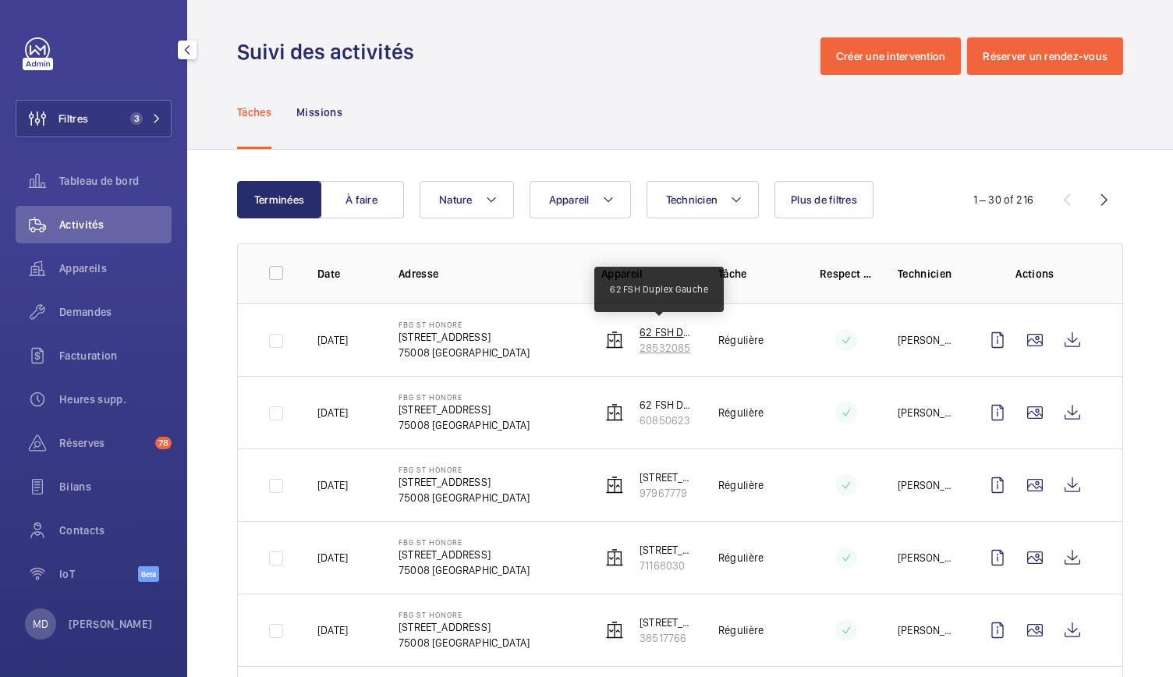
click at [655, 335] on p "62 FSH Duplex Gauche" at bounding box center [666, 332] width 54 height 16
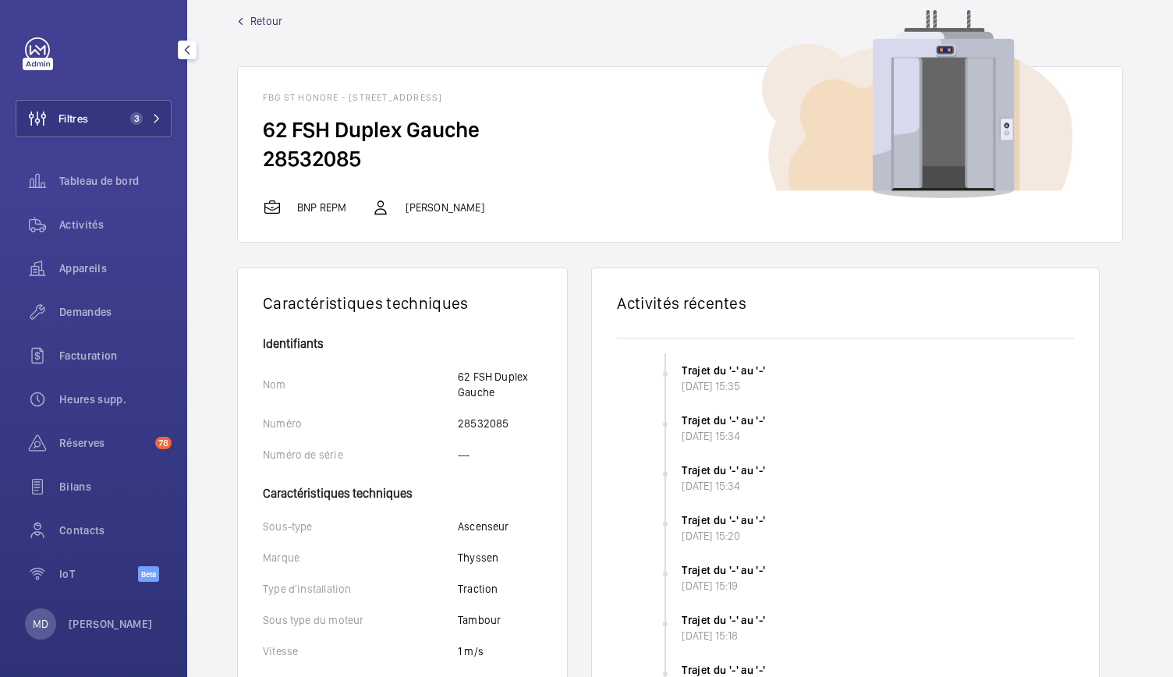
scroll to position [11, 0]
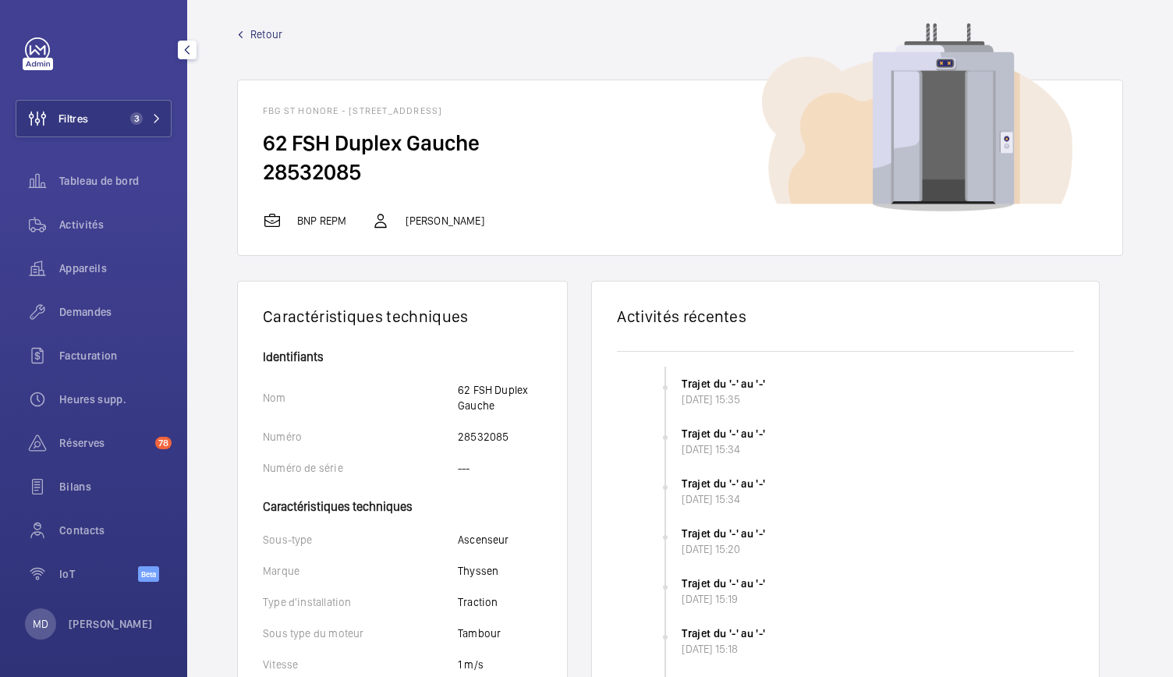
click at [265, 31] on span "Retour" at bounding box center [266, 35] width 32 height 16
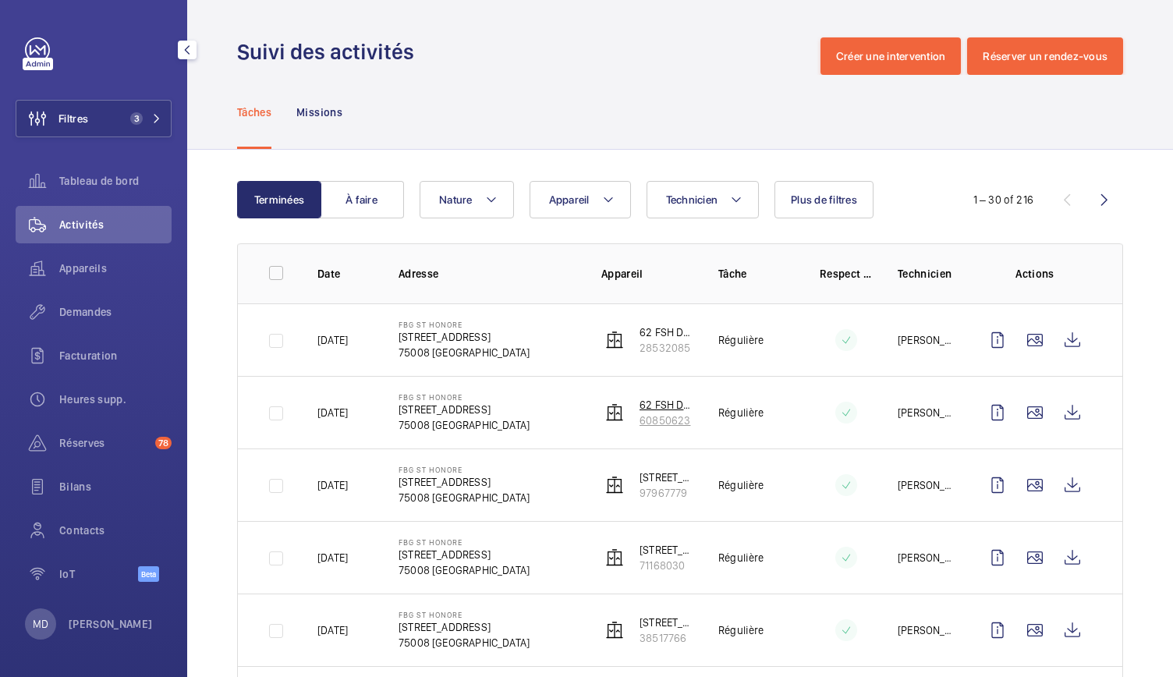
click at [641, 417] on p "60850623" at bounding box center [666, 421] width 54 height 16
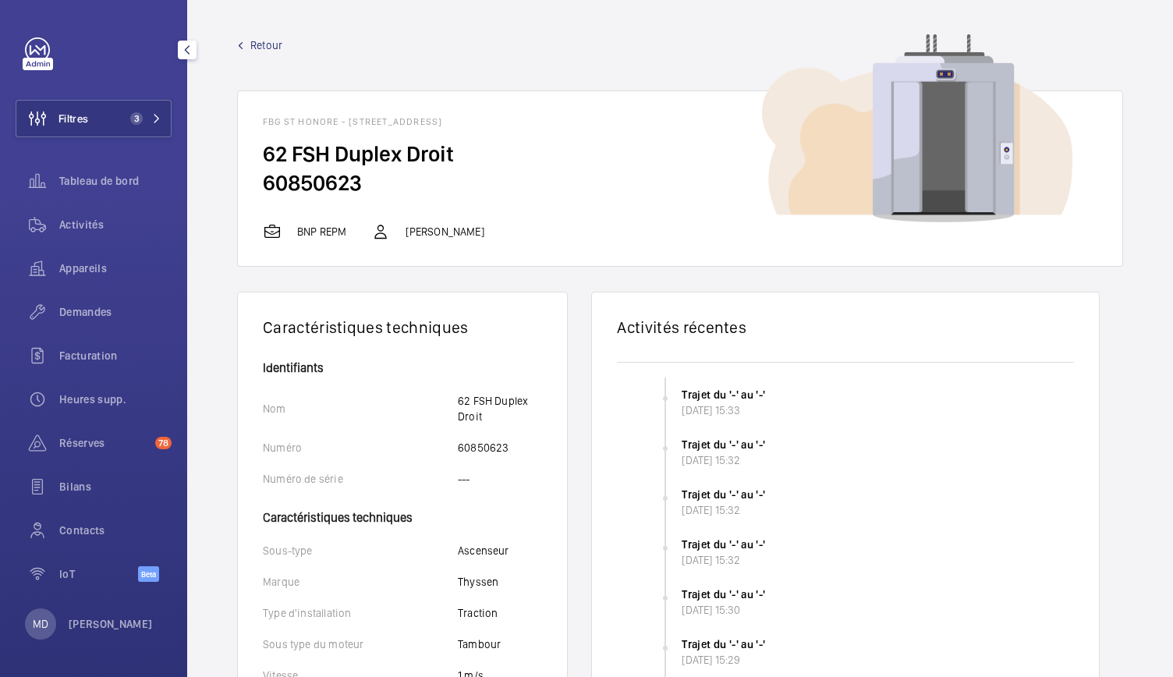
click at [248, 39] on link "Retour" at bounding box center [680, 45] width 886 height 16
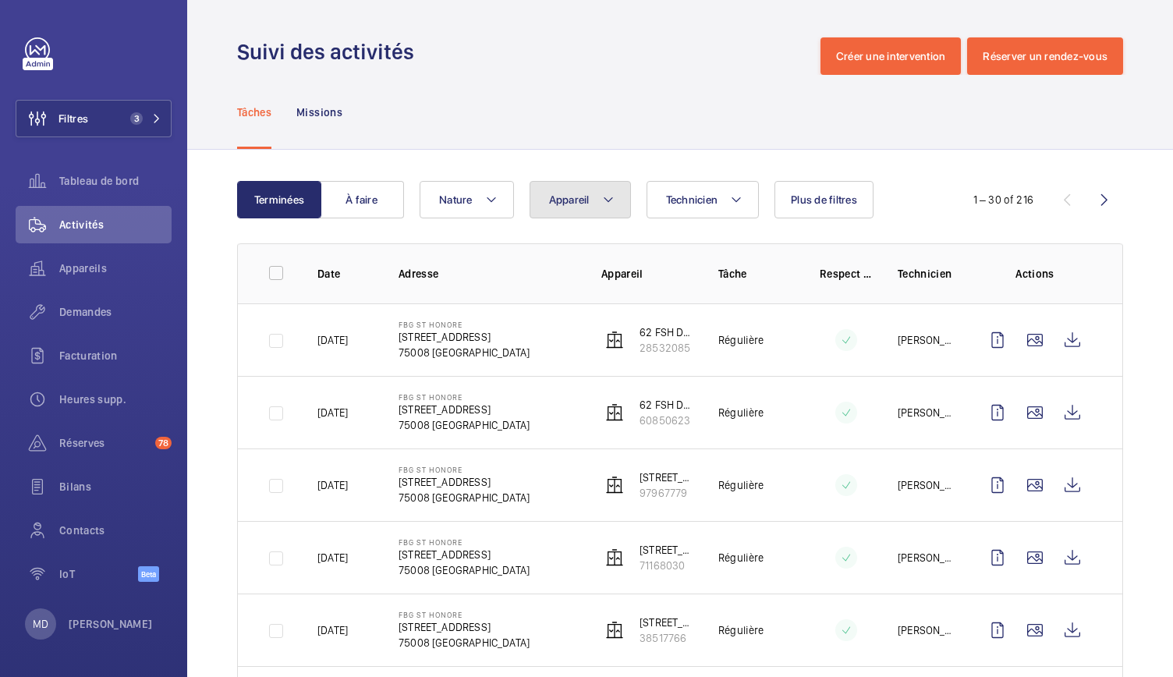
click at [627, 200] on button "Appareil" at bounding box center [579, 199] width 101 height 37
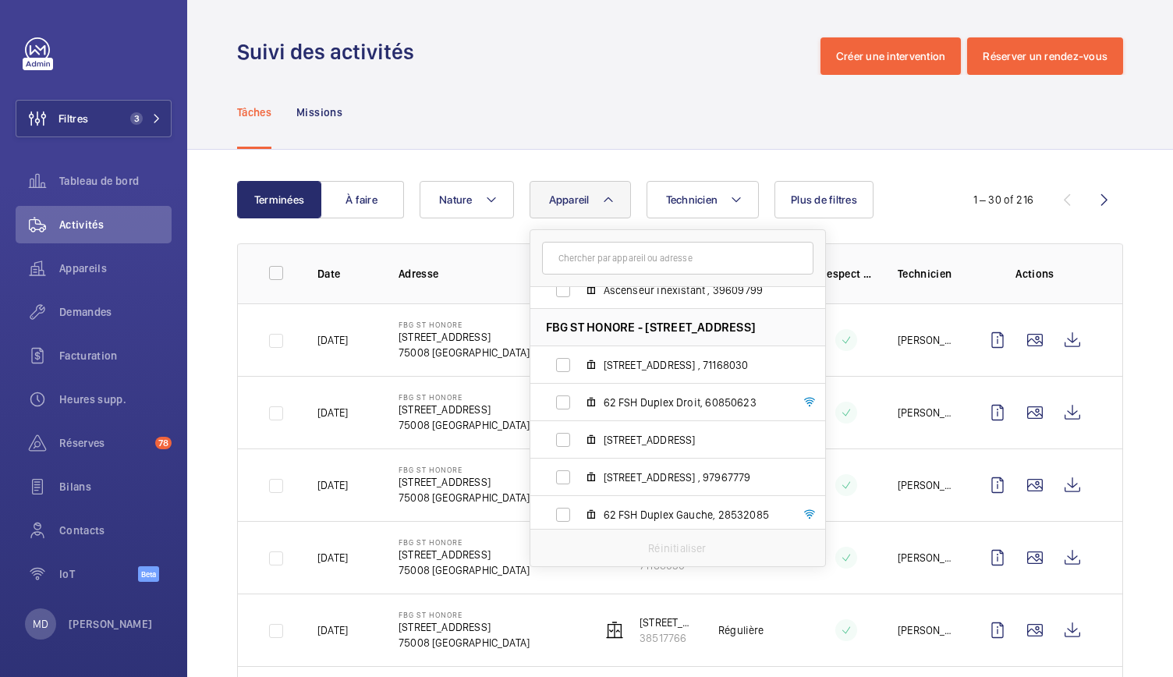
scroll to position [320, 0]
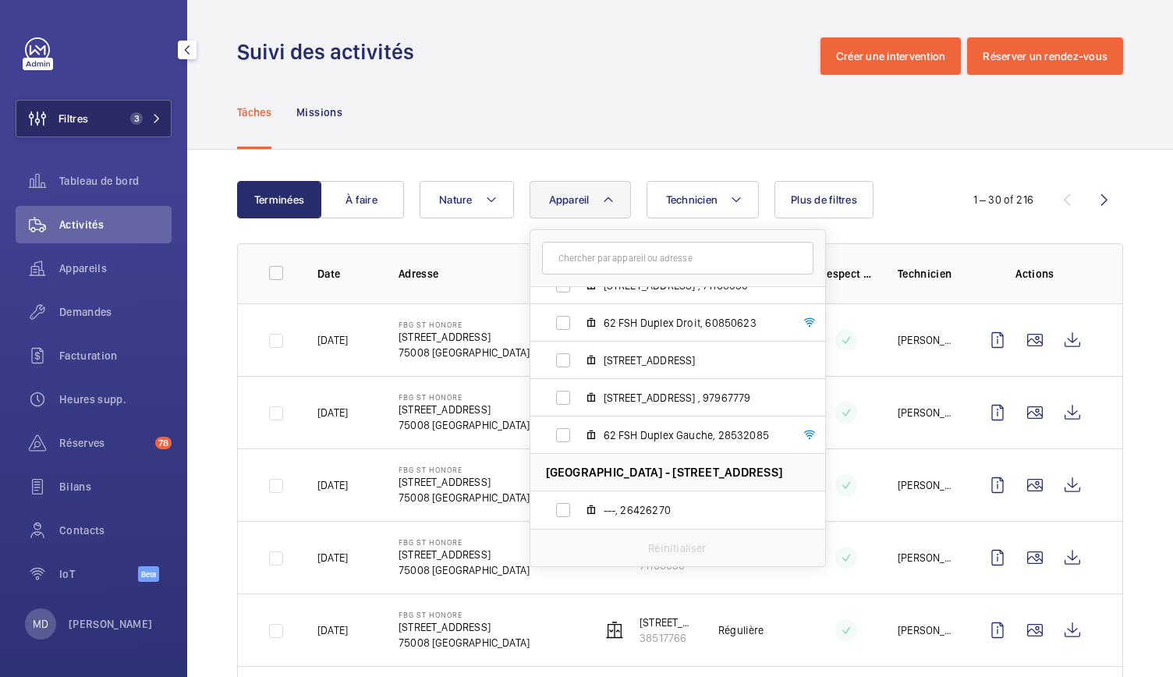
click at [142, 116] on span "3" at bounding box center [136, 118] width 12 height 12
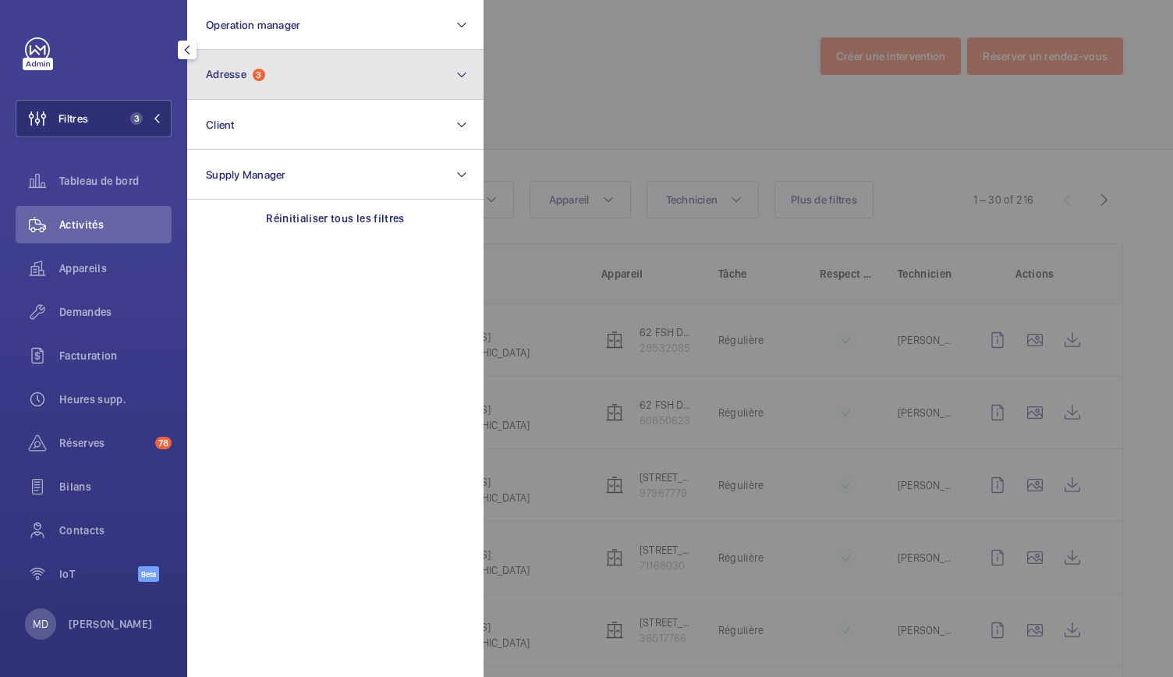
click at [229, 85] on button "Adresse 3" at bounding box center [335, 75] width 296 height 50
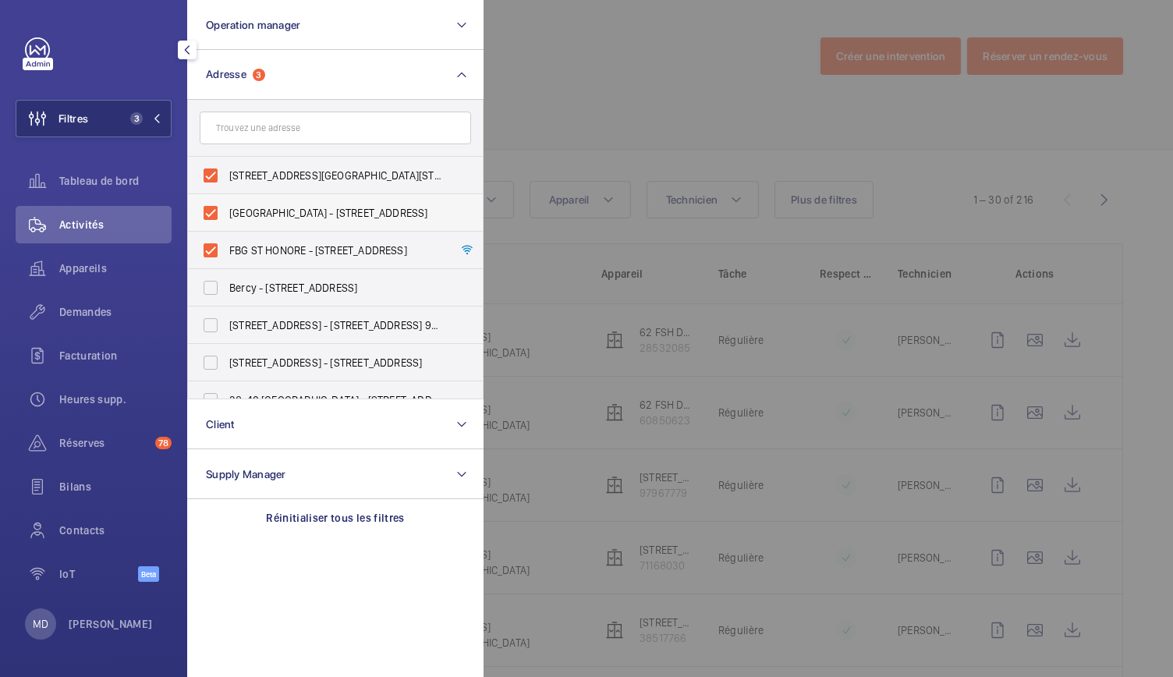
click at [207, 216] on label "CASABLANCA - 62 Rue du Faubourg Saint-Honoré, PARIS 75008" at bounding box center [323, 212] width 271 height 37
click at [207, 216] on input "CASABLANCA - 62 Rue du Faubourg Saint-Honoré, PARIS 75008" at bounding box center [210, 212] width 31 height 31
checkbox input "false"
click at [612, 93] on div at bounding box center [1069, 338] width 1173 height 677
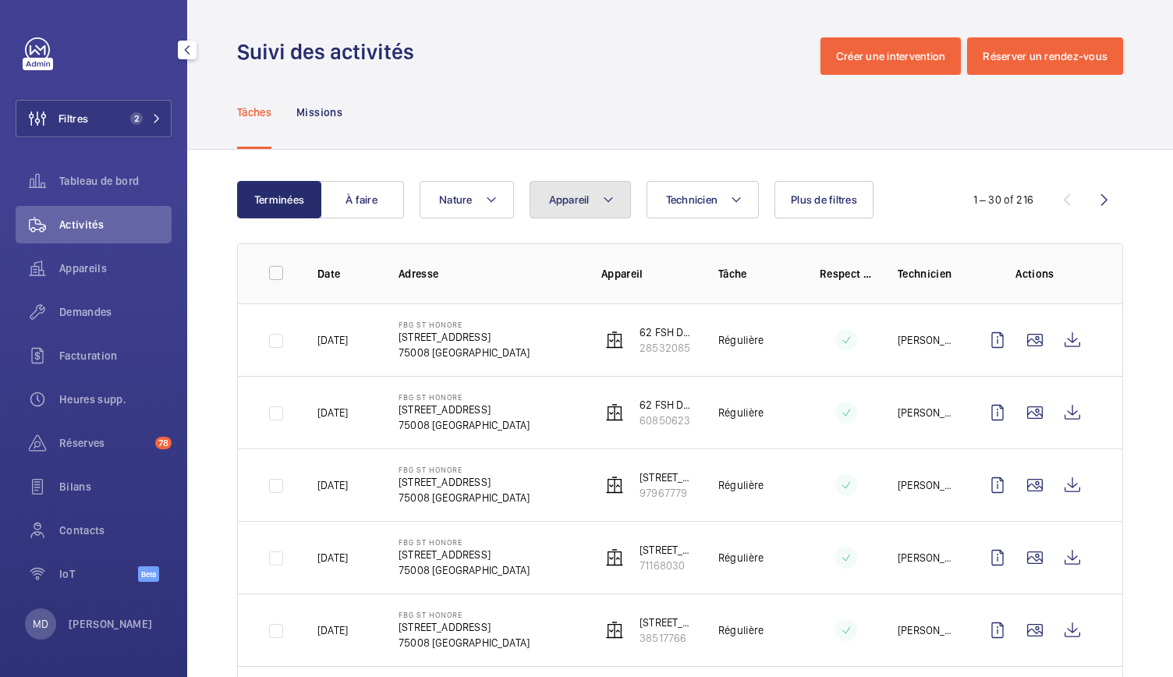
click at [607, 211] on button "Appareil" at bounding box center [579, 199] width 101 height 37
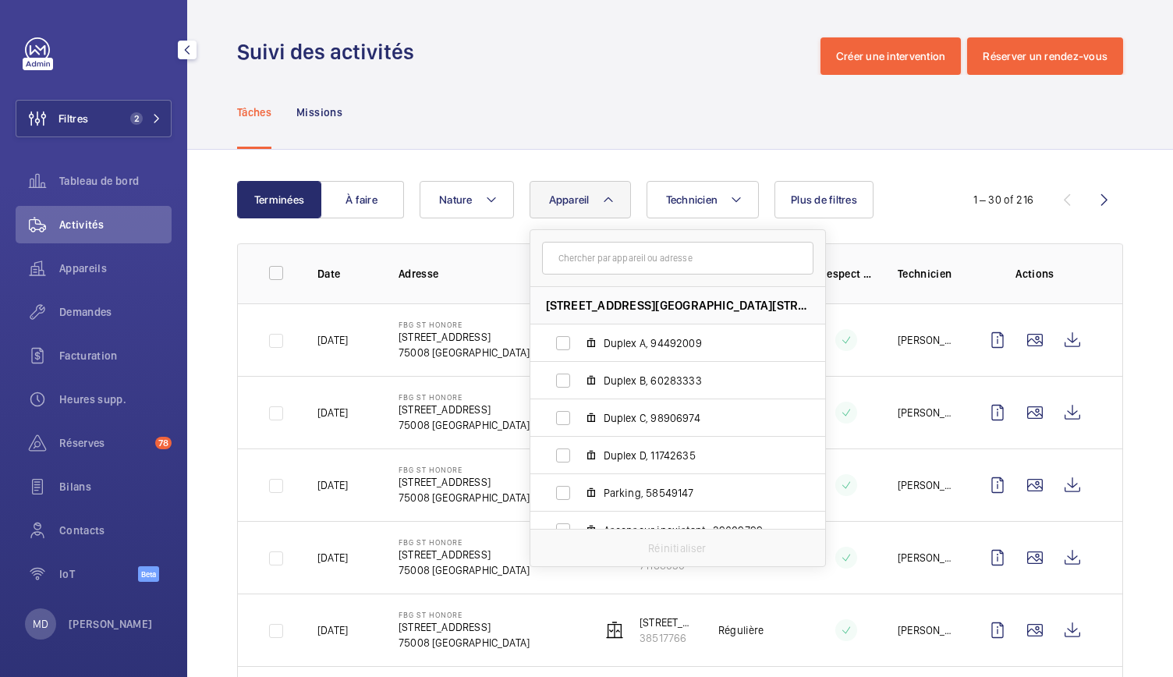
click at [591, 38] on div "Suivi des activités Créer une intervention Réserver un rendez-vous" at bounding box center [680, 55] width 886 height 37
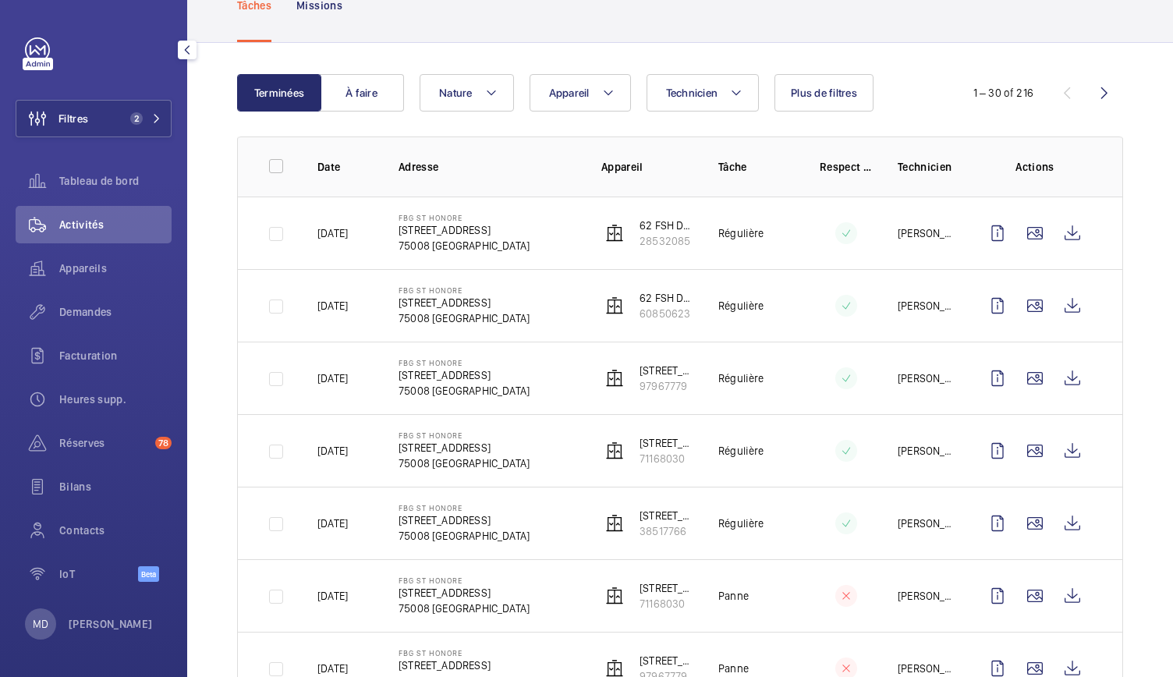
scroll to position [104, 0]
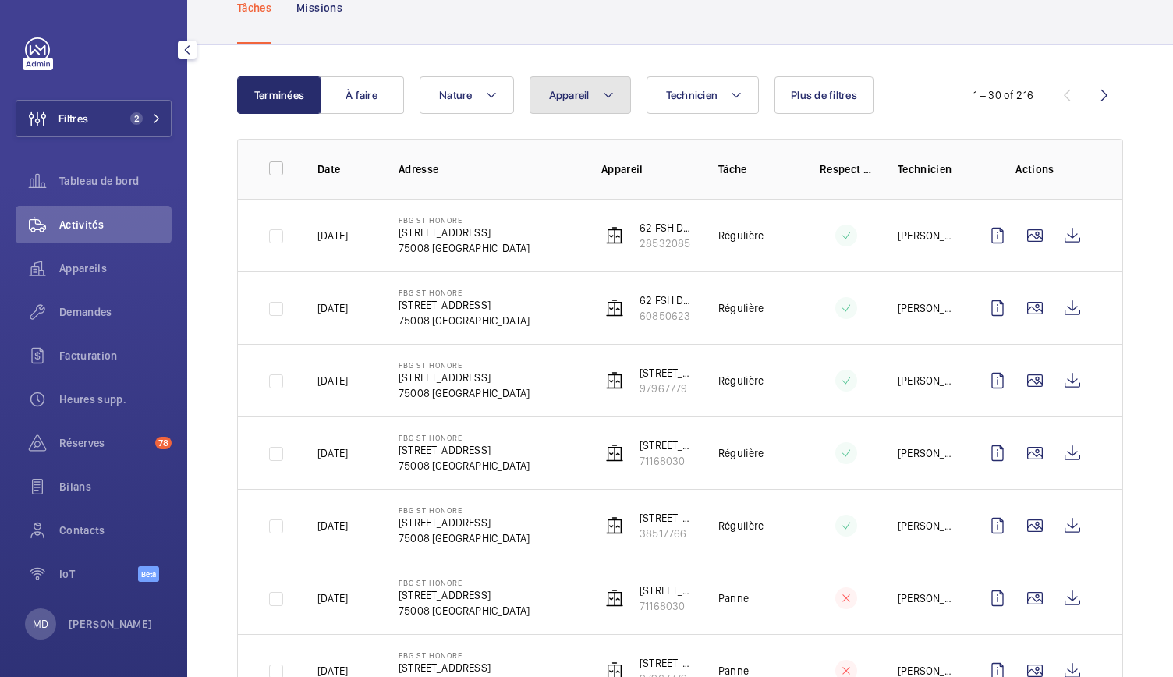
click at [610, 102] on mat-icon at bounding box center [608, 95] width 12 height 19
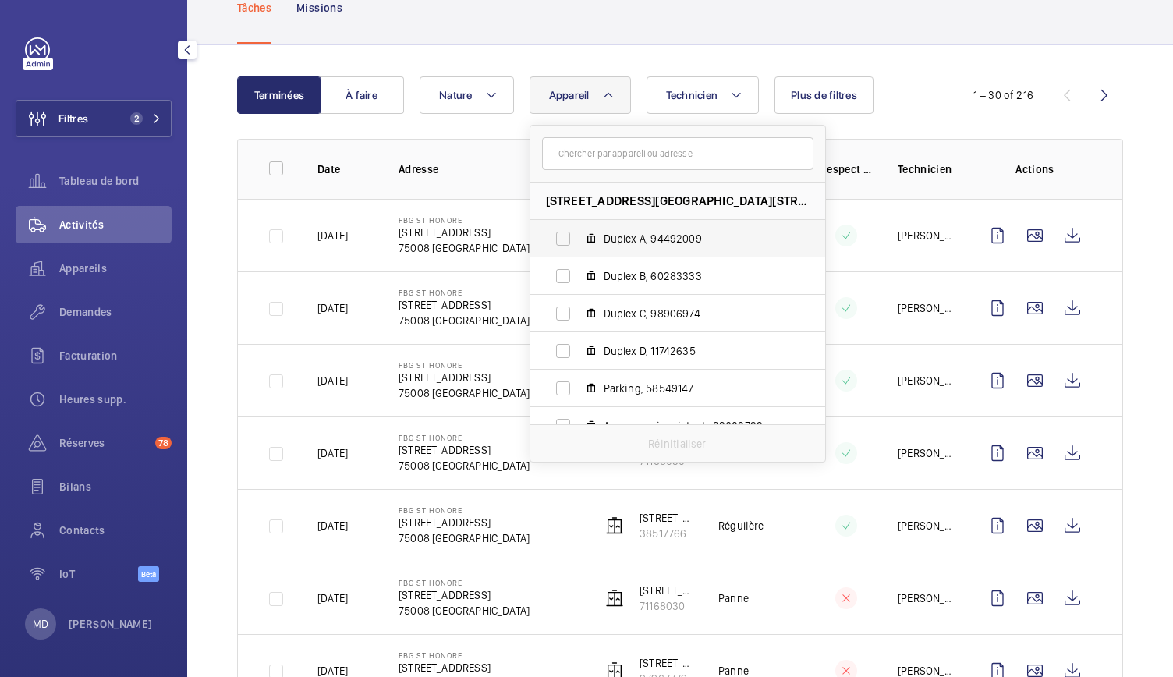
scroll to position [245, 0]
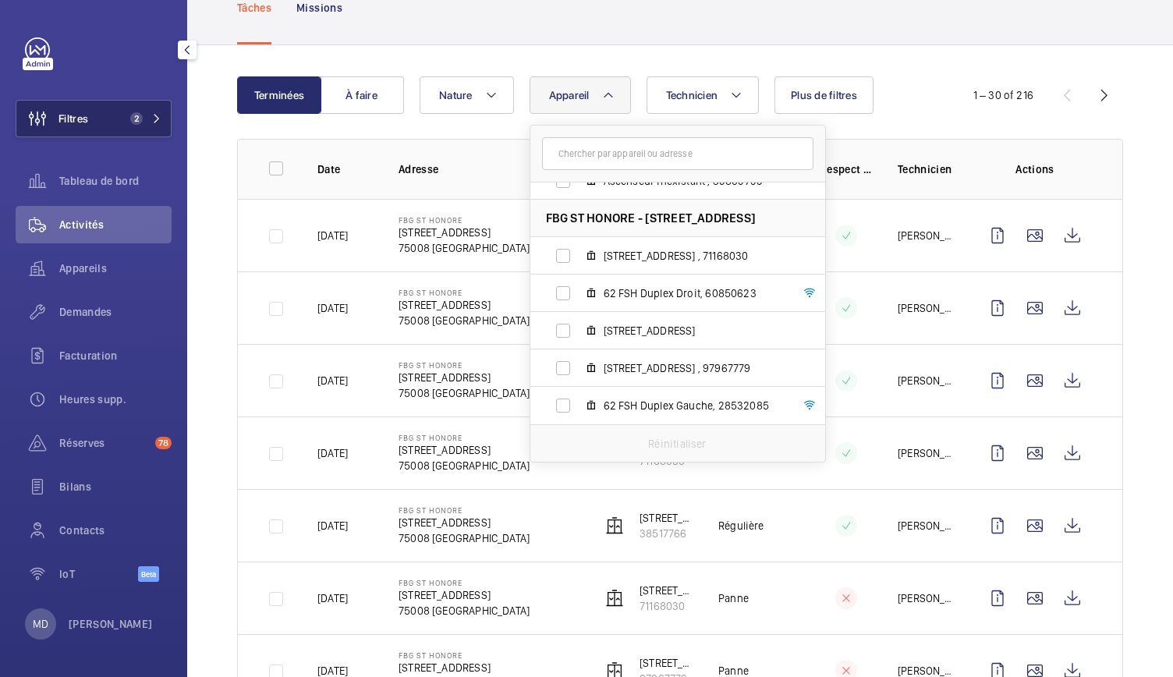
click at [133, 119] on span "2" at bounding box center [136, 118] width 12 height 12
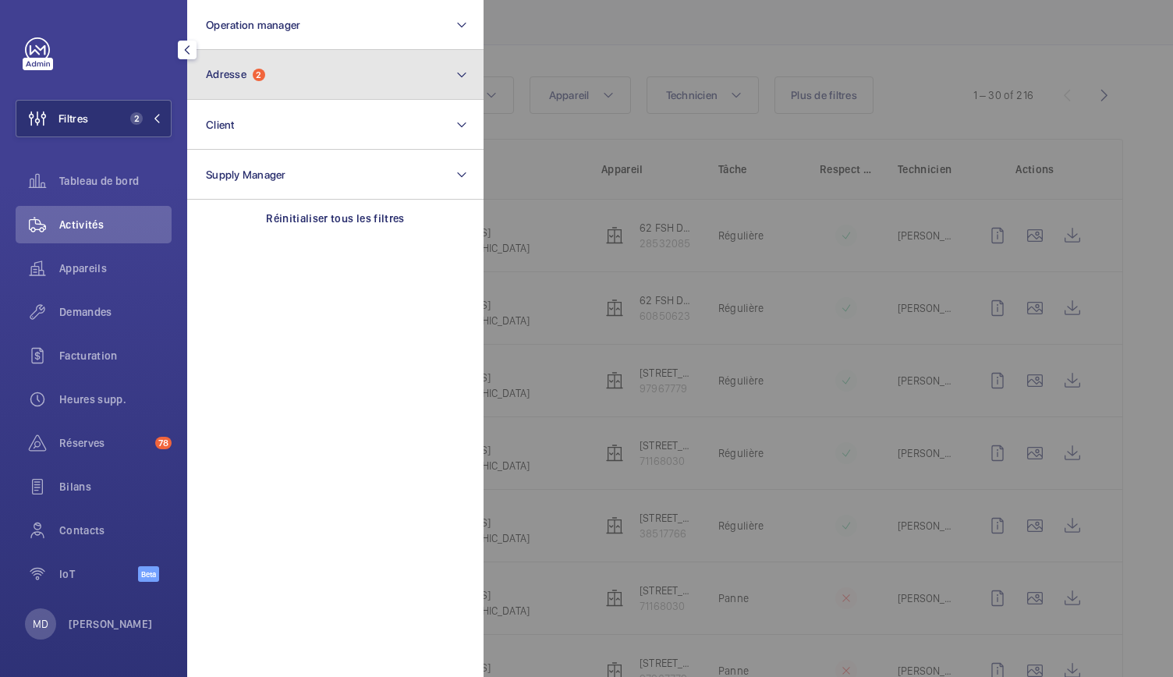
click at [250, 69] on span "Adresse 2" at bounding box center [235, 74] width 59 height 13
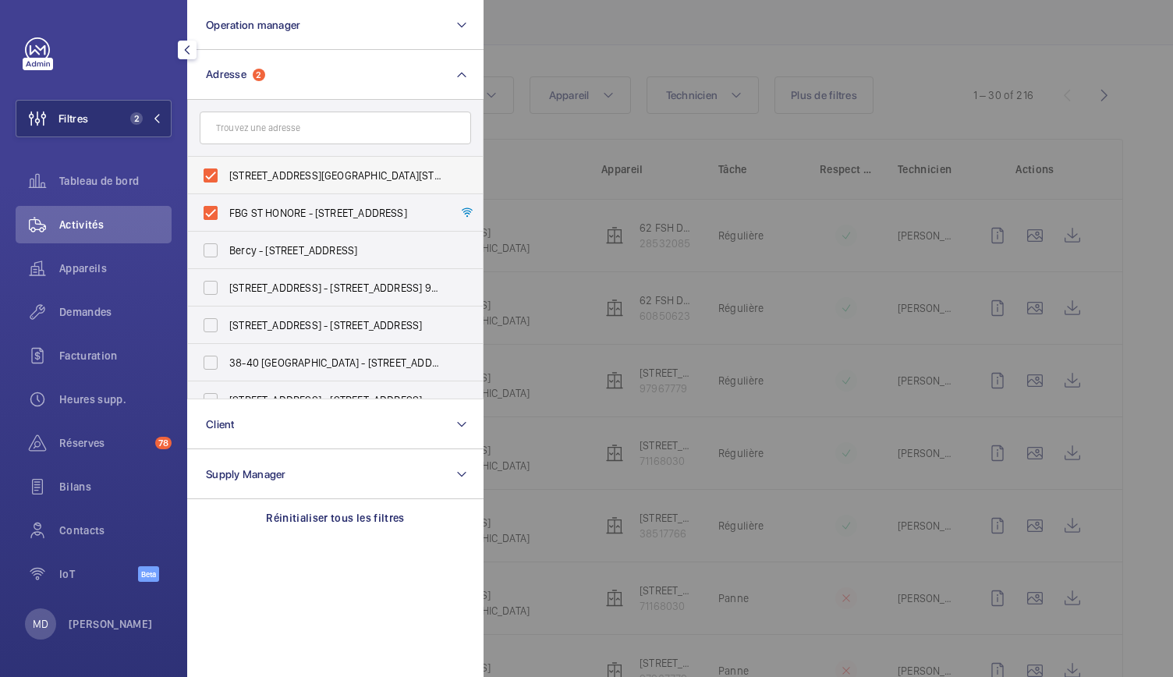
click at [212, 178] on label "62 Rue du Faubourg Saint-Honoré - 62 Rue du Faubourg Saint-Honoré, 75008 PARIS,…" at bounding box center [323, 175] width 271 height 37
click at [212, 178] on input "62 Rue du Faubourg Saint-Honoré - 62 Rue du Faubourg Saint-Honoré, 75008 PARIS,…" at bounding box center [210, 175] width 31 height 31
checkbox input "false"
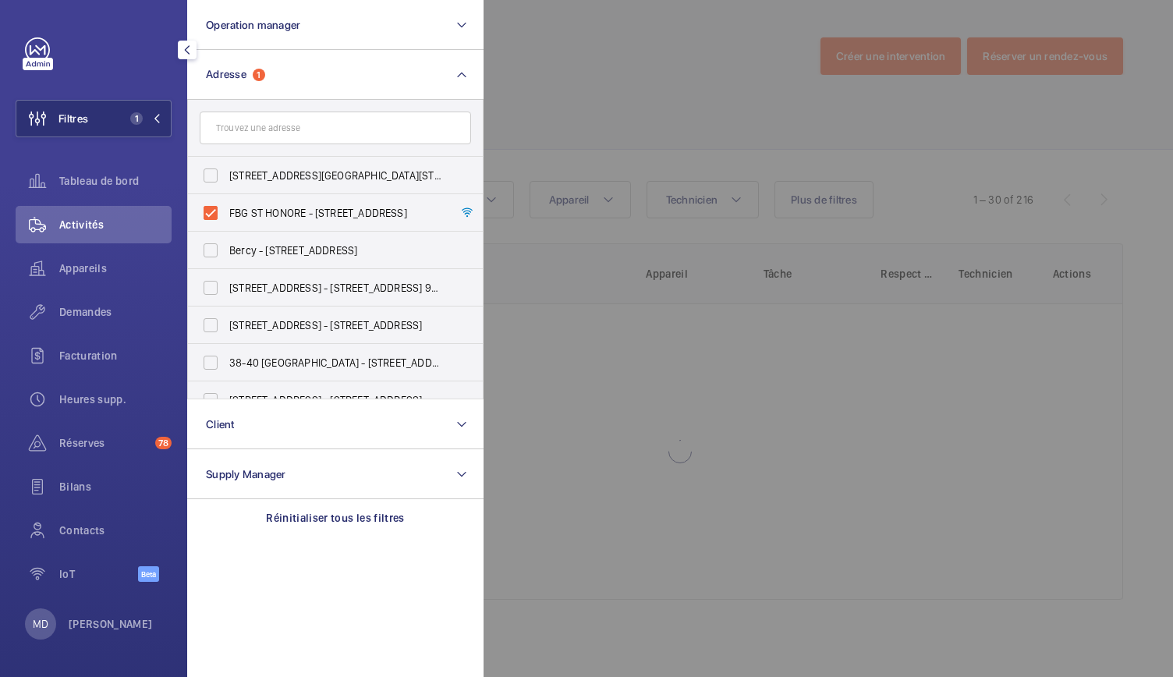
click at [533, 66] on div at bounding box center [1069, 338] width 1173 height 677
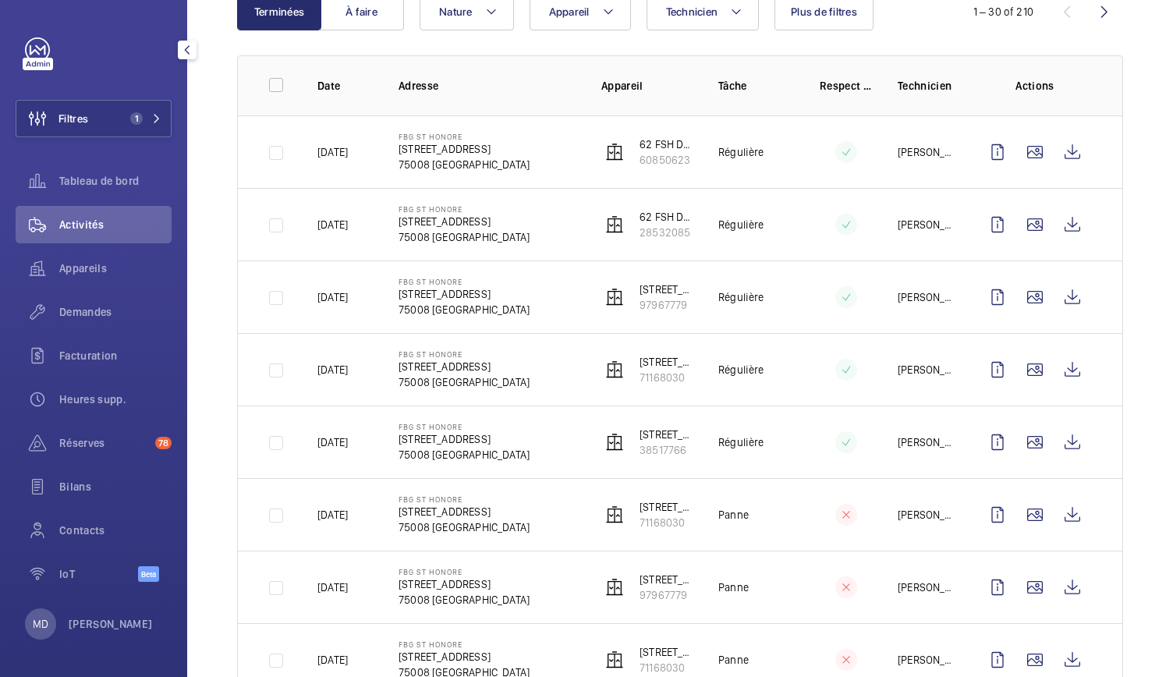
scroll to position [152, 0]
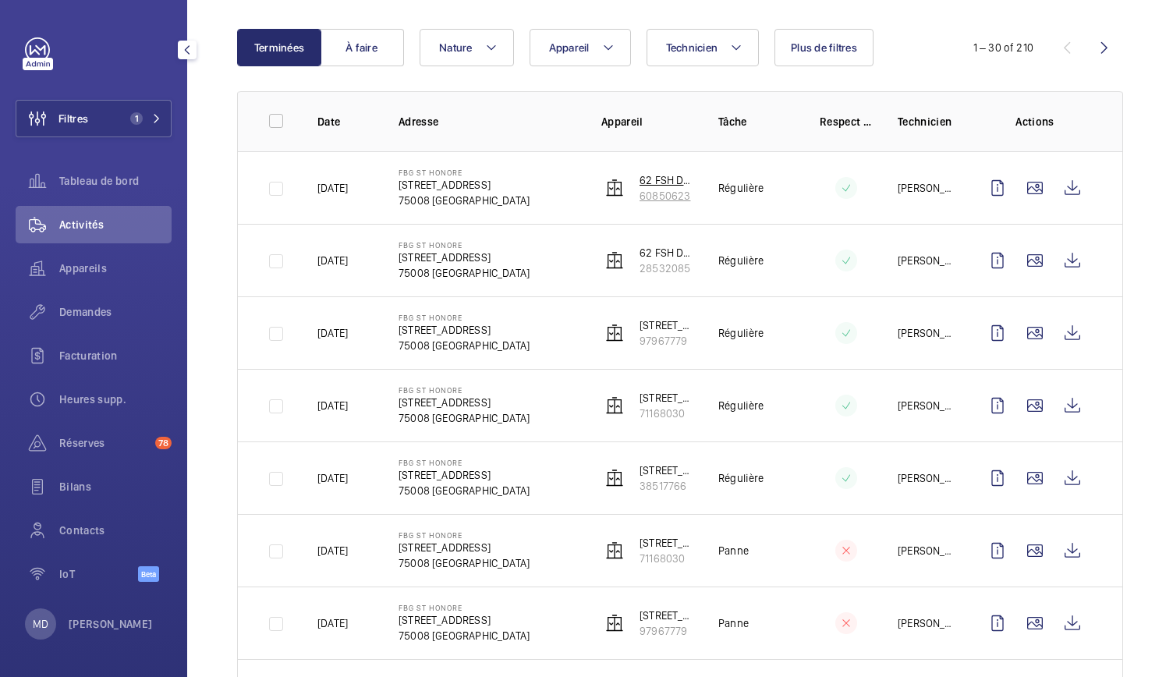
click at [653, 192] on p "60850623" at bounding box center [666, 196] width 54 height 16
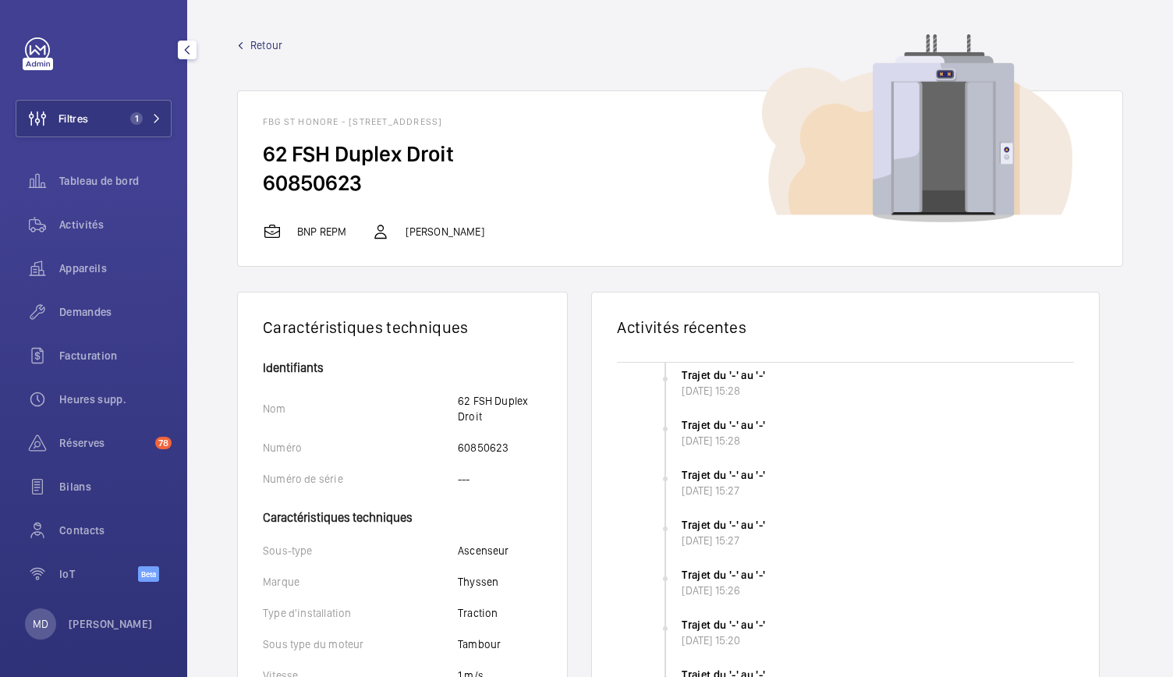
click at [265, 49] on span "Retour" at bounding box center [266, 45] width 32 height 16
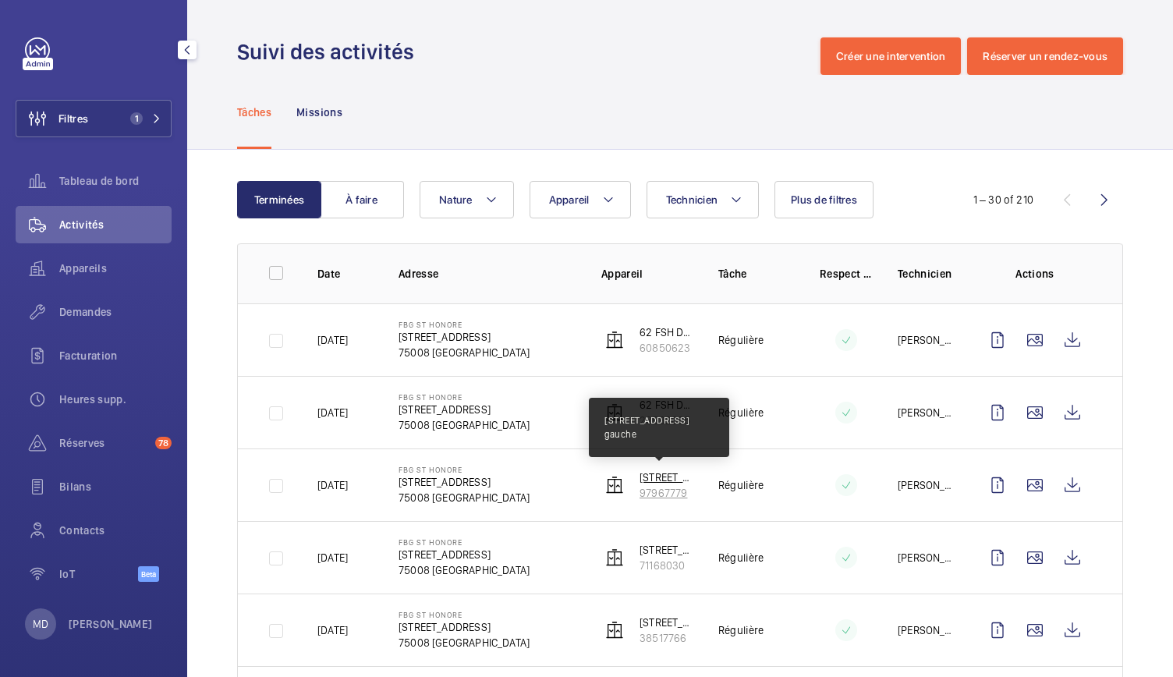
click at [664, 475] on p "3 rue Aguesseau Duplex gauche" at bounding box center [666, 477] width 54 height 16
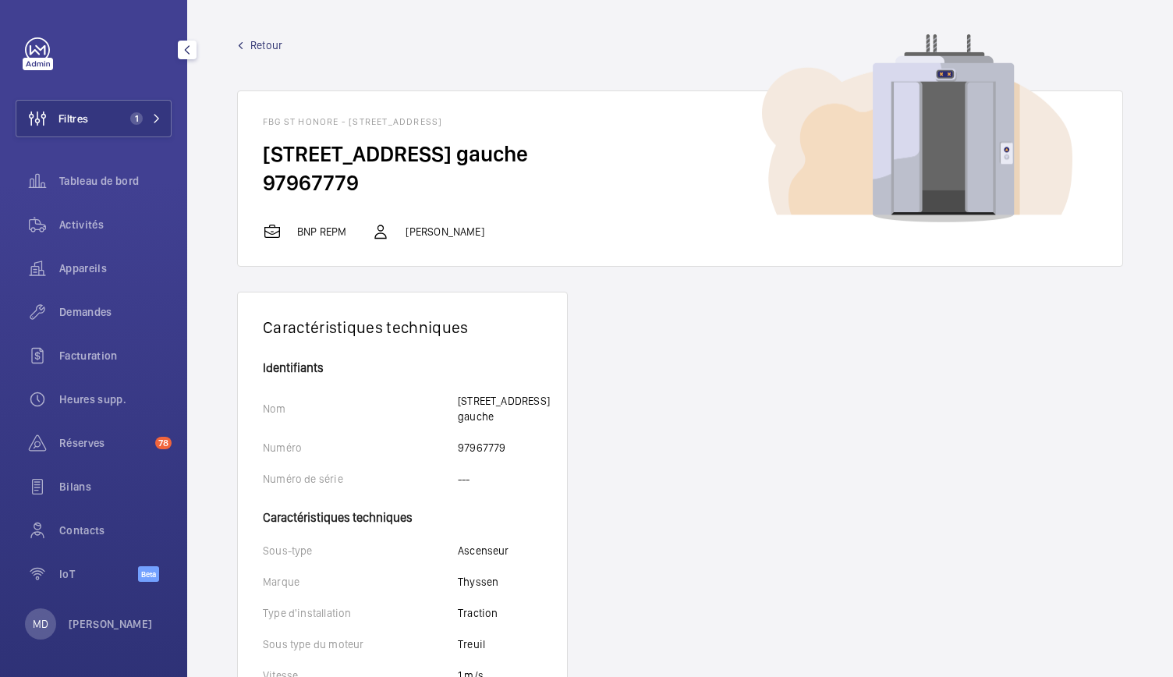
click at [246, 40] on link "Retour" at bounding box center [680, 45] width 886 height 16
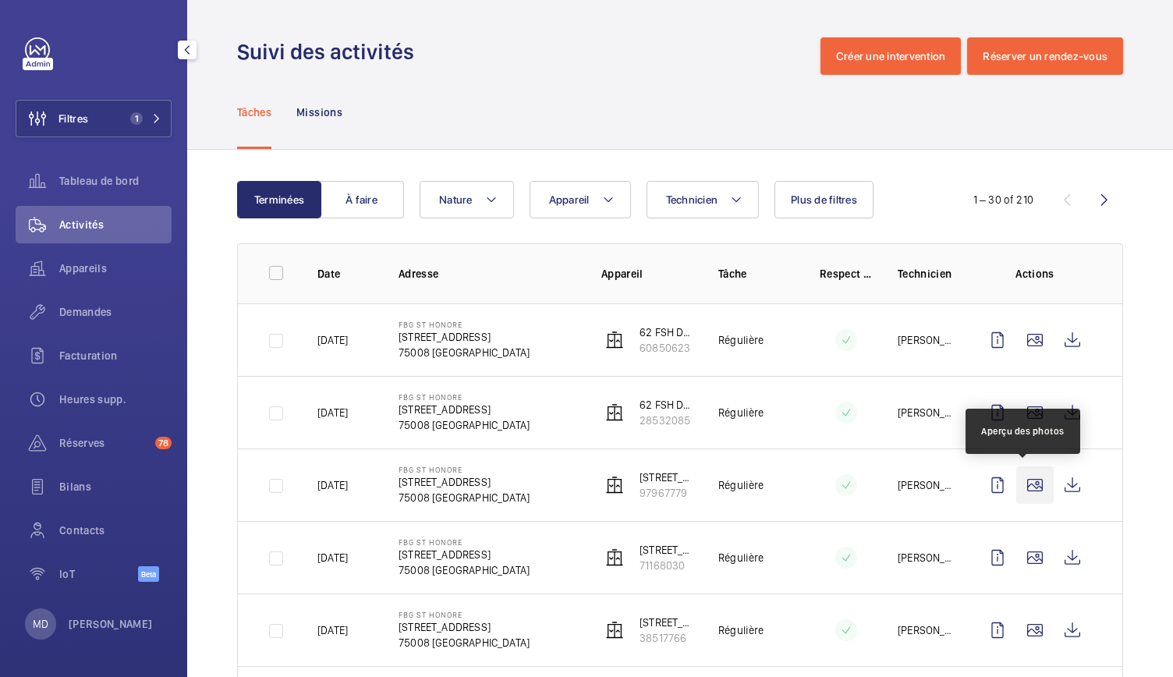
click at [1029, 487] on wm-front-icon-button at bounding box center [1034, 484] width 37 height 37
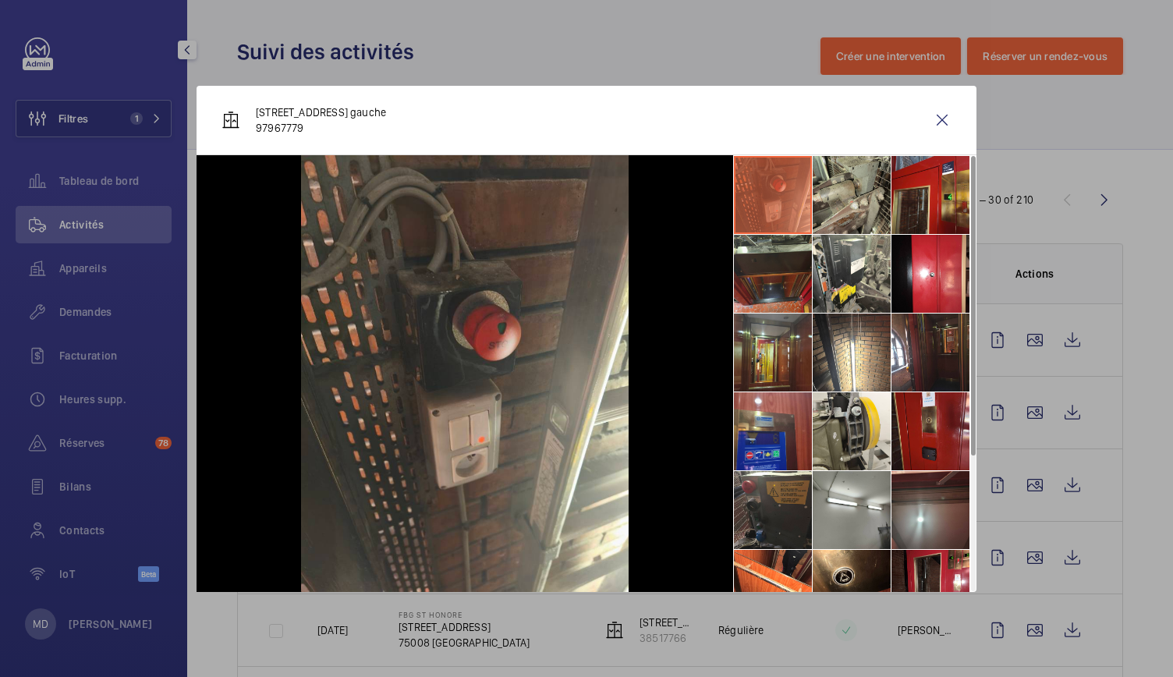
click at [841, 199] on li at bounding box center [852, 195] width 78 height 78
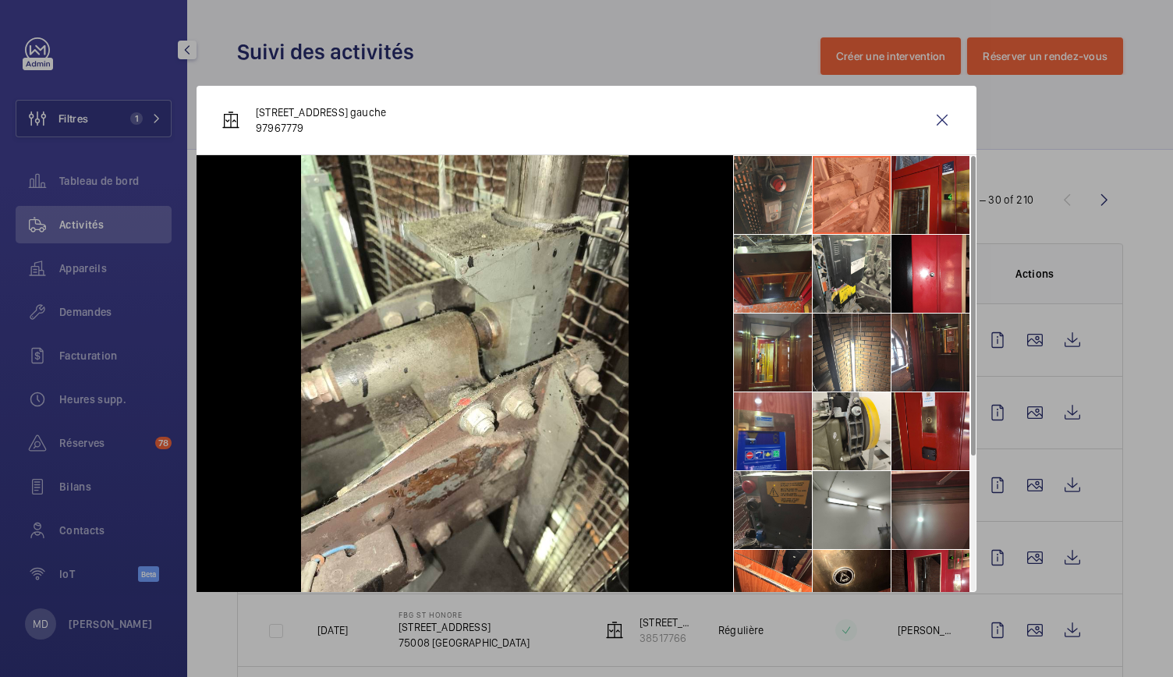
click at [933, 191] on li at bounding box center [930, 195] width 78 height 78
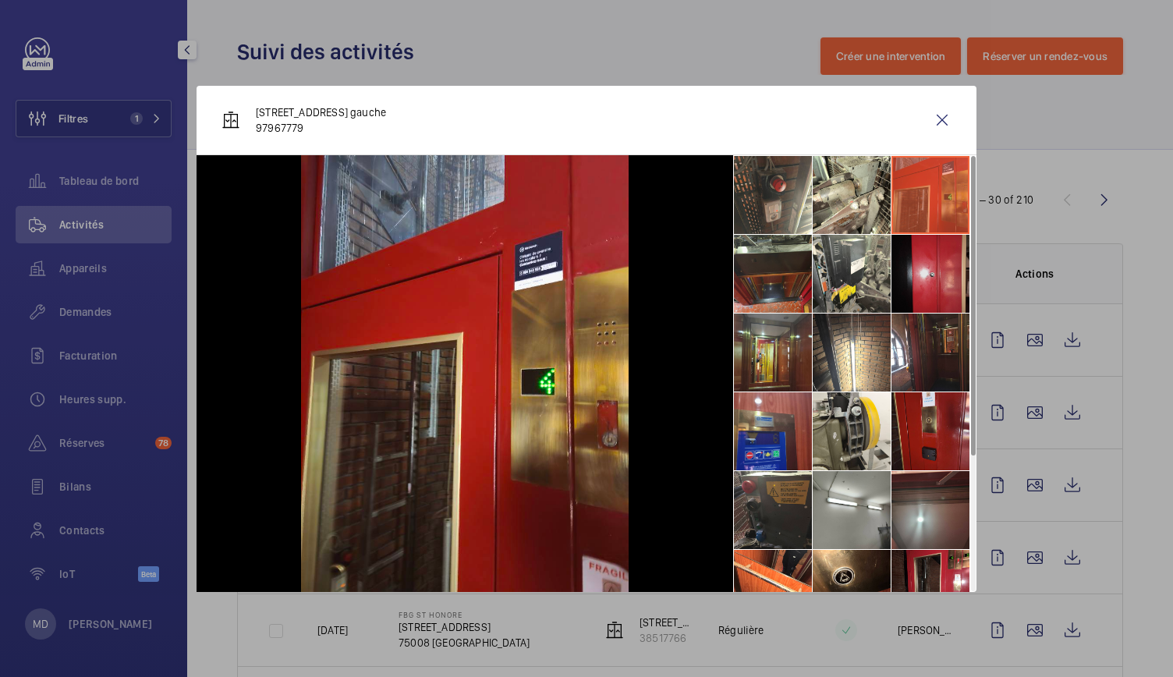
click at [922, 294] on li at bounding box center [930, 274] width 78 height 78
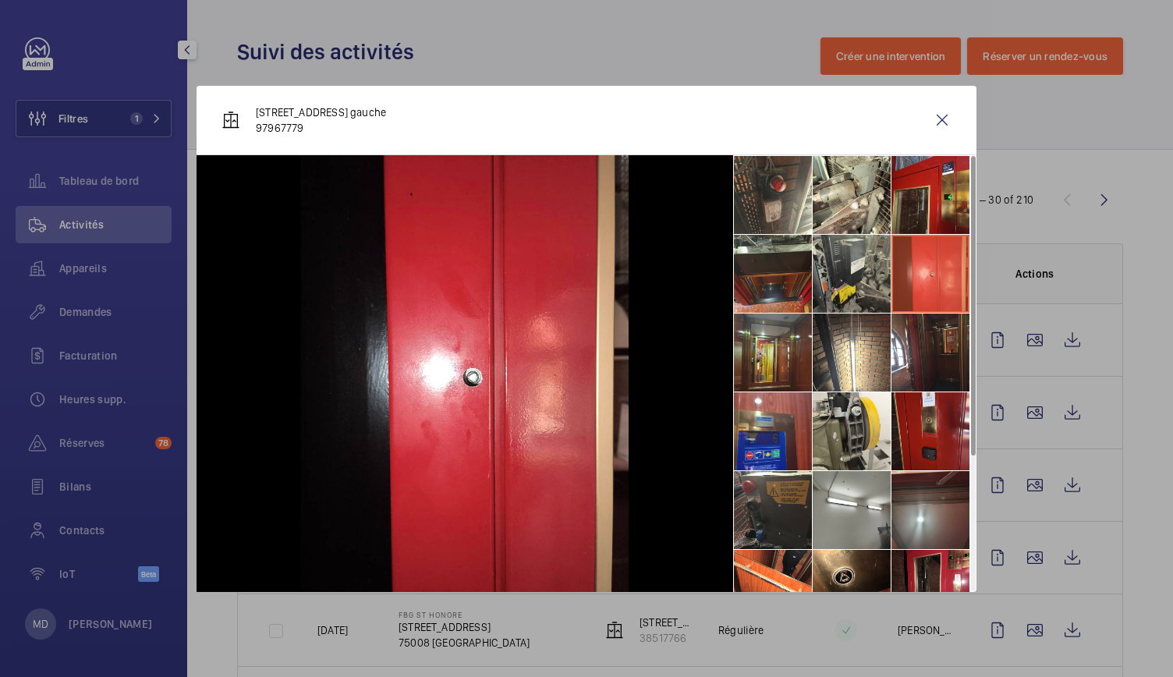
click at [852, 300] on li at bounding box center [852, 274] width 78 height 78
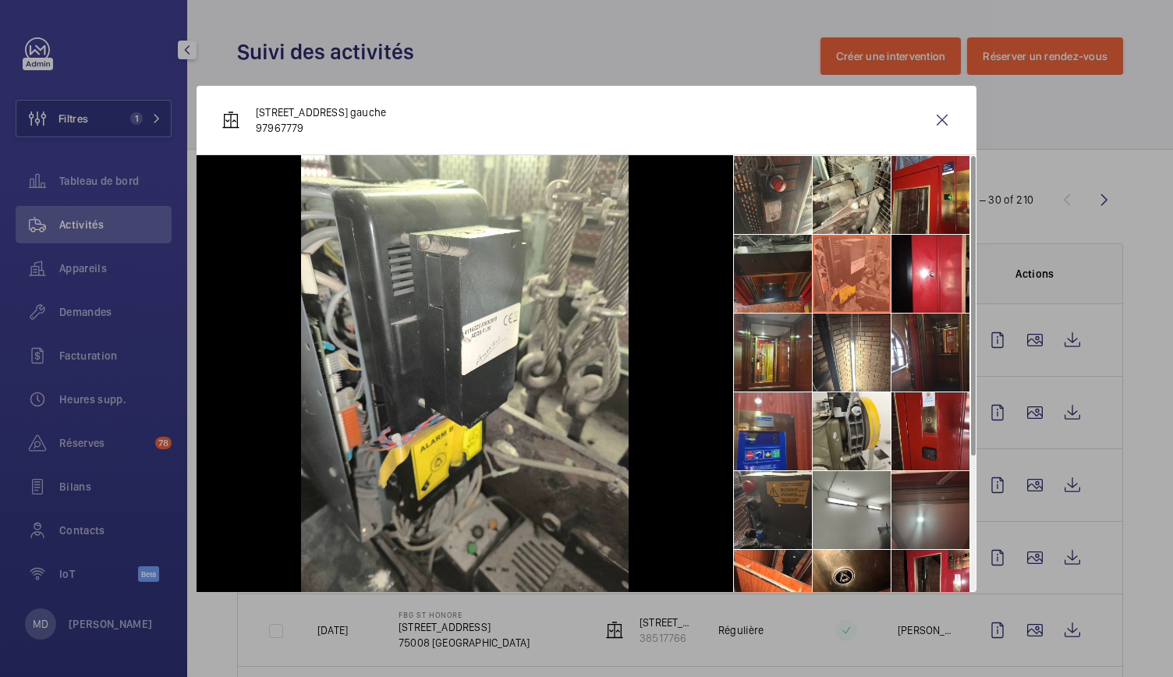
click at [786, 292] on li at bounding box center [773, 274] width 78 height 78
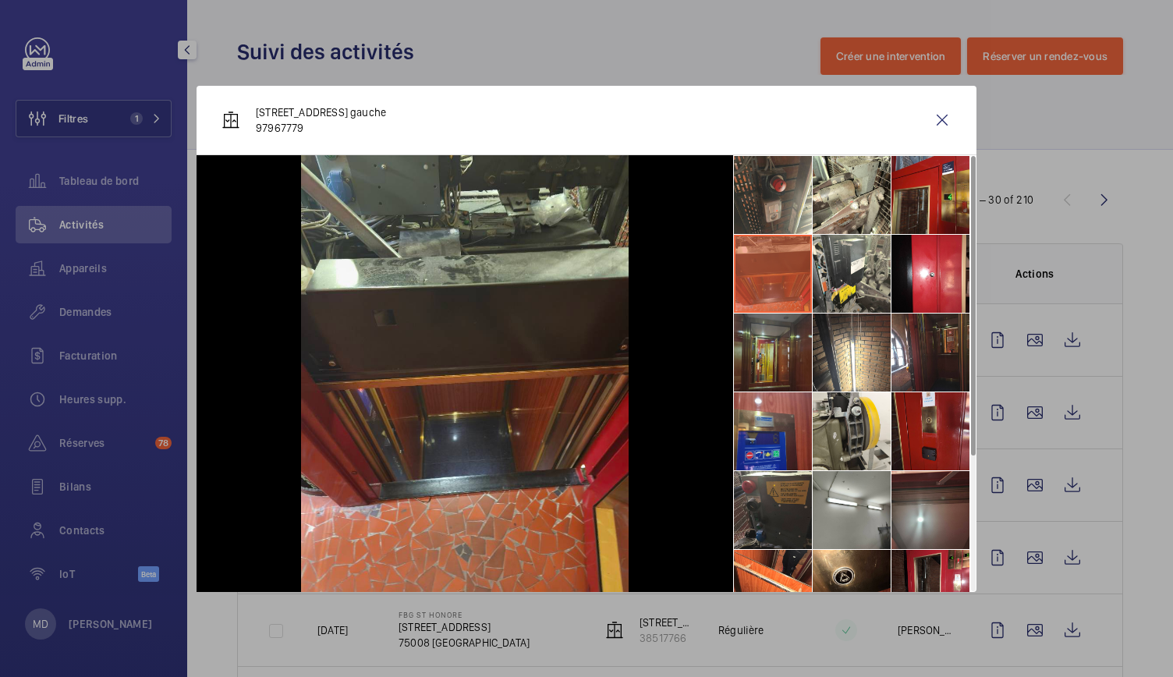
click at [795, 353] on li at bounding box center [773, 352] width 78 height 78
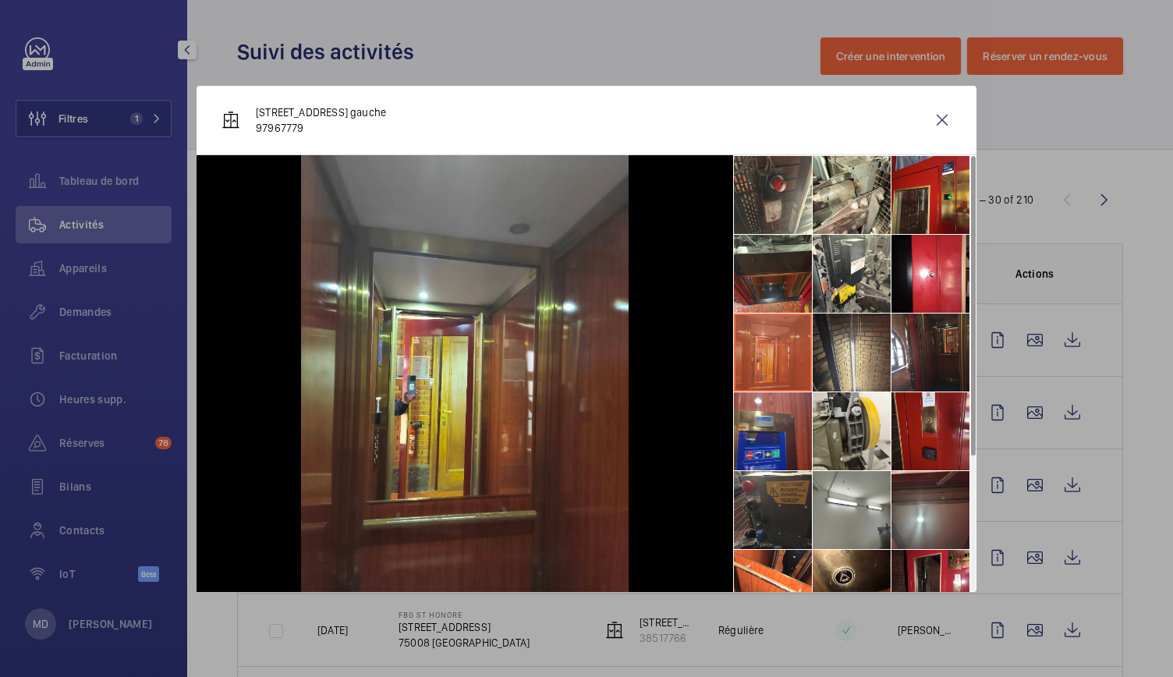
click at [857, 350] on li at bounding box center [852, 352] width 78 height 78
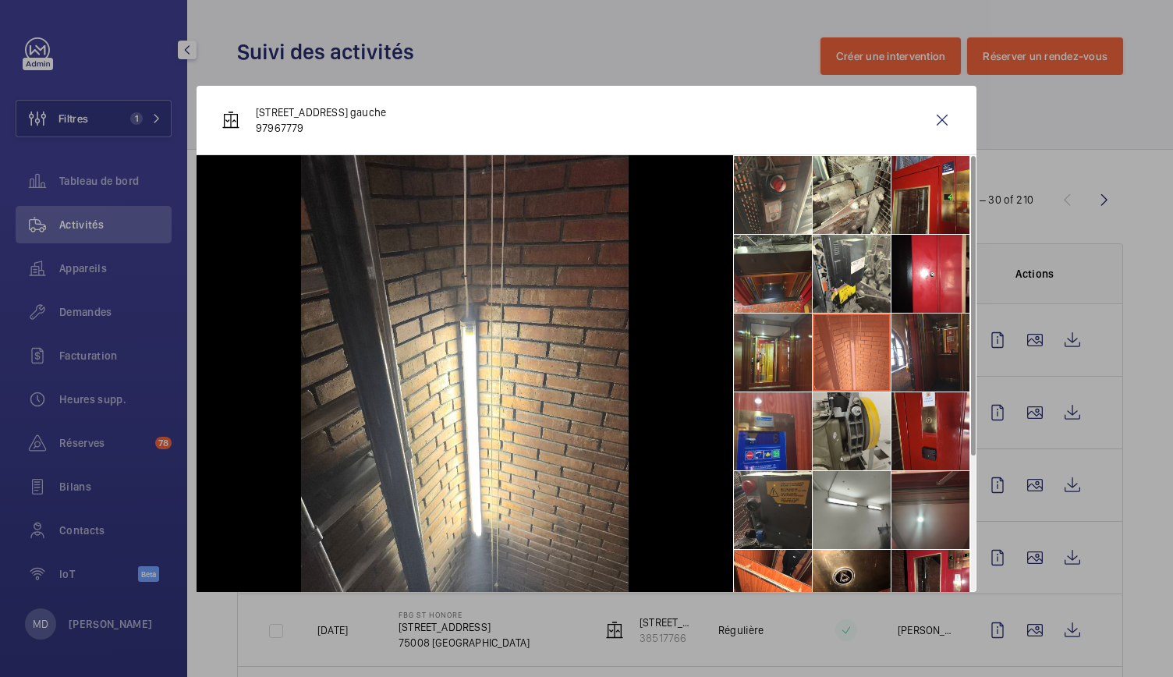
click at [855, 433] on li at bounding box center [852, 431] width 78 height 78
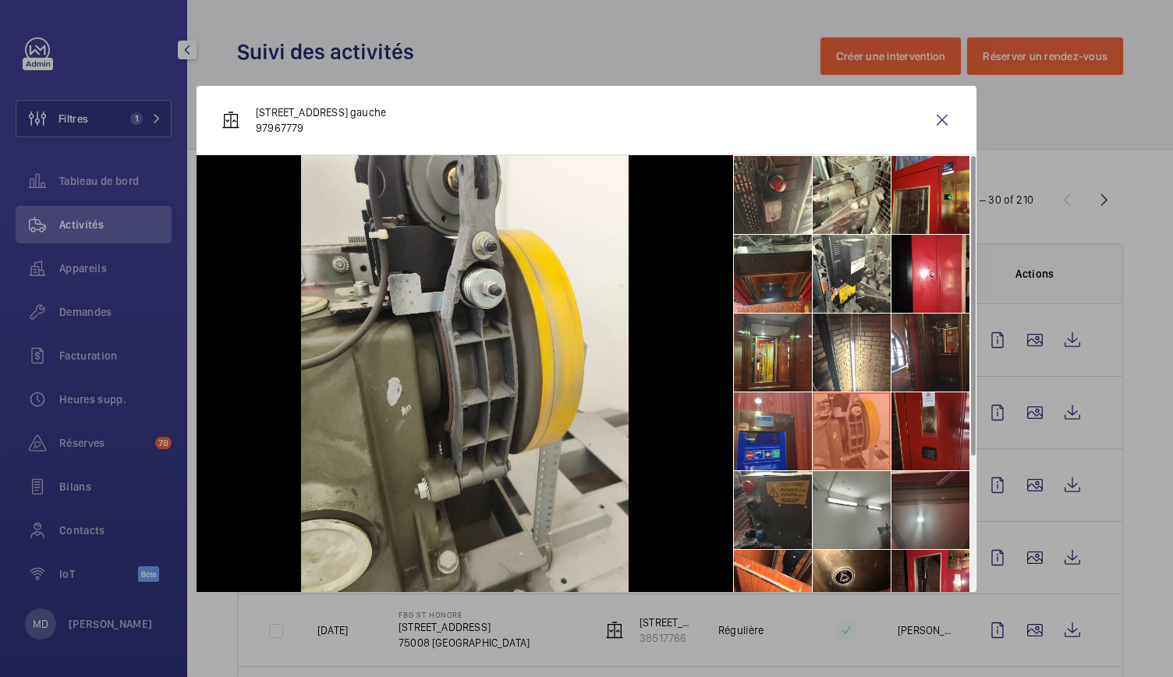
click at [946, 432] on li at bounding box center [930, 431] width 78 height 78
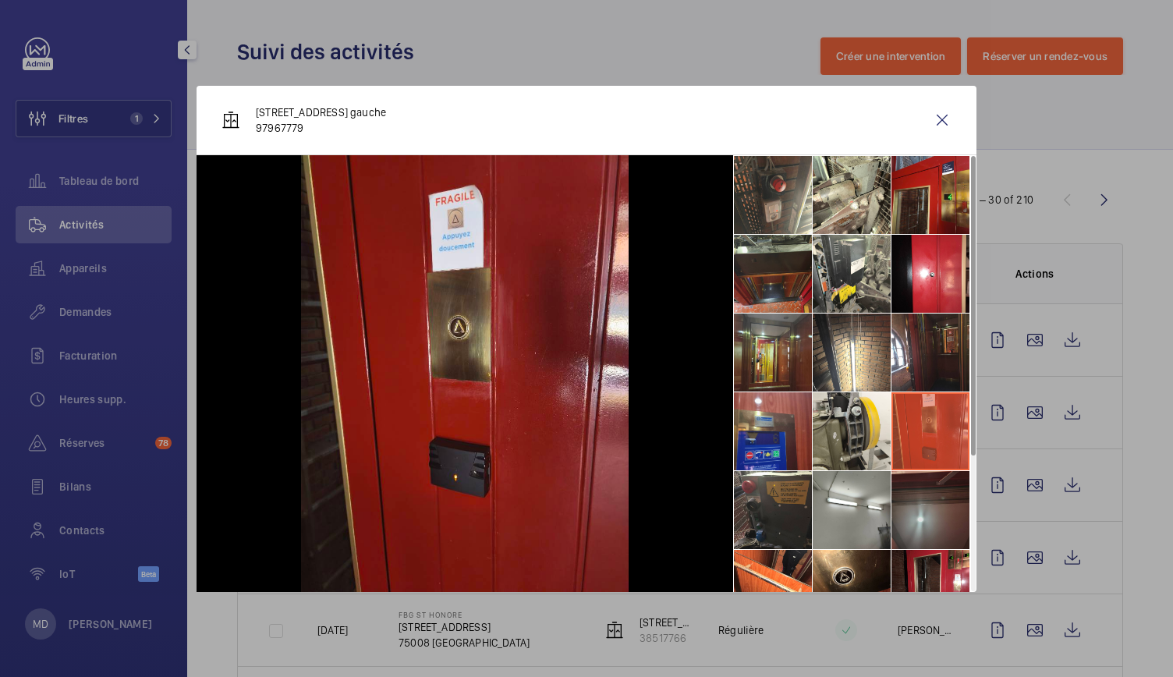
click at [933, 473] on li at bounding box center [930, 510] width 78 height 78
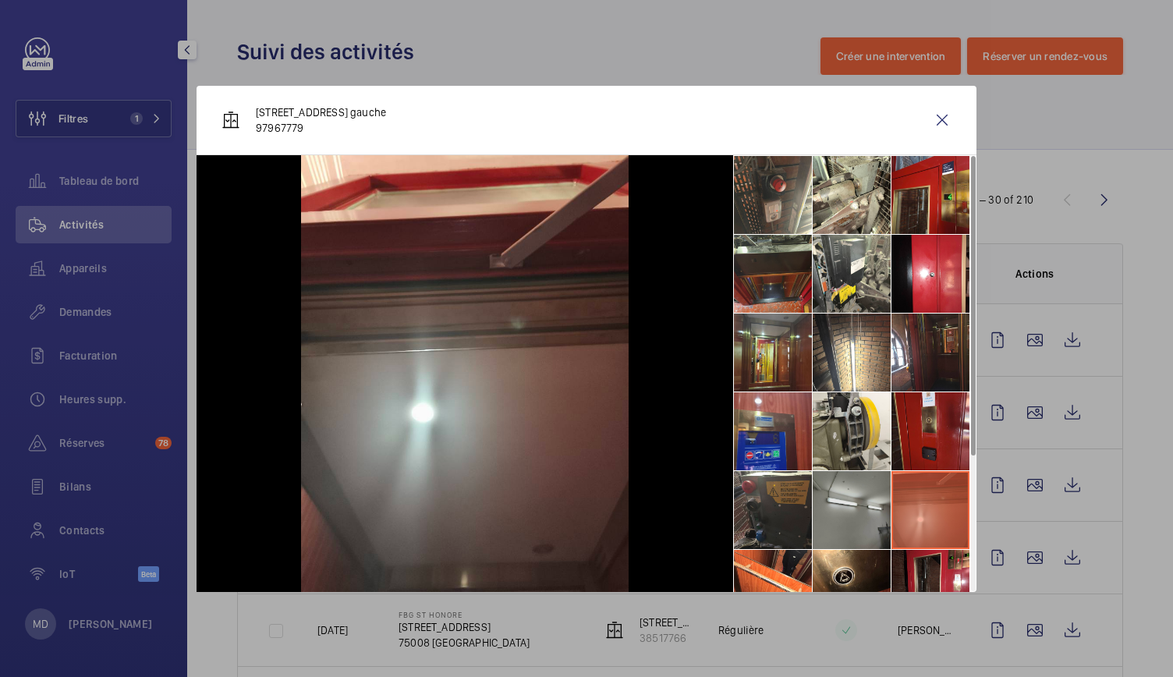
click at [861, 501] on li at bounding box center [852, 510] width 78 height 78
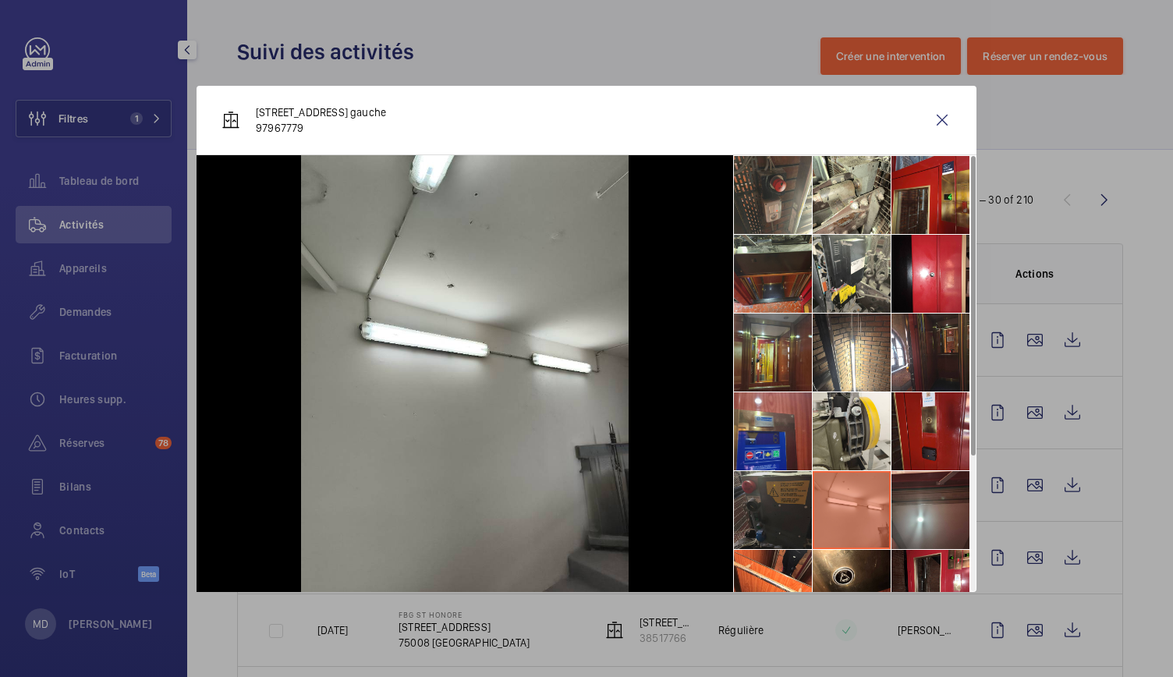
click at [783, 494] on li at bounding box center [773, 510] width 78 height 78
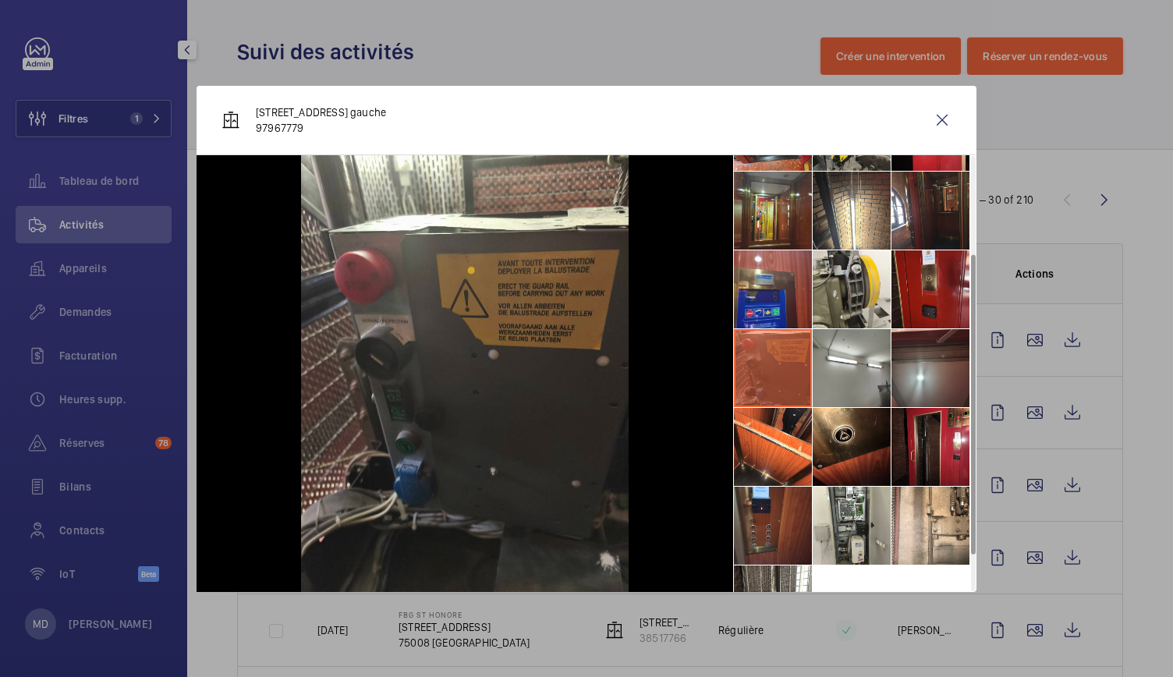
scroll to position [143, 0]
click at [788, 450] on li at bounding box center [773, 446] width 78 height 78
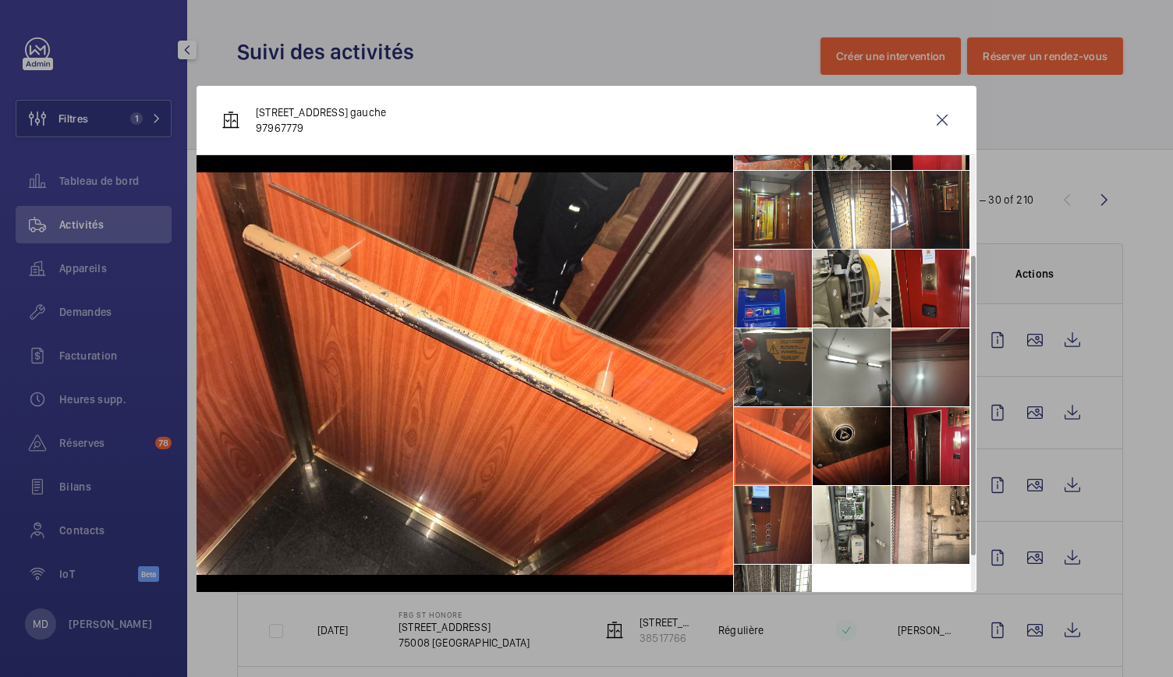
click at [848, 445] on li at bounding box center [852, 446] width 78 height 78
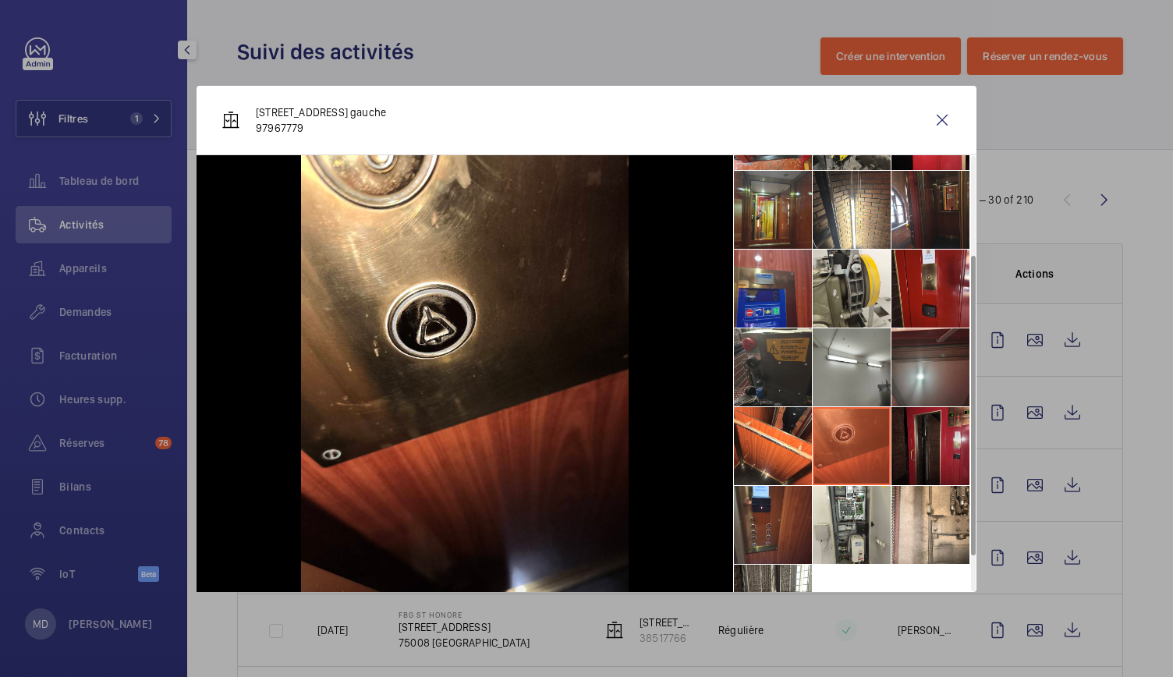
click at [914, 444] on li at bounding box center [930, 446] width 78 height 78
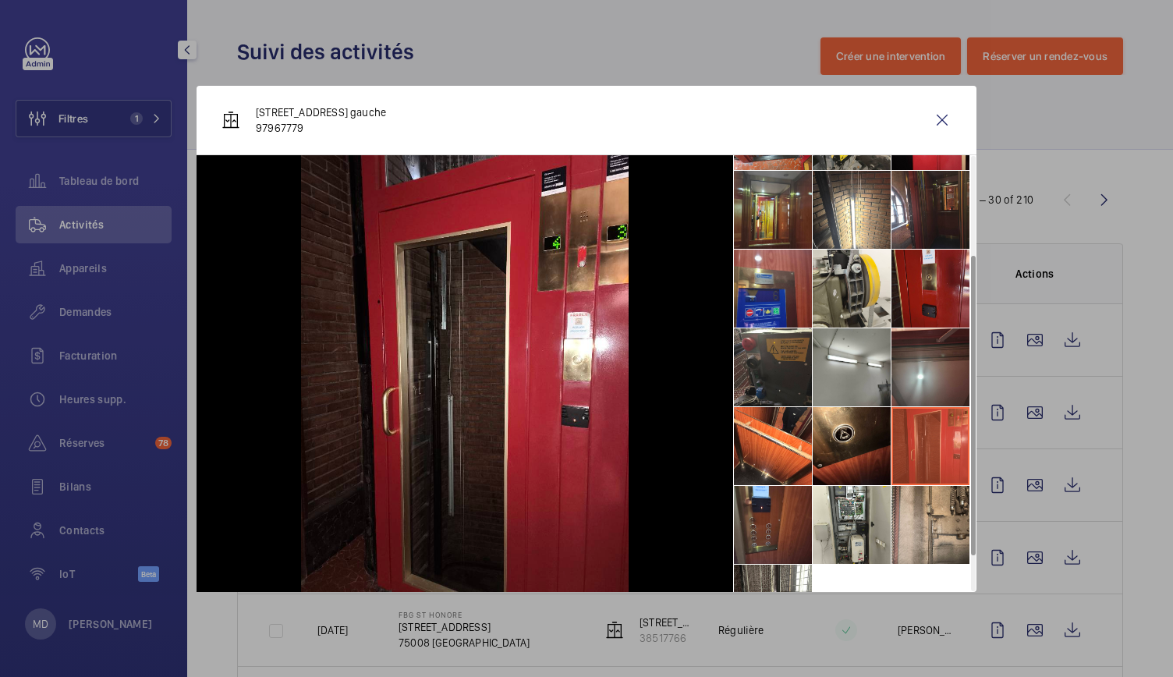
click at [915, 529] on li at bounding box center [930, 525] width 78 height 78
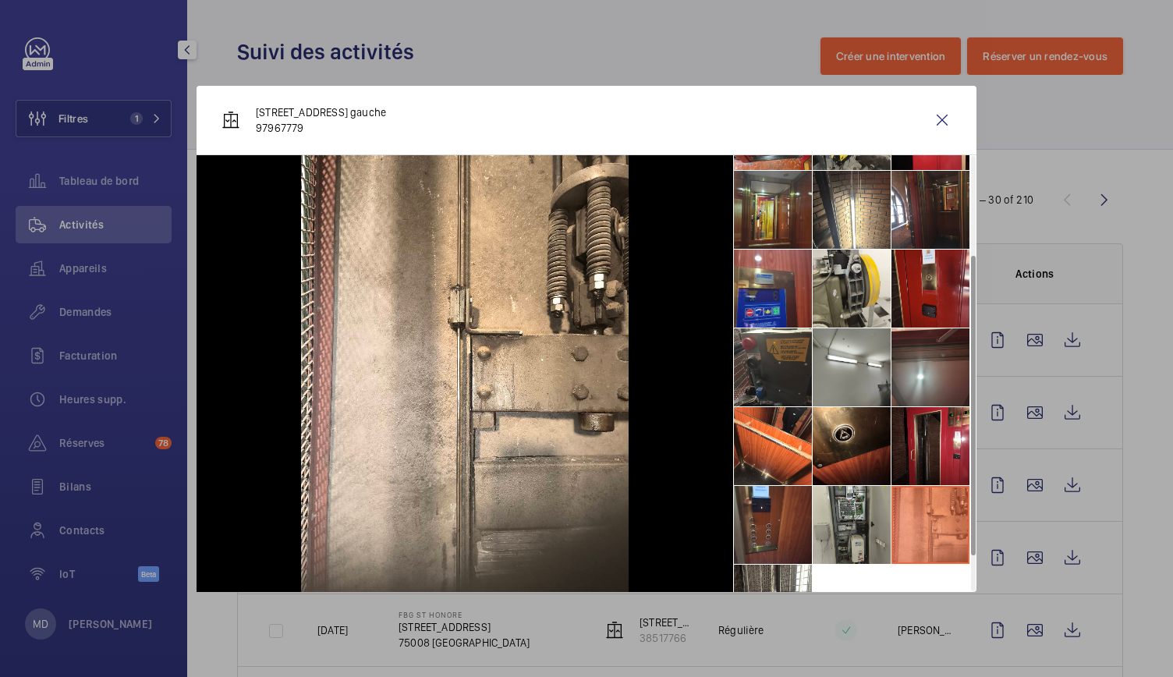
click at [862, 522] on li at bounding box center [852, 525] width 78 height 78
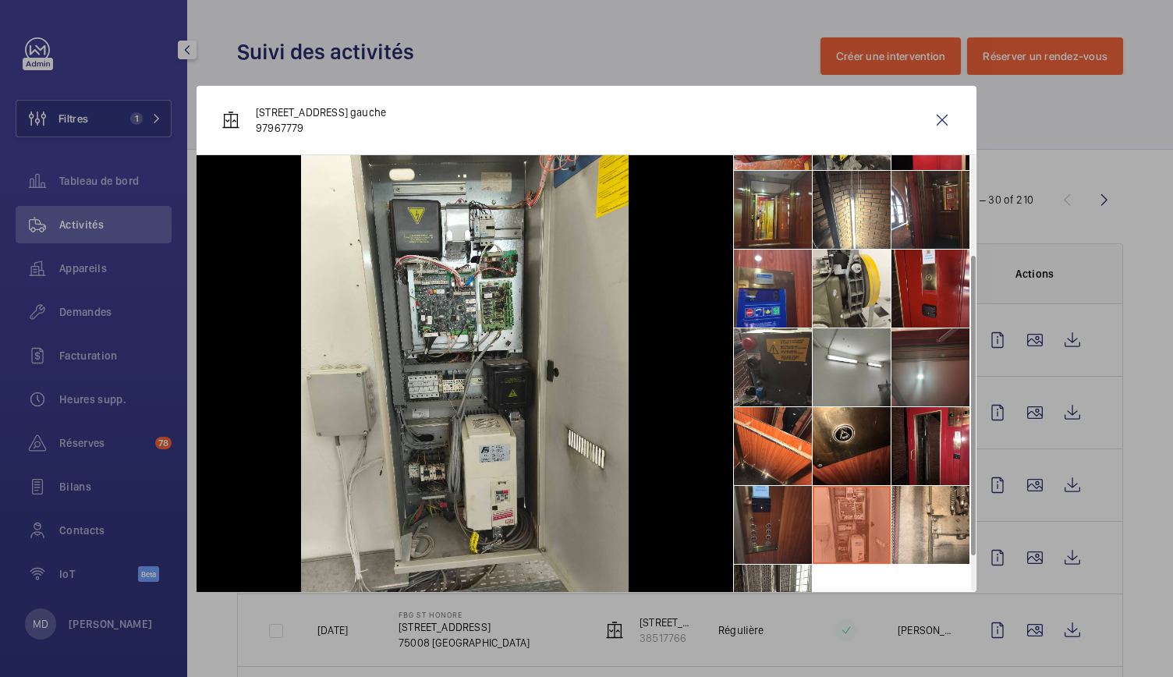
click at [794, 511] on li at bounding box center [773, 525] width 78 height 78
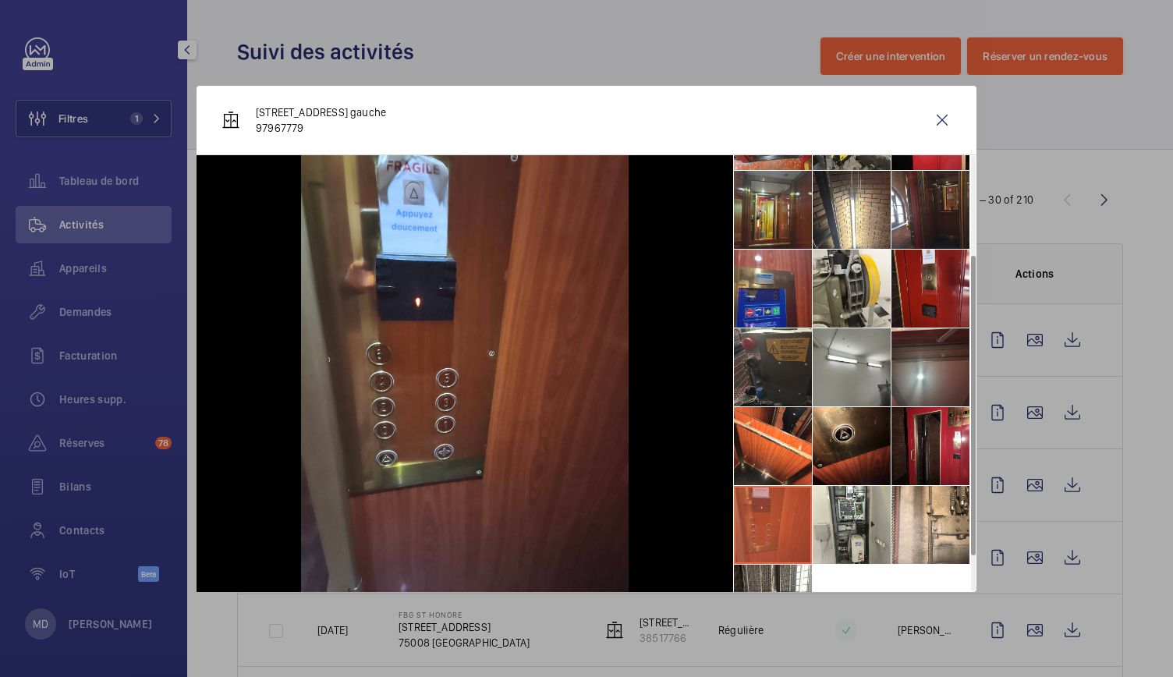
scroll to position [193, 0]
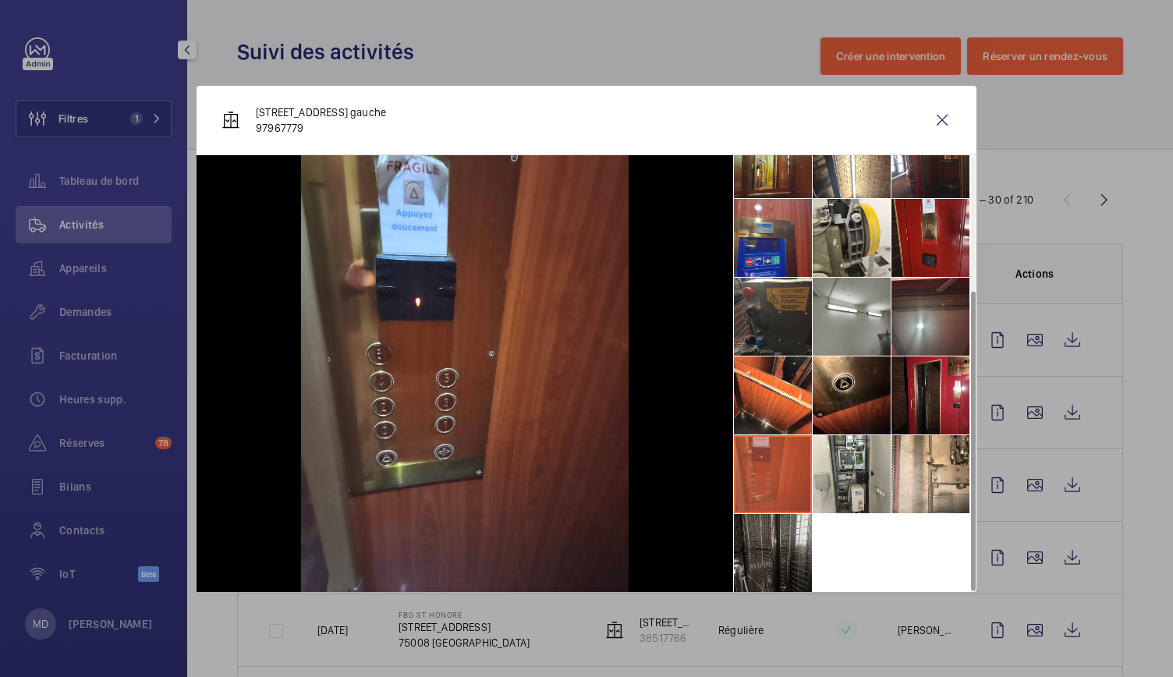
click at [781, 548] on li at bounding box center [773, 553] width 78 height 78
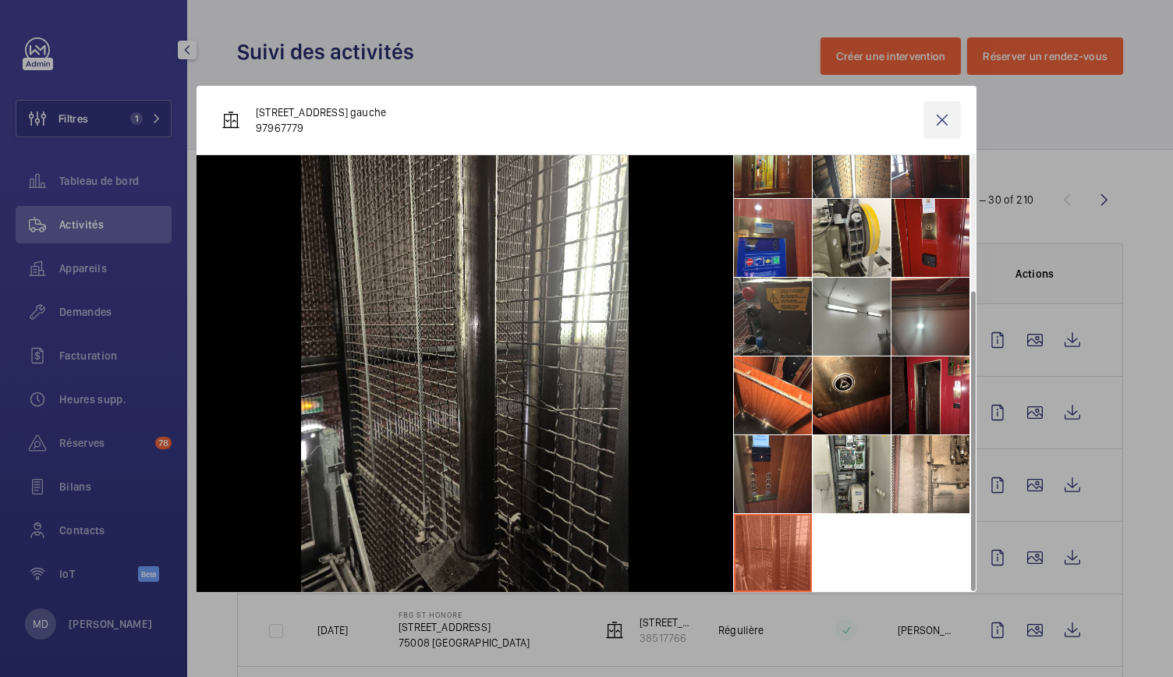
click at [941, 119] on wm-front-icon-button at bounding box center [941, 119] width 37 height 37
click at [585, 34] on wm-front-admin-header "Suivi des activités Créer une intervention Réserver un rendez-vous" at bounding box center [680, 37] width 986 height 75
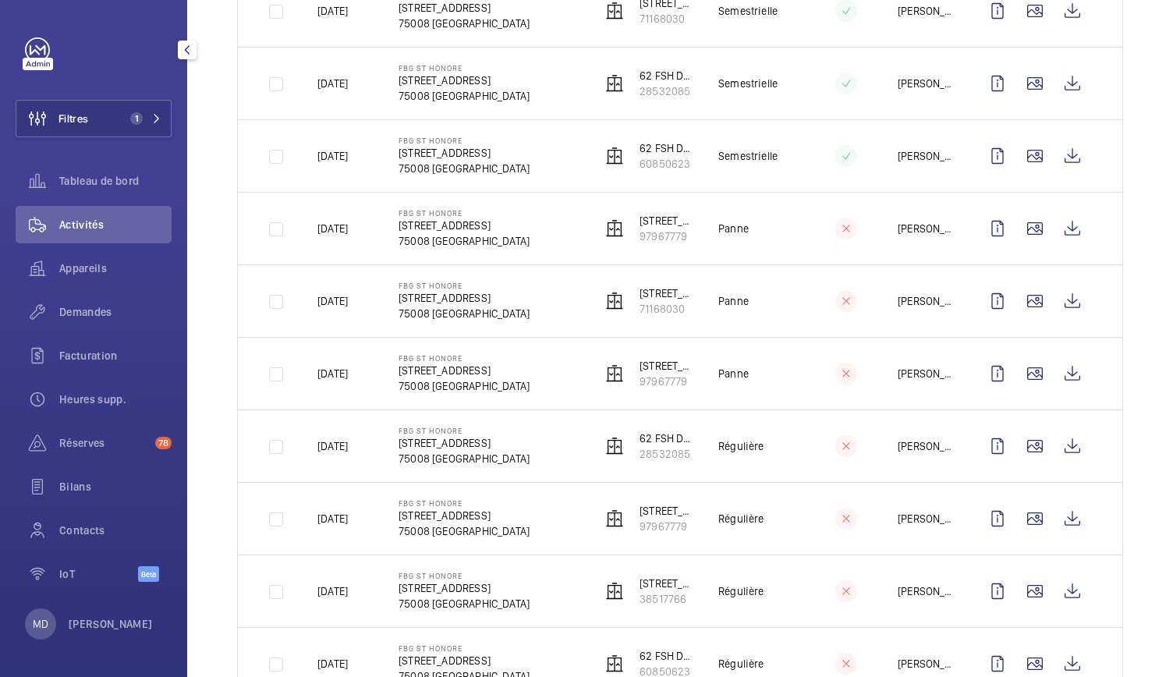
scroll to position [1416, 0]
click at [1028, 152] on wm-front-icon-button at bounding box center [1034, 156] width 37 height 37
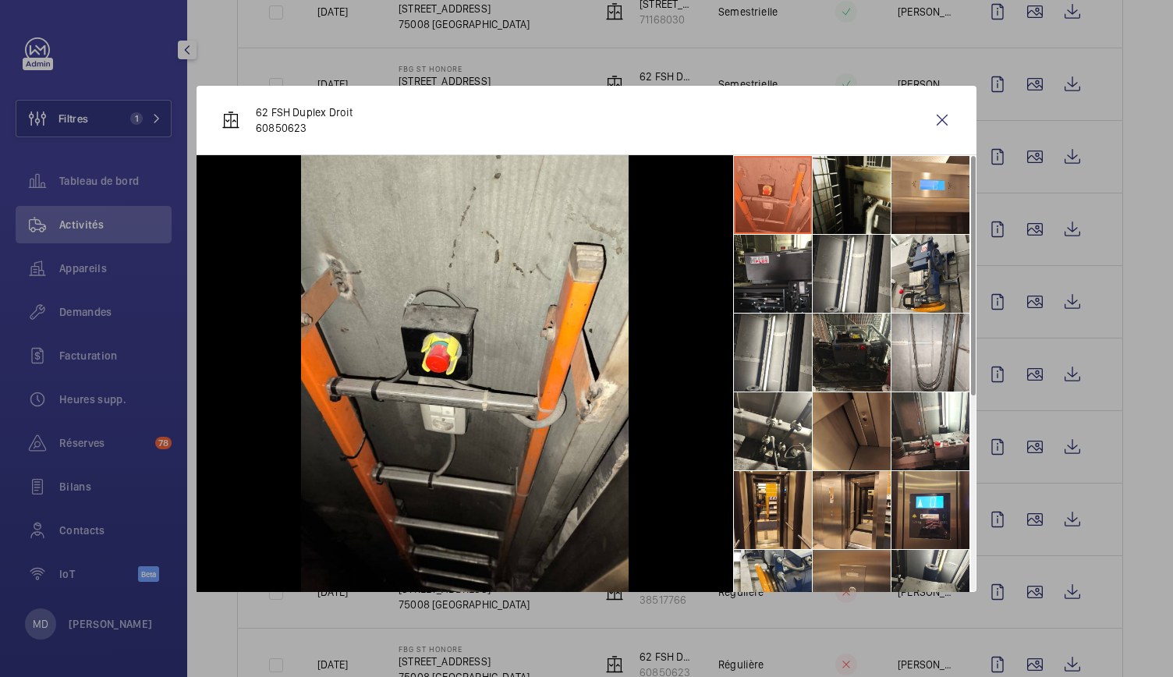
click at [842, 204] on li at bounding box center [852, 195] width 78 height 78
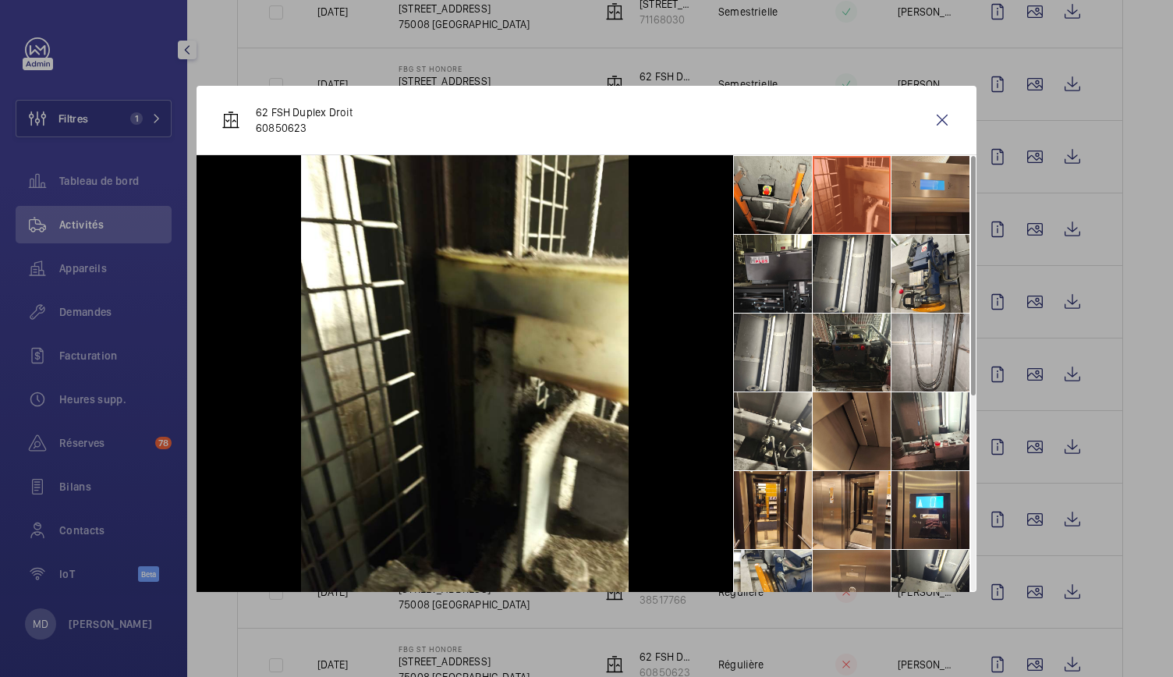
click at [930, 198] on li at bounding box center [930, 195] width 78 height 78
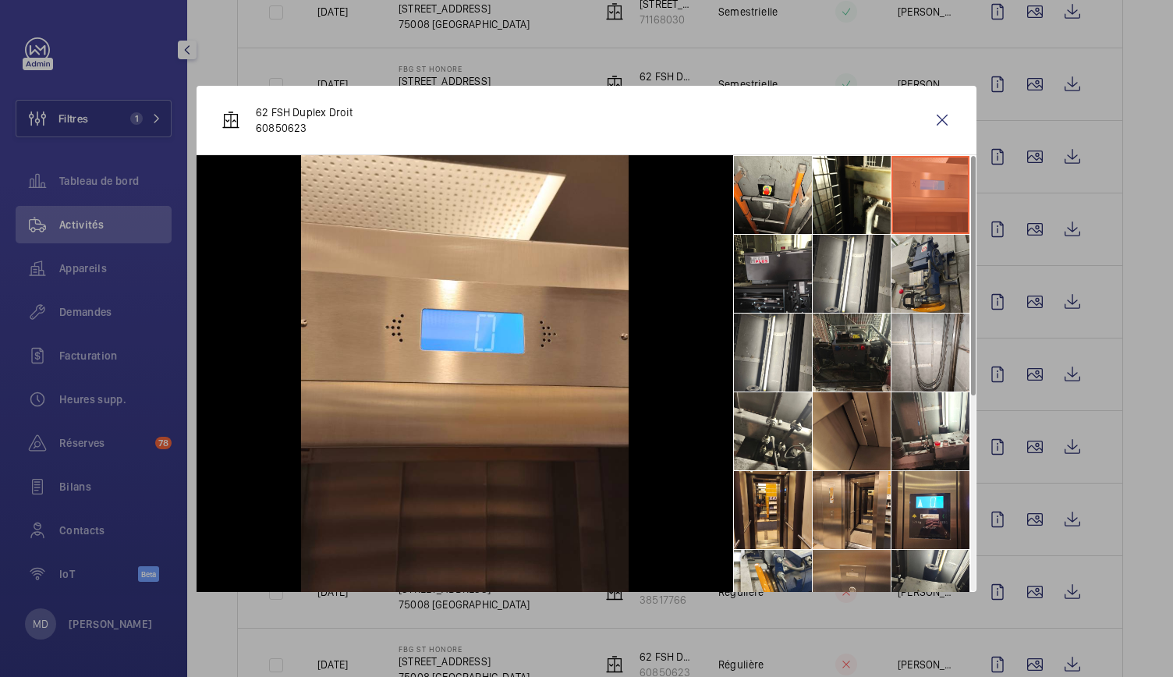
click at [920, 286] on li at bounding box center [930, 274] width 78 height 78
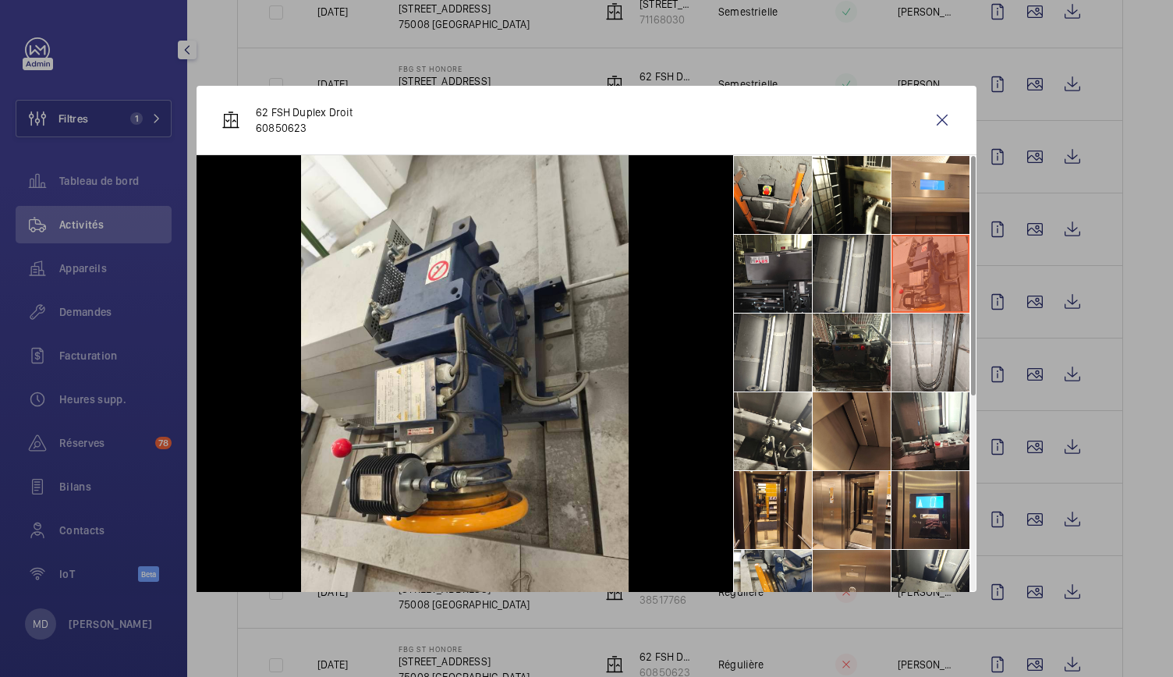
click at [884, 274] on li at bounding box center [852, 274] width 78 height 78
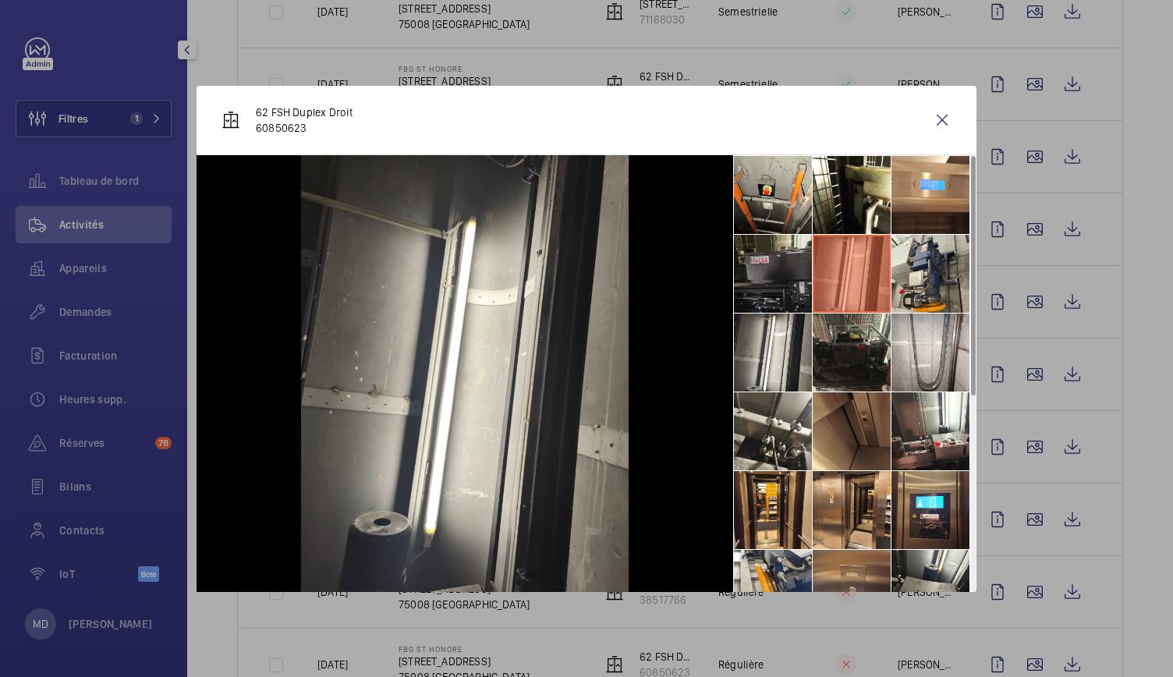
click at [785, 273] on li at bounding box center [773, 274] width 78 height 78
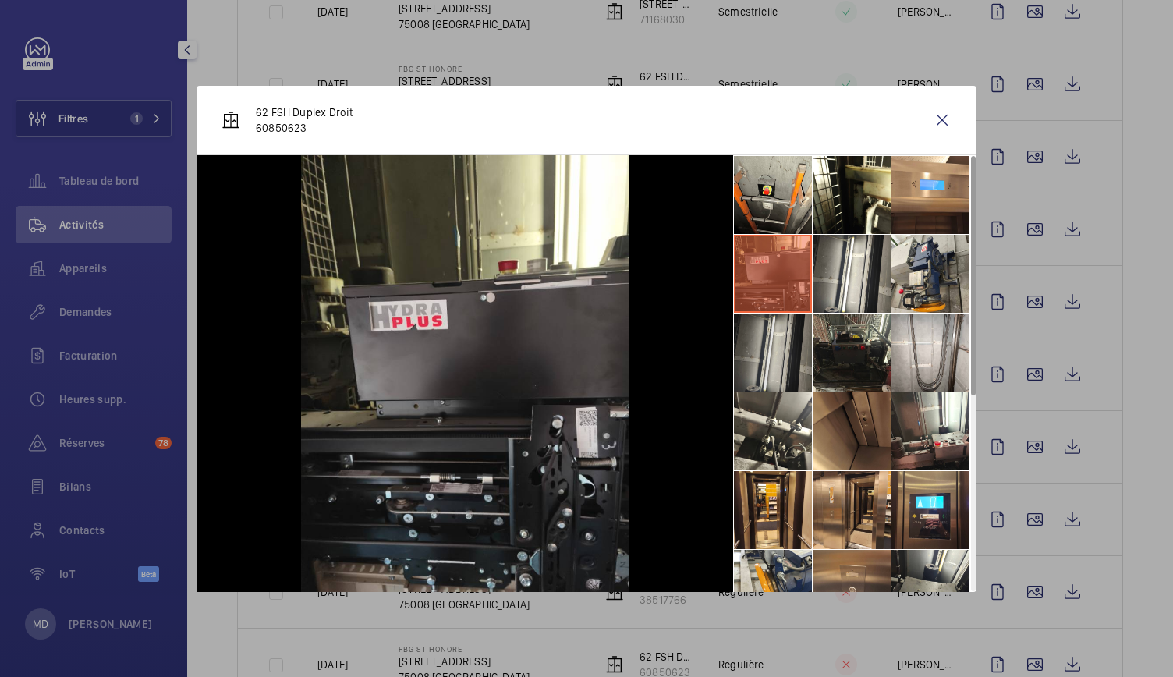
click at [769, 377] on li at bounding box center [773, 352] width 78 height 78
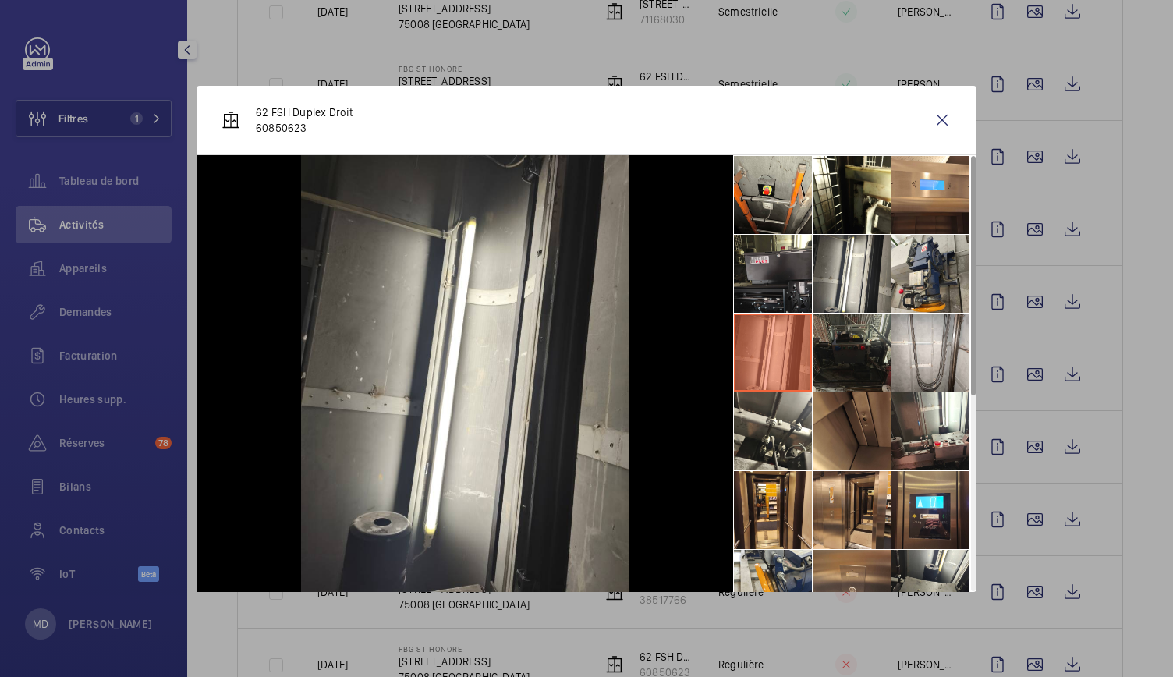
click at [850, 359] on li at bounding box center [852, 352] width 78 height 78
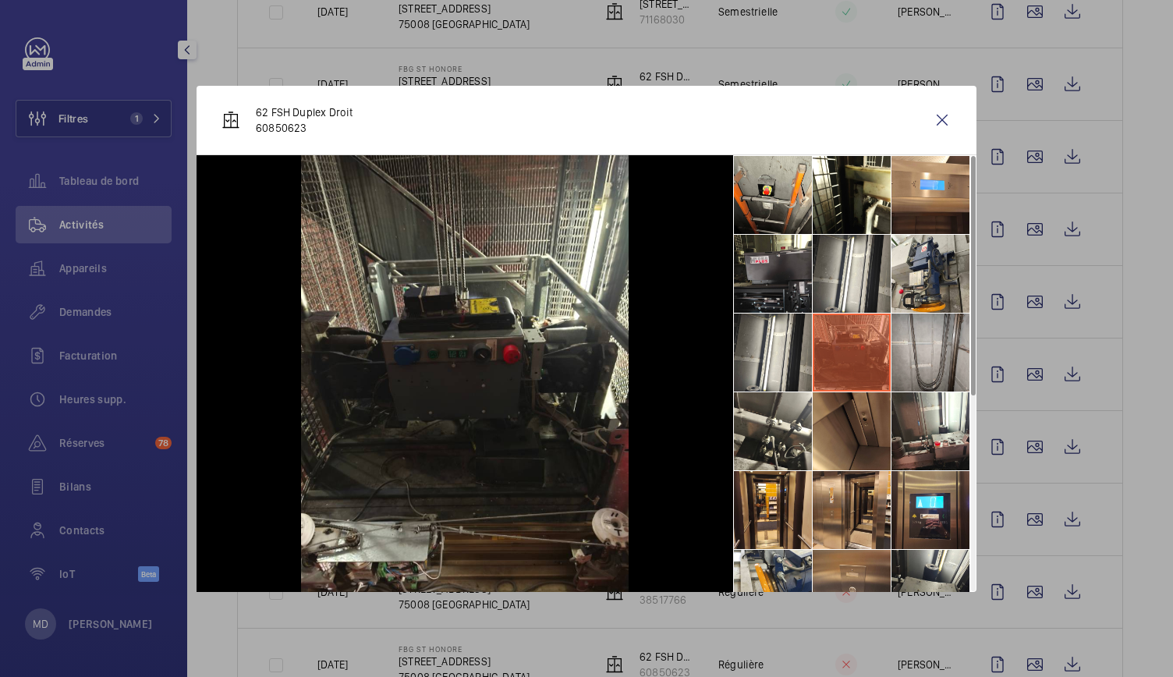
click at [924, 347] on li at bounding box center [930, 352] width 78 height 78
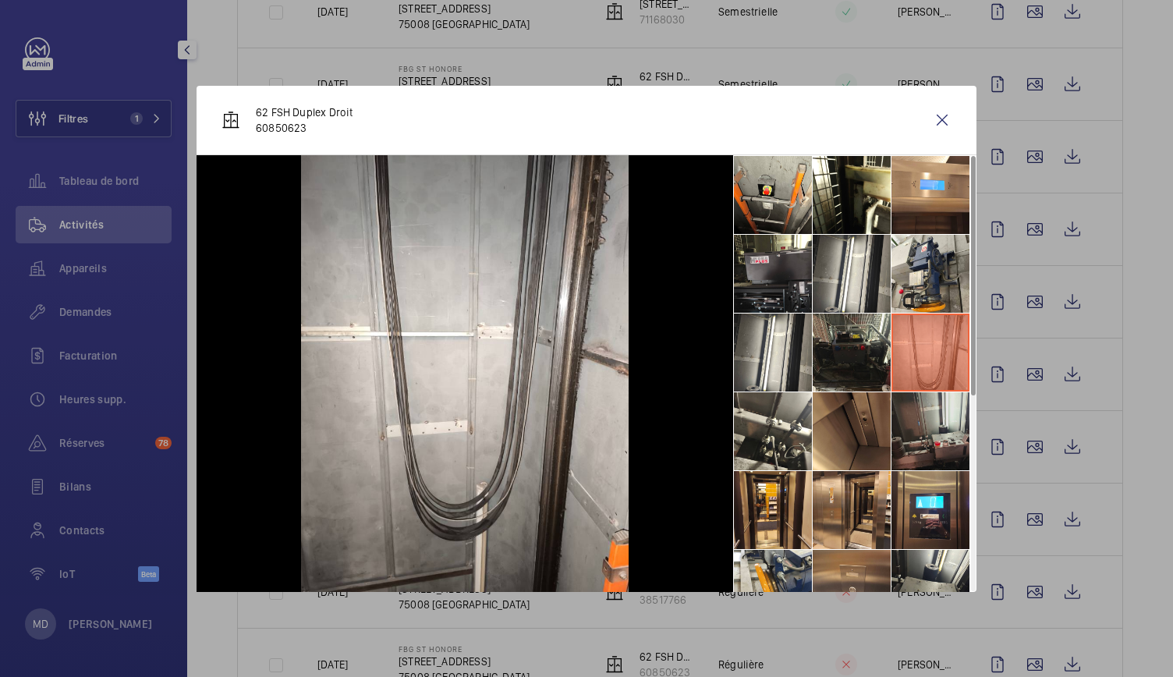
click at [929, 438] on li at bounding box center [930, 431] width 78 height 78
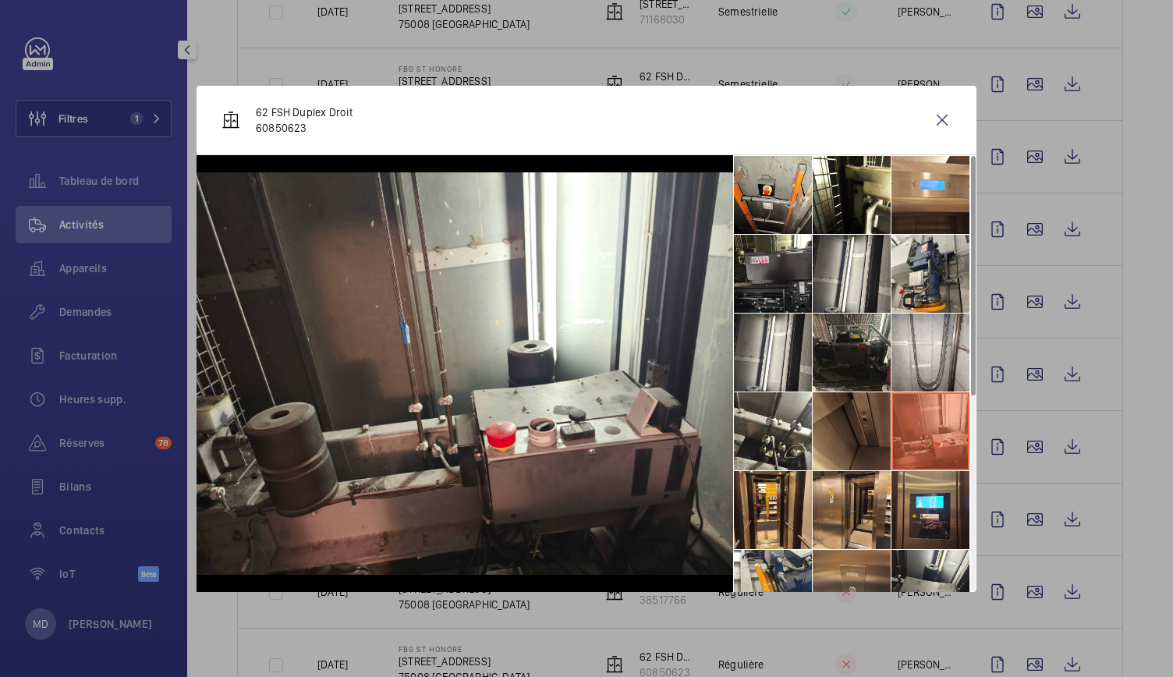
click at [856, 431] on li at bounding box center [852, 431] width 78 height 78
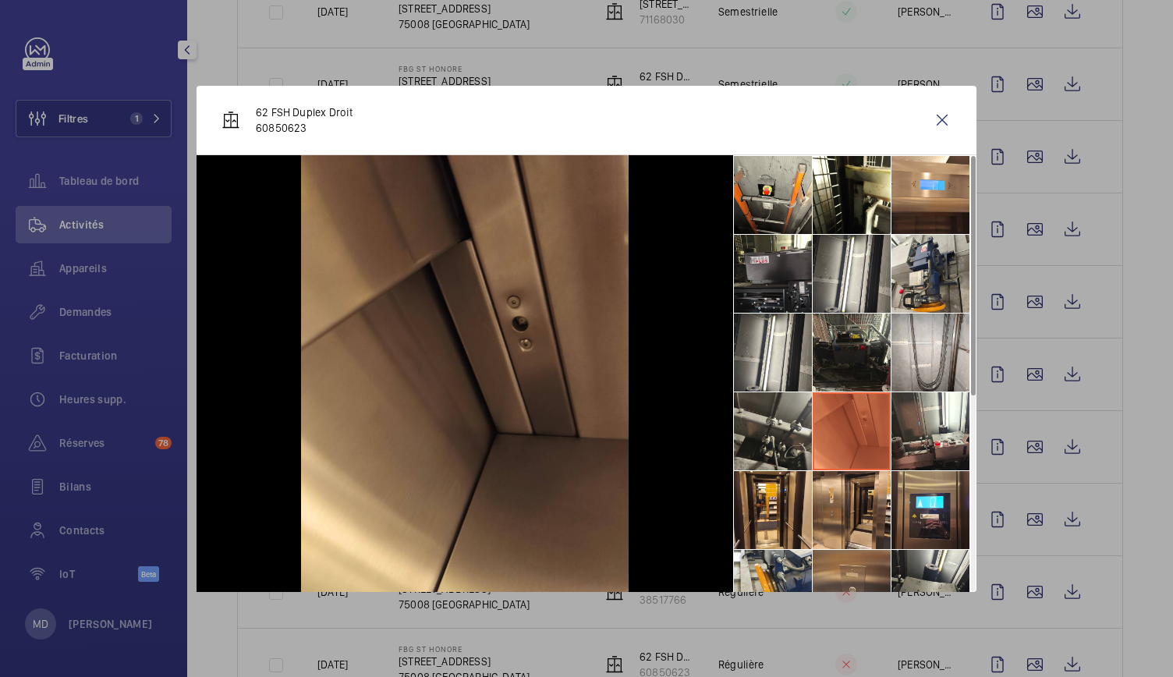
click at [801, 430] on li at bounding box center [773, 431] width 78 height 78
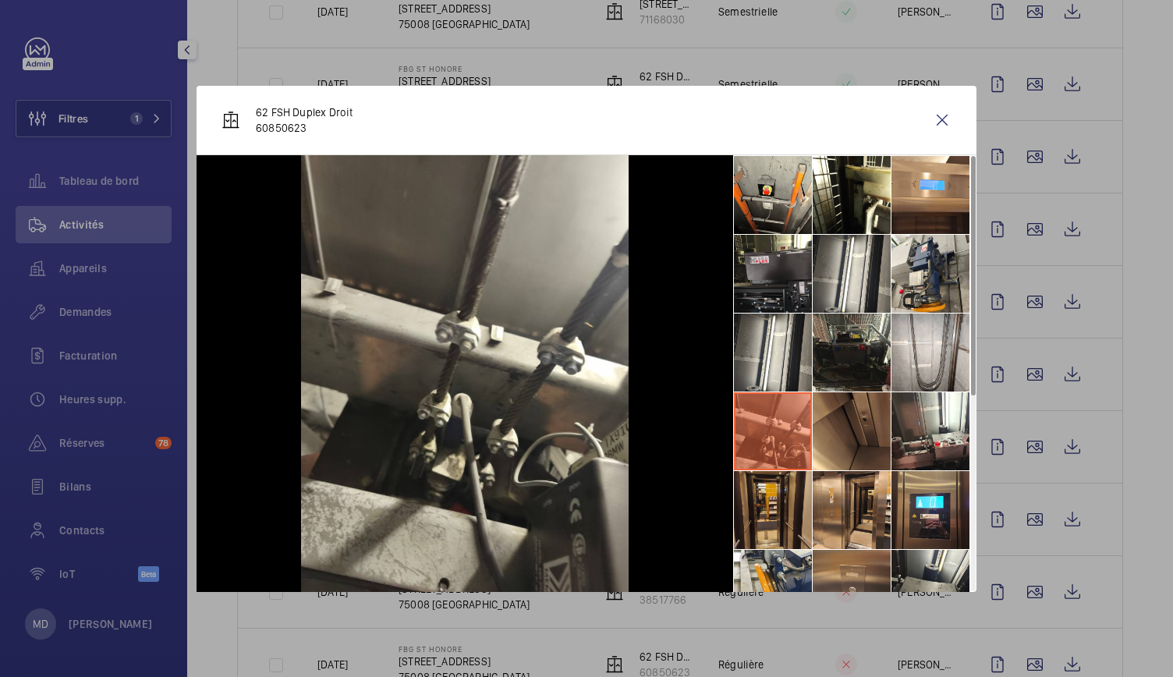
click at [795, 506] on li at bounding box center [773, 510] width 78 height 78
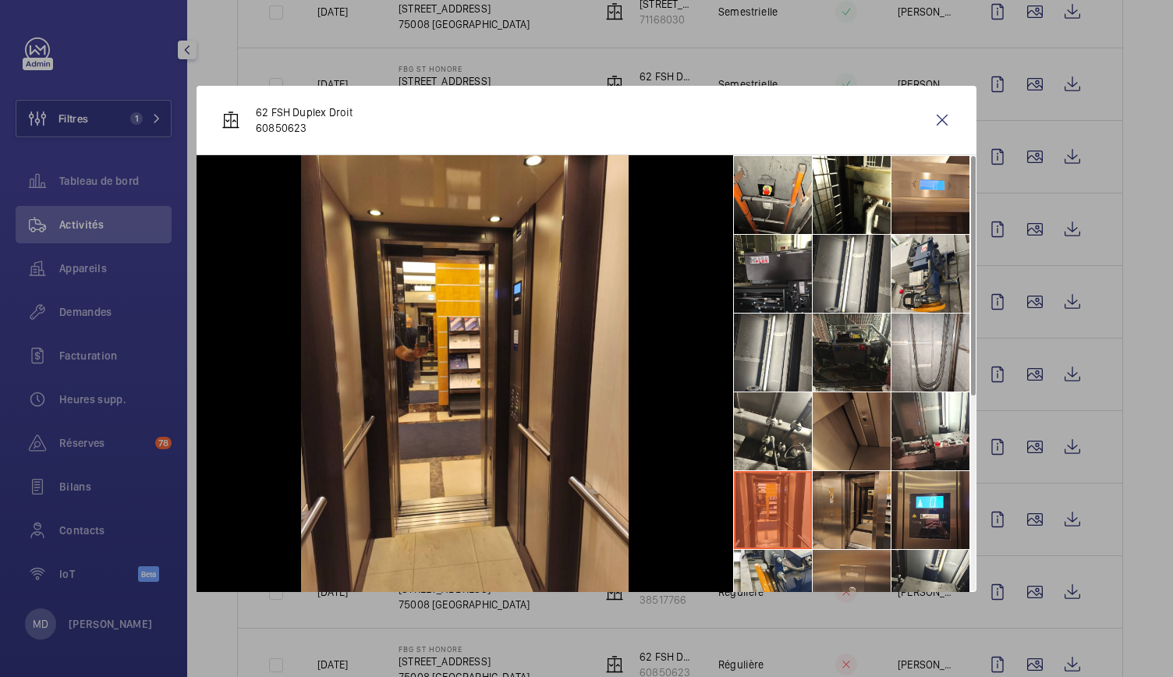
click at [856, 505] on li at bounding box center [852, 510] width 78 height 78
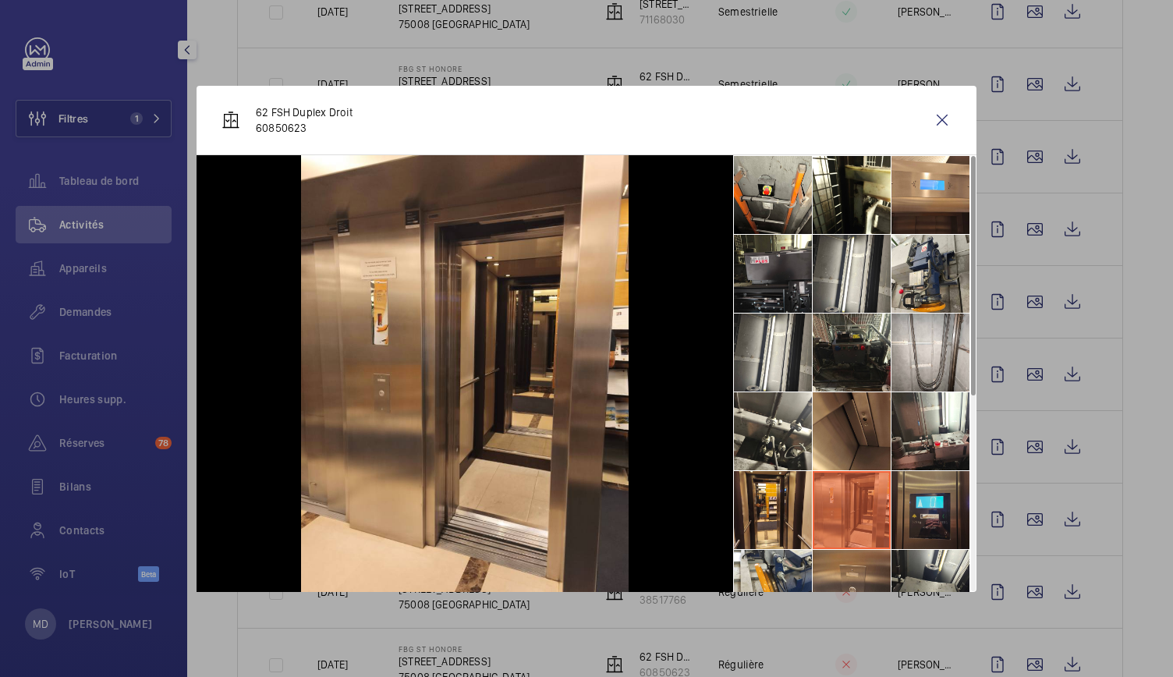
click at [947, 507] on li at bounding box center [930, 510] width 78 height 78
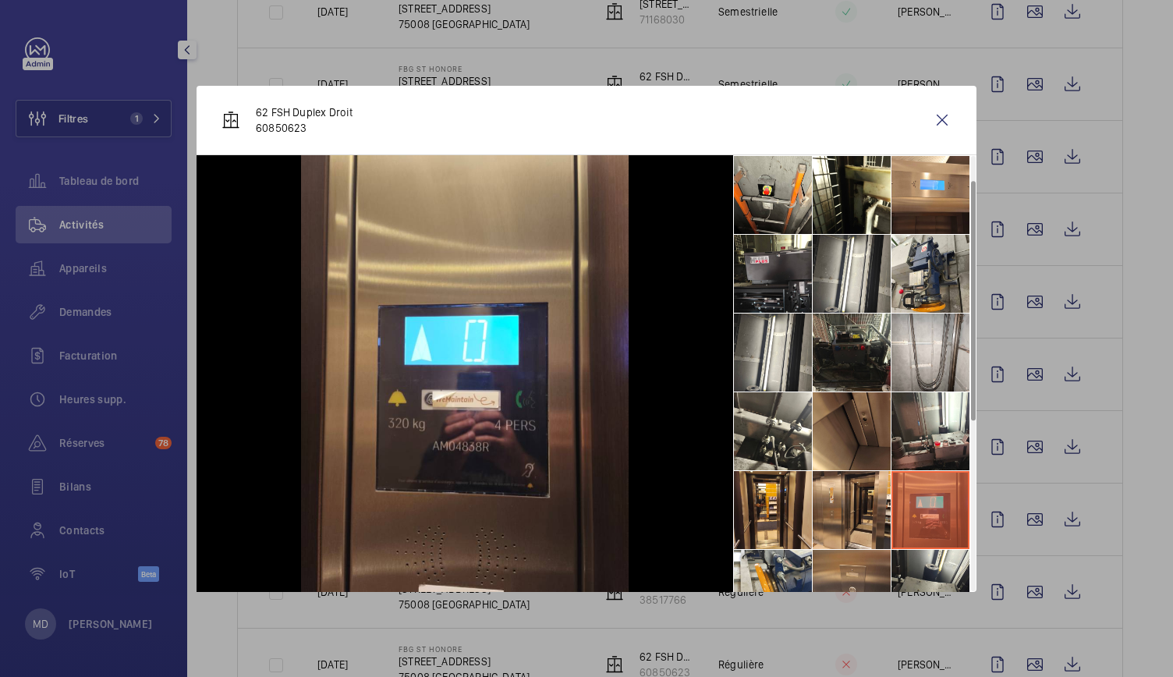
scroll to position [160, 0]
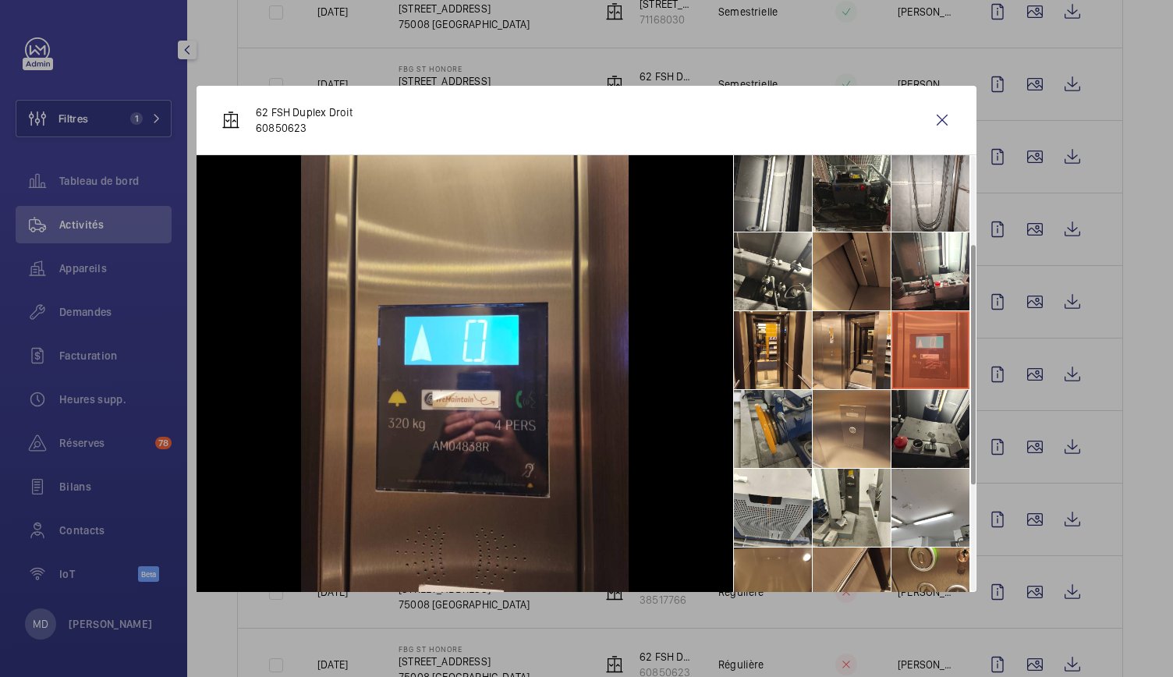
click at [766, 429] on li at bounding box center [773, 429] width 78 height 78
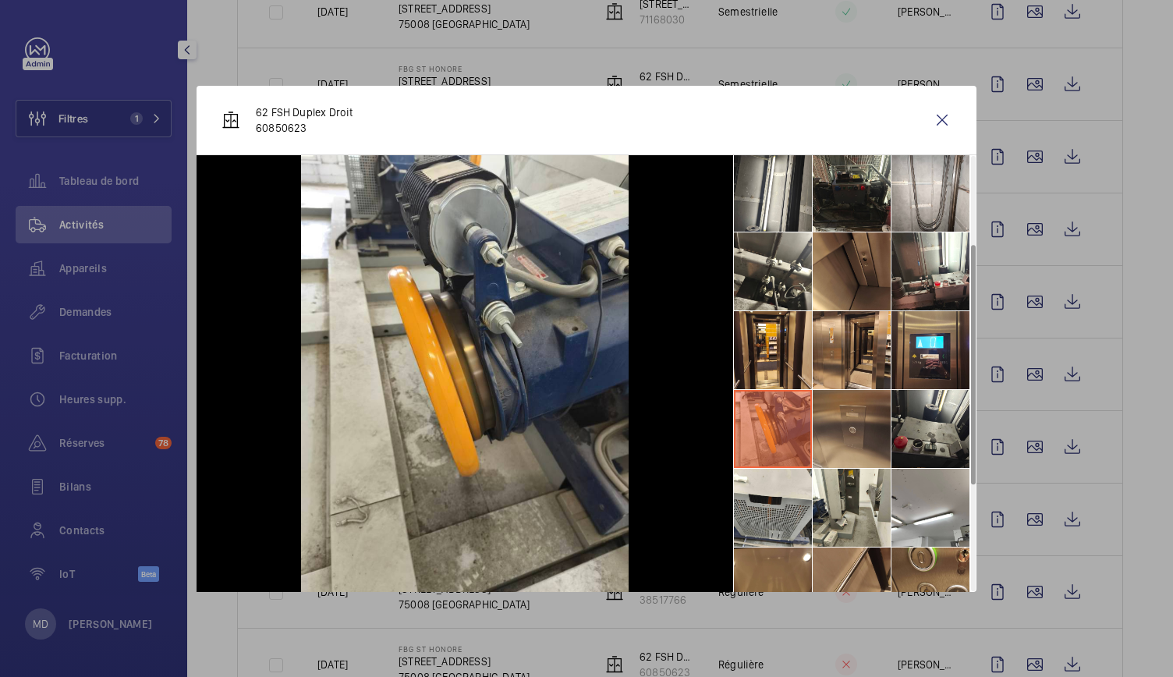
click at [859, 425] on li at bounding box center [852, 429] width 78 height 78
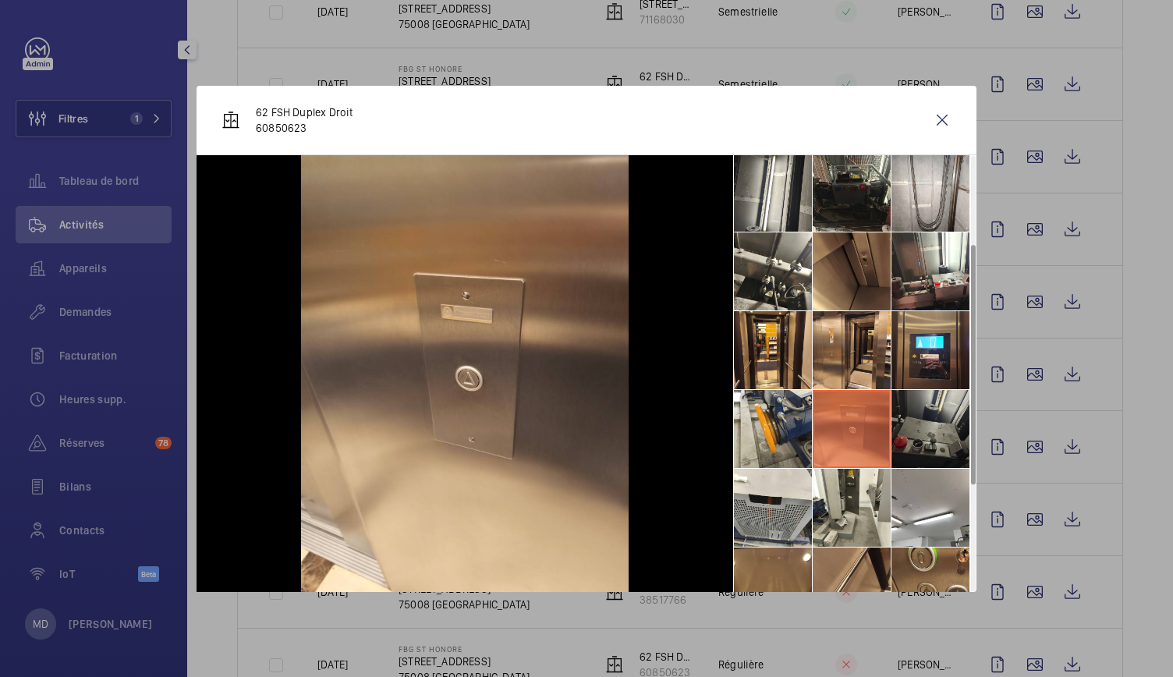
click at [920, 423] on li at bounding box center [930, 429] width 78 height 78
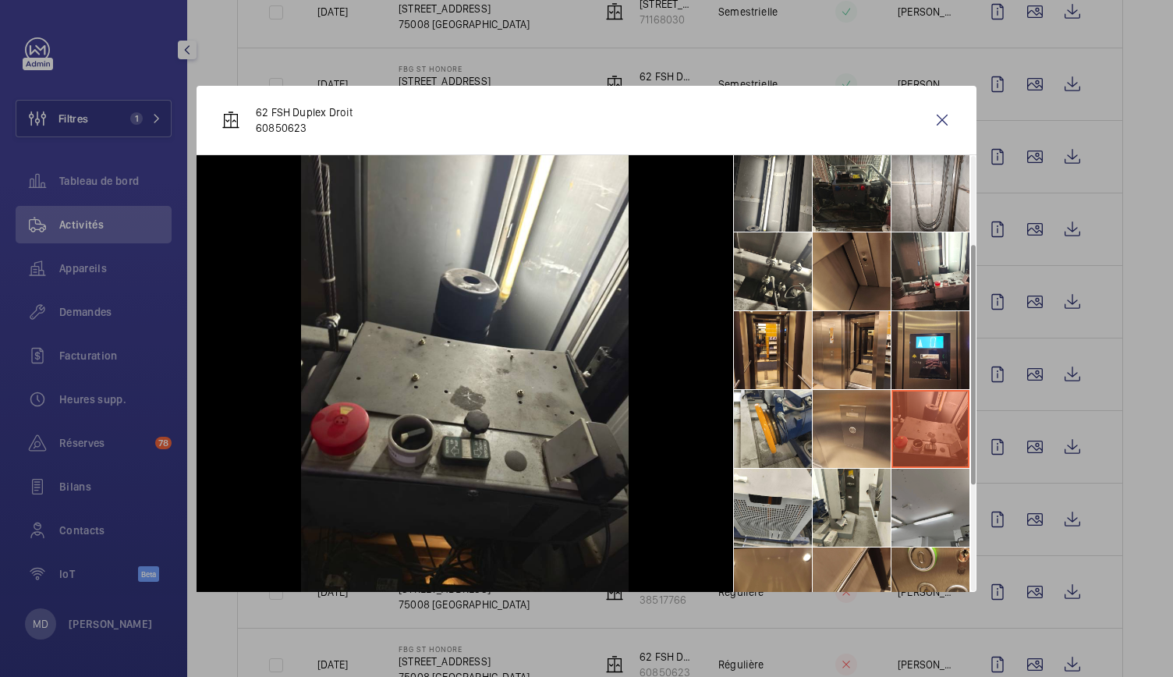
click at [917, 505] on li at bounding box center [930, 508] width 78 height 78
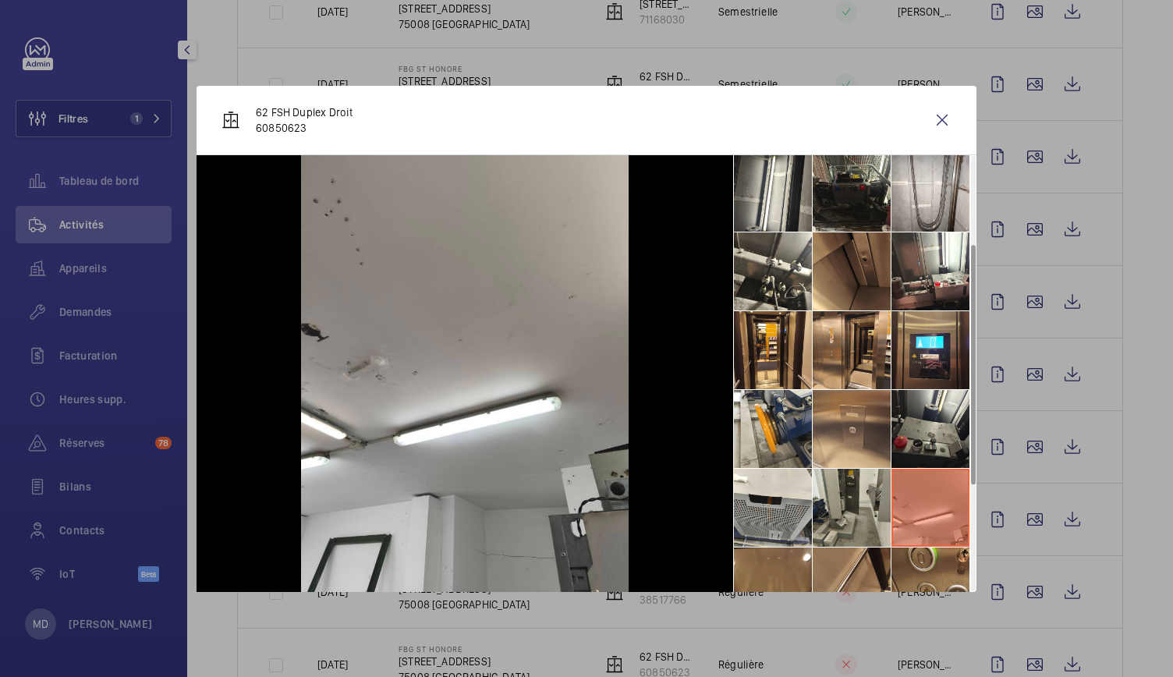
click at [856, 503] on li at bounding box center [852, 508] width 78 height 78
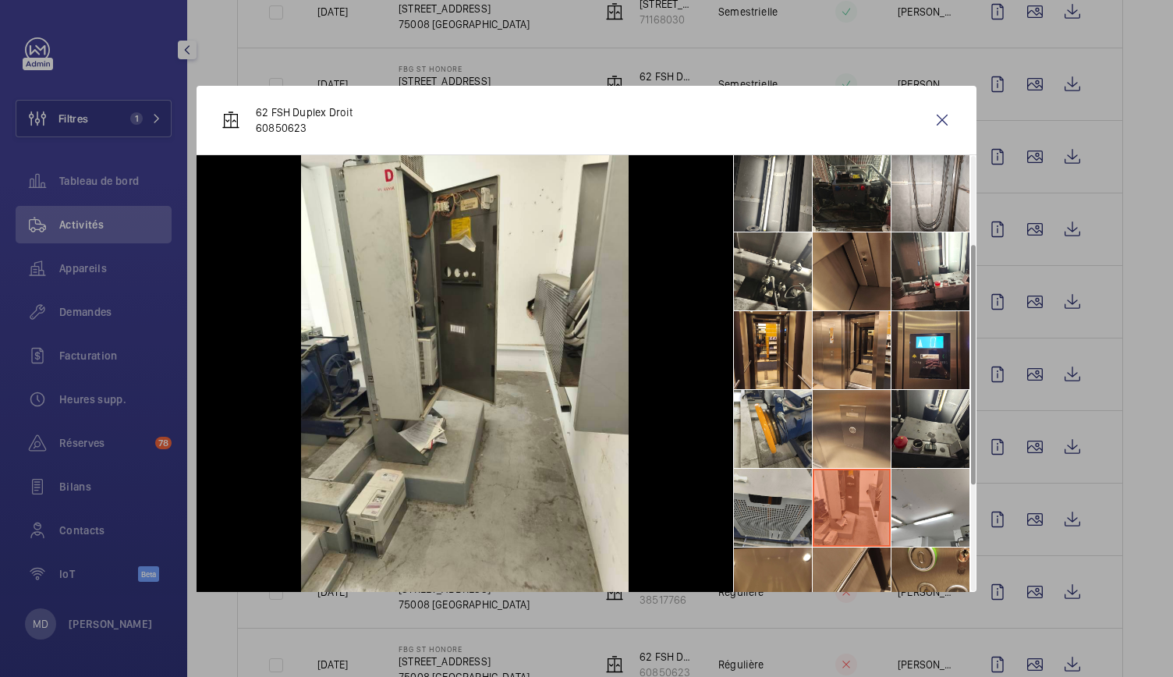
click at [791, 505] on li at bounding box center [773, 508] width 78 height 78
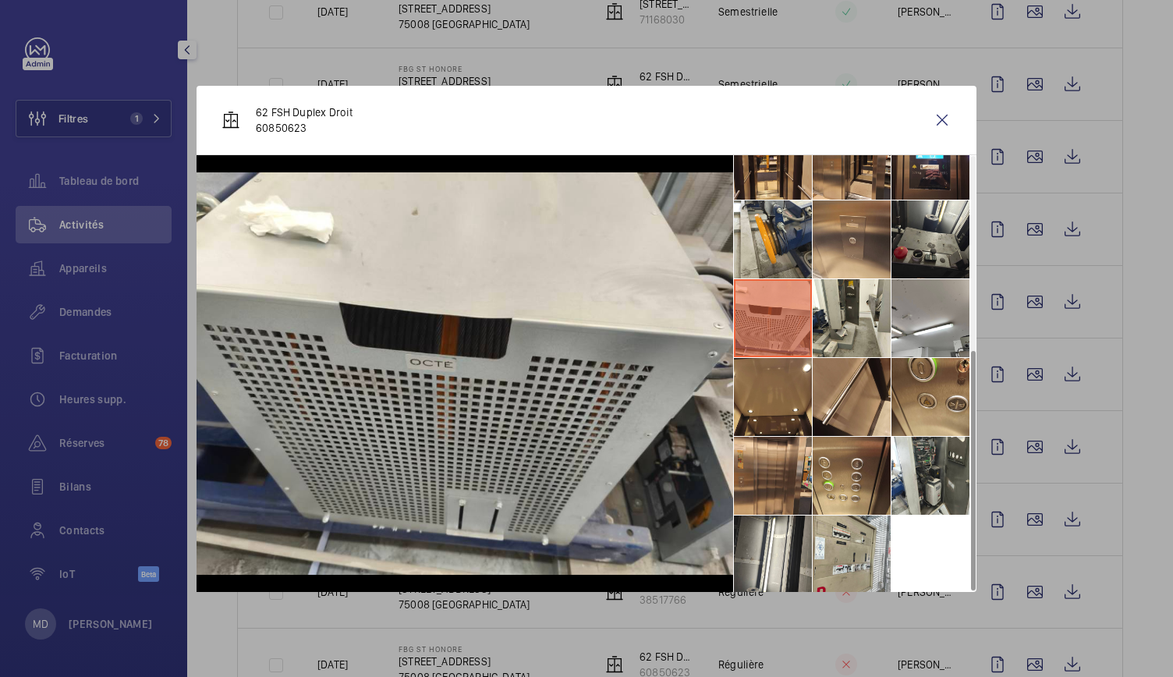
scroll to position [350, 0]
click at [772, 475] on li at bounding box center [773, 475] width 78 height 78
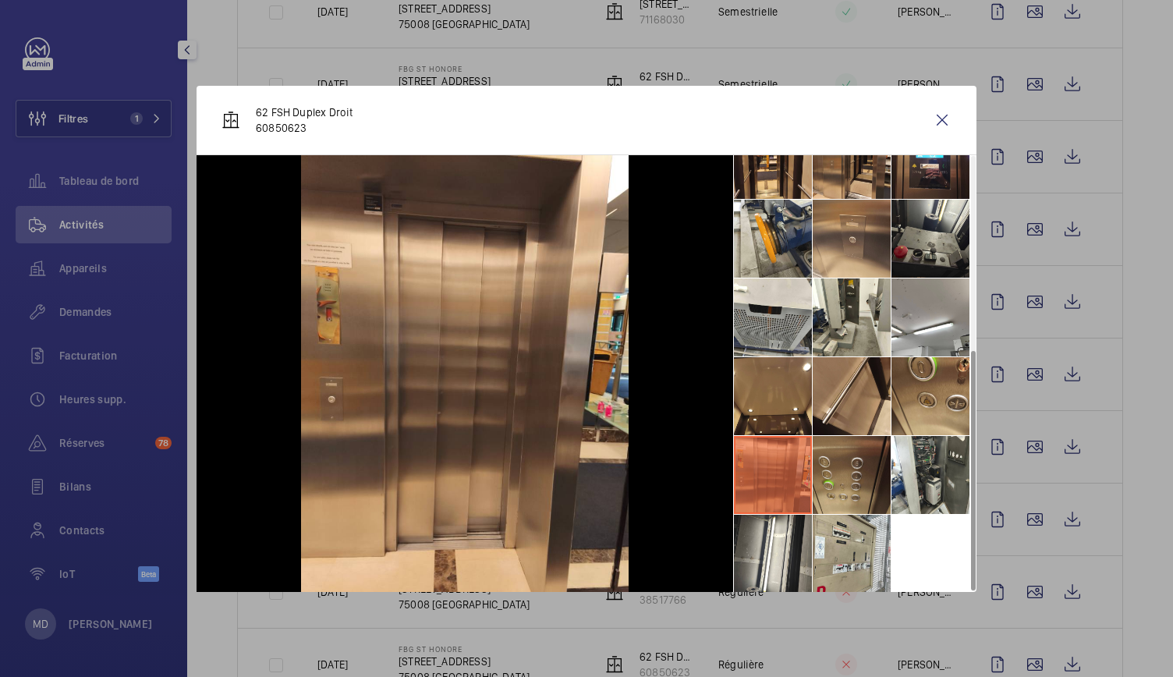
click at [841, 462] on li at bounding box center [852, 475] width 78 height 78
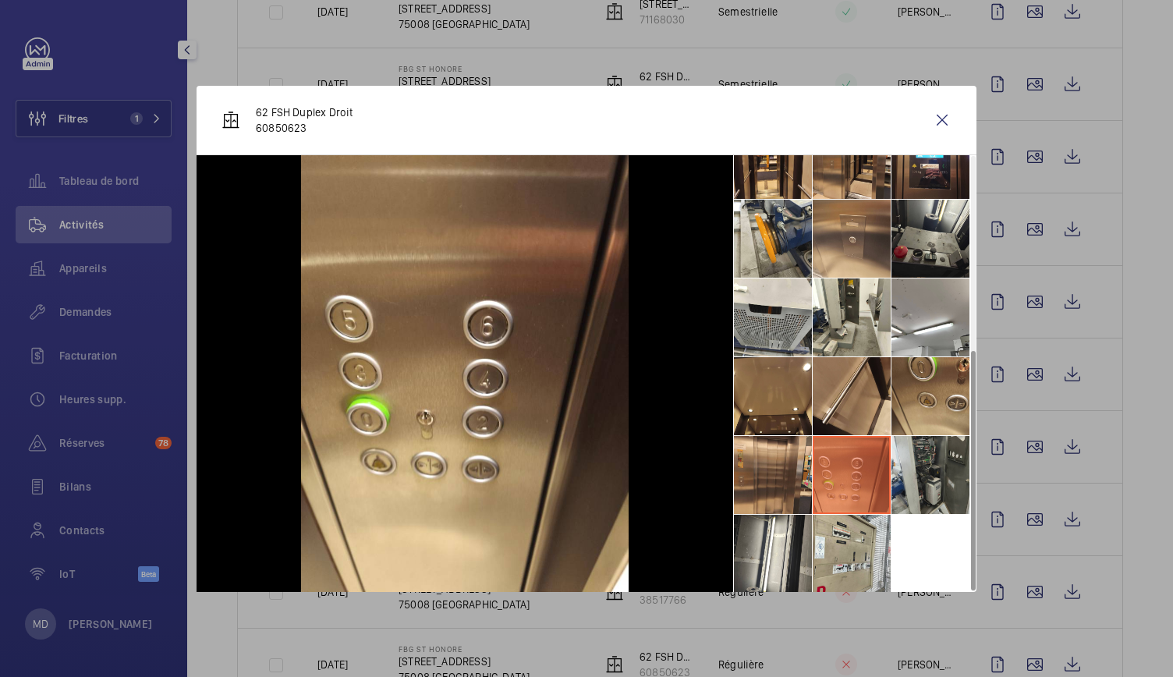
click at [962, 459] on li at bounding box center [930, 475] width 78 height 78
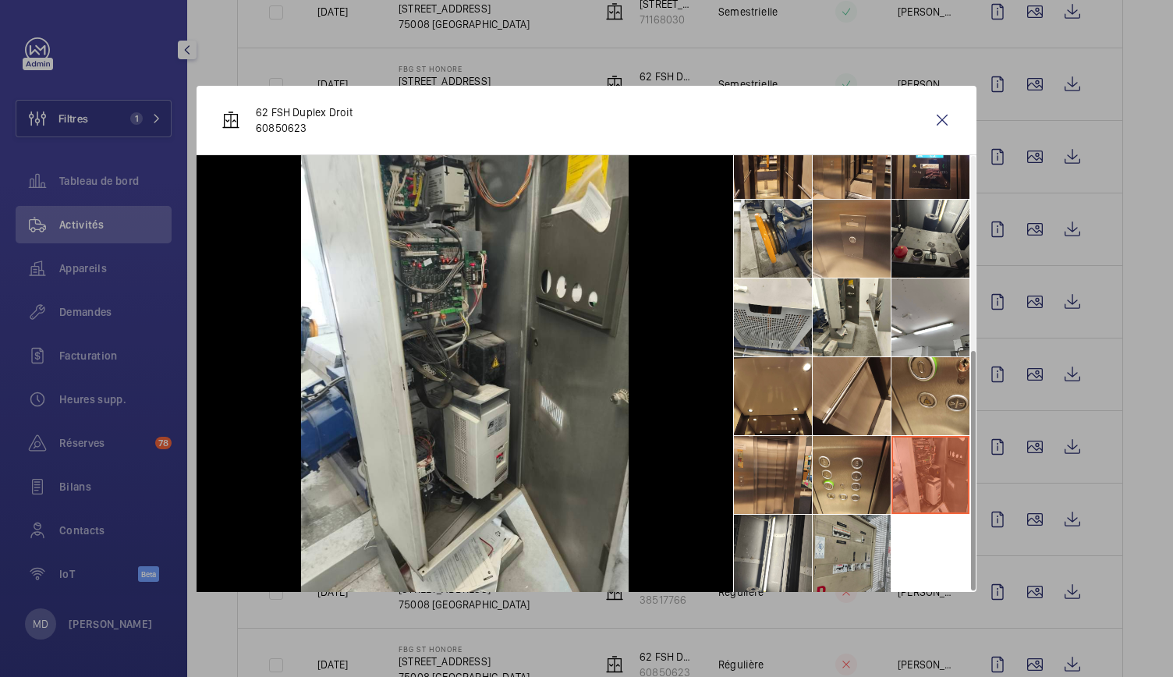
click at [856, 537] on li at bounding box center [852, 554] width 78 height 78
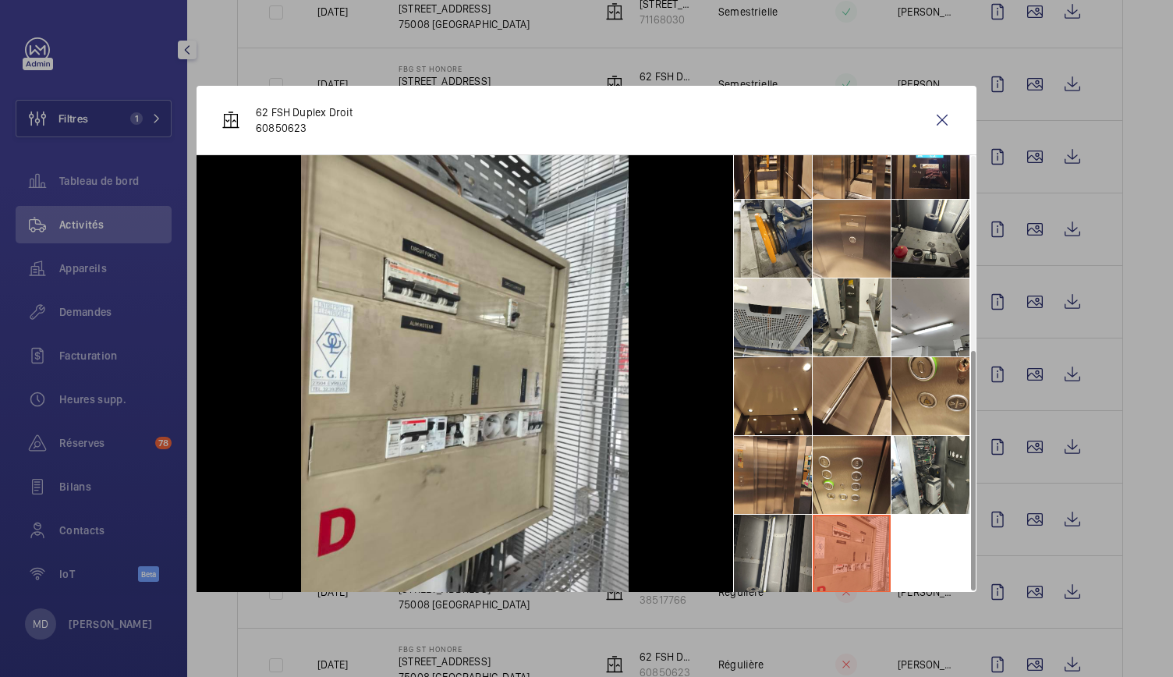
click at [745, 551] on li at bounding box center [773, 554] width 78 height 78
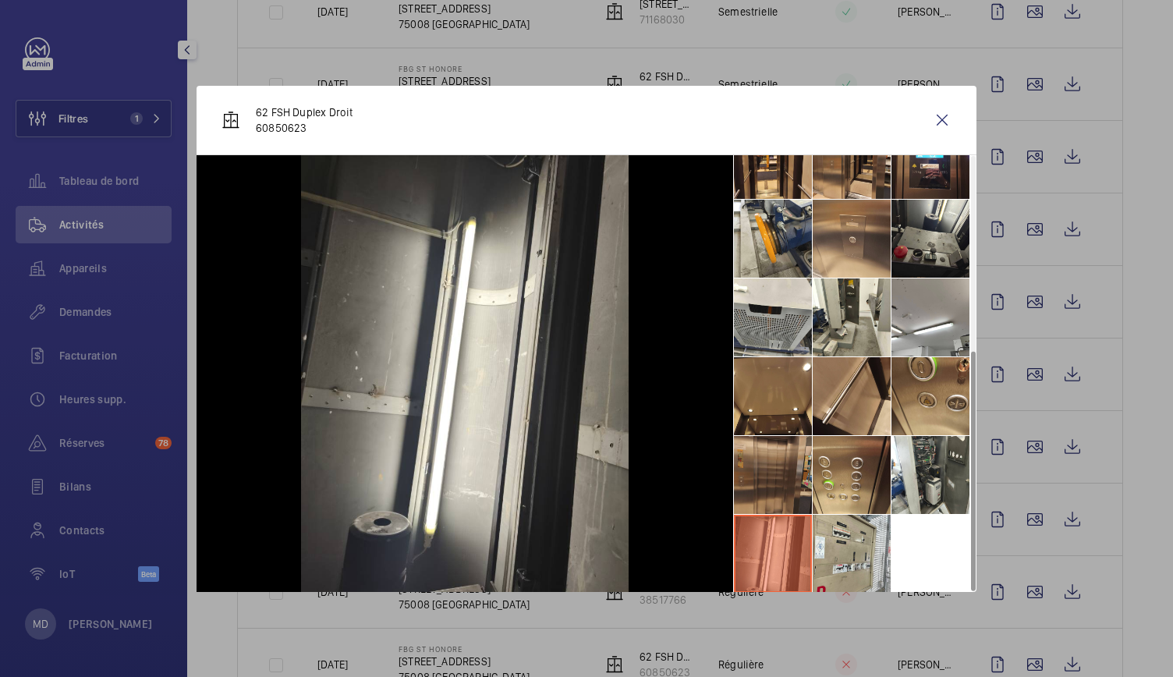
scroll to position [351, 0]
click at [937, 126] on wm-front-icon-button at bounding box center [941, 119] width 37 height 37
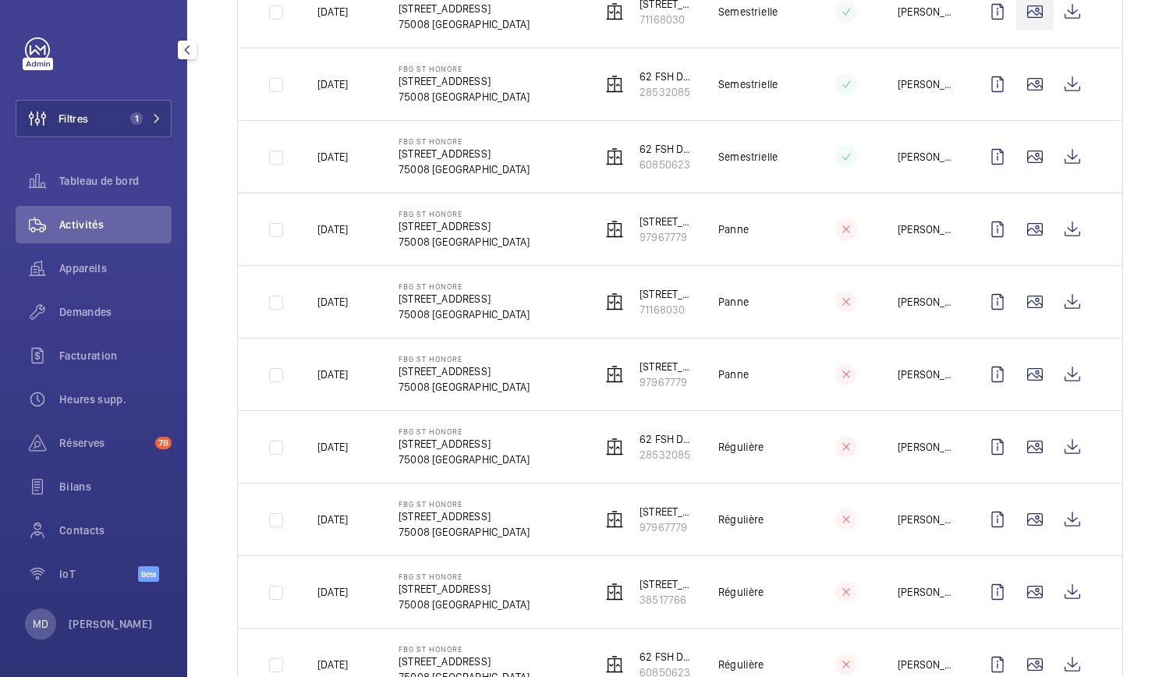
click at [1016, 148] on wm-front-icon-button at bounding box center [1034, 156] width 37 height 37
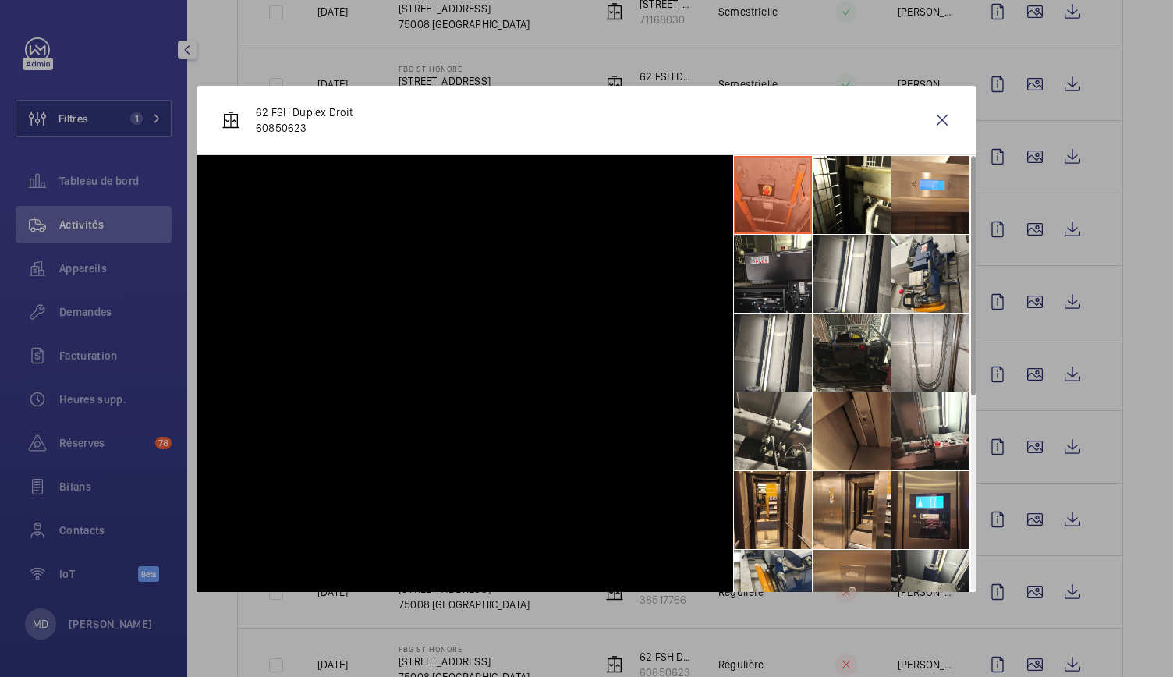
click at [749, 319] on td "Panne" at bounding box center [743, 301] width 101 height 73
